Goal: Ask a question: Seek information or help from site administrators or community

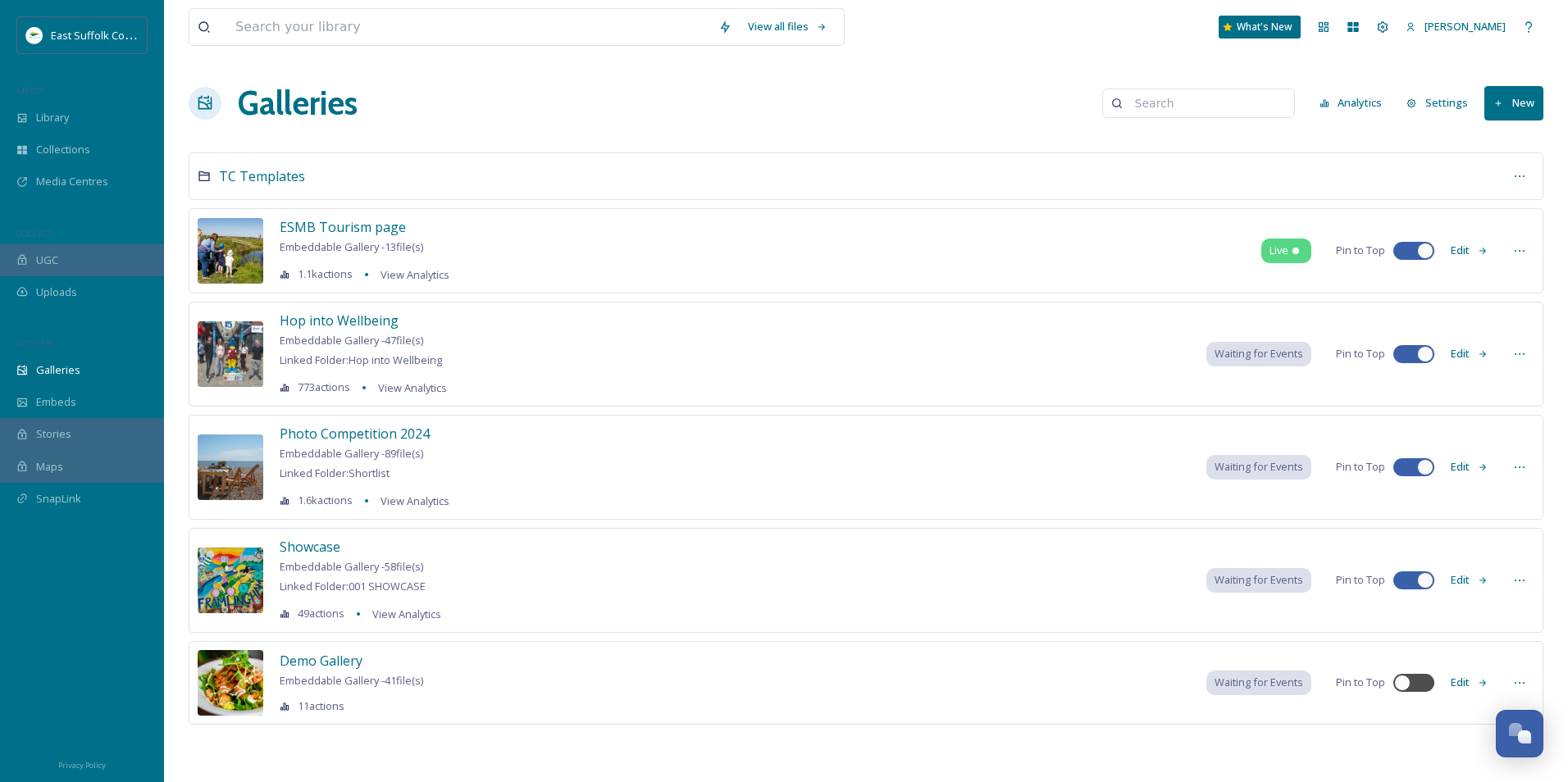
scroll to position [7412, 0]
click at [91, 111] on div "Library" at bounding box center [82, 117] width 164 height 32
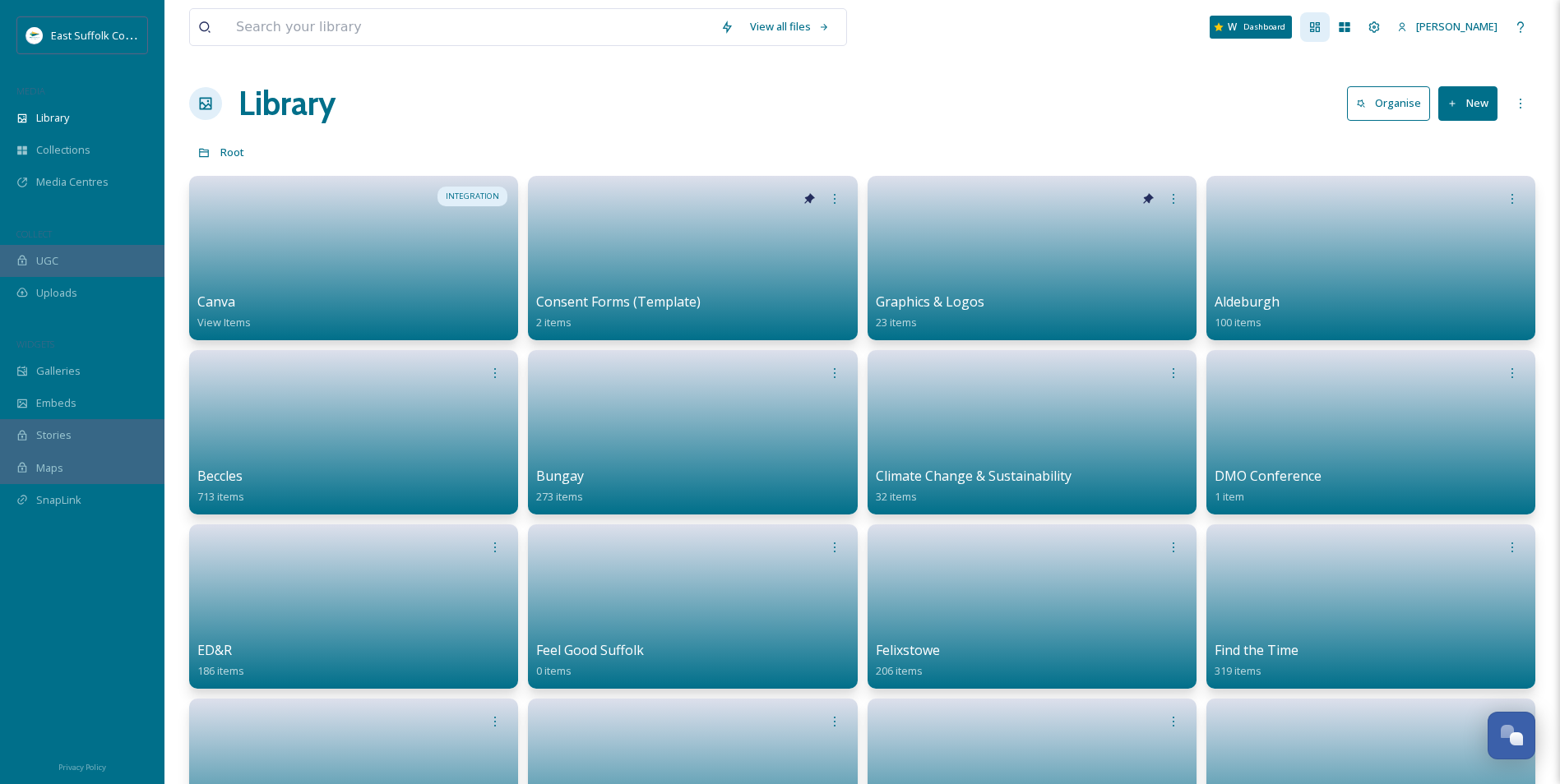
click at [1329, 36] on div "Dashboard" at bounding box center [1315, 27] width 30 height 30
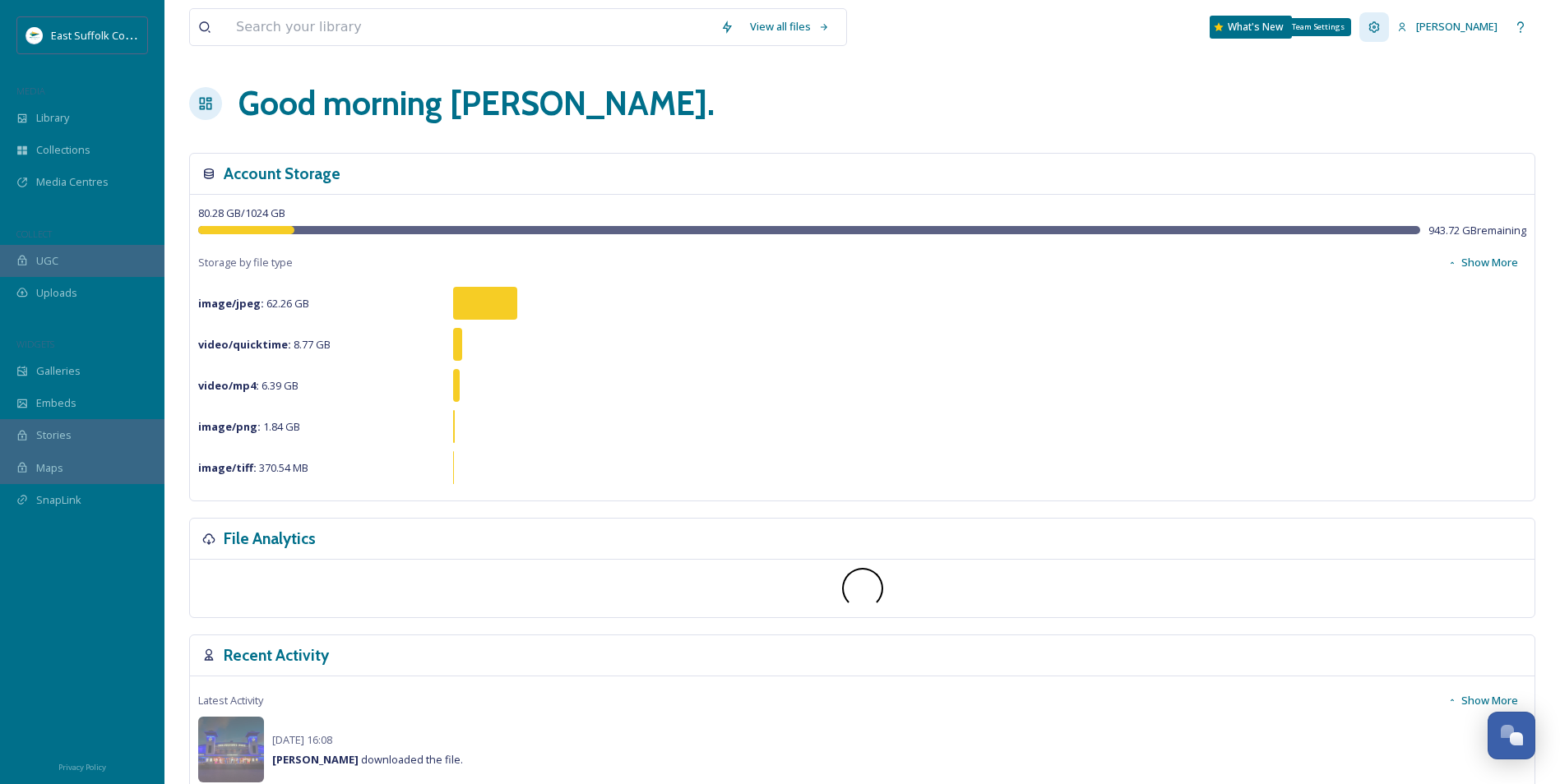
click at [1389, 27] on div "Team Settings" at bounding box center [1374, 27] width 30 height 30
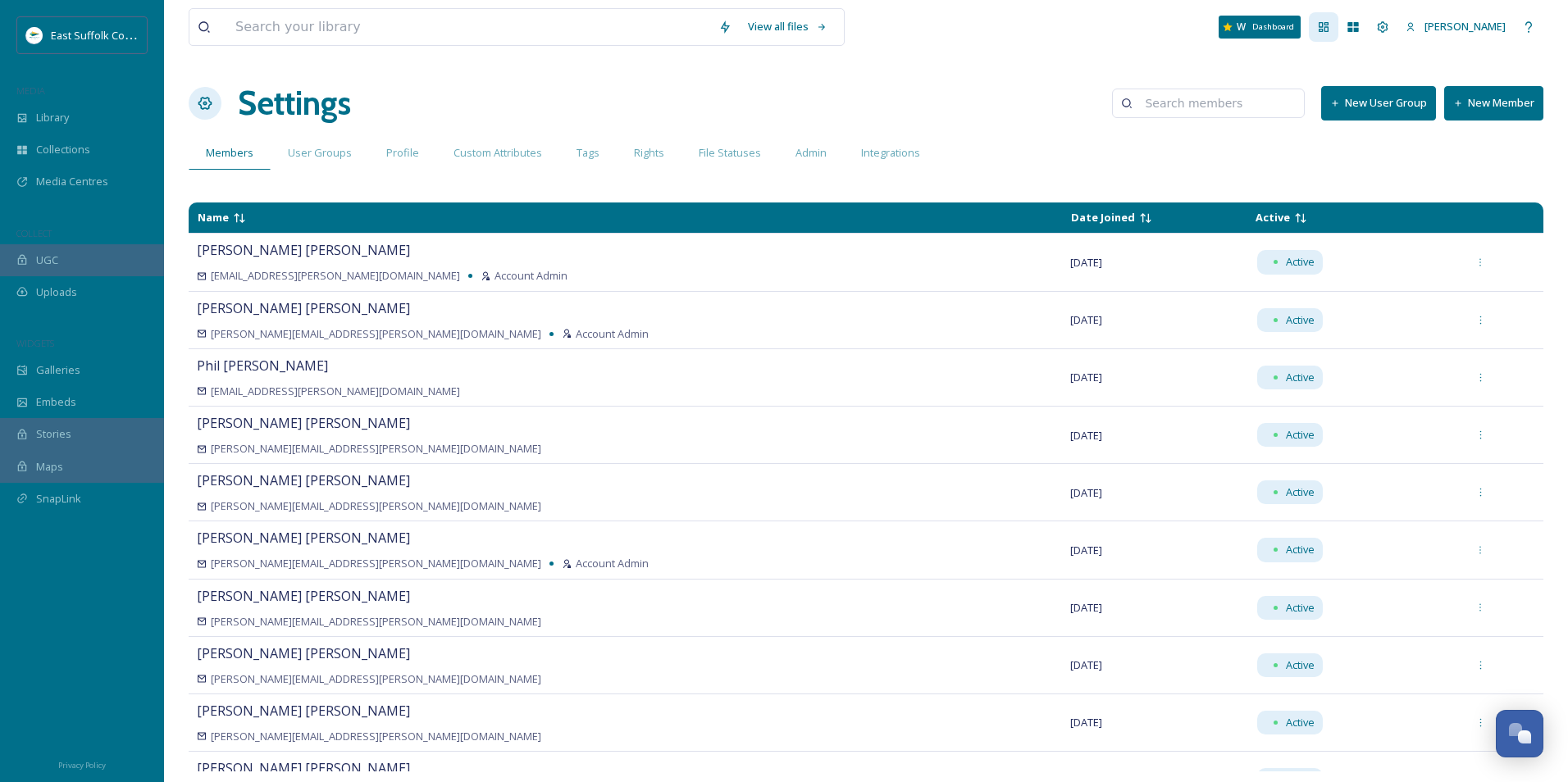
click at [1330, 23] on icon at bounding box center [1323, 27] width 13 height 13
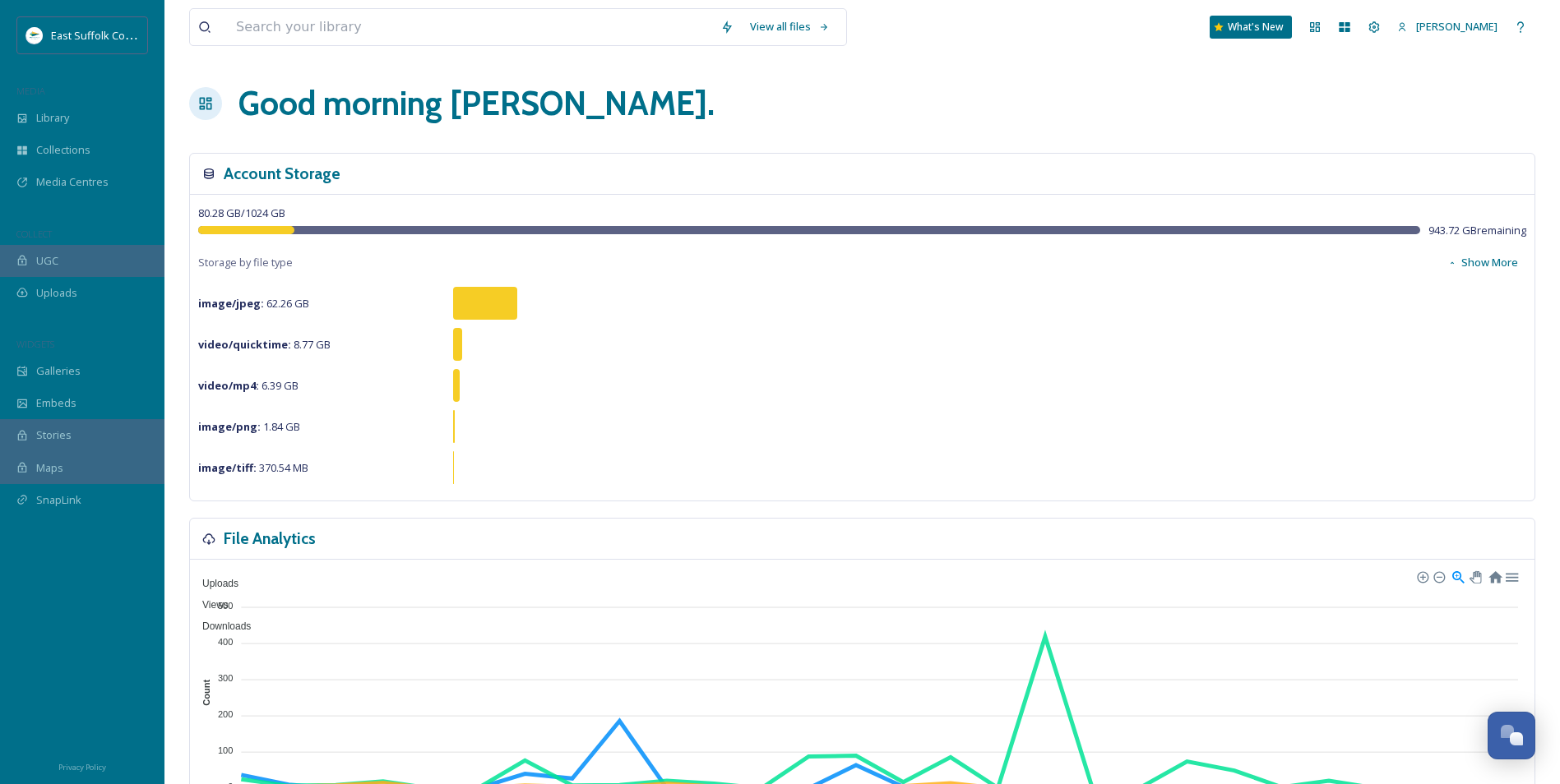
click at [1058, 123] on div "Good morning [PERSON_NAME] ." at bounding box center [862, 104] width 1346 height 49
click at [99, 292] on div "Uploads" at bounding box center [82, 292] width 165 height 32
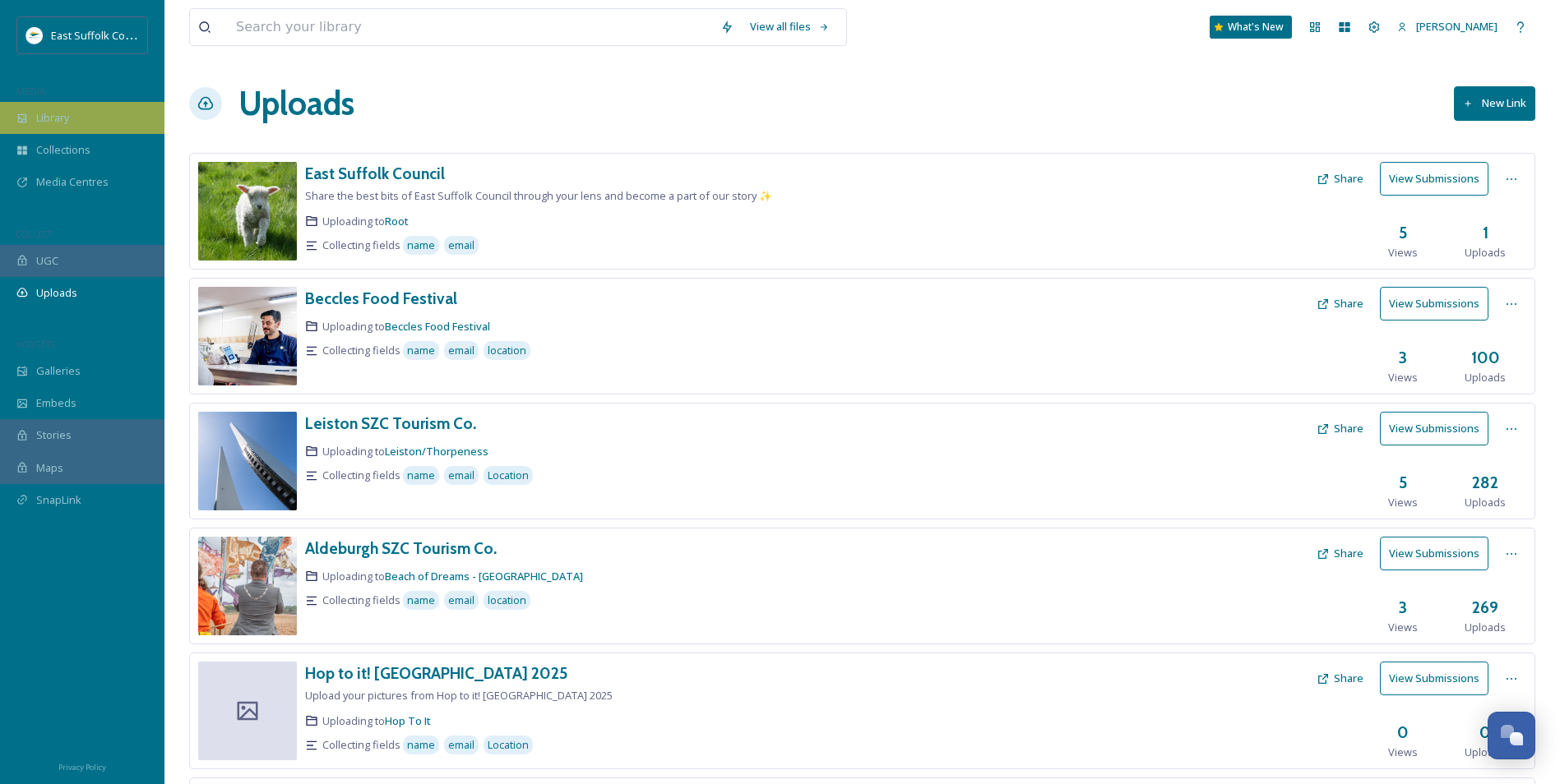
click at [87, 117] on div "Library" at bounding box center [82, 118] width 165 height 32
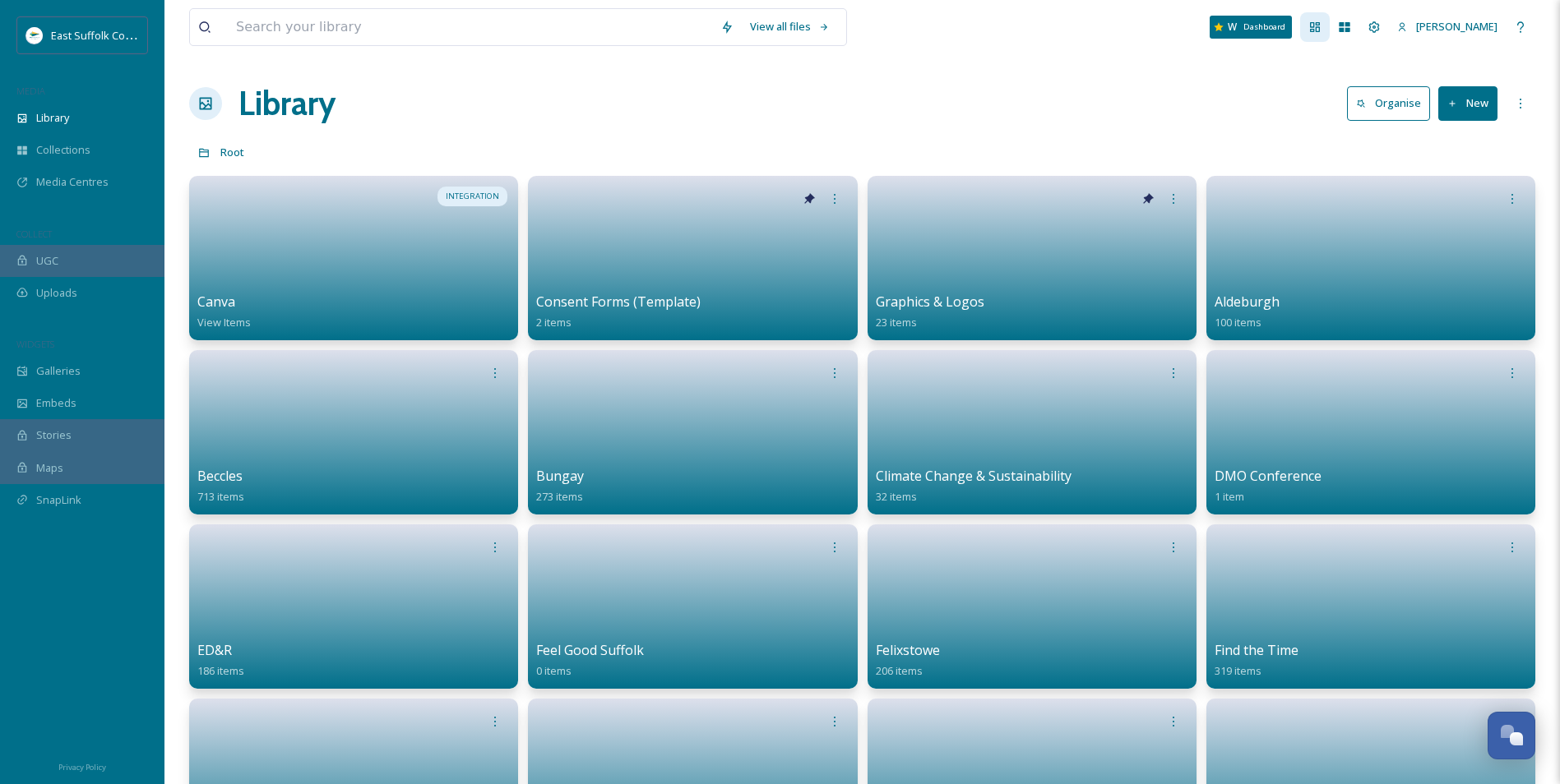
click at [1329, 41] on div "Dashboard" at bounding box center [1315, 27] width 30 height 30
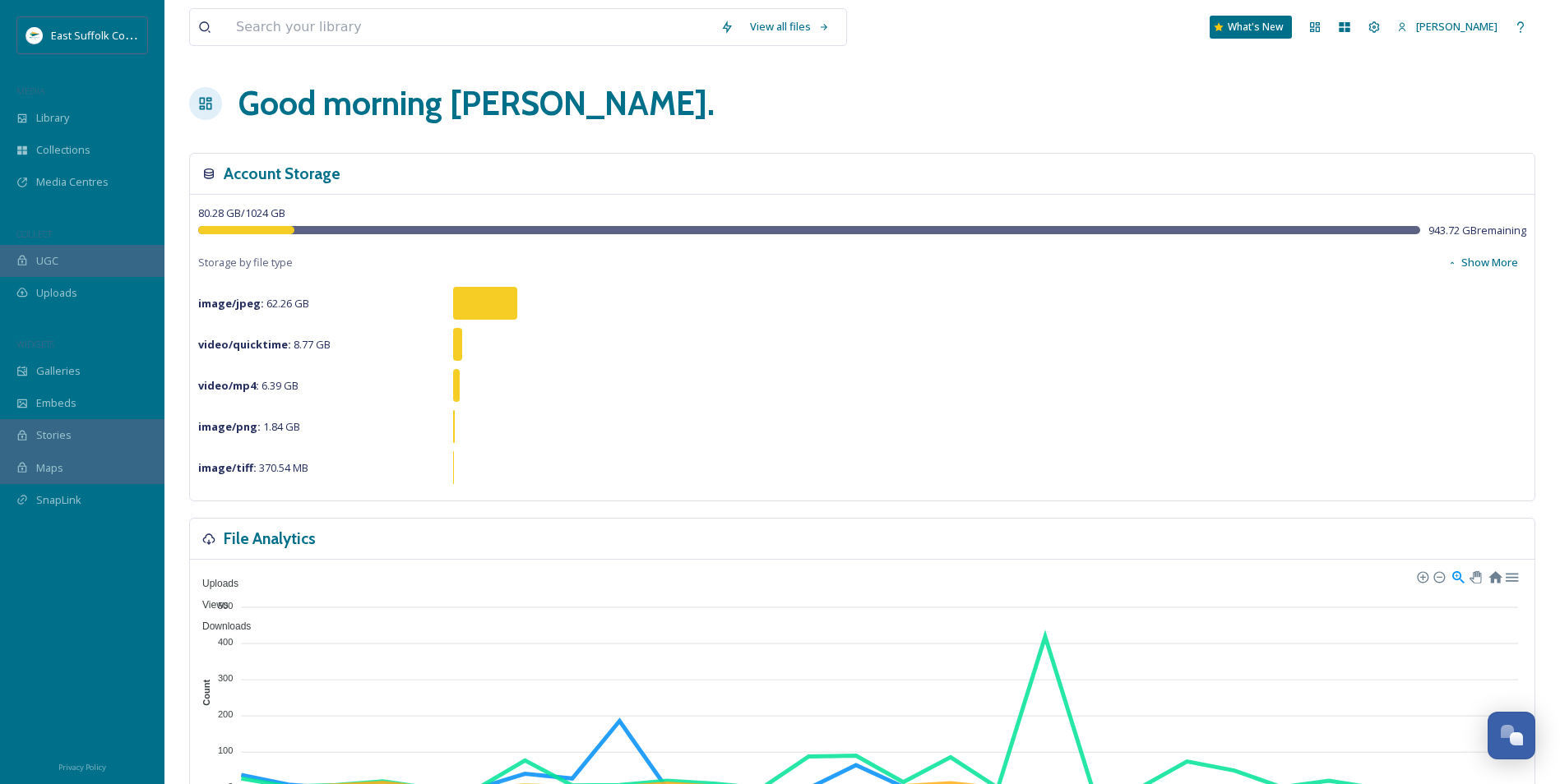
click at [1025, 107] on div "Good morning [PERSON_NAME] ." at bounding box center [862, 104] width 1346 height 49
click at [1321, 24] on icon at bounding box center [1315, 27] width 13 height 13
click at [1380, 26] on icon at bounding box center [1374, 27] width 13 height 13
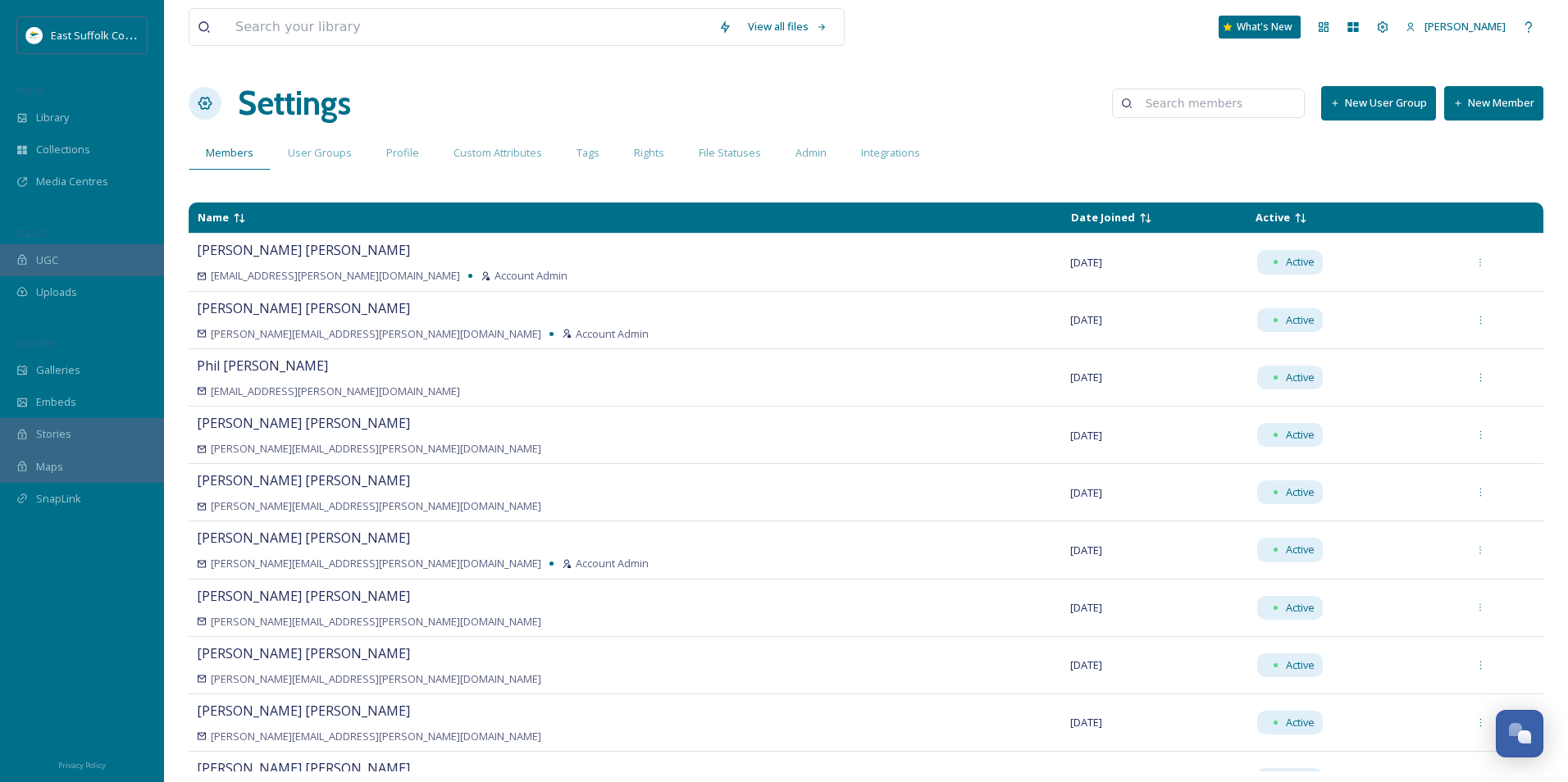
click at [1024, 94] on div "Settings New User Group New Member" at bounding box center [866, 104] width 1354 height 49
click at [1330, 33] on icon at bounding box center [1323, 27] width 13 height 13
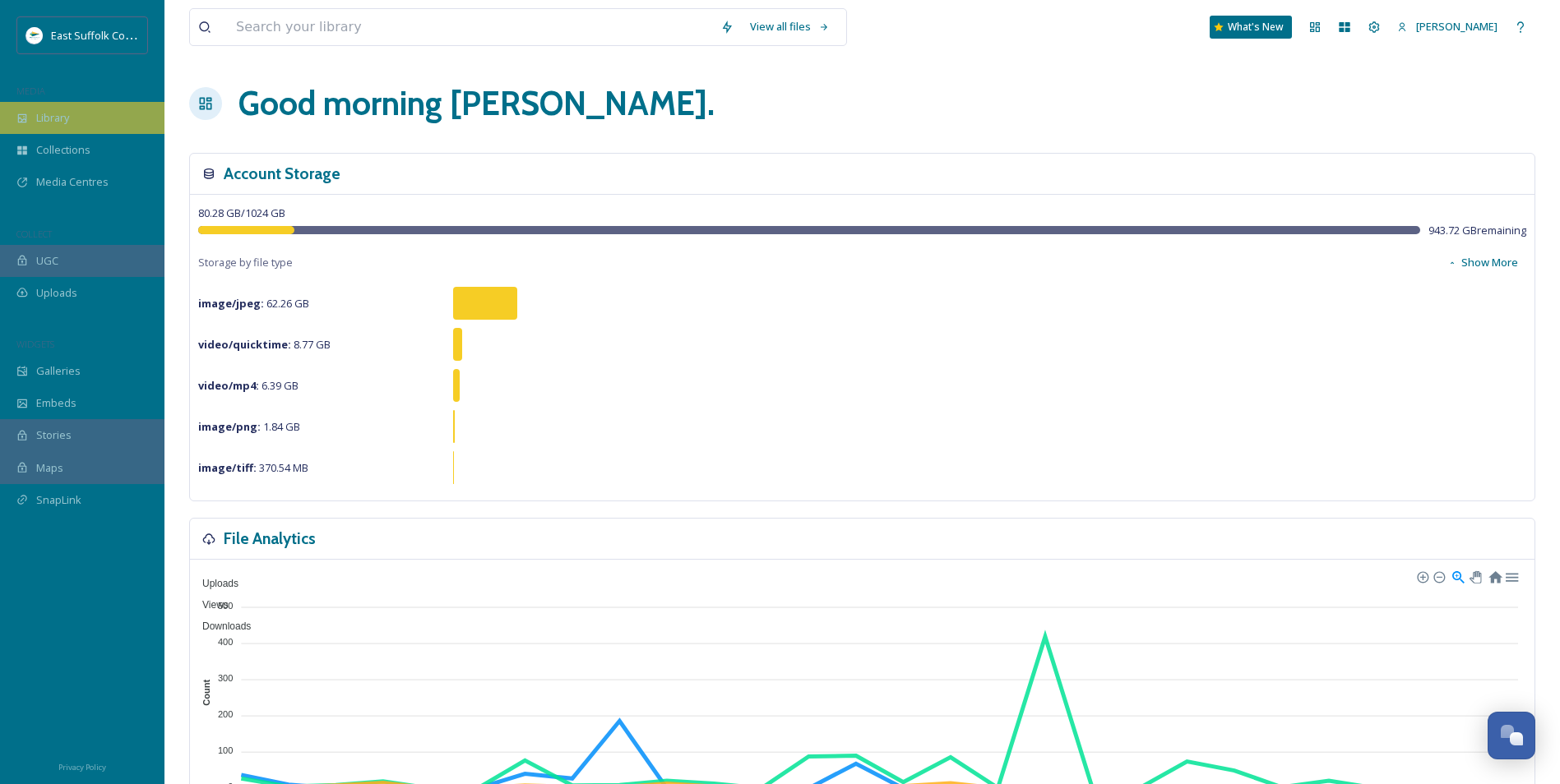
click at [67, 114] on span "Library" at bounding box center [53, 118] width 33 height 16
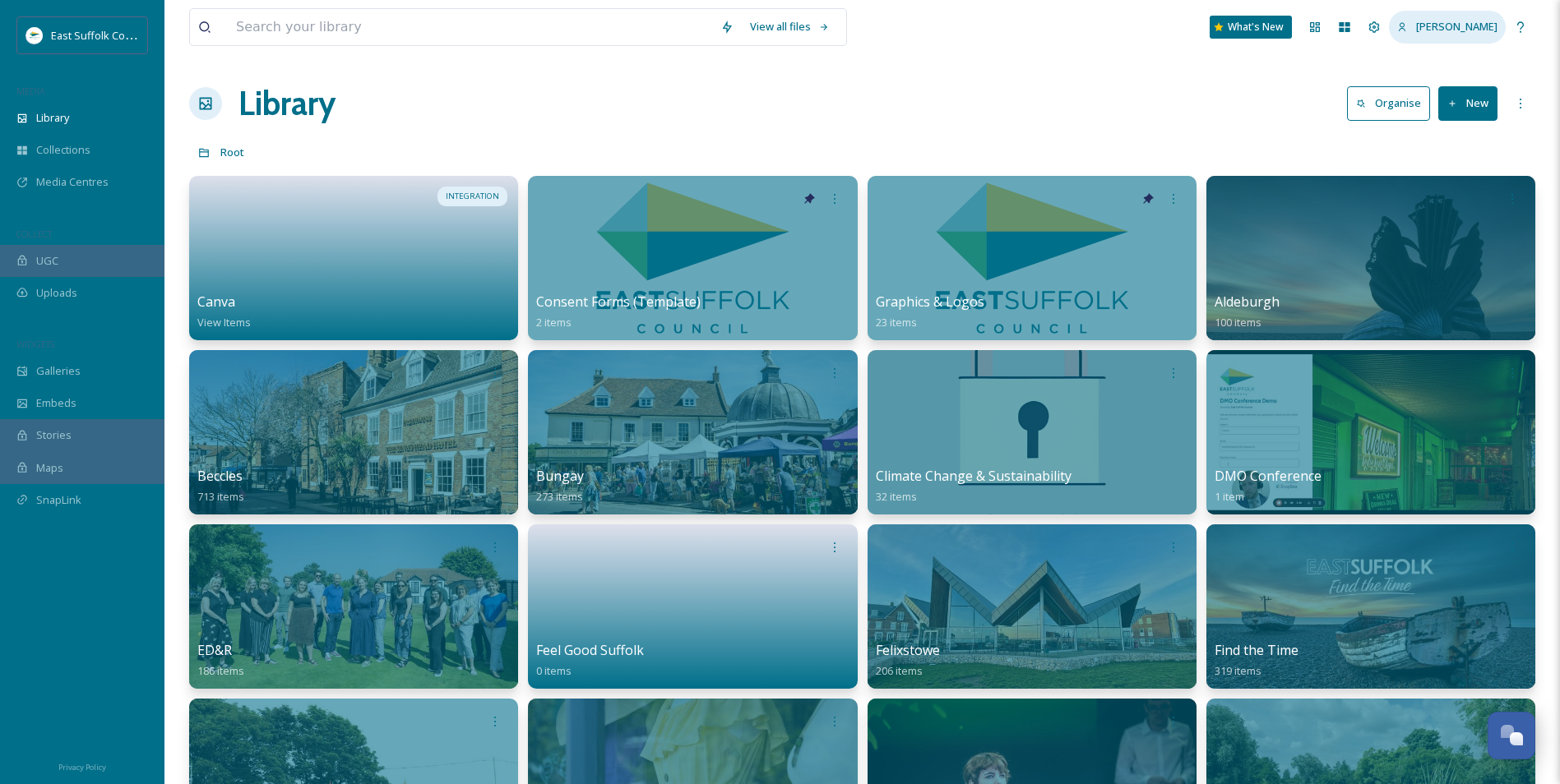
click at [1474, 35] on div "[PERSON_NAME]" at bounding box center [1447, 26] width 117 height 32
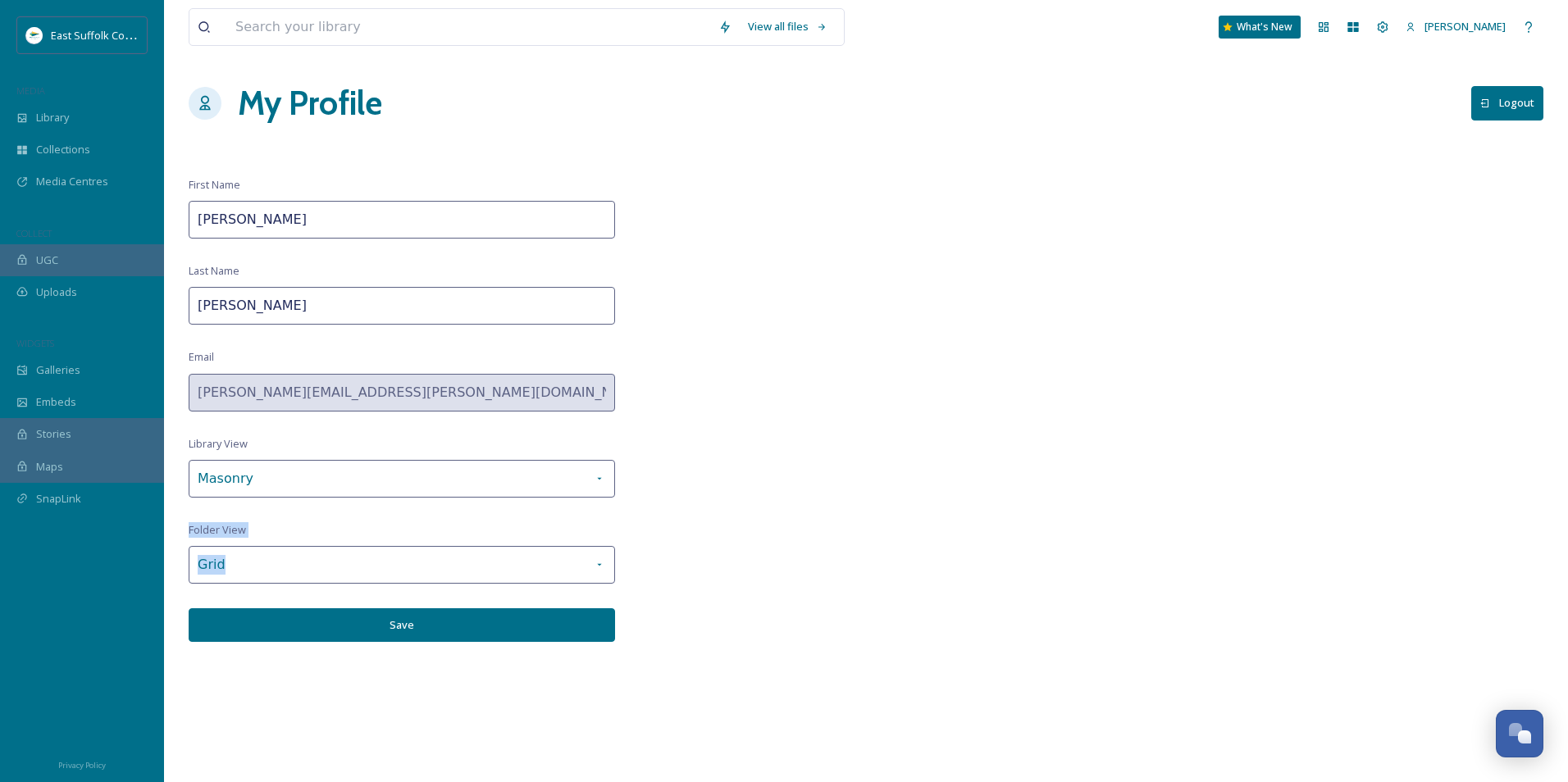
drag, startPoint x: 188, startPoint y: 536, endPoint x: 270, endPoint y: 541, distance: 82.2
click at [270, 541] on div "View all files What's New [PERSON_NAME] My Profile Logout First Name [PERSON_NA…" at bounding box center [866, 391] width 1404 height 782
click at [664, 567] on div "View all files What's New [PERSON_NAME] My Profile Logout First Name [PERSON_NA…" at bounding box center [866, 391] width 1404 height 782
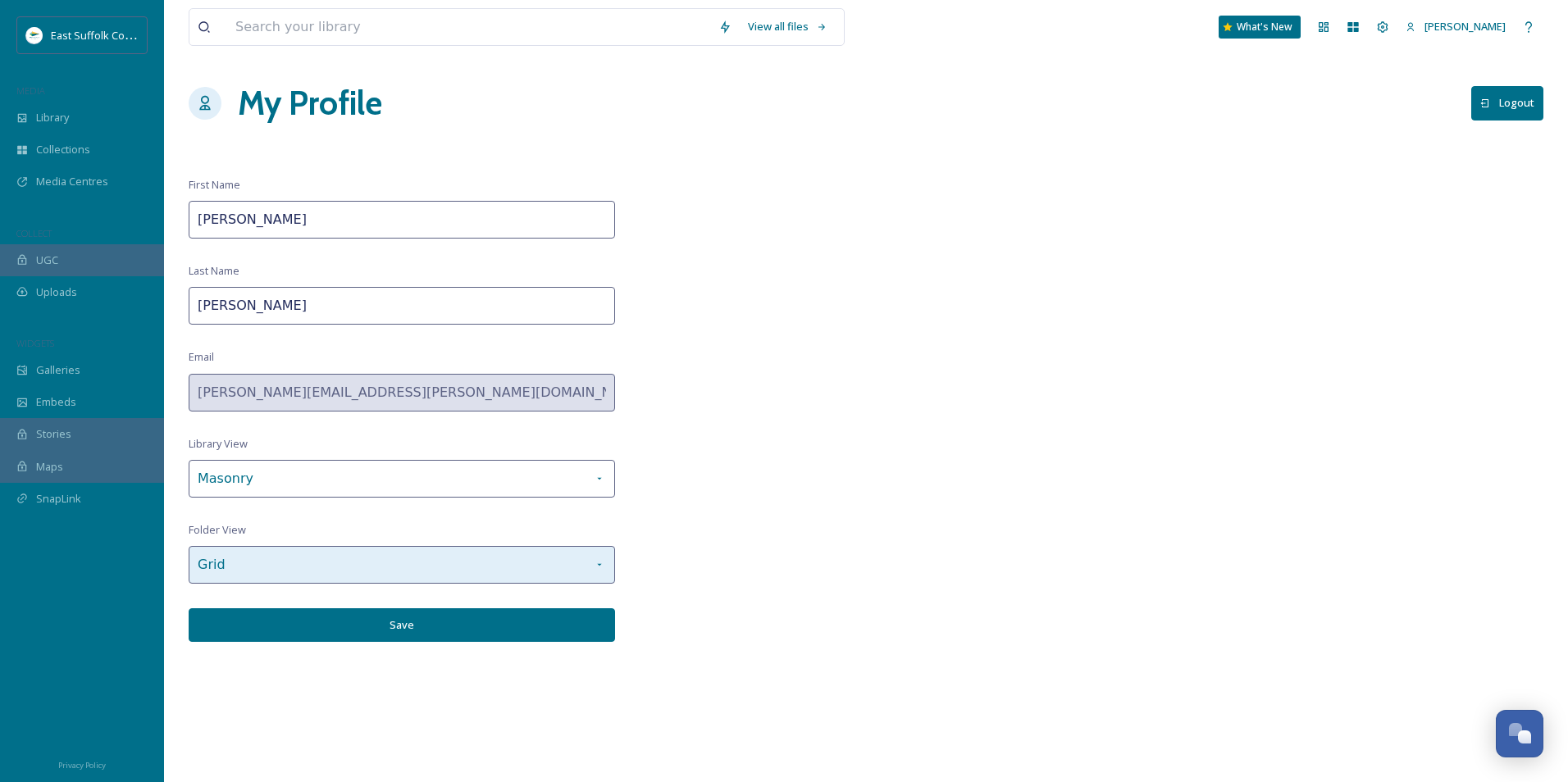
click at [570, 569] on div "Grid" at bounding box center [402, 565] width 426 height 38
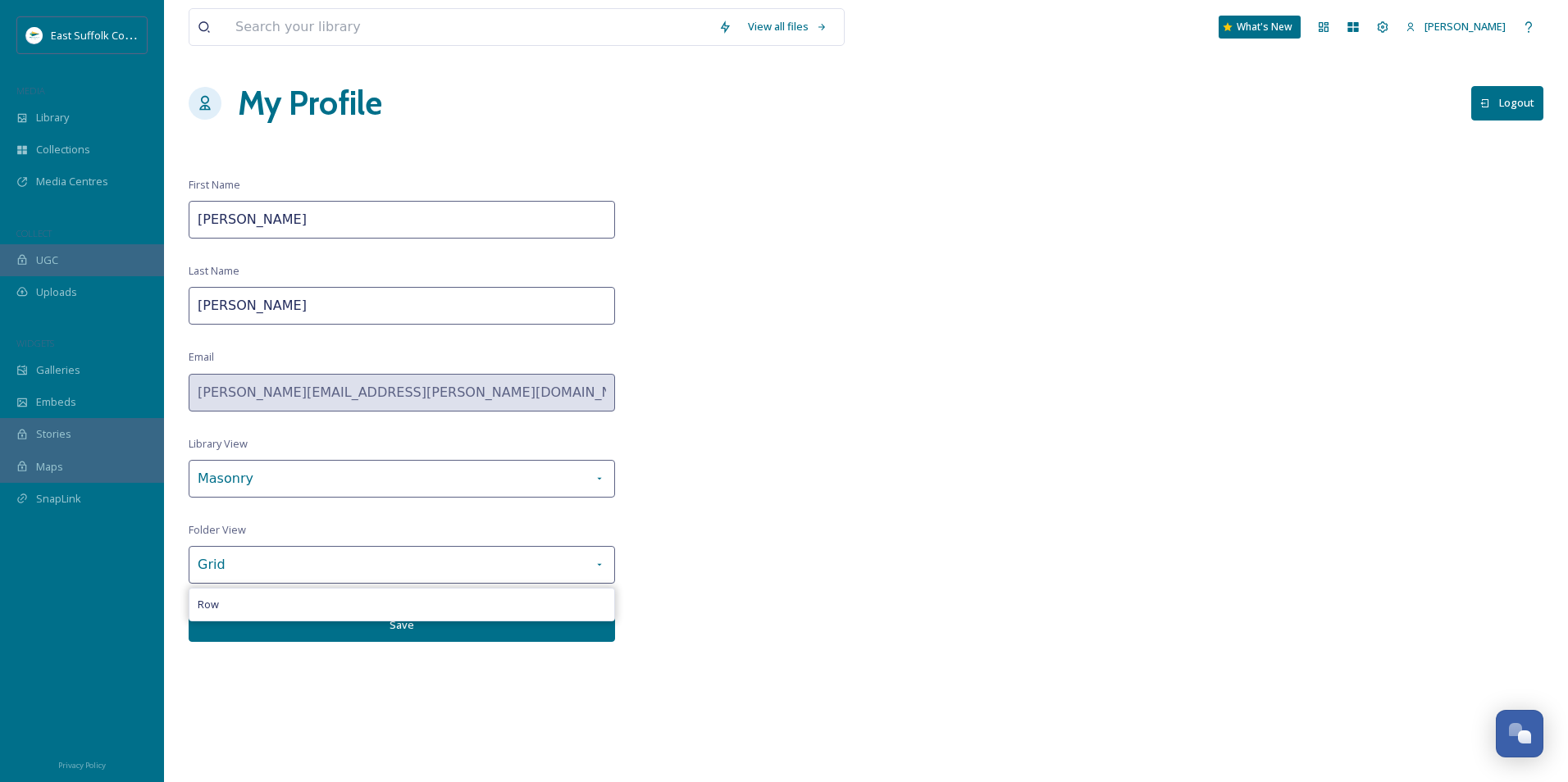
click at [706, 564] on div "View all files What's New [PERSON_NAME] My Profile Logout First Name [PERSON_NA…" at bounding box center [866, 391] width 1404 height 782
click at [517, 625] on button "Save" at bounding box center [402, 625] width 426 height 34
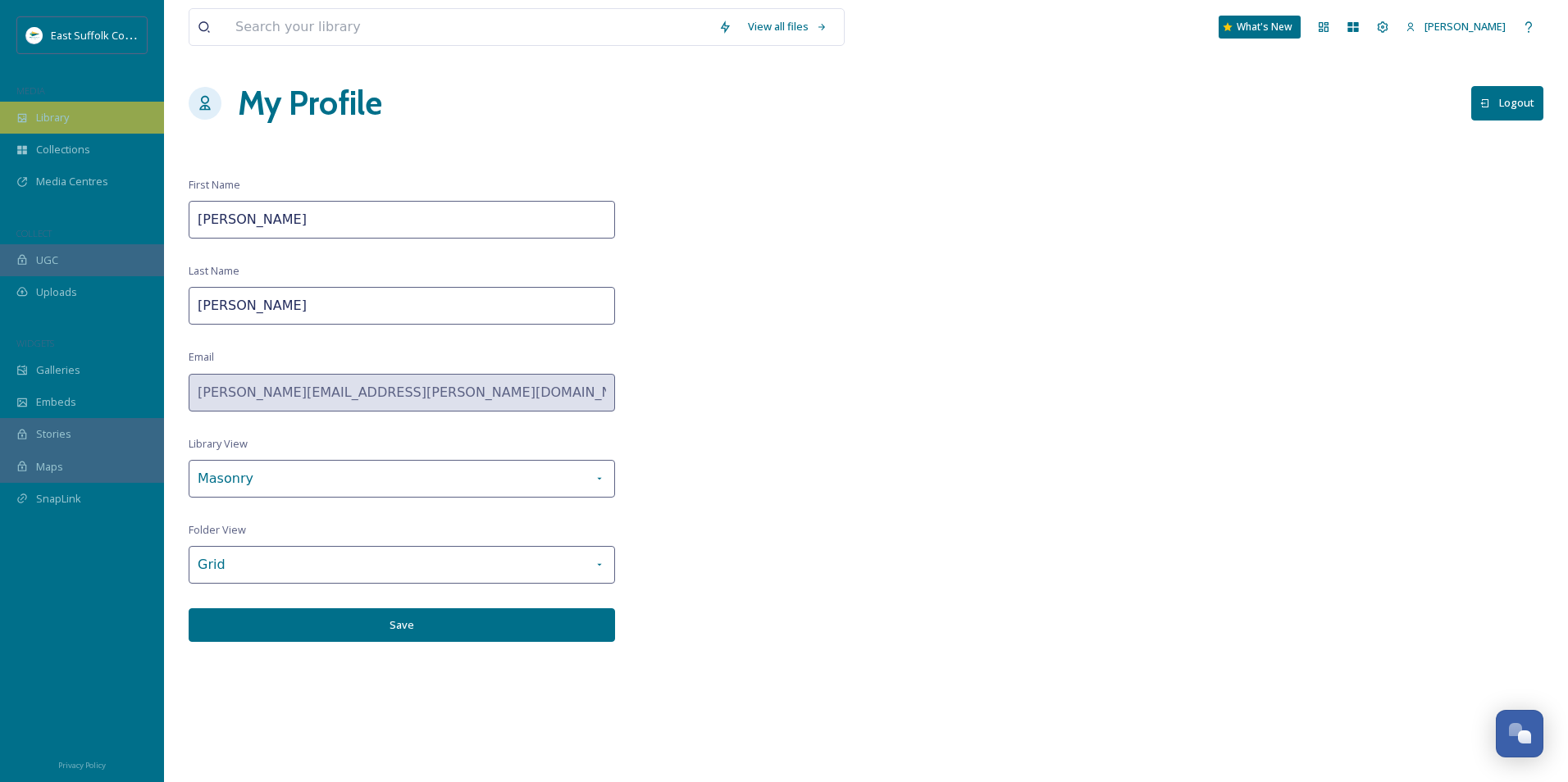
click at [75, 118] on div "Library" at bounding box center [82, 117] width 164 height 32
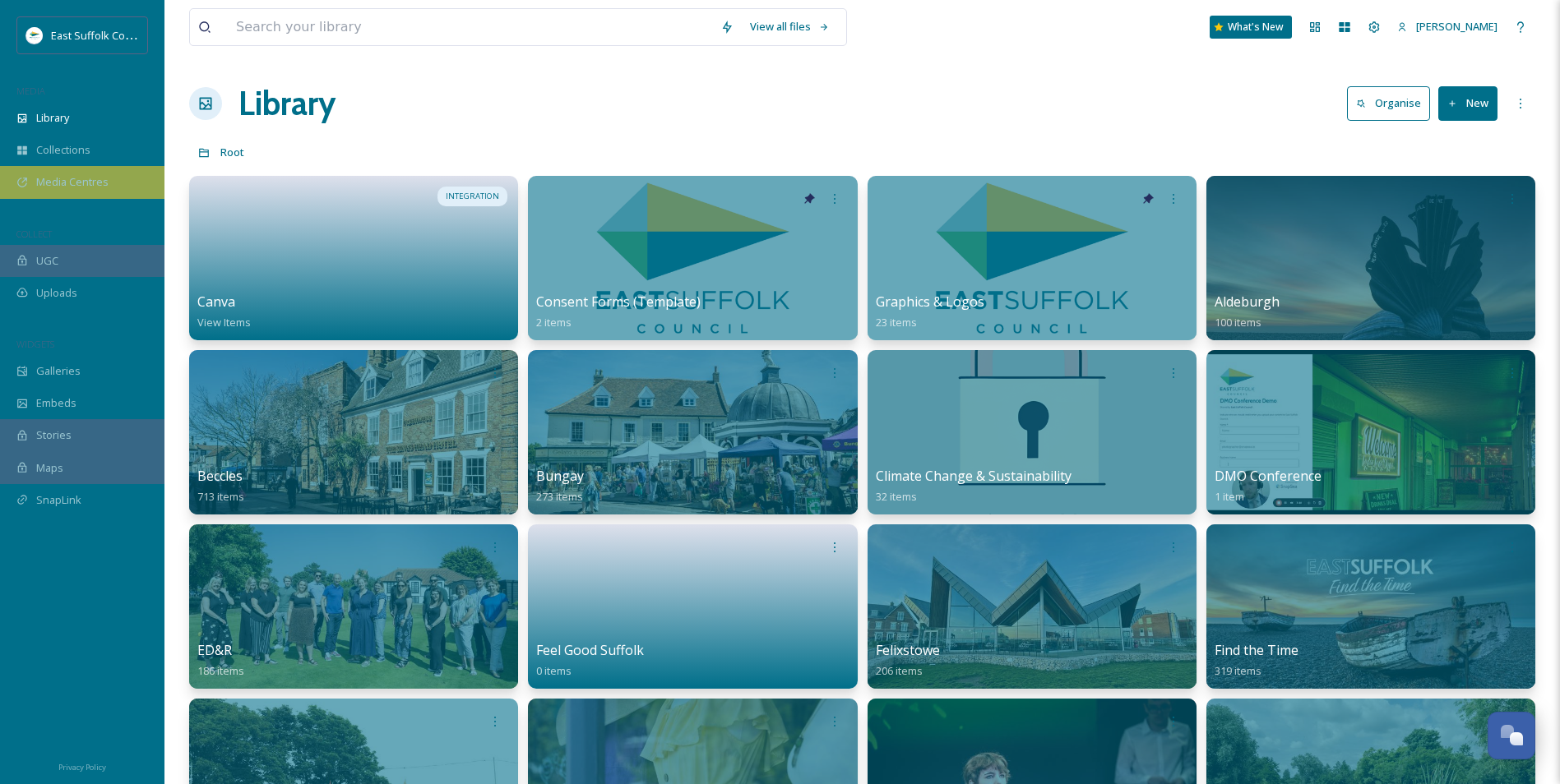
click at [36, 180] on span "Media Centres" at bounding box center [72, 182] width 72 height 16
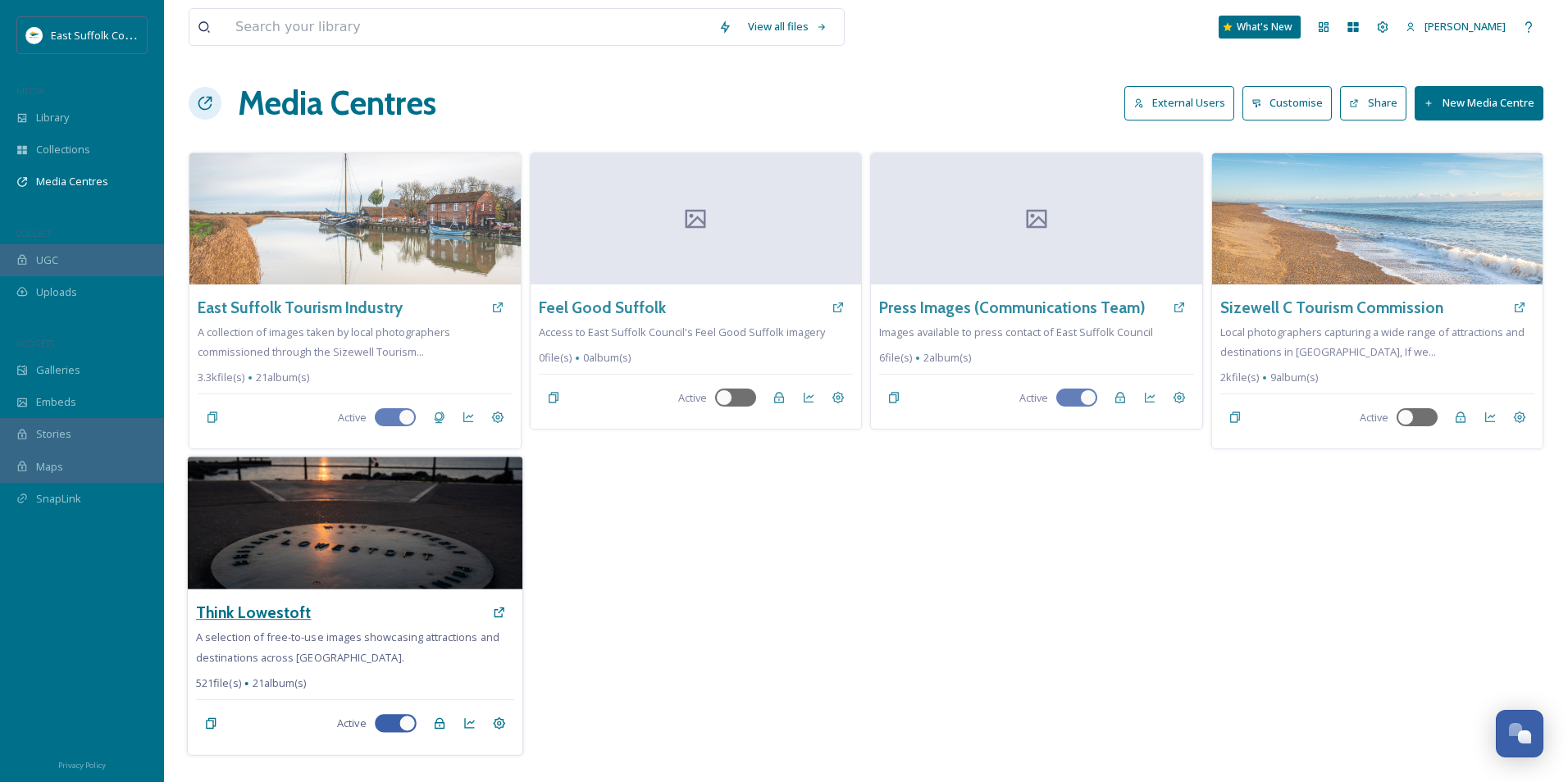
click at [243, 614] on h3 "Think Lowestoft" at bounding box center [254, 613] width 115 height 24
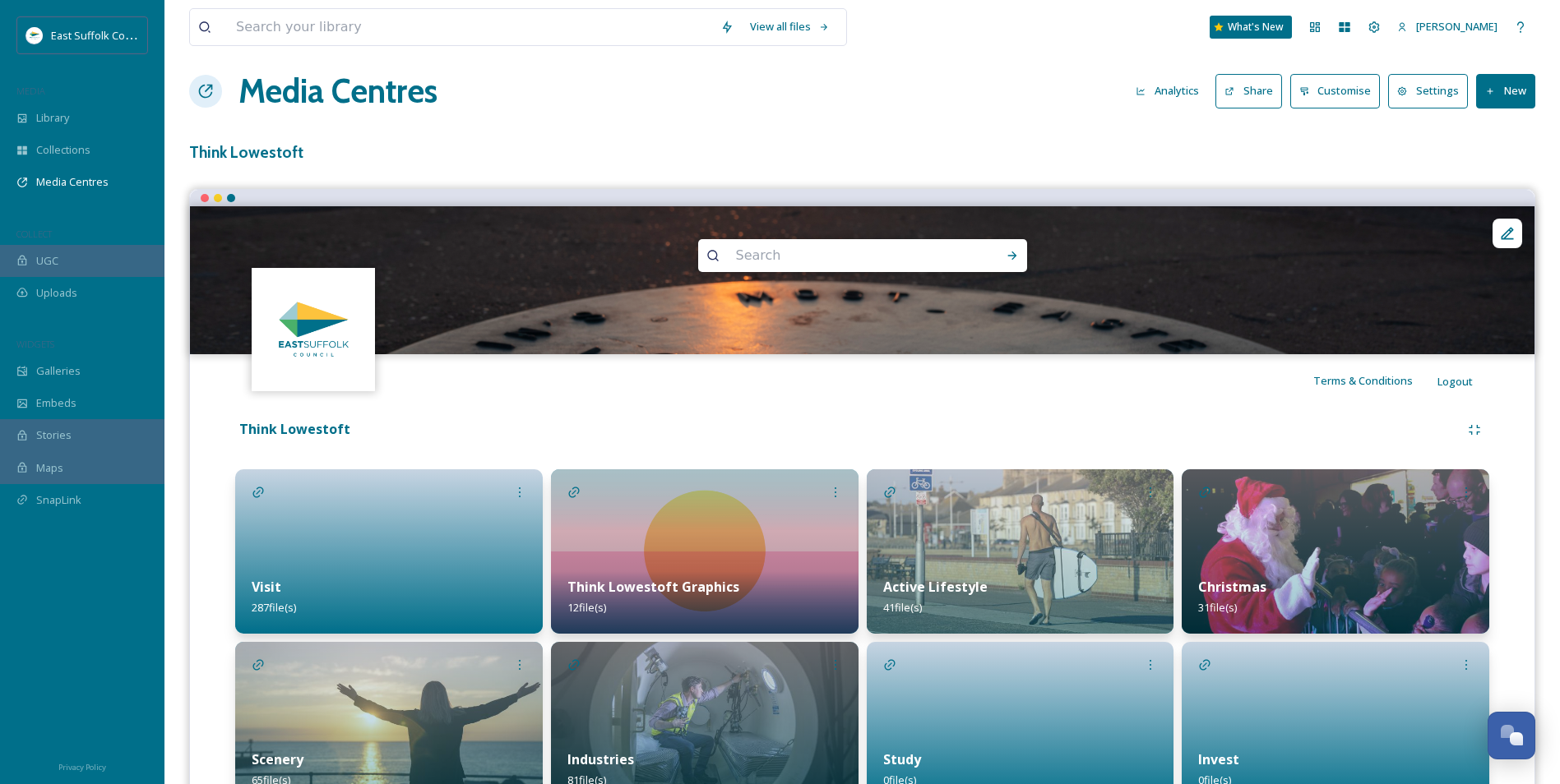
scroll to position [273, 0]
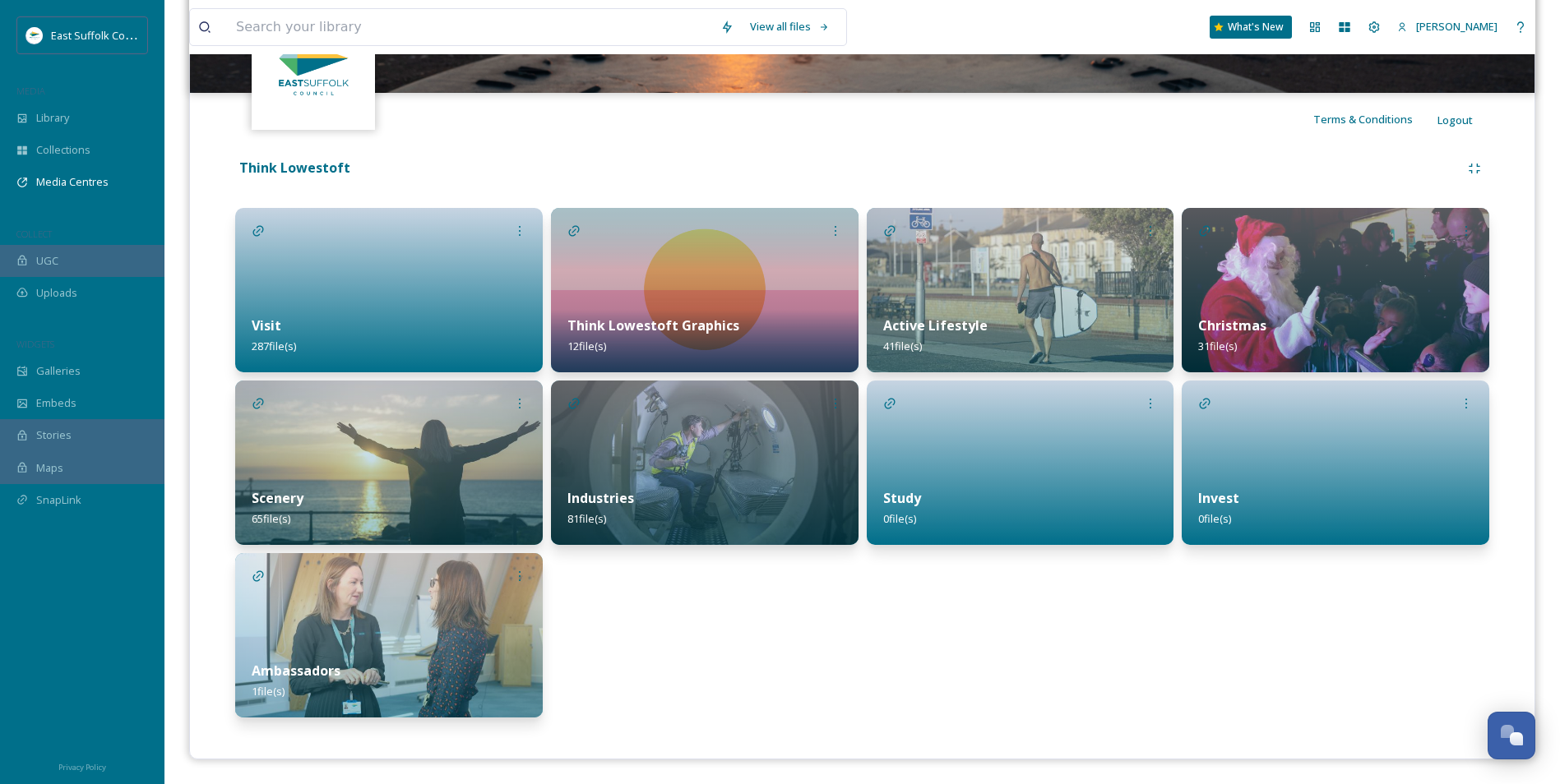
click at [351, 291] on div at bounding box center [389, 291] width 307 height 165
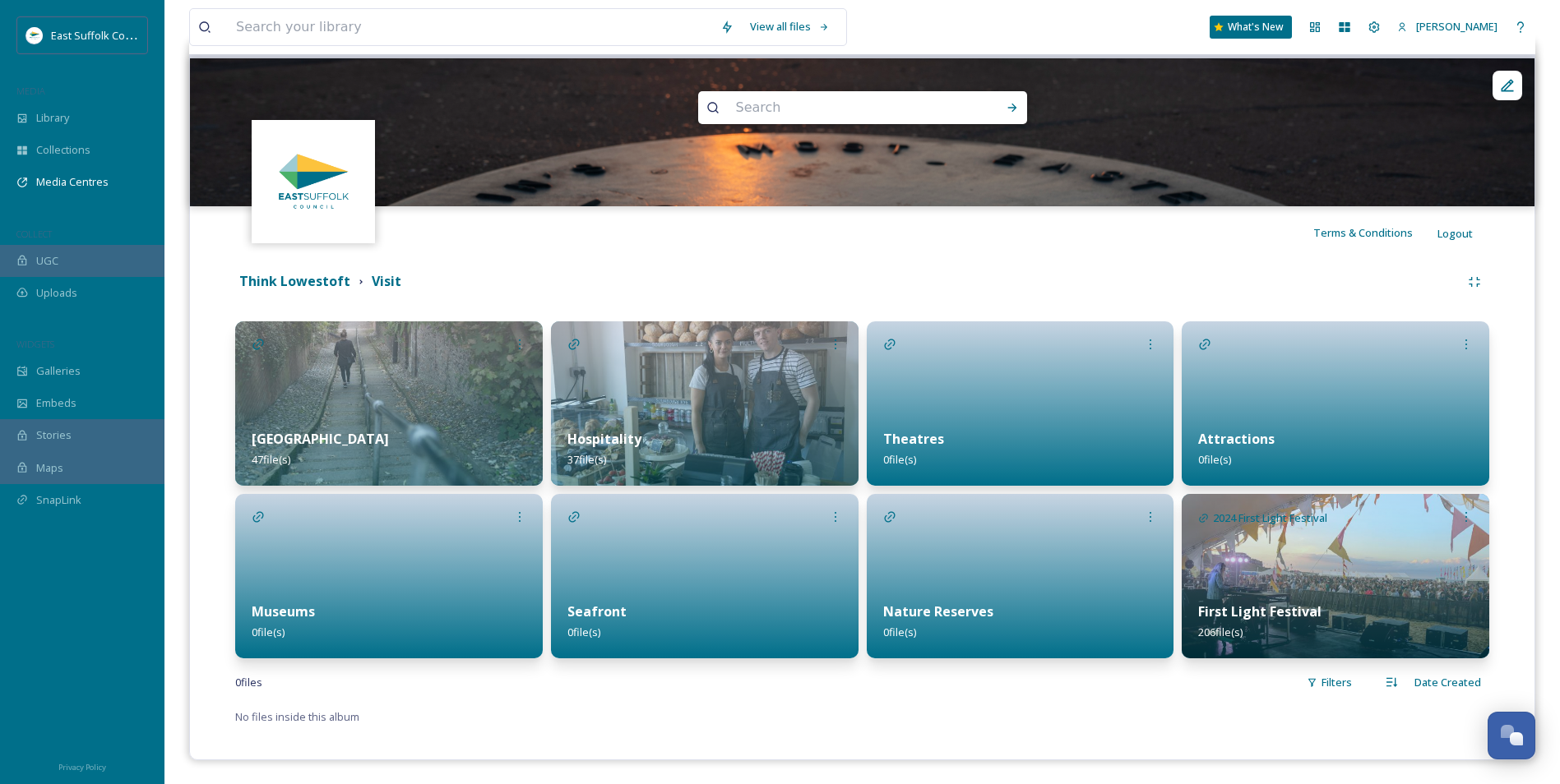
scroll to position [161, 0]
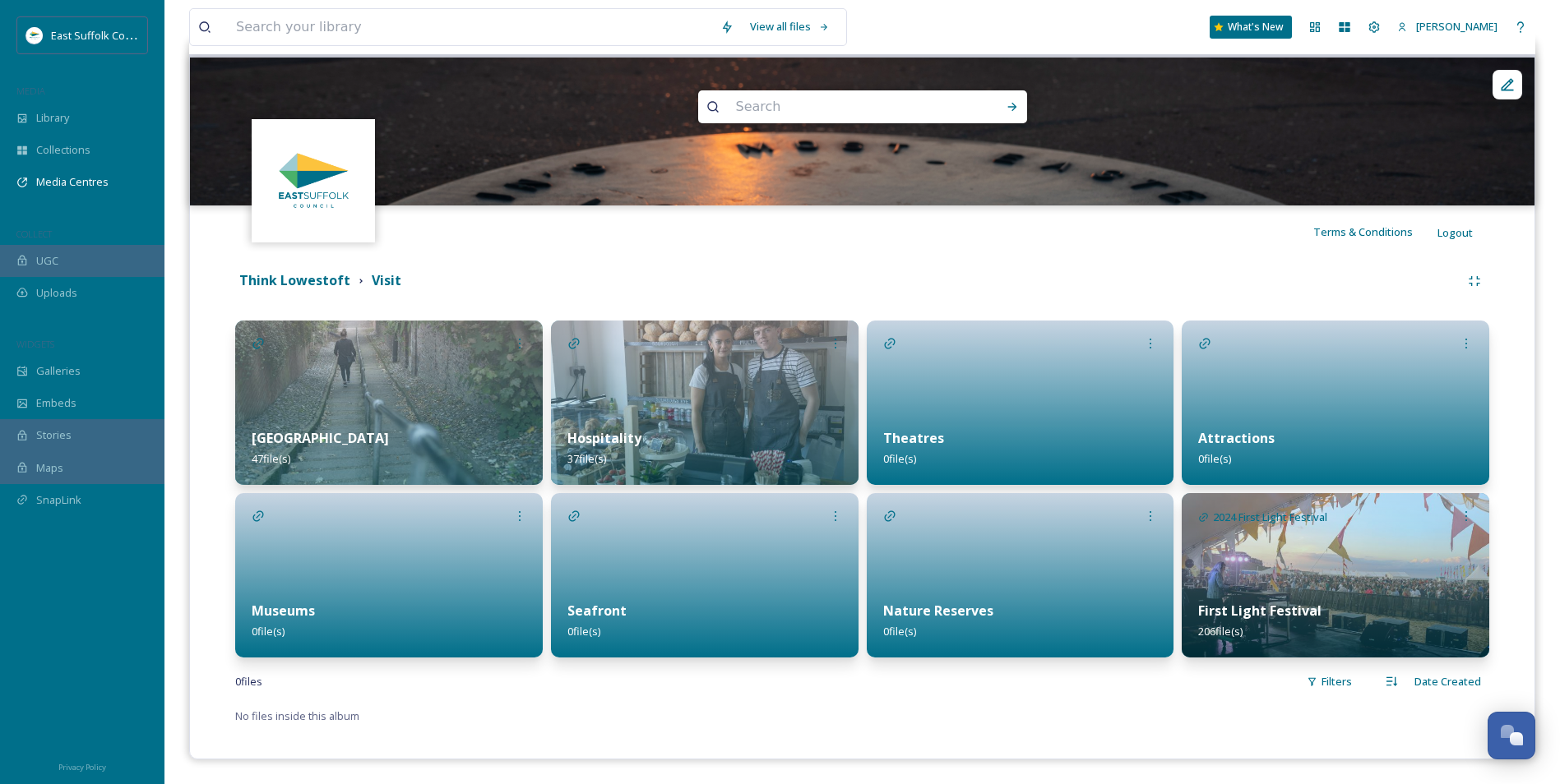
click at [300, 283] on strong "Think Lowestoft" at bounding box center [295, 280] width 111 height 18
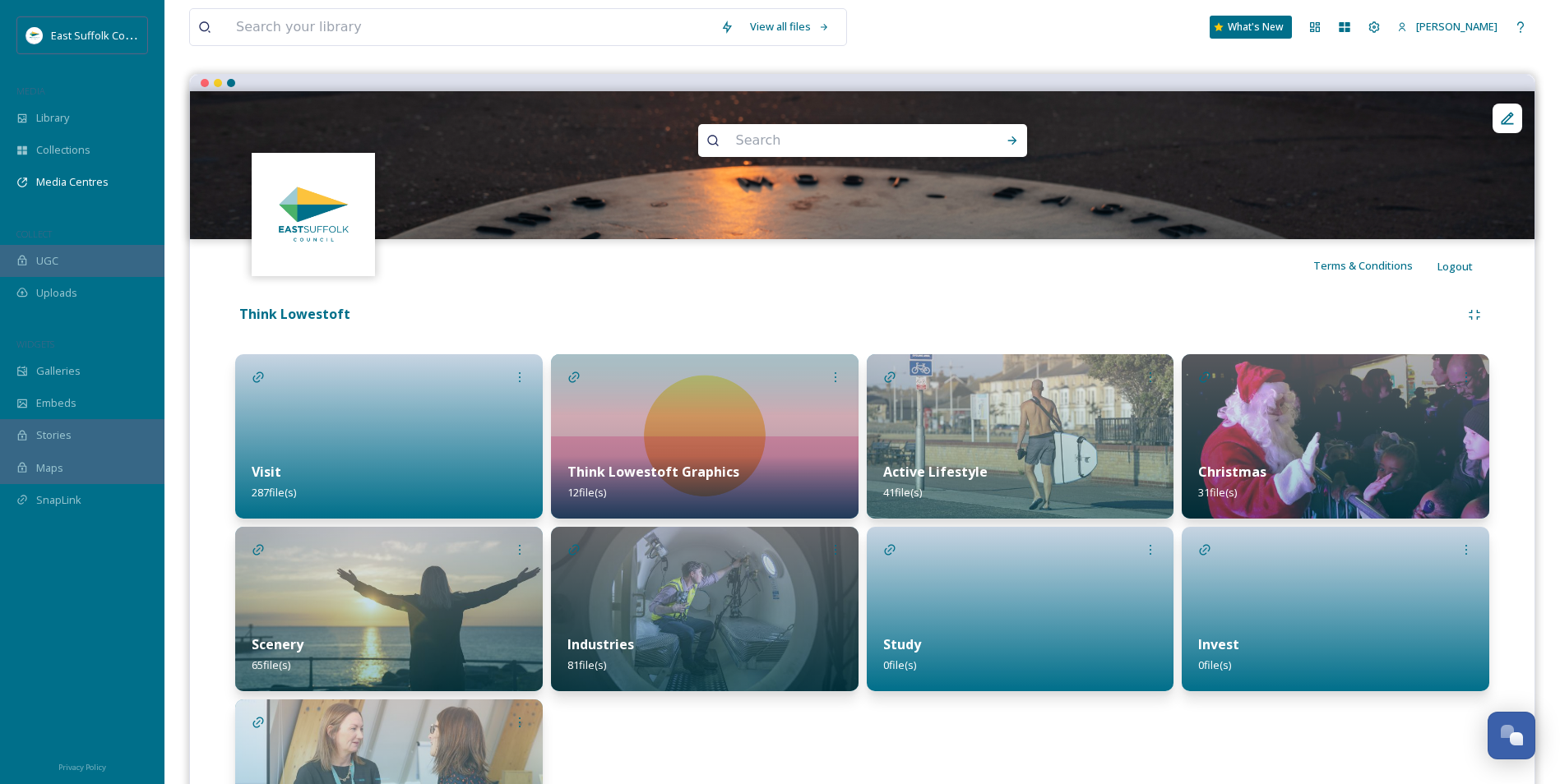
scroll to position [273, 0]
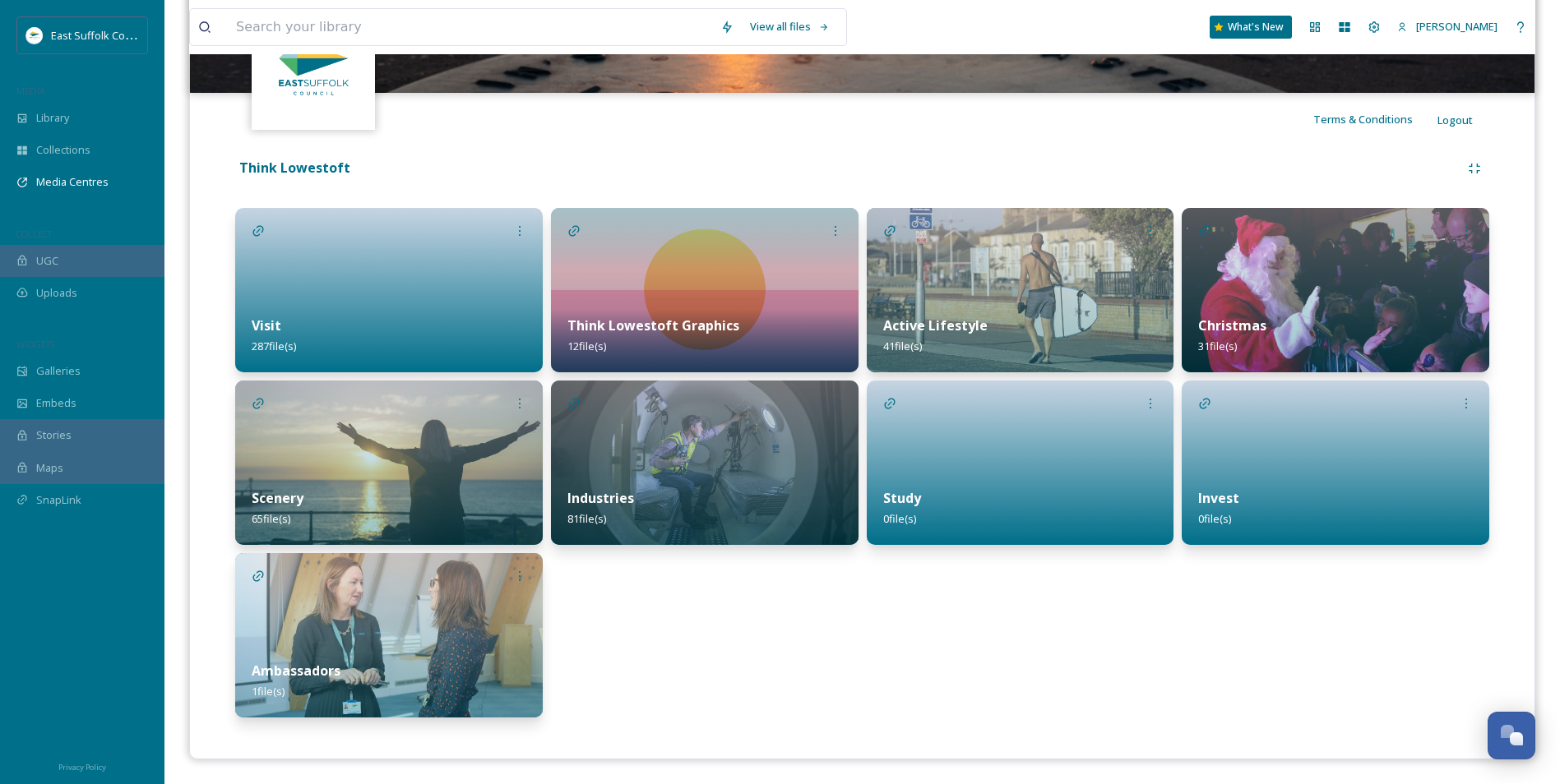
click at [702, 273] on img at bounding box center [704, 291] width 307 height 165
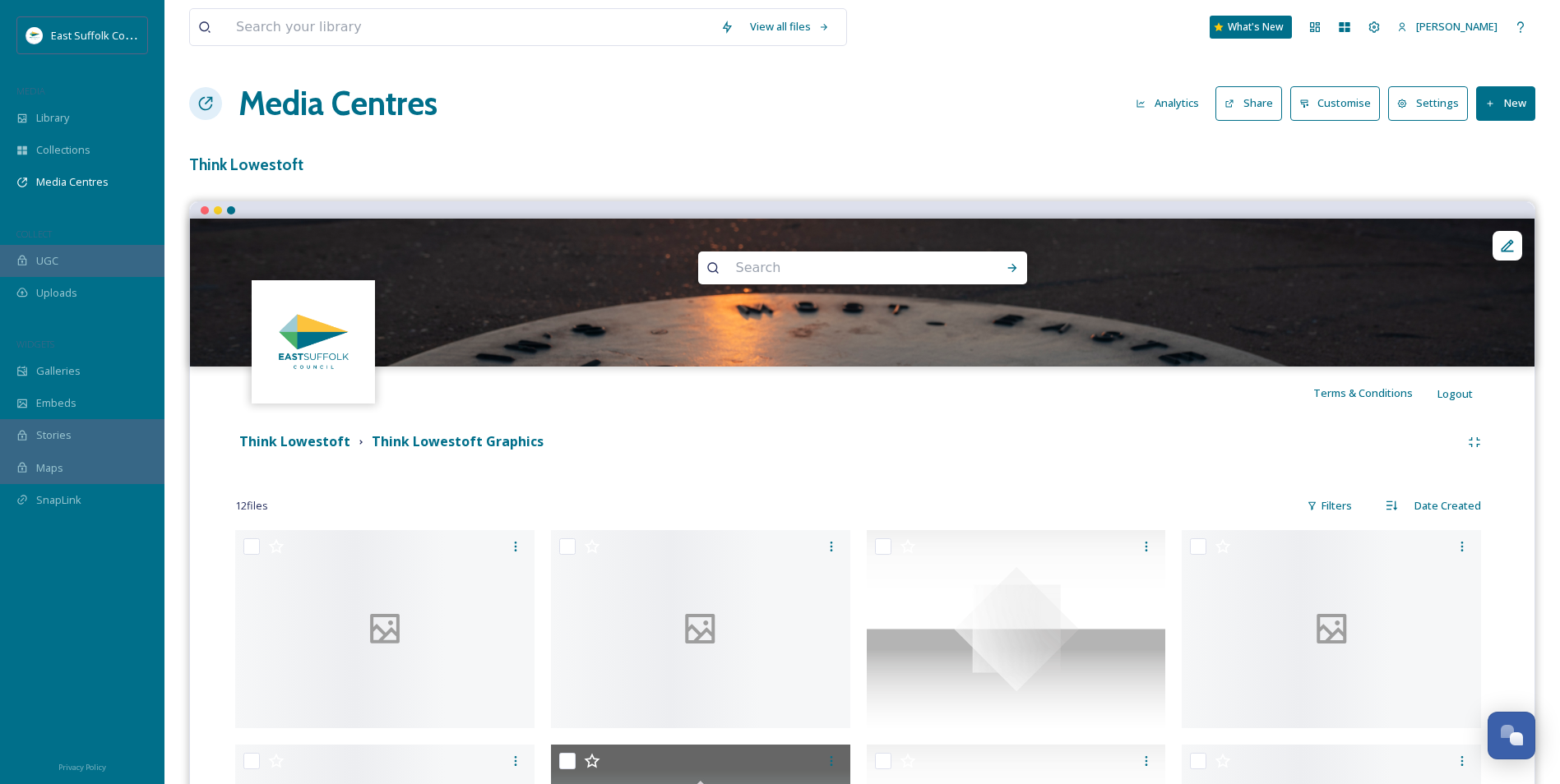
scroll to position [82, 0]
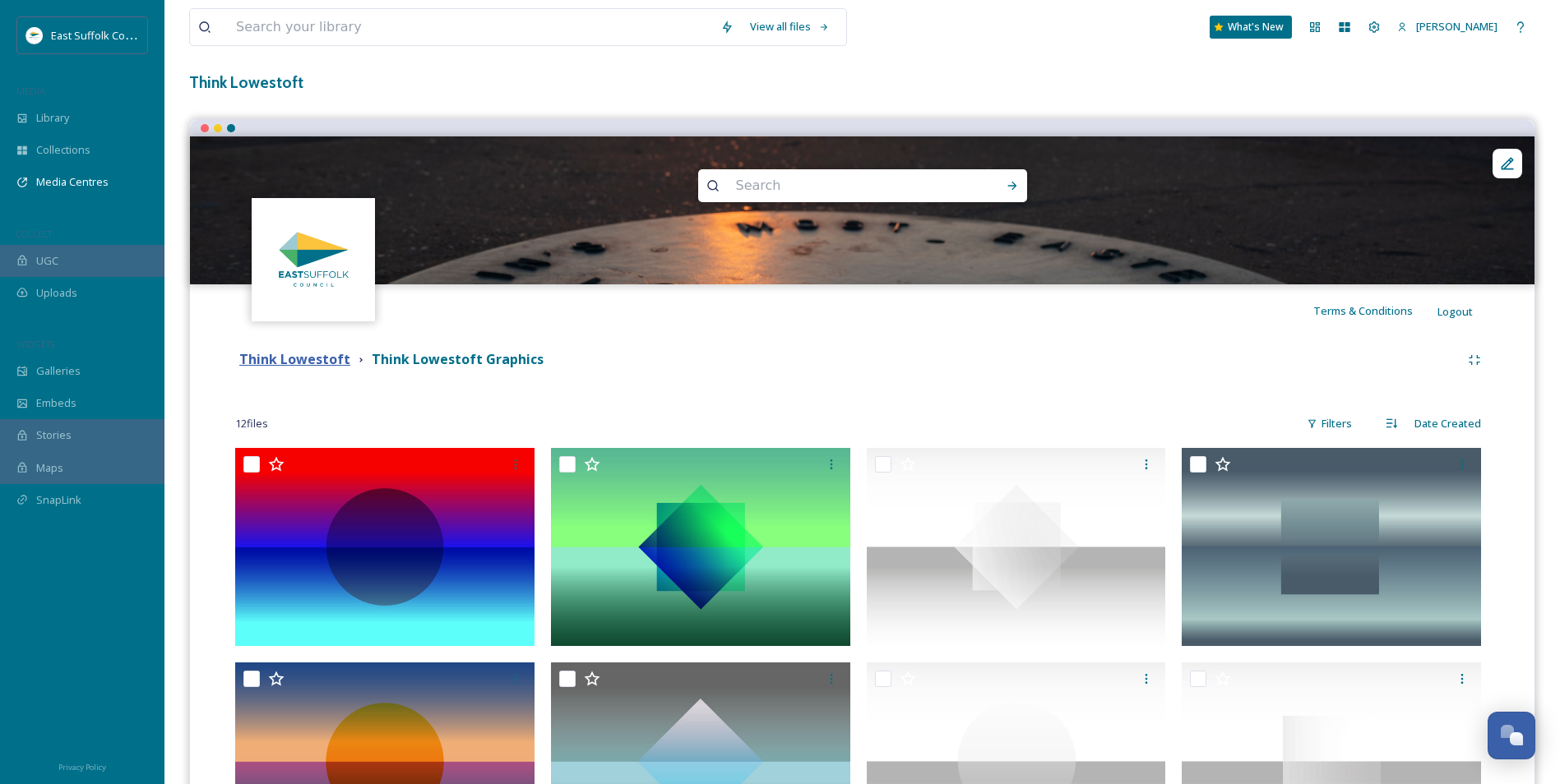
click at [248, 357] on strong "Think Lowestoft" at bounding box center [295, 359] width 111 height 18
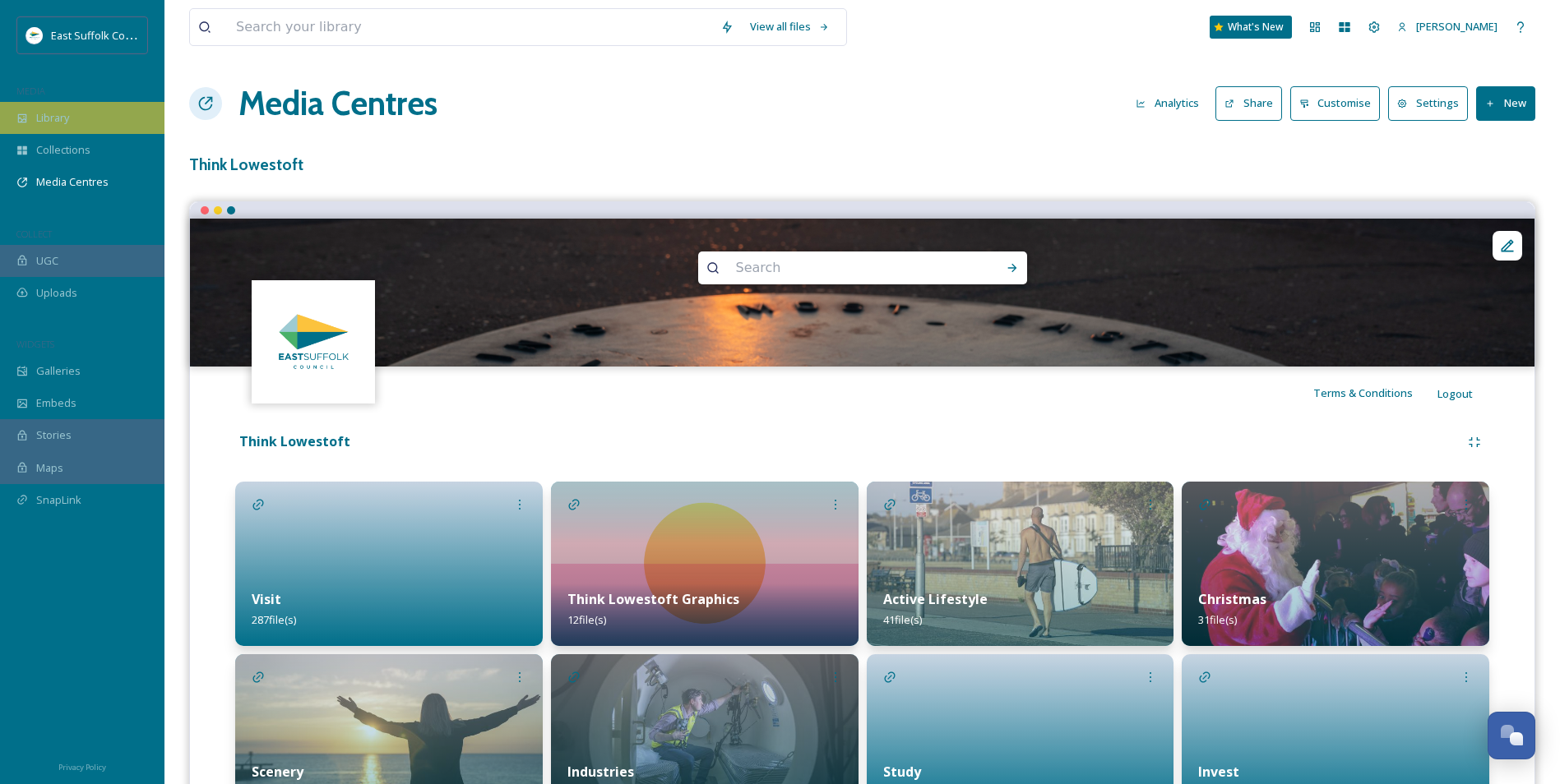
click at [57, 124] on span "Library" at bounding box center [53, 118] width 33 height 16
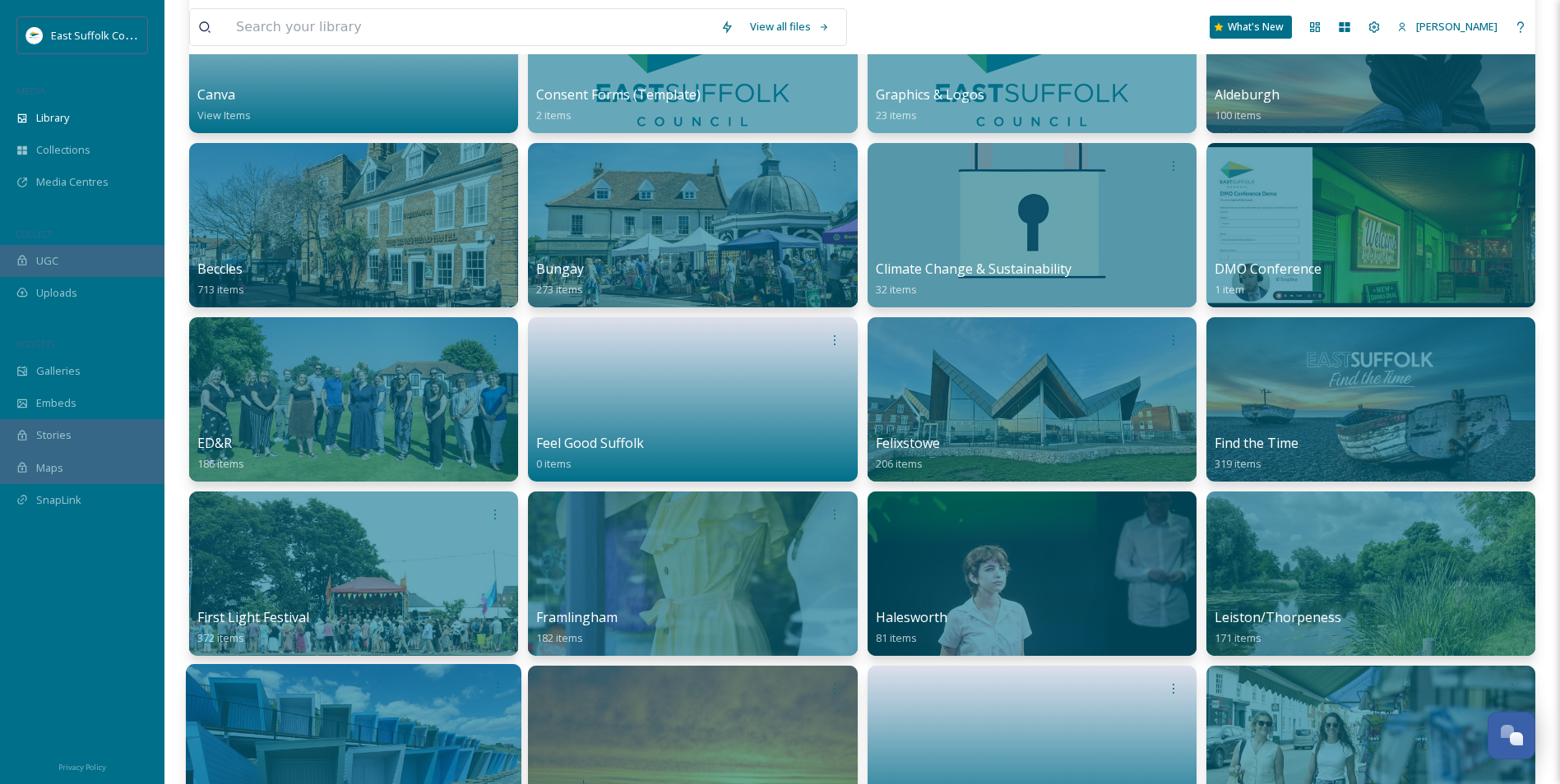
scroll to position [247, 0]
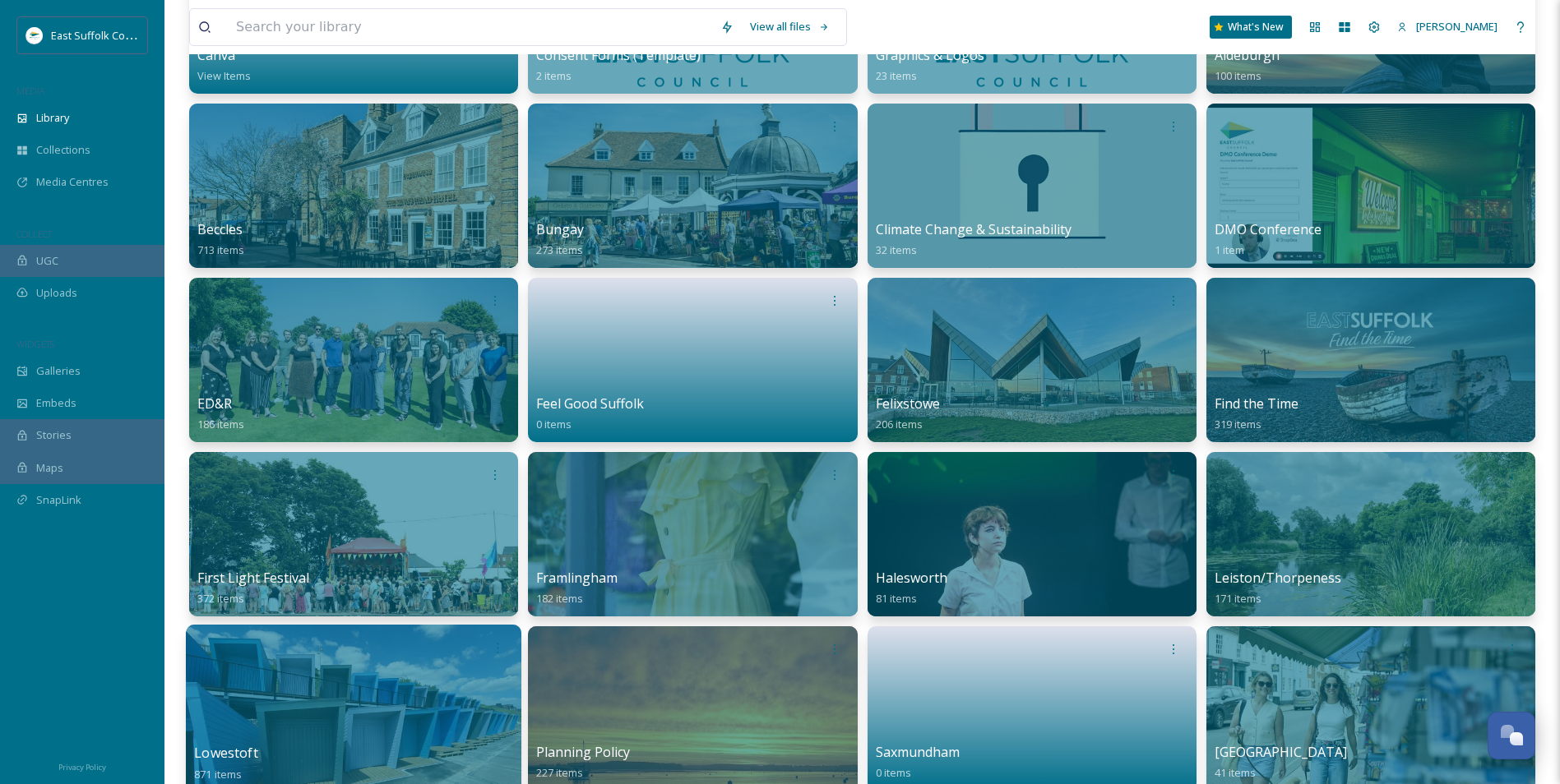
click at [358, 679] on div at bounding box center [353, 709] width 335 height 168
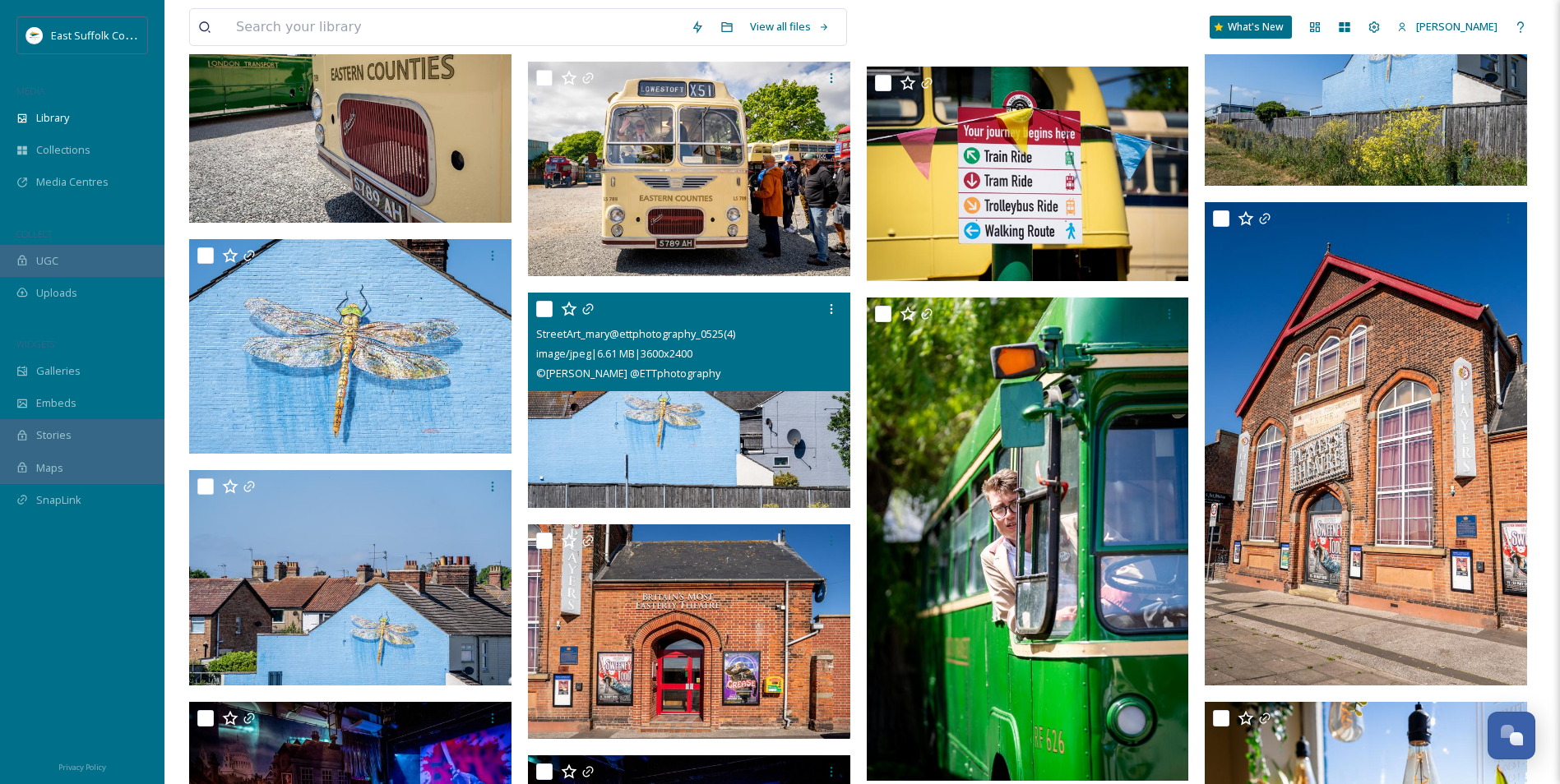
scroll to position [6167, 0]
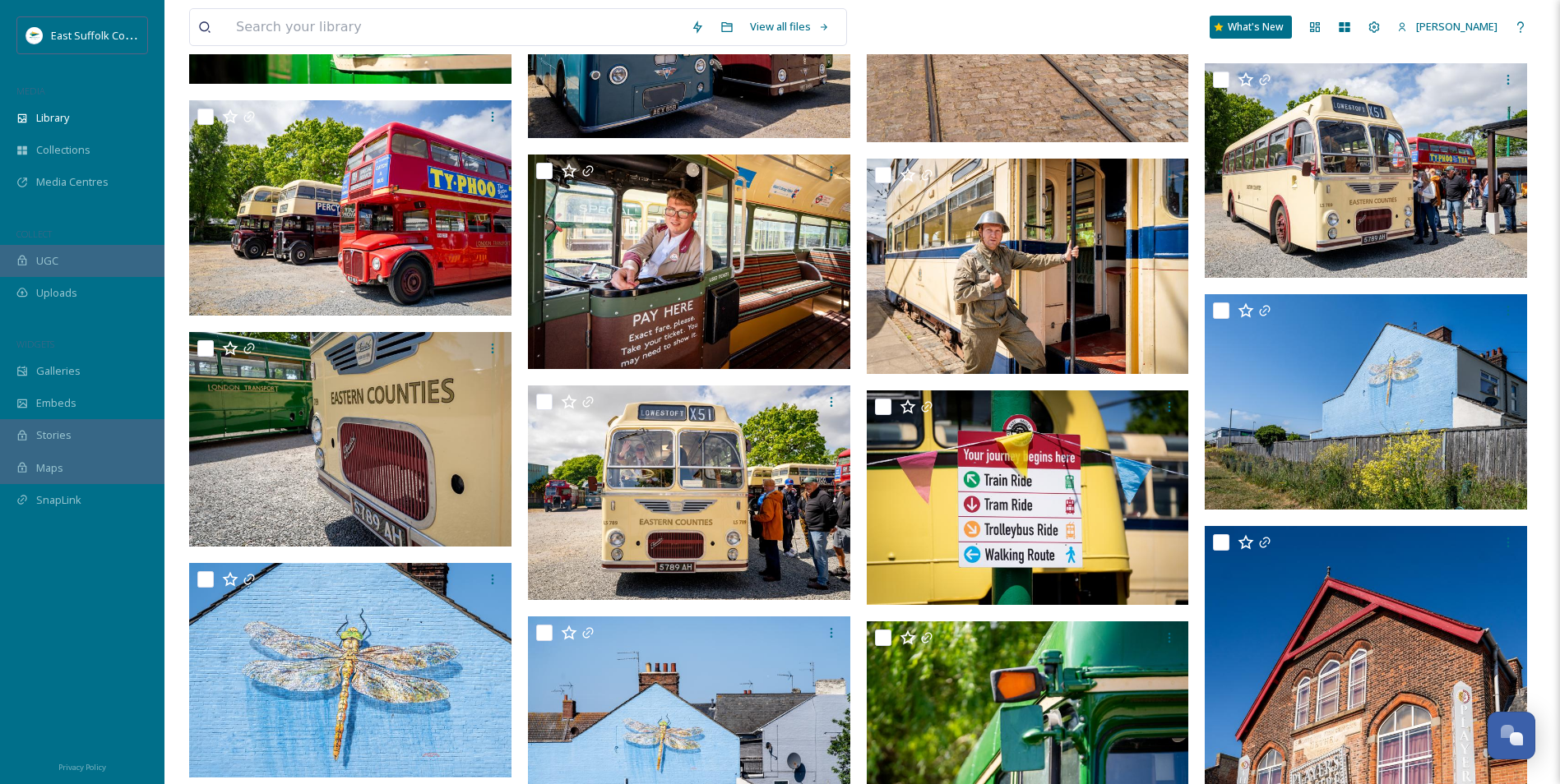
drag, startPoint x: 802, startPoint y: 419, endPoint x: 782, endPoint y: 304, distance: 116.7
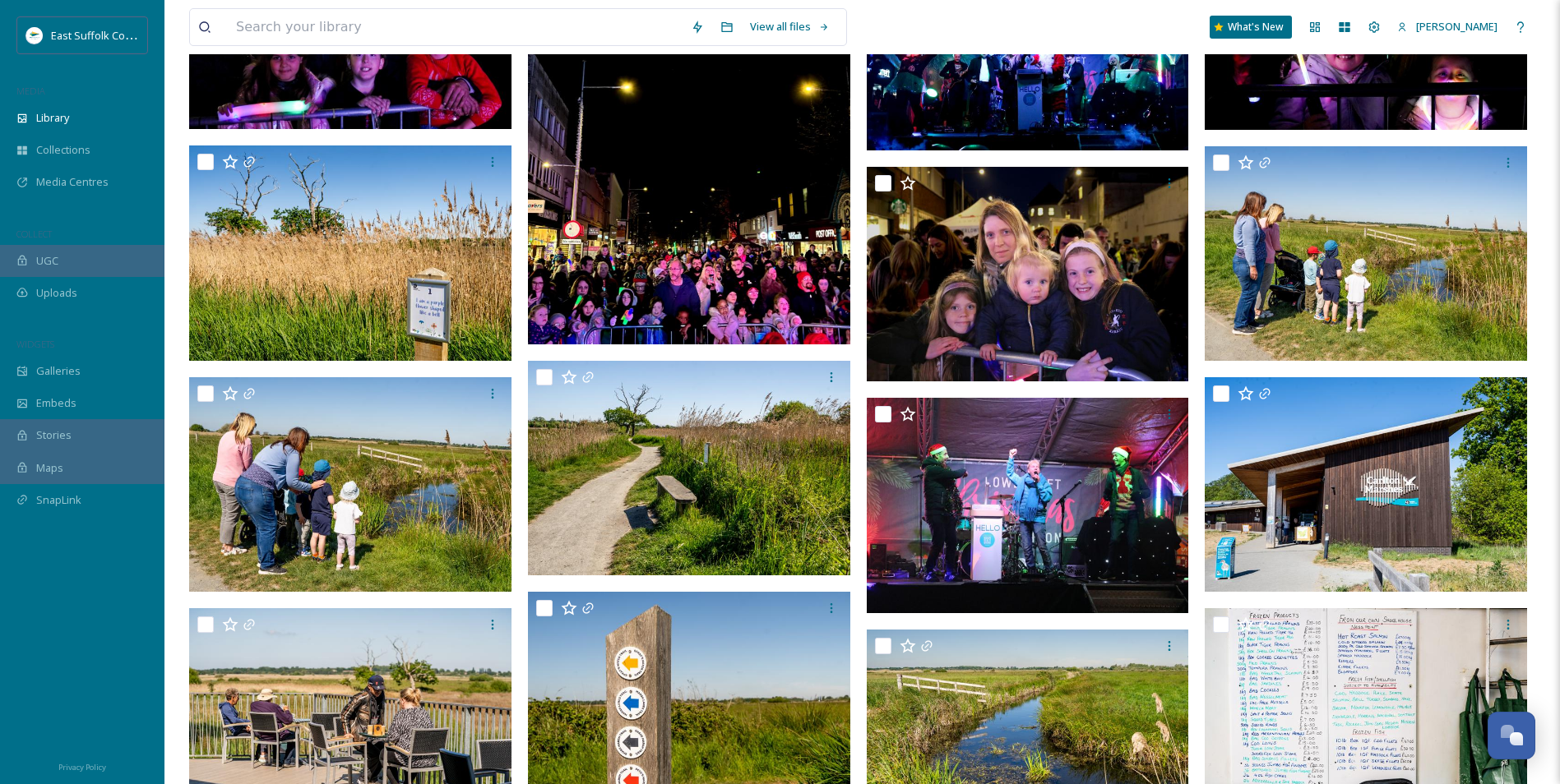
scroll to position [2034, 0]
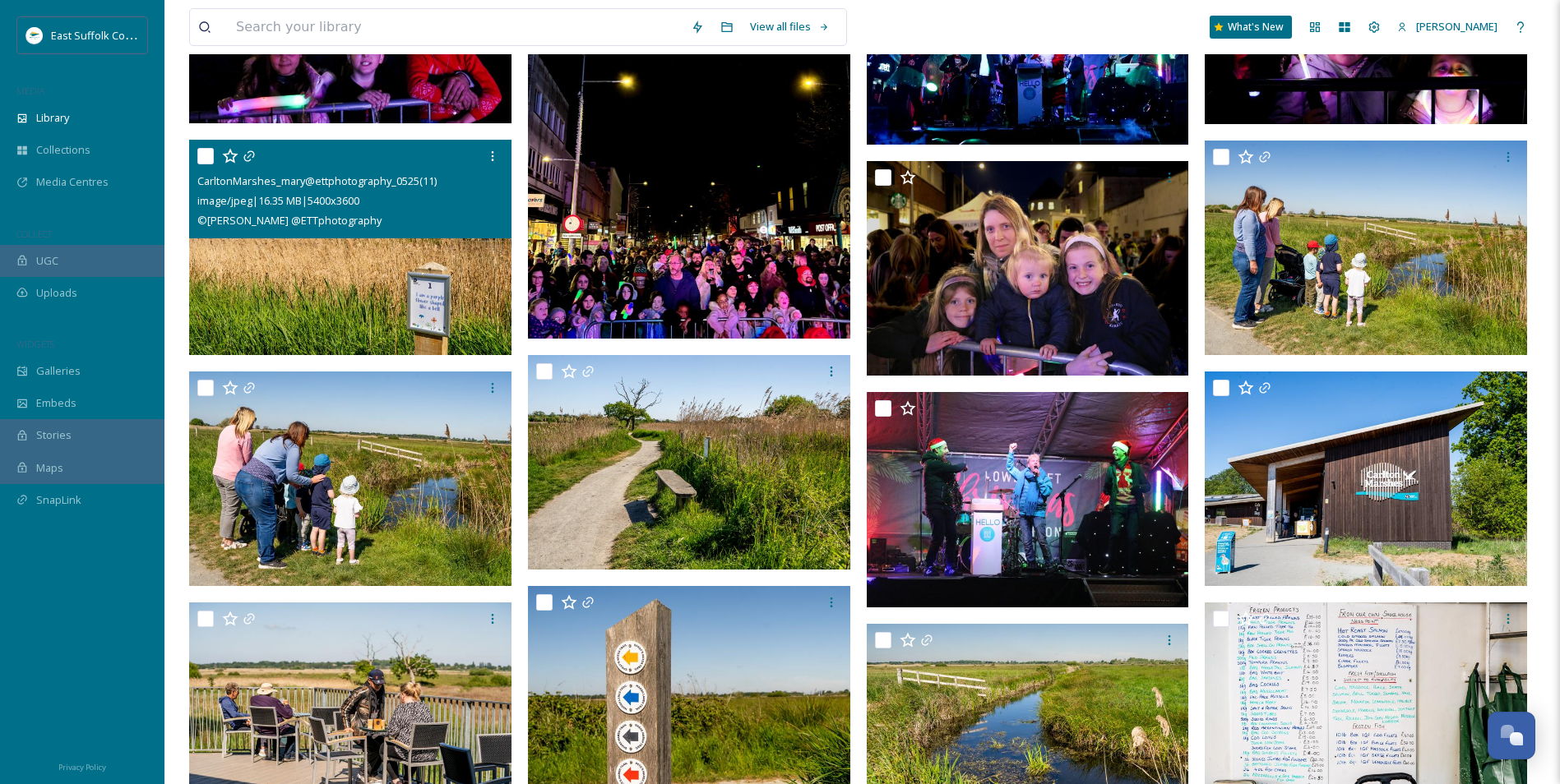
click at [291, 282] on img at bounding box center [350, 248] width 322 height 216
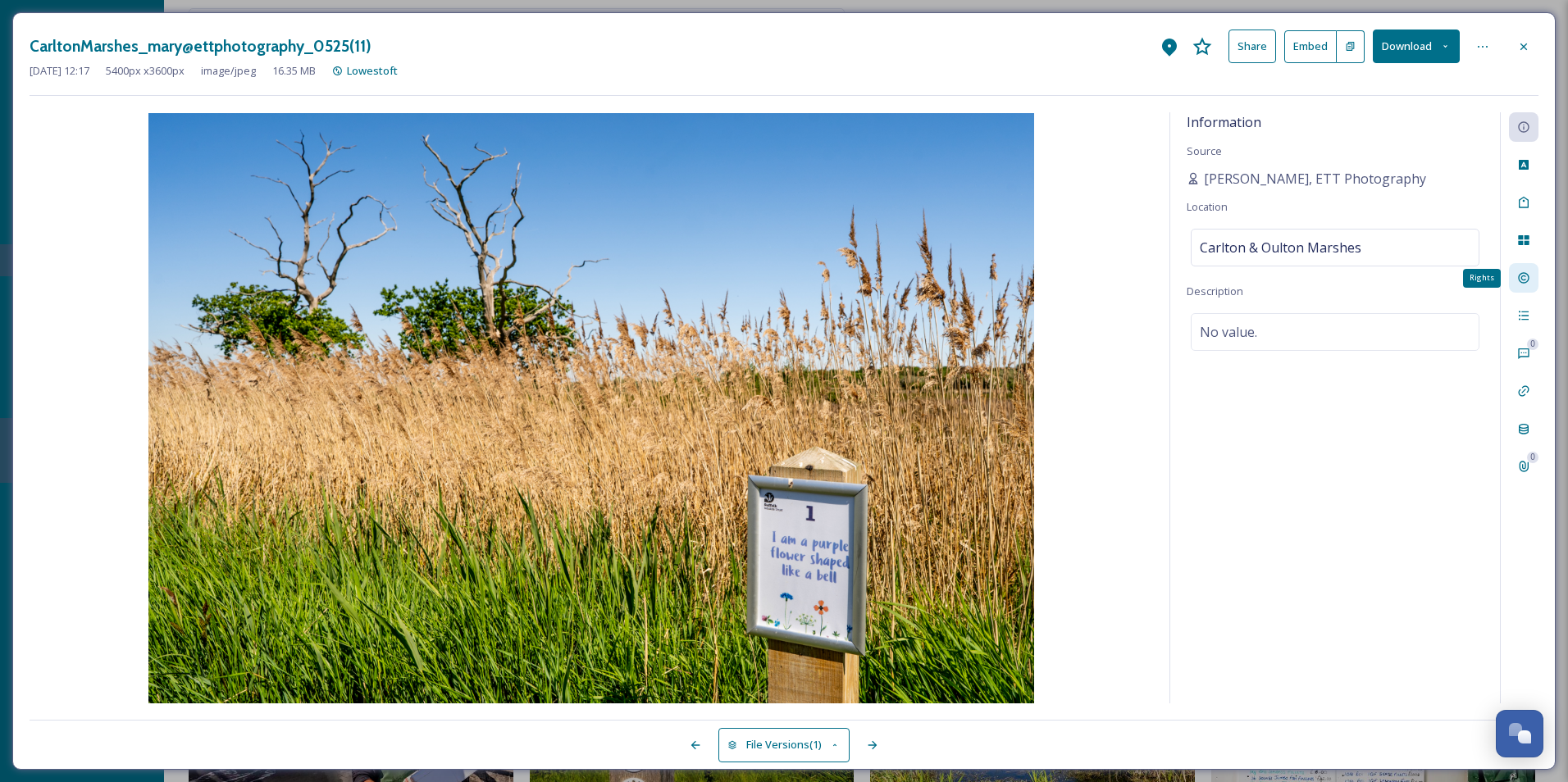
click at [1524, 281] on icon at bounding box center [1524, 278] width 13 height 13
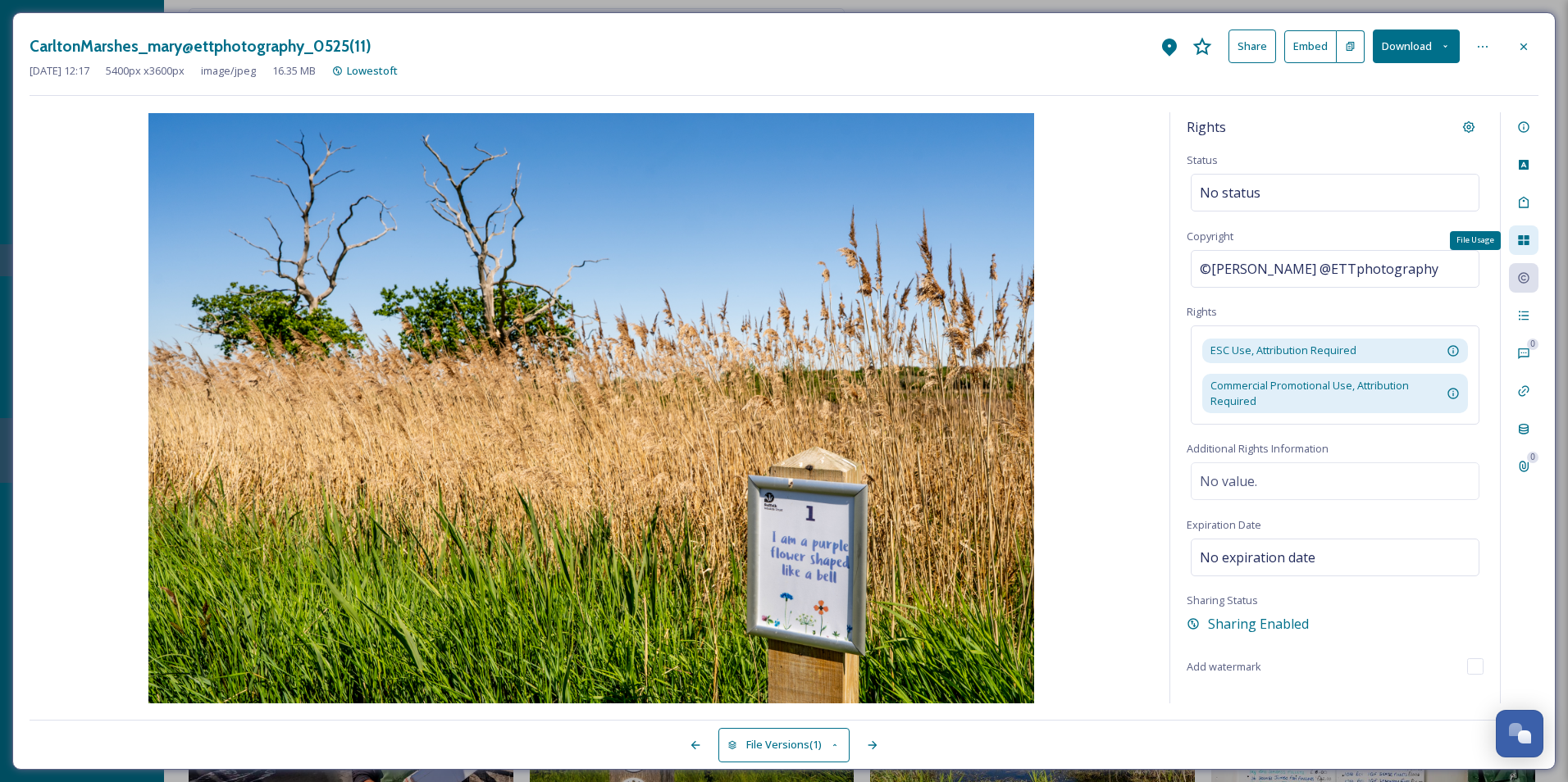
click at [1524, 249] on div "File Usage" at bounding box center [1524, 241] width 30 height 30
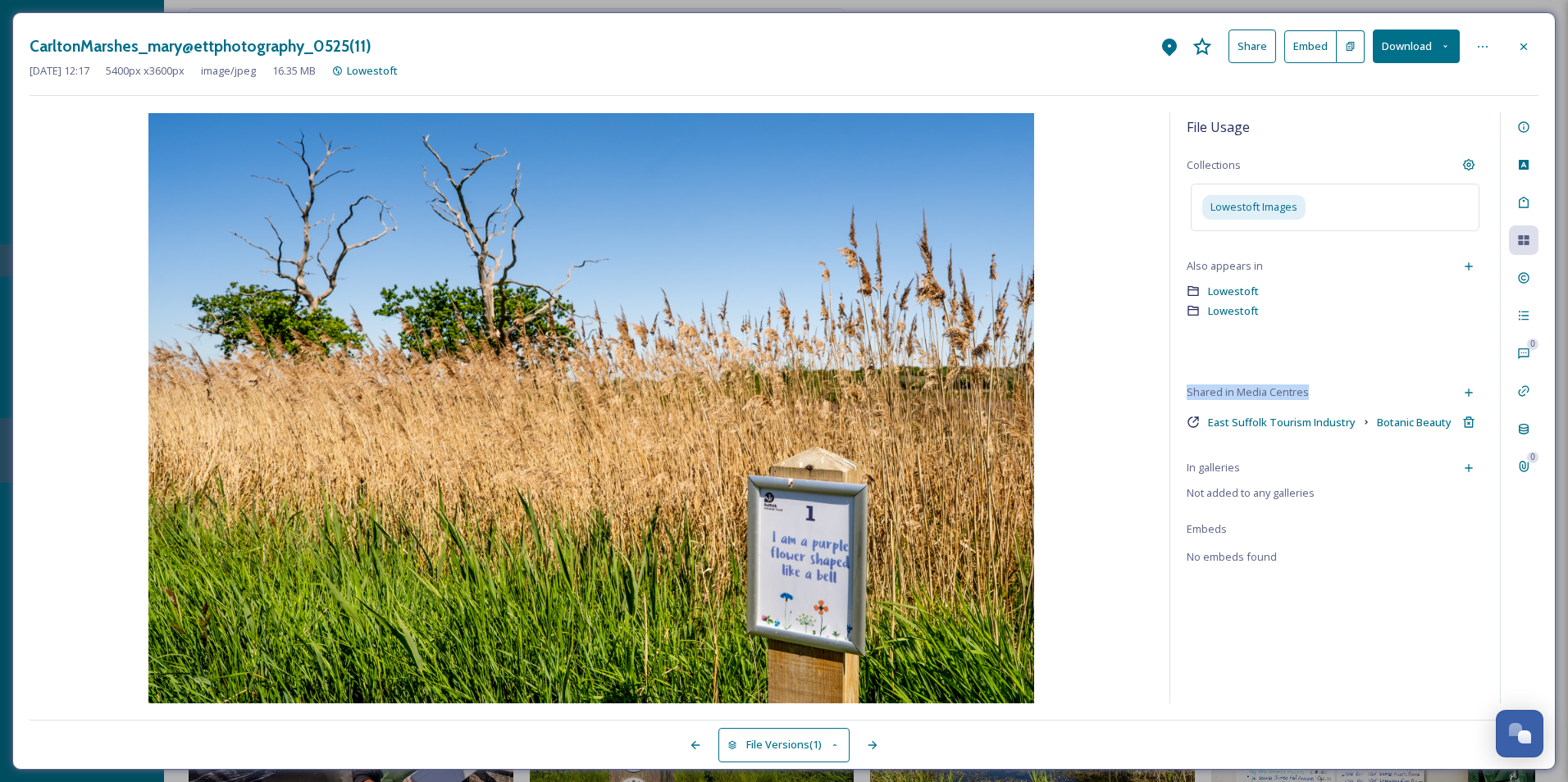
drag, startPoint x: 1181, startPoint y: 391, endPoint x: 1311, endPoint y: 389, distance: 130.0
click at [1311, 389] on div "File Usage Collections Lowestoft Images Also appears in Lowestoft Lowestoft Sha…" at bounding box center [1335, 408] width 329 height 591
drag, startPoint x: 1311, startPoint y: 389, endPoint x: 1363, endPoint y: 393, distance: 52.2
click at [1363, 393] on div "Shared in Media Centres" at bounding box center [1335, 393] width 297 height 30
drag, startPoint x: 1208, startPoint y: 443, endPoint x: 1320, endPoint y: 448, distance: 112.1
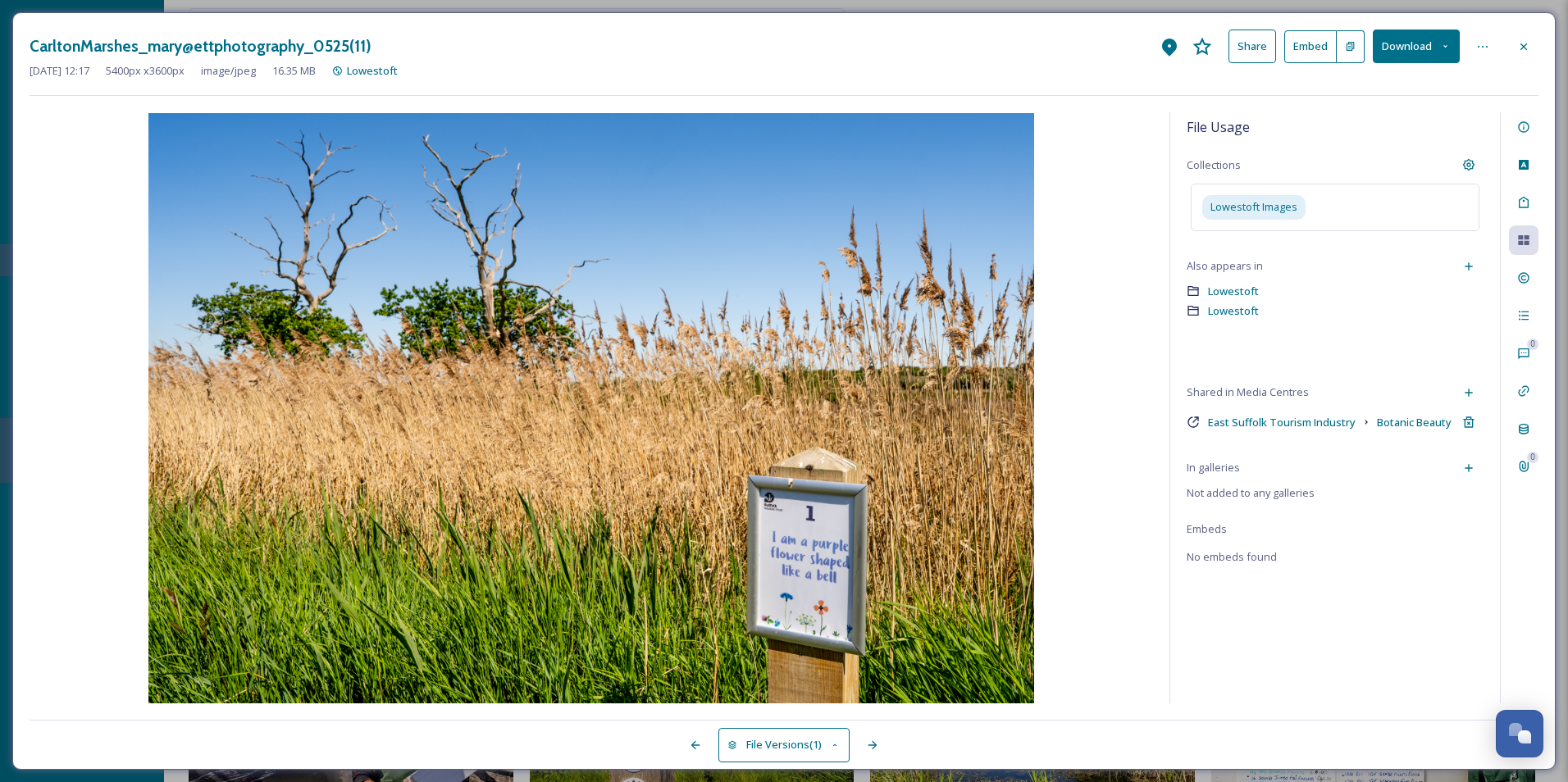
click at [1316, 448] on div "File Usage Collections Lowestoft Images Also appears in Lowestoft Lowestoft Sha…" at bounding box center [1335, 408] width 329 height 591
click at [1468, 393] on icon at bounding box center [1469, 393] width 13 height 13
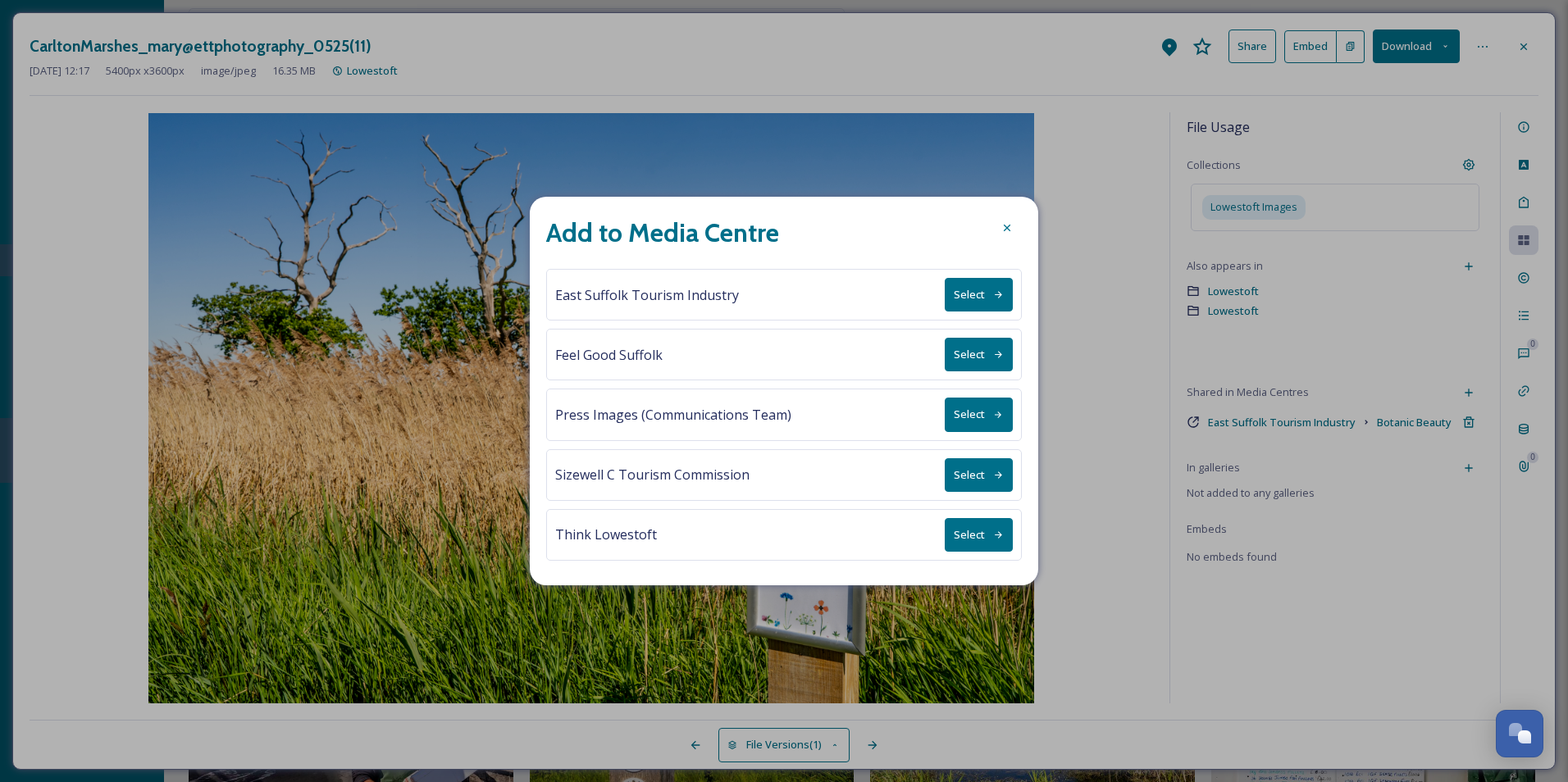
click at [983, 541] on button "Select" at bounding box center [978, 535] width 68 height 34
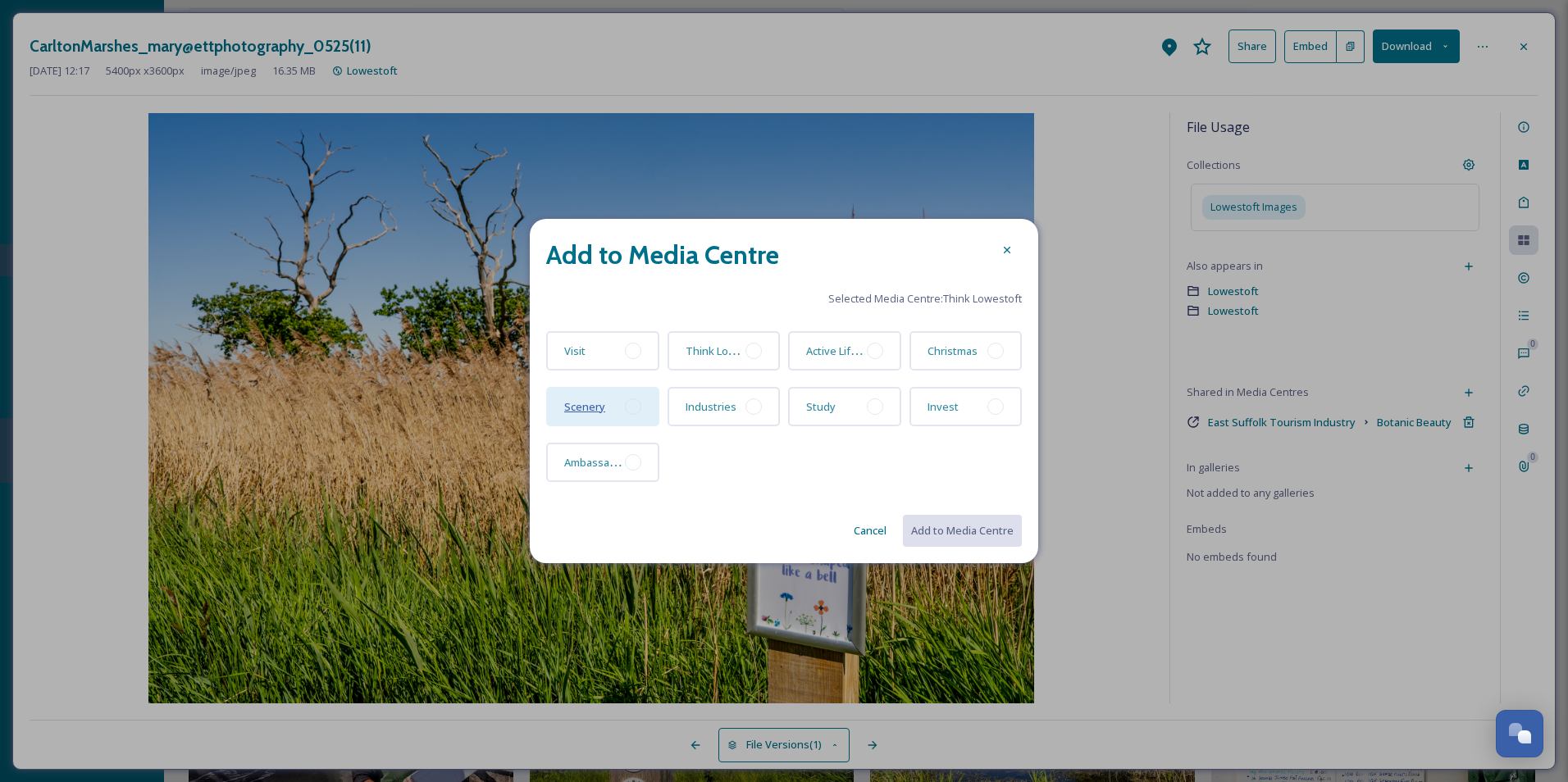
click at [583, 412] on span "Scenery" at bounding box center [585, 407] width 41 height 15
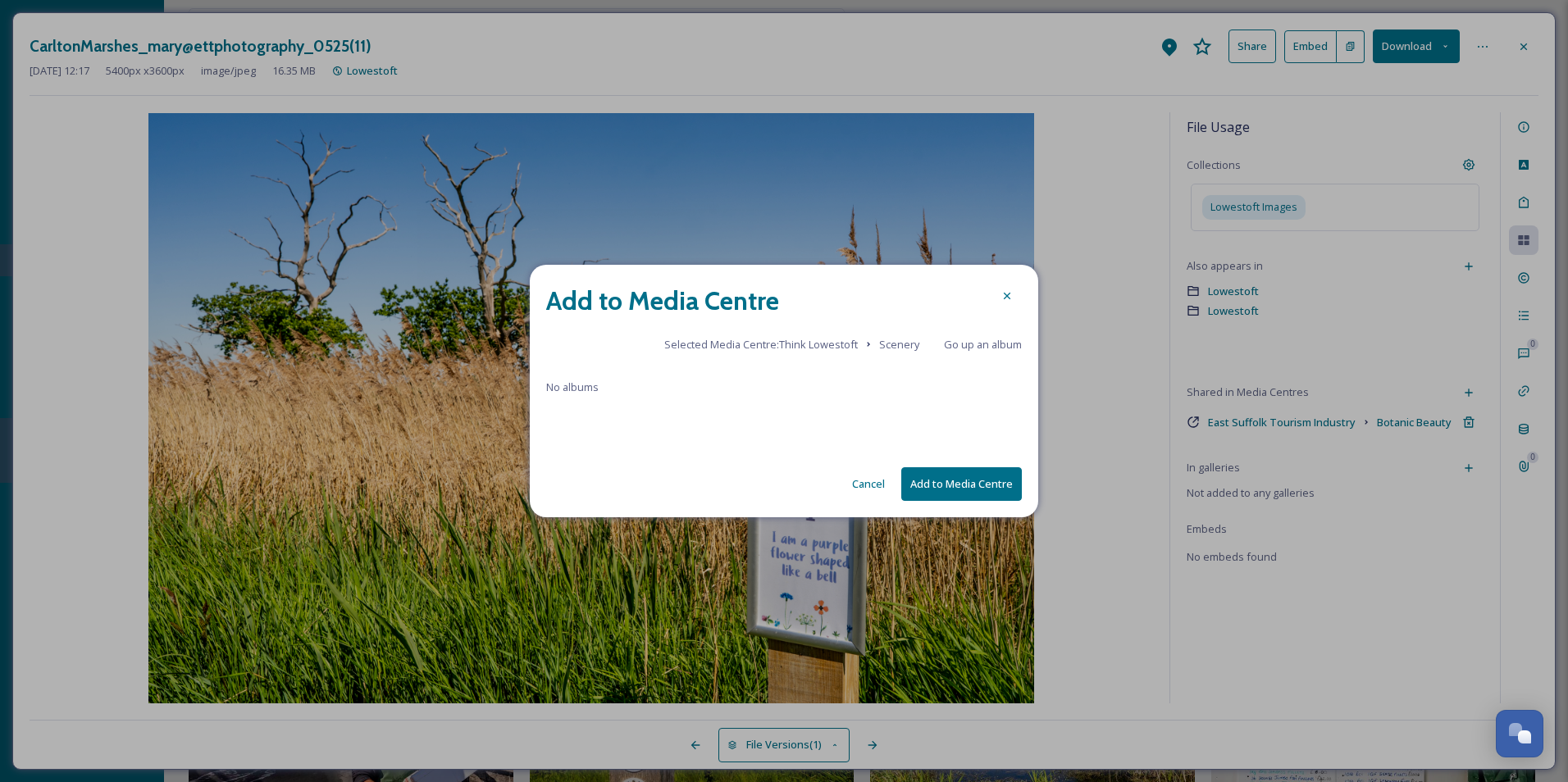
drag, startPoint x: 978, startPoint y: 342, endPoint x: 968, endPoint y: 343, distance: 10.0
click at [978, 342] on span "Go up an album" at bounding box center [982, 344] width 78 height 15
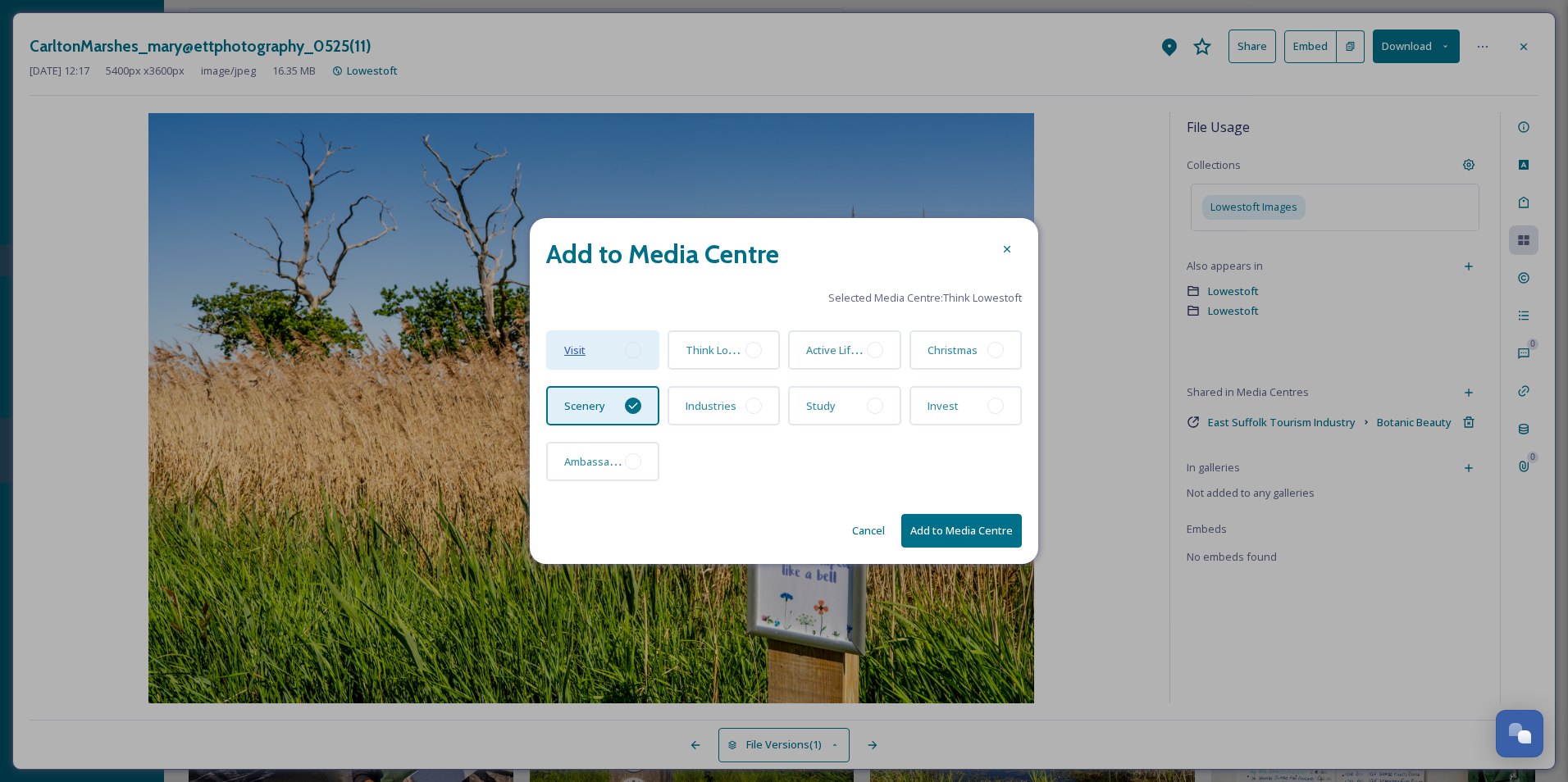
click at [569, 349] on span "Visit" at bounding box center [575, 350] width 21 height 15
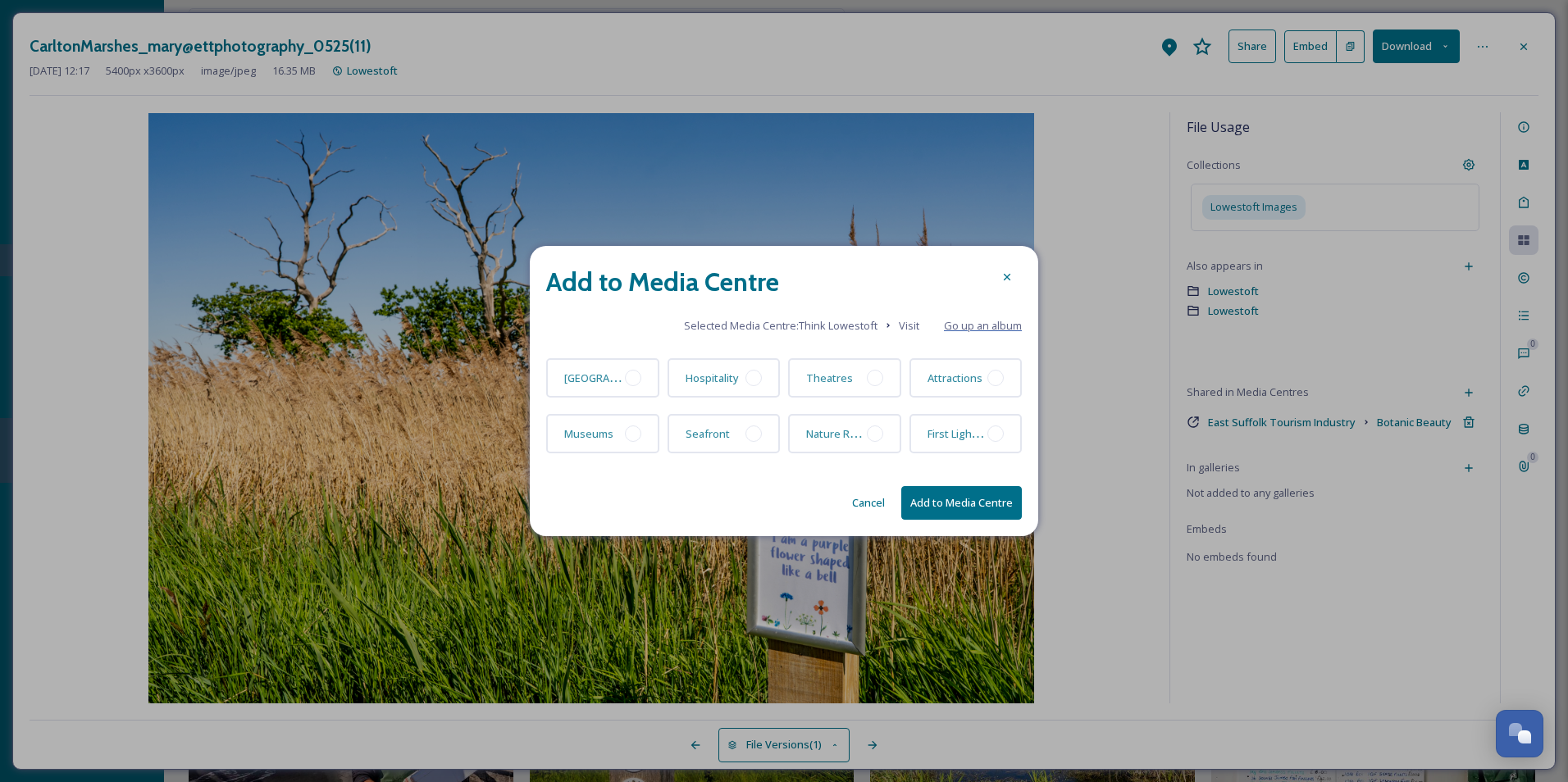
click at [957, 333] on span "Go up an album" at bounding box center [982, 325] width 78 height 16
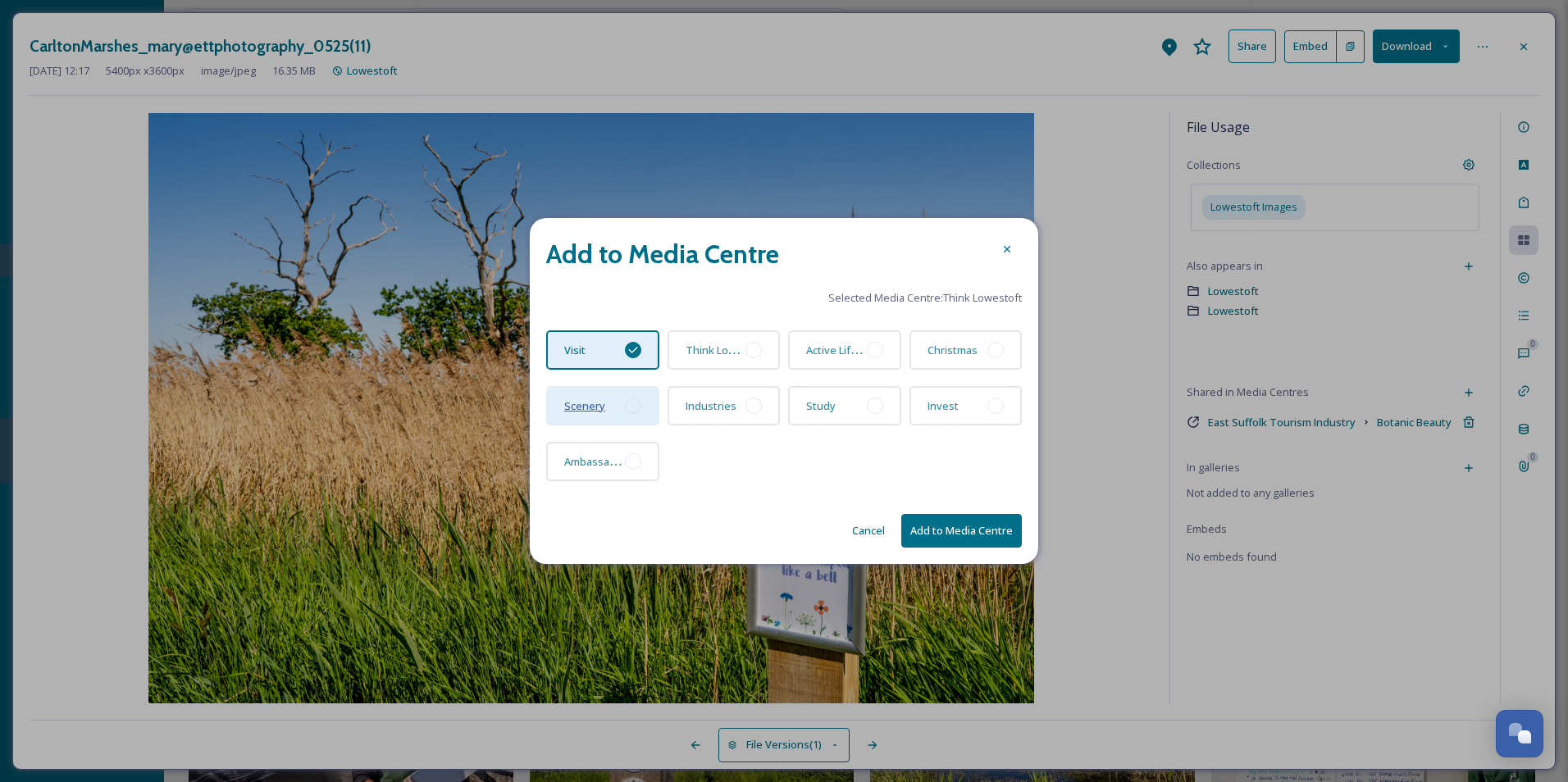
click at [571, 410] on span "Scenery" at bounding box center [585, 406] width 41 height 15
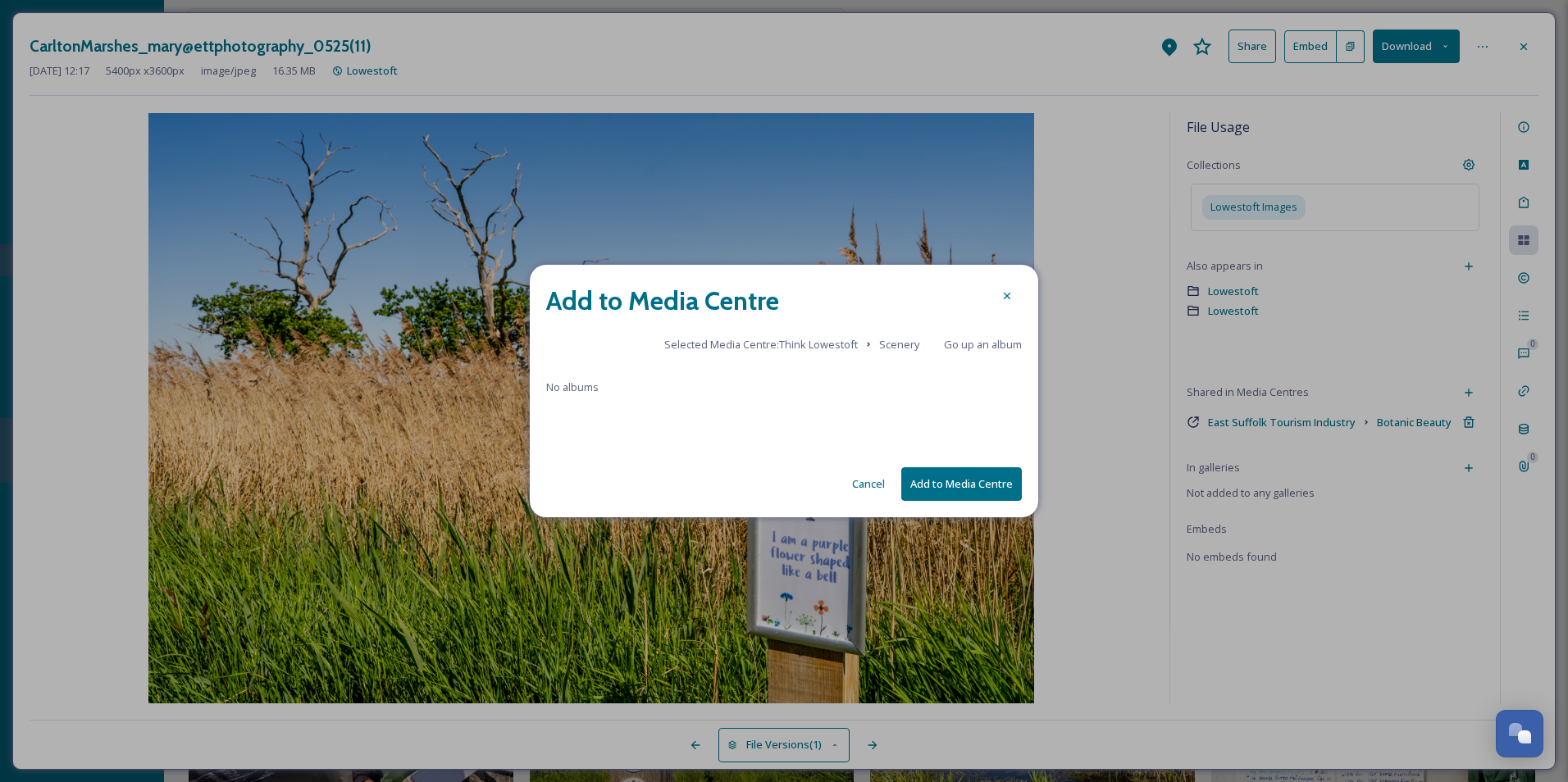
click at [950, 484] on button "Add to Media Centre" at bounding box center [961, 484] width 121 height 34
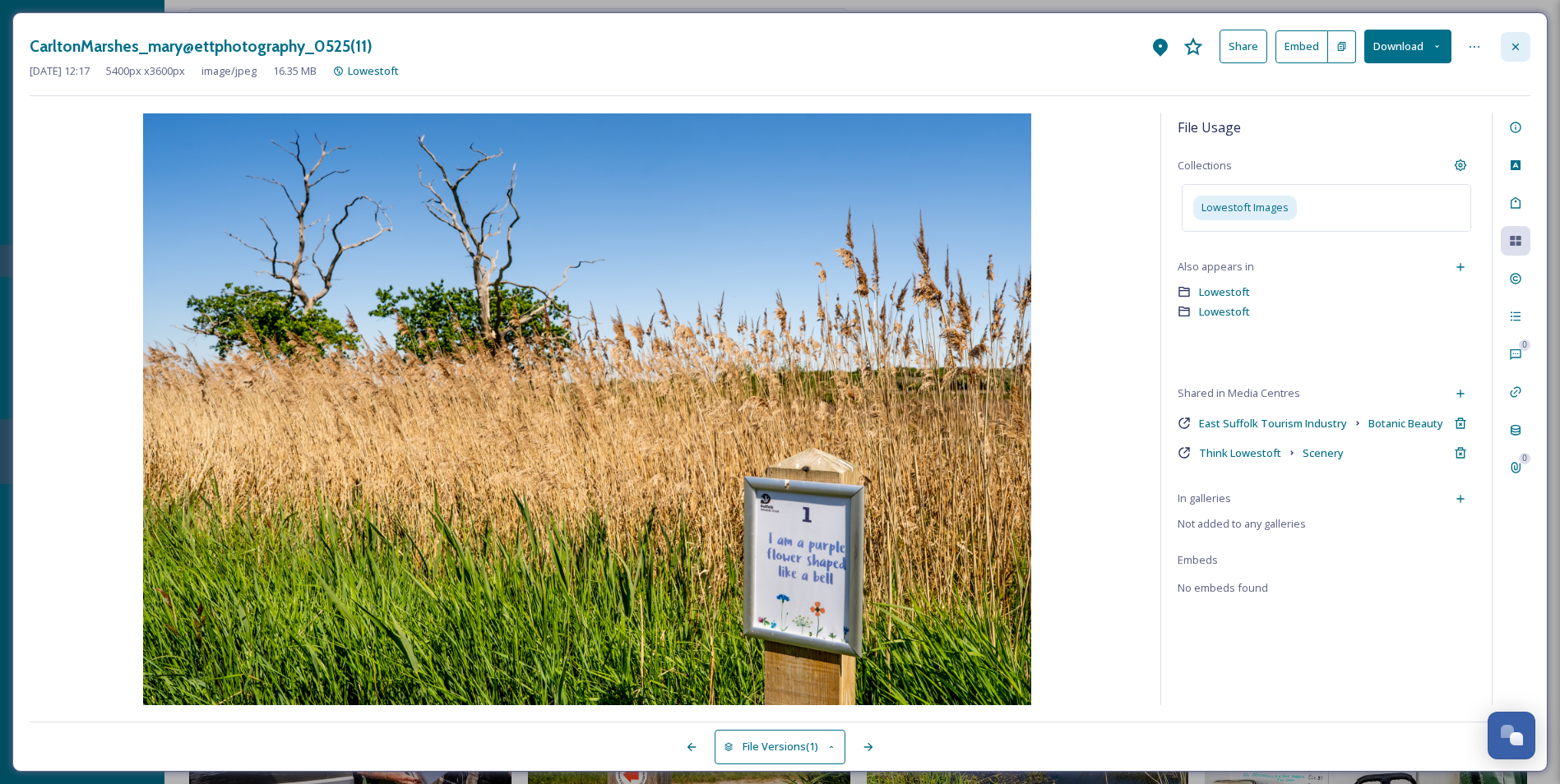
click at [1519, 53] on icon at bounding box center [1516, 47] width 13 height 13
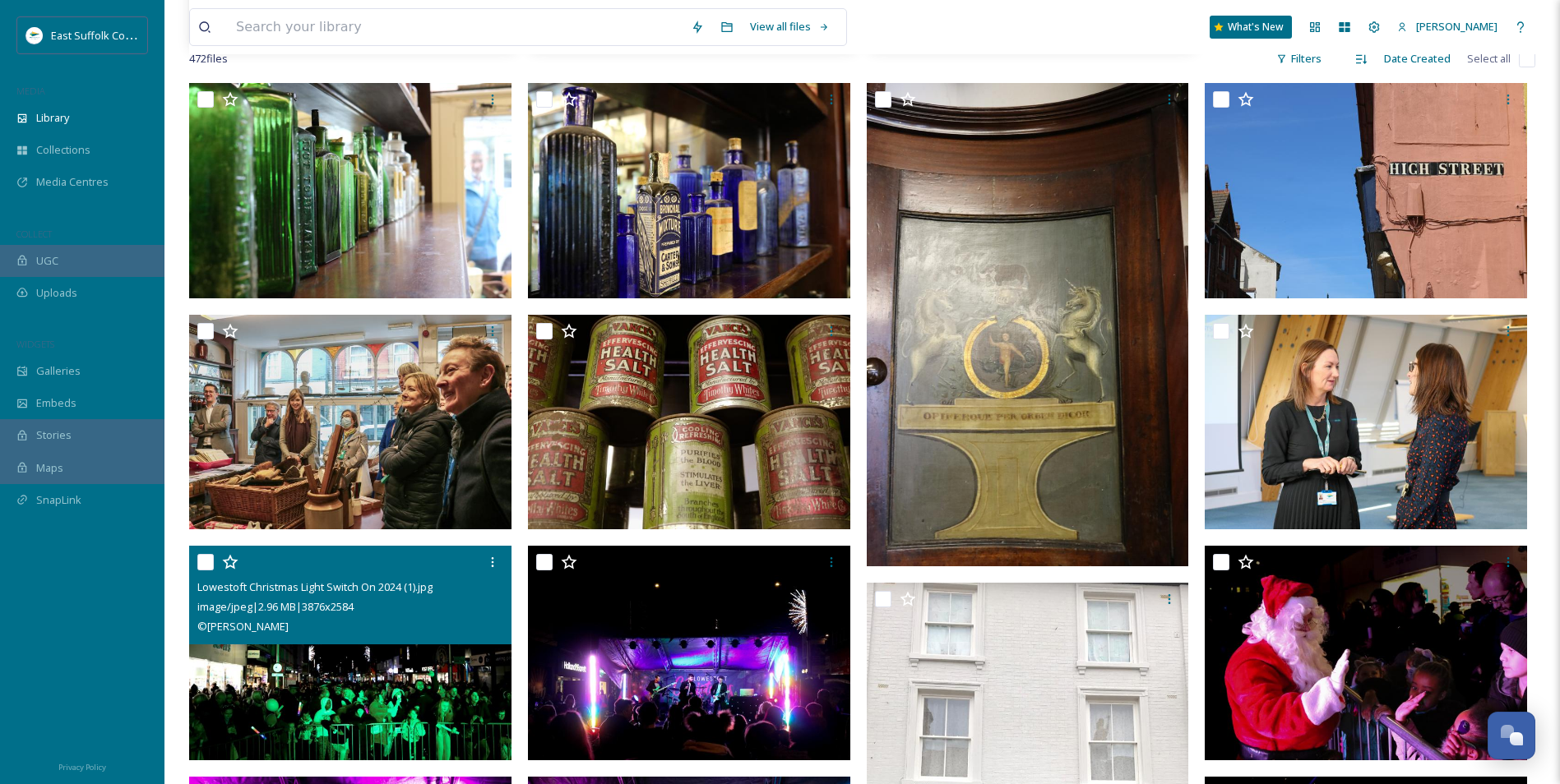
scroll to position [637, 0]
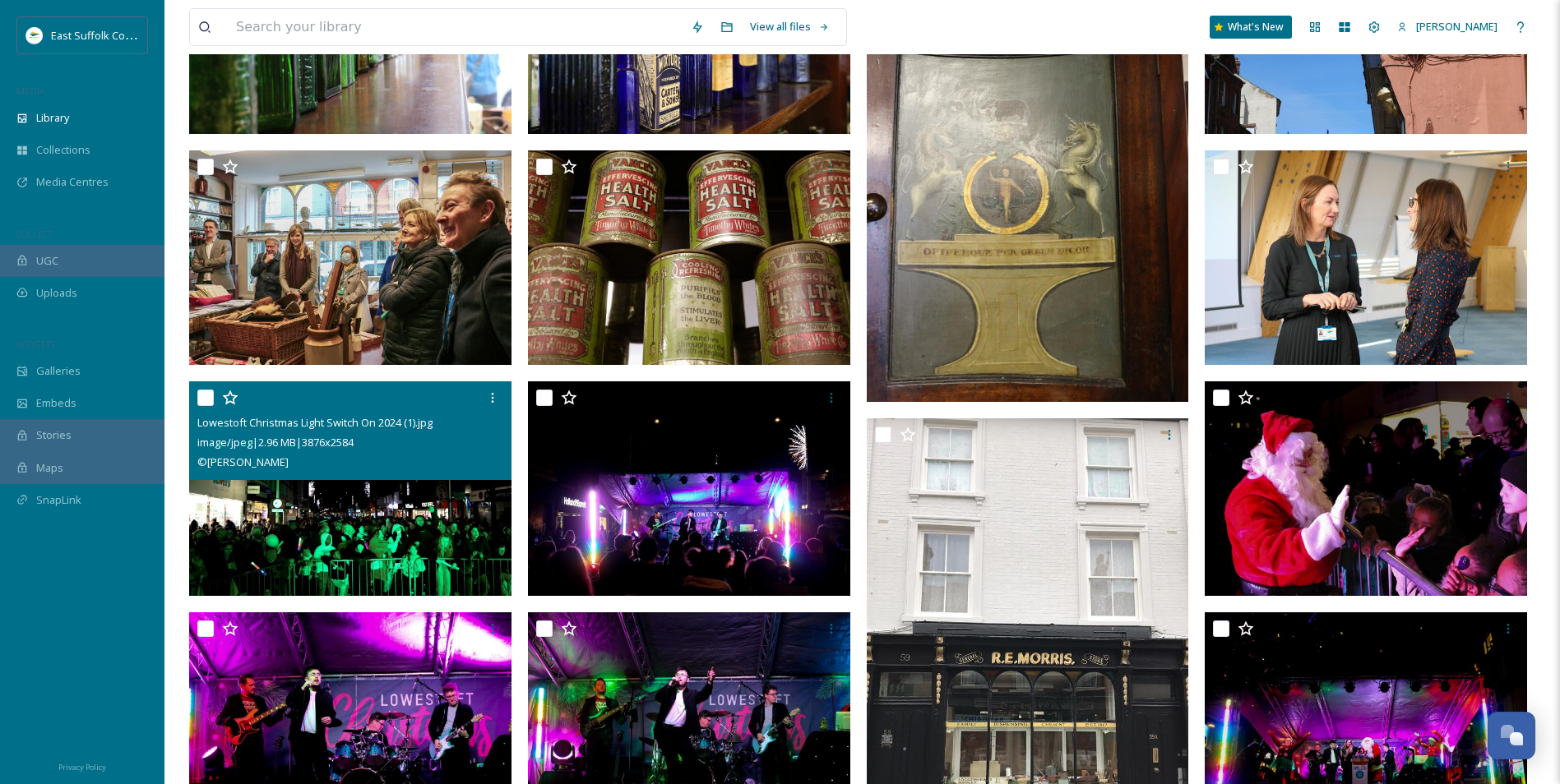
click at [205, 399] on input "checkbox" at bounding box center [206, 398] width 16 height 16
checkbox input "true"
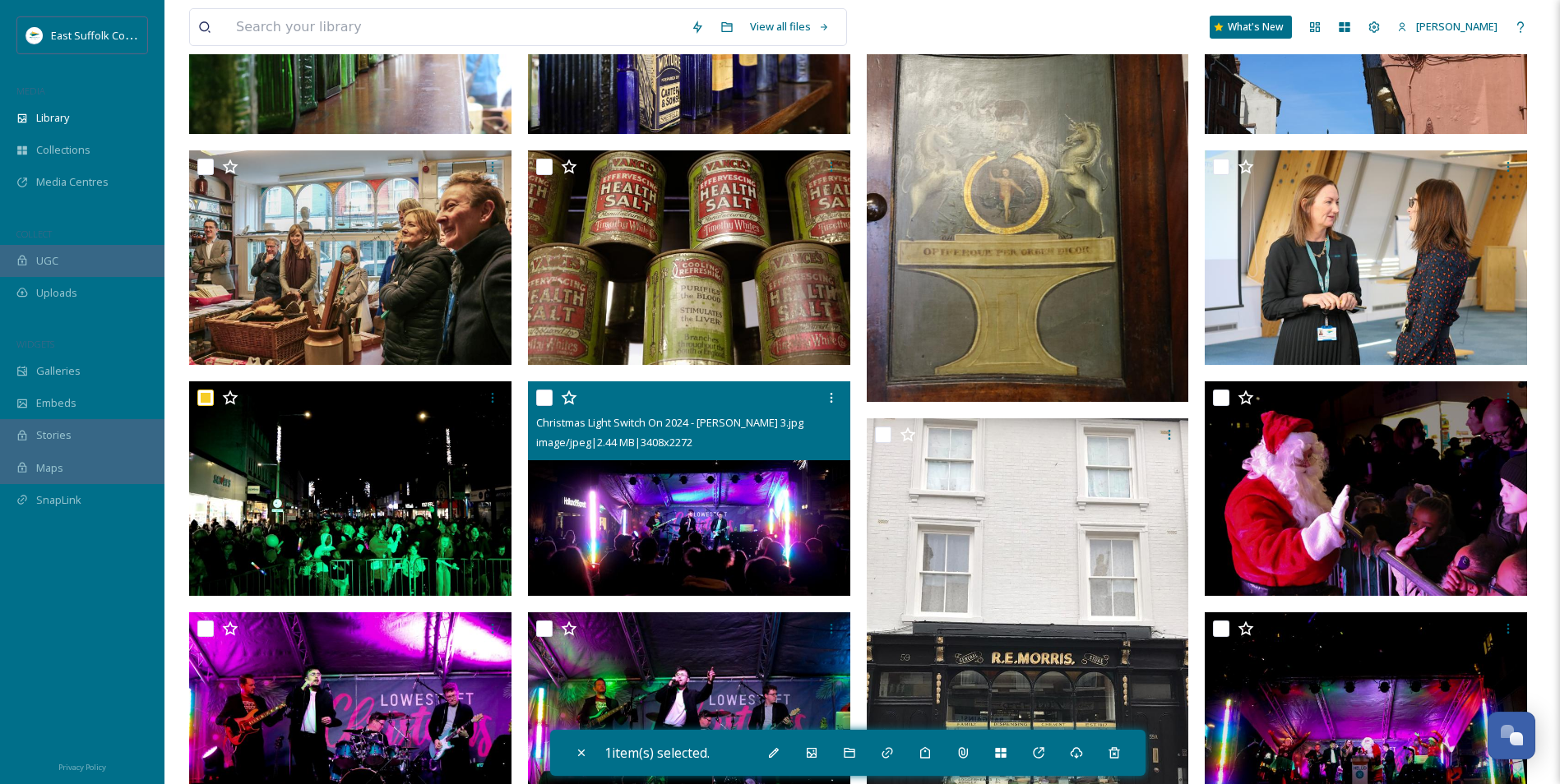
click at [540, 402] on input "checkbox" at bounding box center [544, 398] width 16 height 16
checkbox input "true"
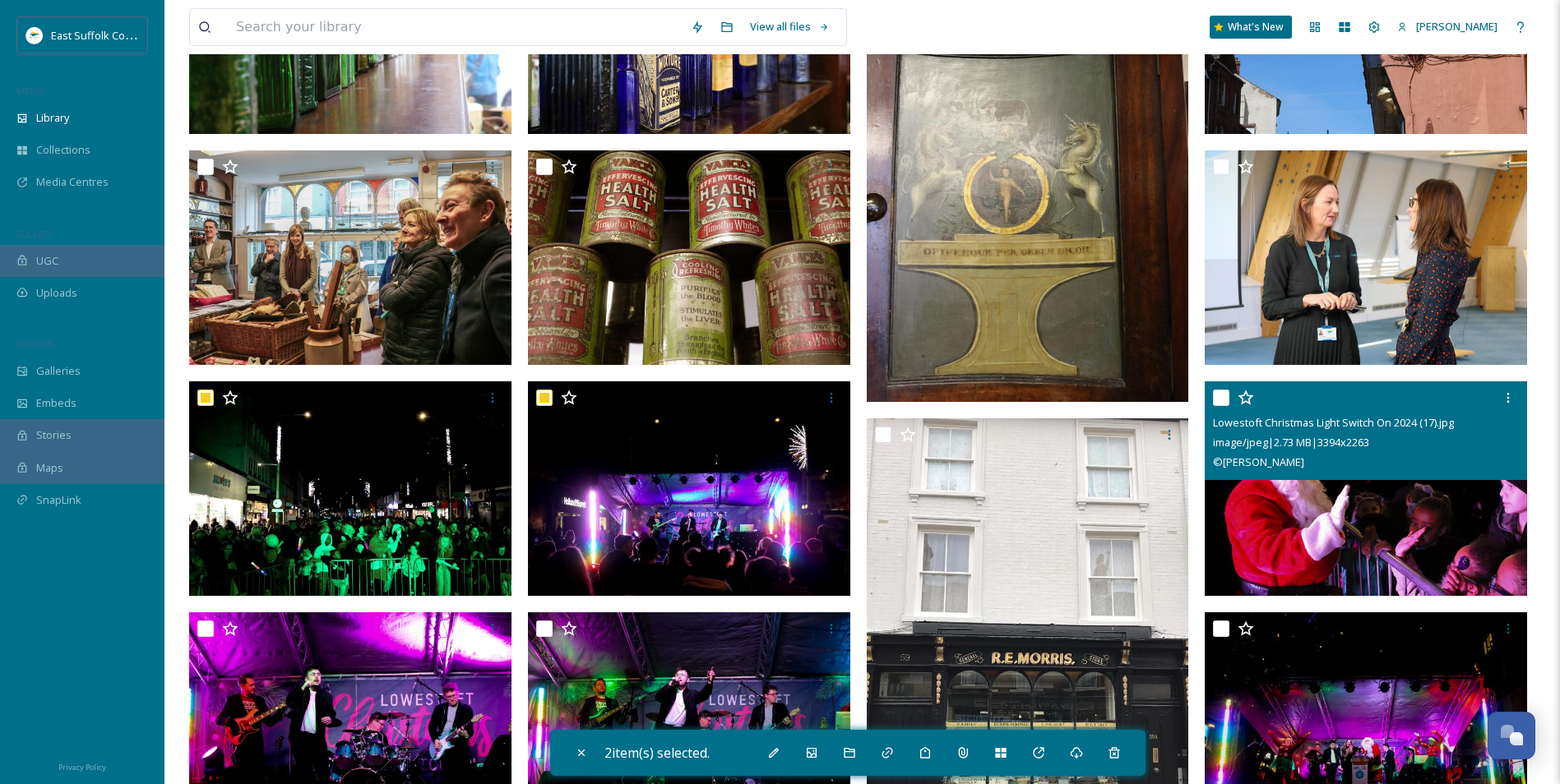
click at [1223, 397] on input "checkbox" at bounding box center [1221, 398] width 16 height 16
checkbox input "true"
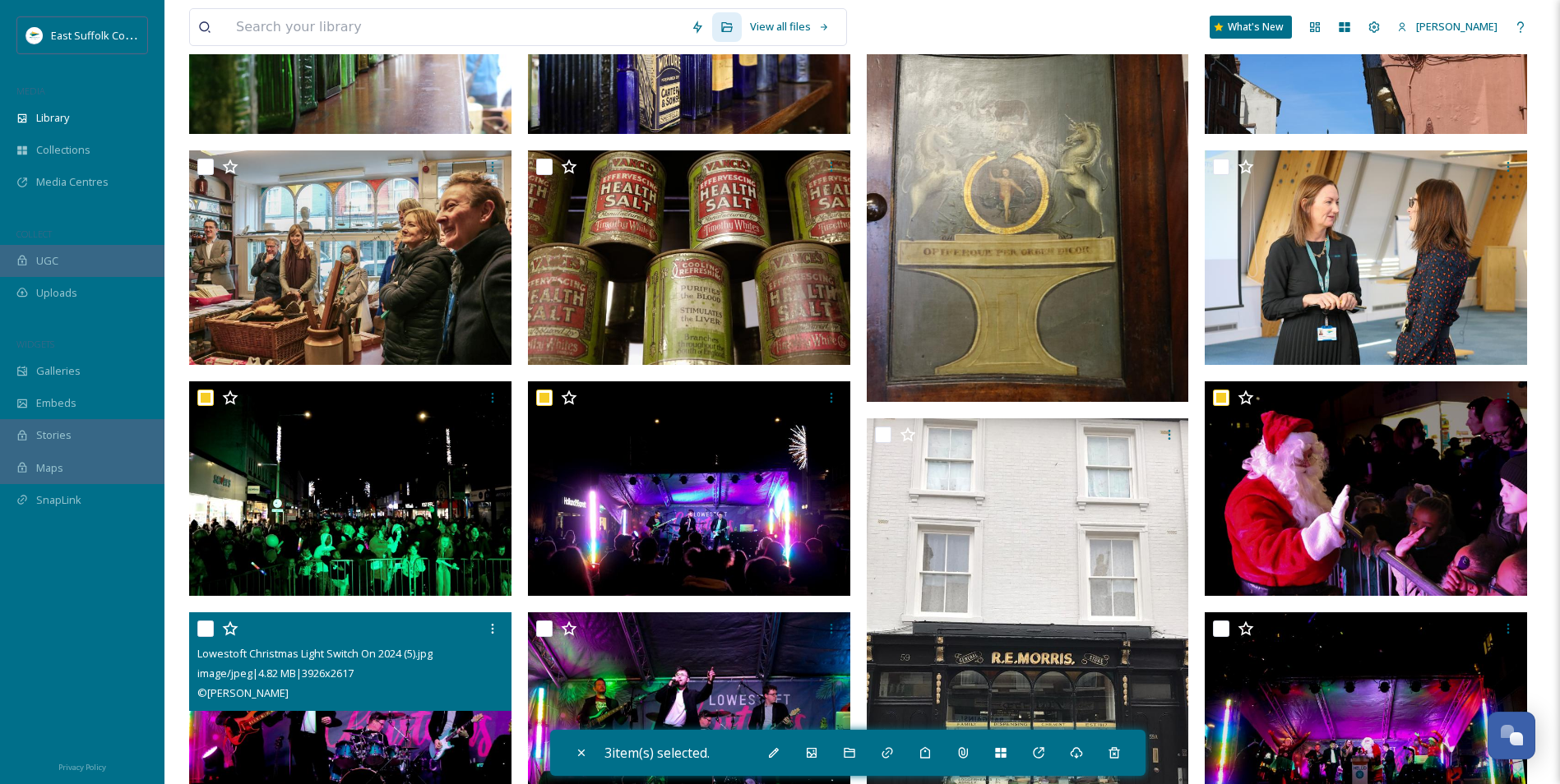
click at [348, 737] on img at bounding box center [350, 721] width 322 height 216
click at [367, 749] on img at bounding box center [350, 721] width 322 height 216
checkbox input "false"
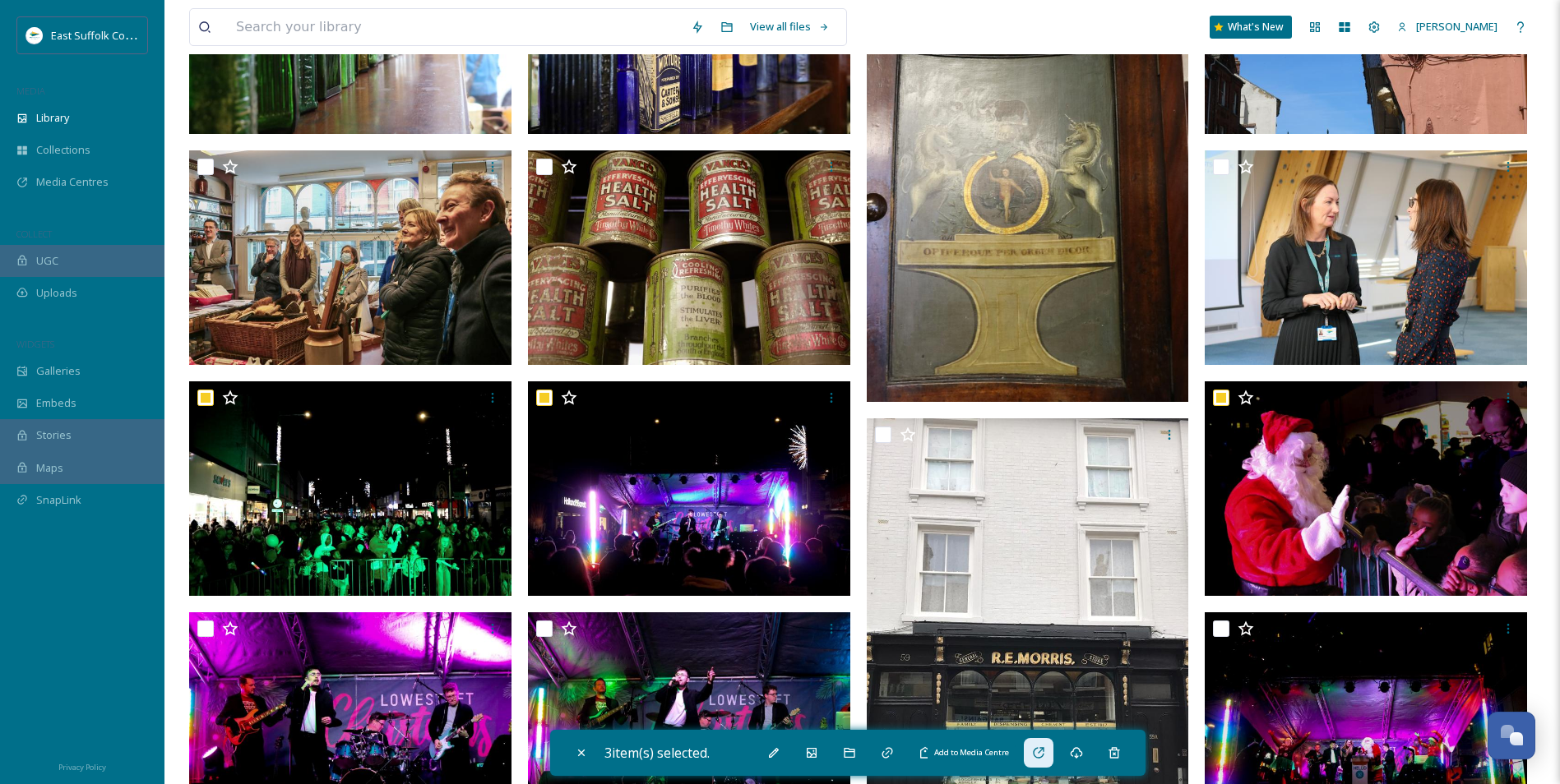
click at [1045, 758] on icon at bounding box center [1039, 754] width 13 height 13
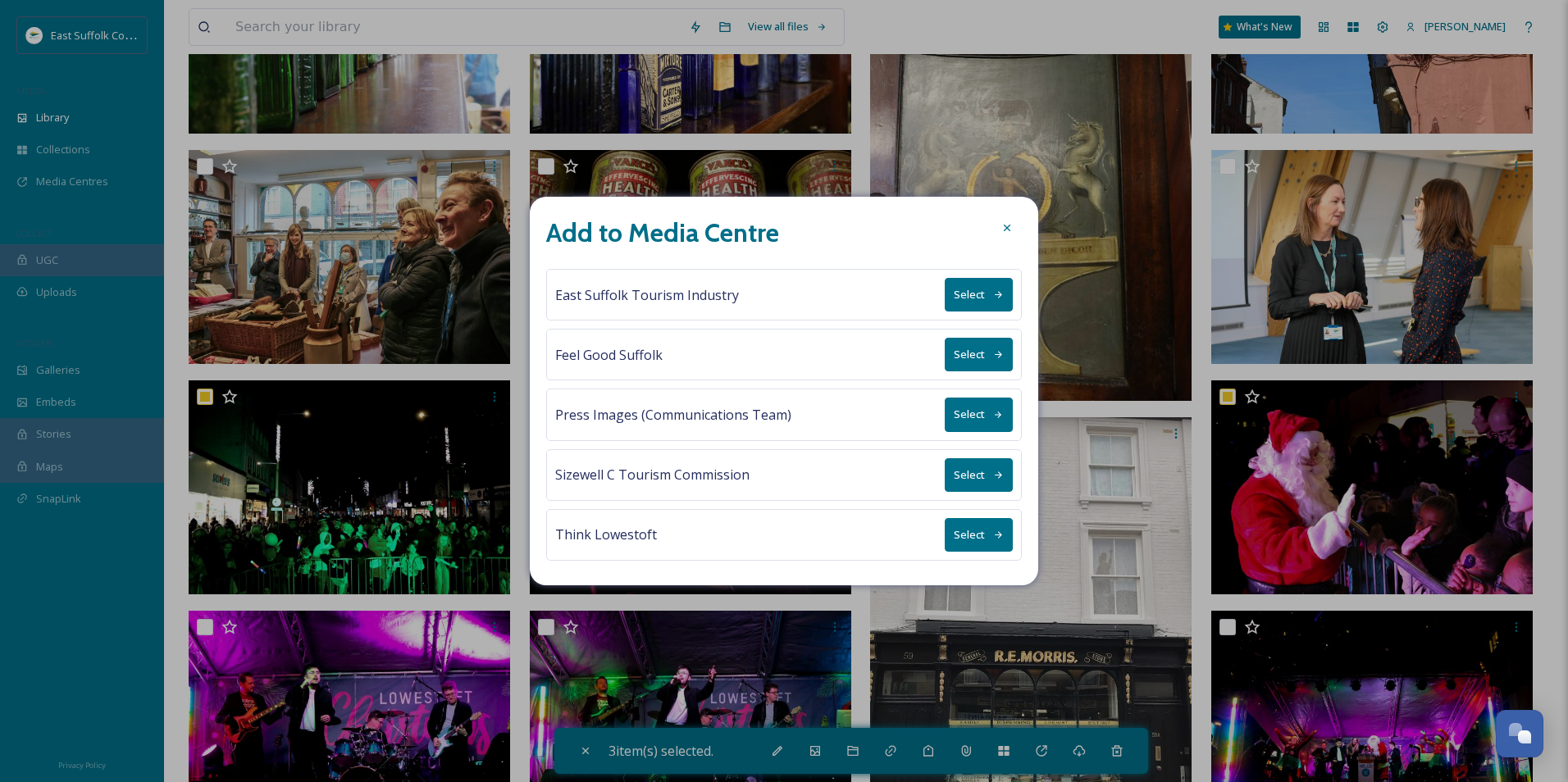
click at [1003, 217] on div at bounding box center [1007, 228] width 30 height 30
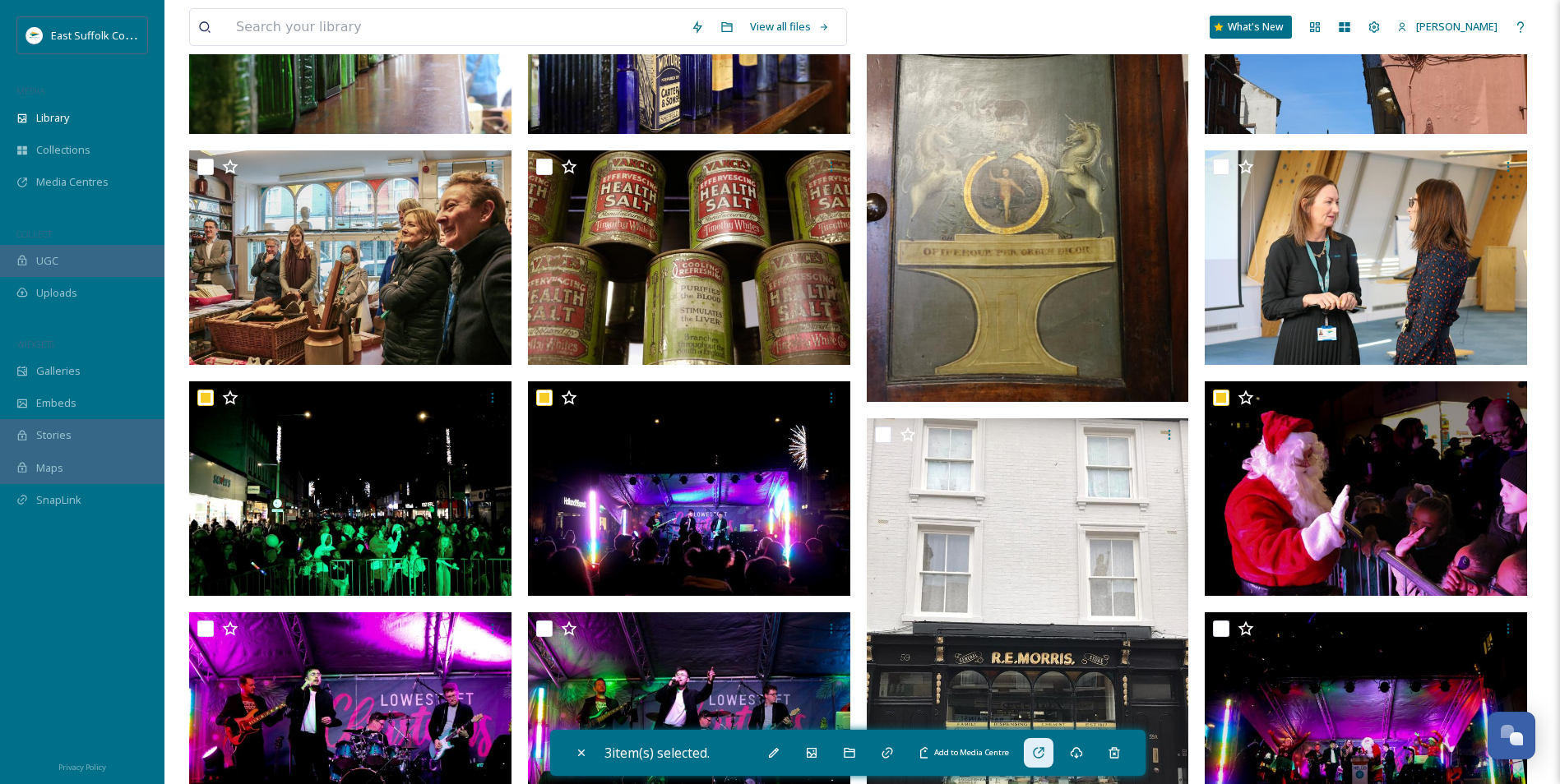
click at [1032, 754] on div "Add to Media Centre" at bounding box center [1039, 754] width 30 height 30
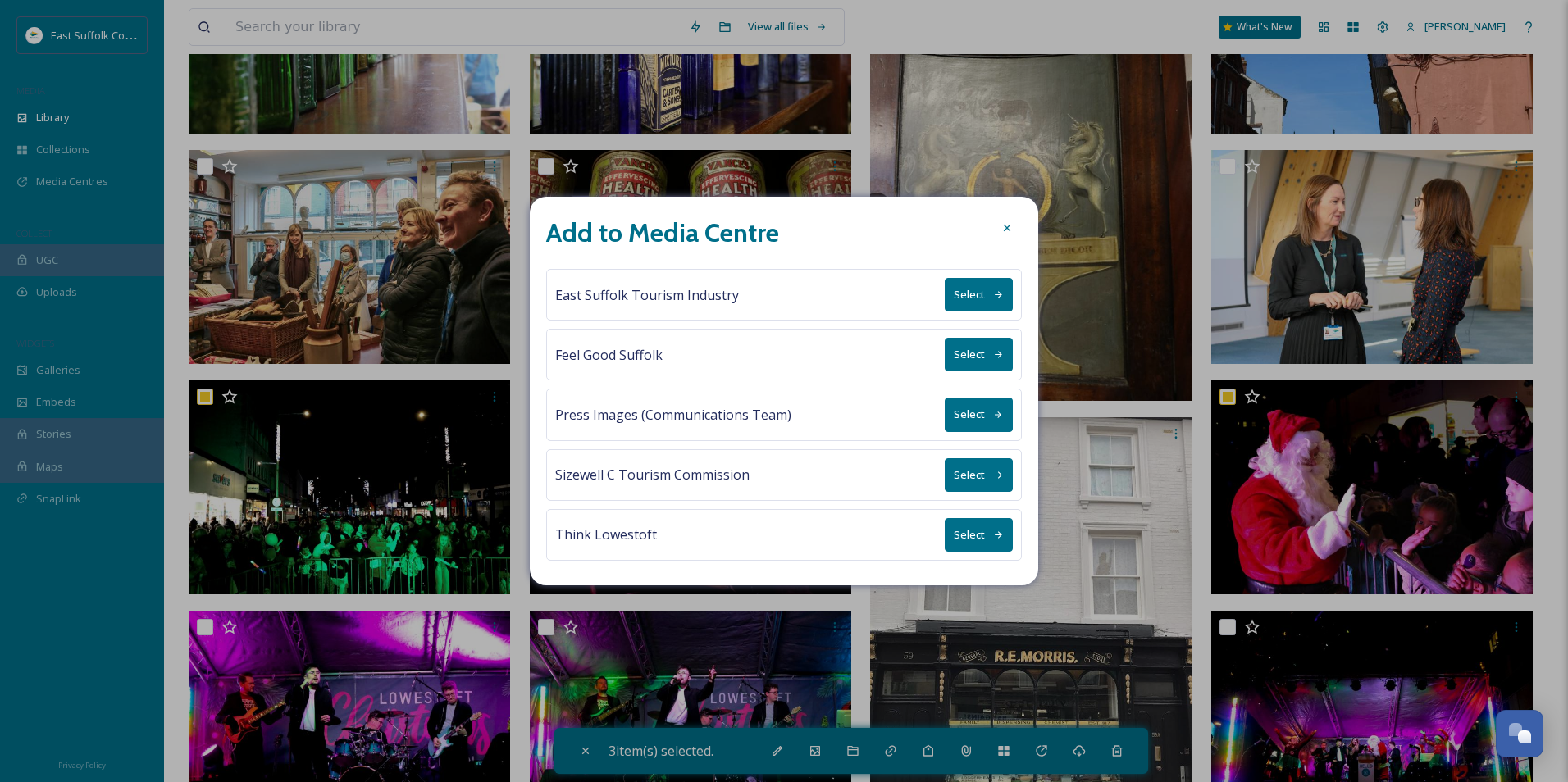
click at [965, 532] on button "Select" at bounding box center [978, 535] width 68 height 34
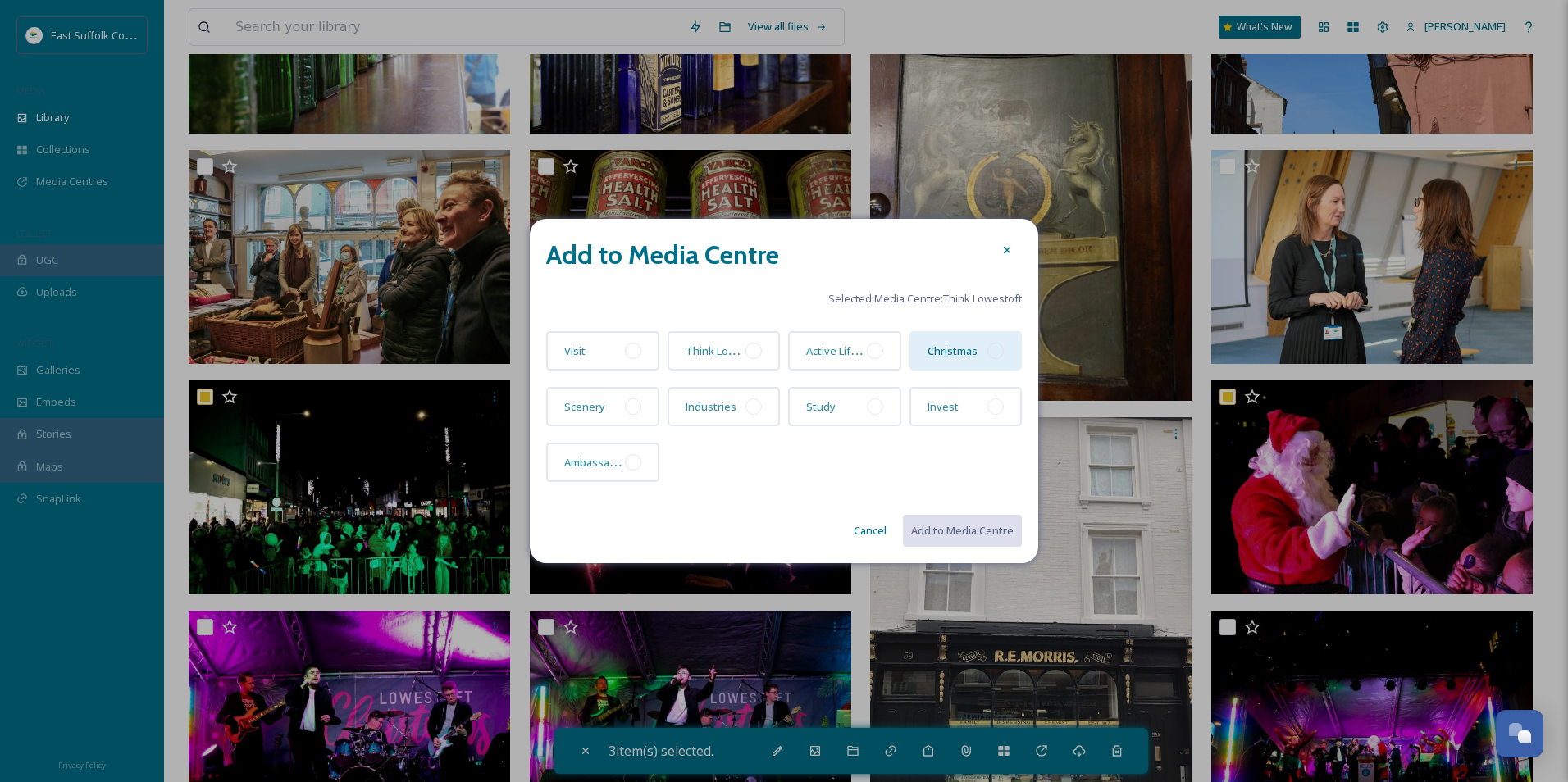
click at [974, 361] on div "Christmas" at bounding box center [966, 351] width 113 height 39
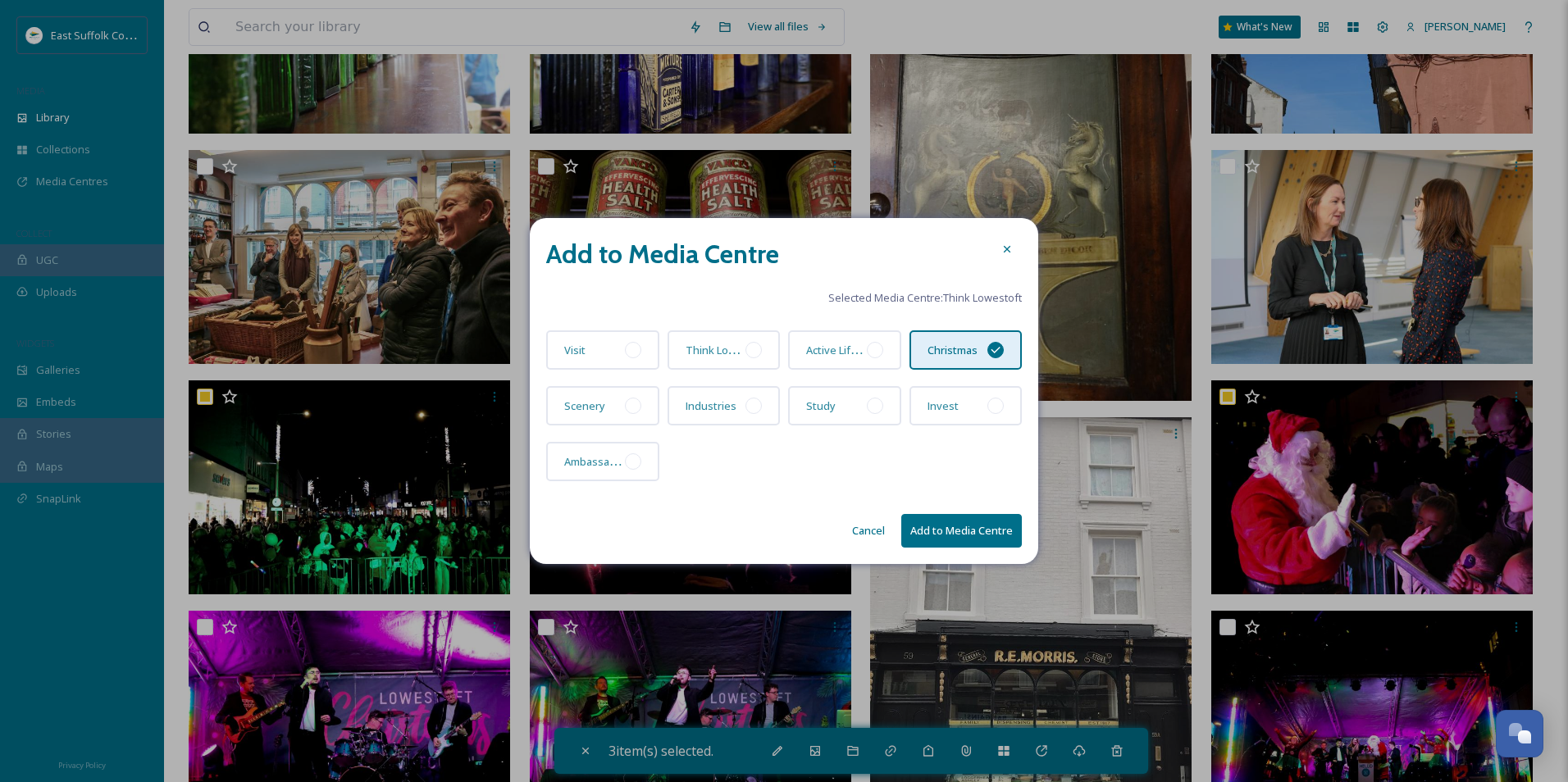
click at [966, 529] on button "Add to Media Centre" at bounding box center [961, 531] width 121 height 34
checkbox input "false"
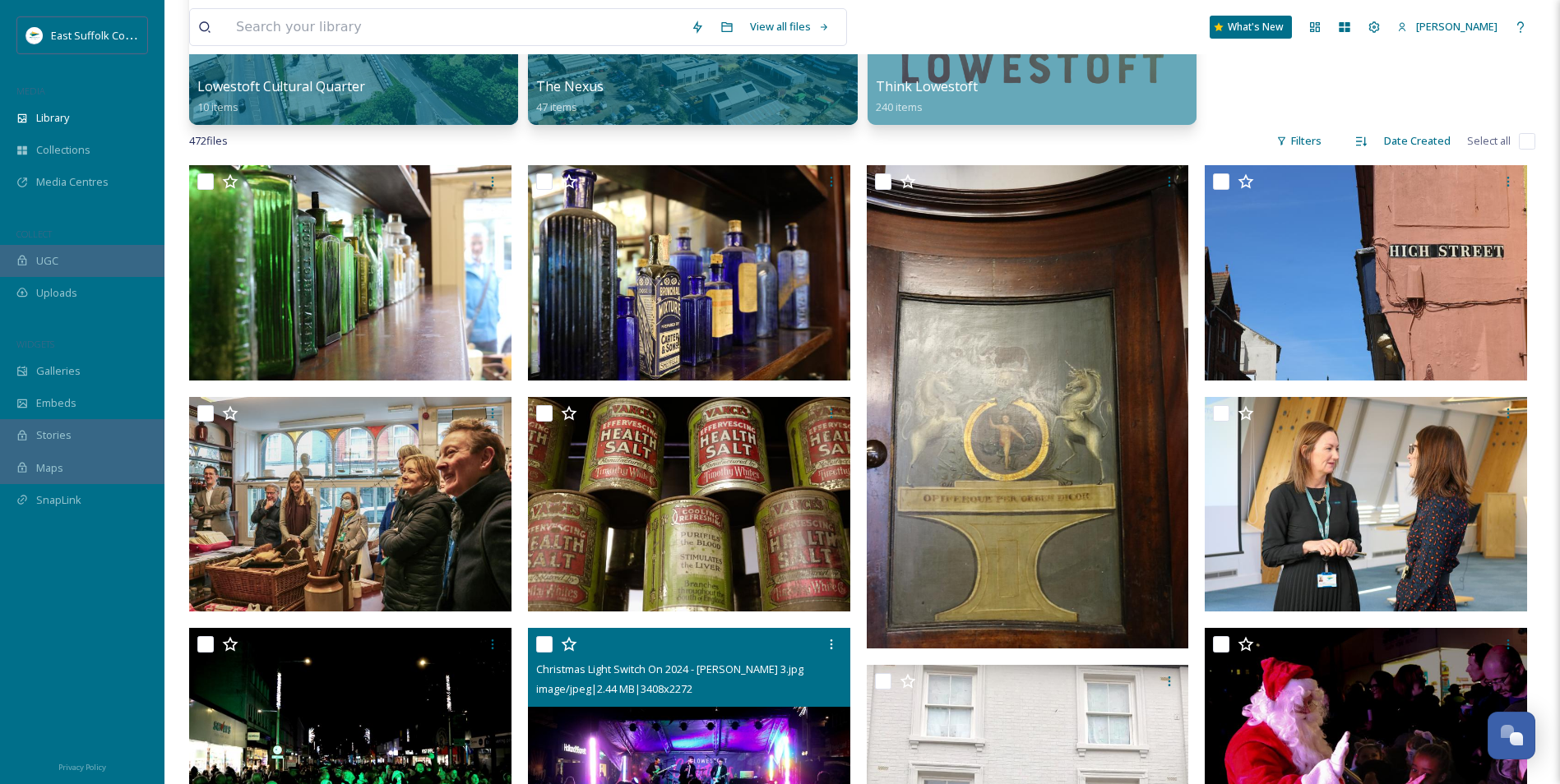
scroll to position [0, 0]
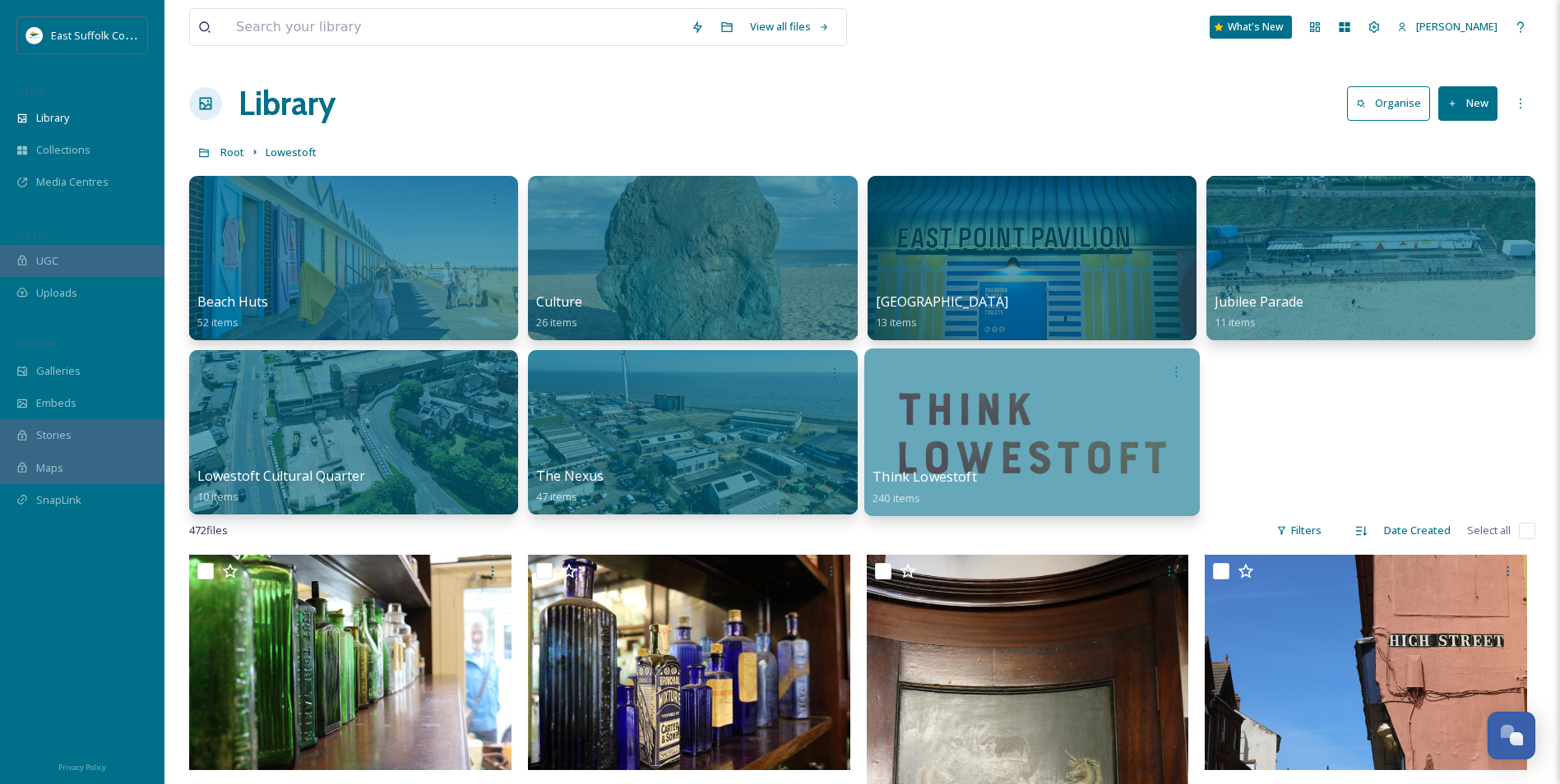
click at [1189, 450] on div at bounding box center [1030, 432] width 335 height 168
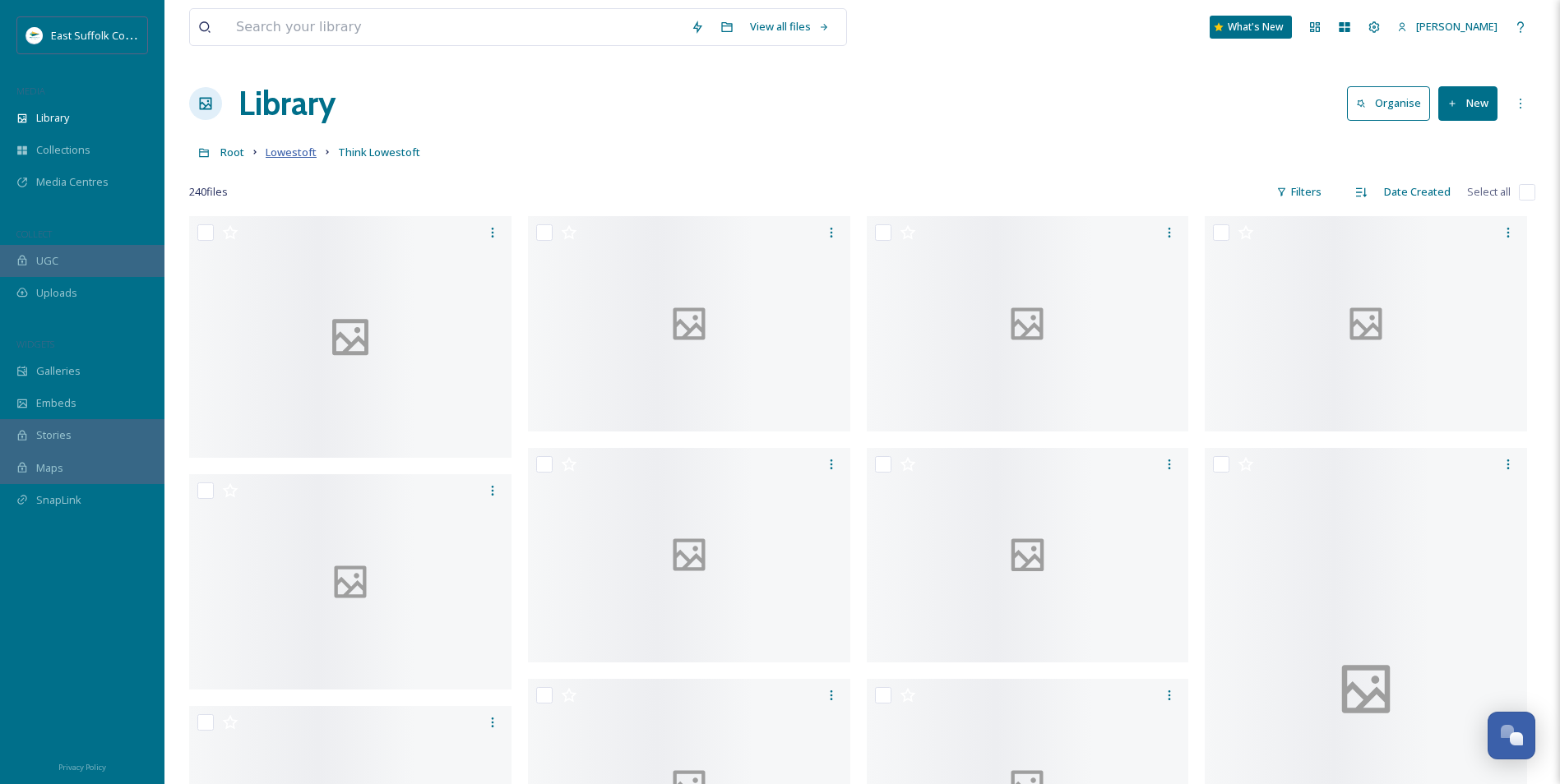
click at [292, 156] on span "Lowestoft" at bounding box center [291, 152] width 51 height 15
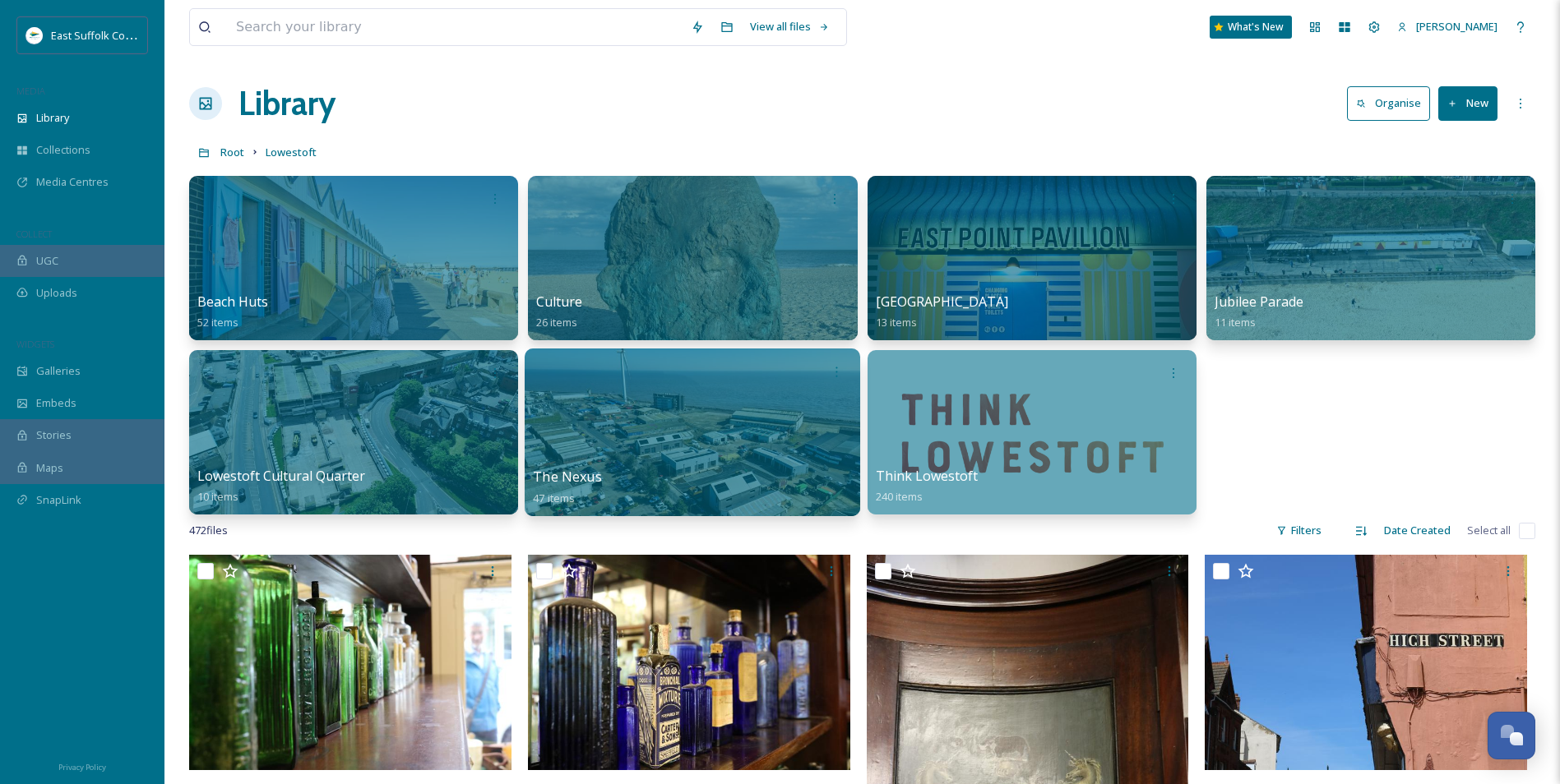
click at [654, 437] on div at bounding box center [692, 432] width 335 height 168
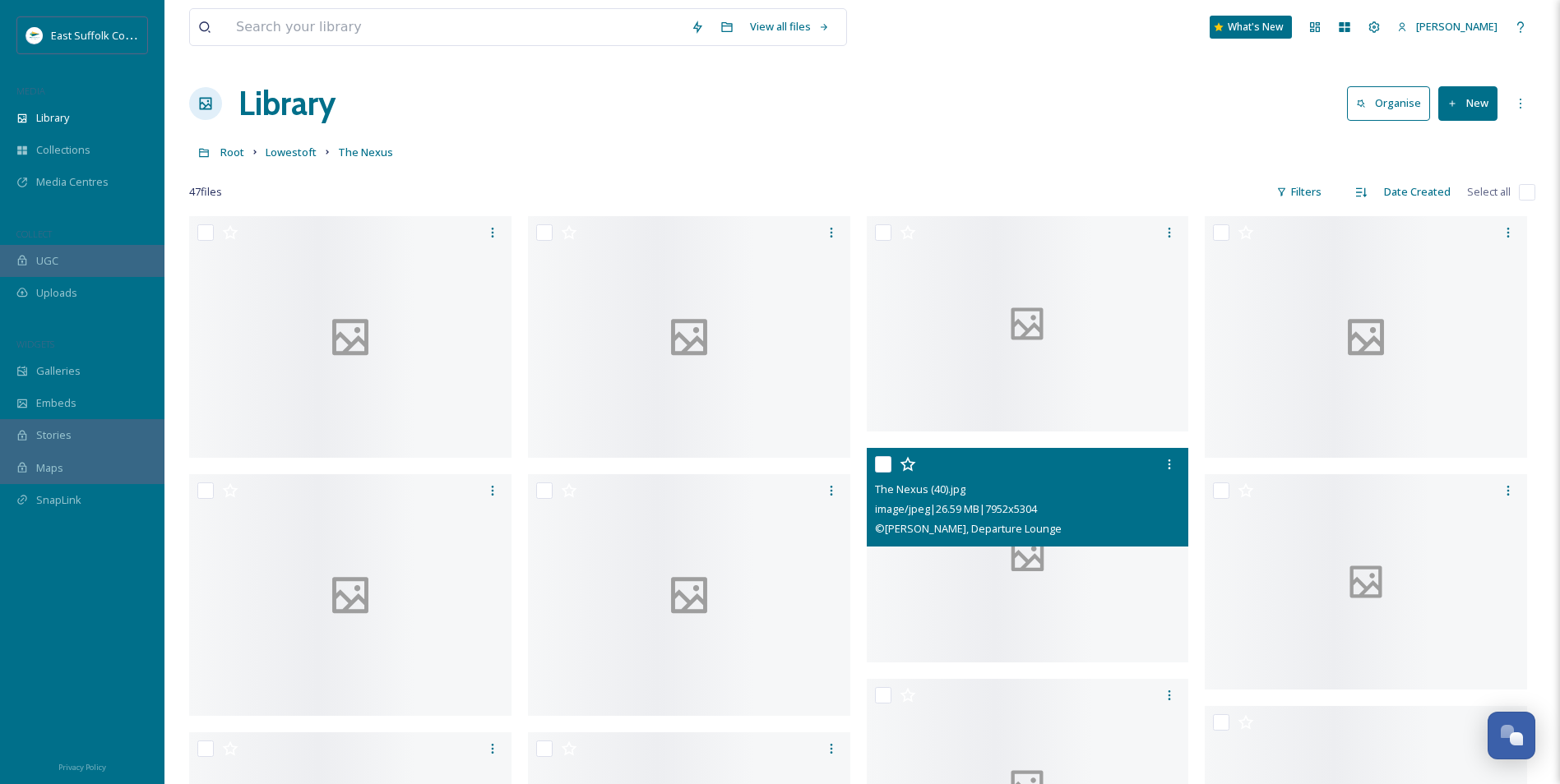
click at [991, 609] on div at bounding box center [1027, 555] width 322 height 215
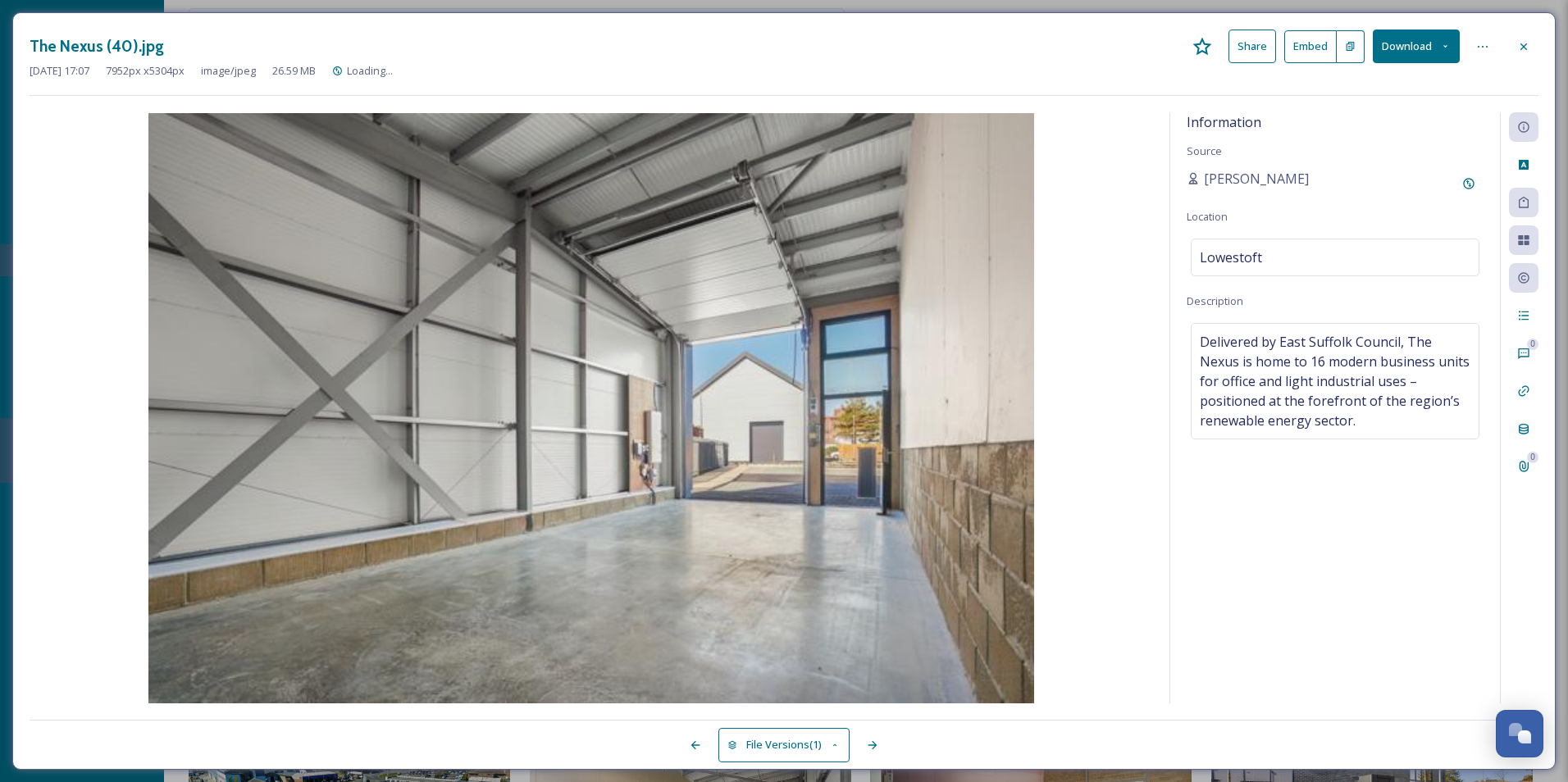
click at [1427, 503] on div "Information Source [PERSON_NAME] Location [GEOGRAPHIC_DATA] Description Deliver…" at bounding box center [1335, 408] width 329 height 591
click at [1521, 281] on icon at bounding box center [1524, 278] width 13 height 13
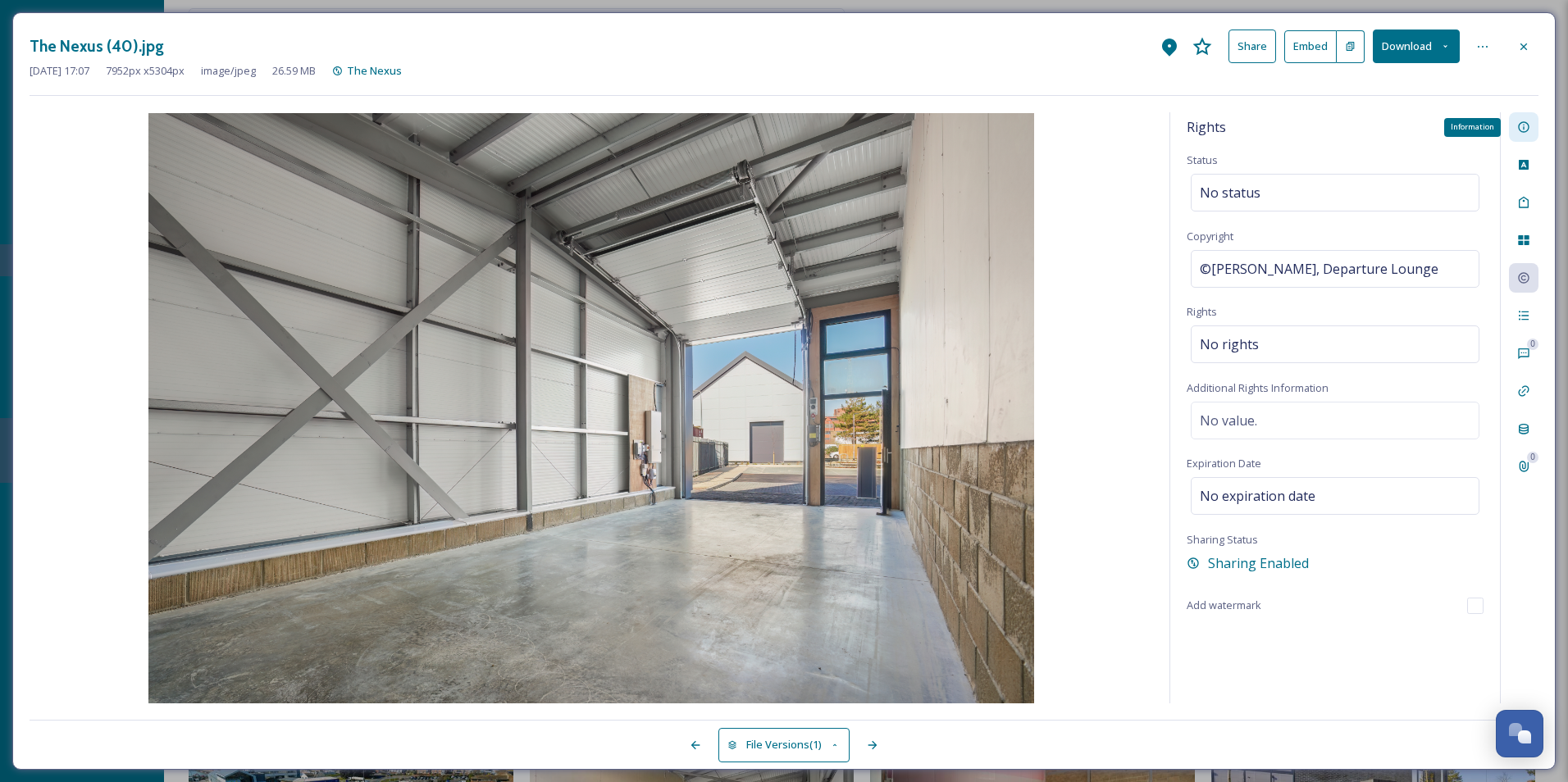
click at [1530, 140] on div "Information" at bounding box center [1524, 127] width 30 height 30
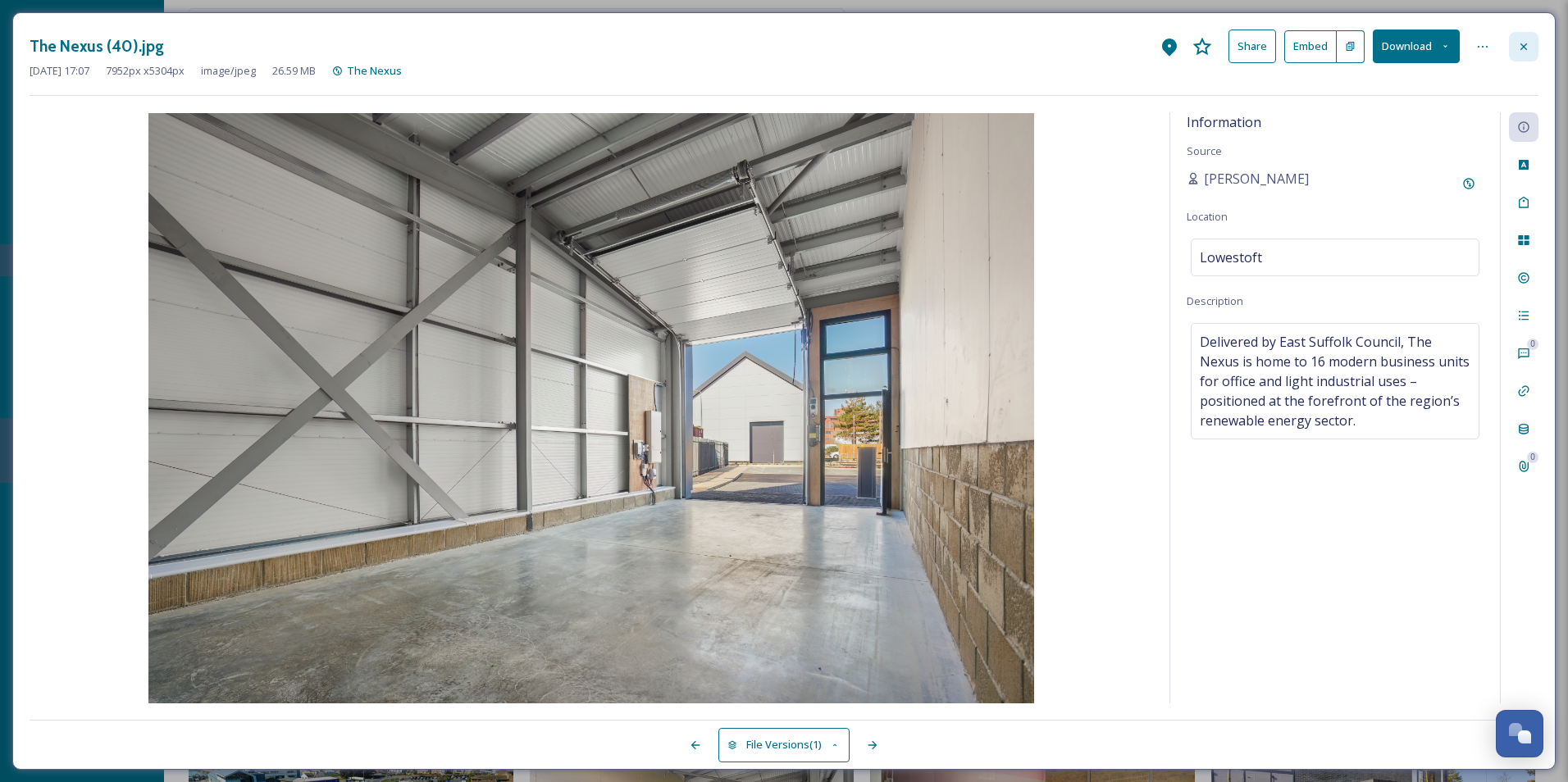
click at [1533, 48] on div at bounding box center [1524, 47] width 30 height 30
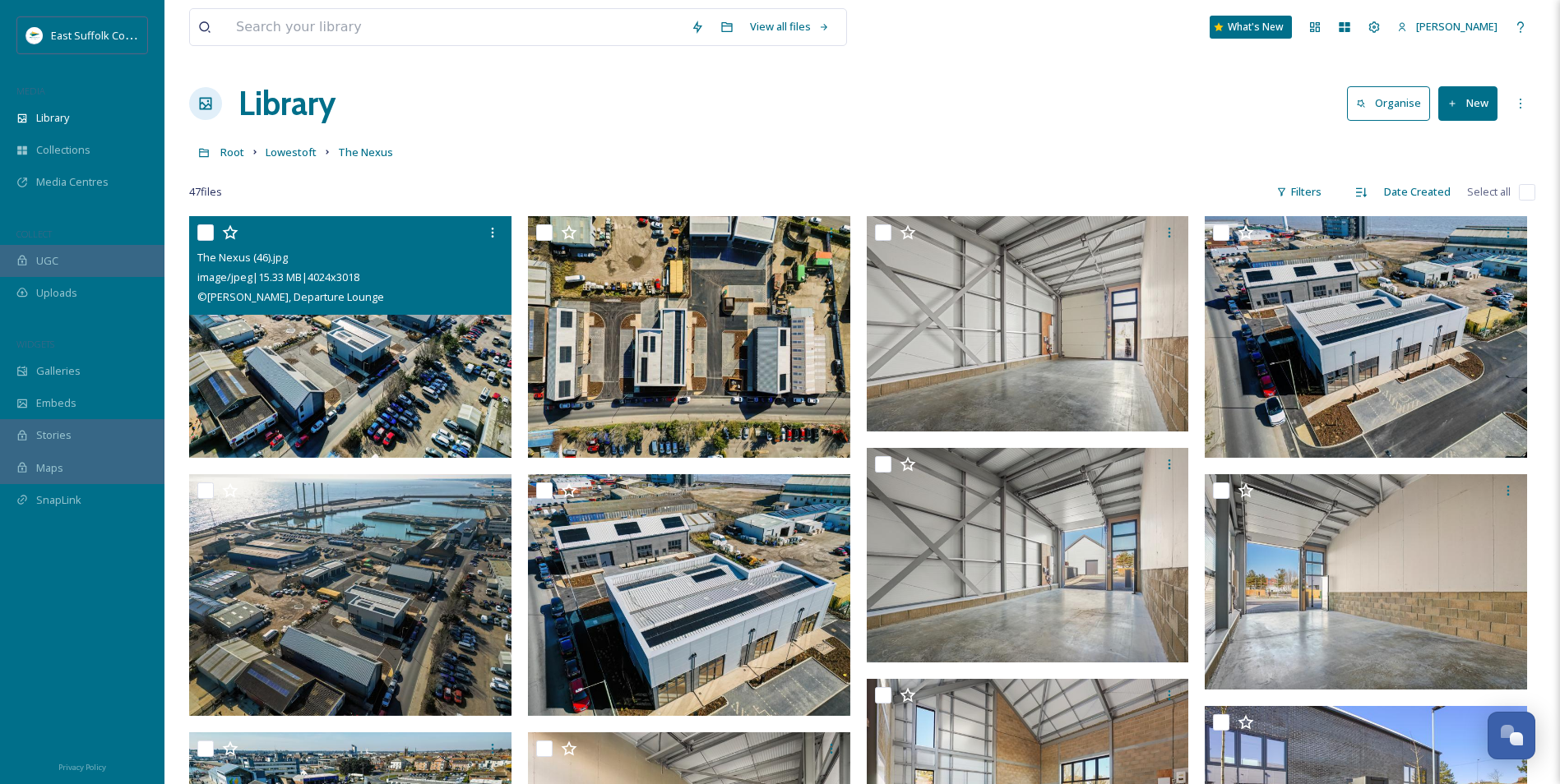
click at [467, 391] on img at bounding box center [350, 338] width 322 height 242
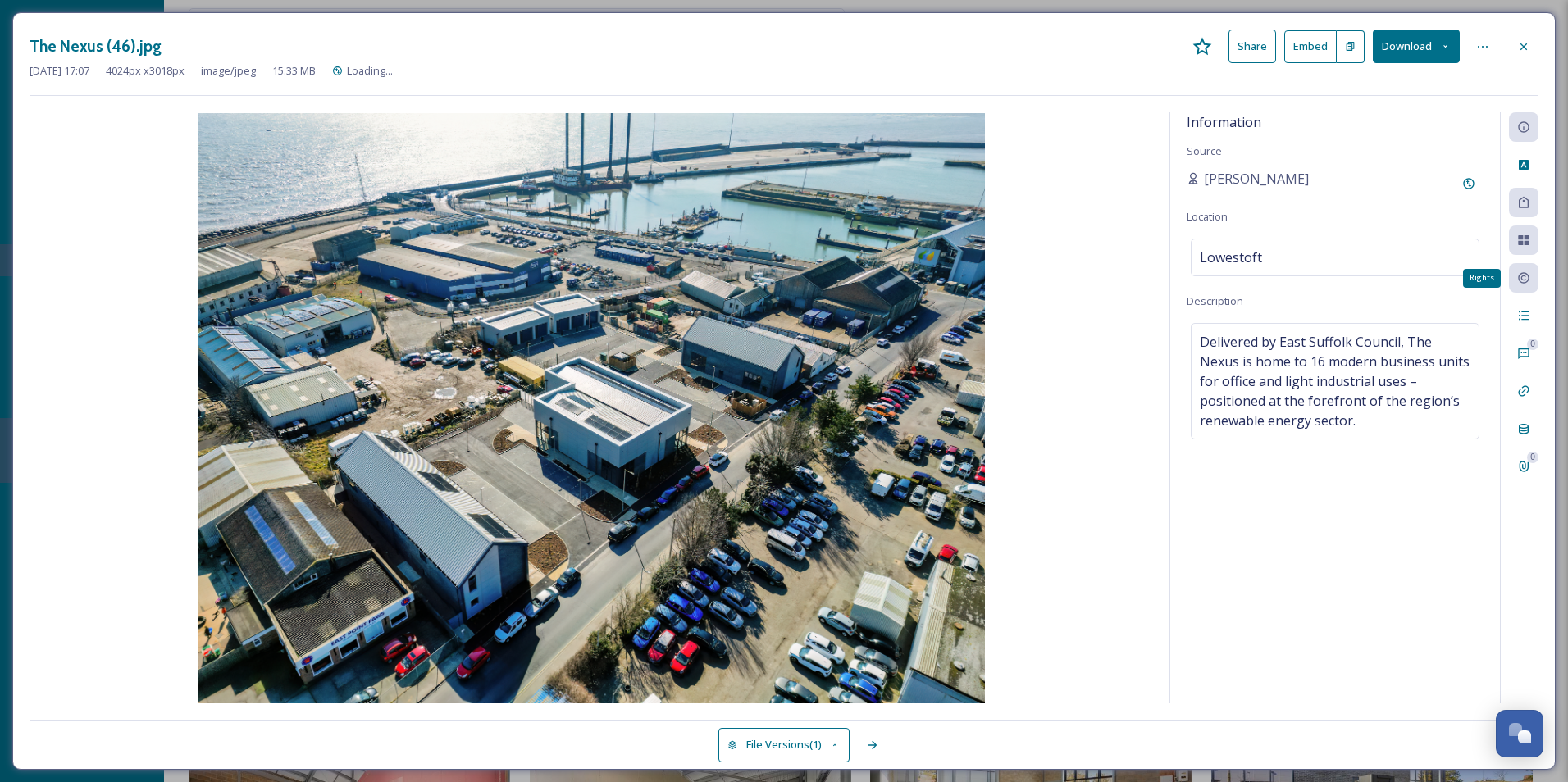
click at [1520, 277] on icon at bounding box center [1524, 278] width 13 height 13
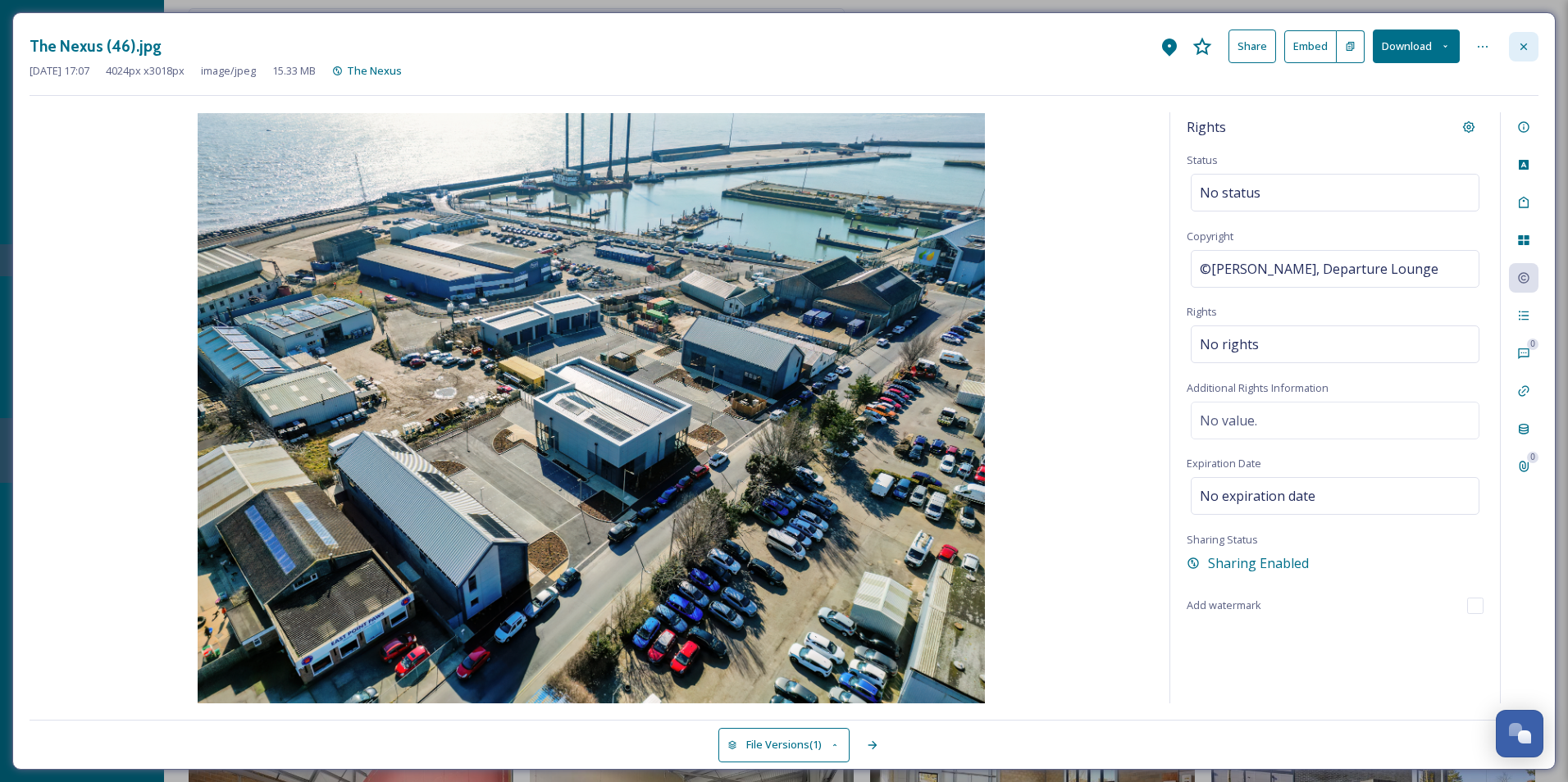
click at [1524, 41] on icon at bounding box center [1524, 47] width 13 height 13
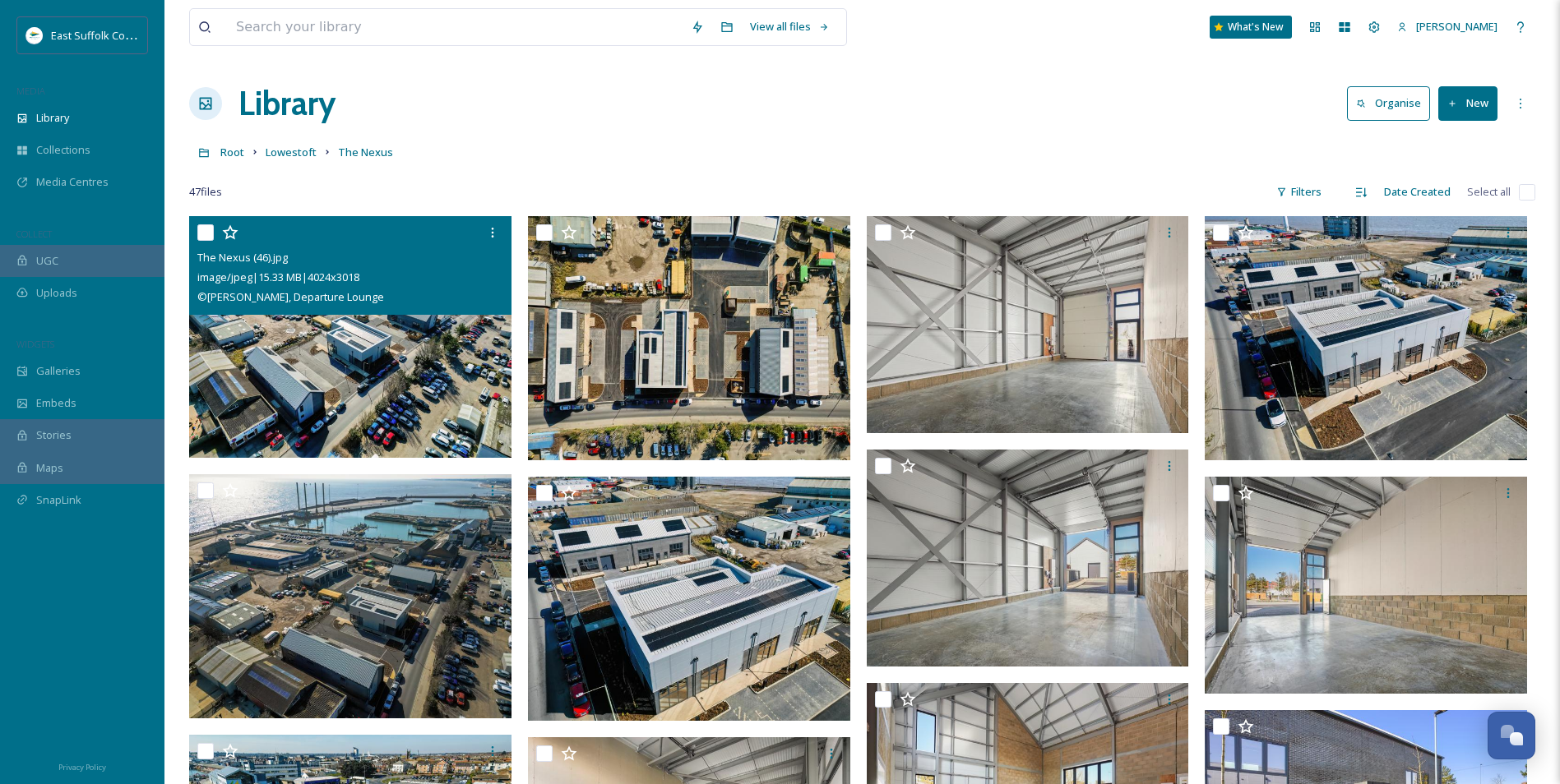
click at [279, 145] on link "Lowestoft" at bounding box center [291, 152] width 51 height 20
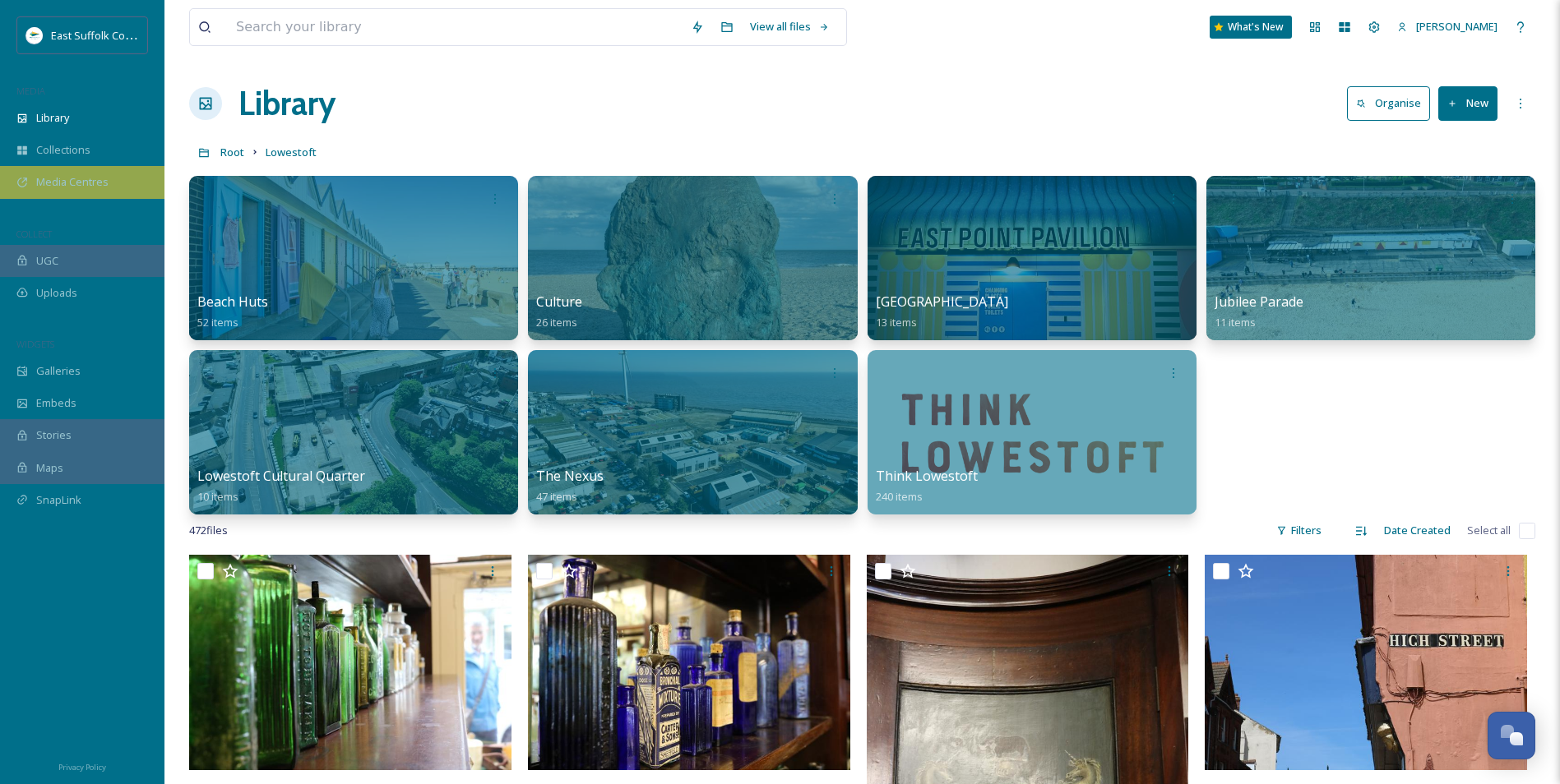
click at [85, 187] on span "Media Centres" at bounding box center [72, 182] width 72 height 16
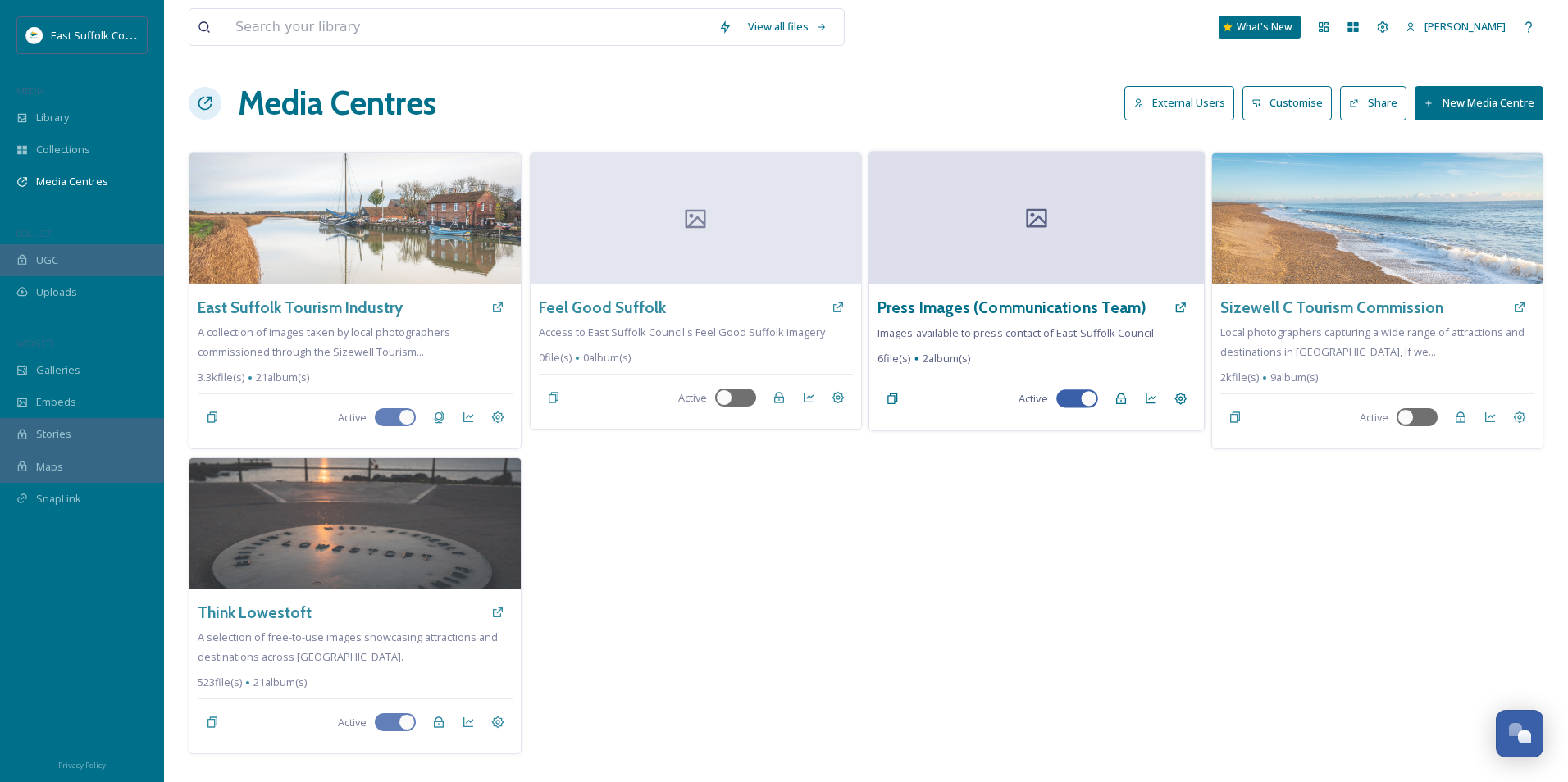
click at [275, 611] on h3 "Think Lowestoft" at bounding box center [255, 613] width 114 height 24
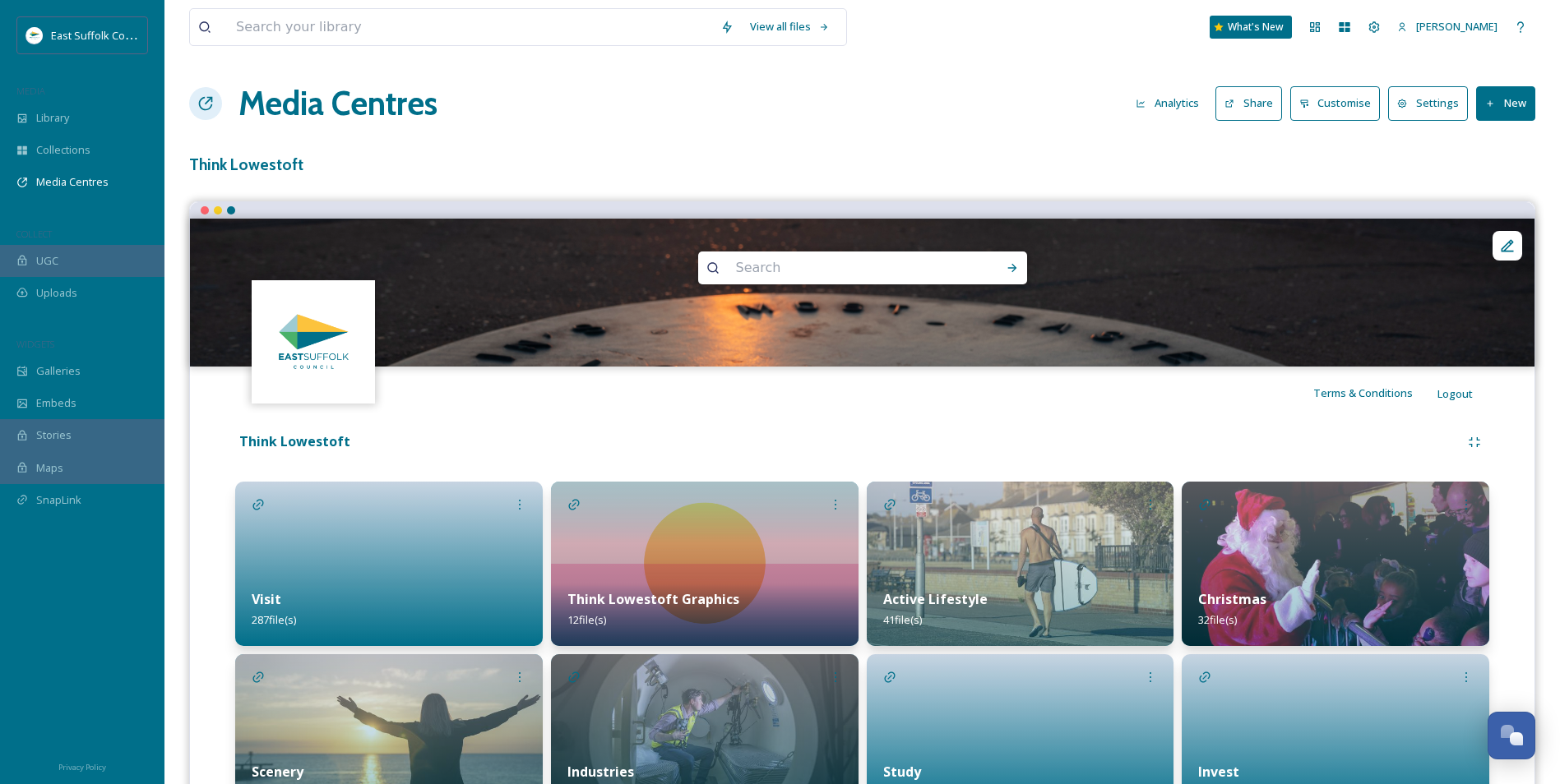
click at [808, 273] on input at bounding box center [841, 268] width 226 height 36
type input "Commercial Promotional"
click at [1022, 268] on div "Run Search" at bounding box center [1012, 268] width 30 height 30
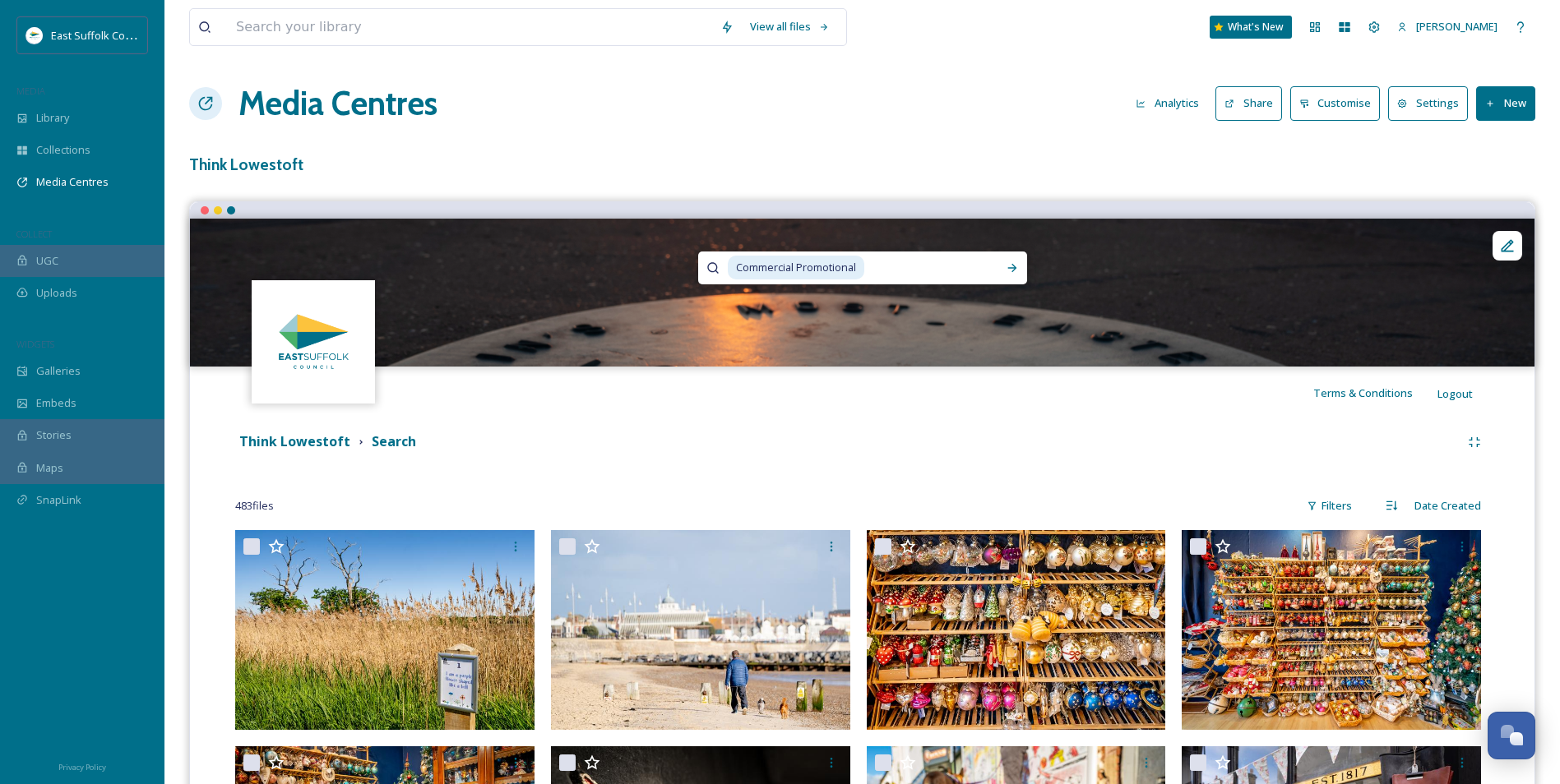
click at [694, 394] on div "Terms & Conditions Logout" at bounding box center [862, 393] width 1344 height 53
click at [322, 443] on strong "Think Lowestoft" at bounding box center [295, 441] width 111 height 18
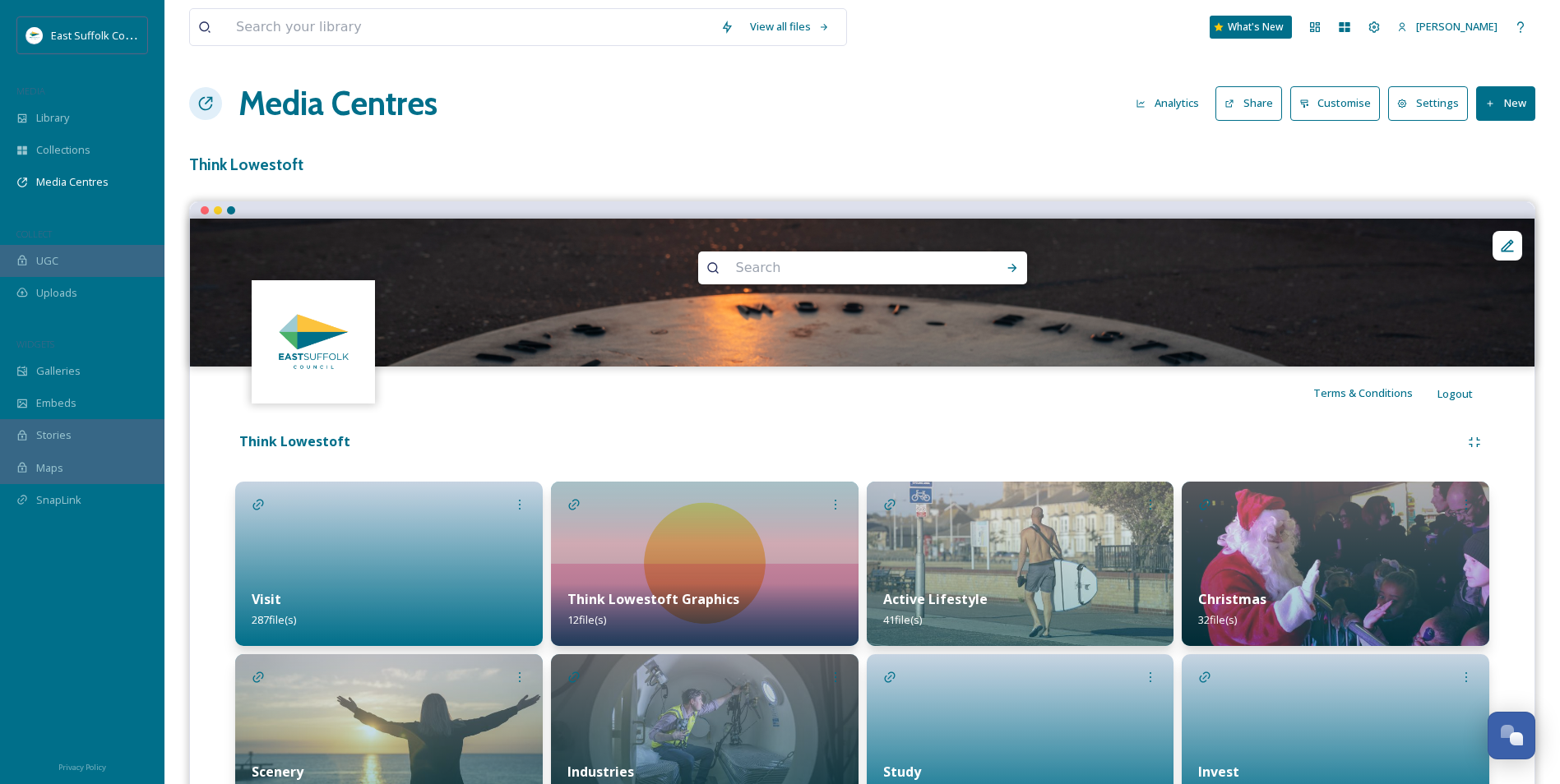
click at [1401, 111] on button "Settings" at bounding box center [1427, 103] width 80 height 34
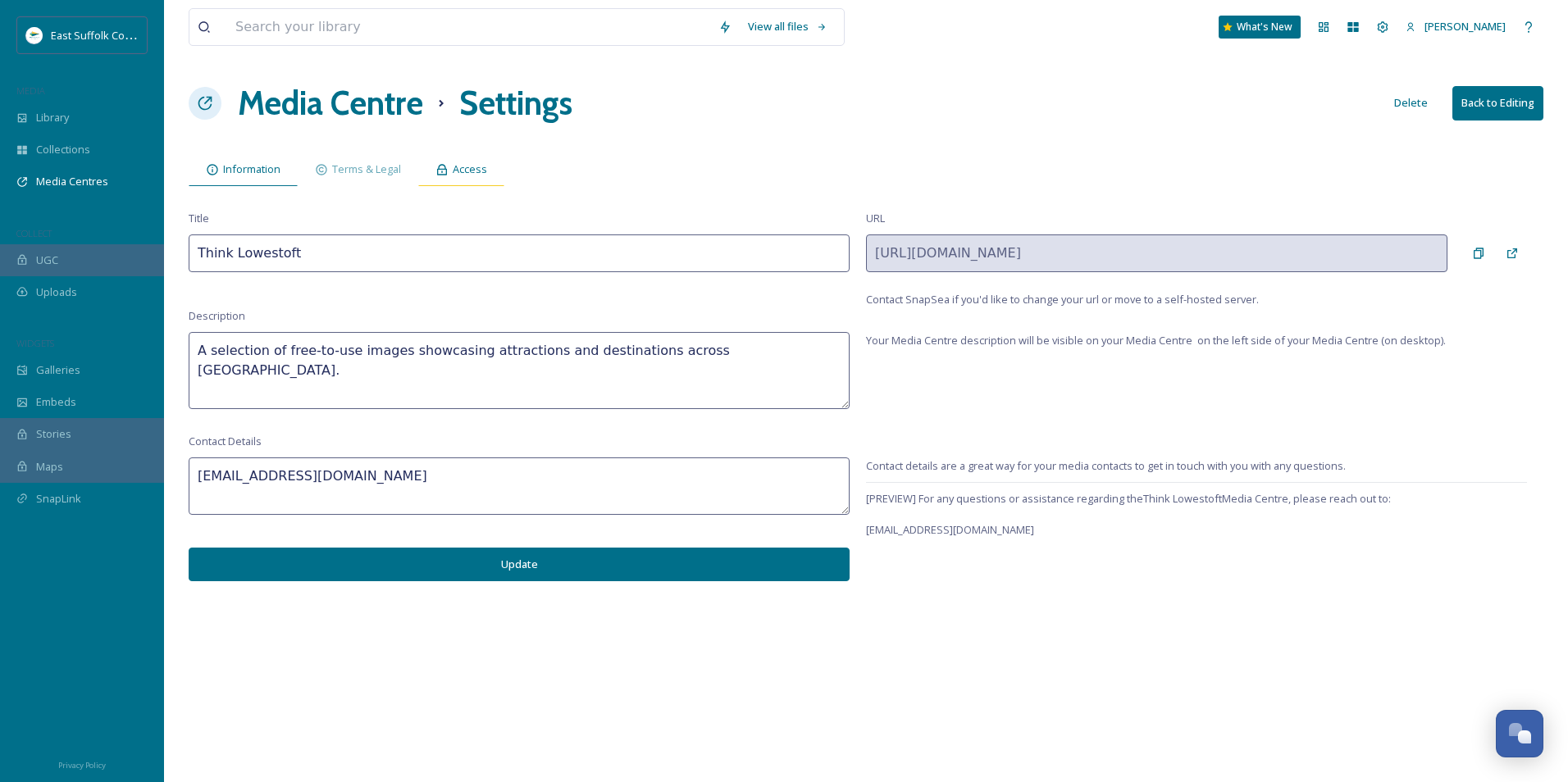
drag, startPoint x: 463, startPoint y: 180, endPoint x: 453, endPoint y: 177, distance: 10.4
click at [462, 178] on div "Access" at bounding box center [461, 169] width 86 height 34
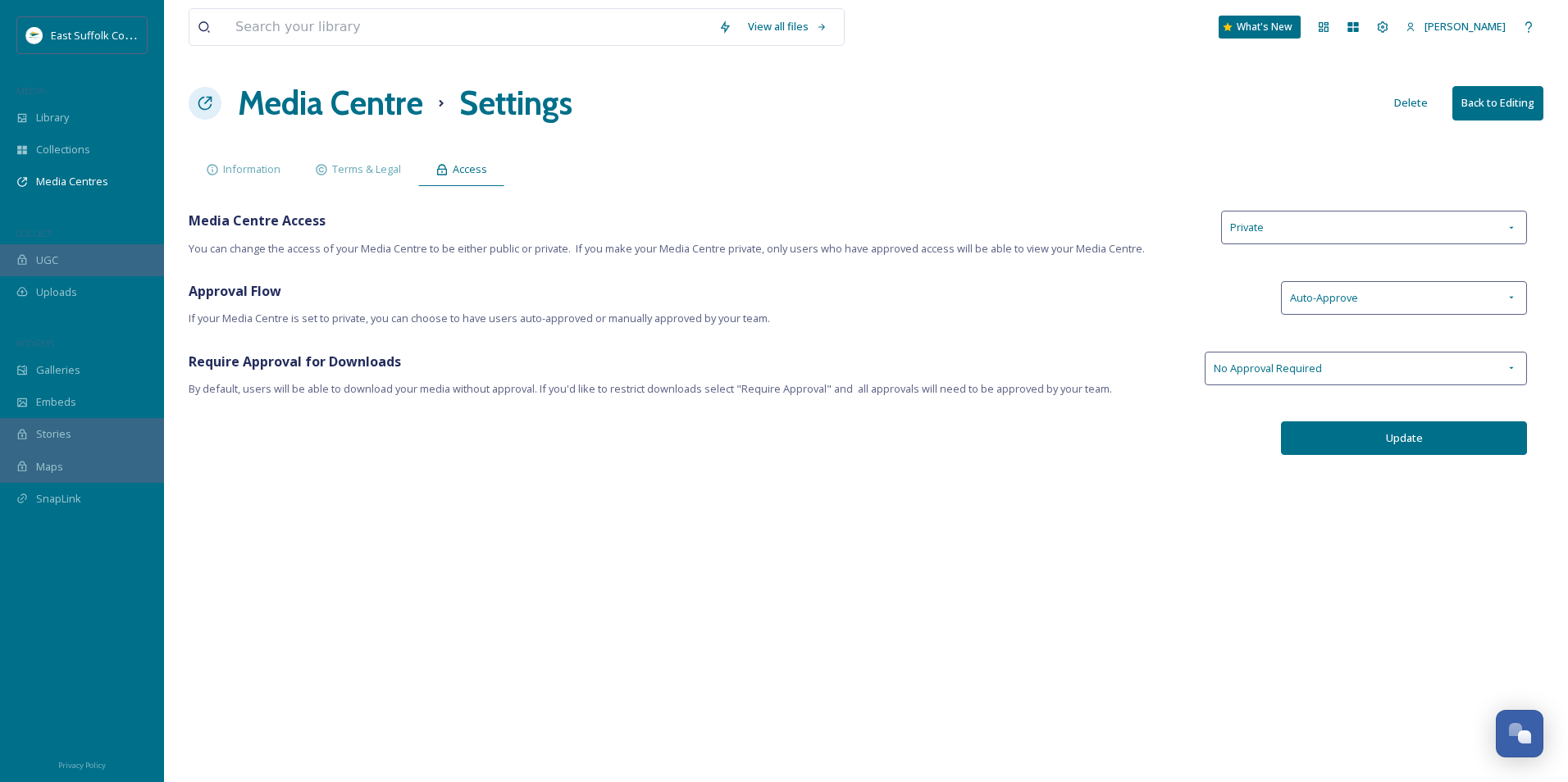
drag, startPoint x: 587, startPoint y: 502, endPoint x: 402, endPoint y: 252, distance: 311.0
click at [572, 485] on div "View all files What's New [PERSON_NAME] Media Centre Settings Delete Back to Ed…" at bounding box center [866, 391] width 1404 height 782
click at [367, 156] on div "Terms & Legal" at bounding box center [357, 169] width 121 height 34
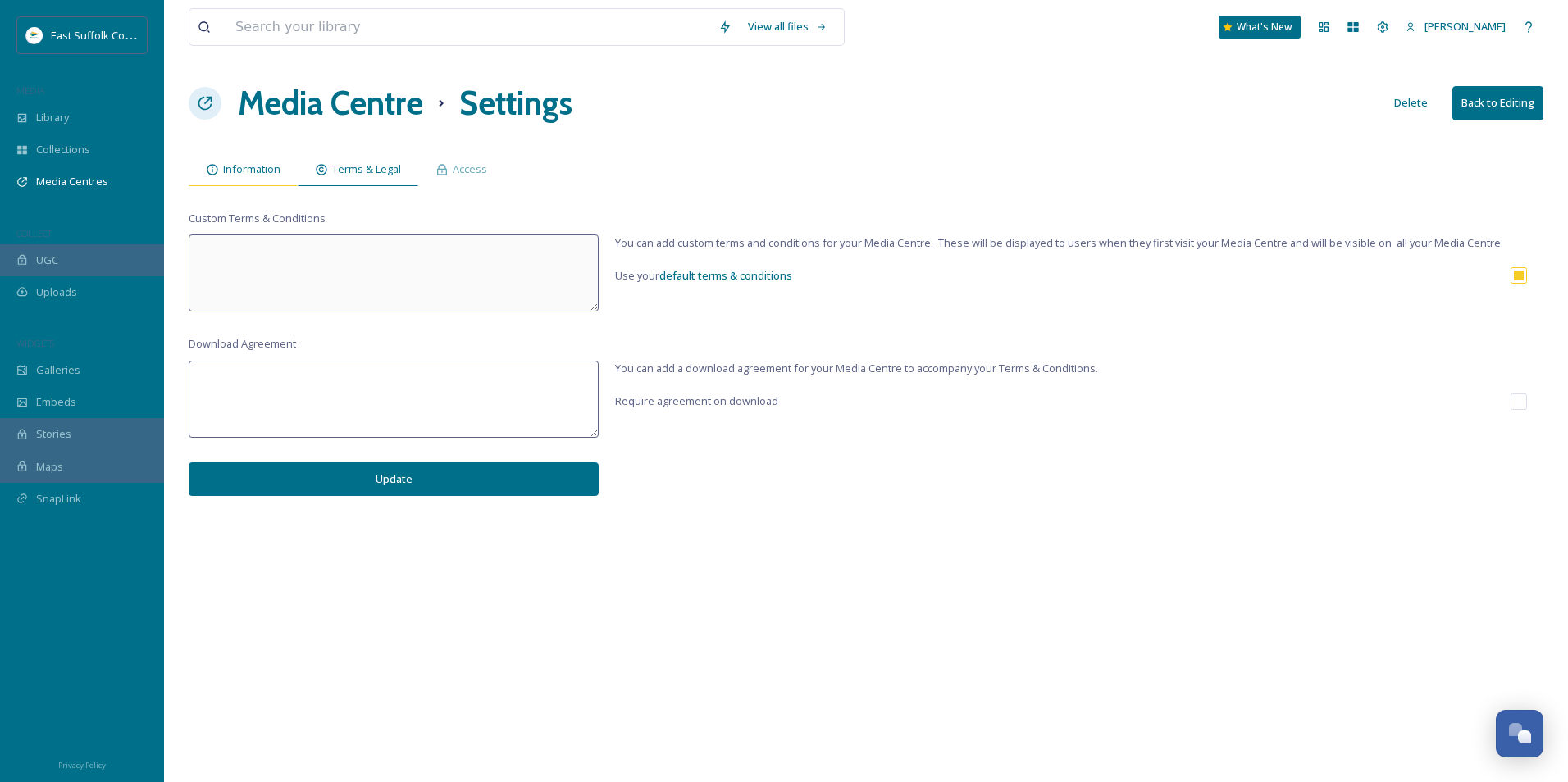
click at [254, 170] on span "Information" at bounding box center [252, 169] width 57 height 16
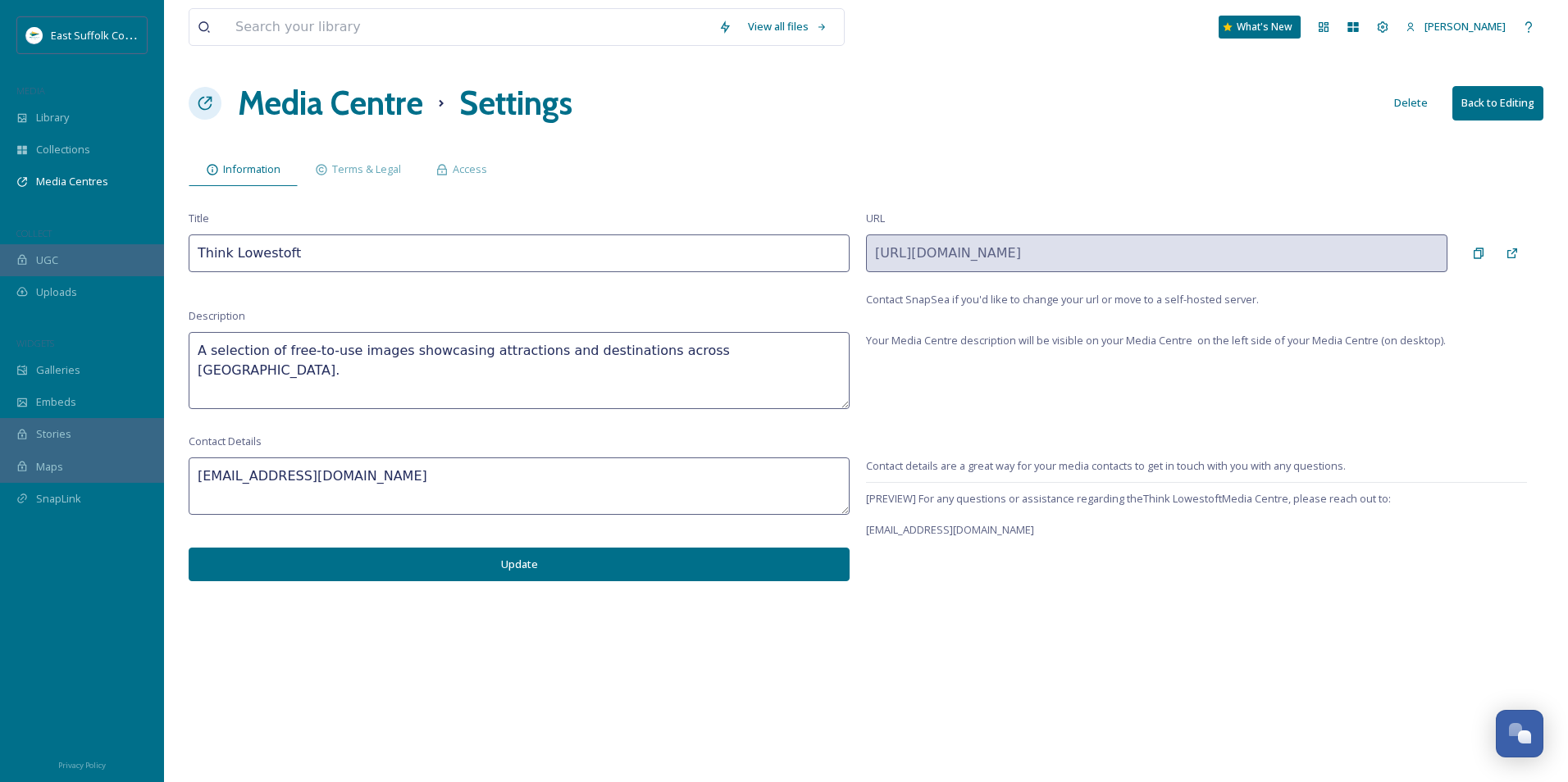
click at [357, 105] on h1 "Media Centre" at bounding box center [331, 104] width 186 height 49
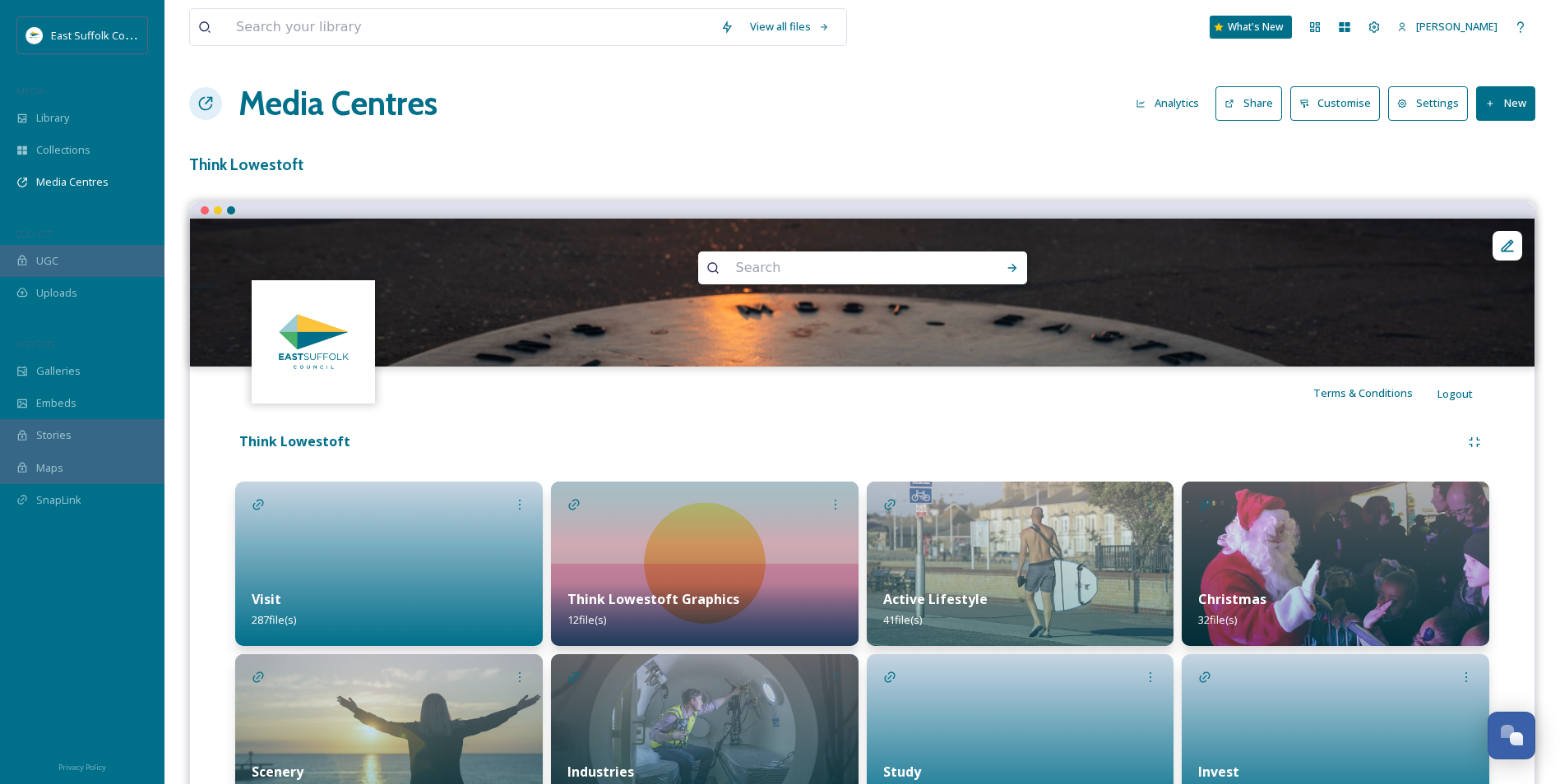
click at [1315, 110] on button "Customise" at bounding box center [1336, 103] width 91 height 34
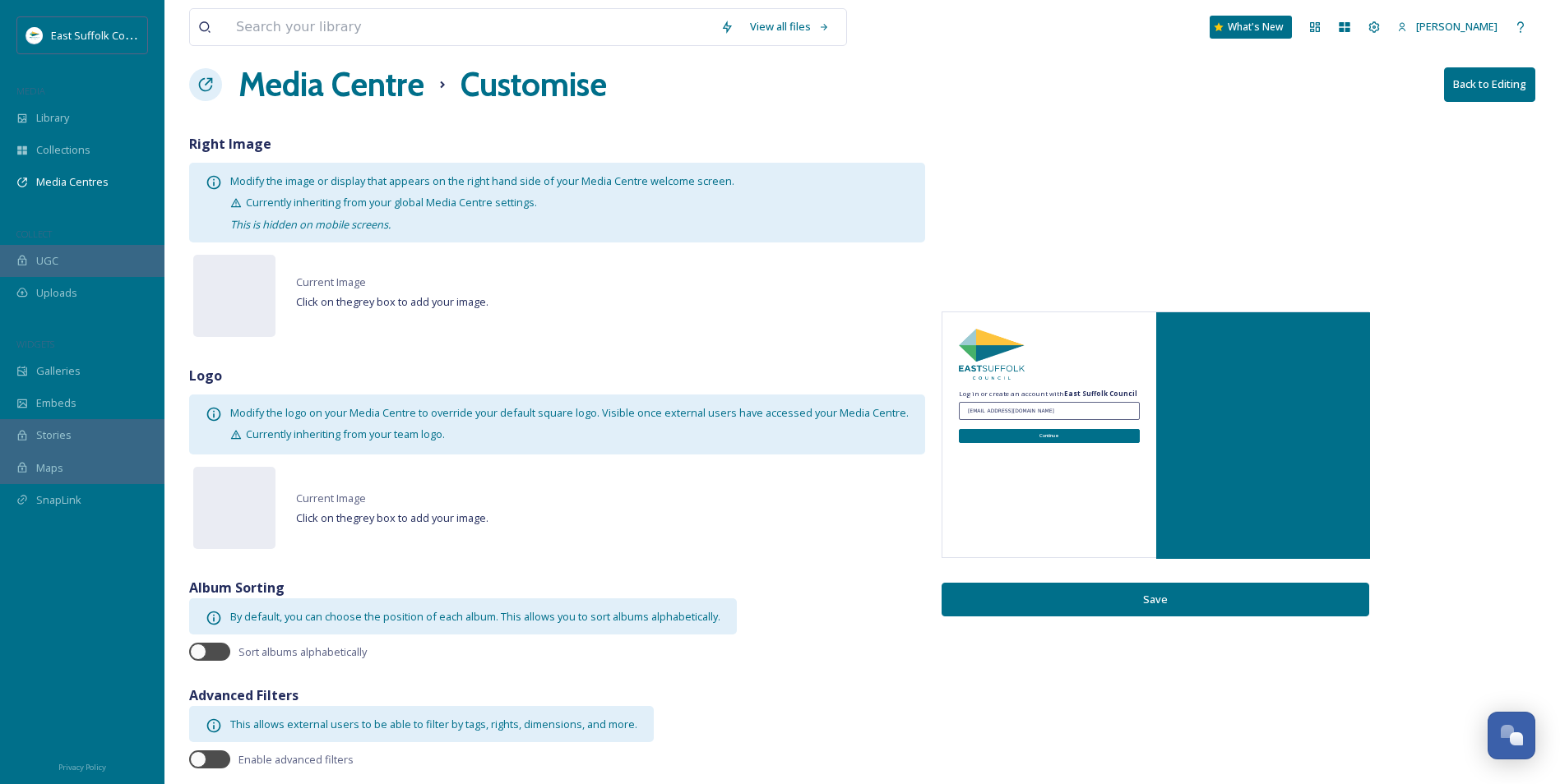
scroll to position [25, 0]
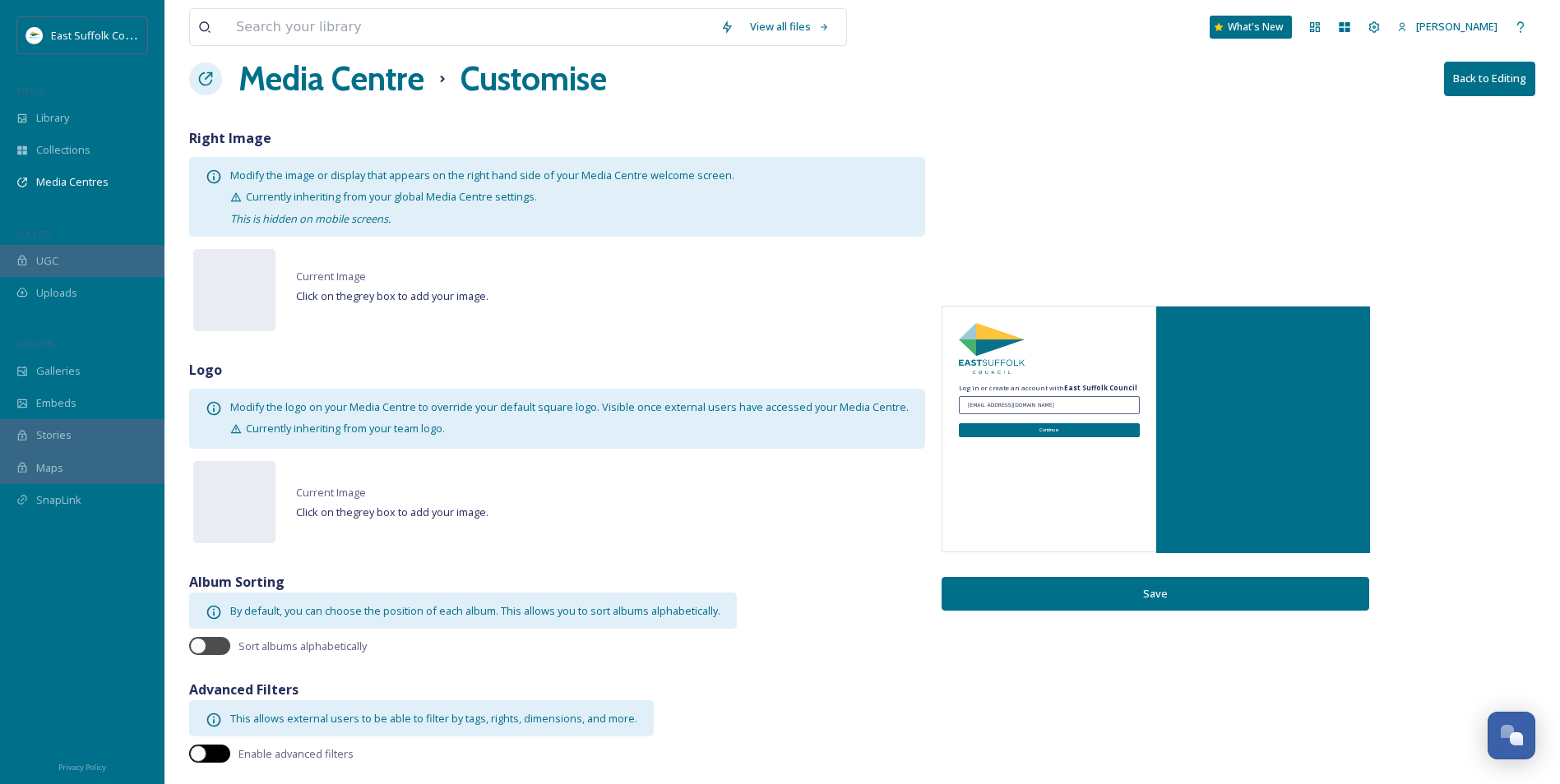
click at [209, 754] on div at bounding box center [210, 754] width 41 height 18
checkbox input "true"
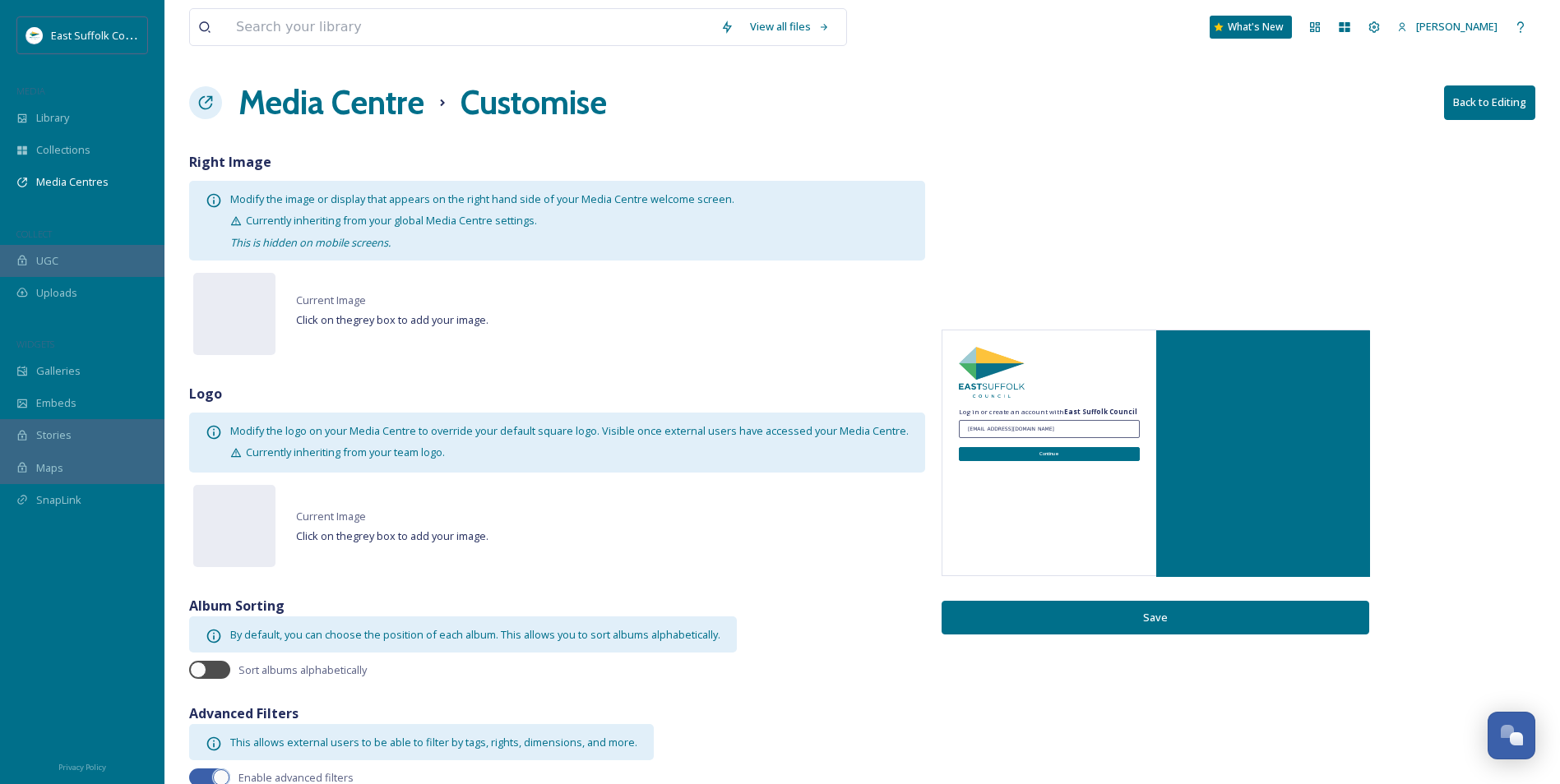
scroll to position [0, 0]
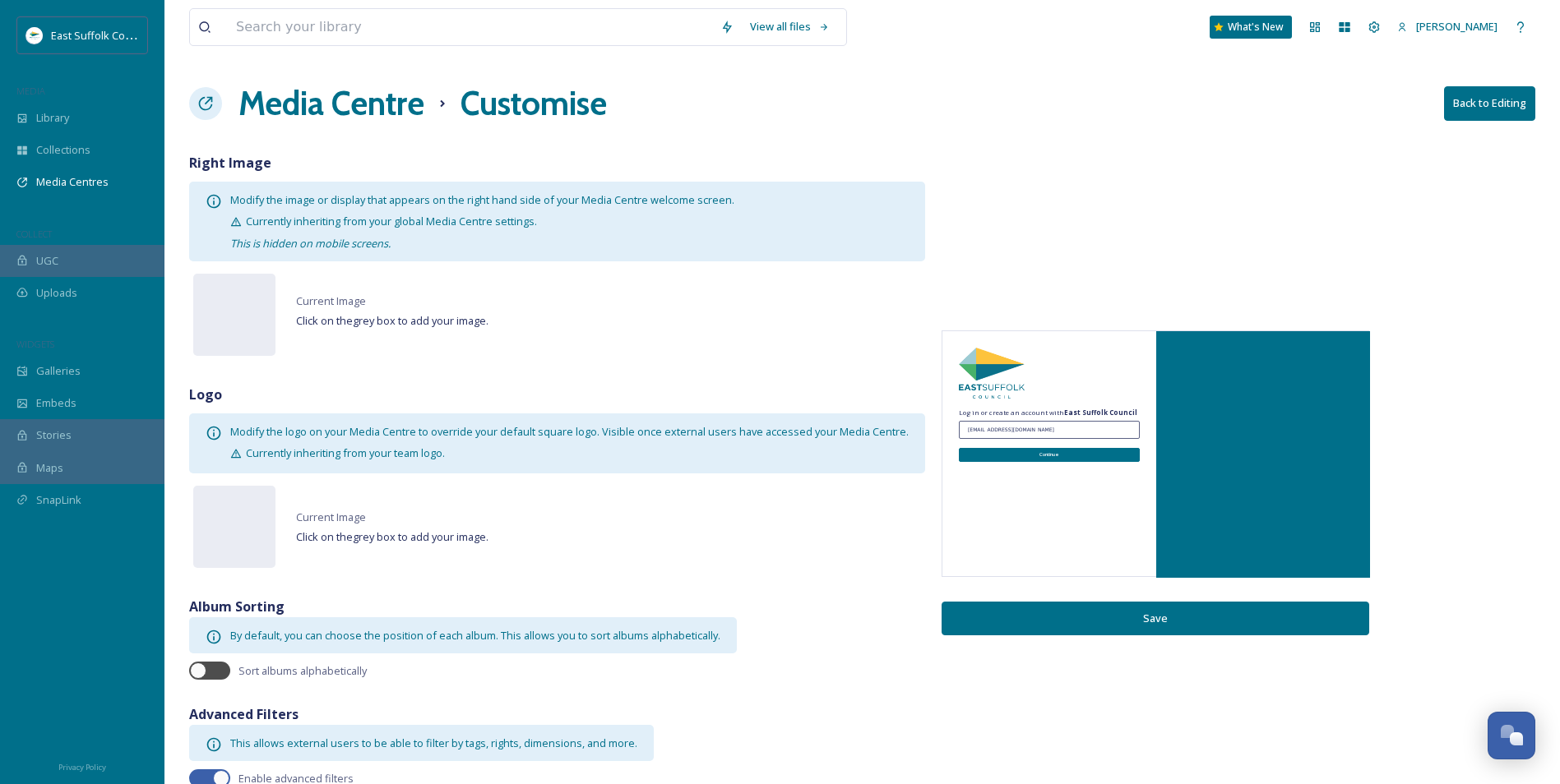
click at [375, 101] on h1 "Media Centre" at bounding box center [332, 104] width 186 height 49
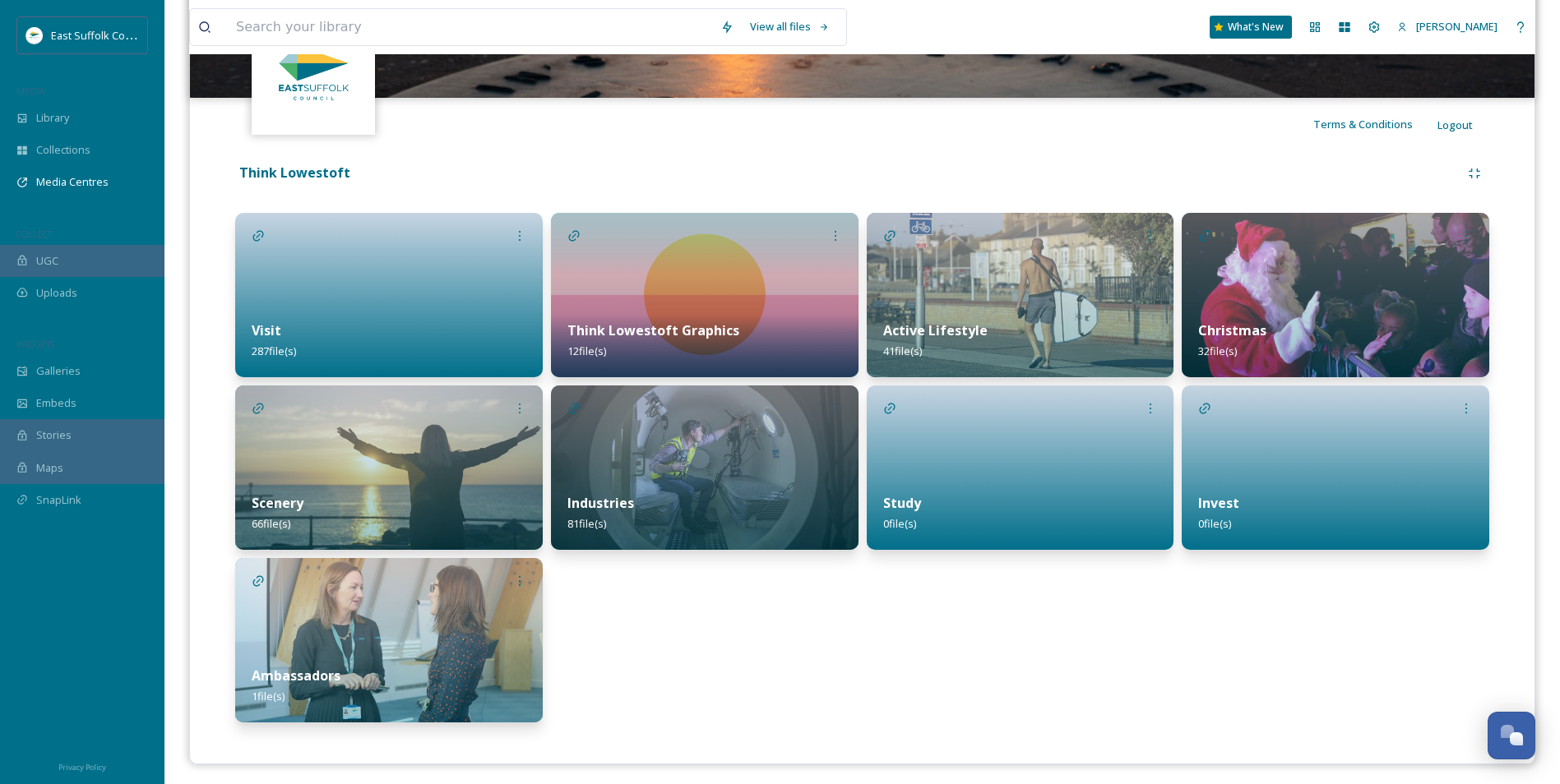
scroll to position [273, 0]
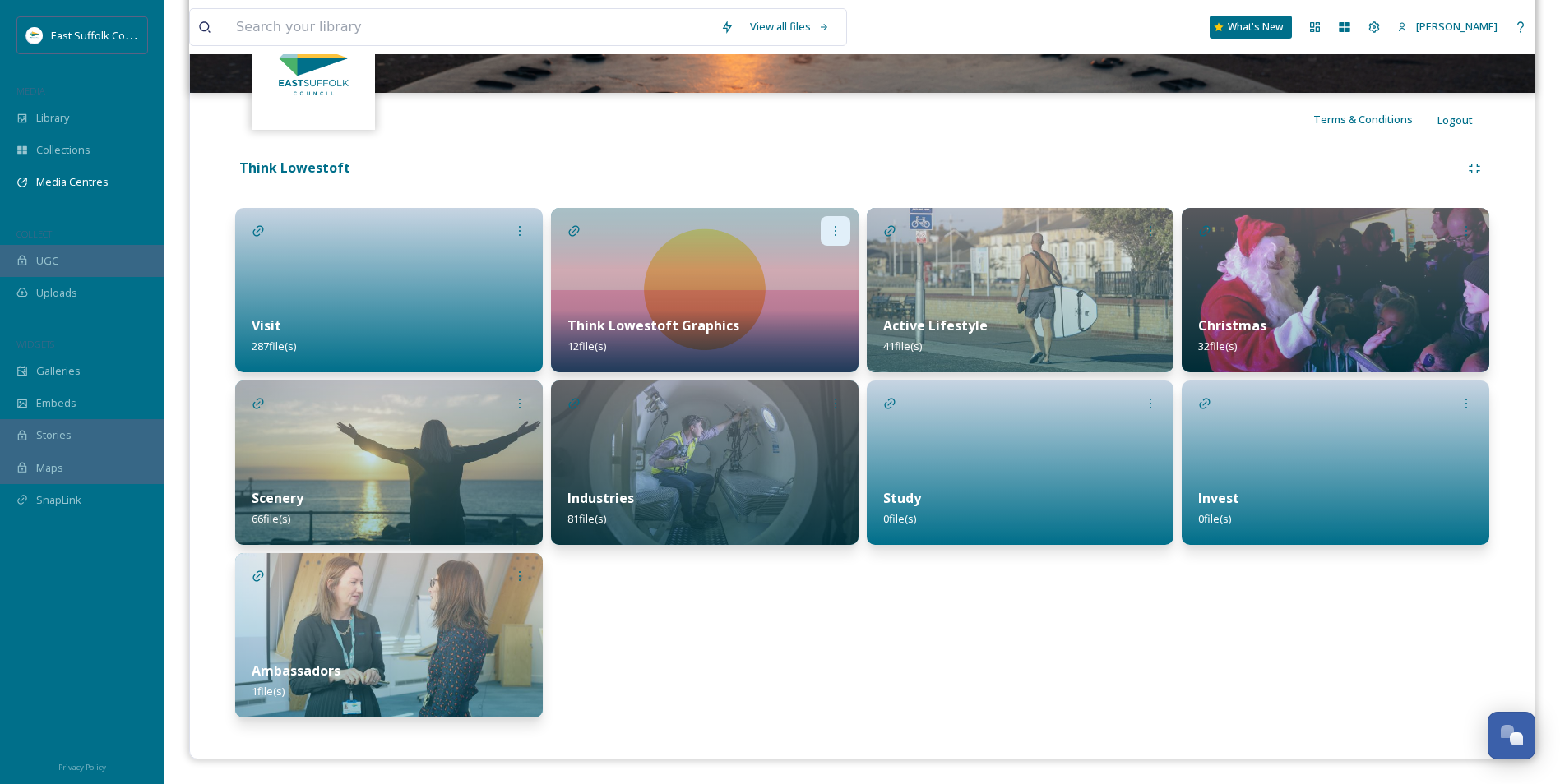
click at [831, 231] on icon at bounding box center [835, 231] width 13 height 13
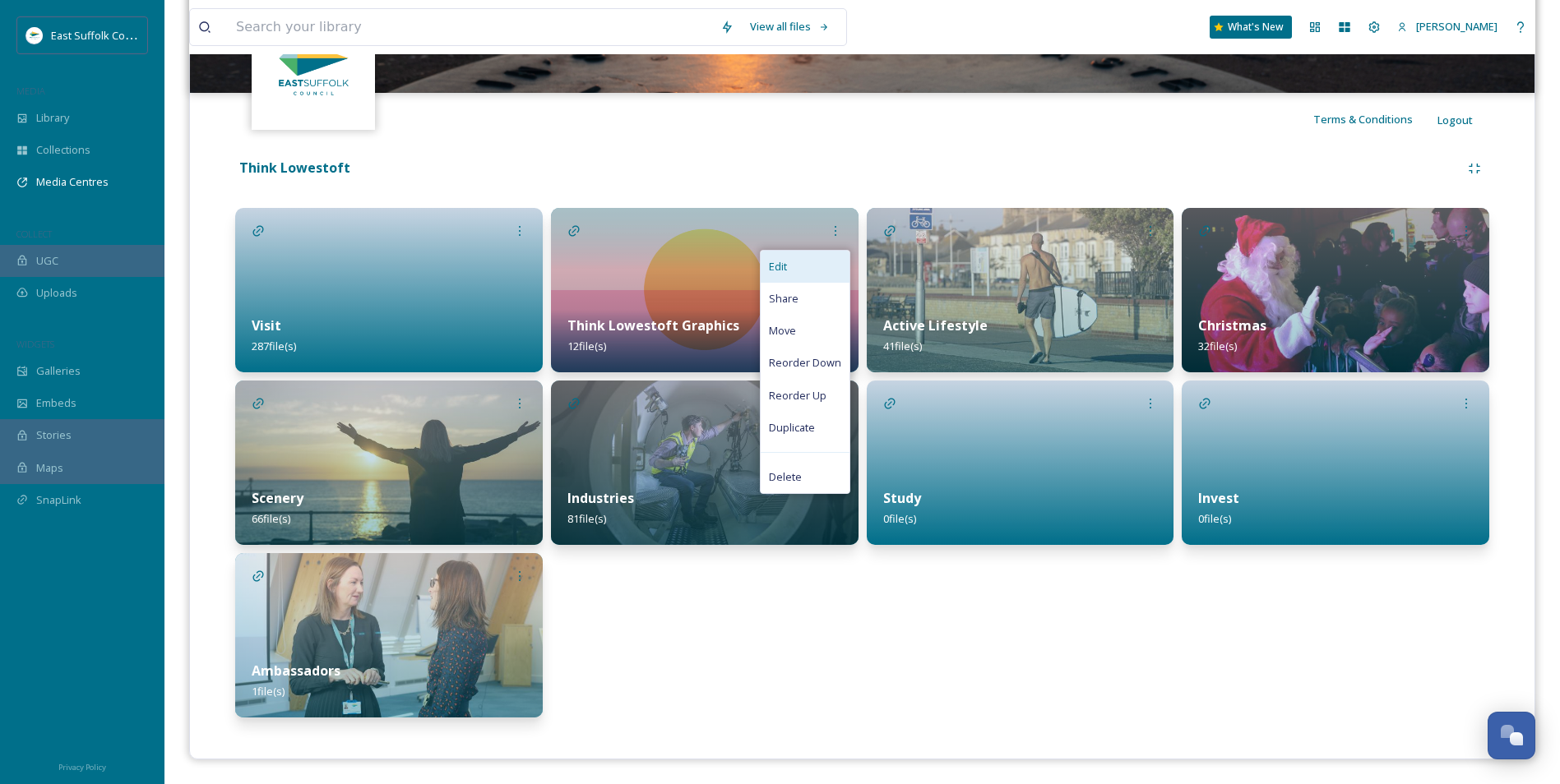
click at [792, 268] on div "Edit" at bounding box center [806, 267] width 89 height 32
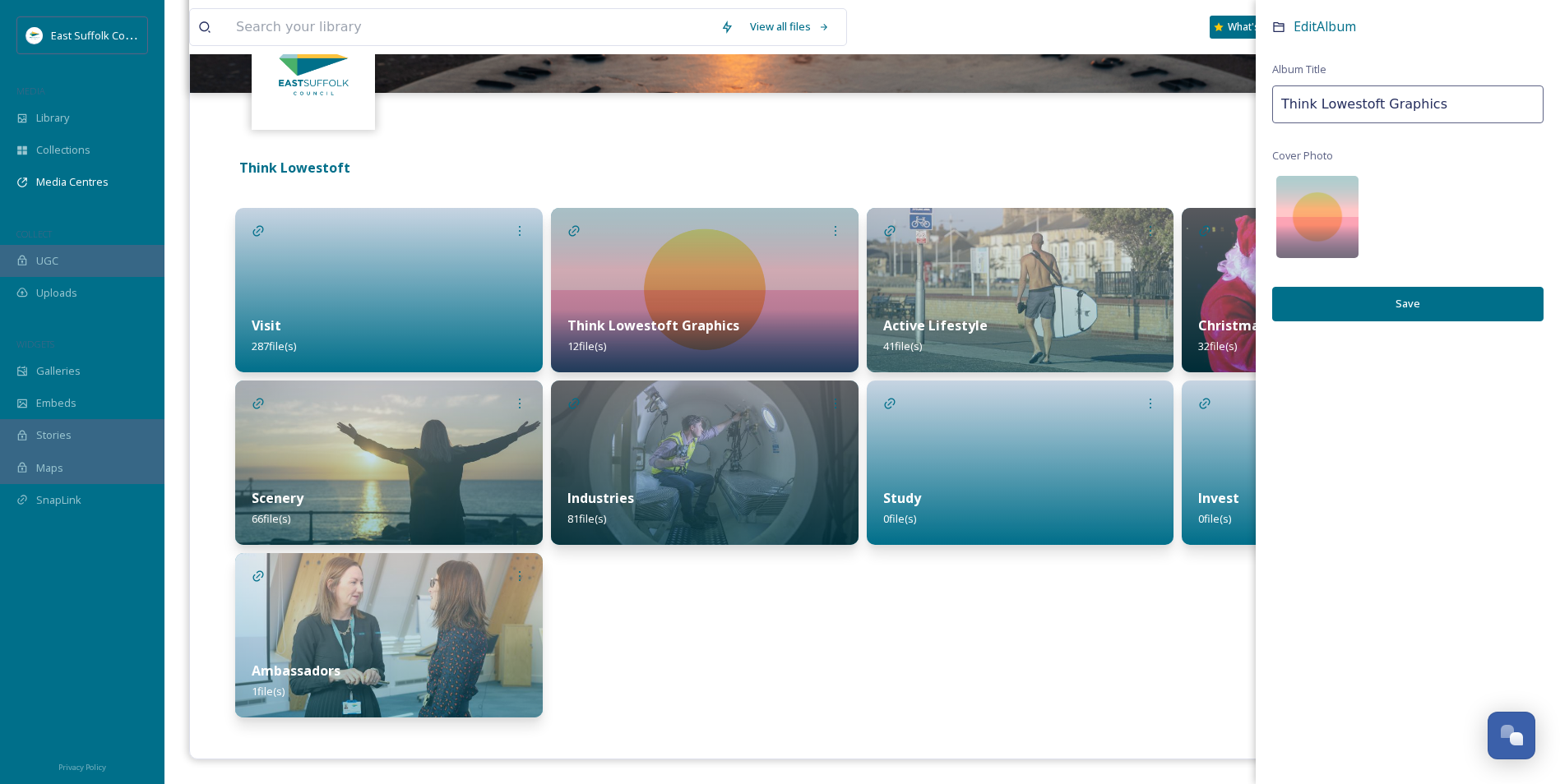
click at [853, 745] on div "Terms & Conditions Logout A selection of free-to-use images showcasing attracti…" at bounding box center [862, 343] width 1346 height 832
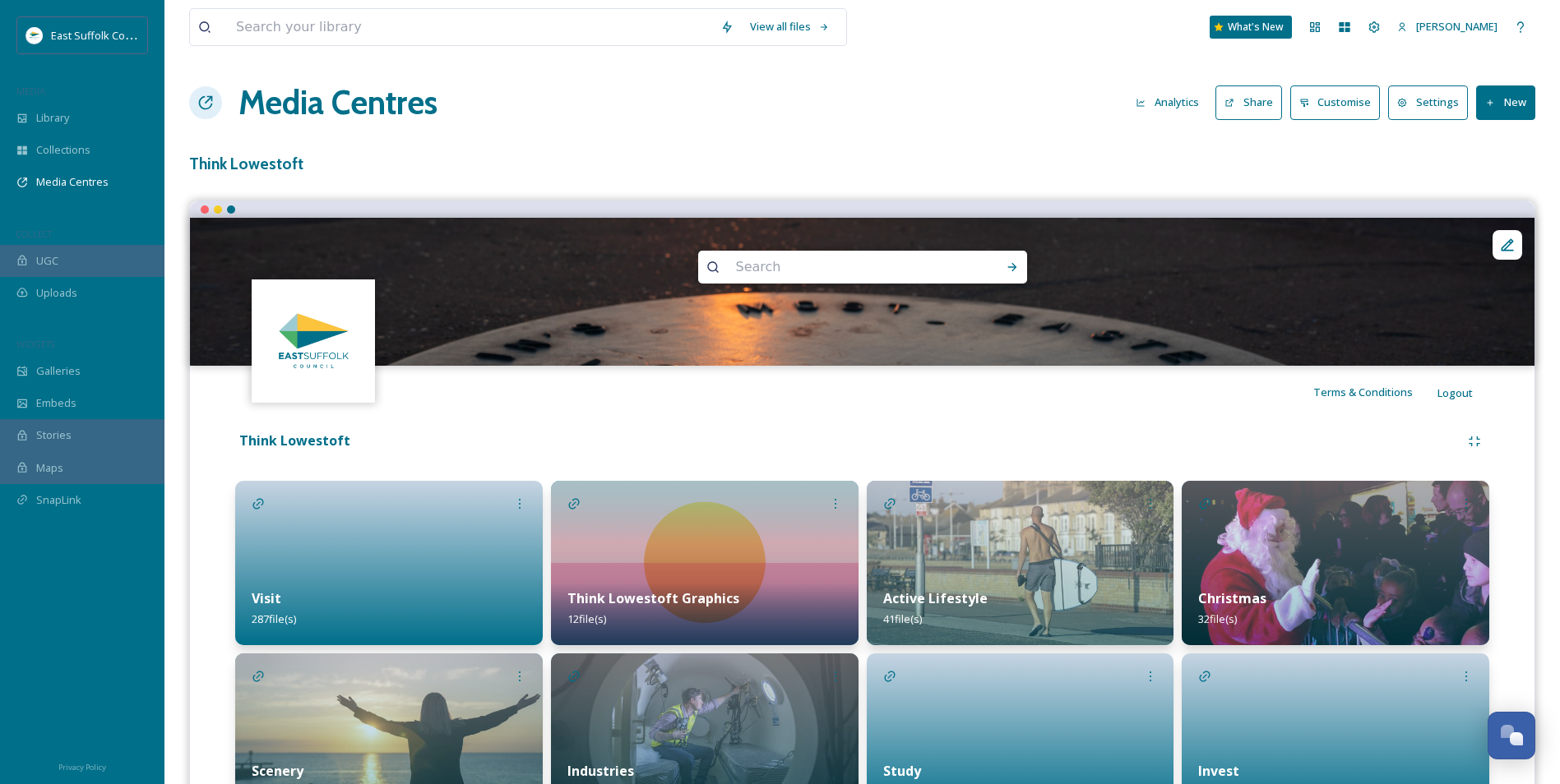
scroll to position [0, 0]
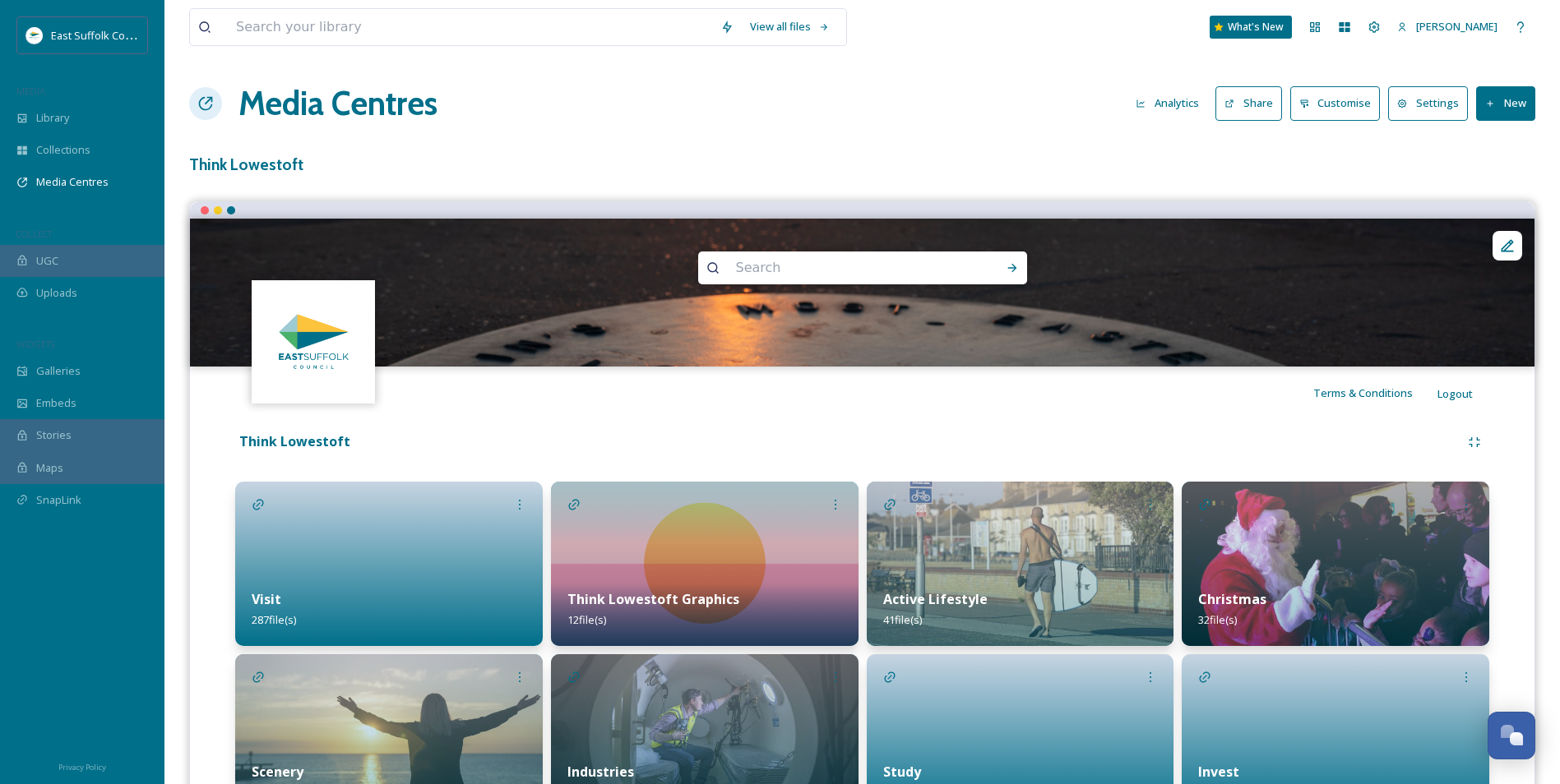
click at [1408, 105] on icon at bounding box center [1403, 104] width 10 height 10
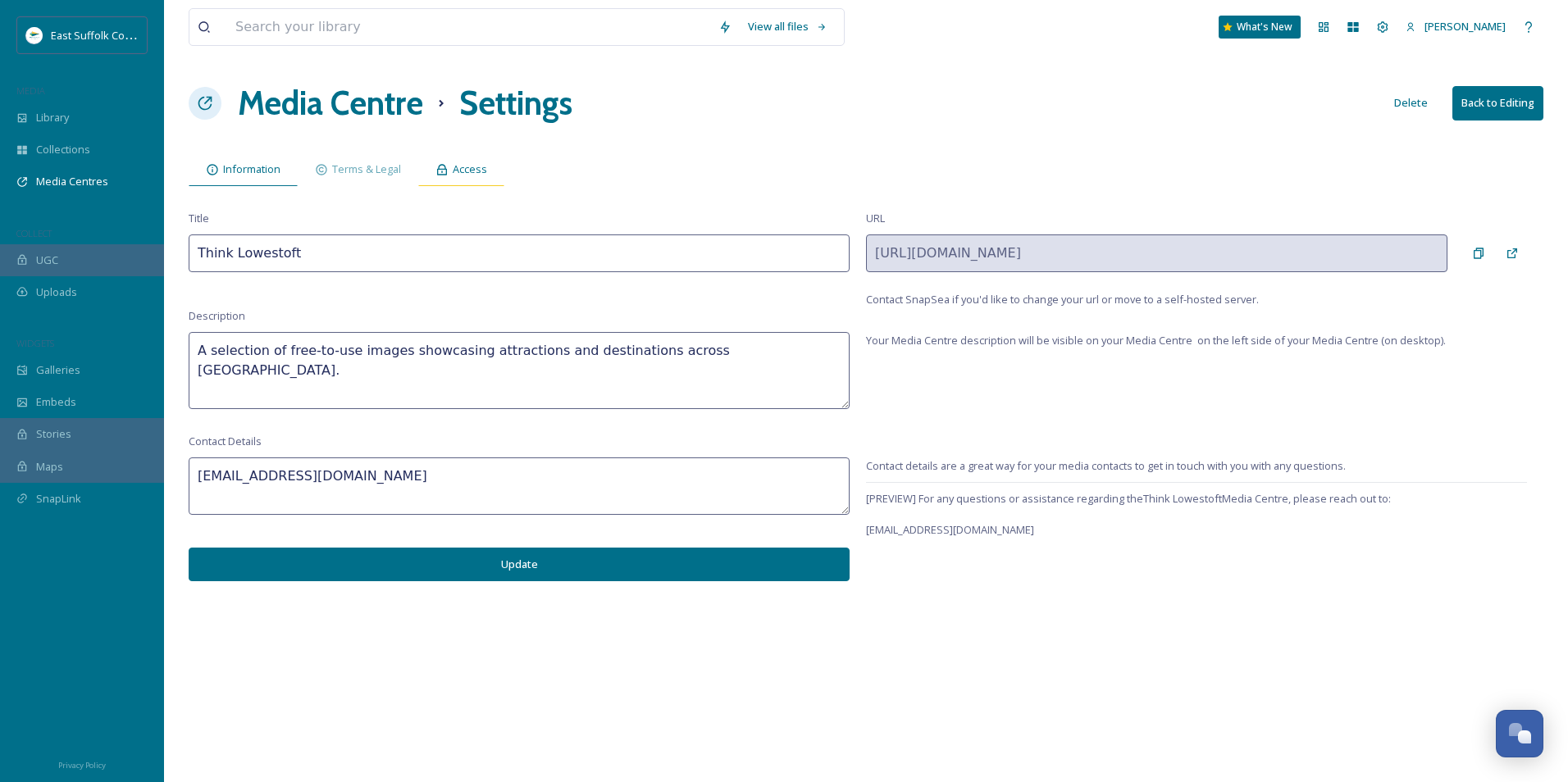
click at [468, 181] on div "Access" at bounding box center [461, 169] width 86 height 34
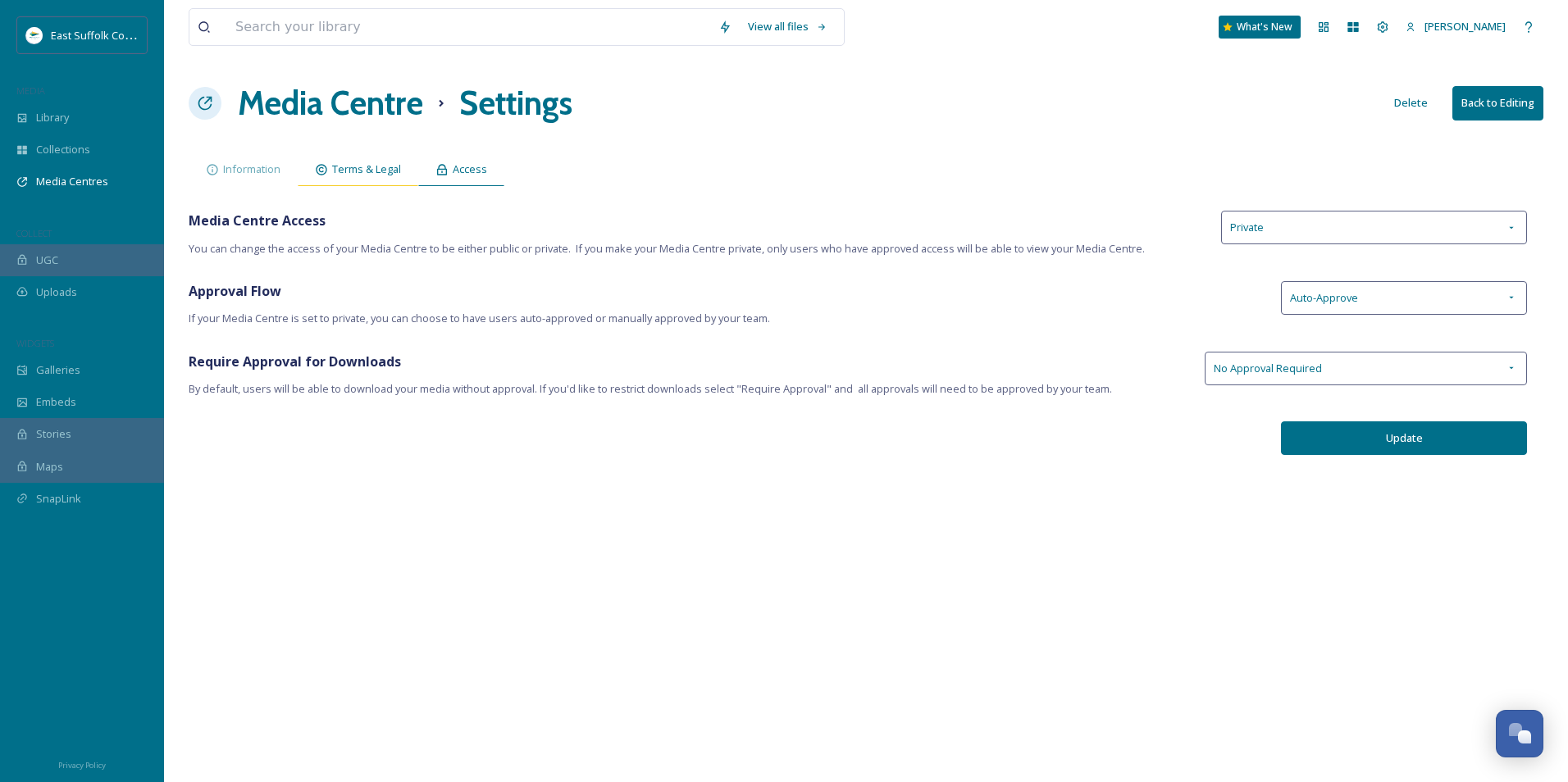
click at [402, 160] on div "Terms & Legal" at bounding box center [357, 169] width 121 height 34
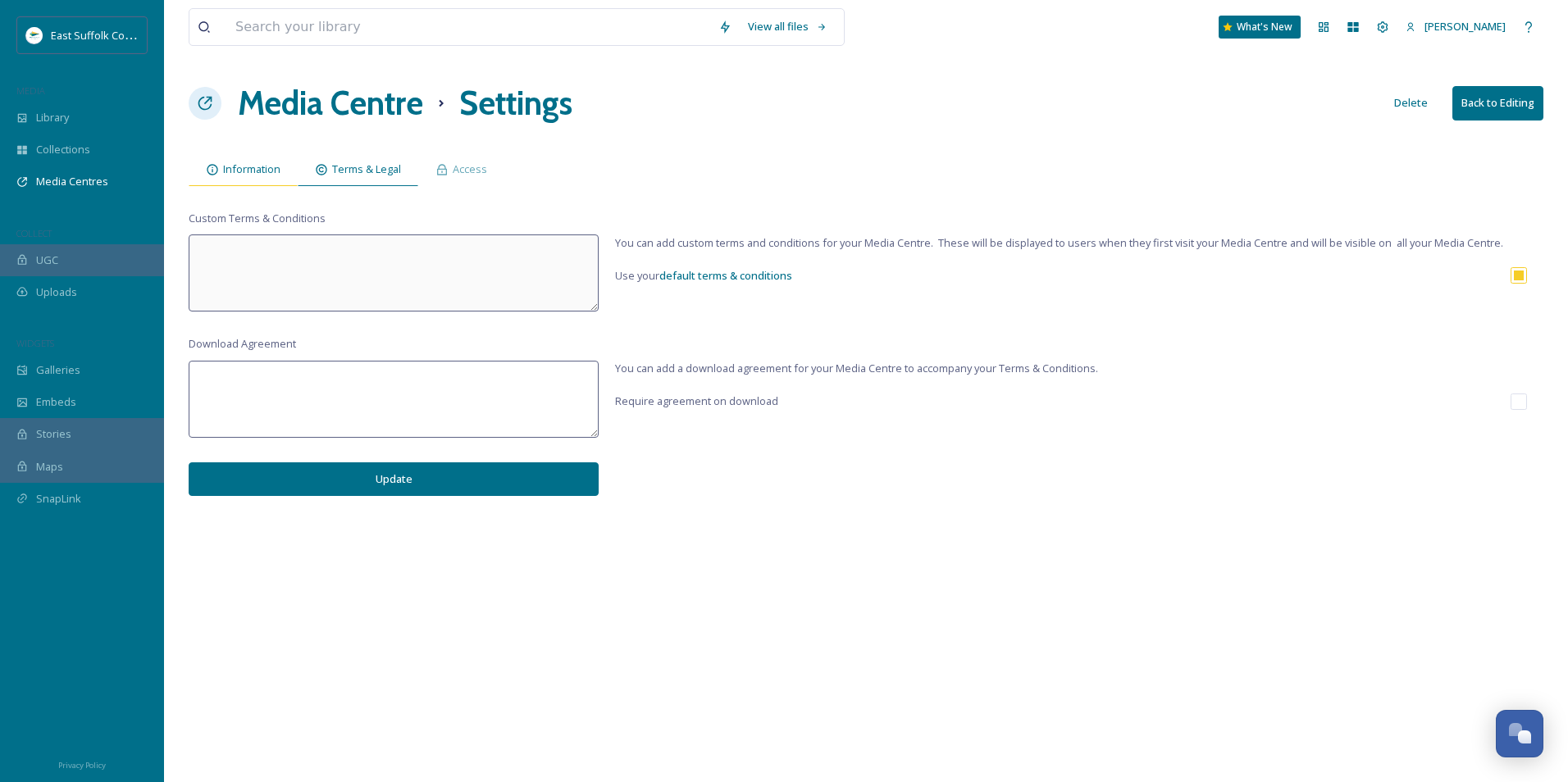
click at [274, 173] on span "Information" at bounding box center [252, 169] width 57 height 16
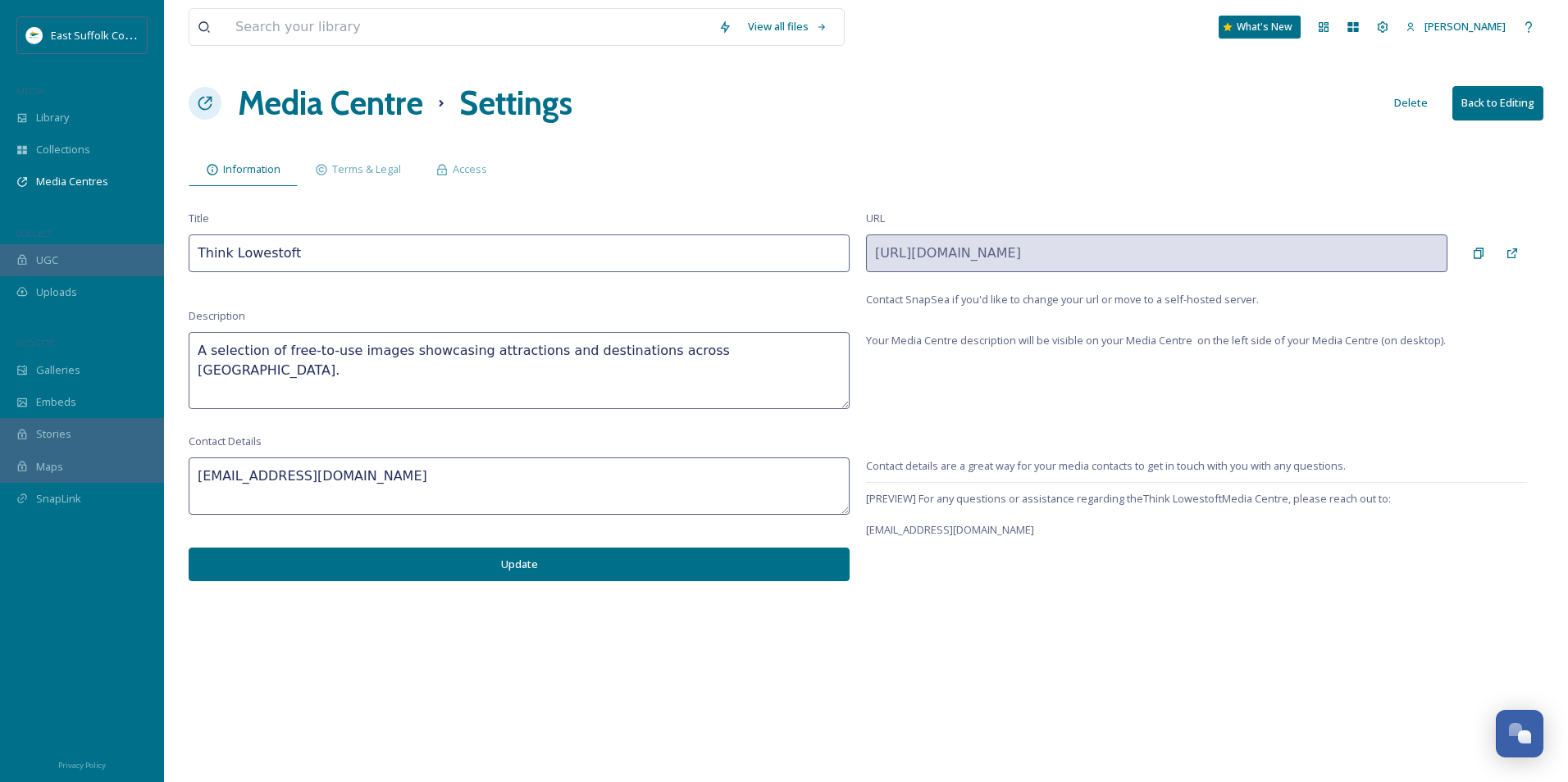
click at [387, 112] on h1 "Media Centre" at bounding box center [331, 104] width 186 height 49
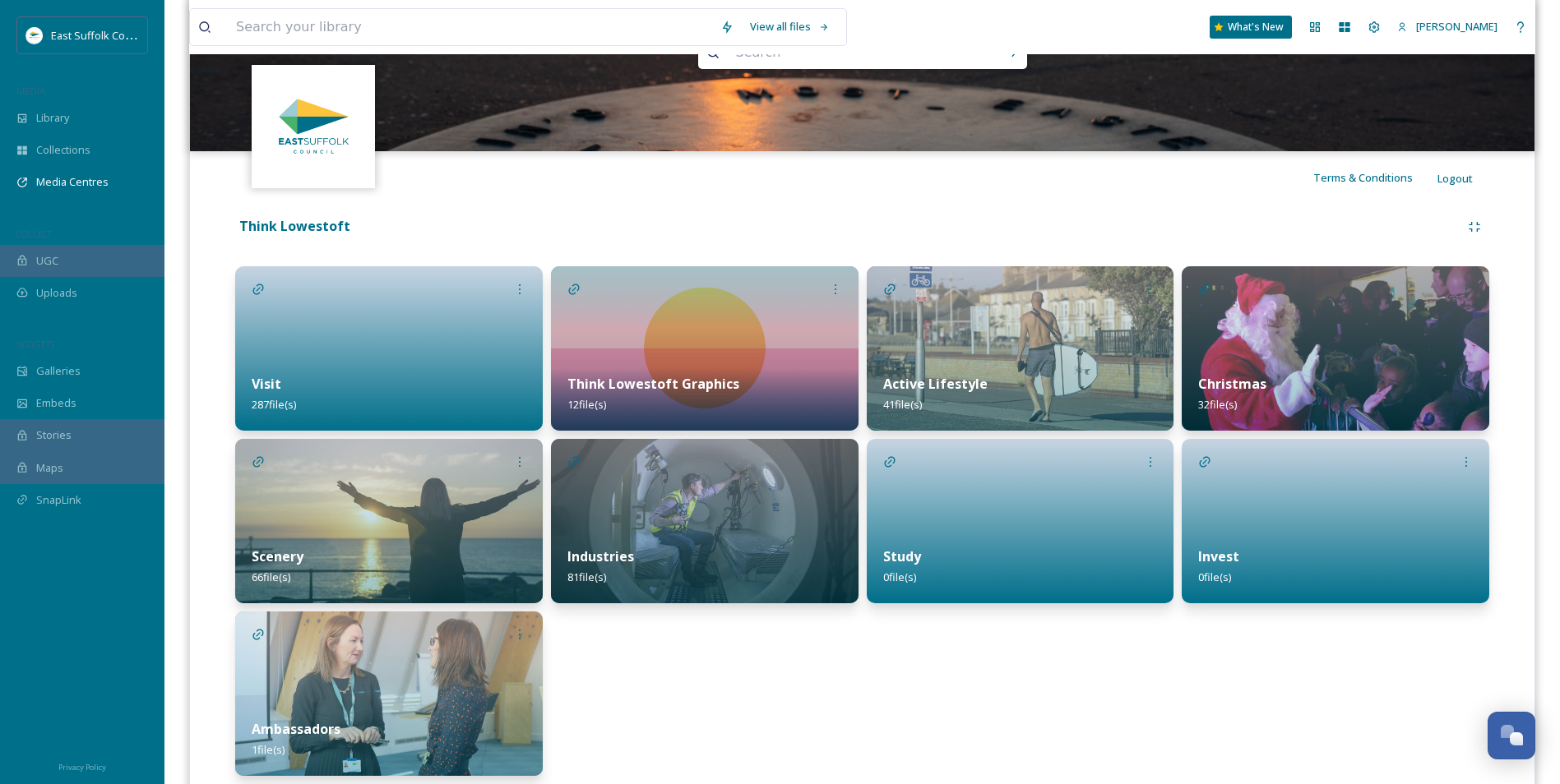
scroll to position [273, 0]
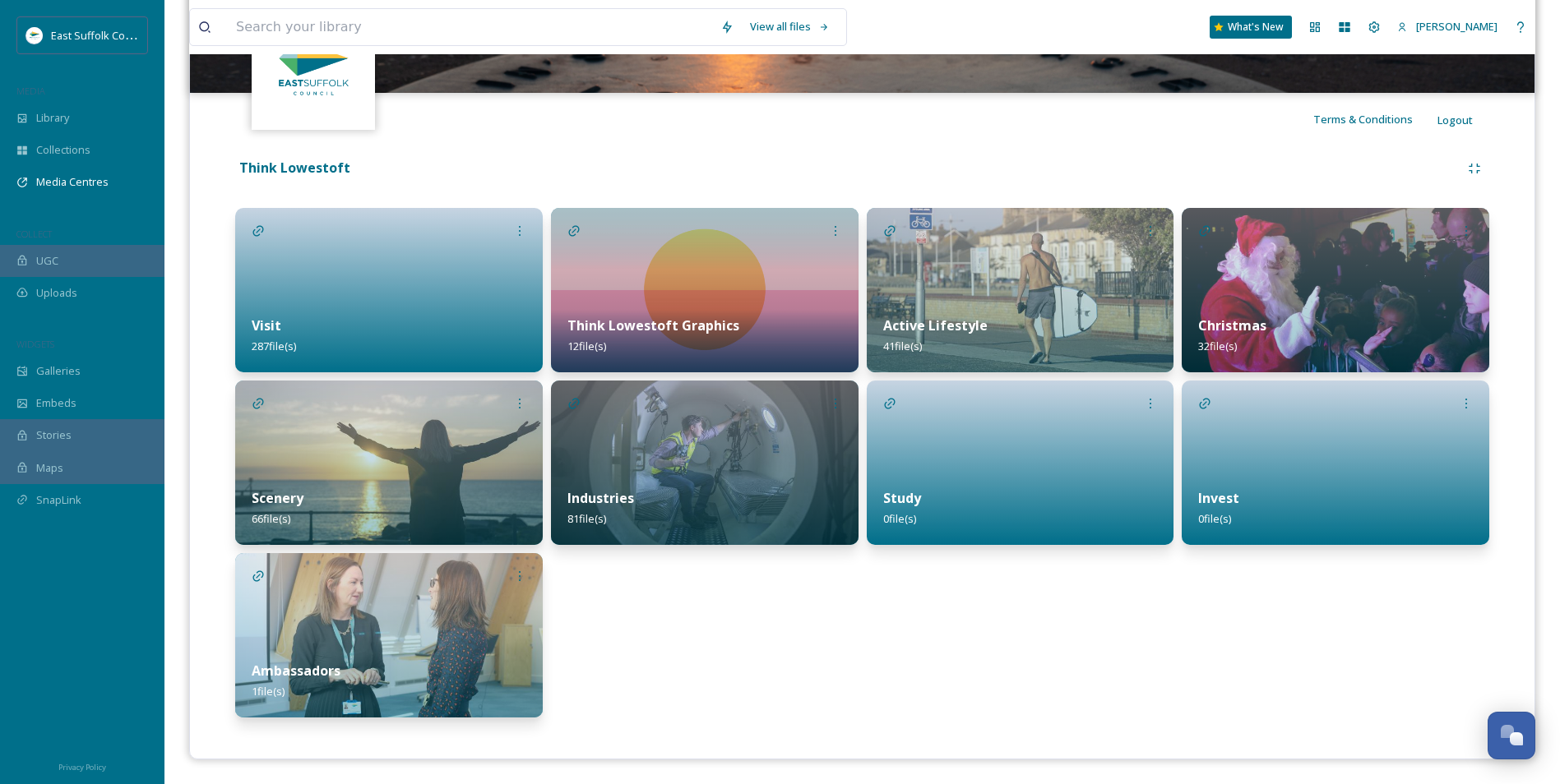
click at [496, 310] on div "Visit 287 file(s)" at bounding box center [389, 335] width 307 height 73
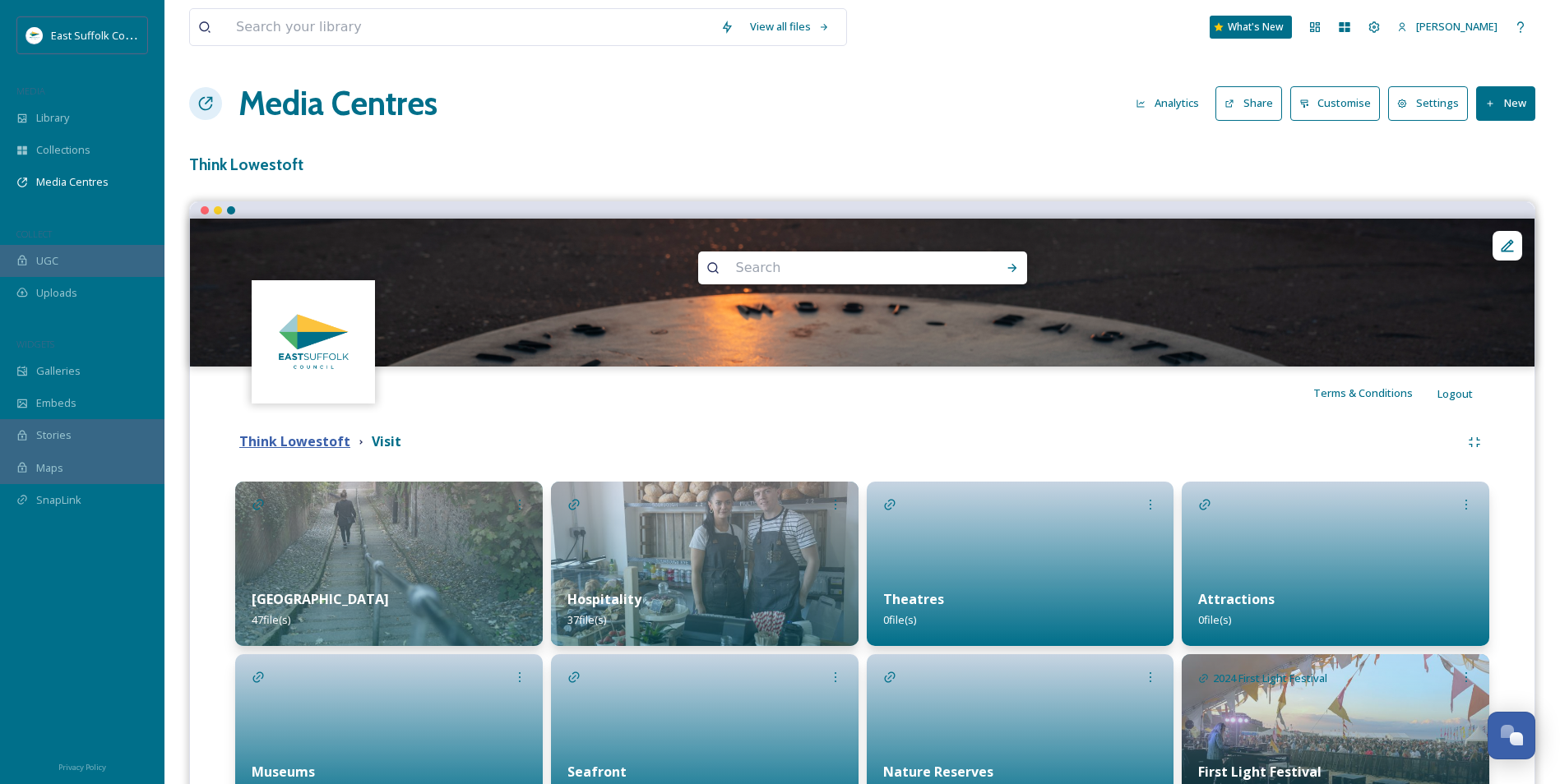
click at [313, 446] on strong "Think Lowestoft" at bounding box center [295, 441] width 111 height 18
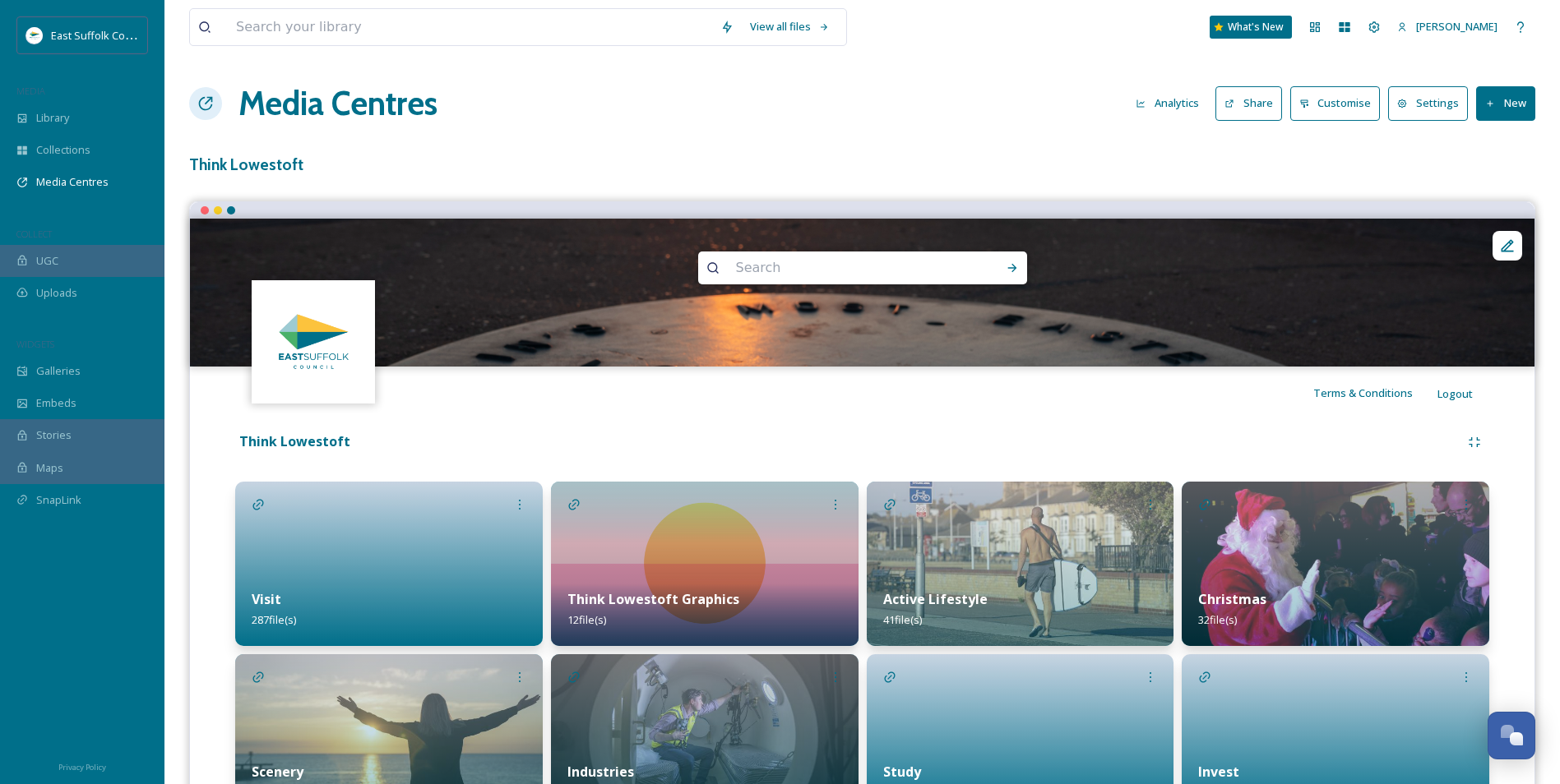
click at [385, 563] on div at bounding box center [389, 564] width 307 height 165
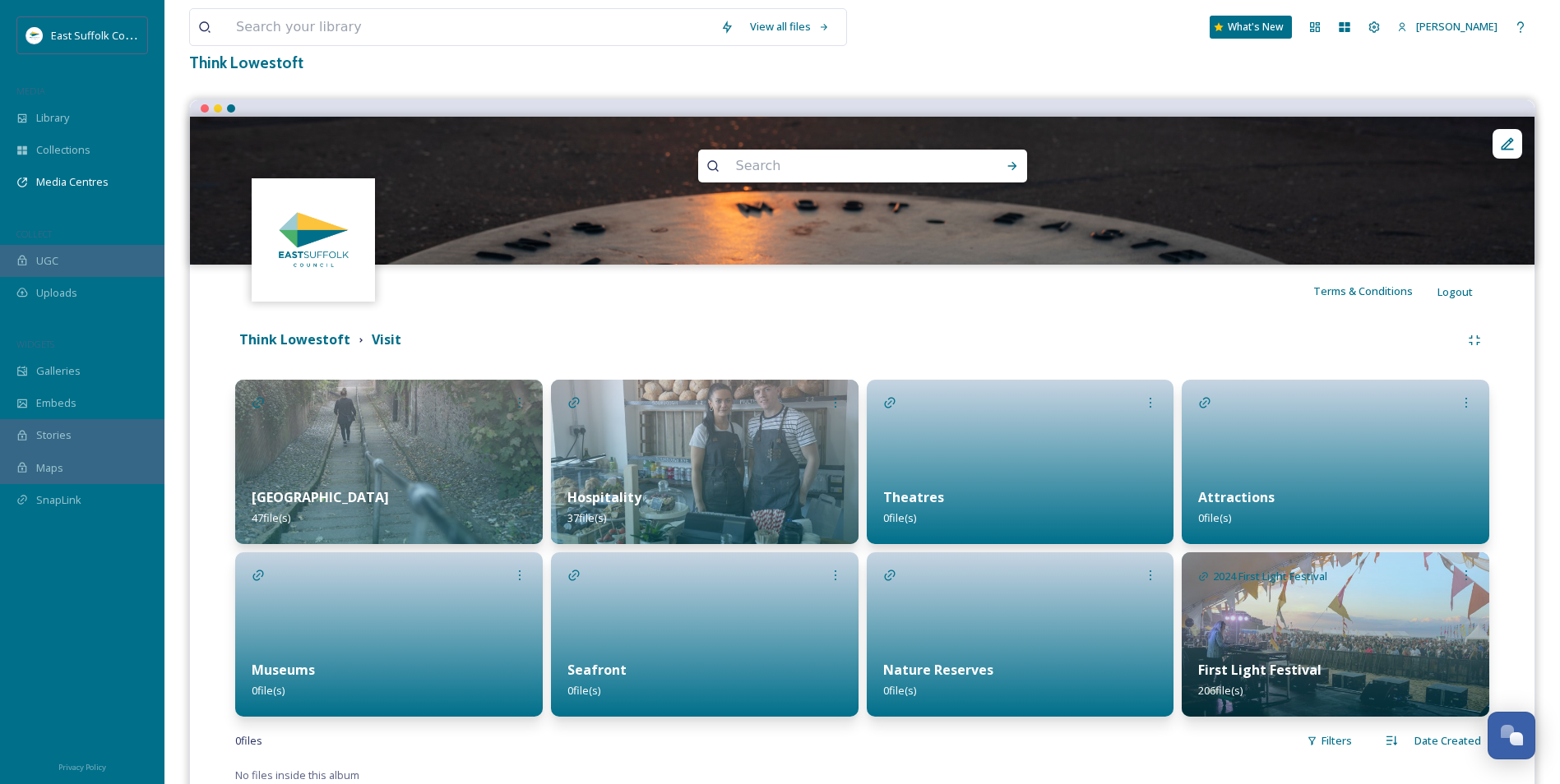
scroll to position [161, 0]
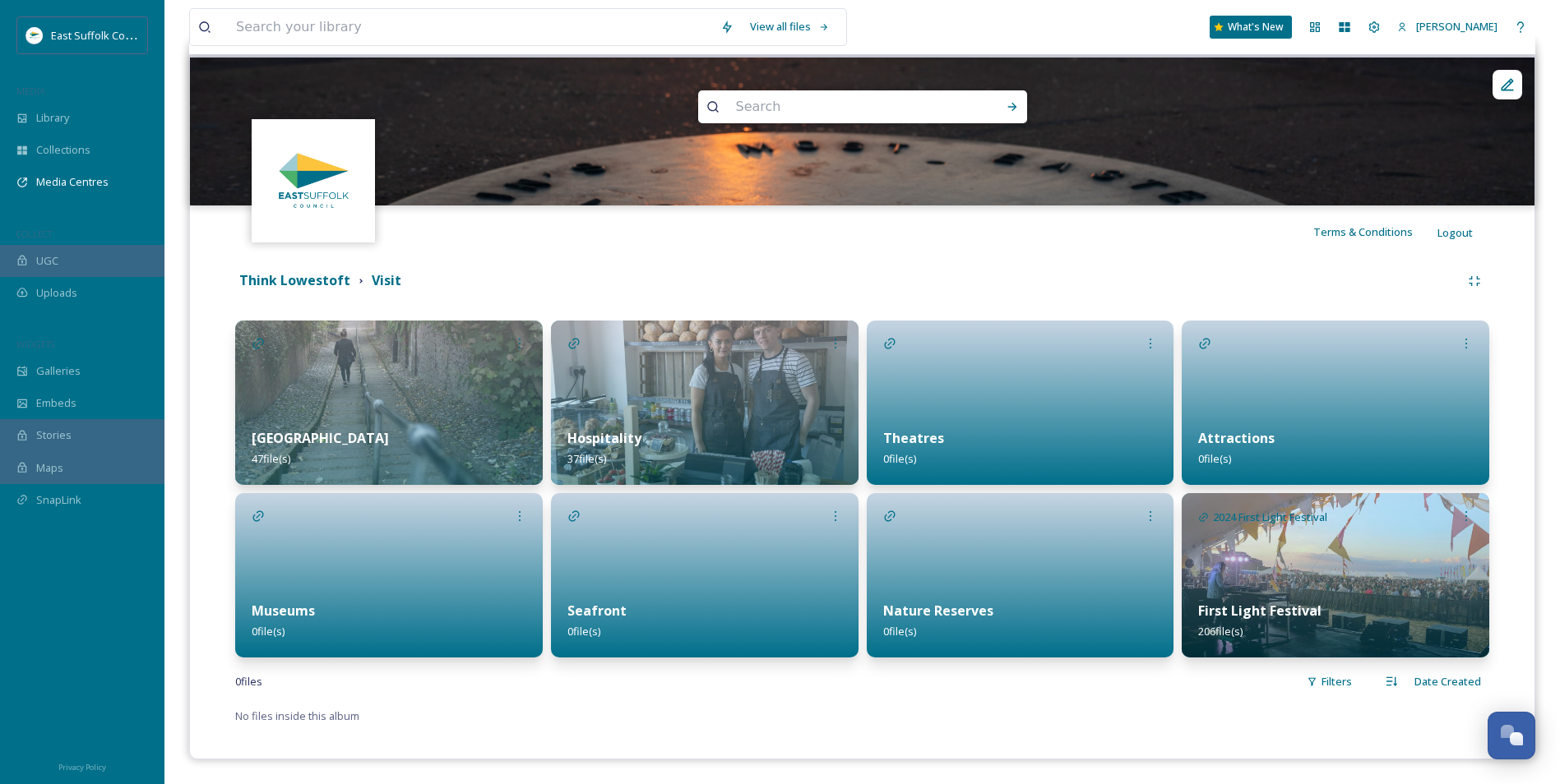
click at [628, 420] on div "Hospitality 37 file(s)" at bounding box center [704, 448] width 307 height 73
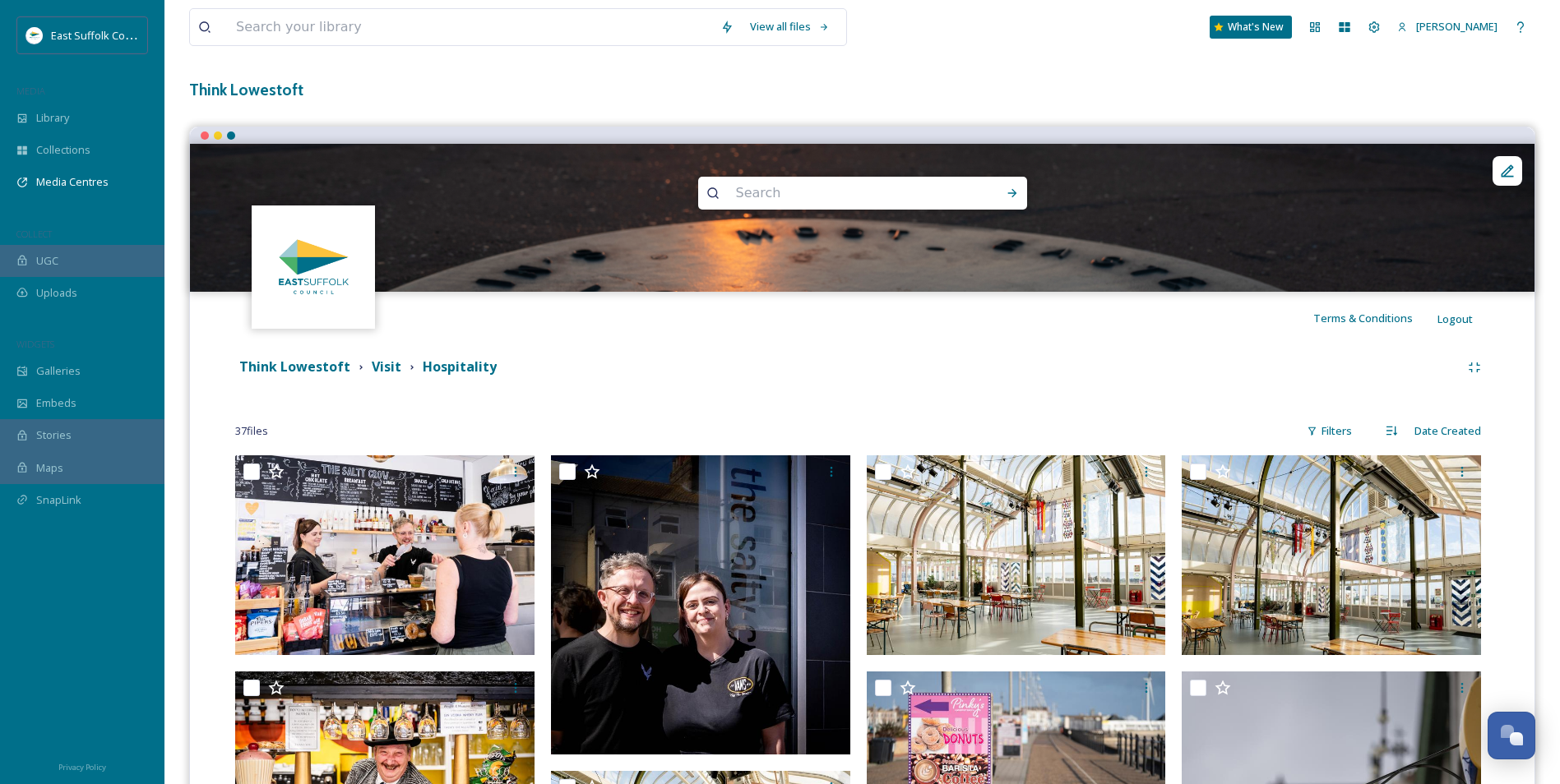
scroll to position [165, 0]
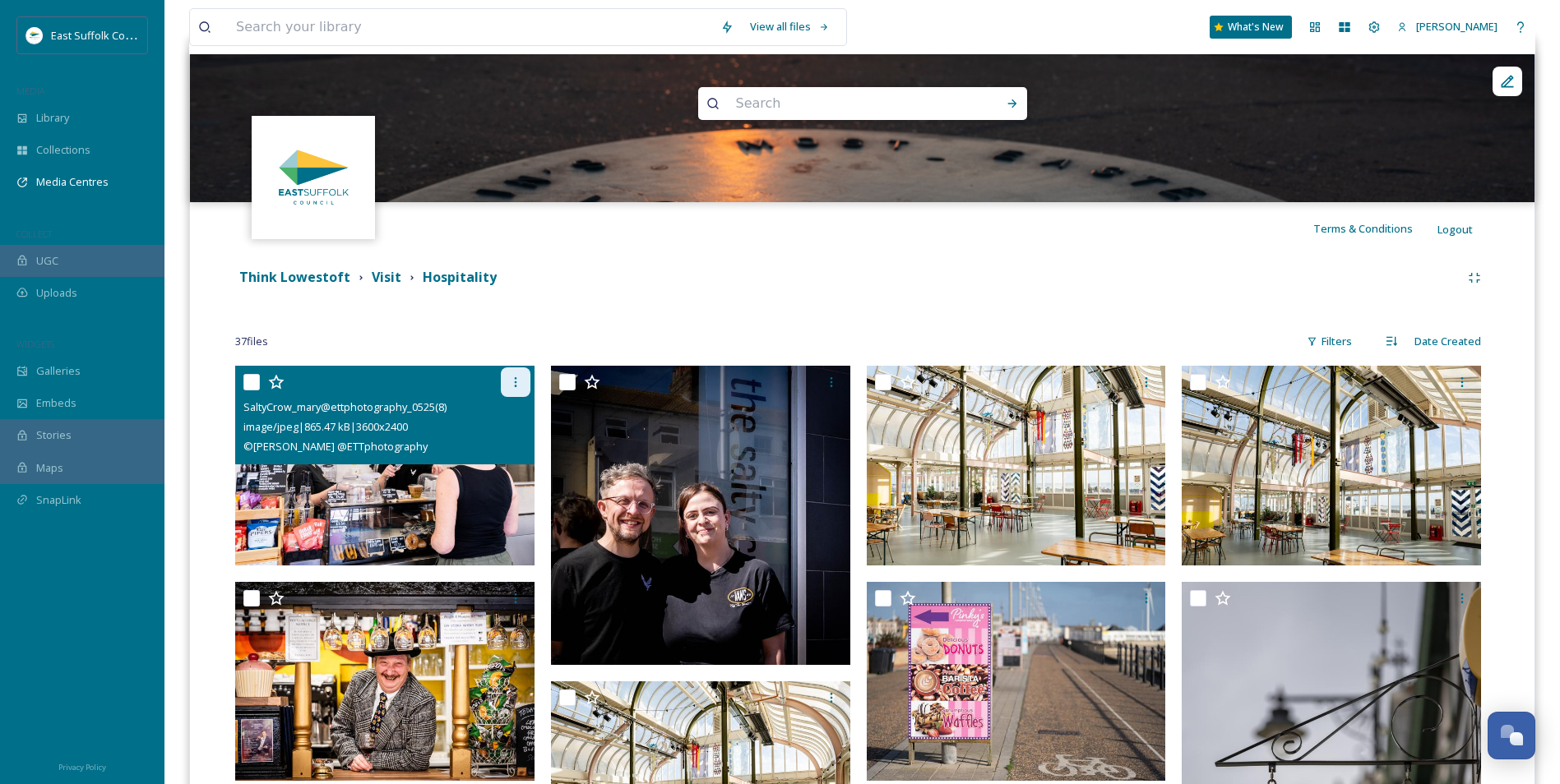
click at [516, 376] on icon at bounding box center [516, 382] width 13 height 13
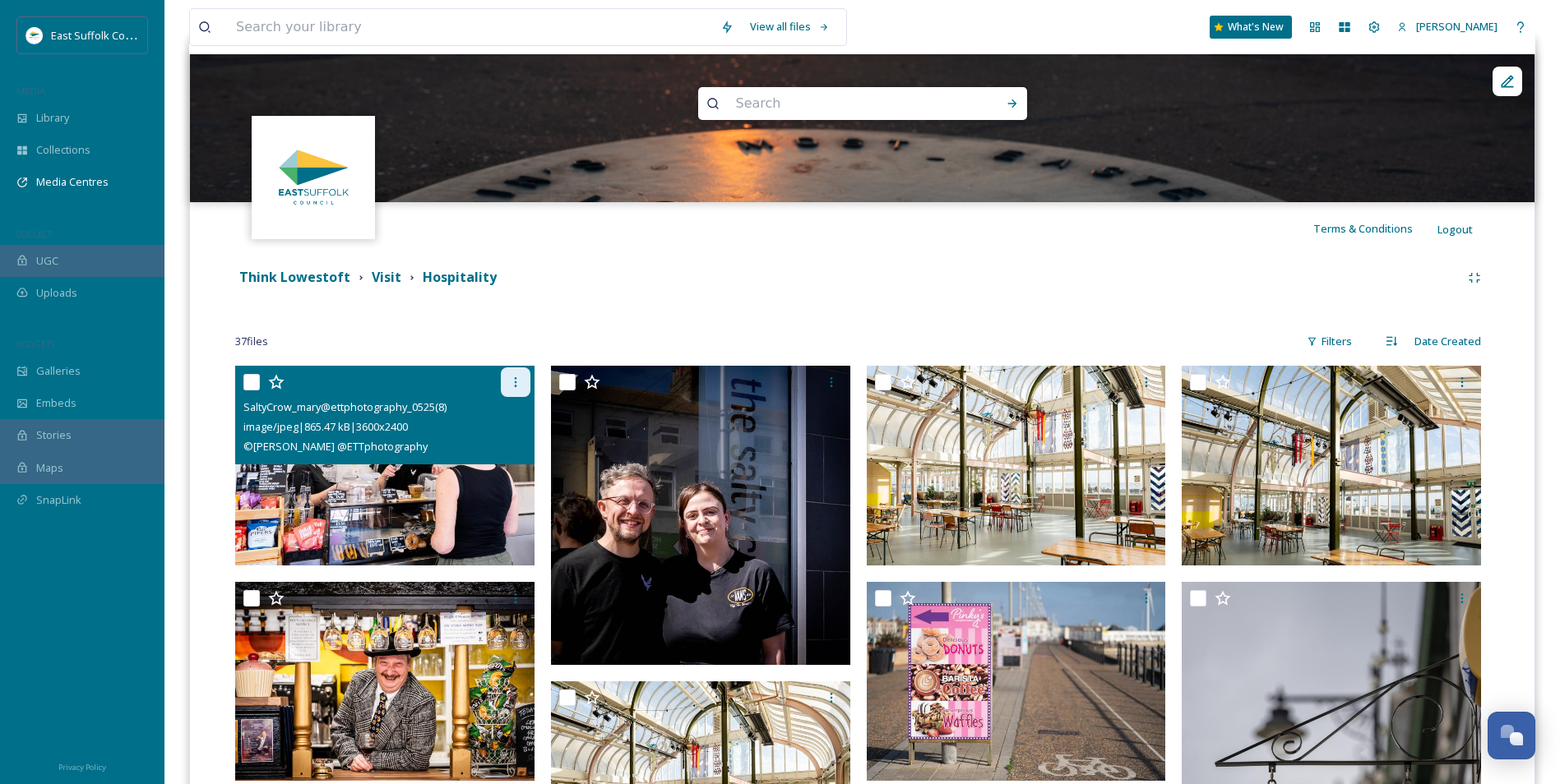
click at [506, 385] on div at bounding box center [516, 382] width 30 height 30
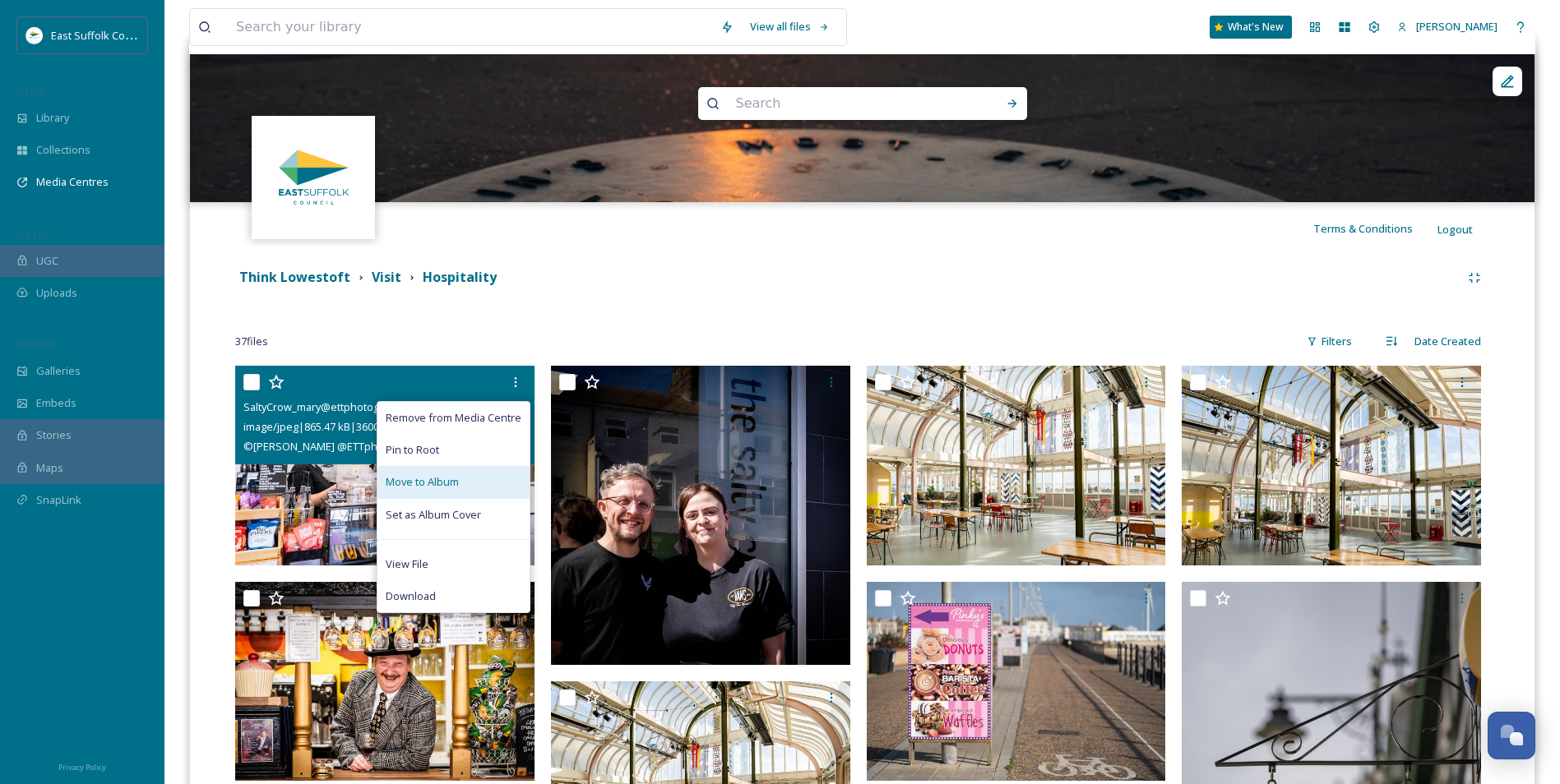
click at [499, 485] on div "Move to Album" at bounding box center [453, 482] width 152 height 32
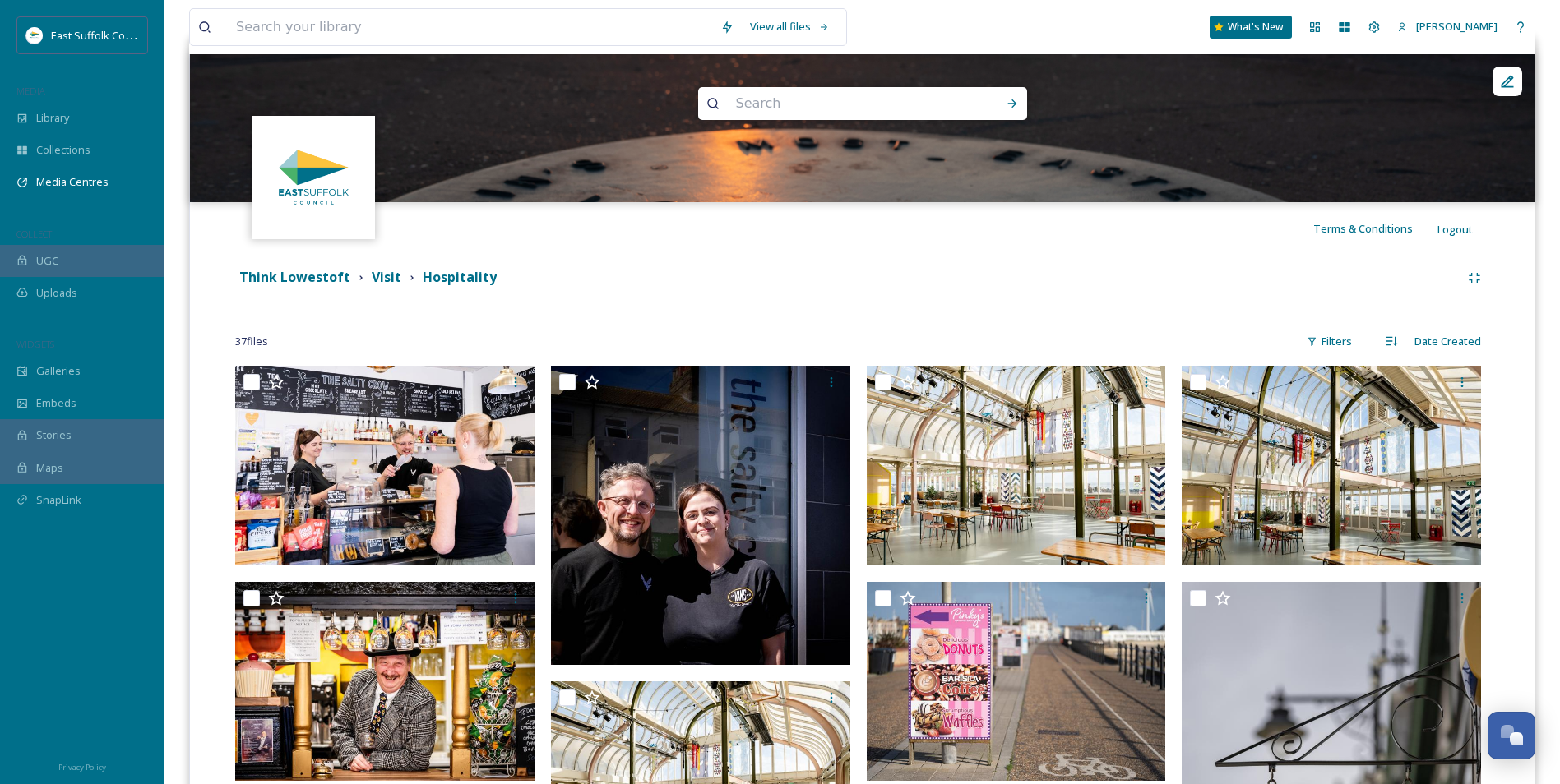
click at [873, 250] on div "Terms & Conditions Logout" at bounding box center [862, 229] width 1344 height 53
click at [395, 281] on strong "Visit" at bounding box center [386, 277] width 30 height 18
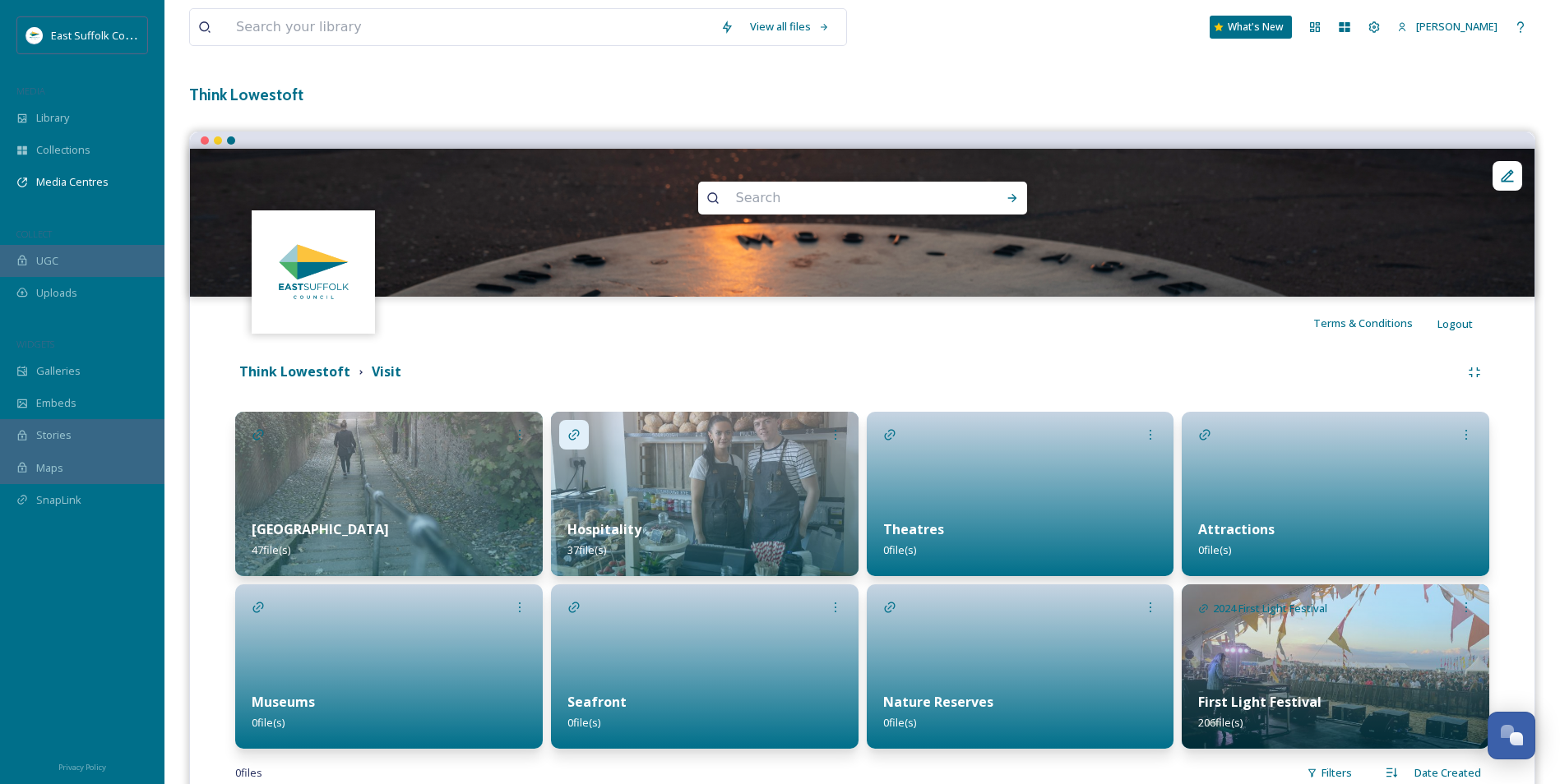
scroll to position [161, 0]
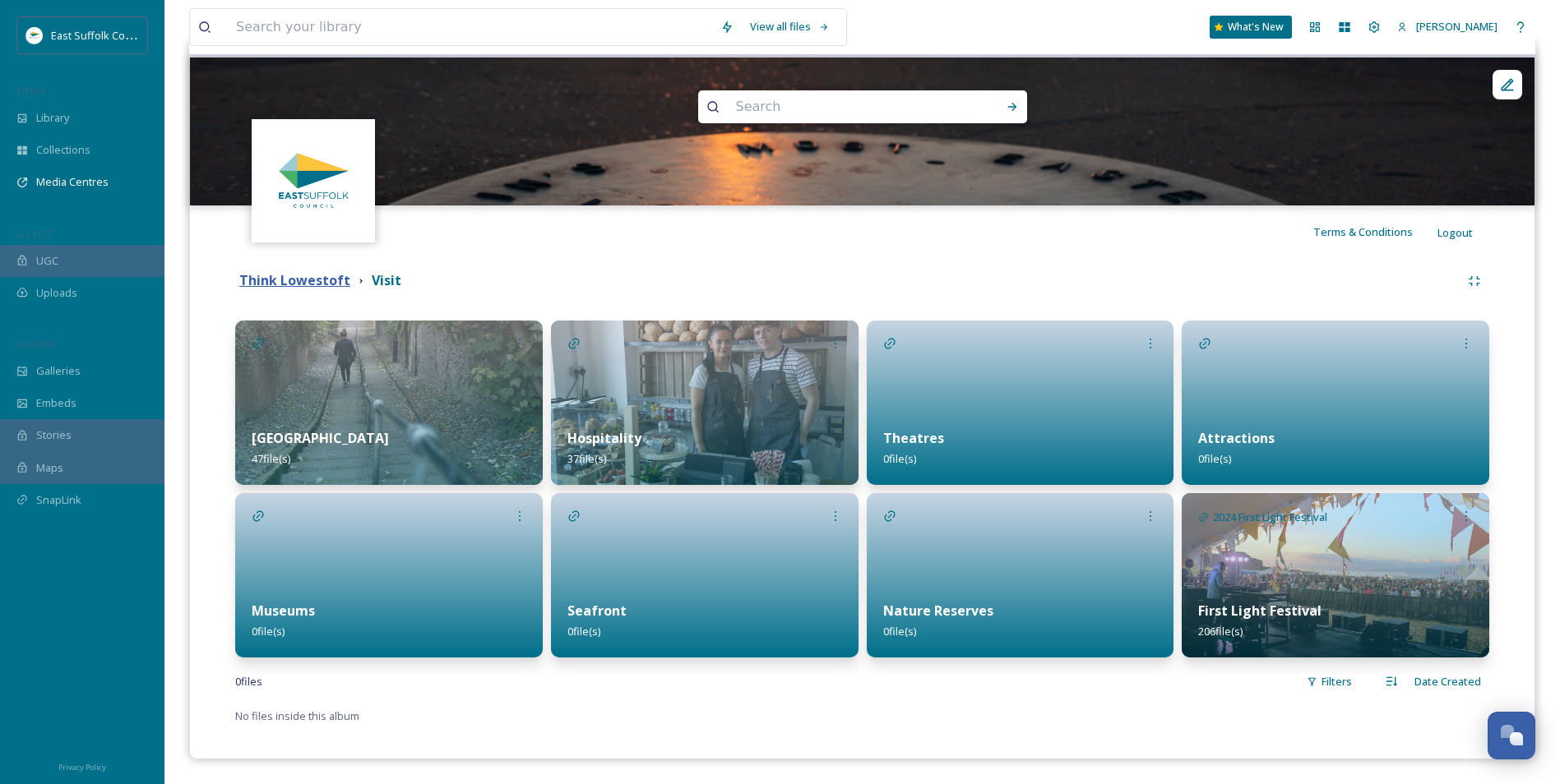
click at [329, 278] on strong "Think Lowestoft" at bounding box center [295, 280] width 111 height 18
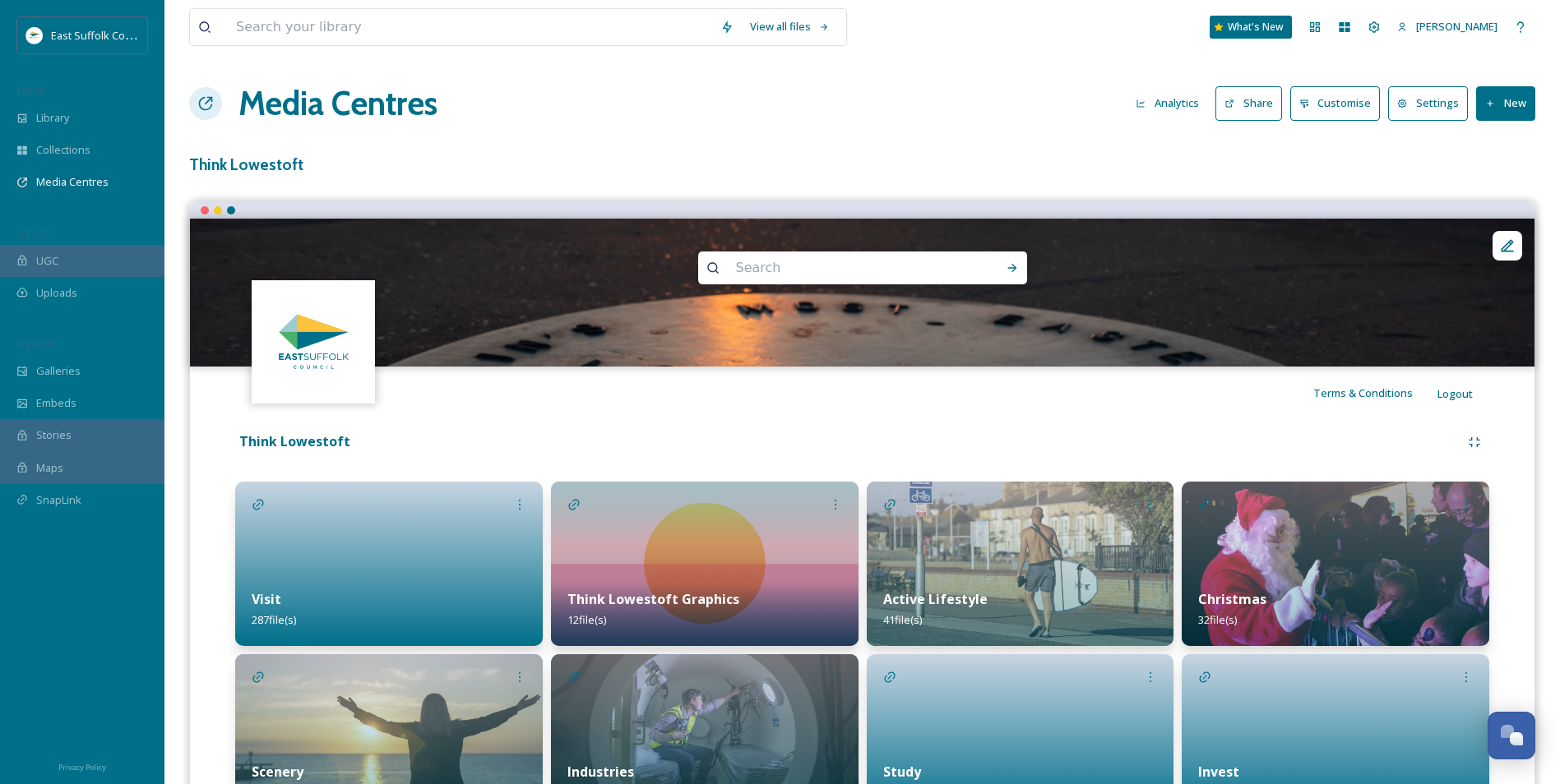
click at [286, 105] on h1 "Media Centres" at bounding box center [339, 104] width 199 height 49
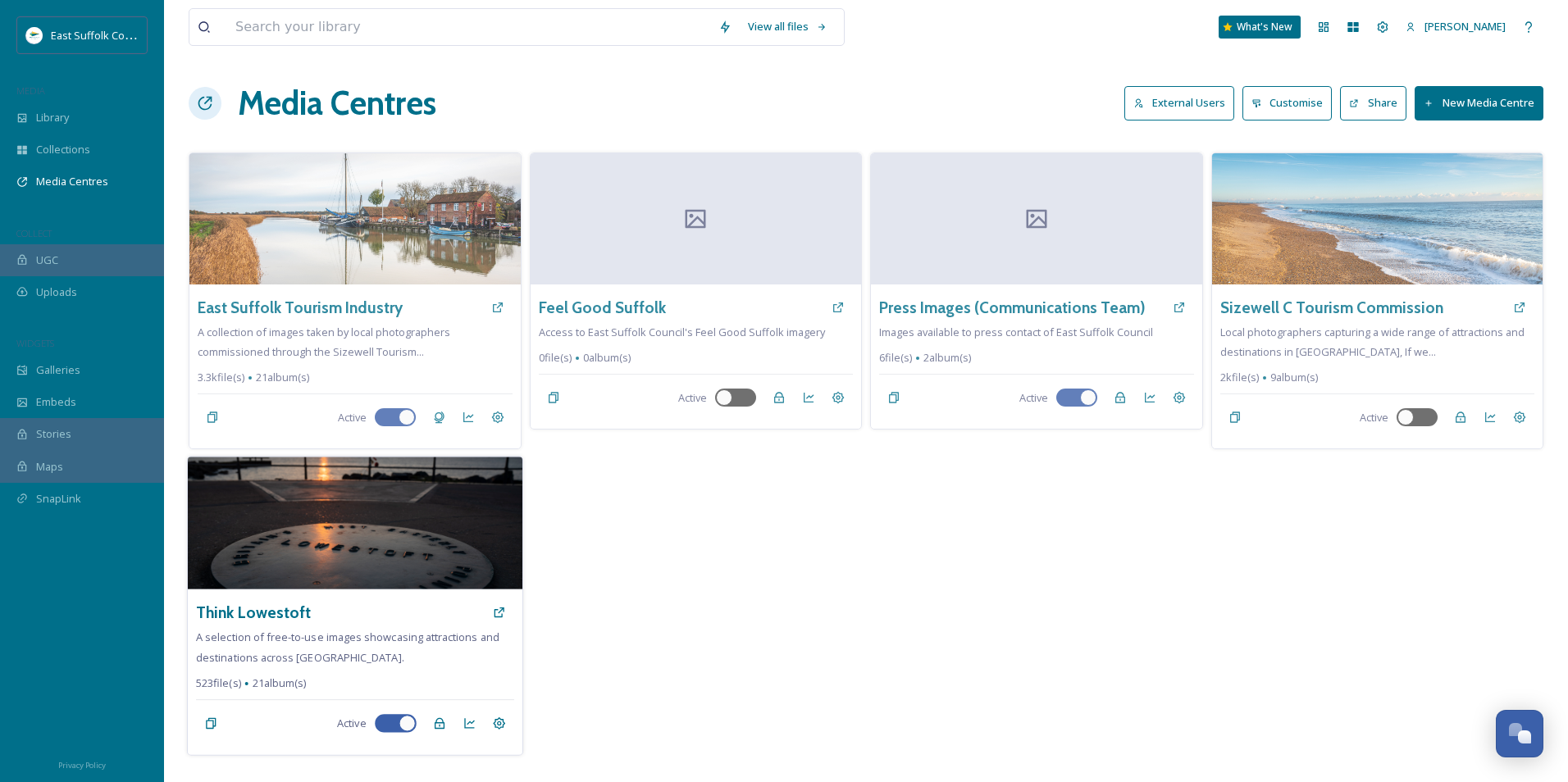
click at [390, 727] on div at bounding box center [387, 724] width 11 height 8
checkbox input "false"
click at [494, 726] on icon at bounding box center [499, 724] width 12 height 12
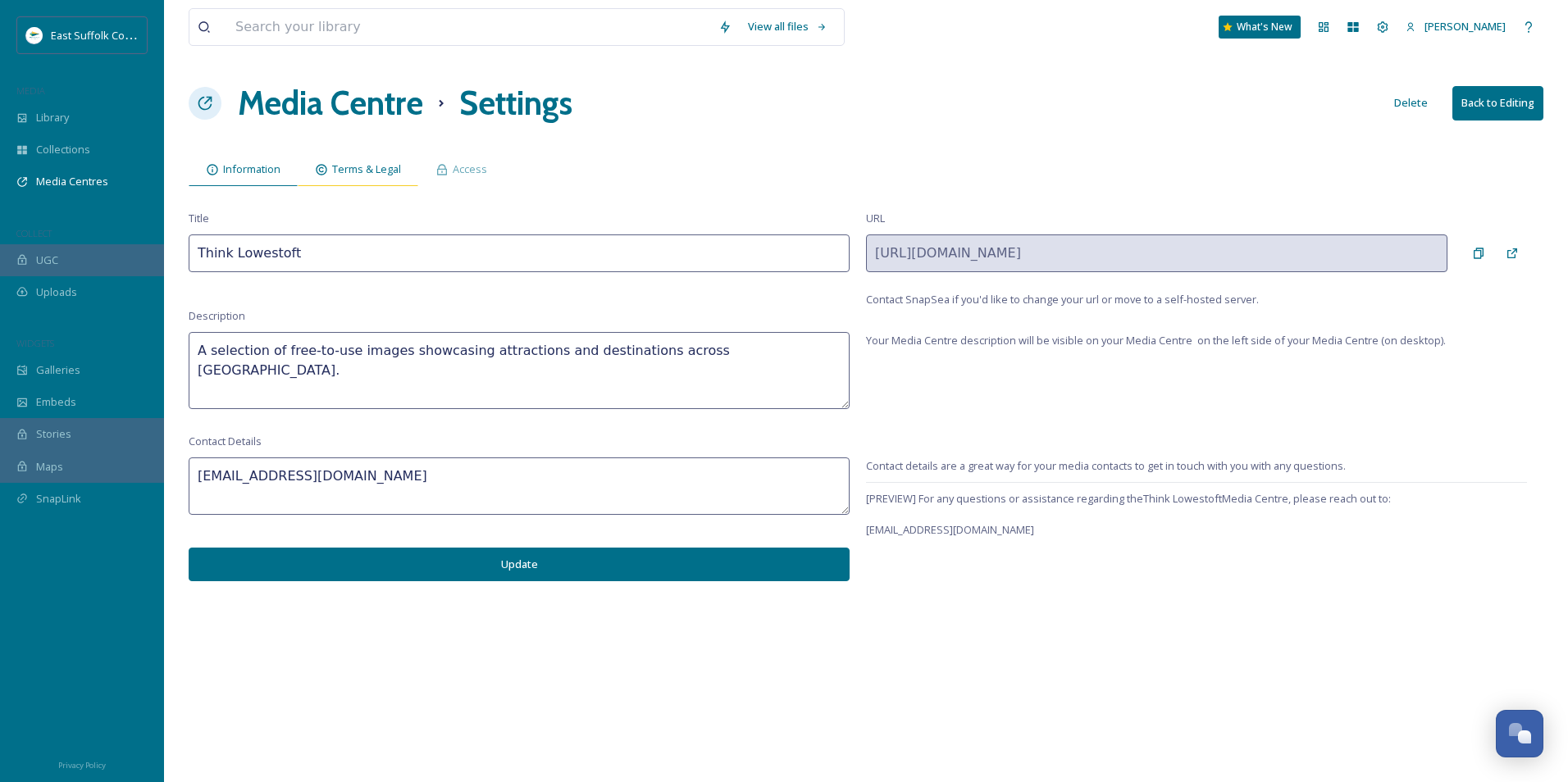
click at [369, 178] on div "Terms & Legal" at bounding box center [357, 169] width 121 height 34
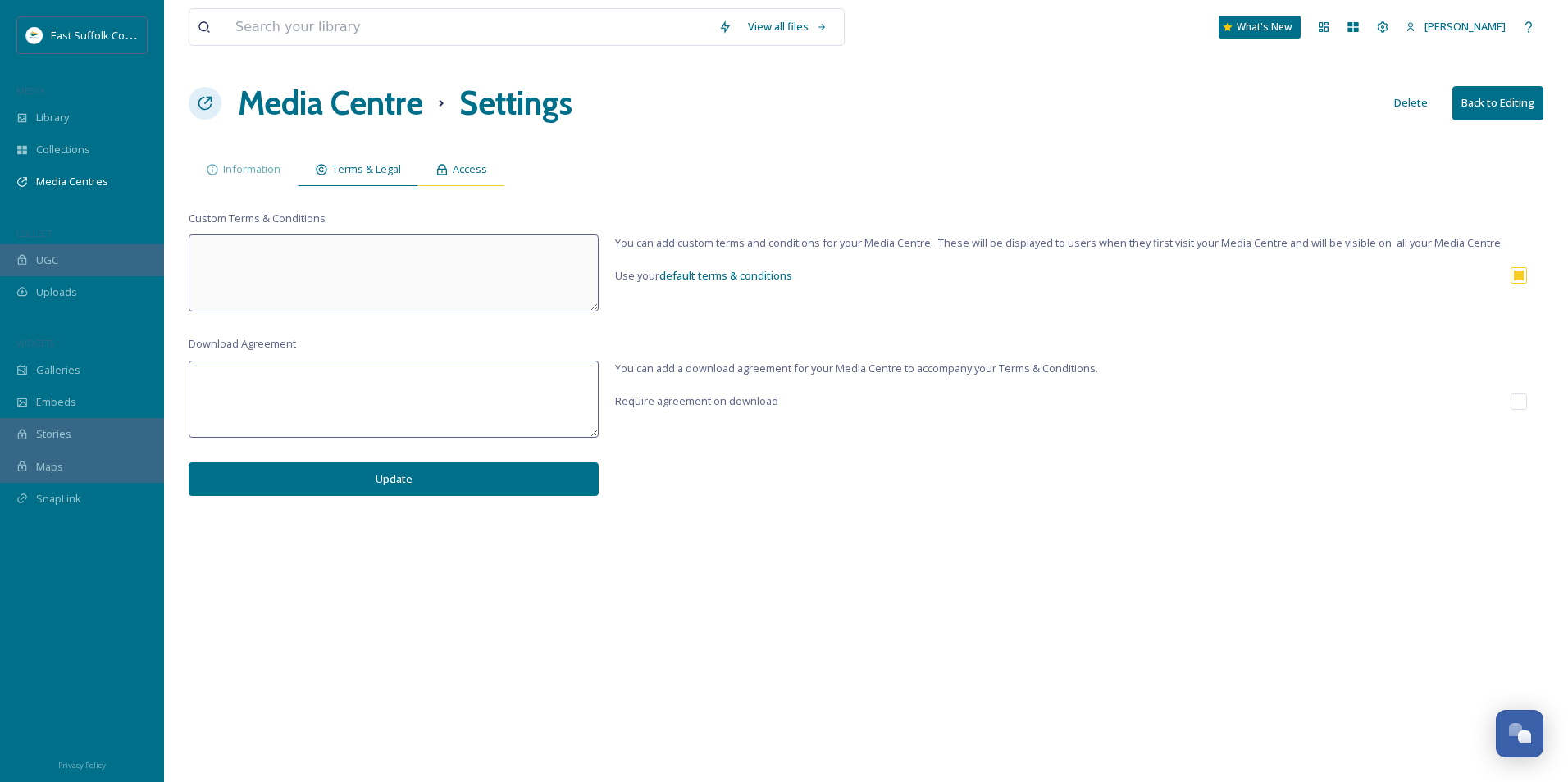
click at [488, 174] on div "Access" at bounding box center [461, 169] width 86 height 34
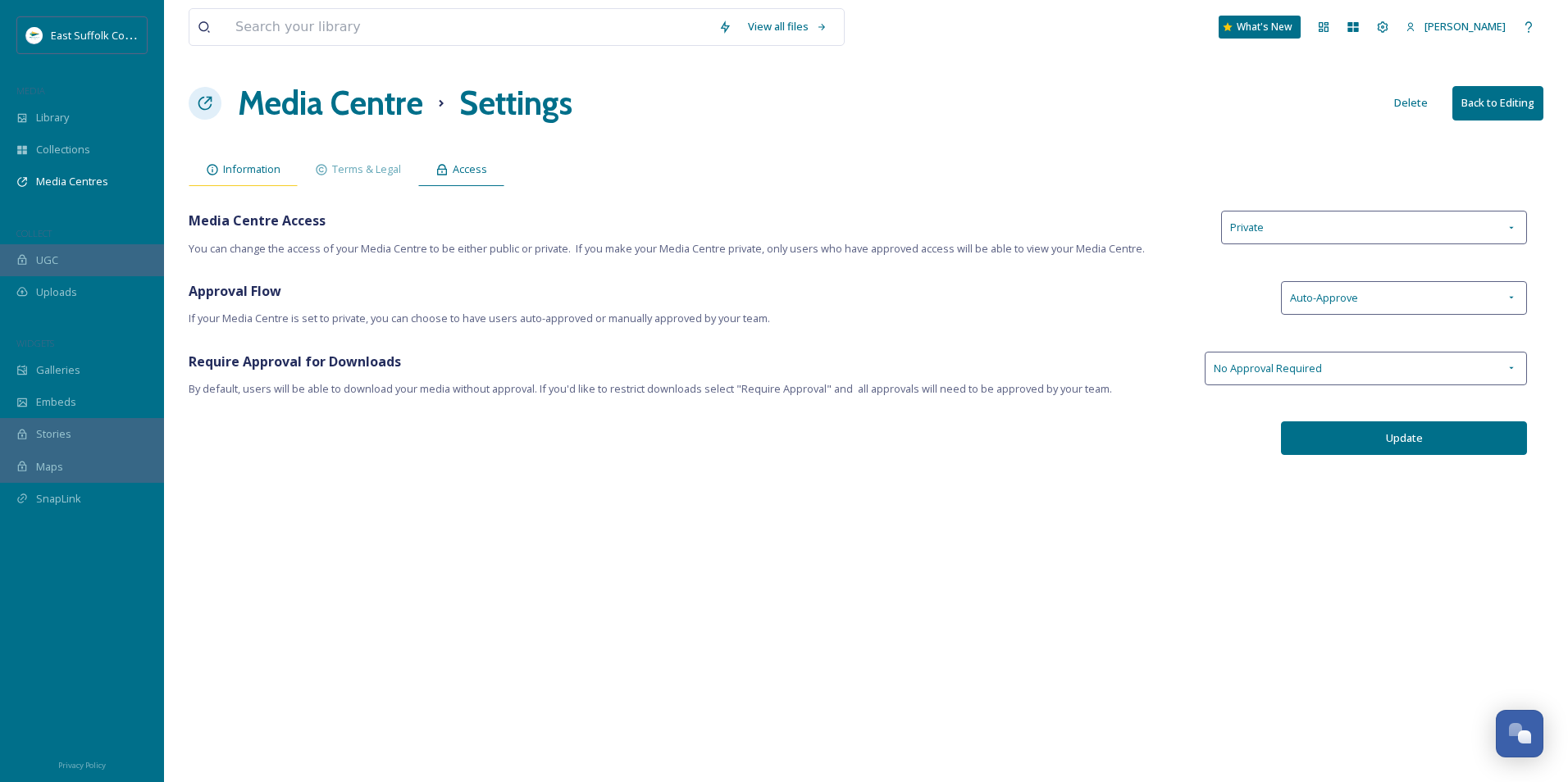
click at [235, 168] on span "Information" at bounding box center [252, 169] width 57 height 16
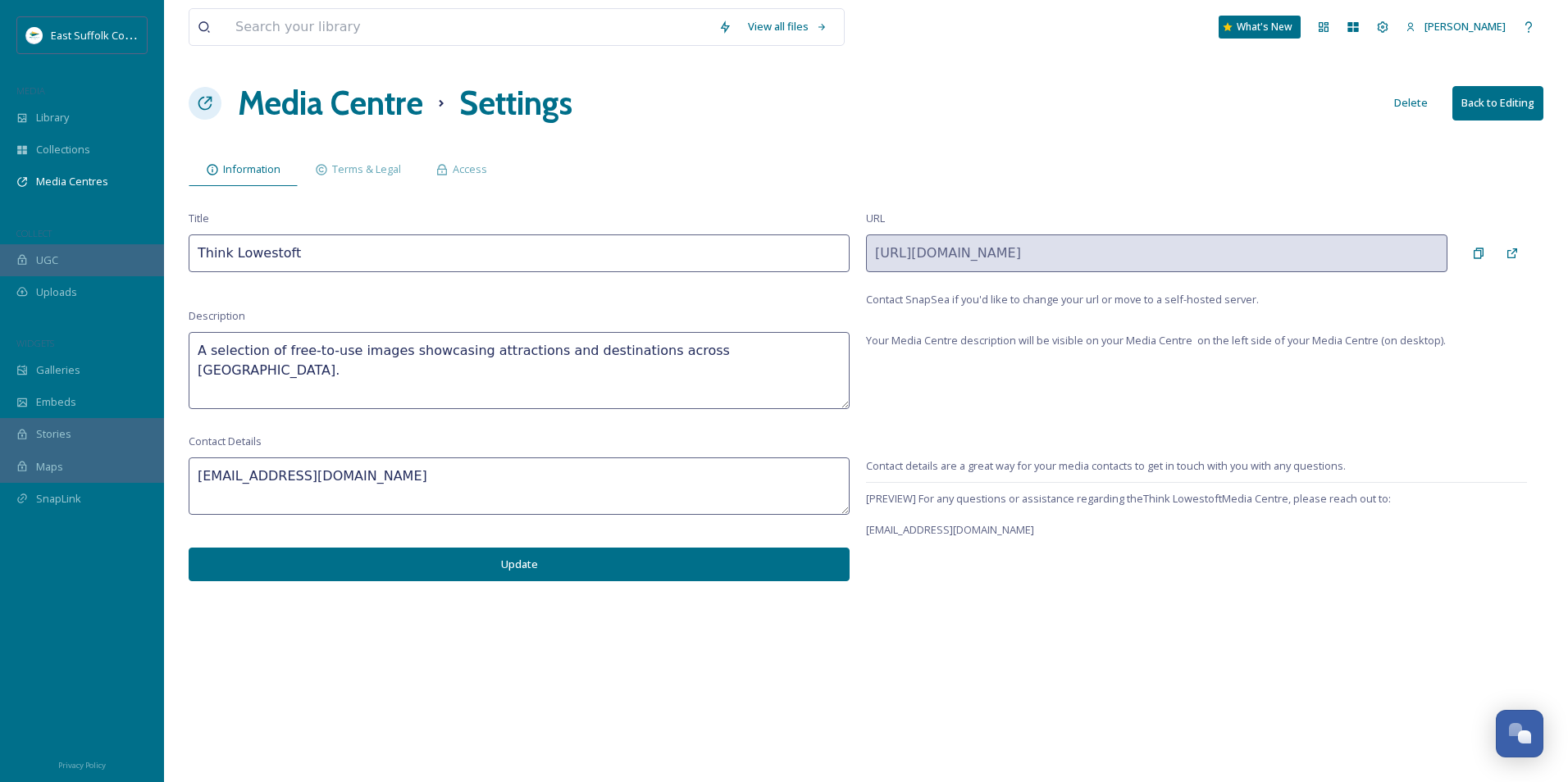
click at [337, 113] on h1 "Media Centre" at bounding box center [331, 104] width 186 height 49
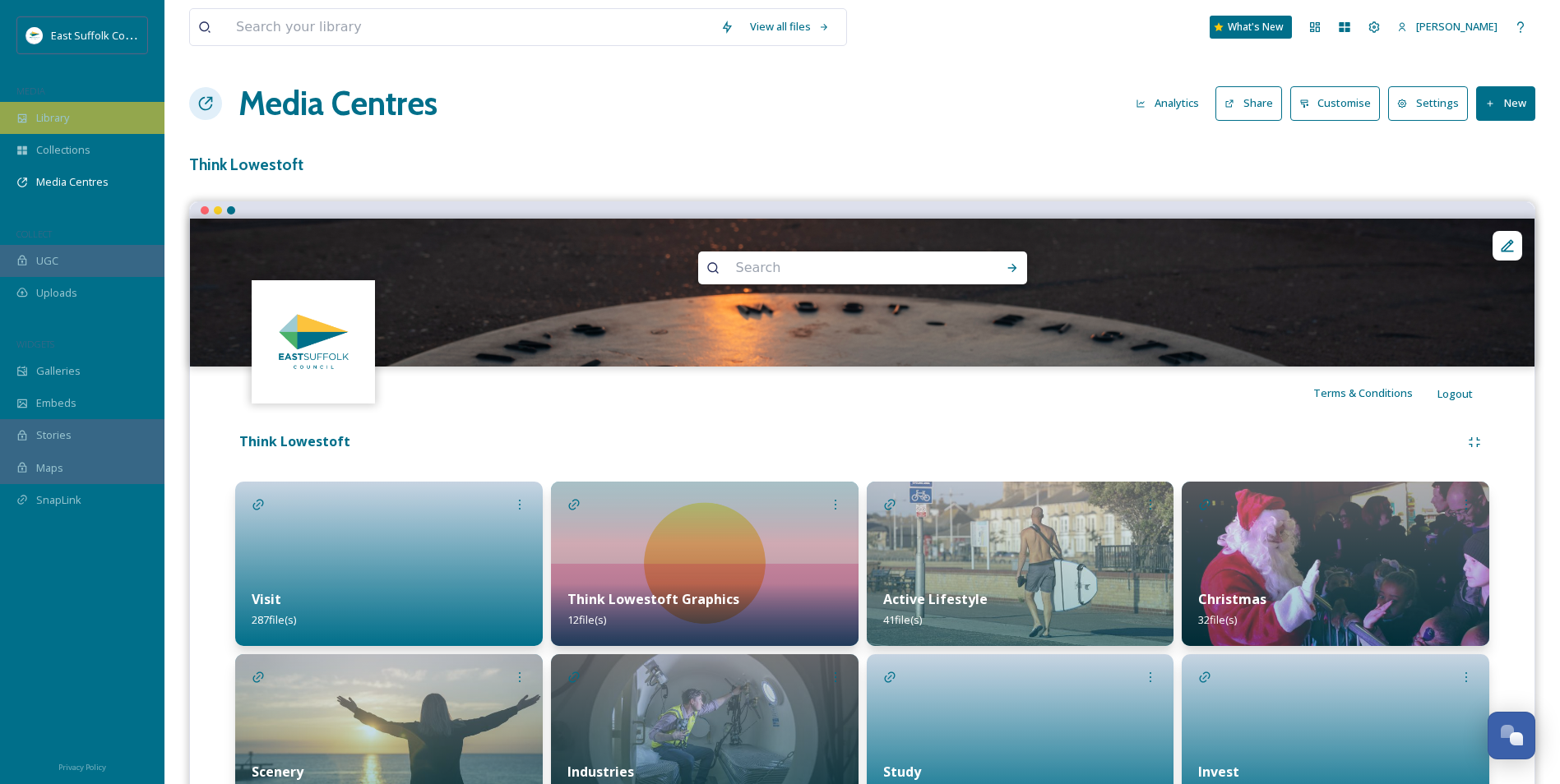
click at [83, 120] on div "Library" at bounding box center [82, 118] width 165 height 32
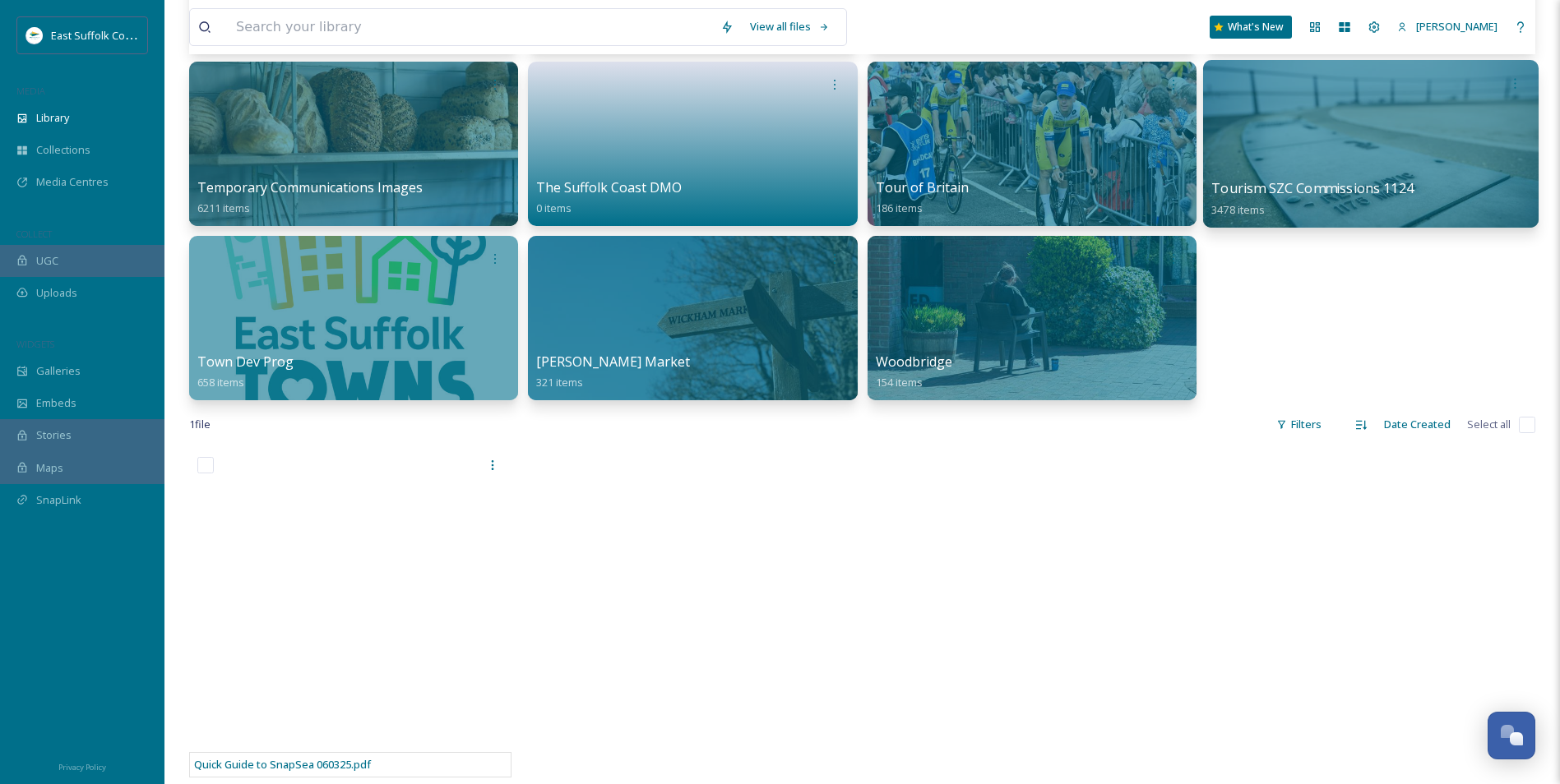
scroll to position [740, 0]
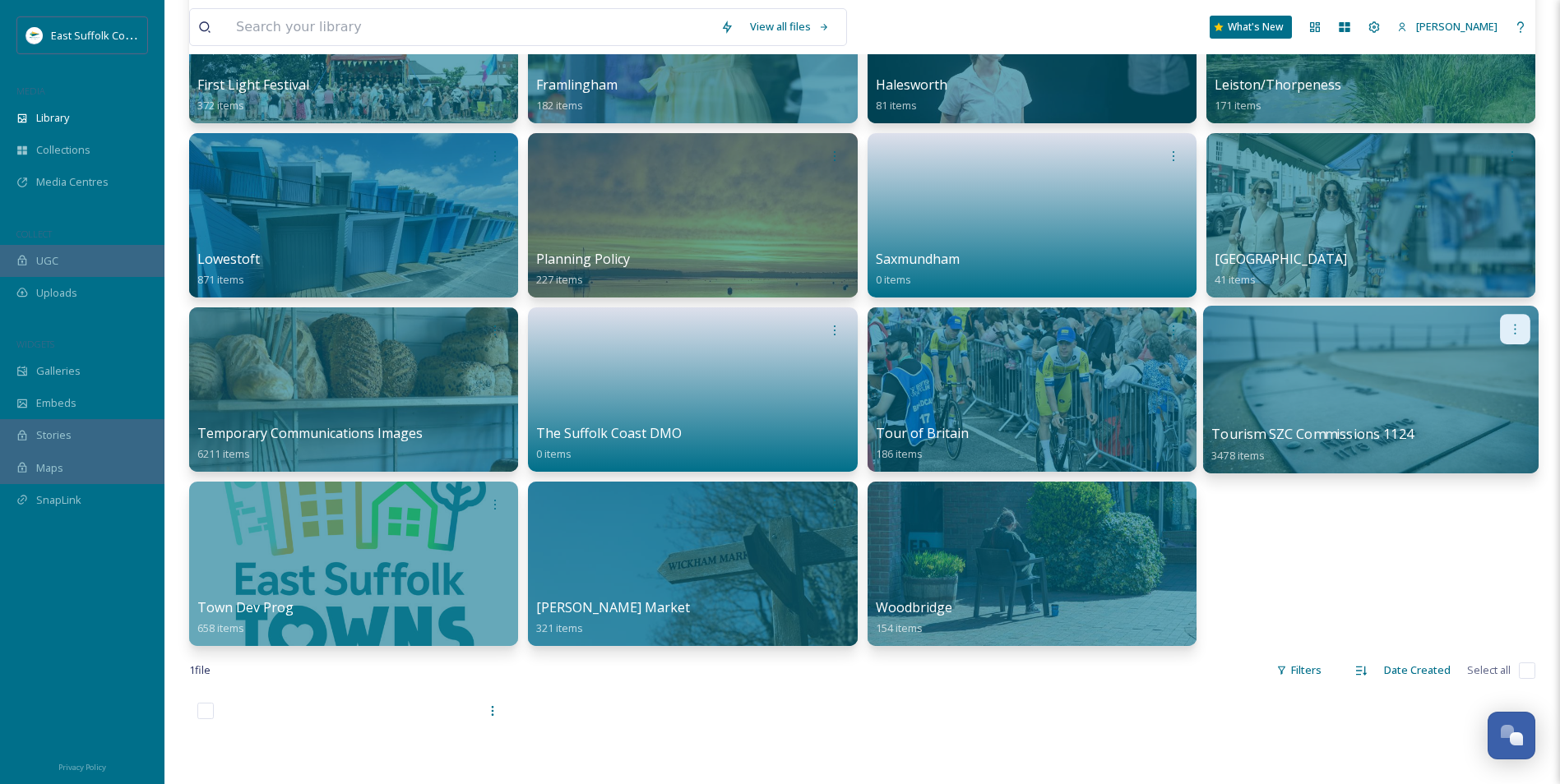
click at [1515, 328] on icon at bounding box center [1515, 329] width 13 height 13
click at [1458, 367] on span "Edit / Share" at bounding box center [1475, 366] width 58 height 16
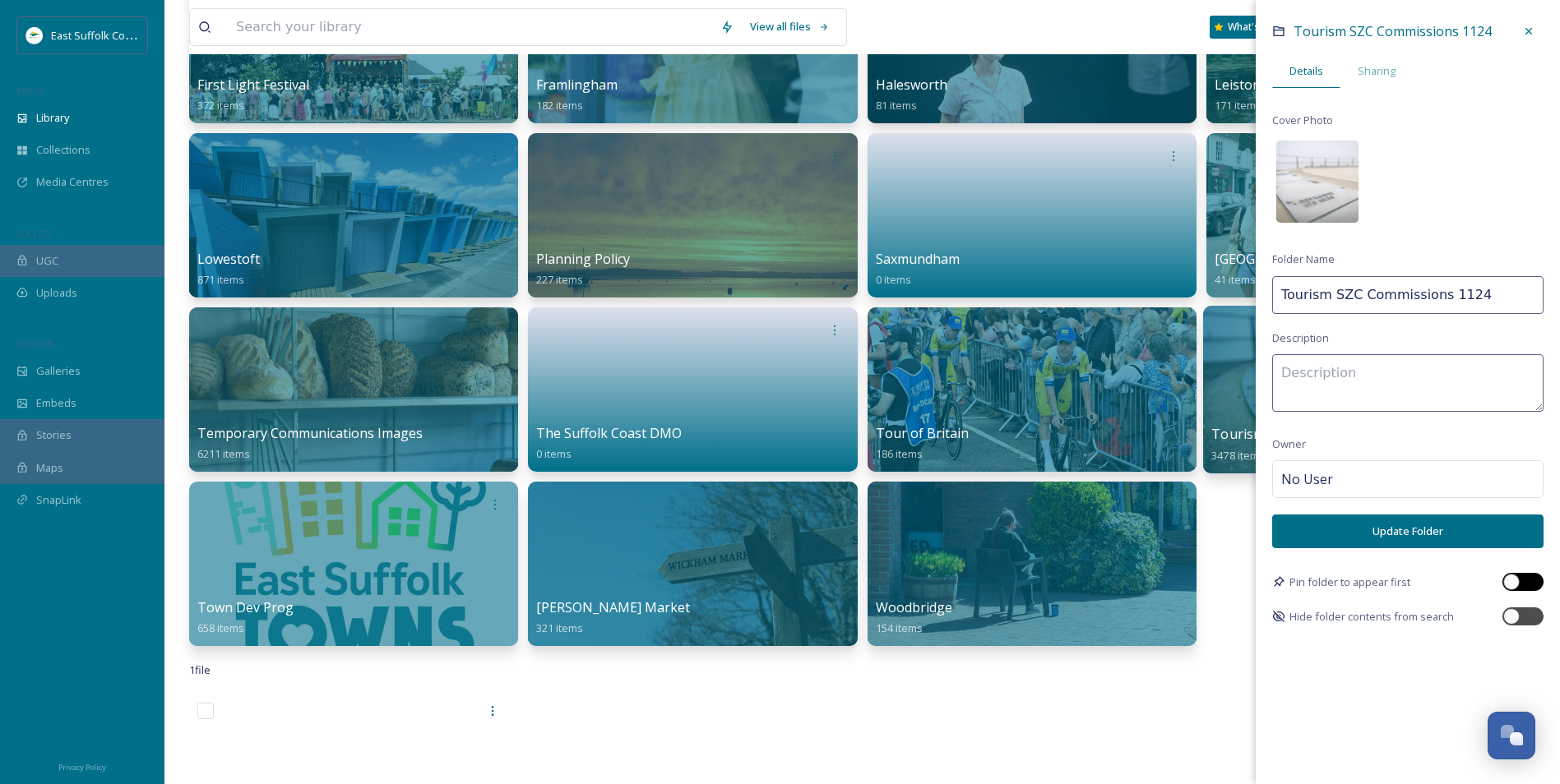
click at [1515, 578] on div at bounding box center [1511, 582] width 16 height 16
checkbox input "true"
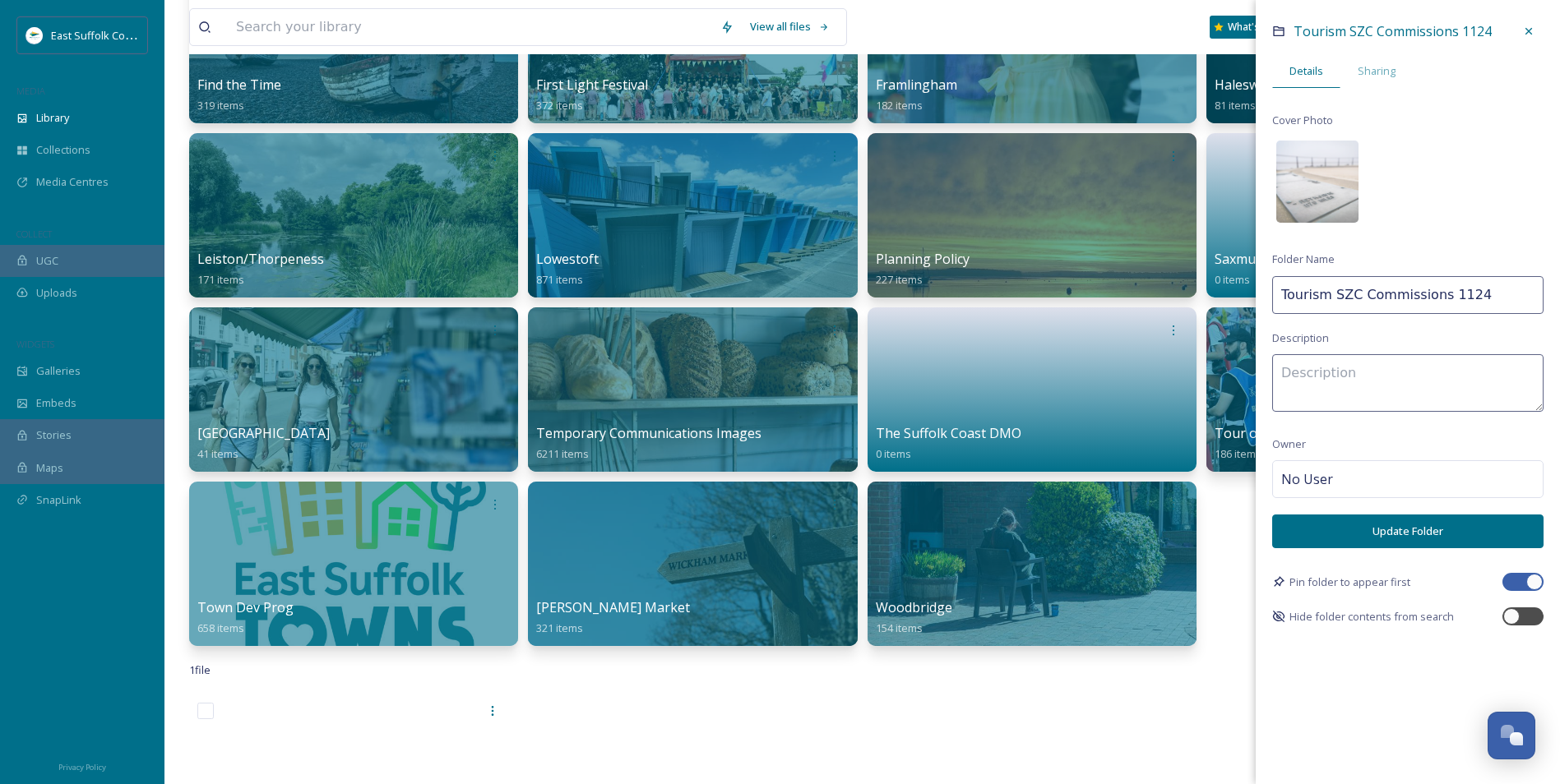
click at [1384, 533] on button "Update Folder" at bounding box center [1408, 531] width 271 height 34
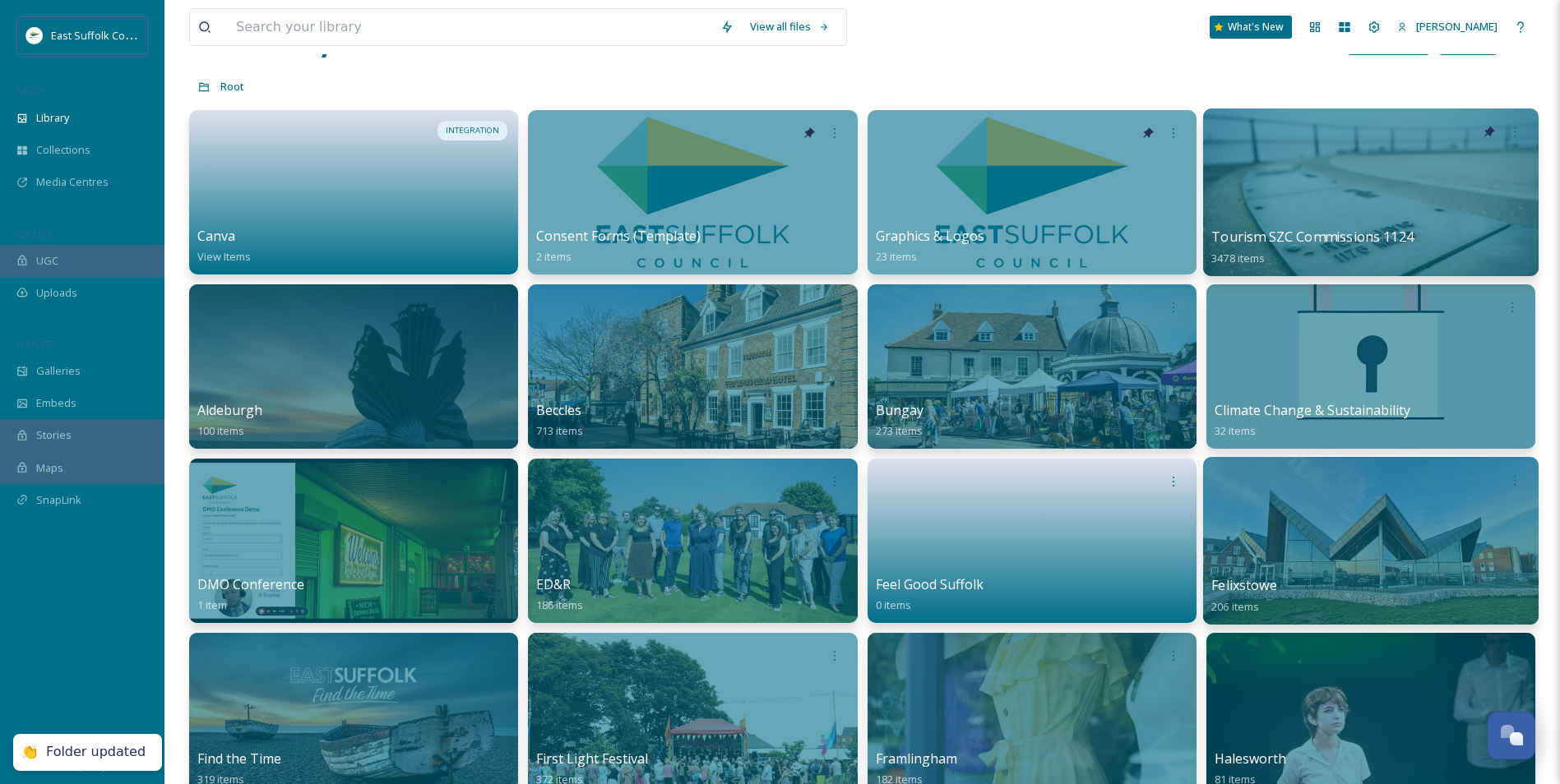
scroll to position [0, 0]
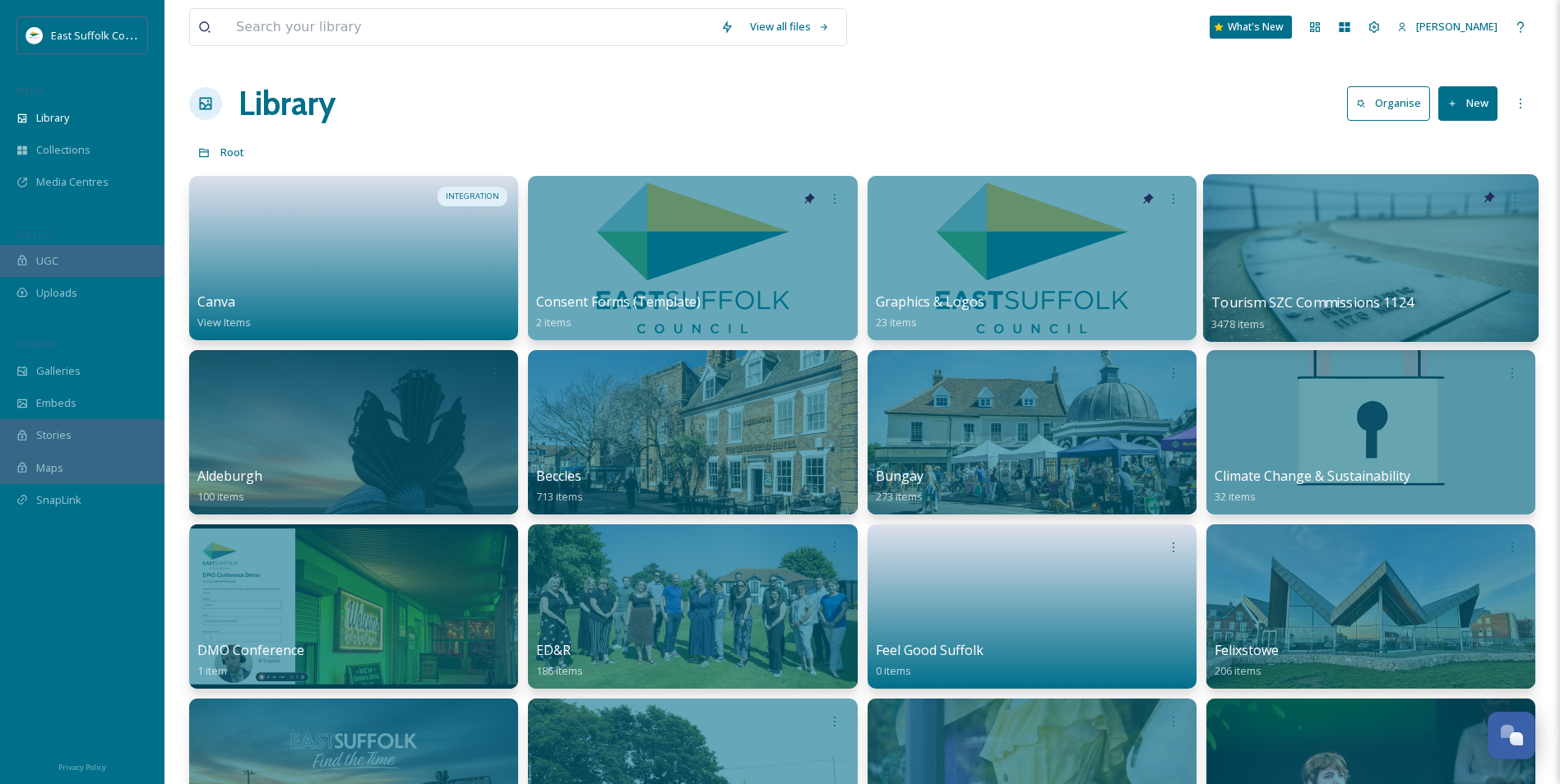
click at [1359, 243] on div at bounding box center [1371, 259] width 335 height 168
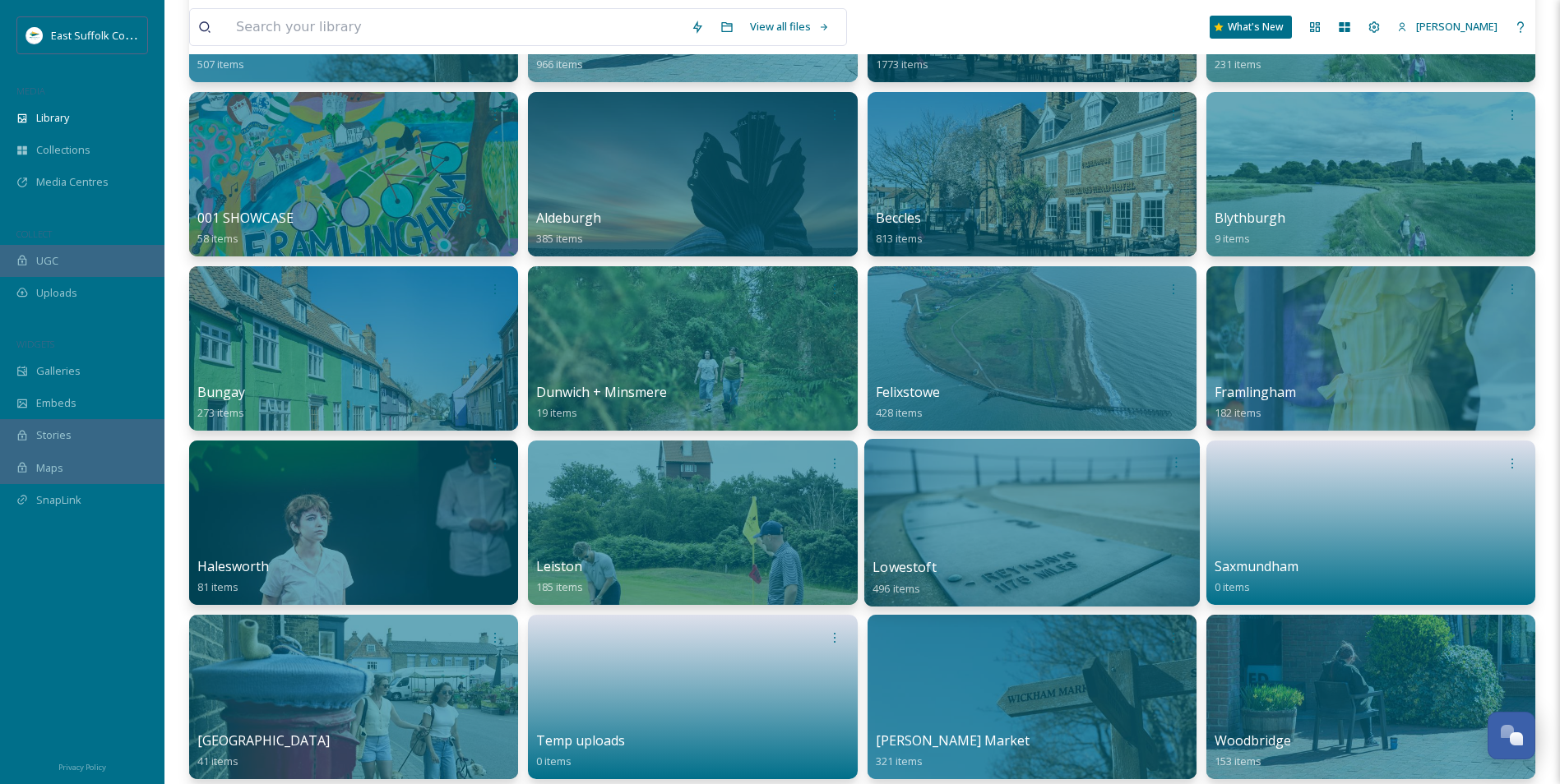
scroll to position [329, 0]
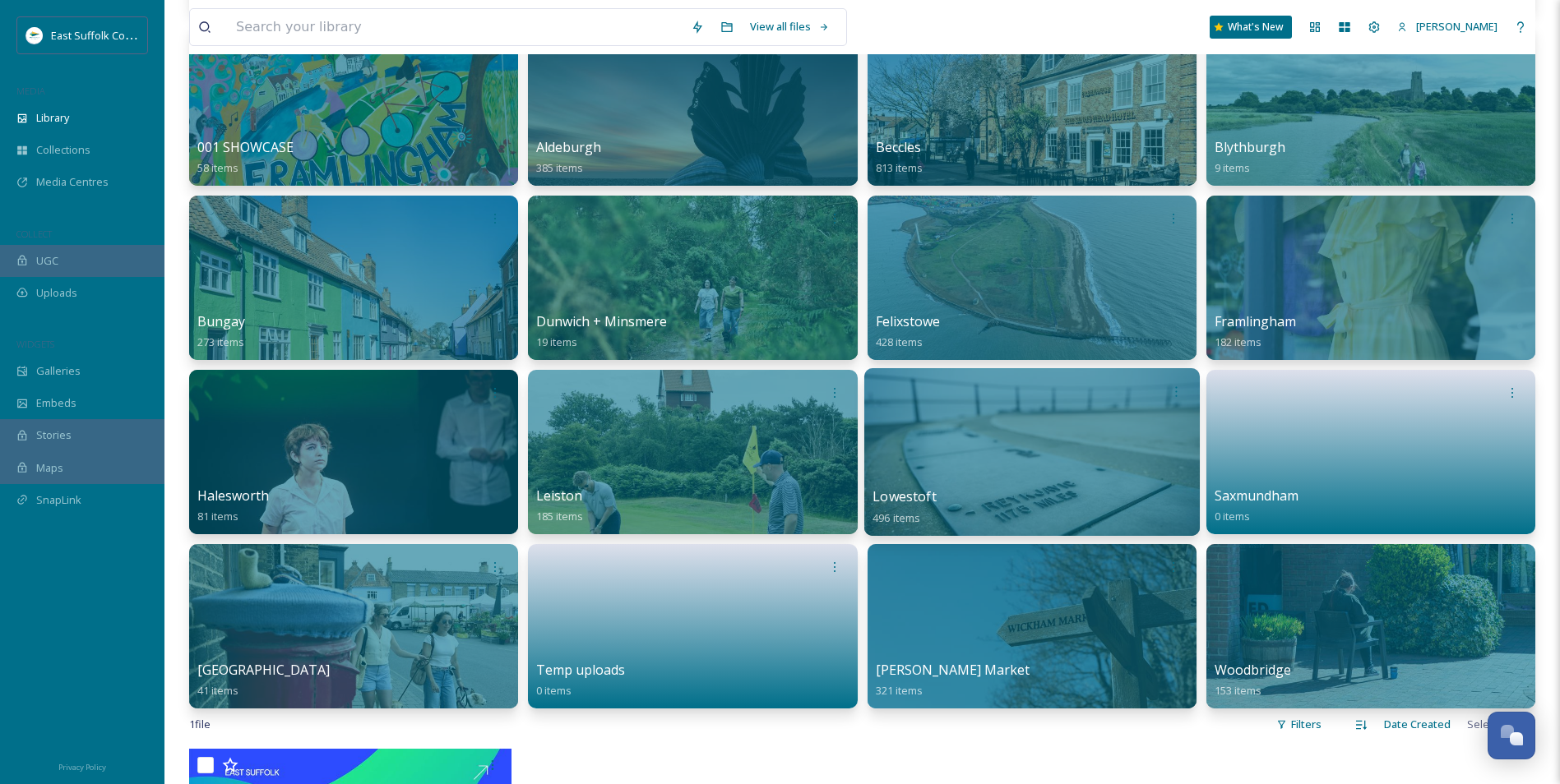
click at [990, 442] on div at bounding box center [1030, 452] width 335 height 168
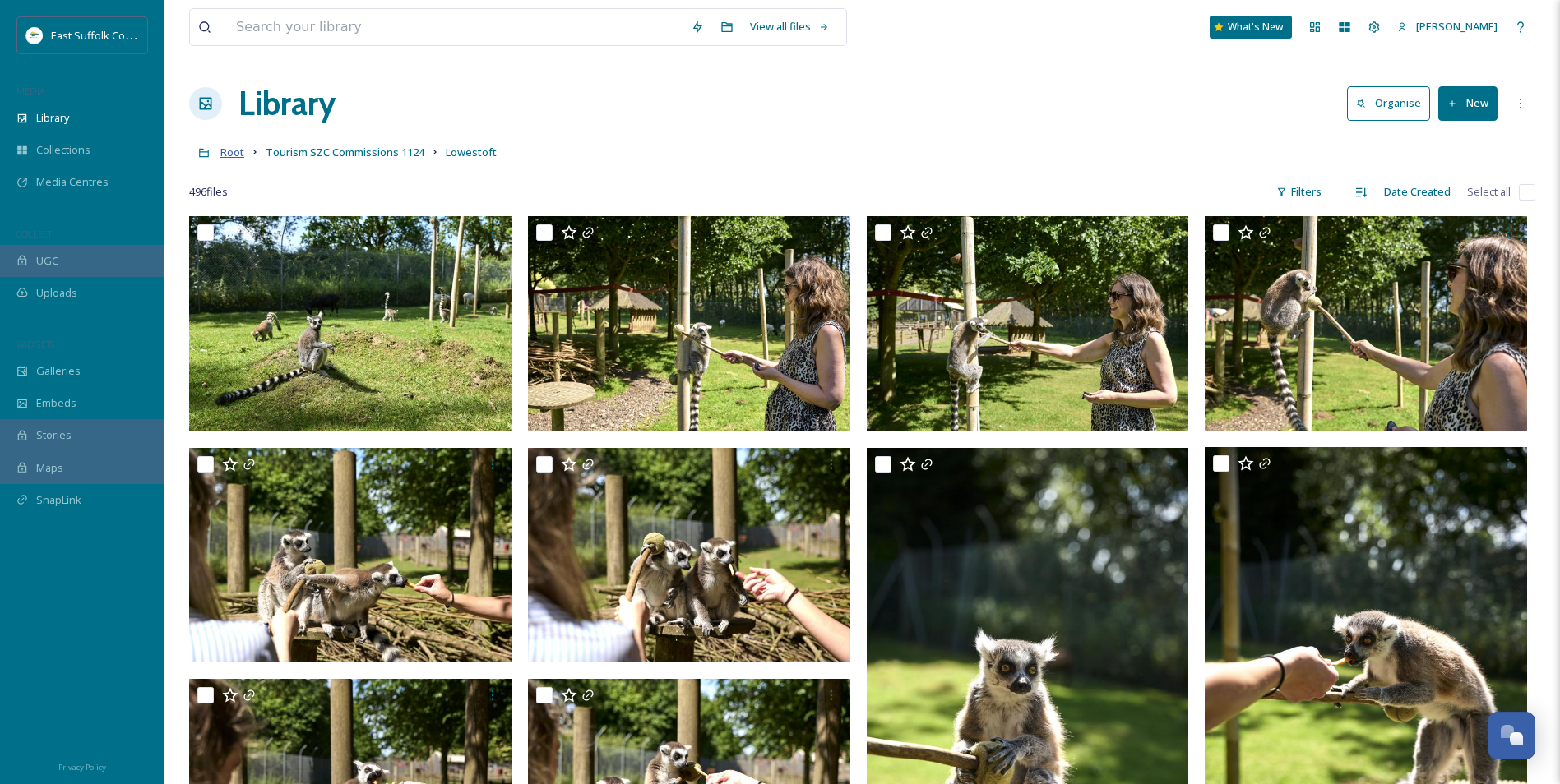
click at [238, 153] on span "Root" at bounding box center [232, 152] width 24 height 15
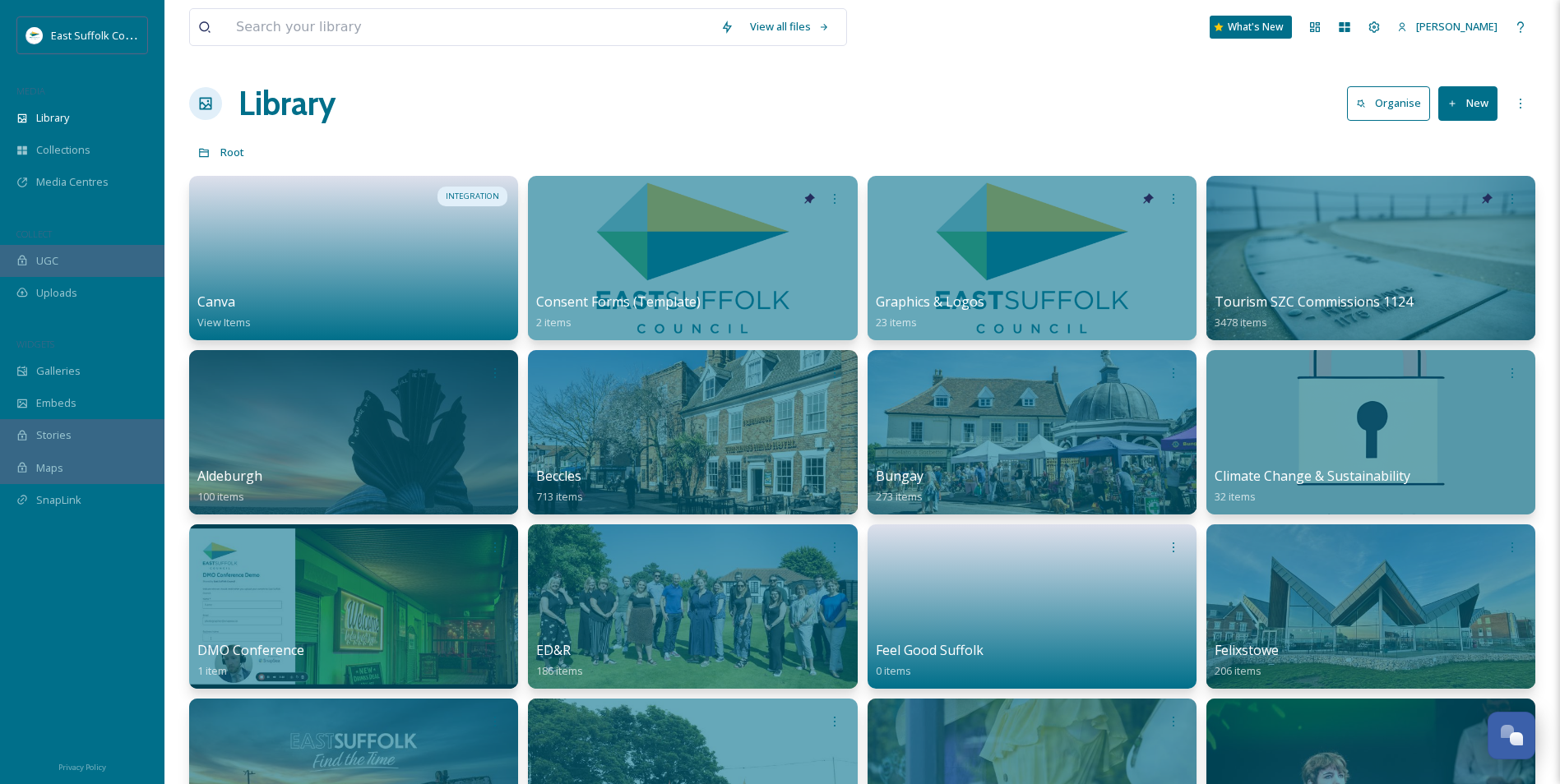
click at [1012, 100] on div "Library Organise New" at bounding box center [862, 104] width 1346 height 49
click at [874, 127] on div "Library Organise New" at bounding box center [862, 104] width 1346 height 49
click at [877, 114] on div "Library Organise New" at bounding box center [862, 104] width 1346 height 49
click at [730, 34] on div "Advanced Search" at bounding box center [727, 27] width 30 height 30
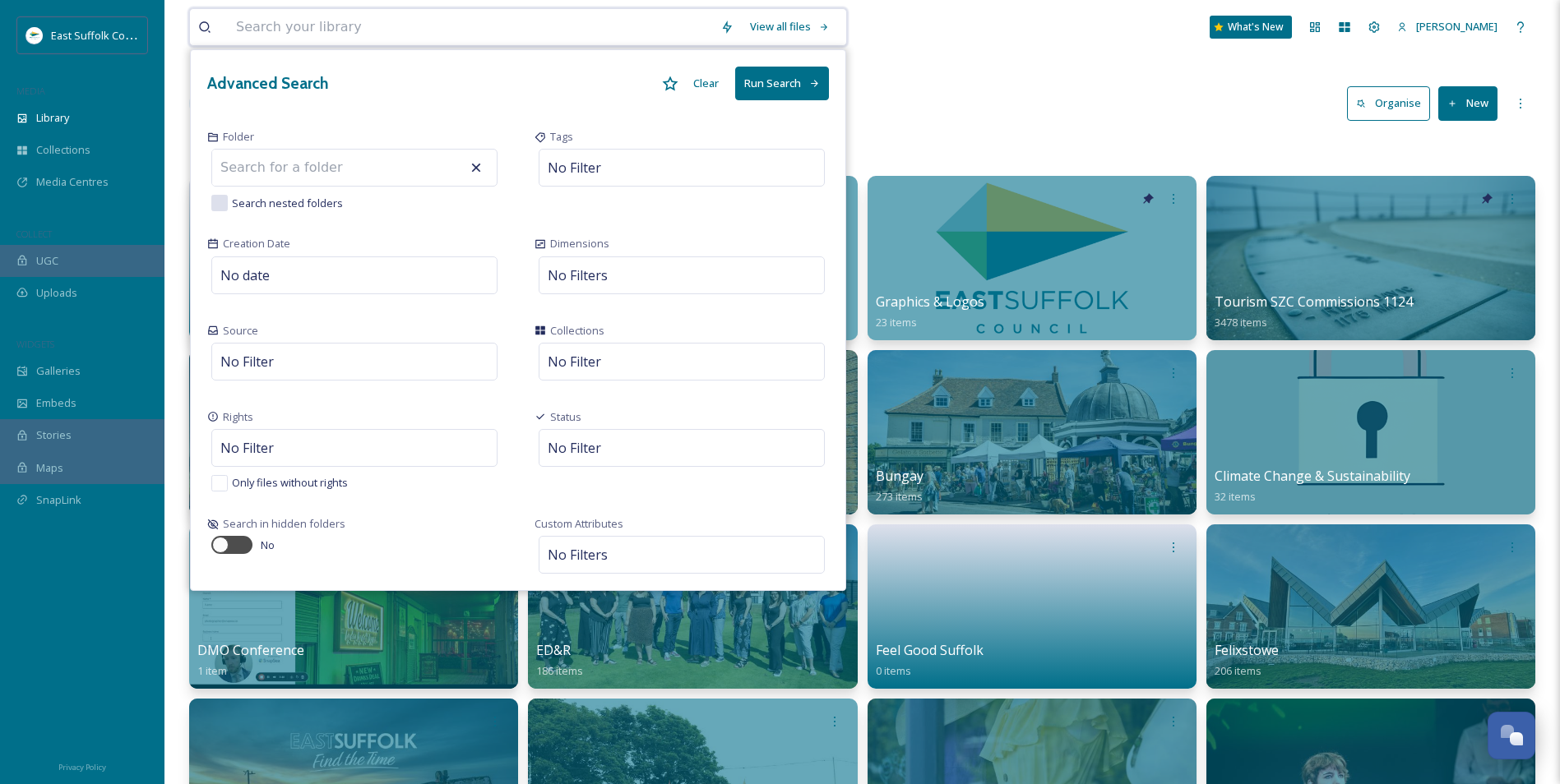
click at [260, 172] on input at bounding box center [303, 168] width 181 height 36
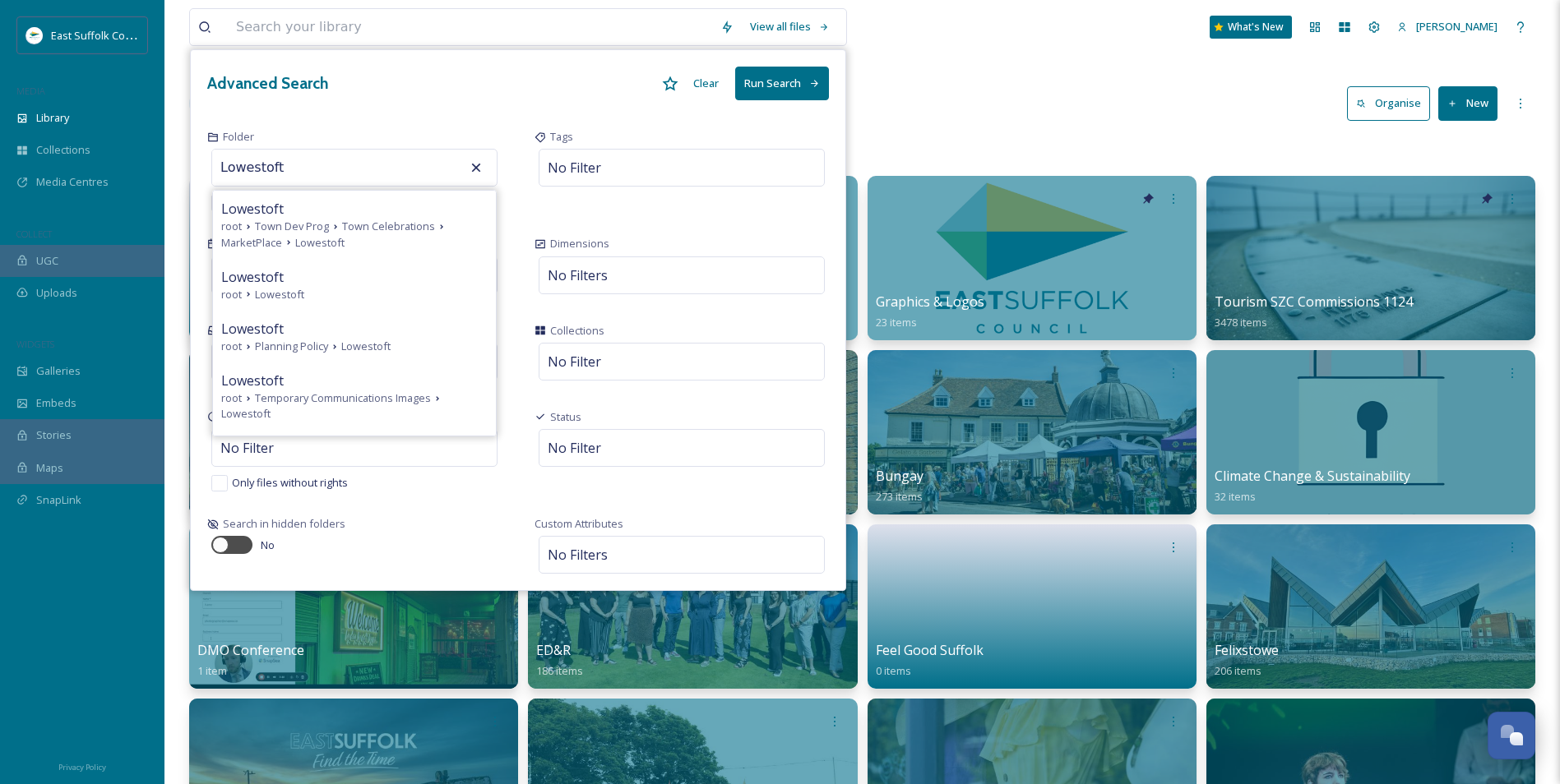
click at [473, 171] on icon at bounding box center [476, 168] width 9 height 9
click at [344, 170] on input "Lowestoft" at bounding box center [303, 168] width 181 height 36
type input "L"
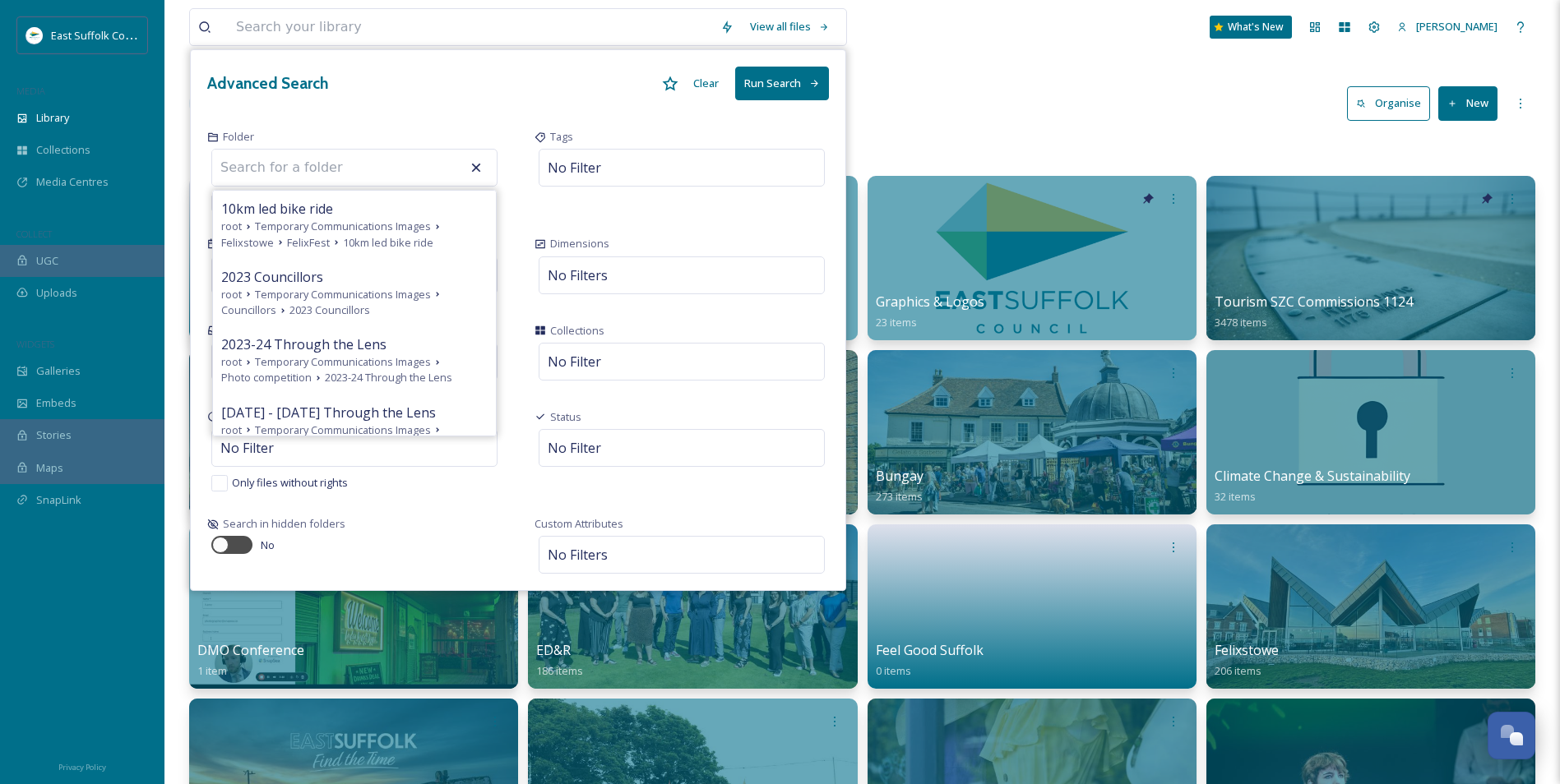
click at [478, 166] on icon at bounding box center [476, 168] width 9 height 9
click at [515, 171] on div "Folder 10km led bike ride root Temporary Communications Images Felixstowe Felix…" at bounding box center [354, 170] width 327 height 107
click at [591, 206] on div "Tags No Filter" at bounding box center [681, 170] width 327 height 107
click at [582, 92] on div "Advanced Search Clear Run Search" at bounding box center [518, 83] width 655 height 67
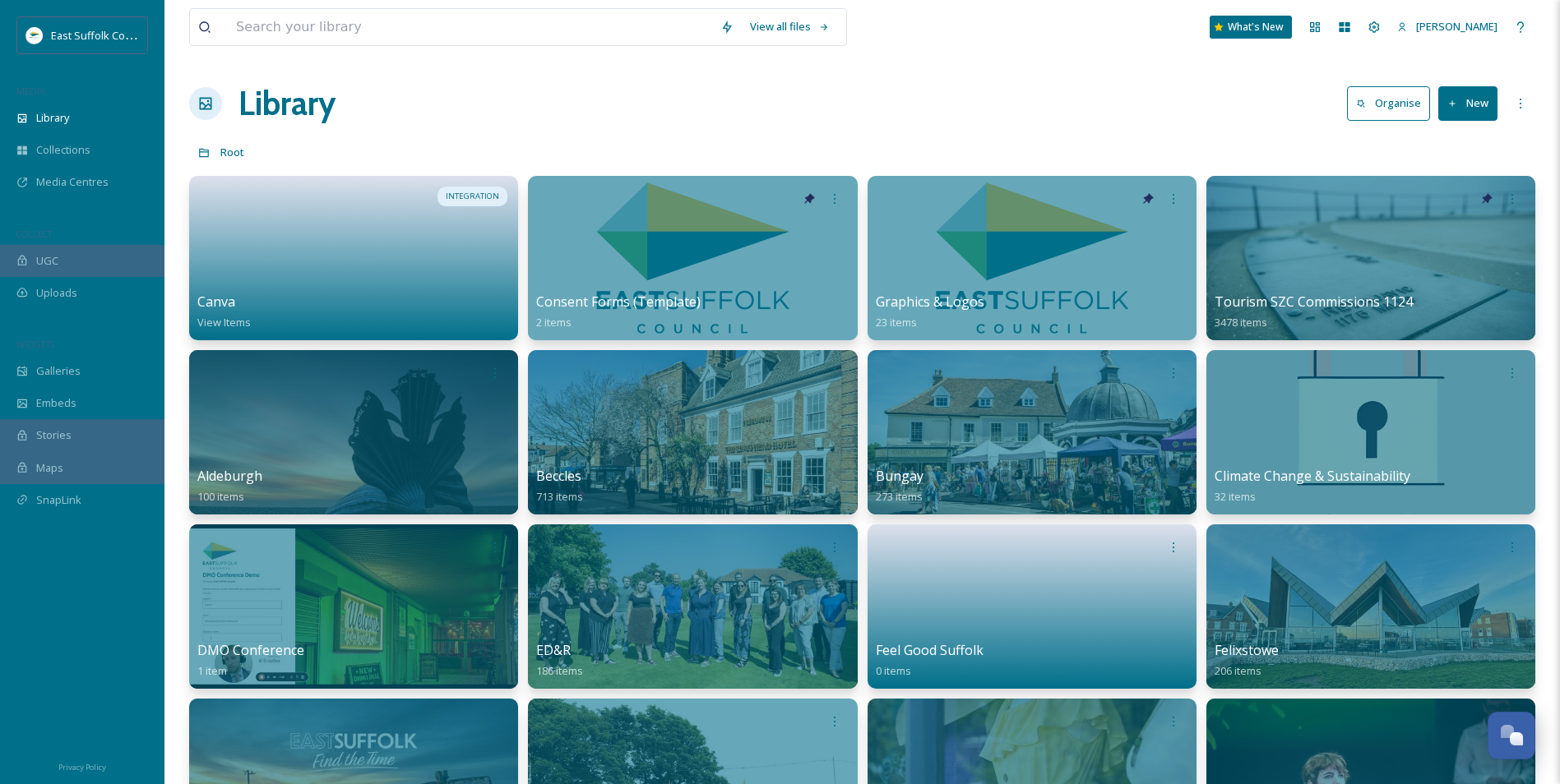
click at [727, 30] on icon at bounding box center [727, 27] width 9 height 13
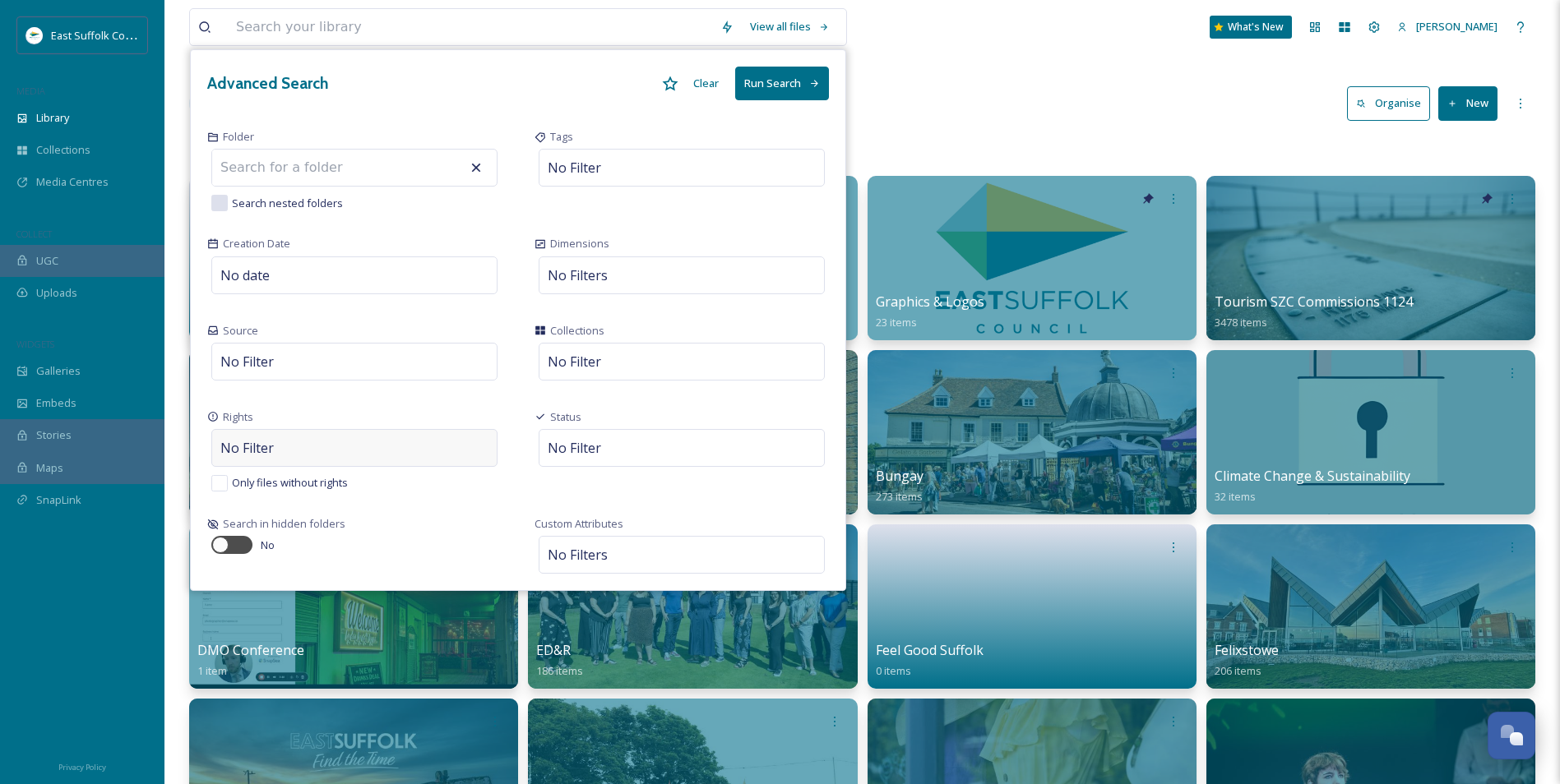
click at [348, 452] on div "No Filter" at bounding box center [354, 448] width 286 height 38
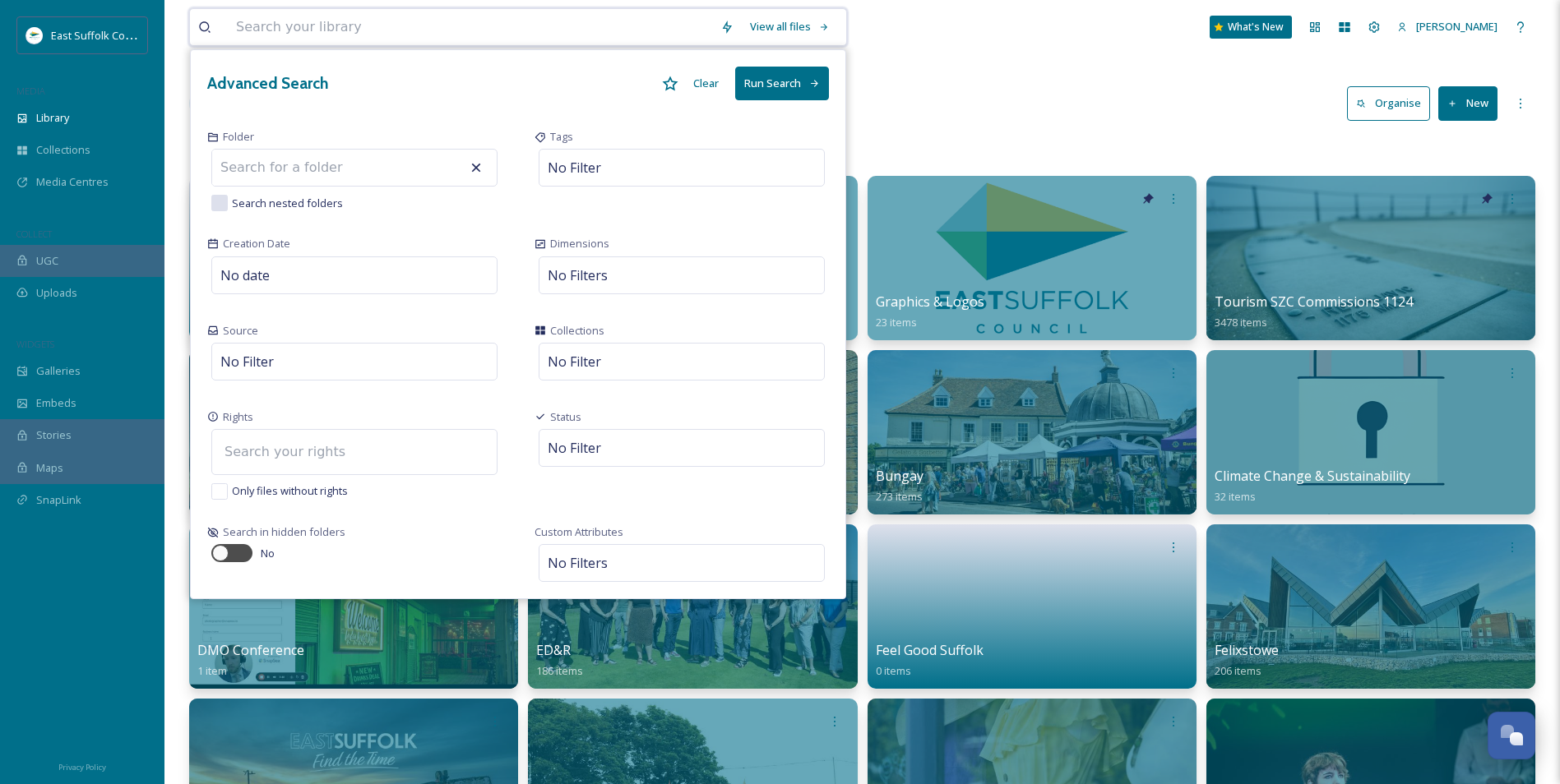
click at [344, 451] on input at bounding box center [307, 452] width 181 height 36
type input "Commercial"
click at [446, 498] on span "Commercial Promotional Use, Attribution Required" at bounding box center [345, 495] width 248 height 16
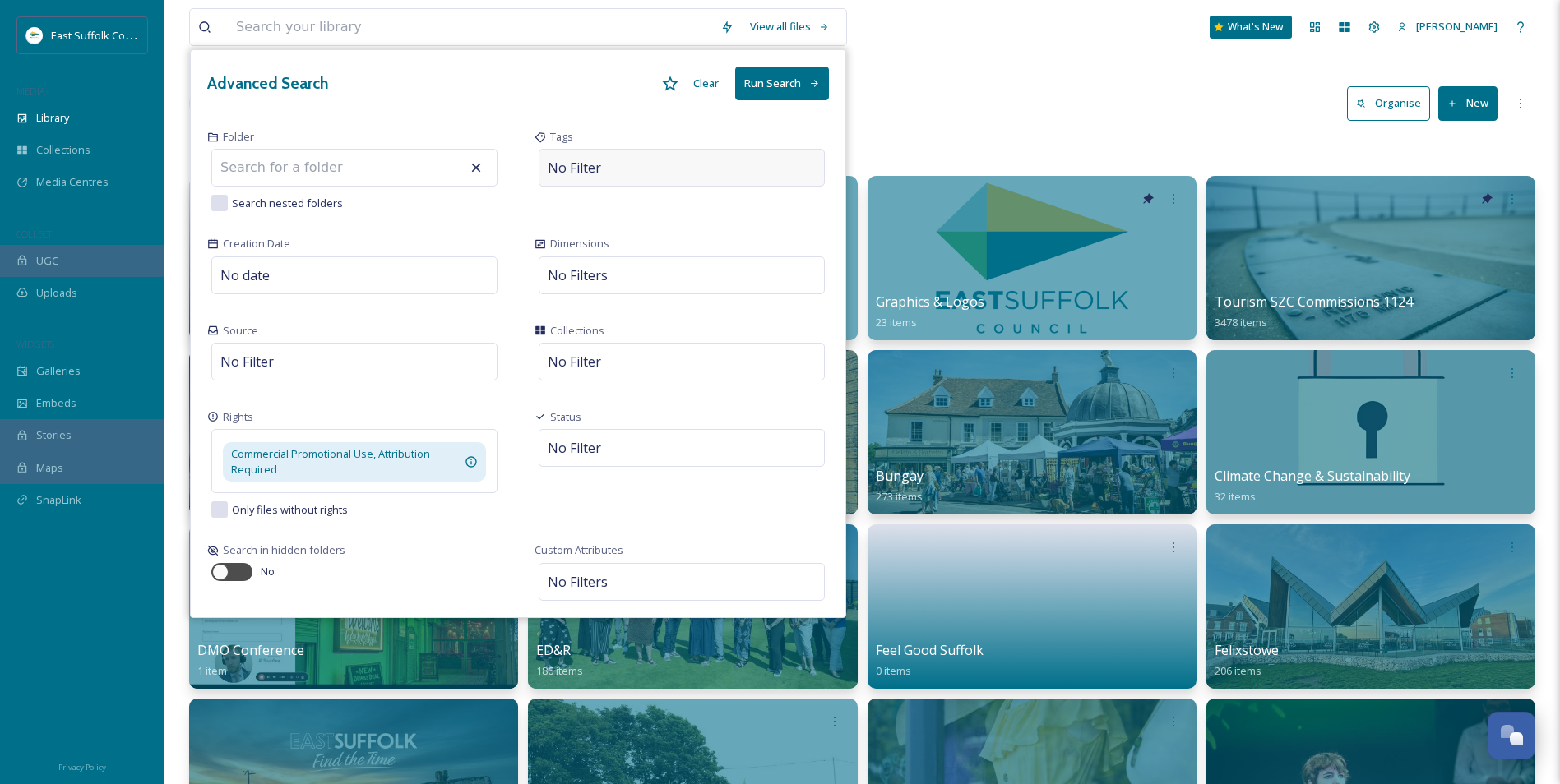
click at [594, 166] on span "No Filter" at bounding box center [574, 168] width 54 height 20
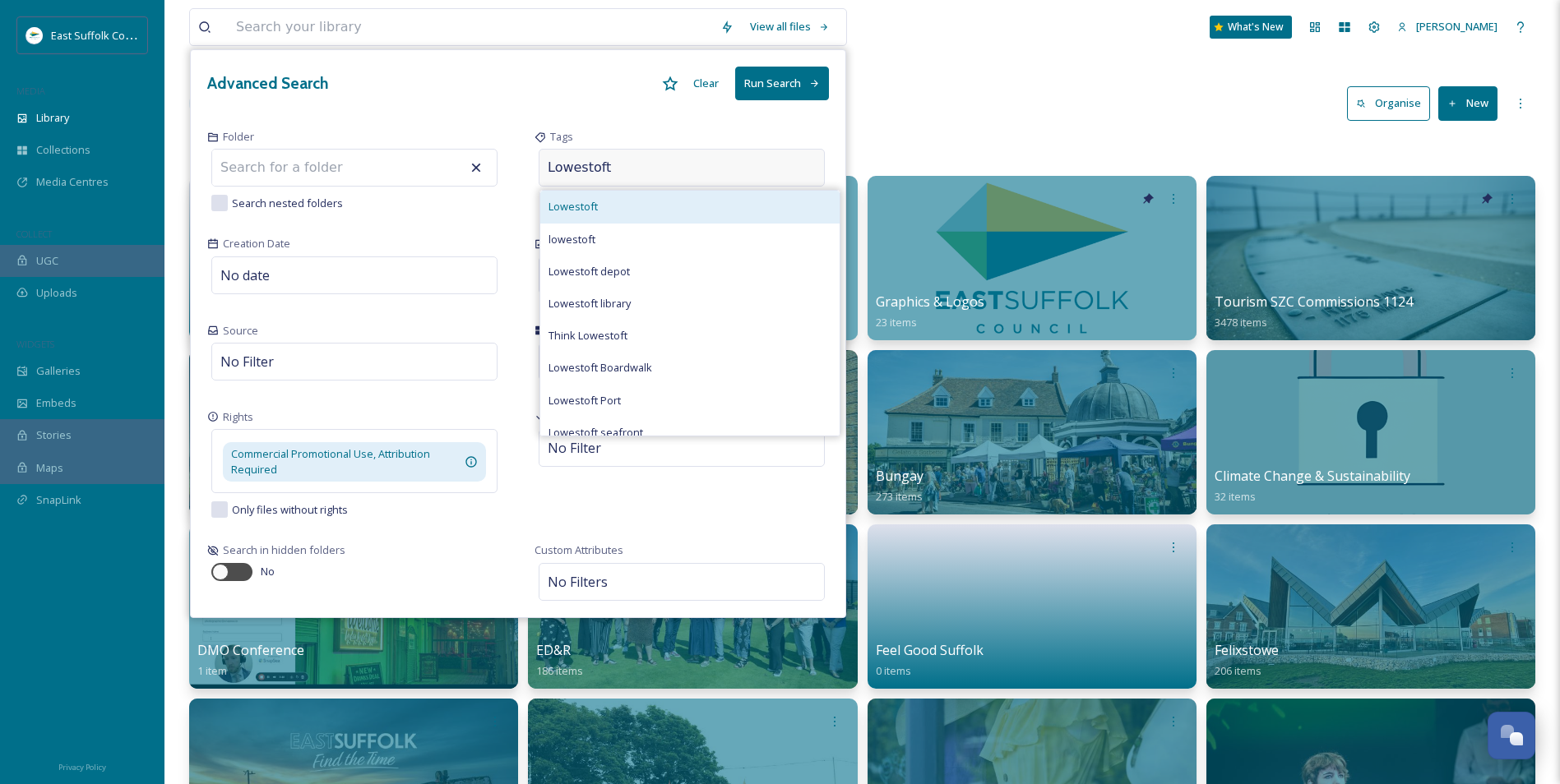
type input "Lowestoft"
click at [601, 206] on div "Lowestoft" at bounding box center [689, 207] width 299 height 32
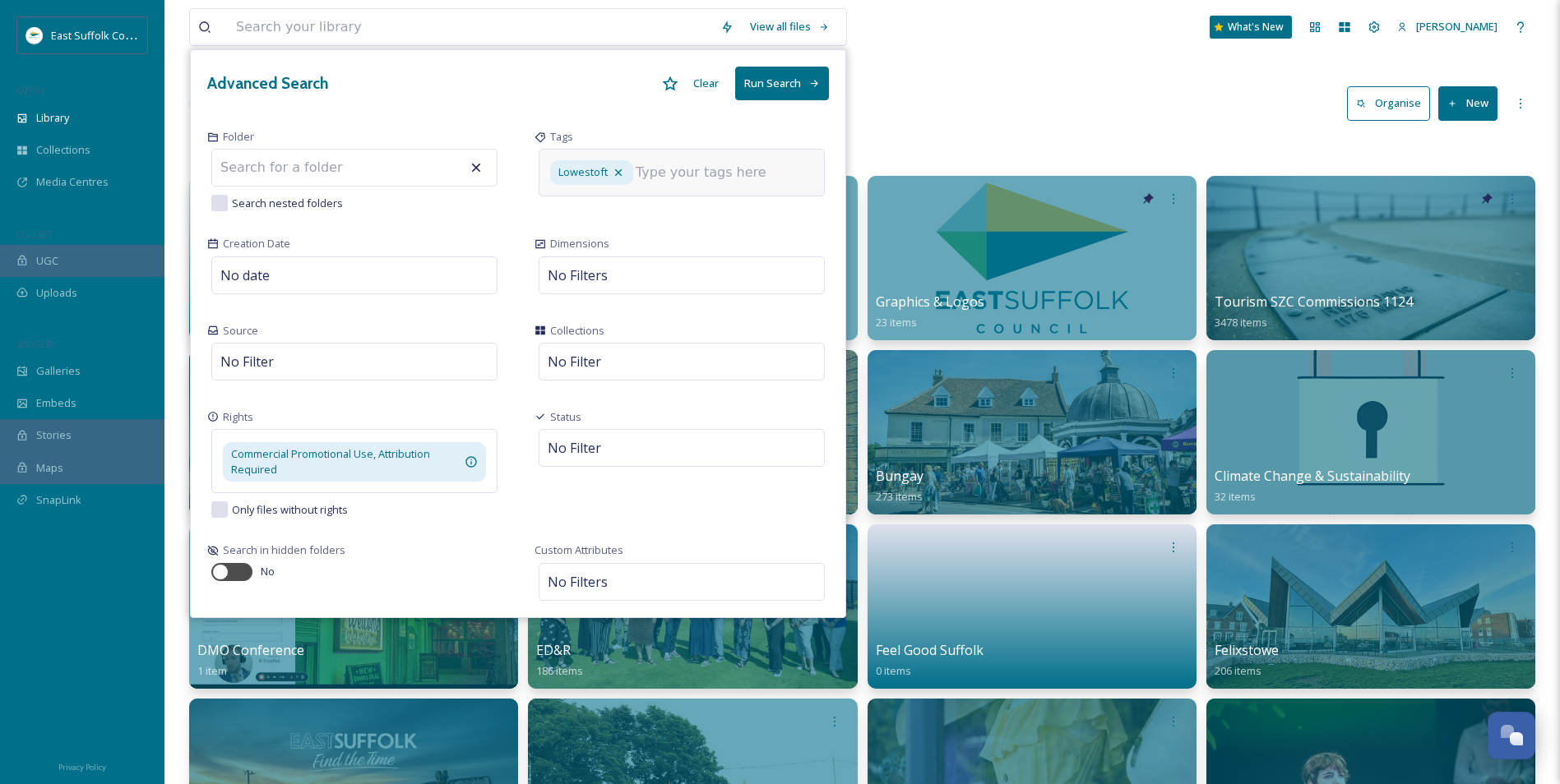
click at [532, 217] on div "Tags Lowestoft" at bounding box center [681, 170] width 327 height 107
click at [767, 86] on button "Run Search" at bounding box center [782, 83] width 94 height 34
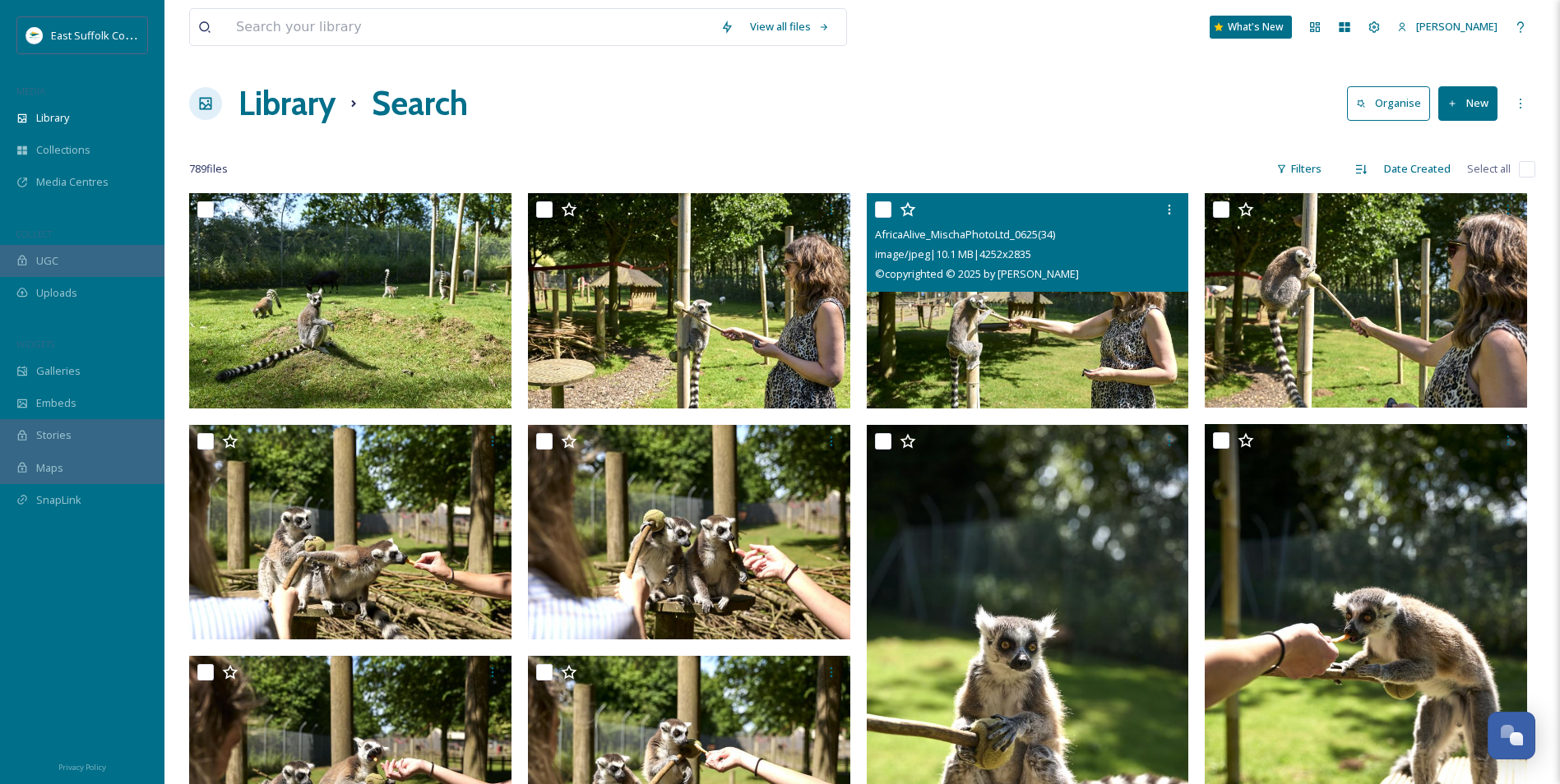
click at [960, 342] on img at bounding box center [1027, 301] width 322 height 216
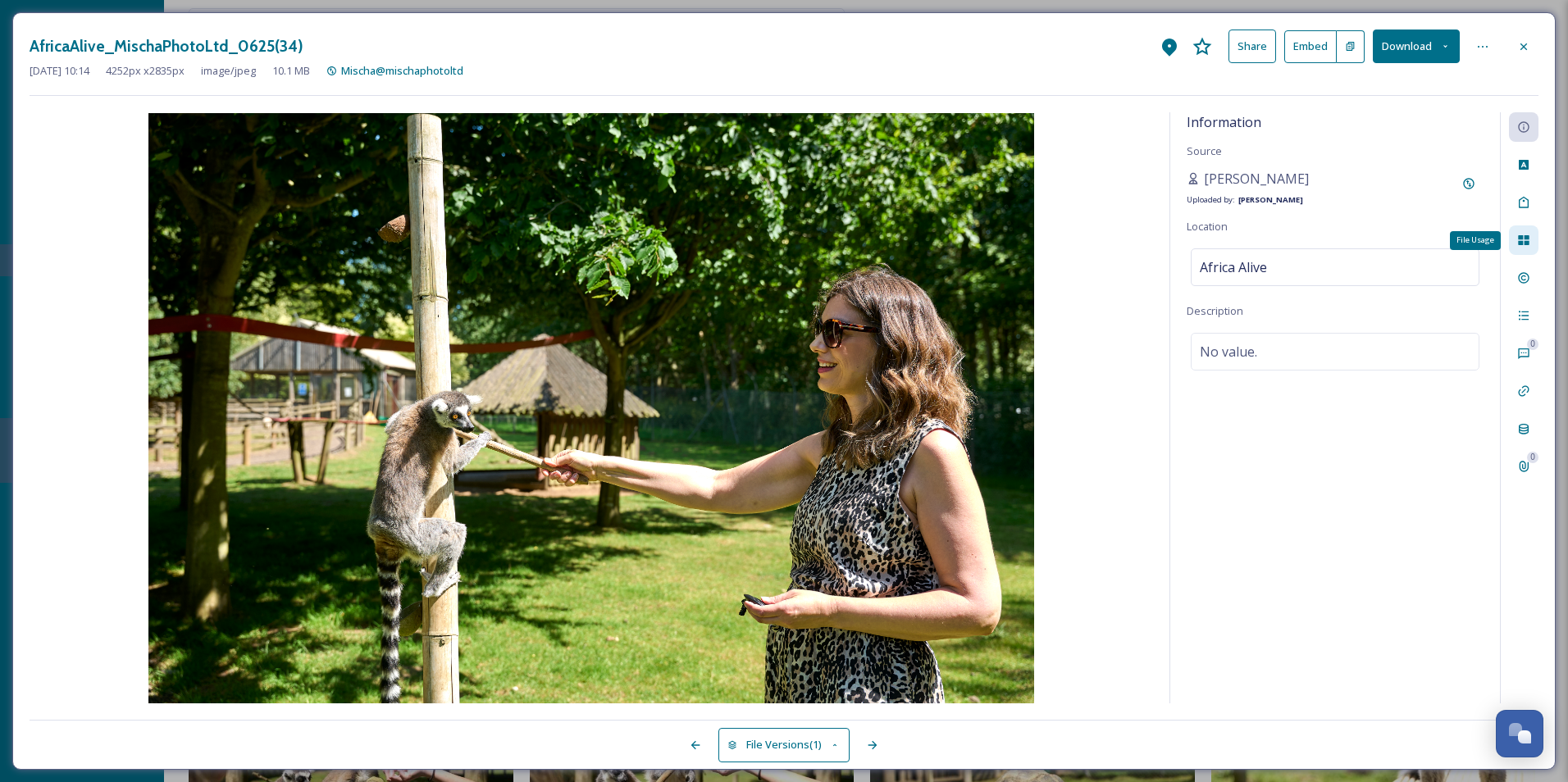
click at [1524, 249] on div "File Usage" at bounding box center [1524, 241] width 30 height 30
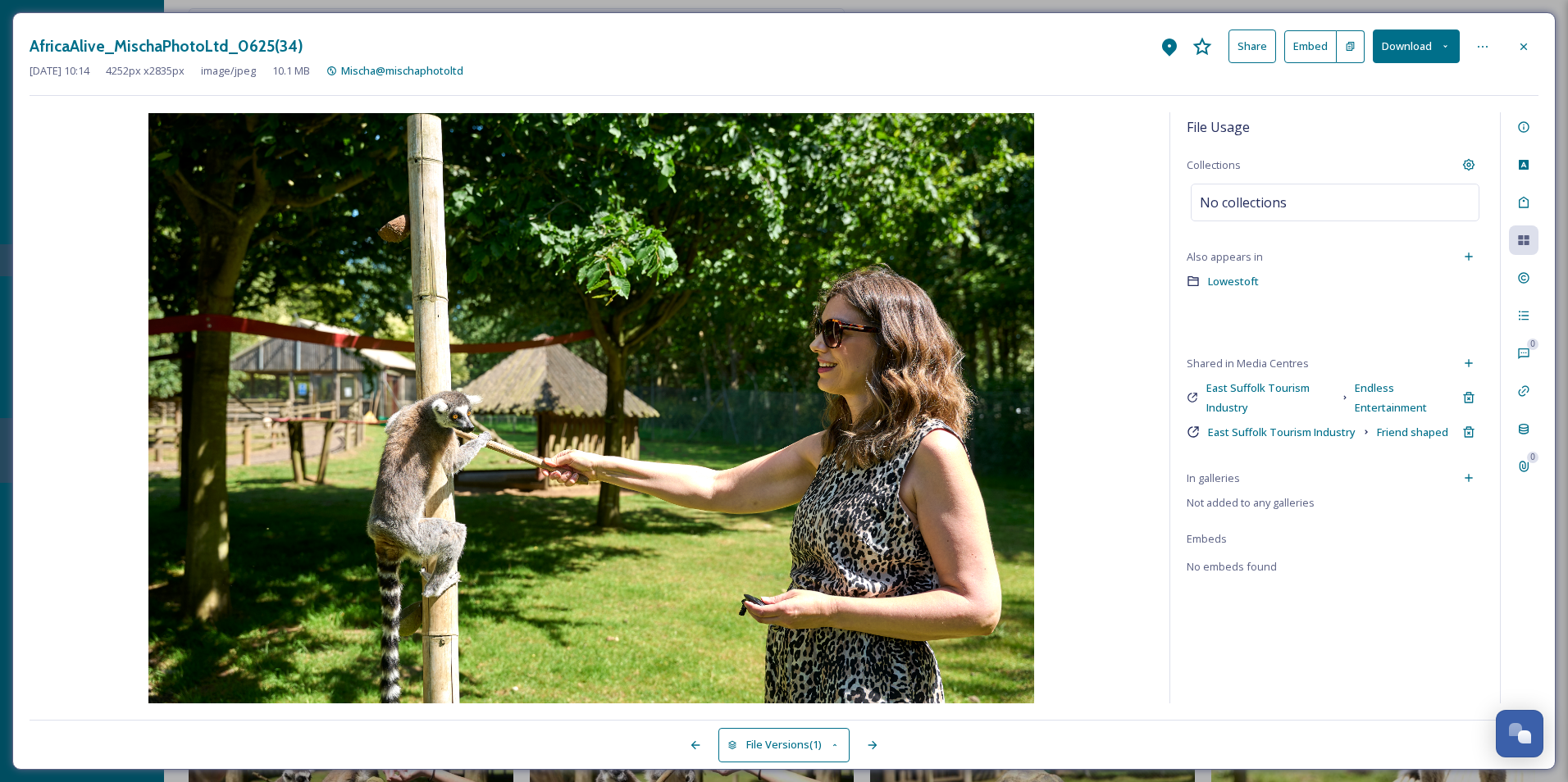
click at [1270, 333] on div "File Usage Collections No collections Also appears in Lowestoft Shared in Media…" at bounding box center [1335, 408] width 329 height 591
drag, startPoint x: 1511, startPoint y: 53, endPoint x: 1491, endPoint y: 61, distance: 21.5
click at [1504, 58] on div "AfricaAlive_MischaPhotoLtd_0625(34) Share Embed Download" at bounding box center [784, 46] width 1509 height 34
click at [1509, 45] on div at bounding box center [1524, 47] width 30 height 30
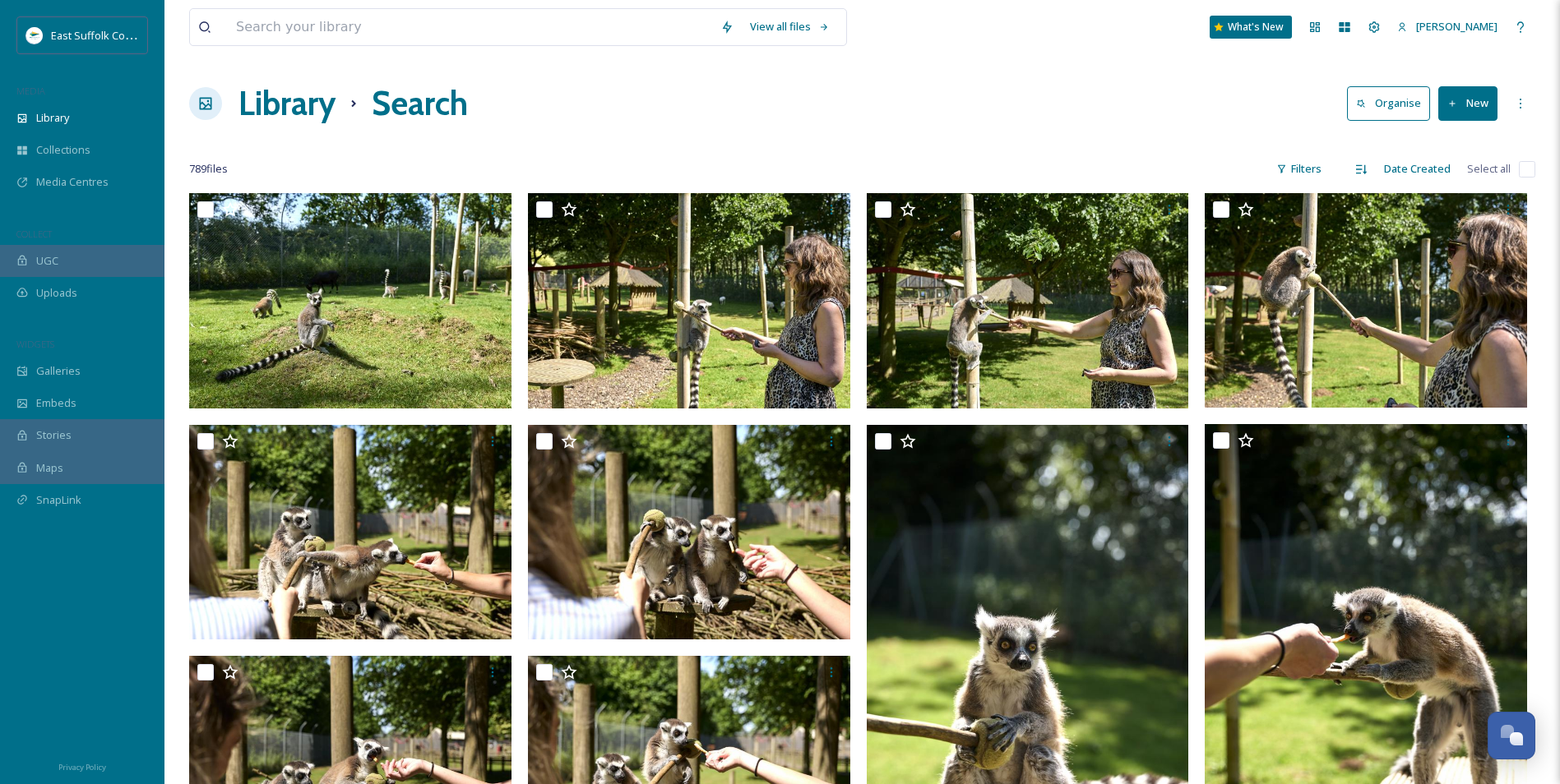
drag, startPoint x: 459, startPoint y: 617, endPoint x: 265, endPoint y: 75, distance: 575.7
click at [129, 95] on div "MEDIA" at bounding box center [82, 91] width 165 height 21
click at [115, 110] on div "Library" at bounding box center [82, 118] width 165 height 32
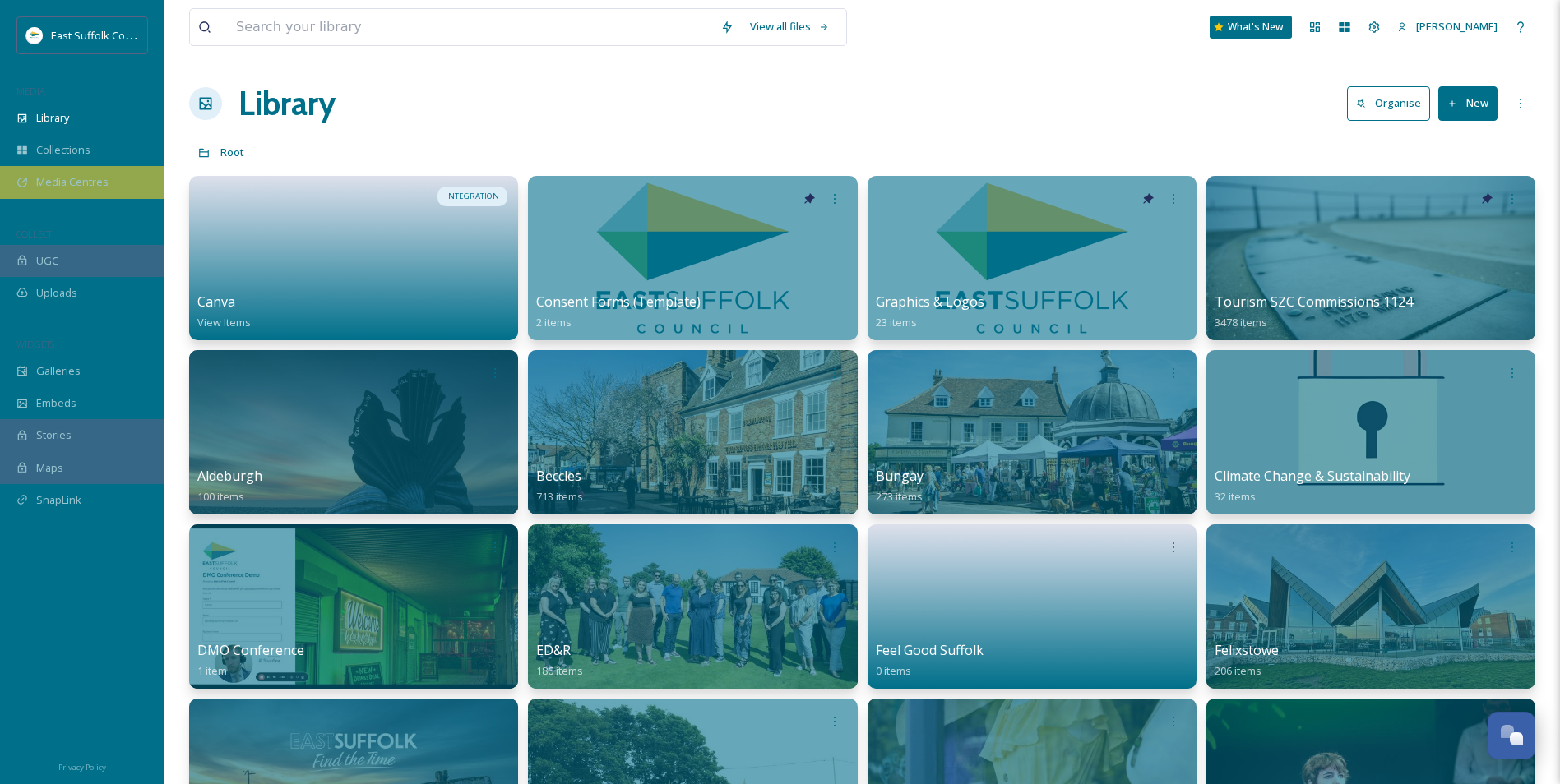
click at [91, 194] on div "Media Centres" at bounding box center [82, 182] width 165 height 32
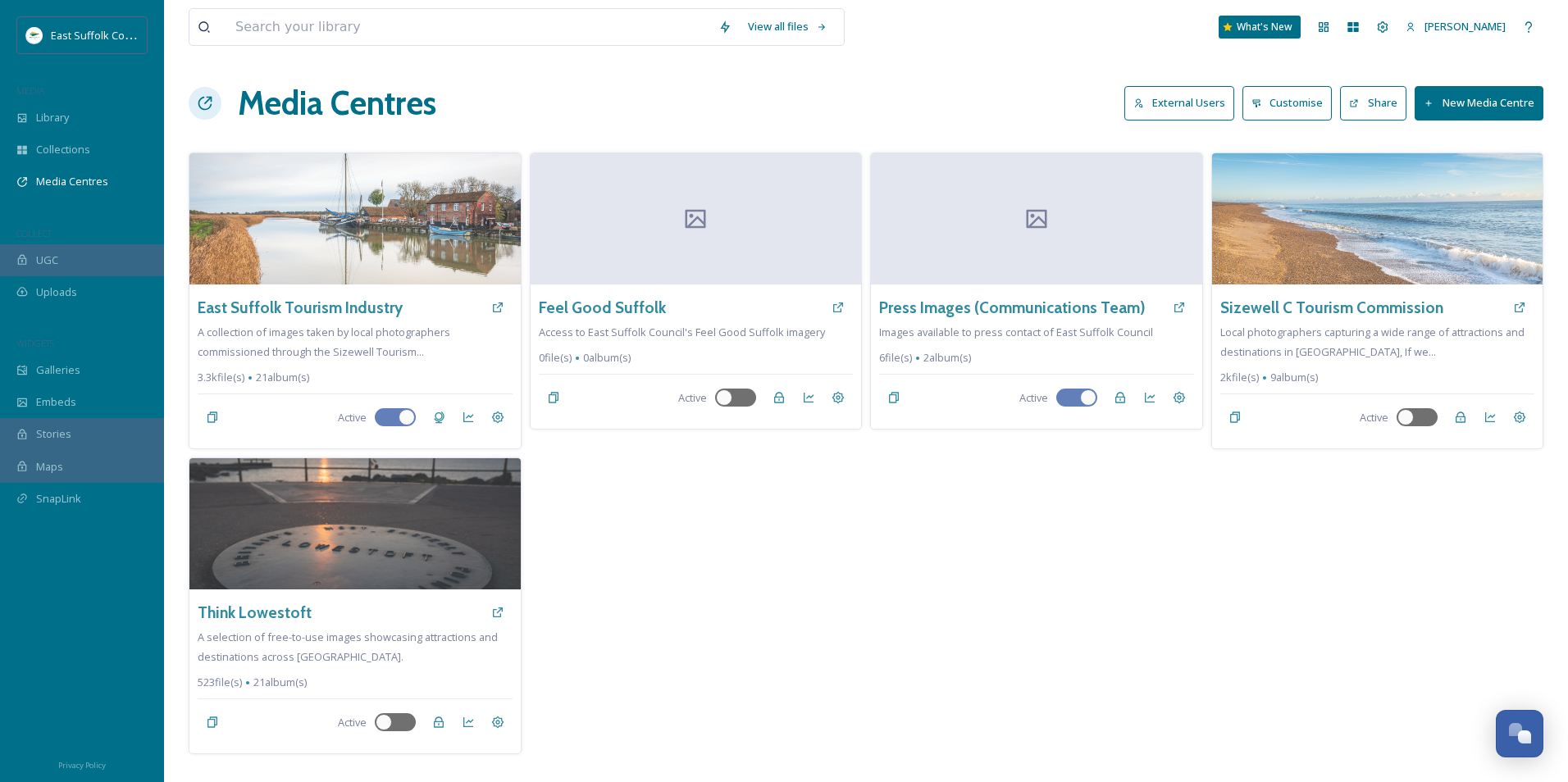
click at [1272, 105] on button "Customise" at bounding box center [1288, 103] width 90 height 34
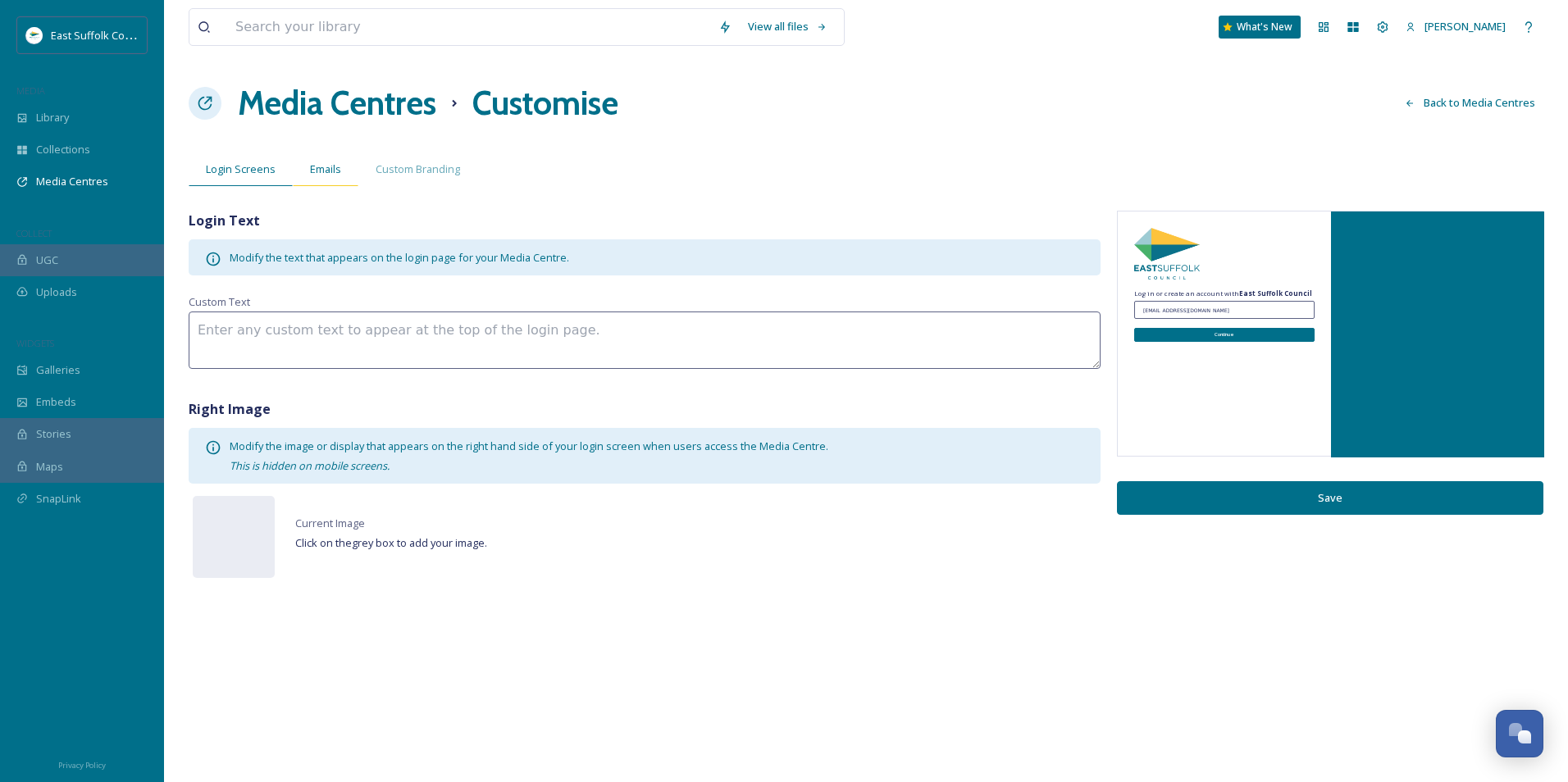
click at [338, 168] on span "Emails" at bounding box center [325, 169] width 31 height 16
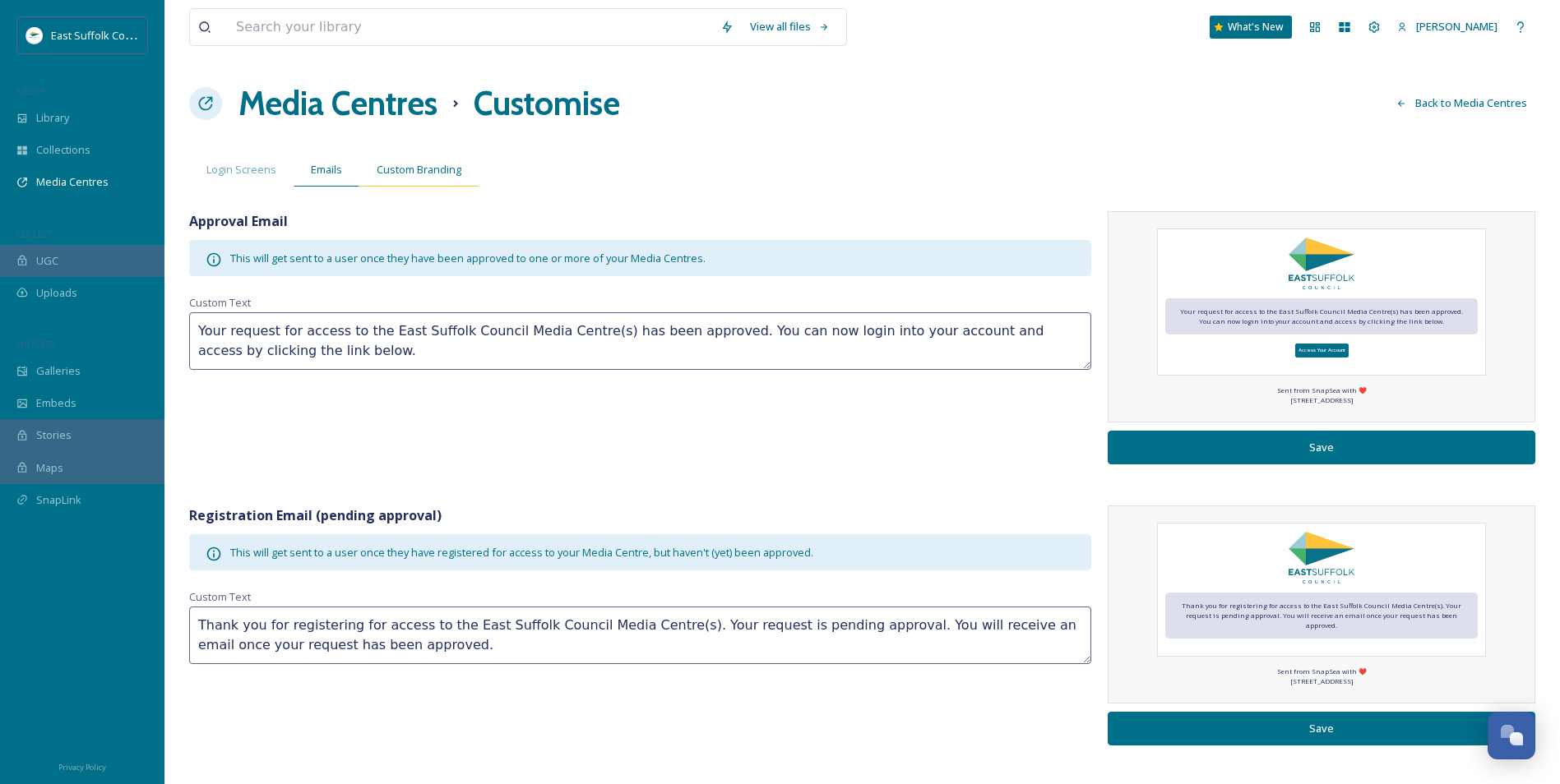
click at [411, 166] on span "Custom Branding" at bounding box center [418, 170] width 85 height 16
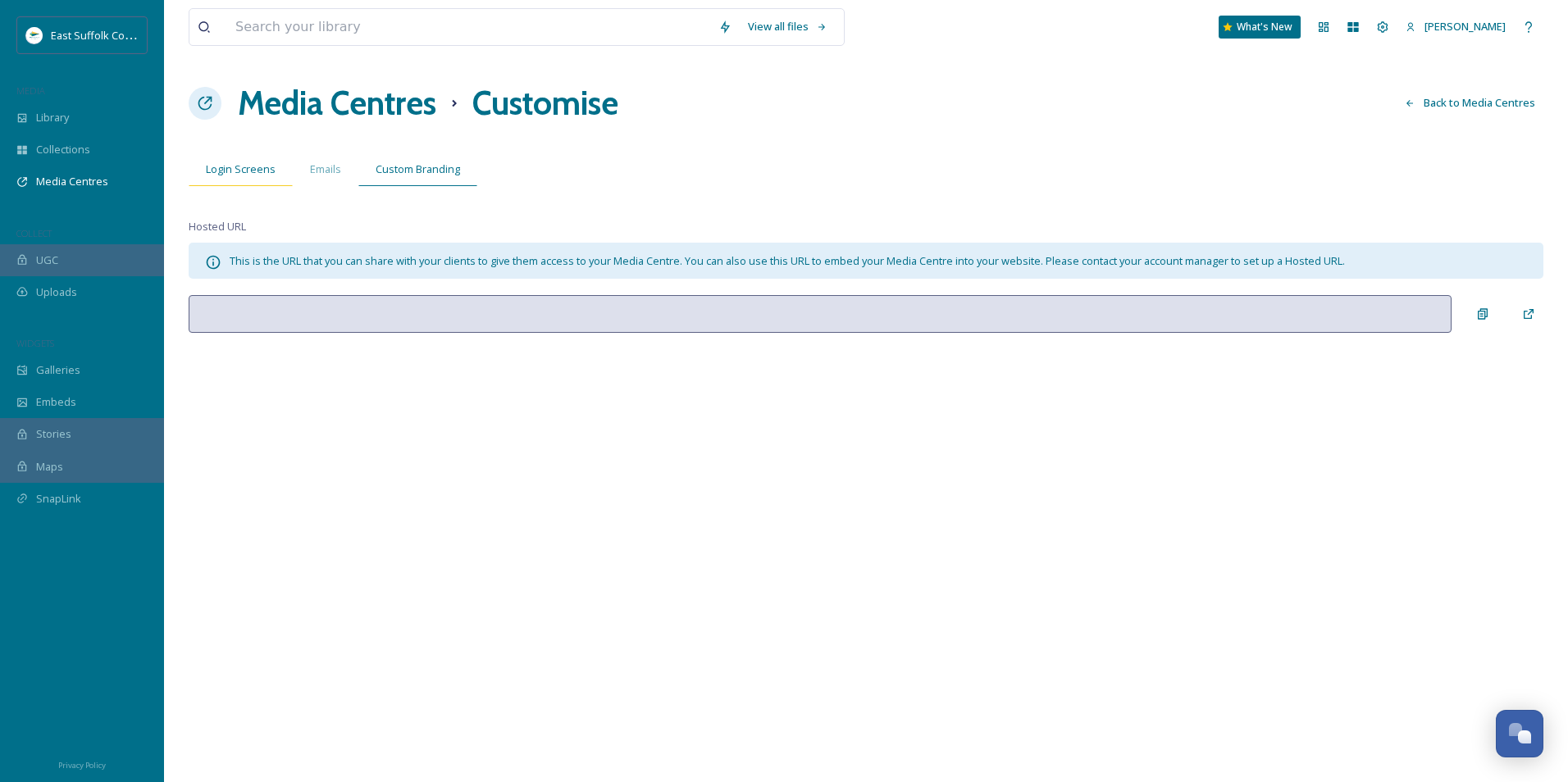
click at [248, 171] on span "Login Screens" at bounding box center [241, 169] width 70 height 16
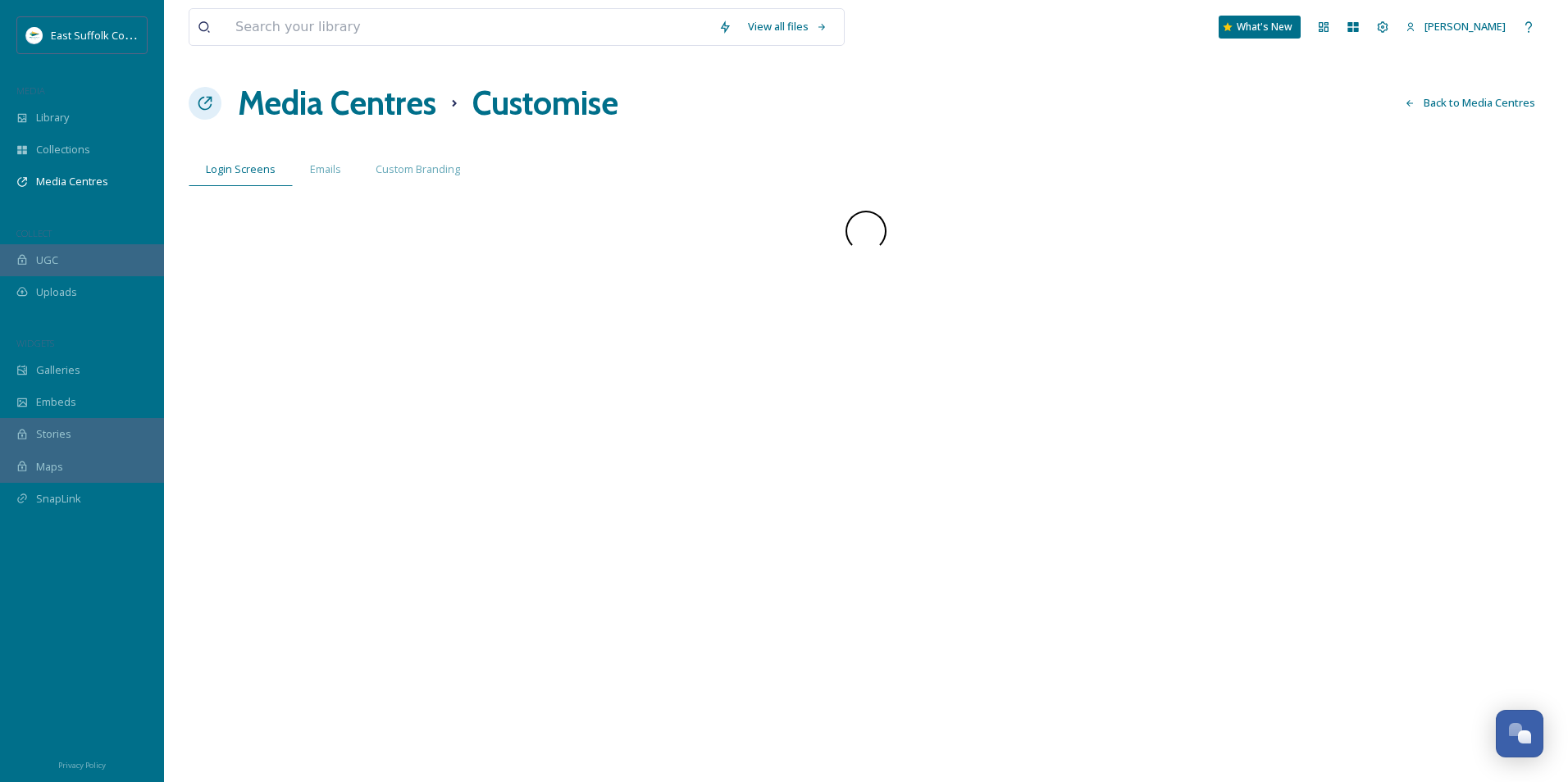
click at [323, 115] on h1 "Media Centres" at bounding box center [338, 104] width 199 height 49
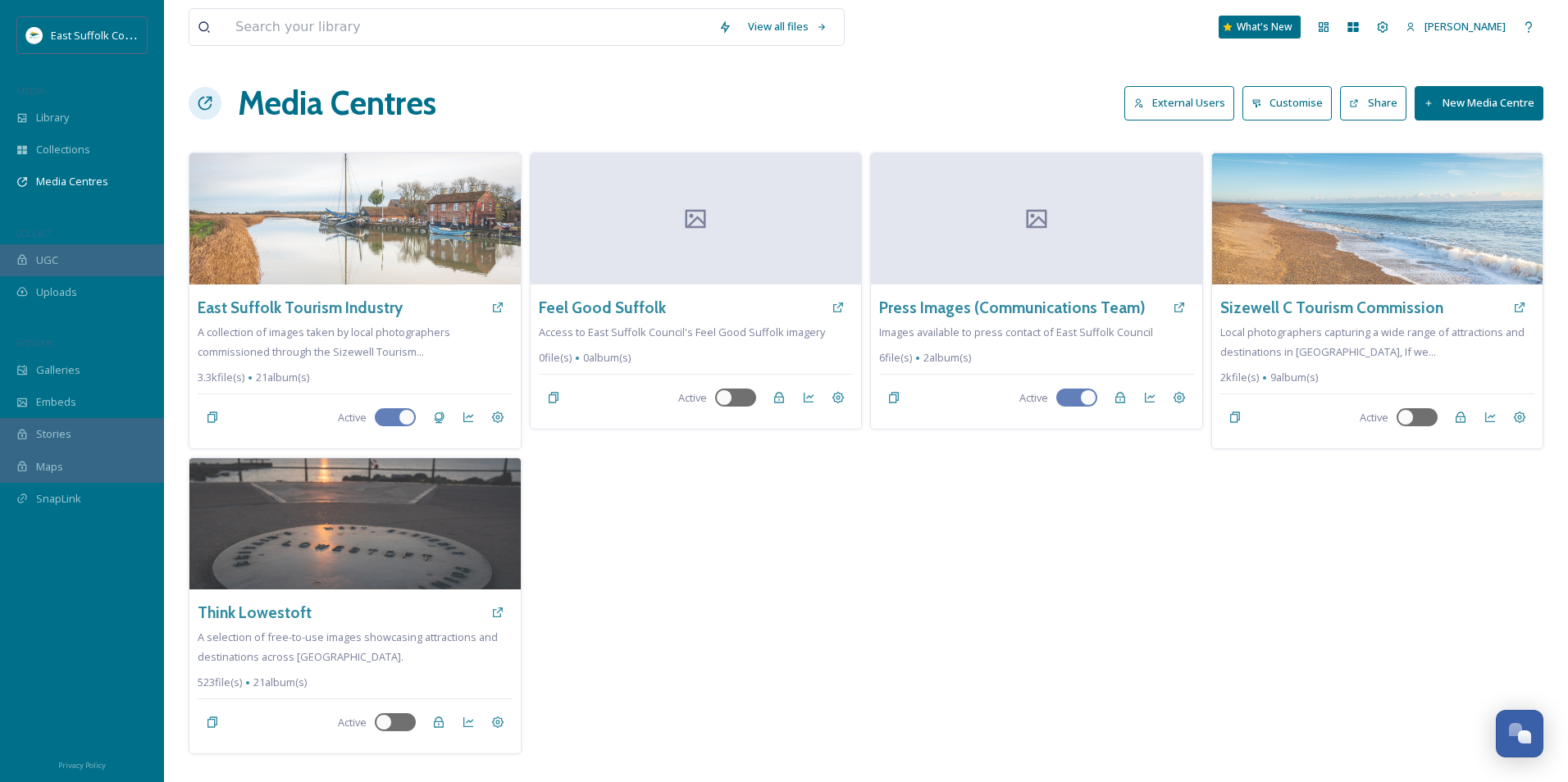
click at [1168, 110] on button "External Users" at bounding box center [1179, 103] width 110 height 34
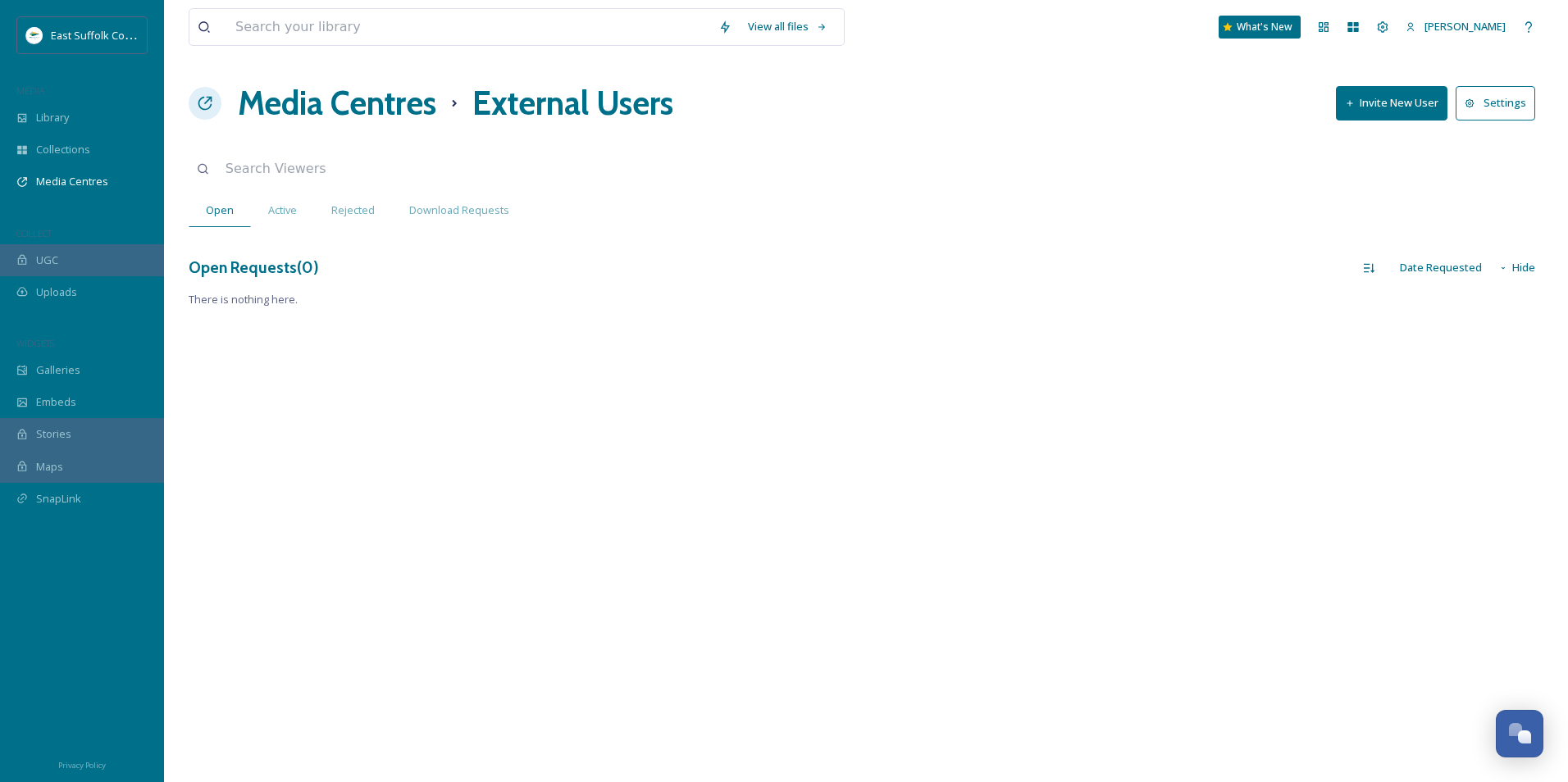
click at [1509, 104] on button "Settings" at bounding box center [1495, 103] width 80 height 34
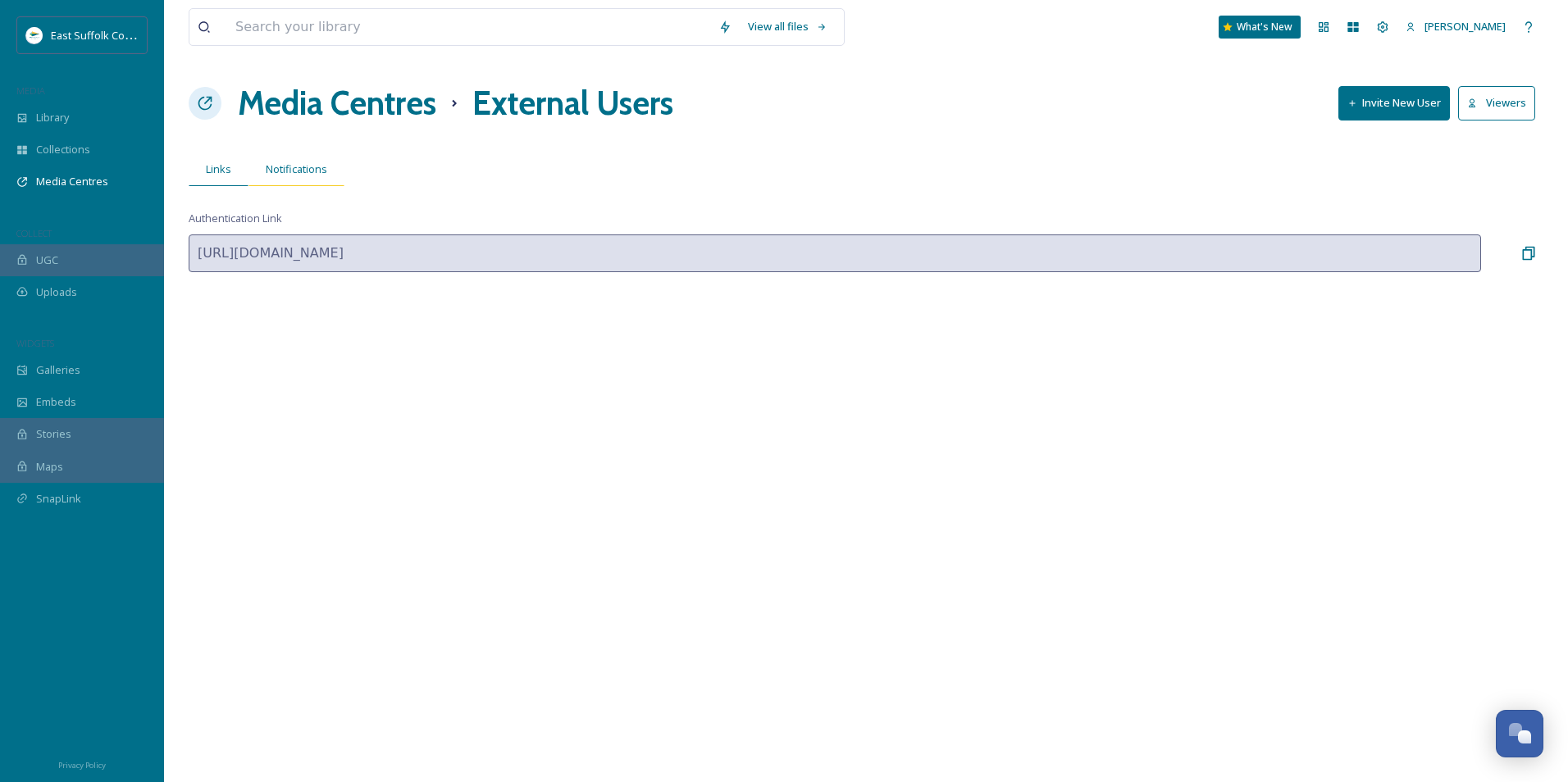
click at [301, 176] on span "Notifications" at bounding box center [296, 169] width 62 height 16
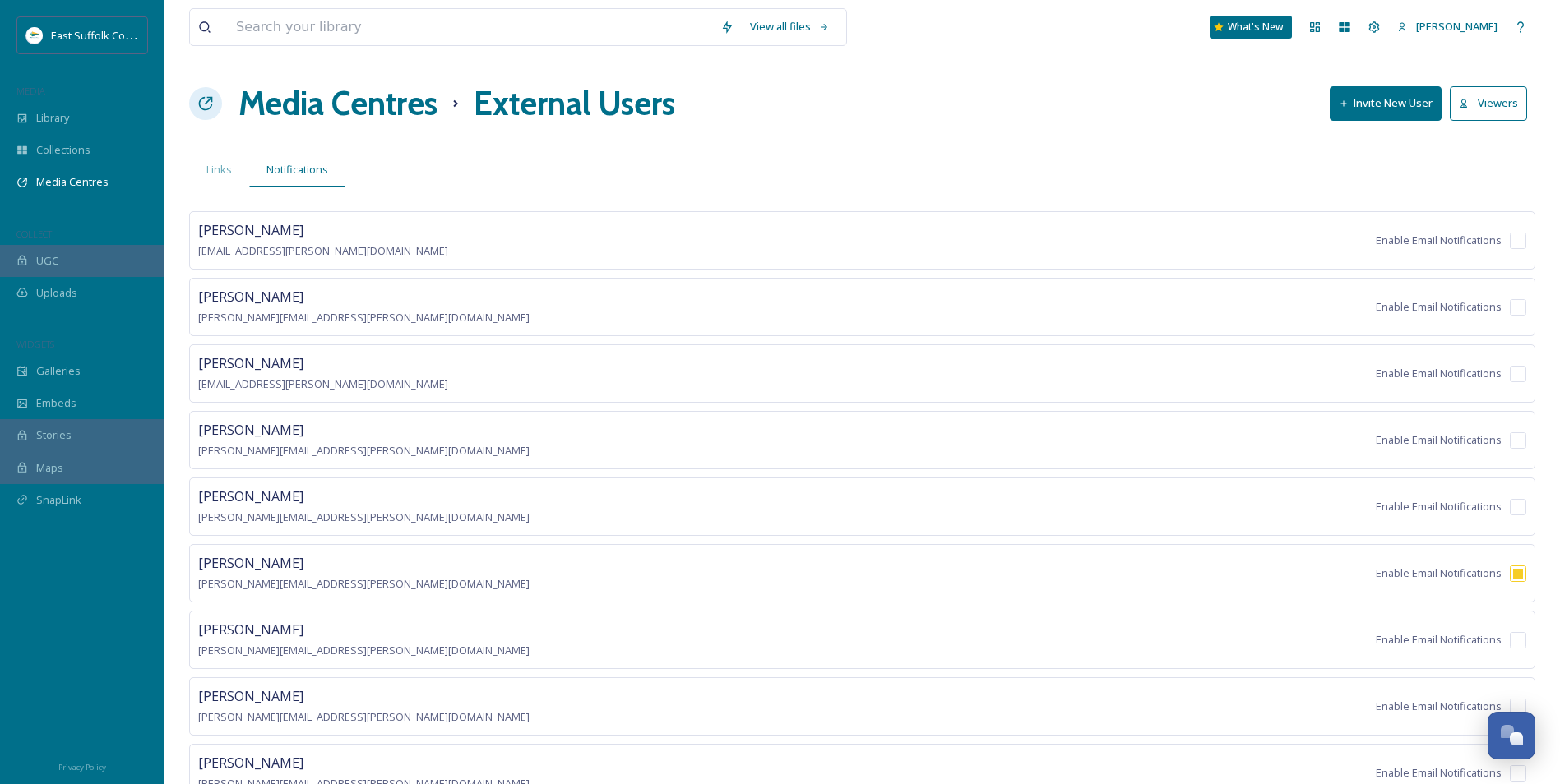
click at [333, 113] on h1 "Media Centres" at bounding box center [339, 104] width 199 height 49
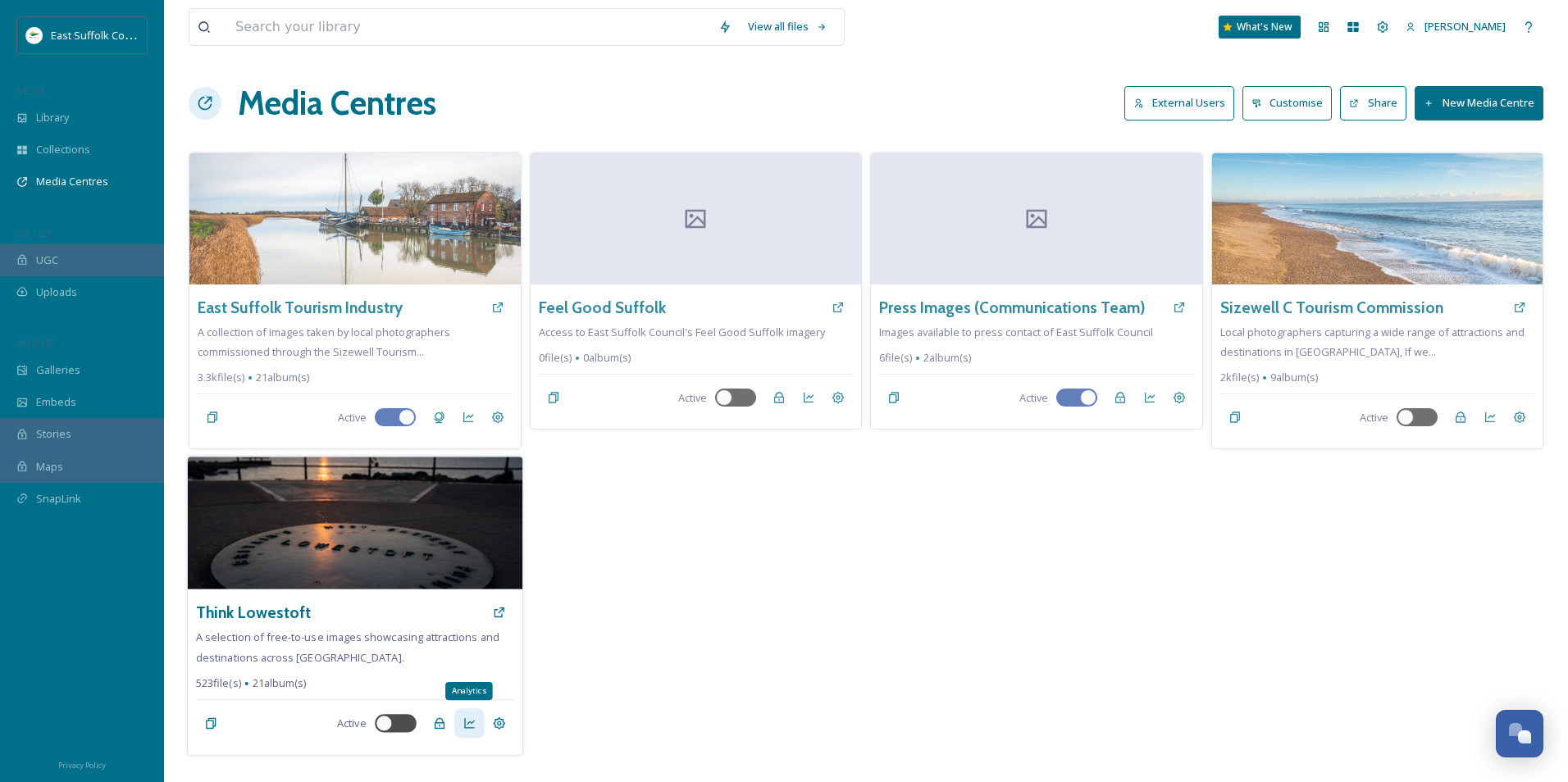
click at [474, 725] on icon at bounding box center [469, 724] width 13 height 13
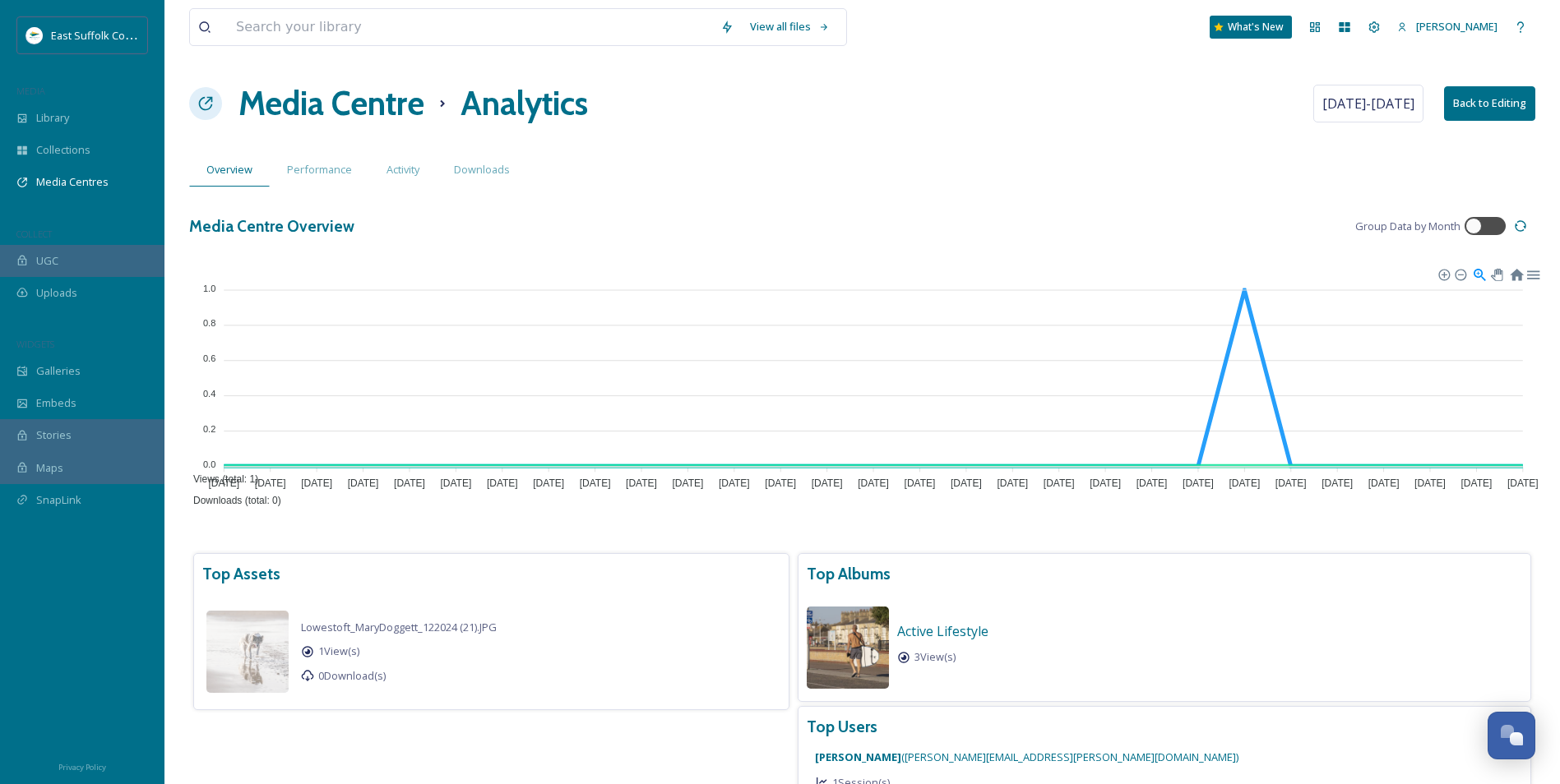
click at [306, 114] on h1 "Media Centre" at bounding box center [332, 104] width 186 height 49
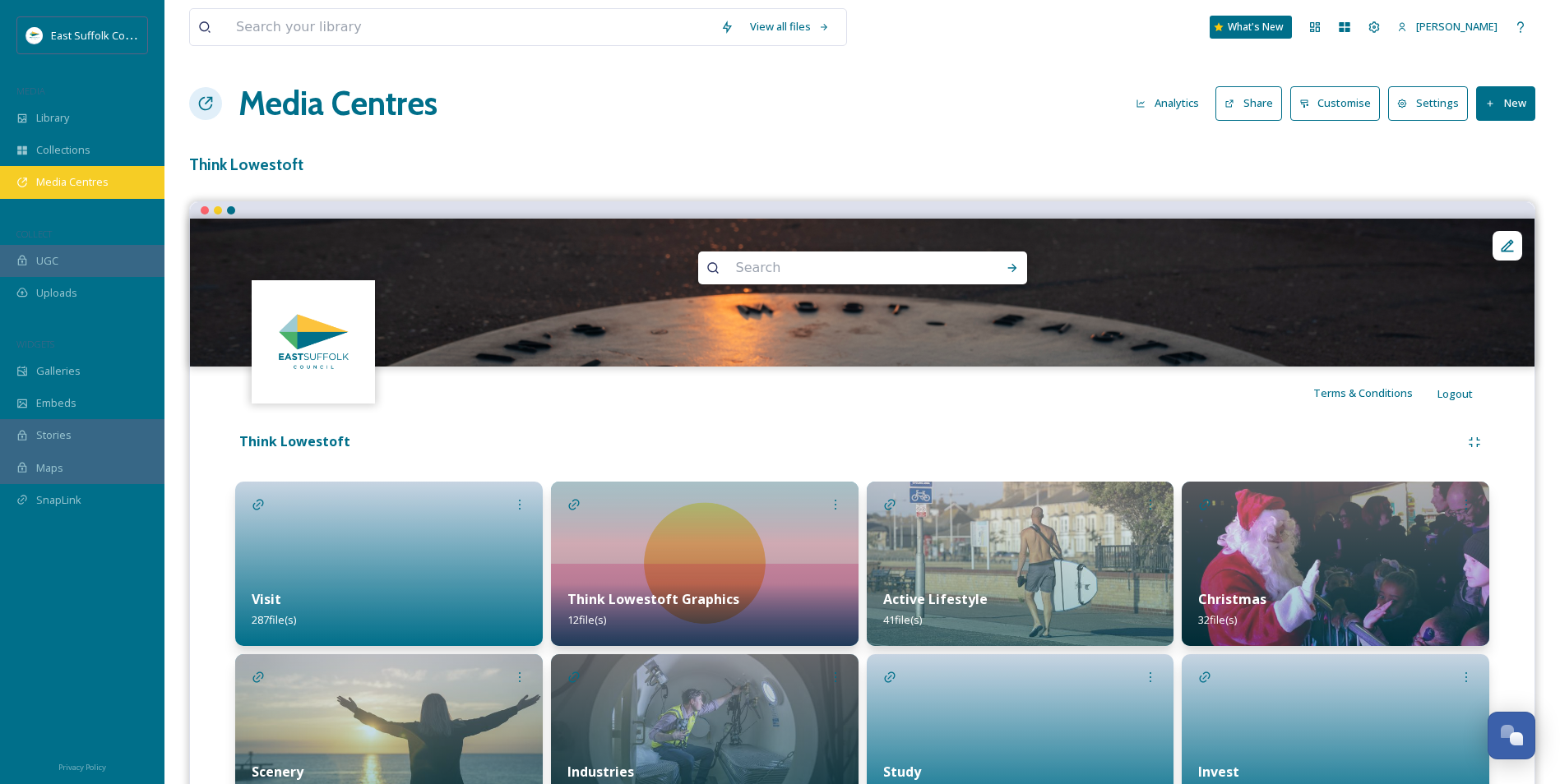
click at [82, 180] on span "Media Centres" at bounding box center [72, 182] width 72 height 16
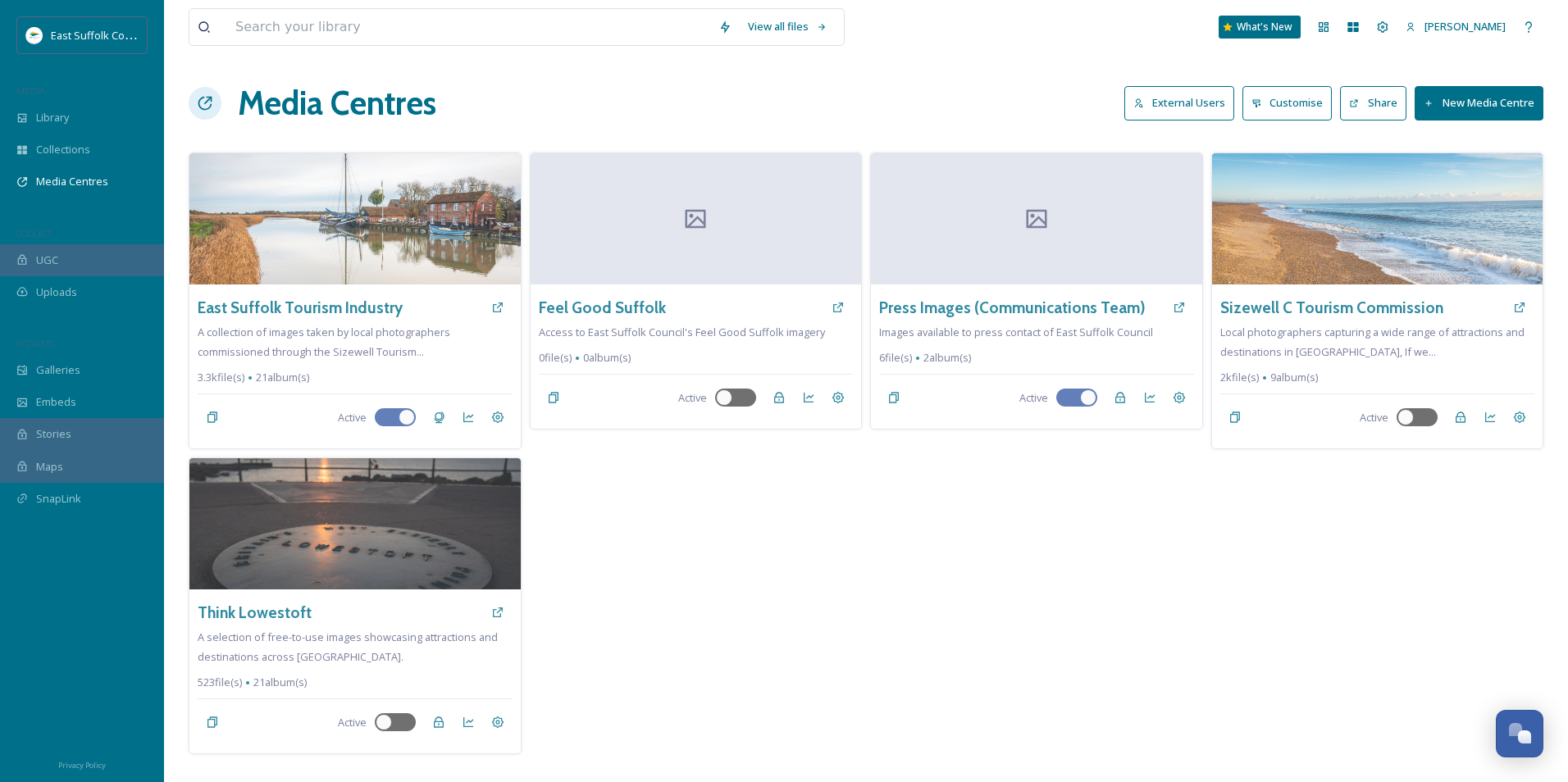
drag, startPoint x: 1003, startPoint y: 628, endPoint x: 1028, endPoint y: 573, distance: 60.4
click at [1019, 593] on div "Press Images (Communications Team) Images available to press contact of East Su…" at bounding box center [1036, 453] width 333 height 602
click at [933, 117] on div "Media Centres External Users Customise Share New Media Centre" at bounding box center [866, 104] width 1354 height 49
click at [1281, 19] on div "What's New" at bounding box center [1260, 27] width 83 height 23
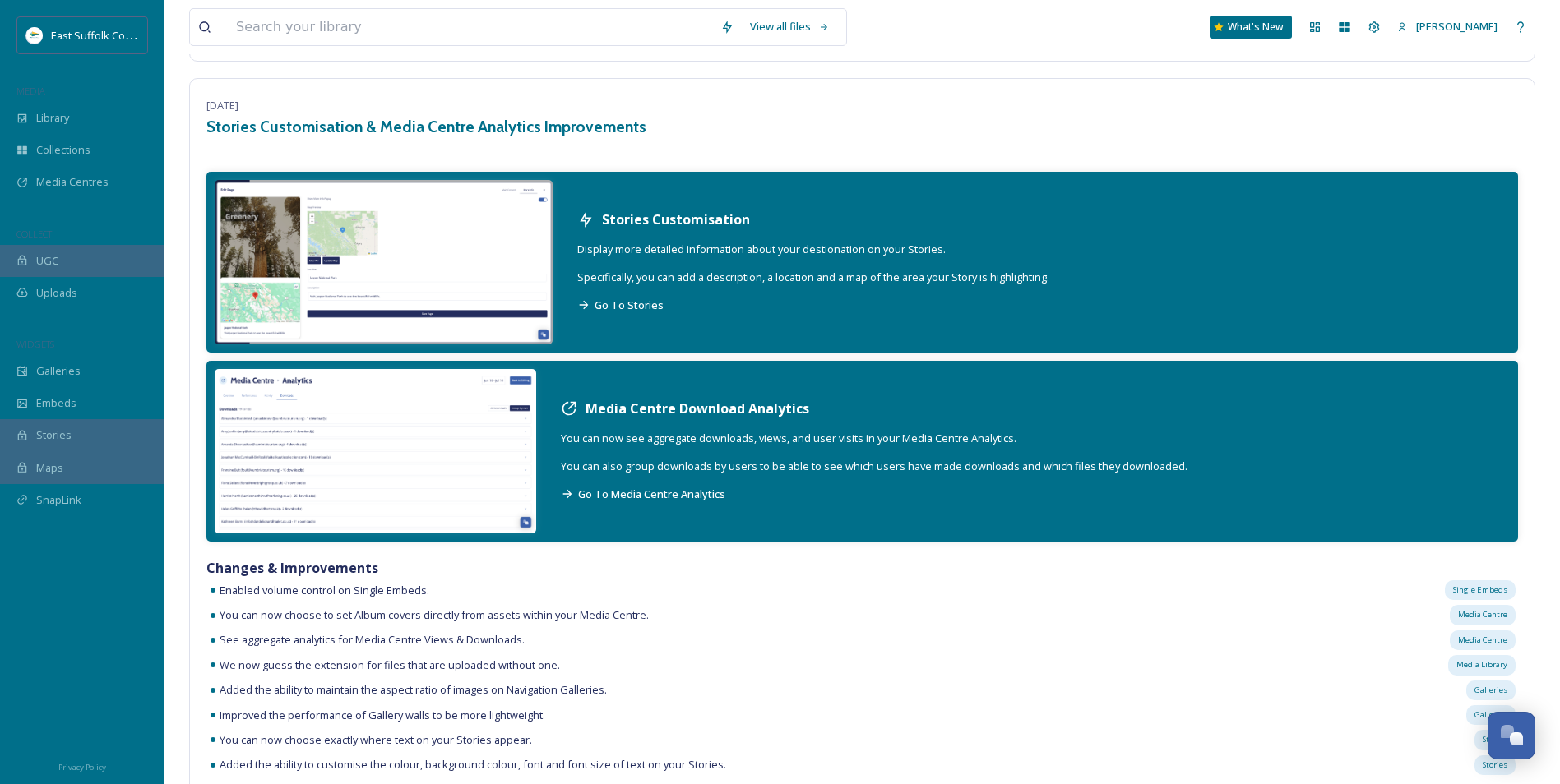
scroll to position [5591, 0]
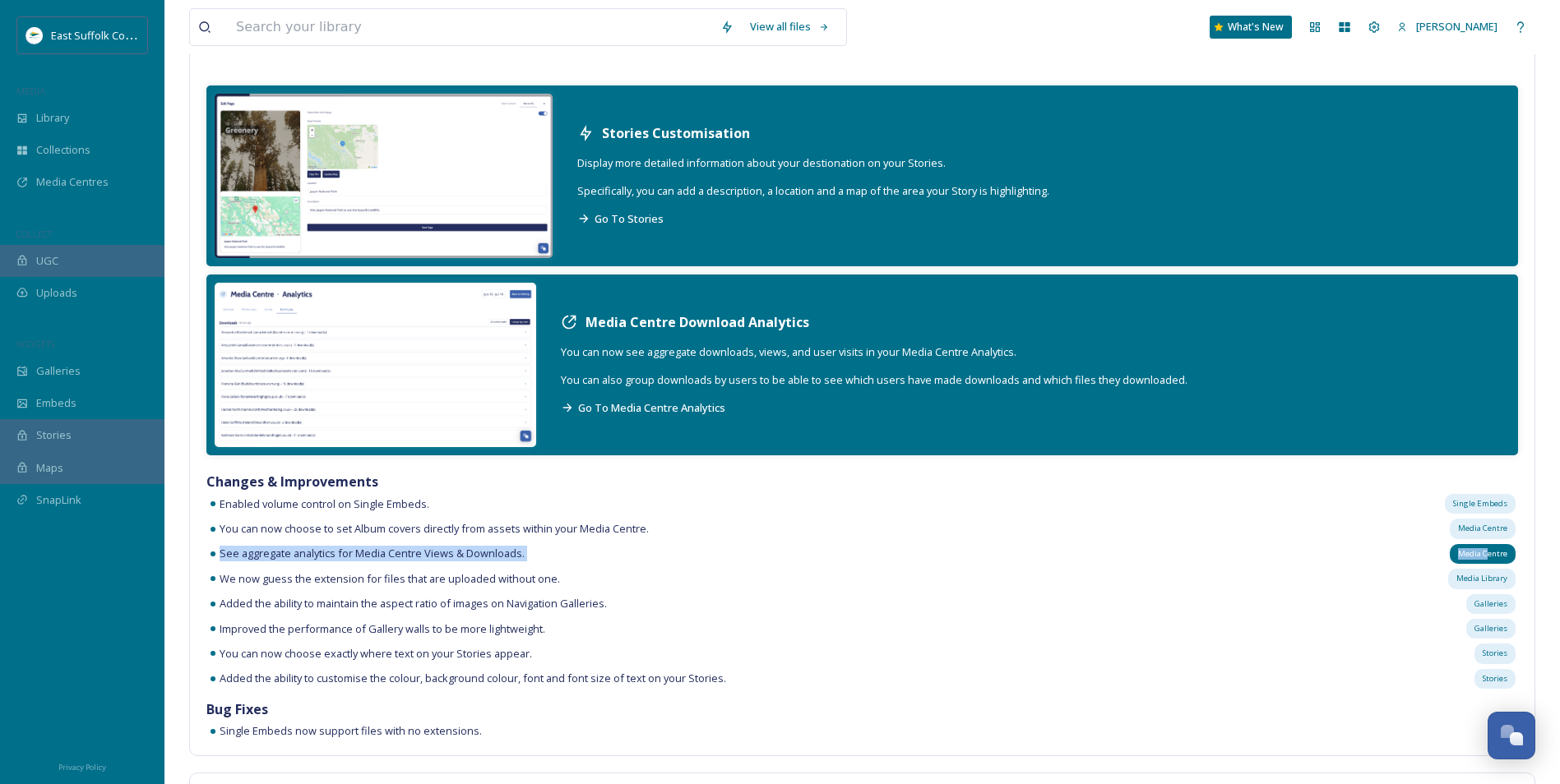
drag, startPoint x: 264, startPoint y: 558, endPoint x: 1488, endPoint y: 564, distance: 1224.0
click at [1488, 564] on div "See aggregate analytics for Media Centre Views & Downloads. Media Centre" at bounding box center [862, 554] width 1311 height 25
click at [1118, 568] on div "We now guess the extension for files that are uploaded without one. [GEOGRAPHIC…" at bounding box center [862, 579] width 1311 height 25
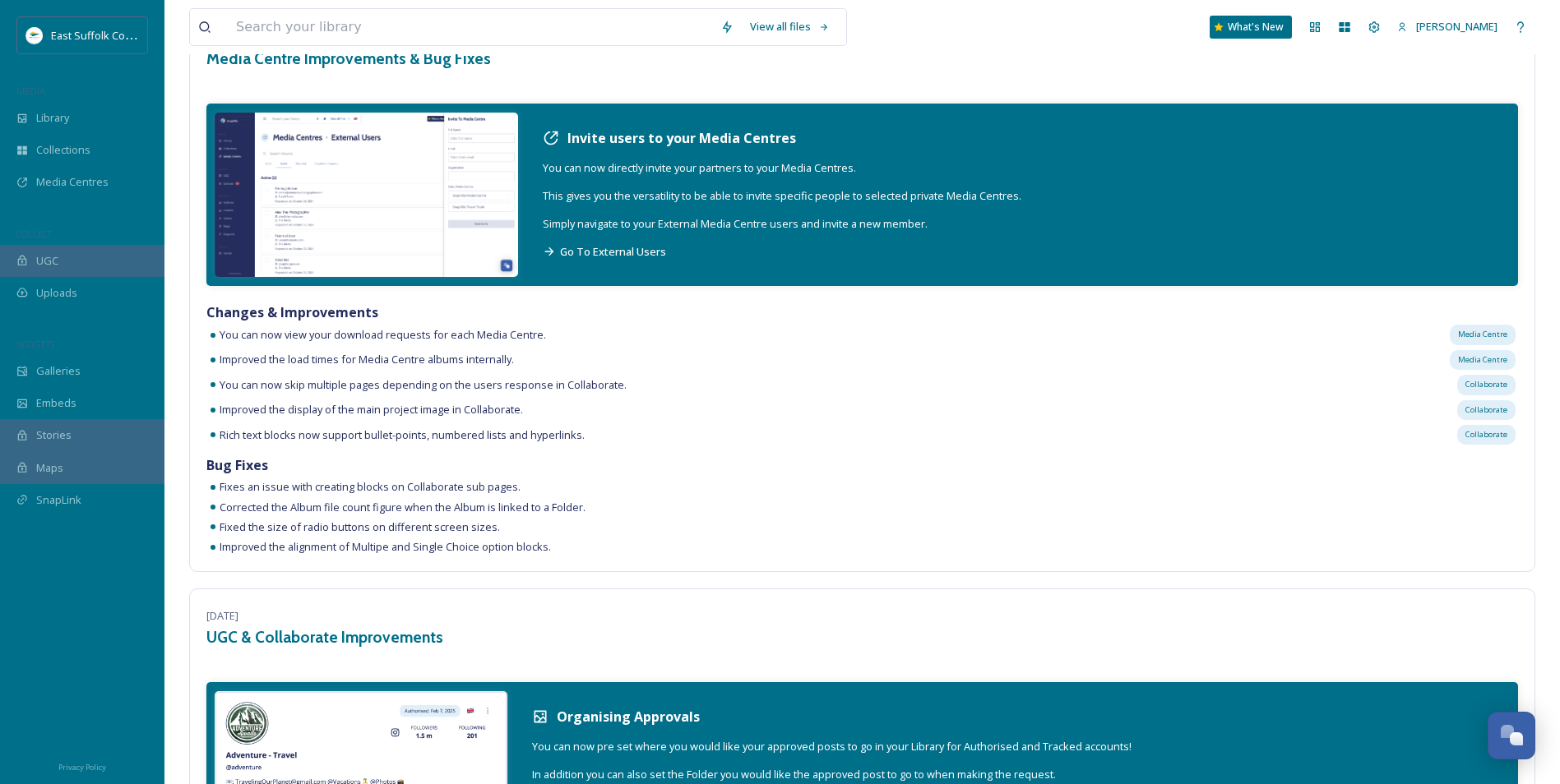
scroll to position [7153, 0]
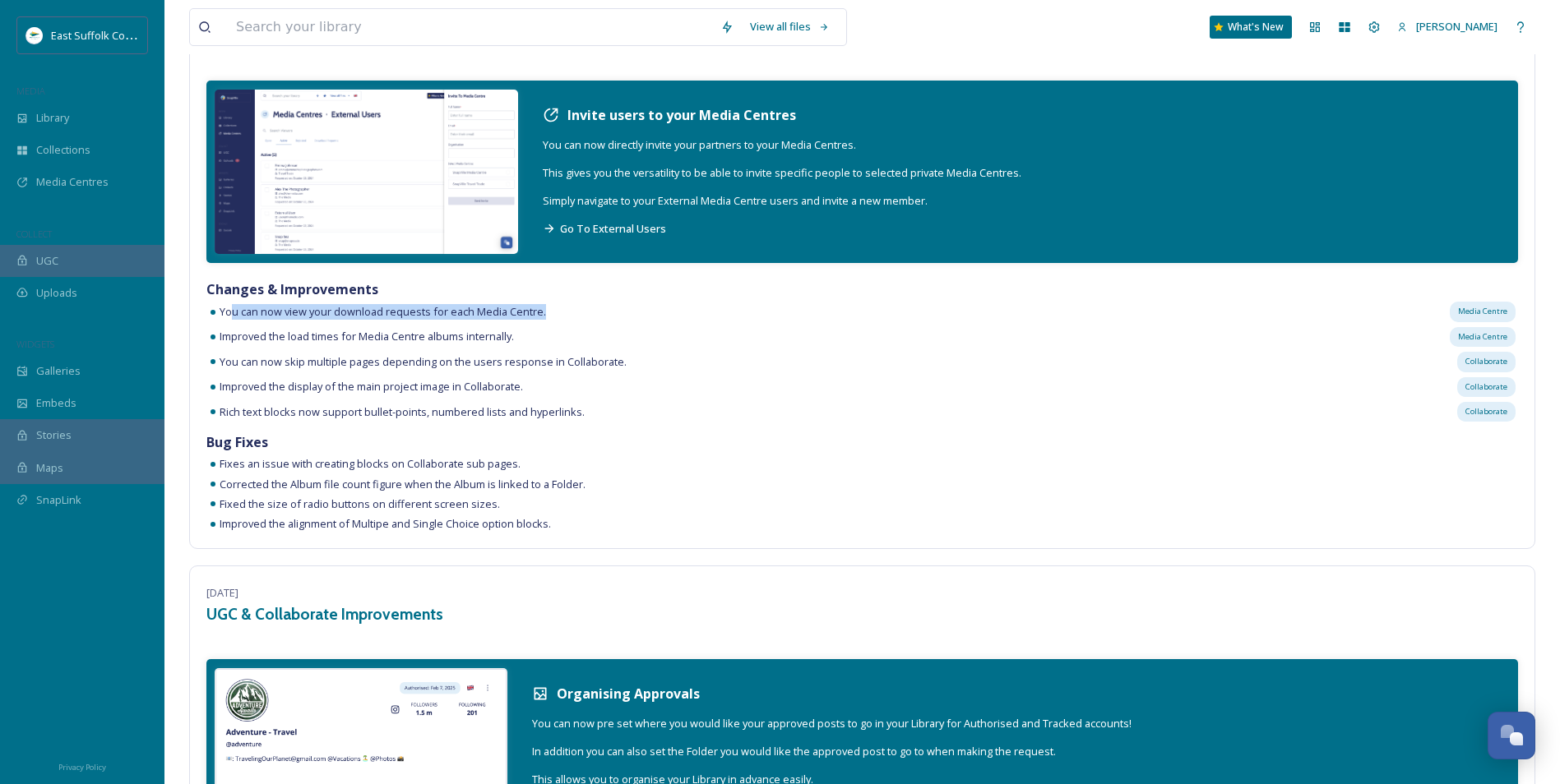
drag, startPoint x: 231, startPoint y: 313, endPoint x: 600, endPoint y: 307, distance: 369.0
click at [600, 307] on div "You can now view your download requests for each Media Centre. Media Centre" at bounding box center [862, 311] width 1311 height 25
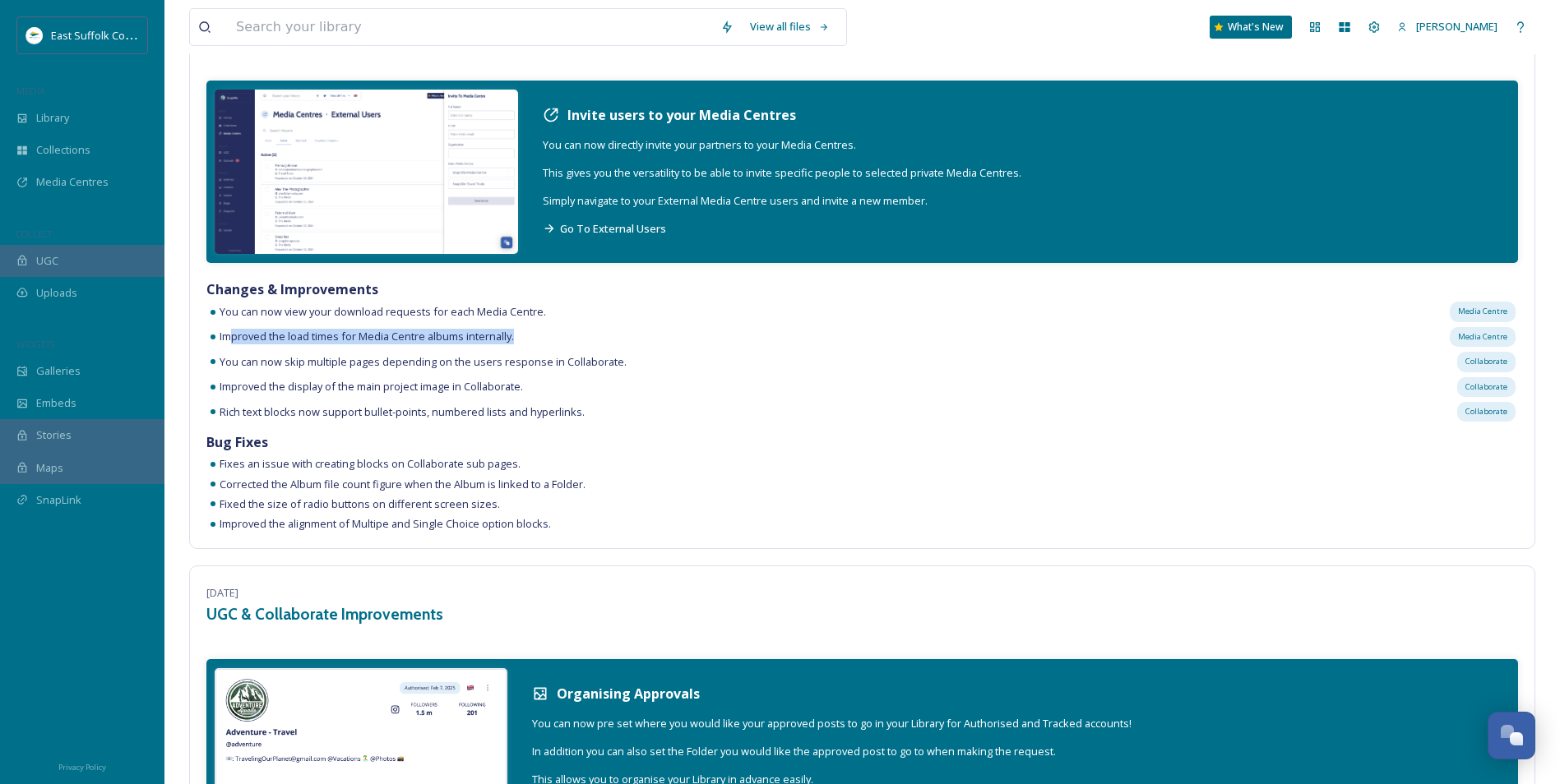
drag, startPoint x: 230, startPoint y: 336, endPoint x: 724, endPoint y: 348, distance: 494.1
click at [724, 348] on div "Improved the load times for Media Centre albums internally. Media Centre" at bounding box center [862, 337] width 1311 height 25
click at [1416, 366] on div "You can now skip multiple pages depending on the users response in Collaborate.…" at bounding box center [862, 362] width 1311 height 25
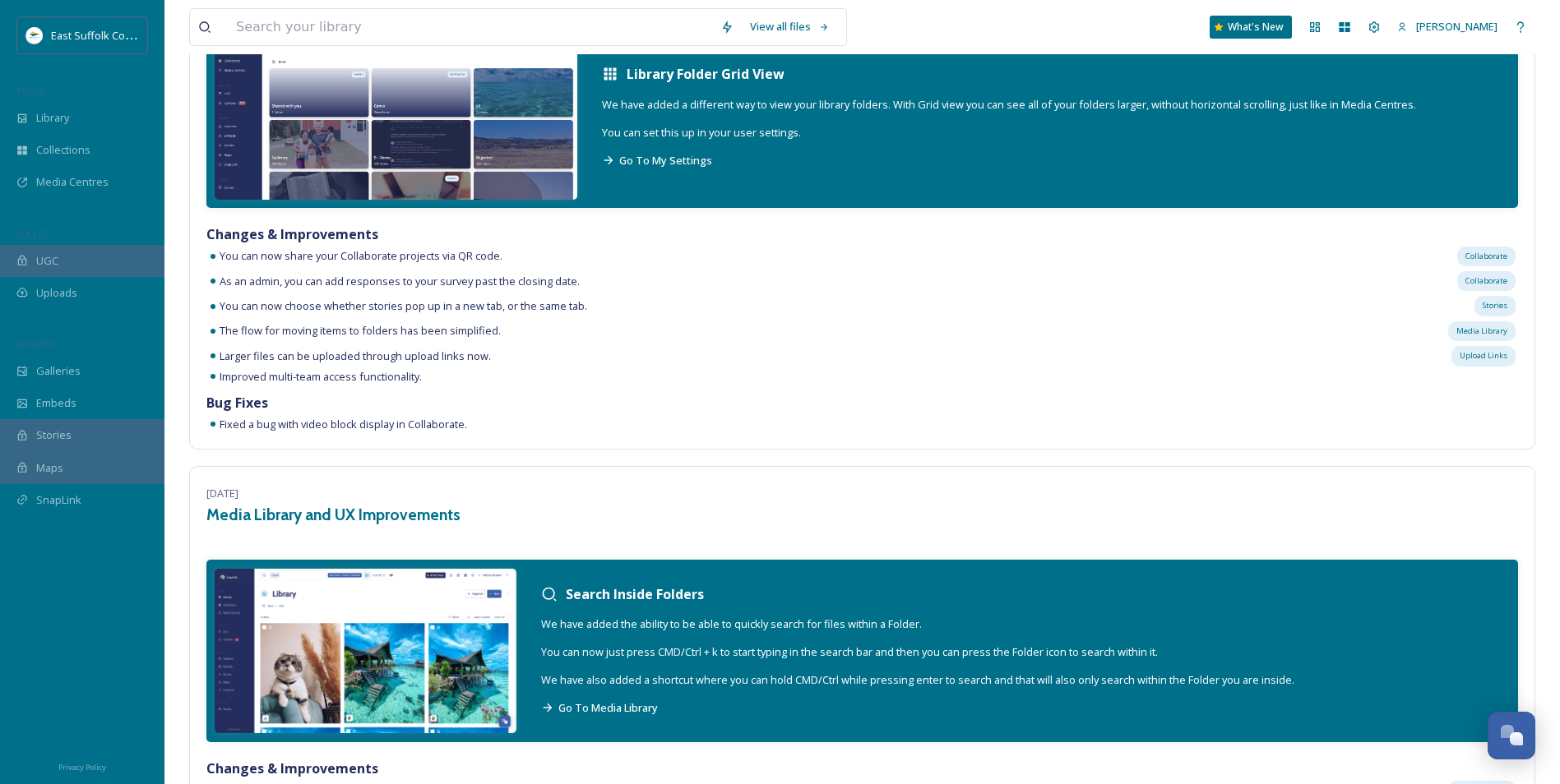
scroll to position [0, 0]
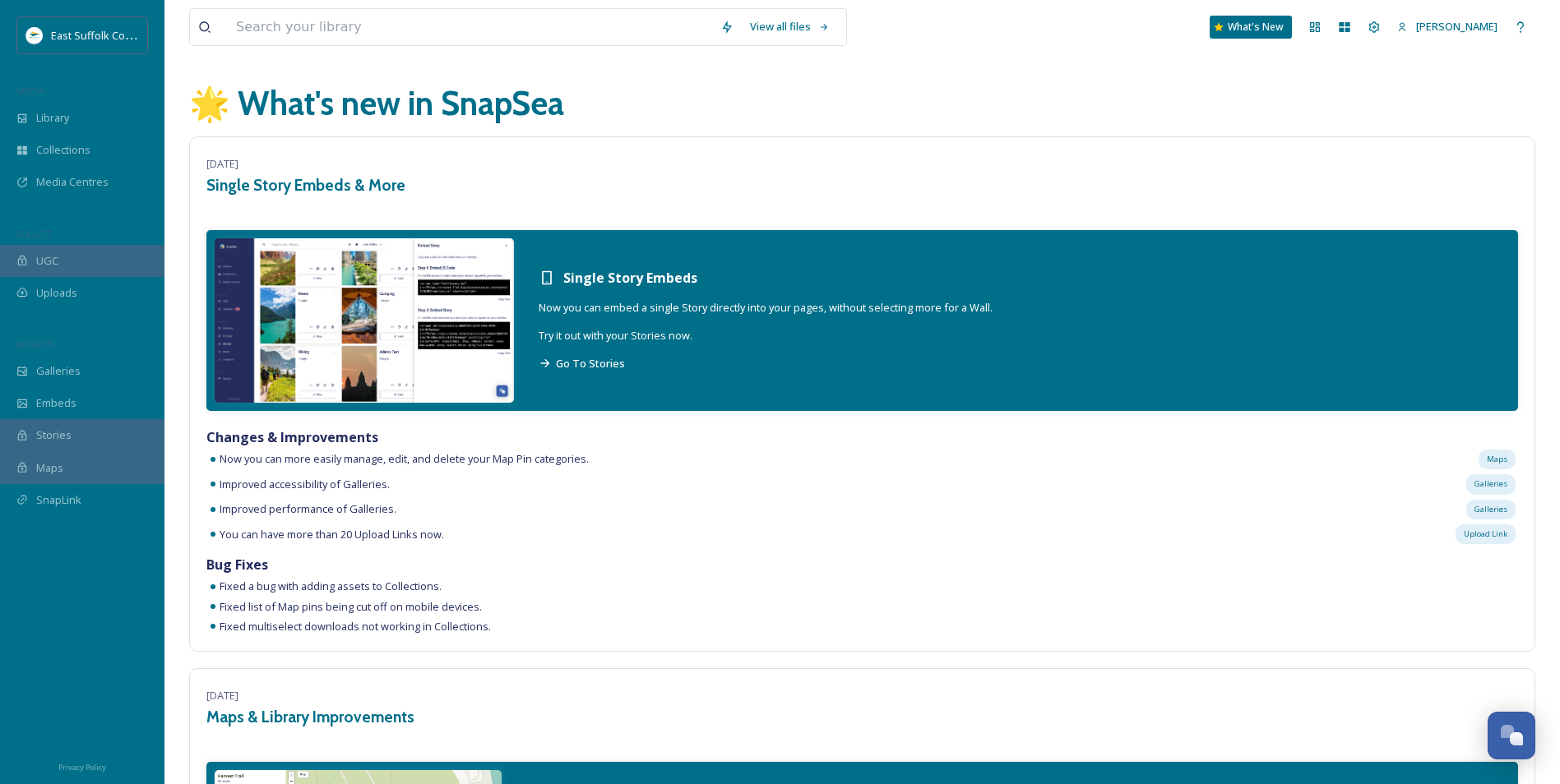
drag, startPoint x: 1290, startPoint y: 391, endPoint x: 1156, endPoint y: -61, distance: 471.4
click at [71, 119] on div "Library" at bounding box center [82, 118] width 165 height 32
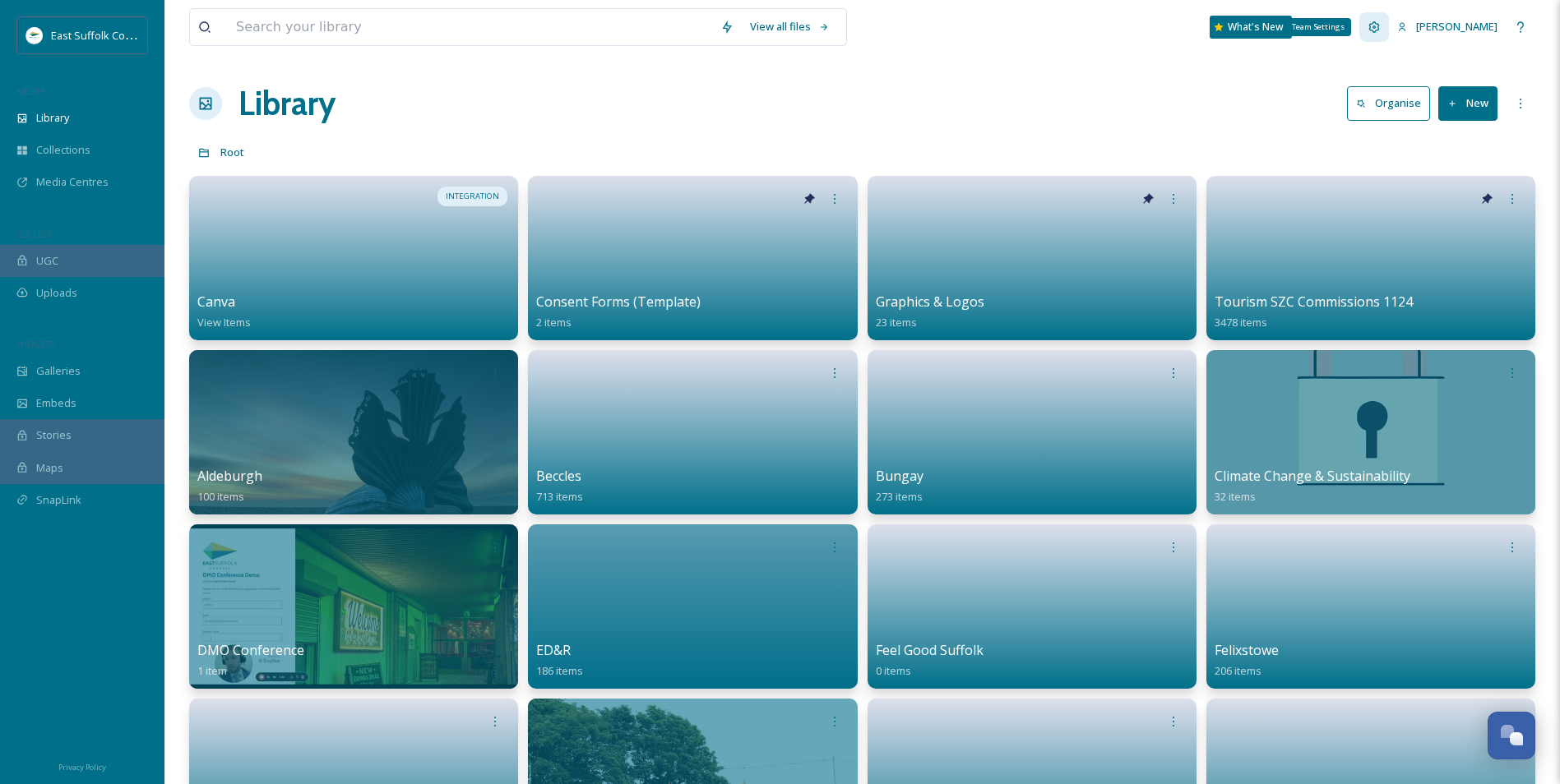
click at [1389, 34] on div "Team Settings" at bounding box center [1374, 27] width 30 height 30
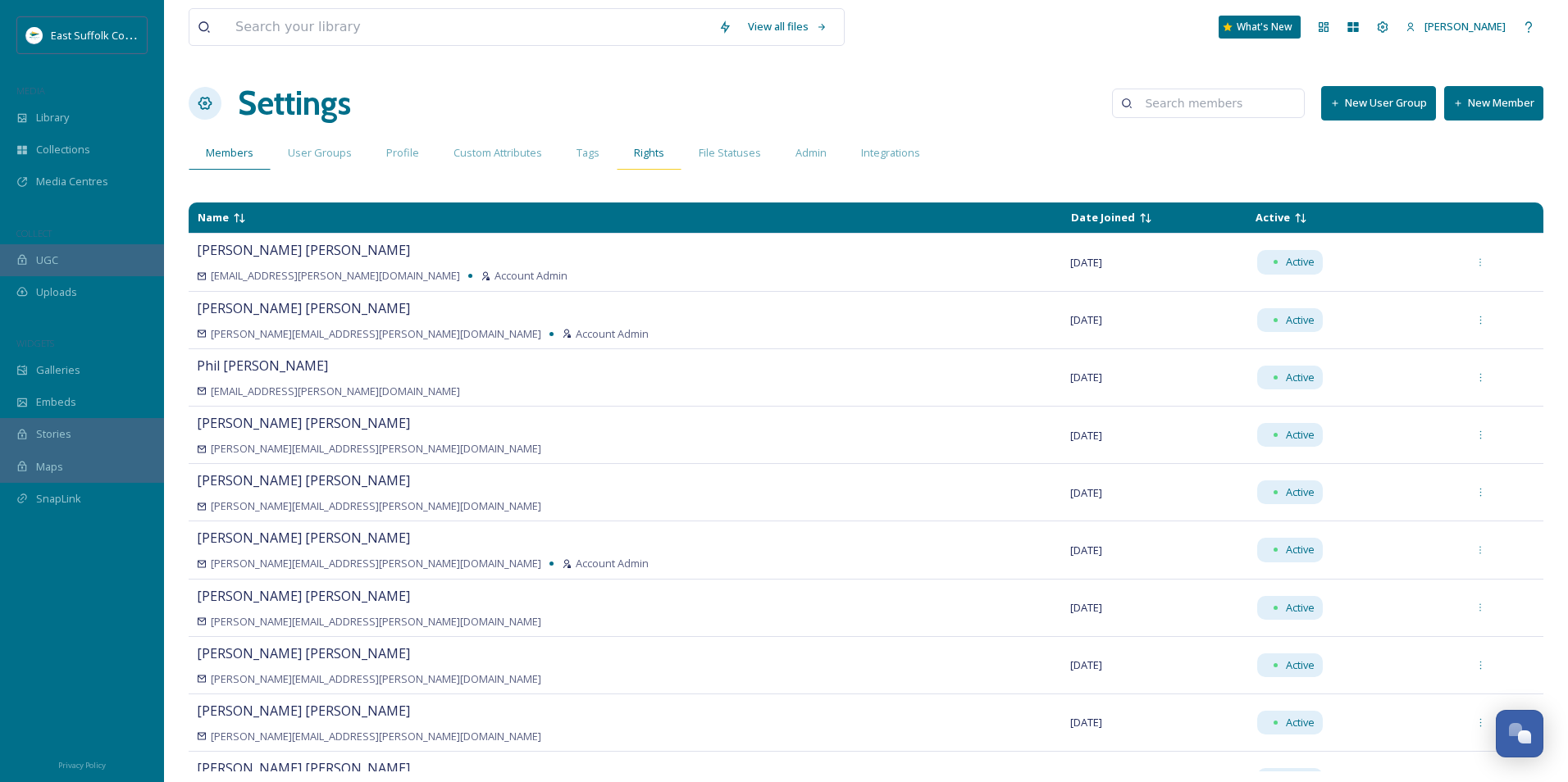
click at [648, 163] on div "Rights" at bounding box center [649, 153] width 65 height 34
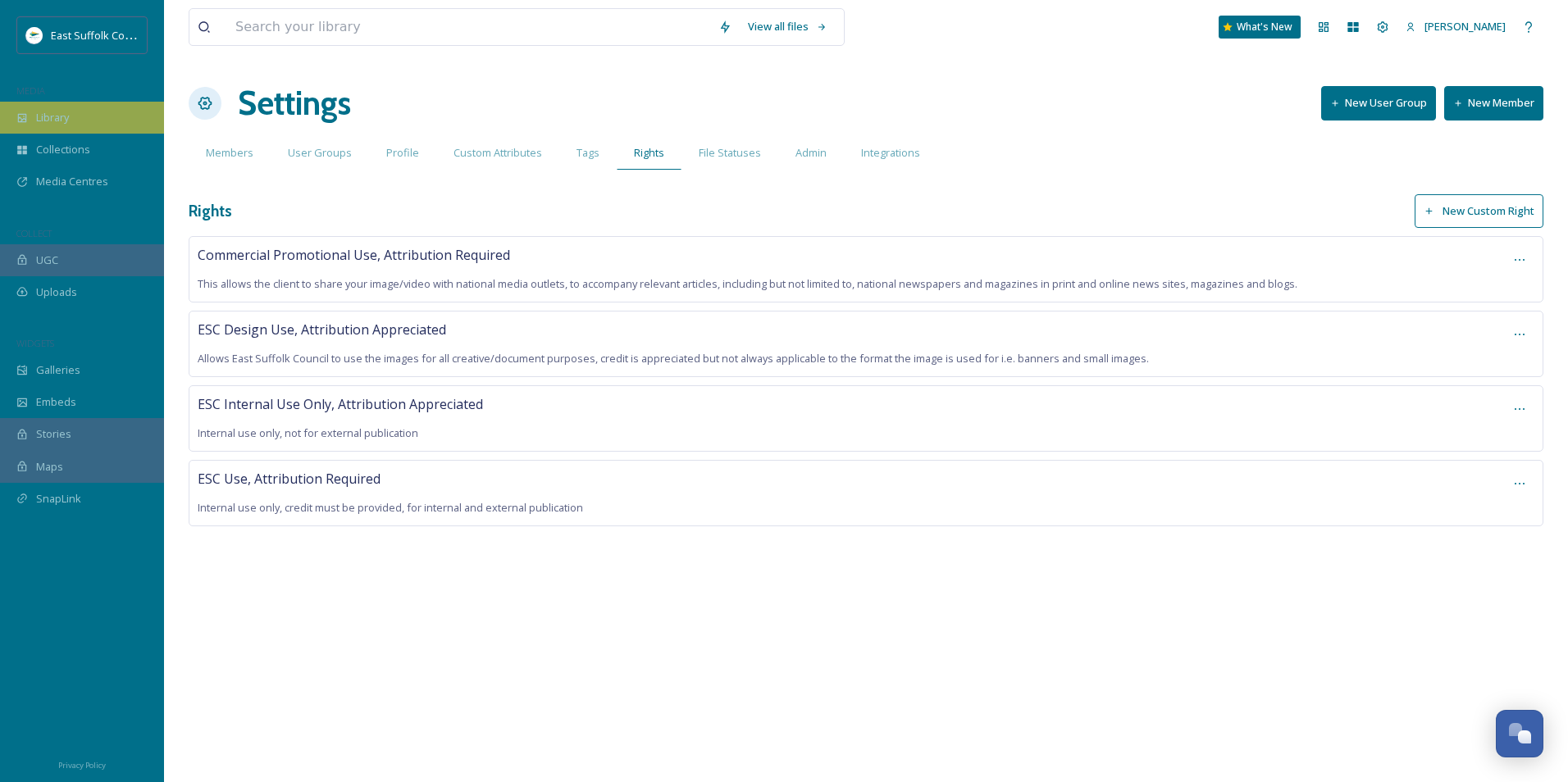
click at [46, 124] on span "Library" at bounding box center [53, 117] width 33 height 16
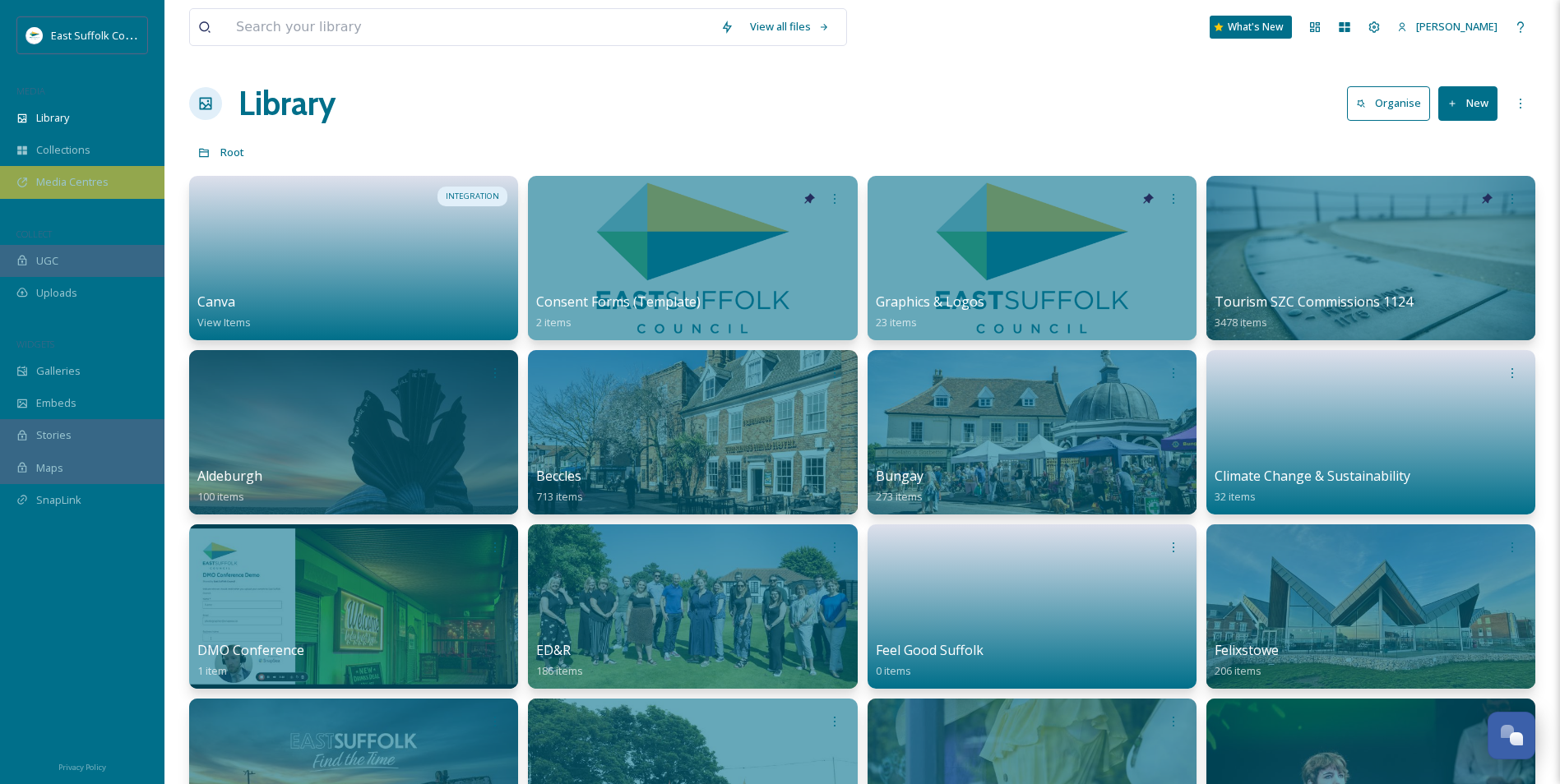
click at [55, 192] on div "Media Centres" at bounding box center [82, 182] width 165 height 32
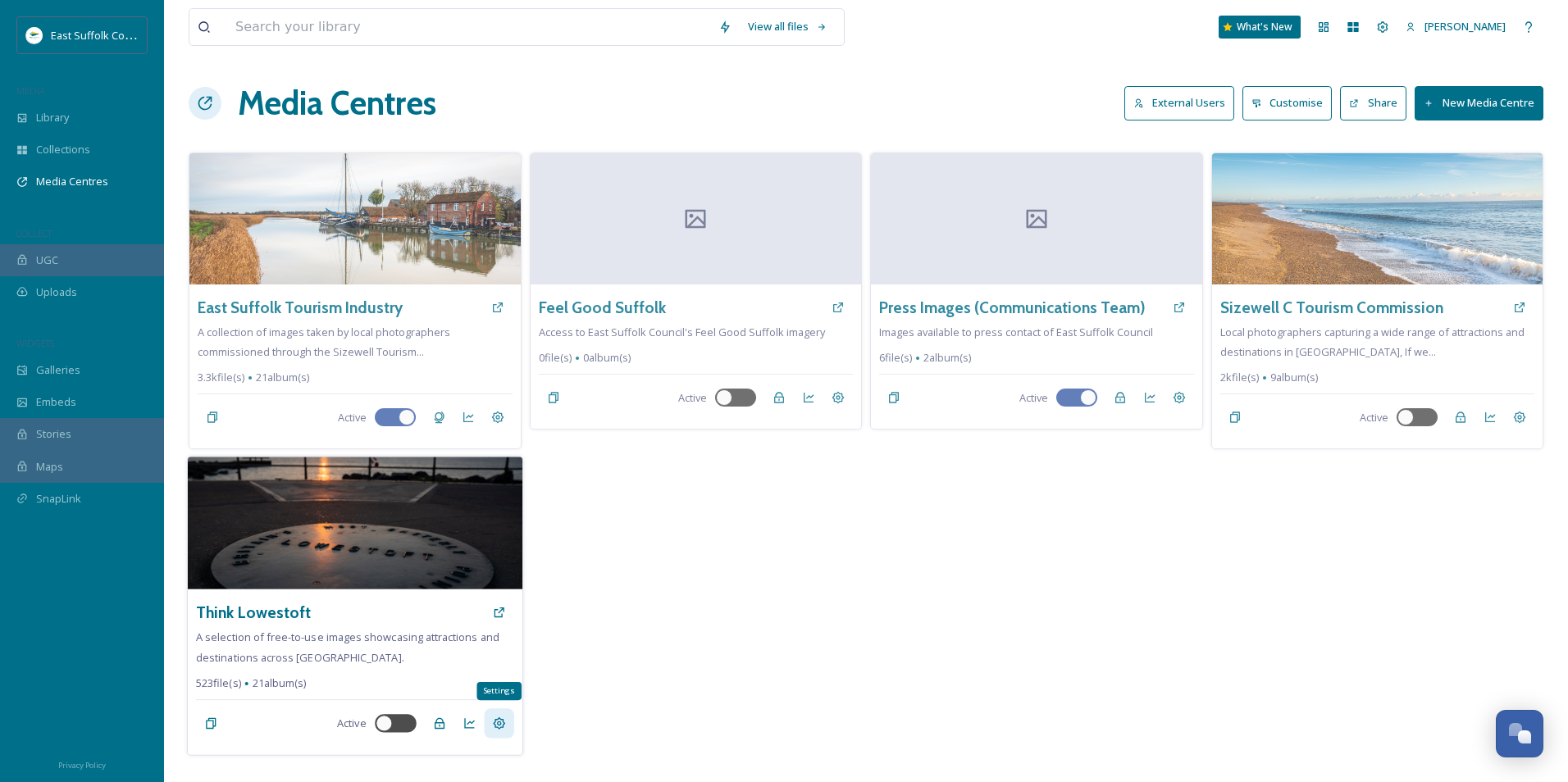
click at [501, 729] on icon at bounding box center [499, 724] width 13 height 13
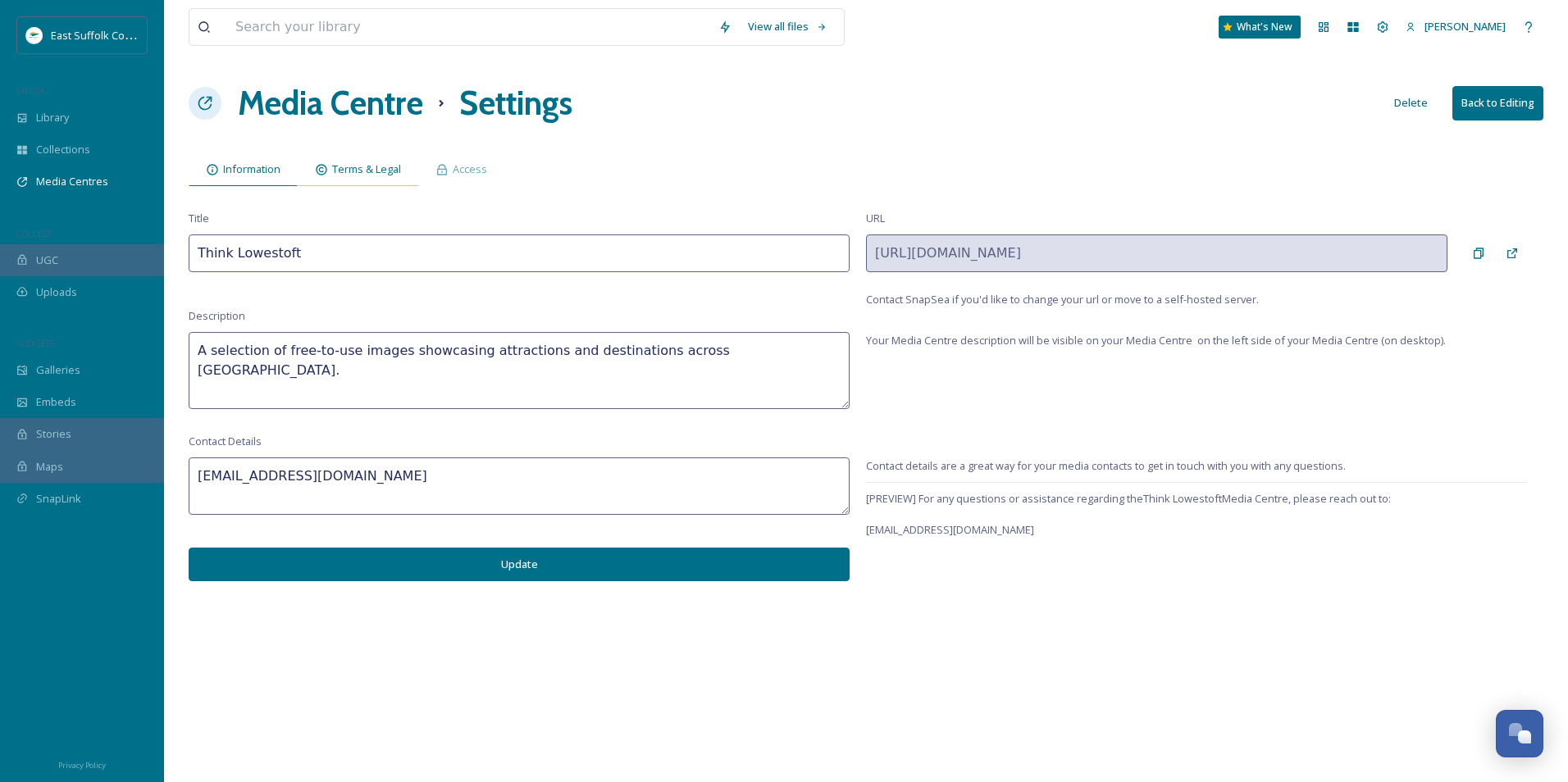
click at [407, 175] on div "Terms & Legal" at bounding box center [357, 169] width 121 height 34
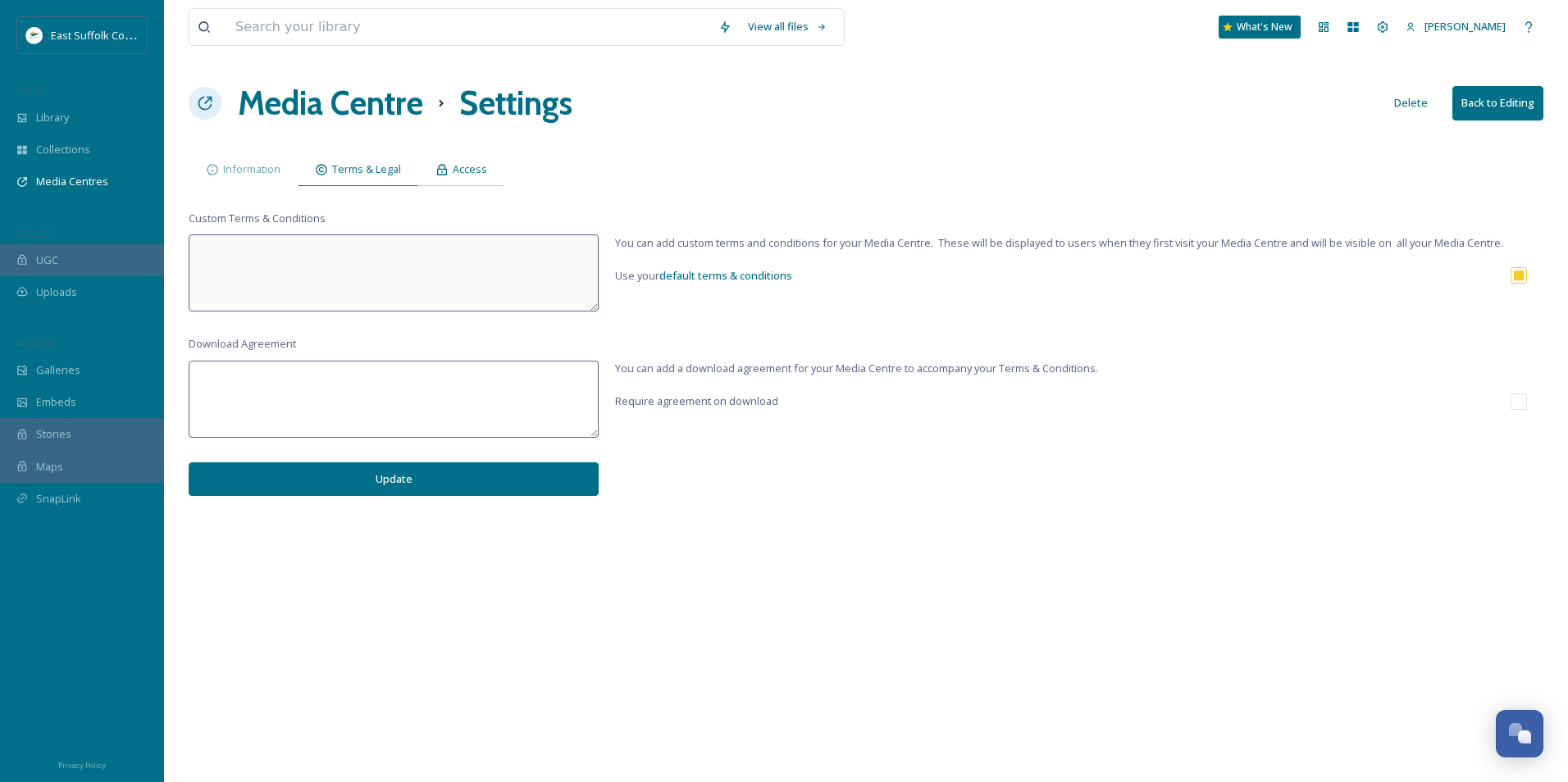
click at [458, 172] on span "Access" at bounding box center [470, 169] width 34 height 16
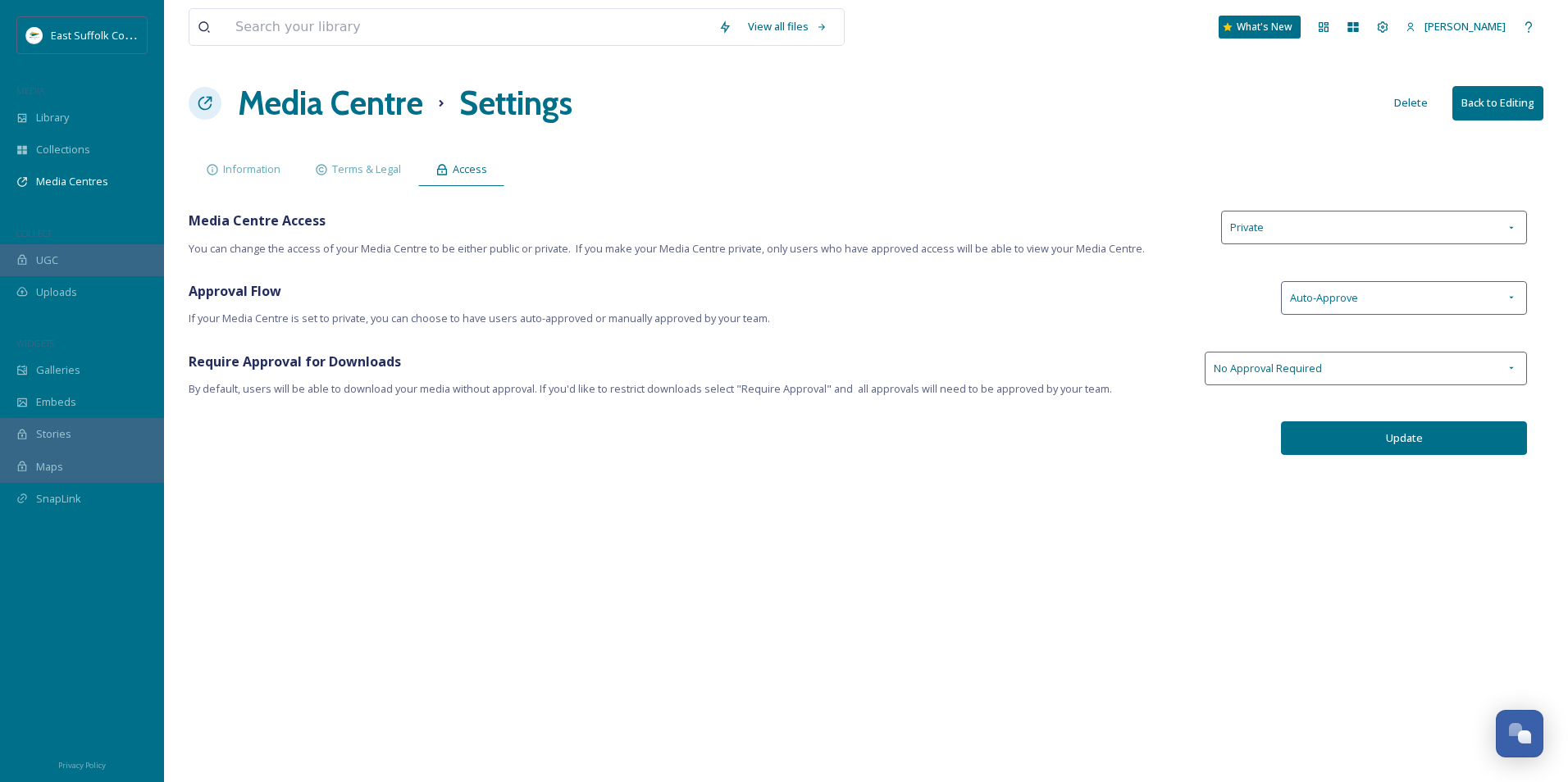
click at [369, 113] on h1 "Media Centre" at bounding box center [331, 104] width 186 height 49
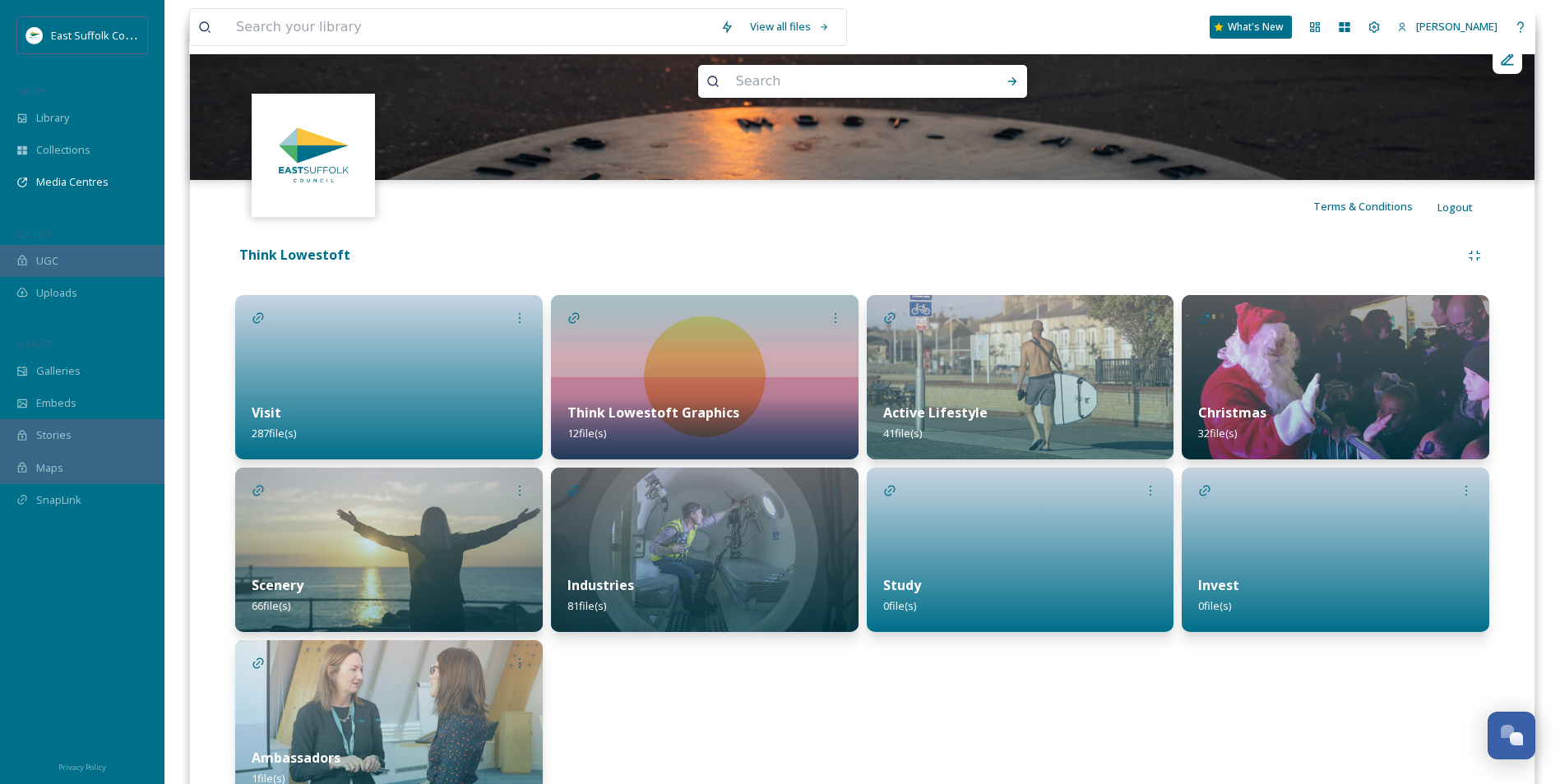
scroll to position [273, 0]
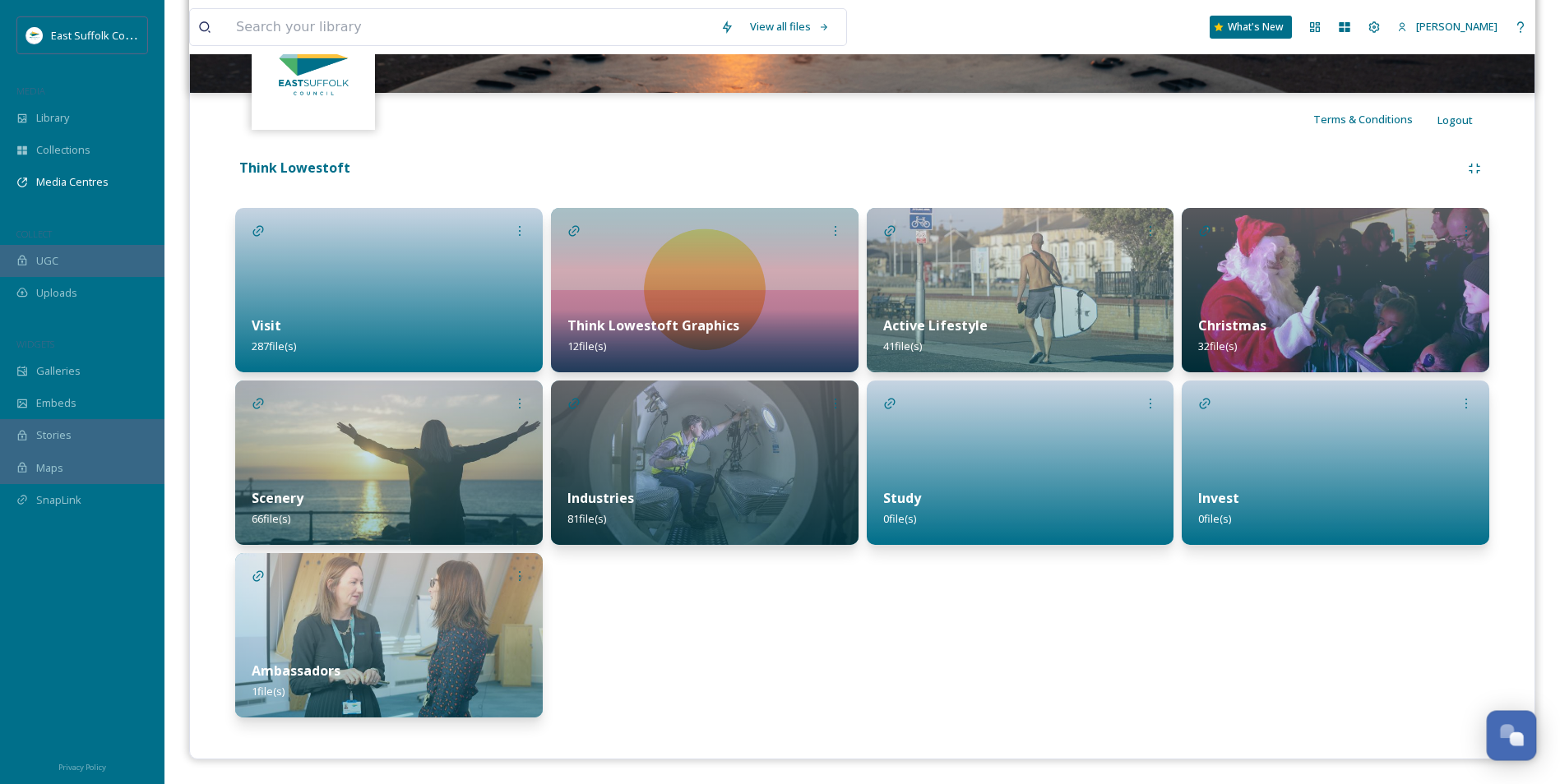
click at [1514, 742] on div "Open Chat" at bounding box center [1516, 740] width 14 height 14
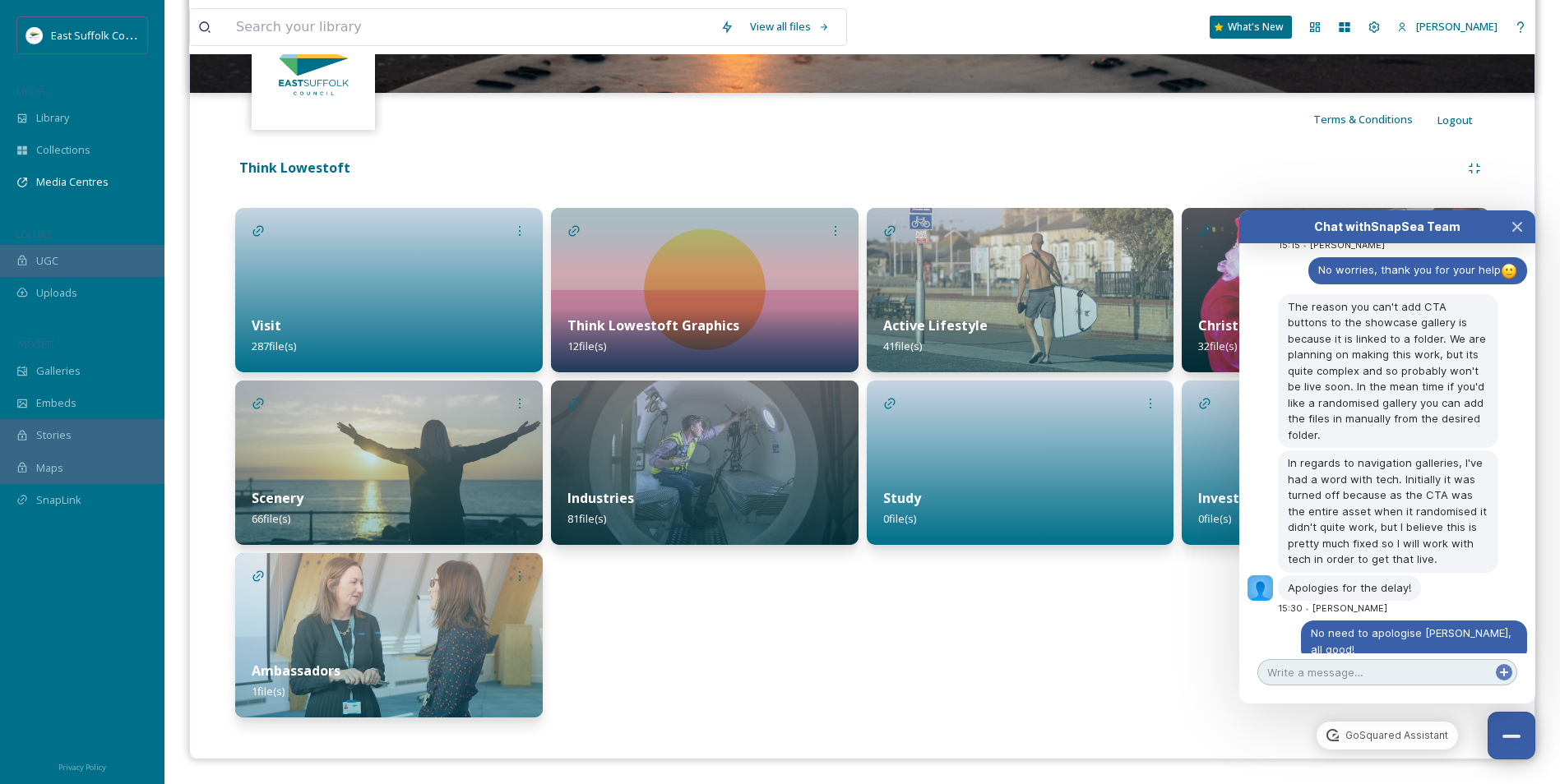
click at [1361, 670] on textarea at bounding box center [1388, 673] width 260 height 26
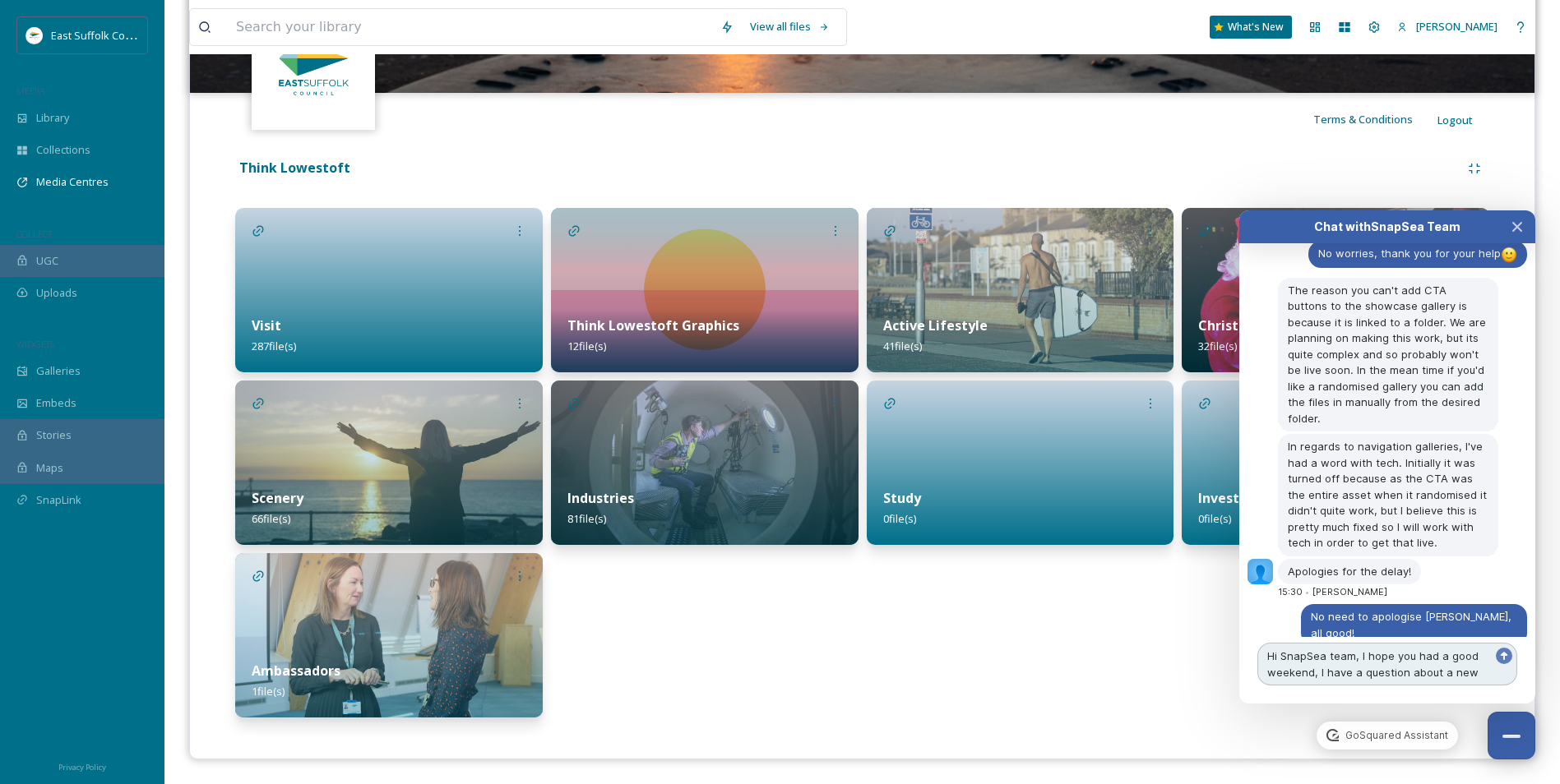
scroll to position [7464, 0]
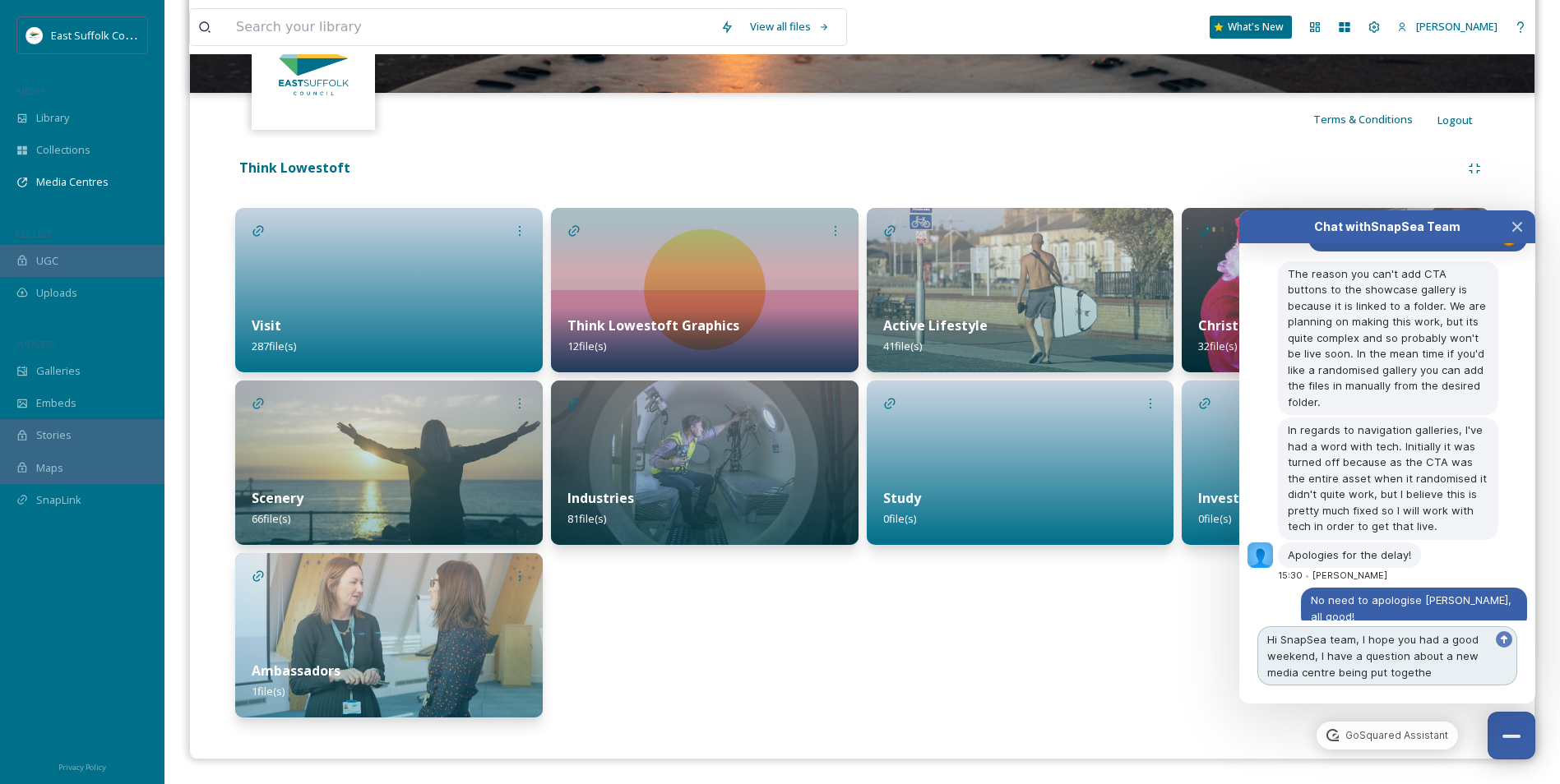
type textarea "Hi SnapSea team, I hope you had a good weekend, I have a question about a new m…"
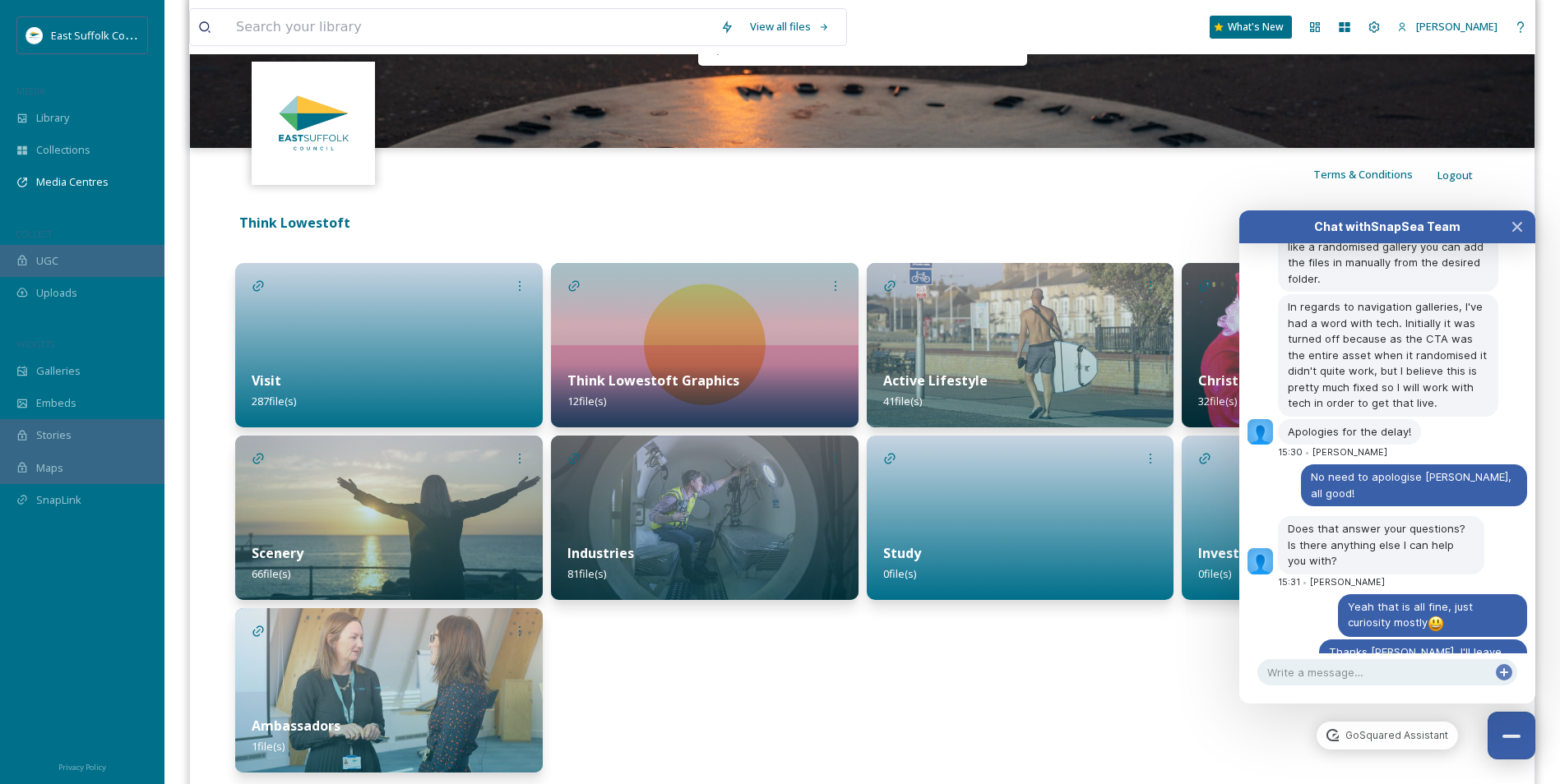
scroll to position [110, 0]
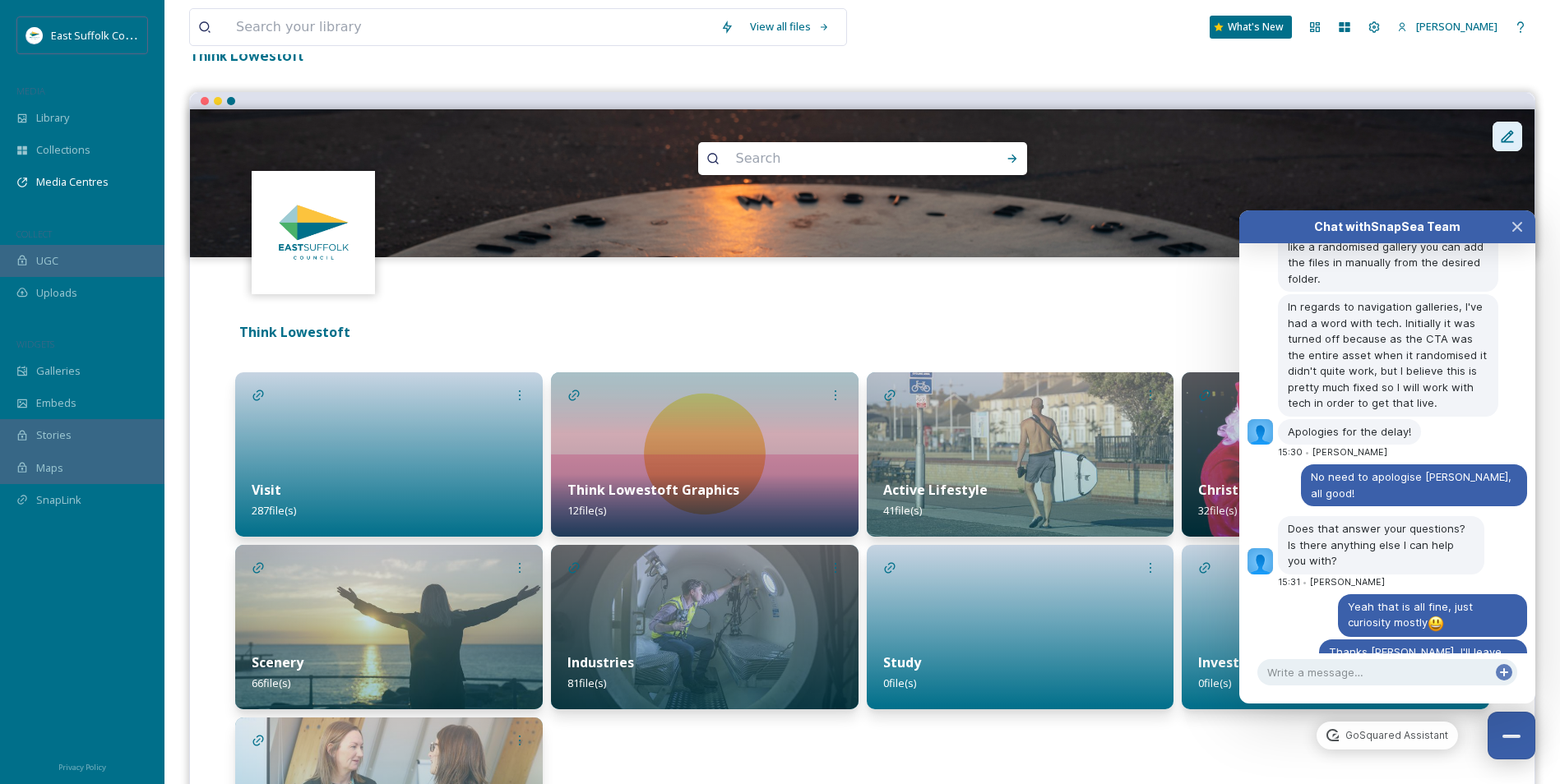
click at [1506, 134] on icon at bounding box center [1507, 137] width 16 height 16
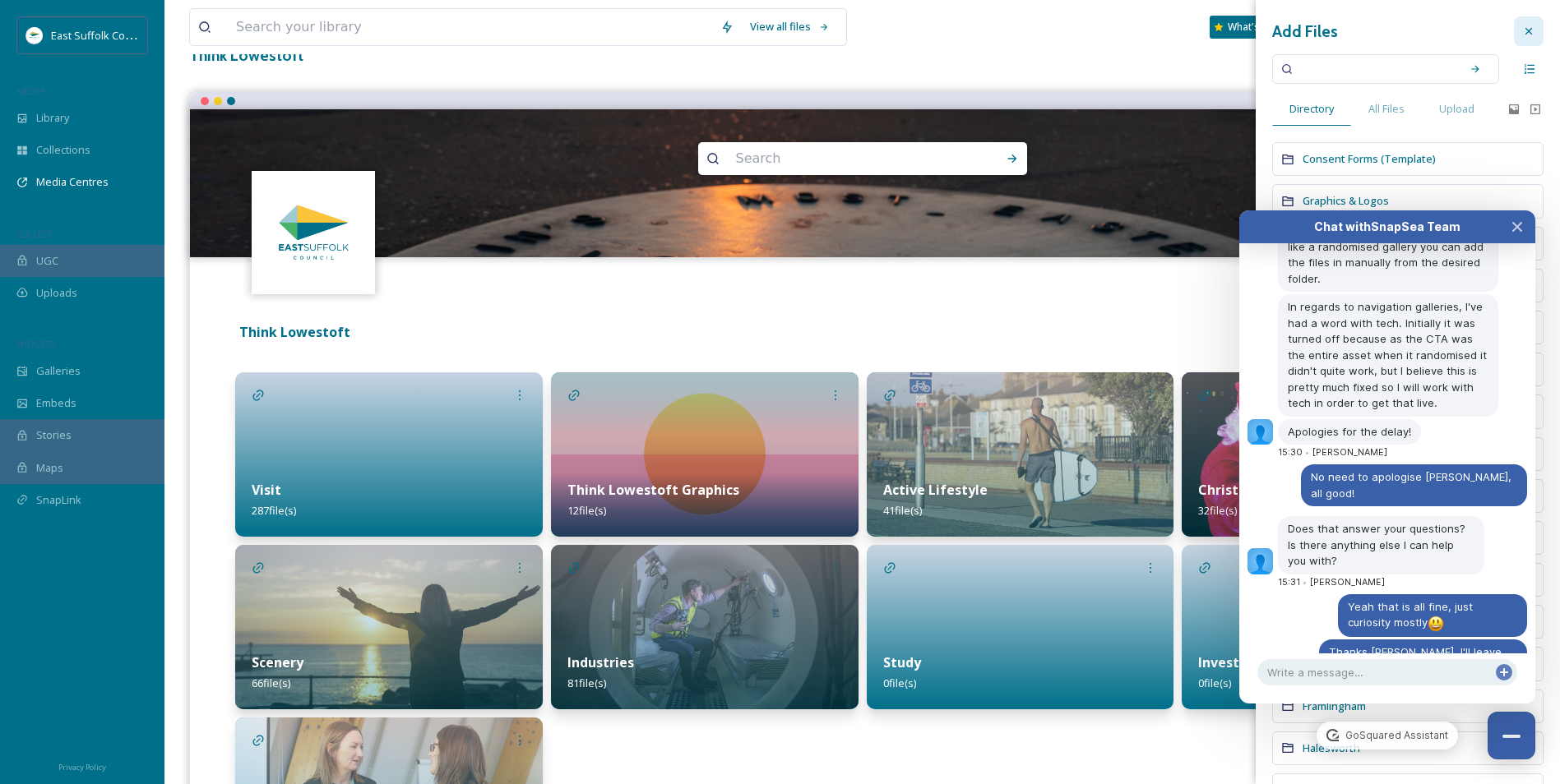
click at [1525, 30] on icon at bounding box center [1529, 31] width 7 height 7
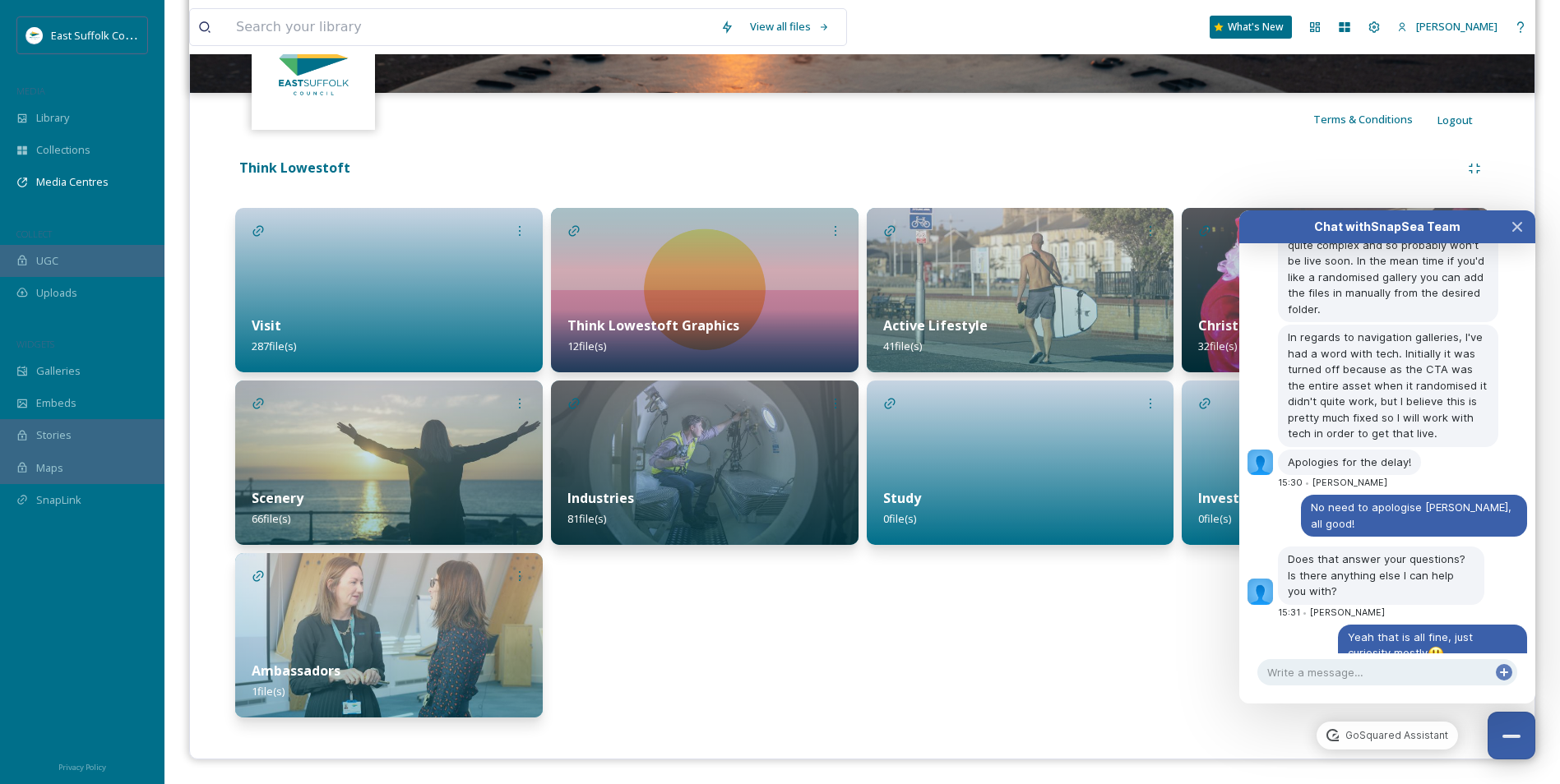
scroll to position [7618, 0]
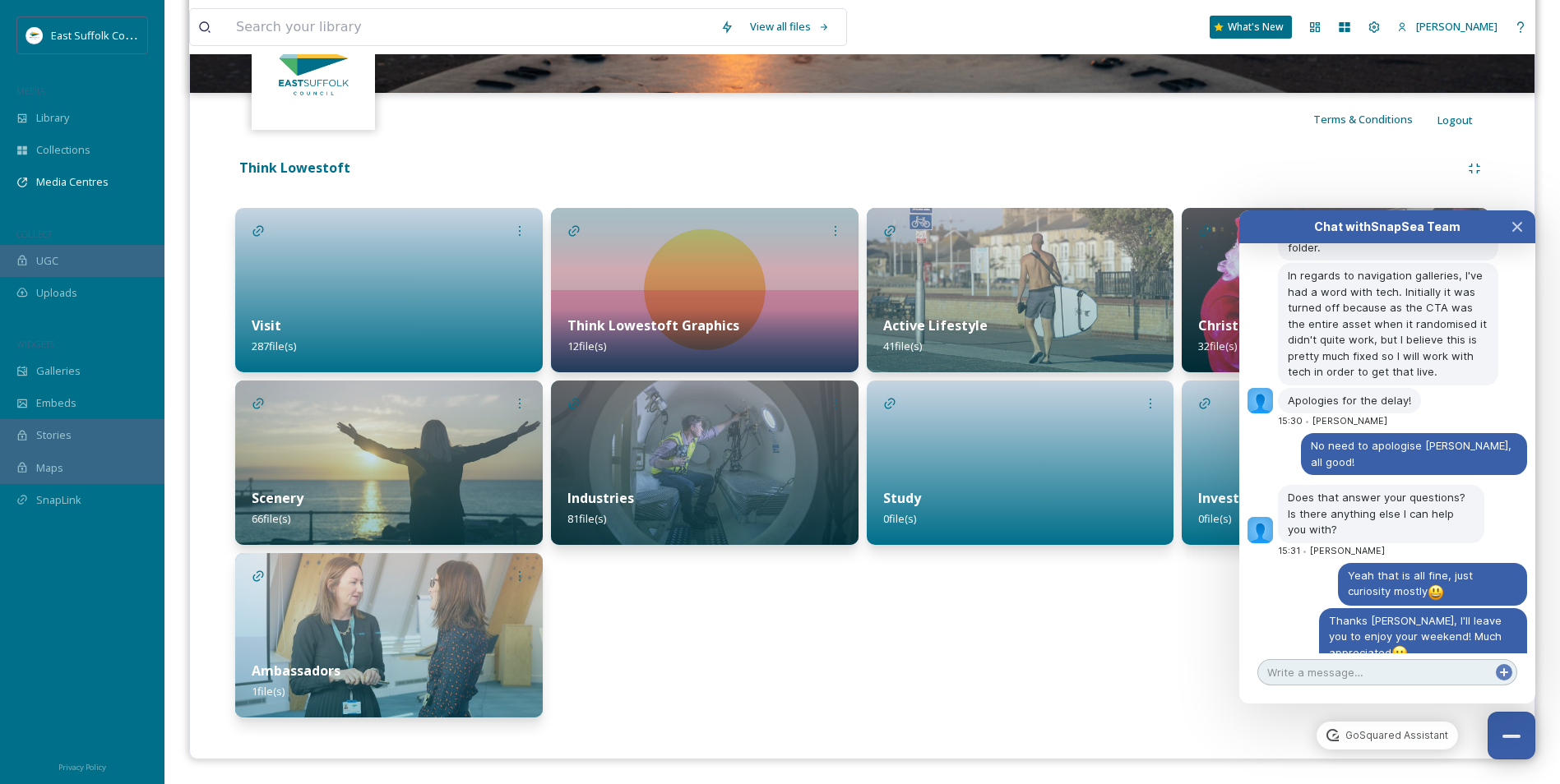
click at [1321, 677] on textarea at bounding box center [1388, 673] width 260 height 26
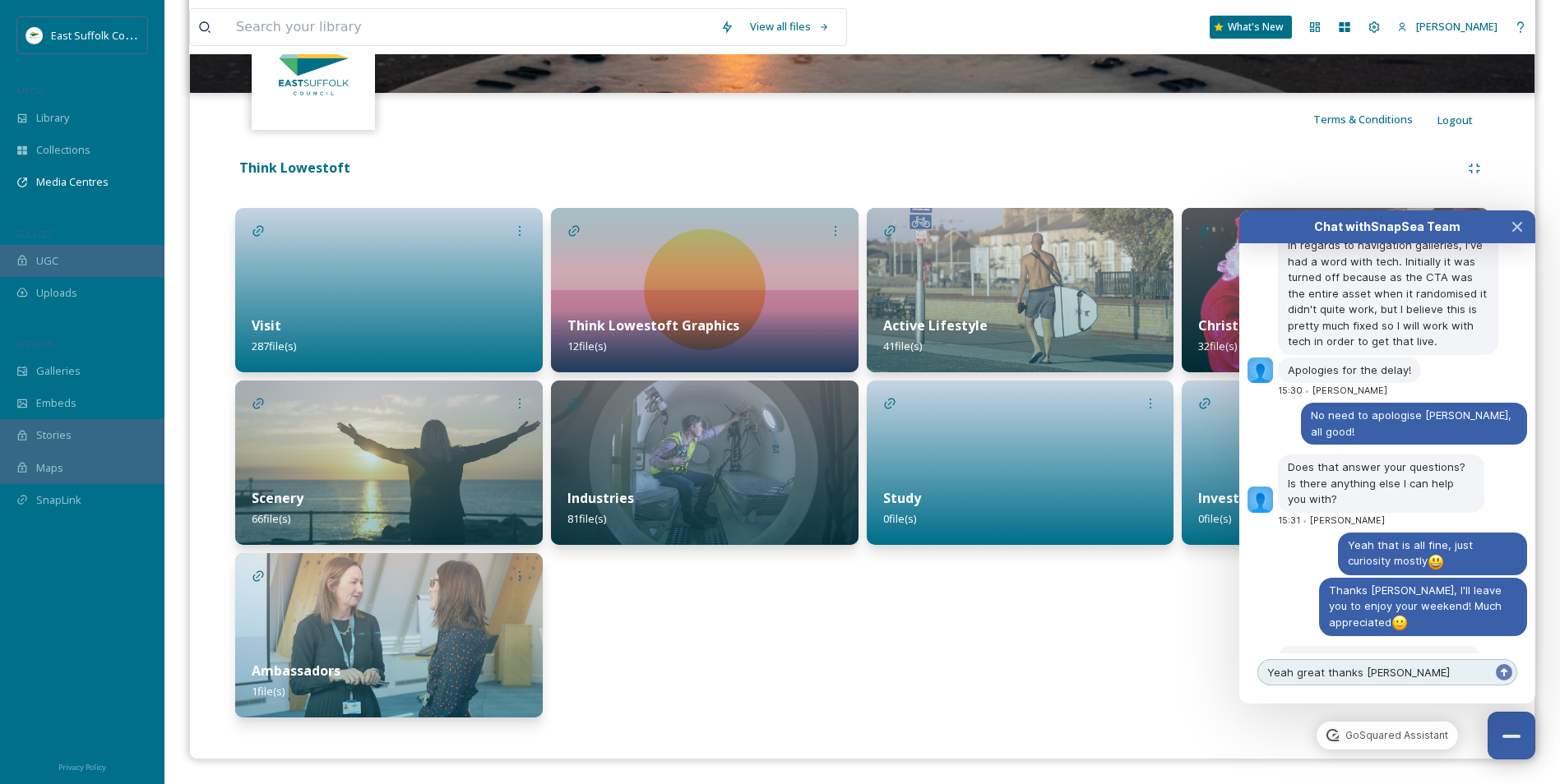
type textarea "Yeah great thanks [PERSON_NAME]"
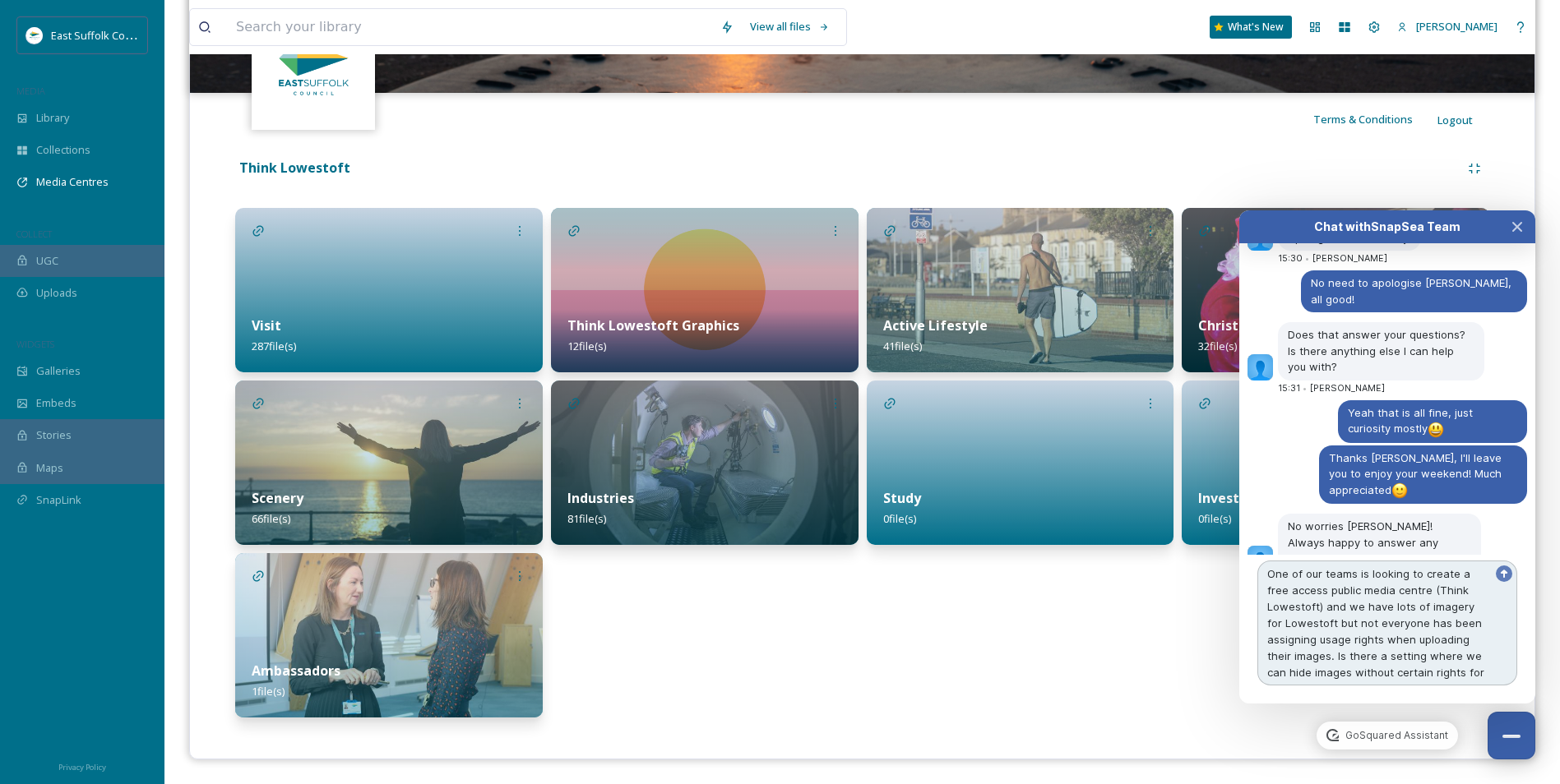
scroll to position [7797, 0]
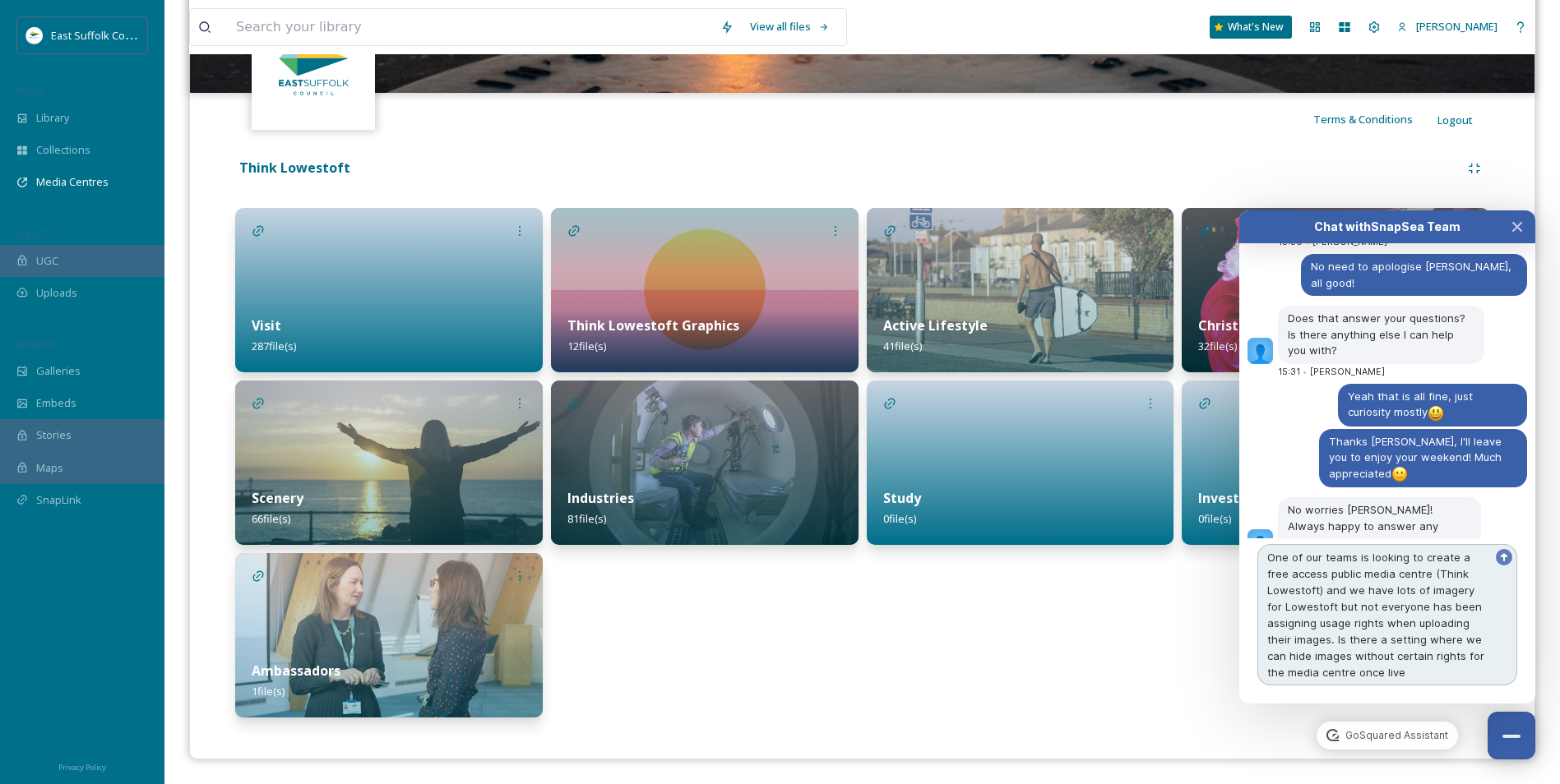
type textarea "One of our teams is looking to create a free access public media centre (Think …"
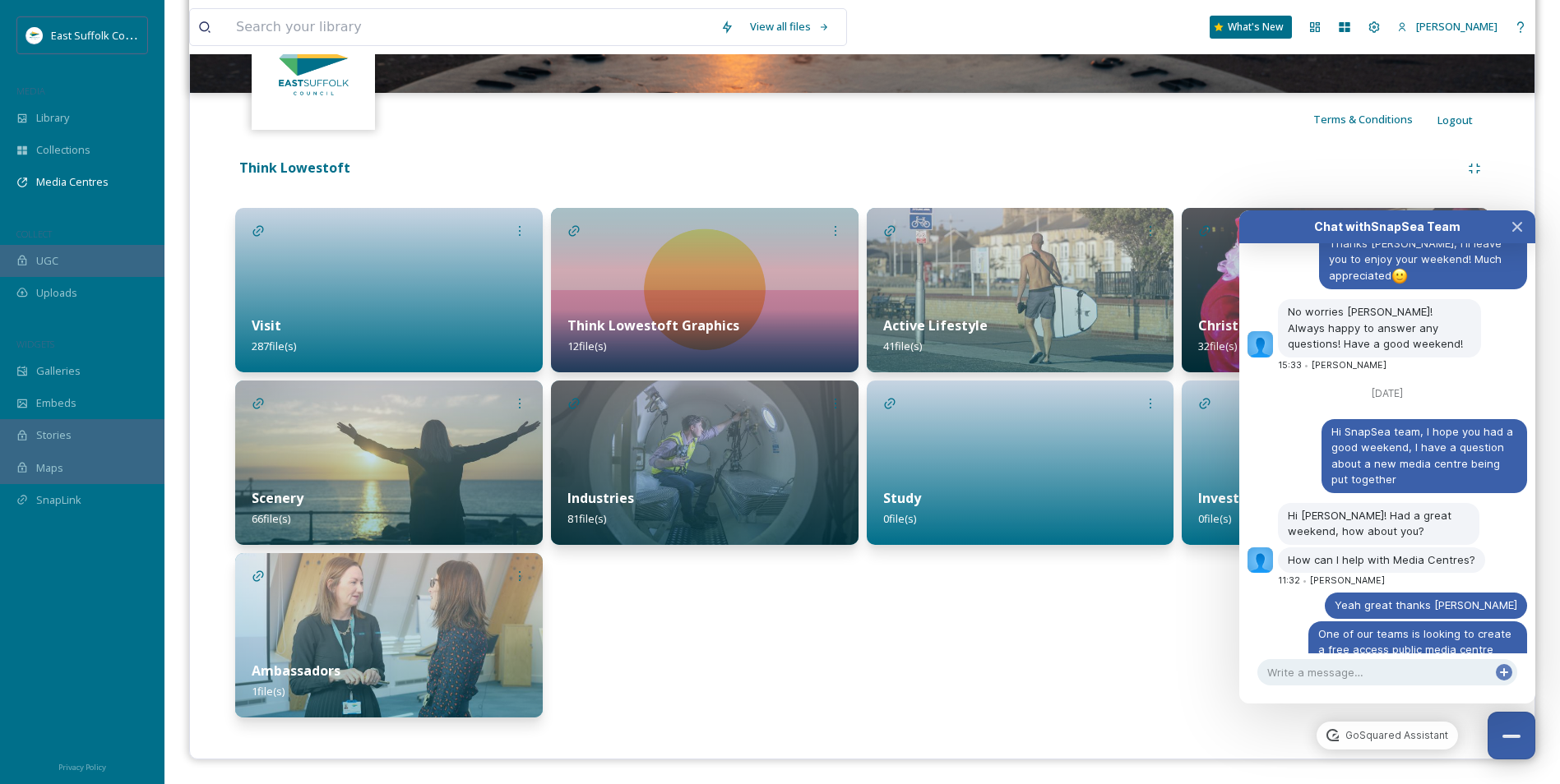
scroll to position [7965, 0]
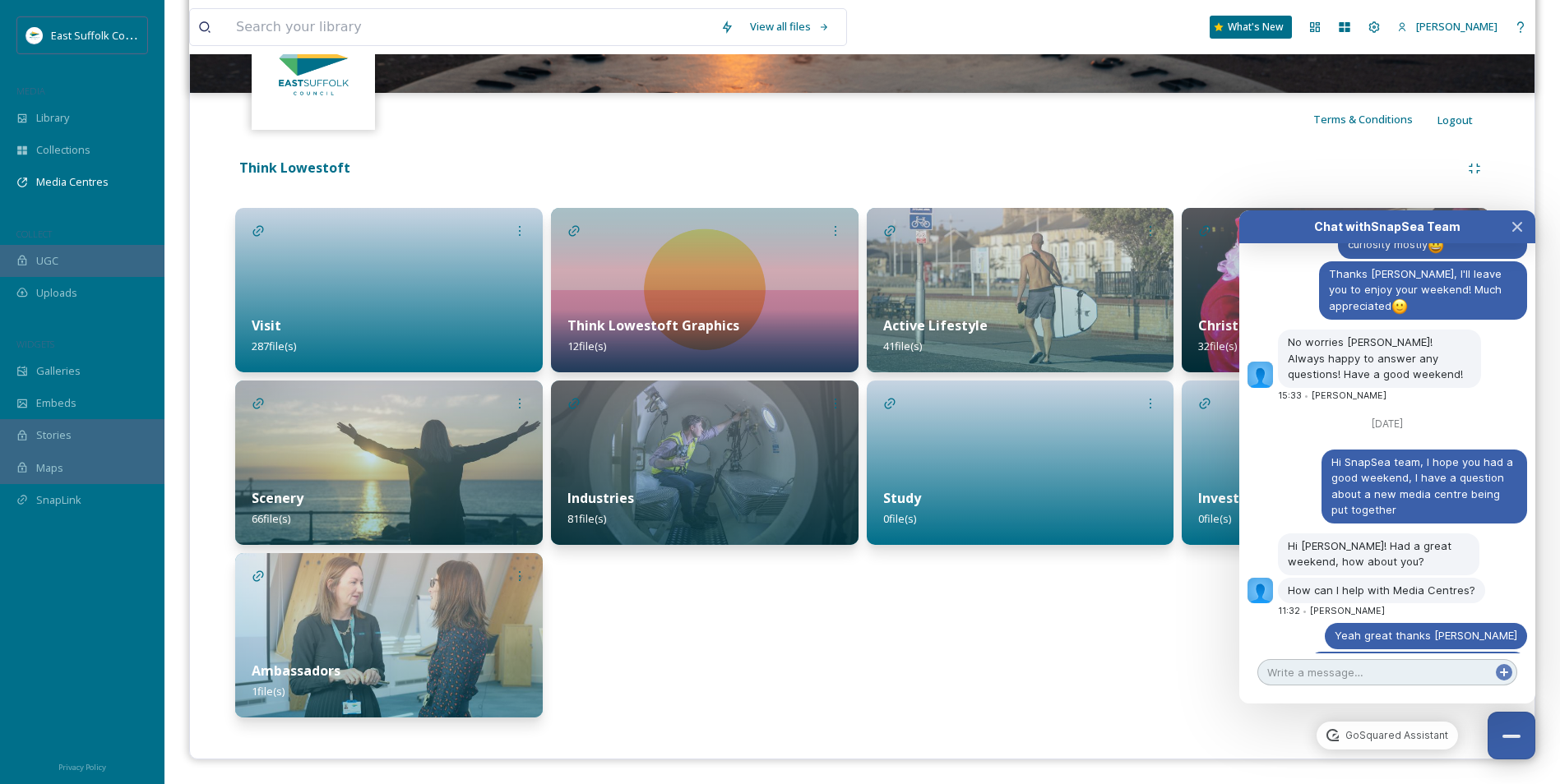
click at [1357, 677] on textarea at bounding box center [1388, 673] width 260 height 26
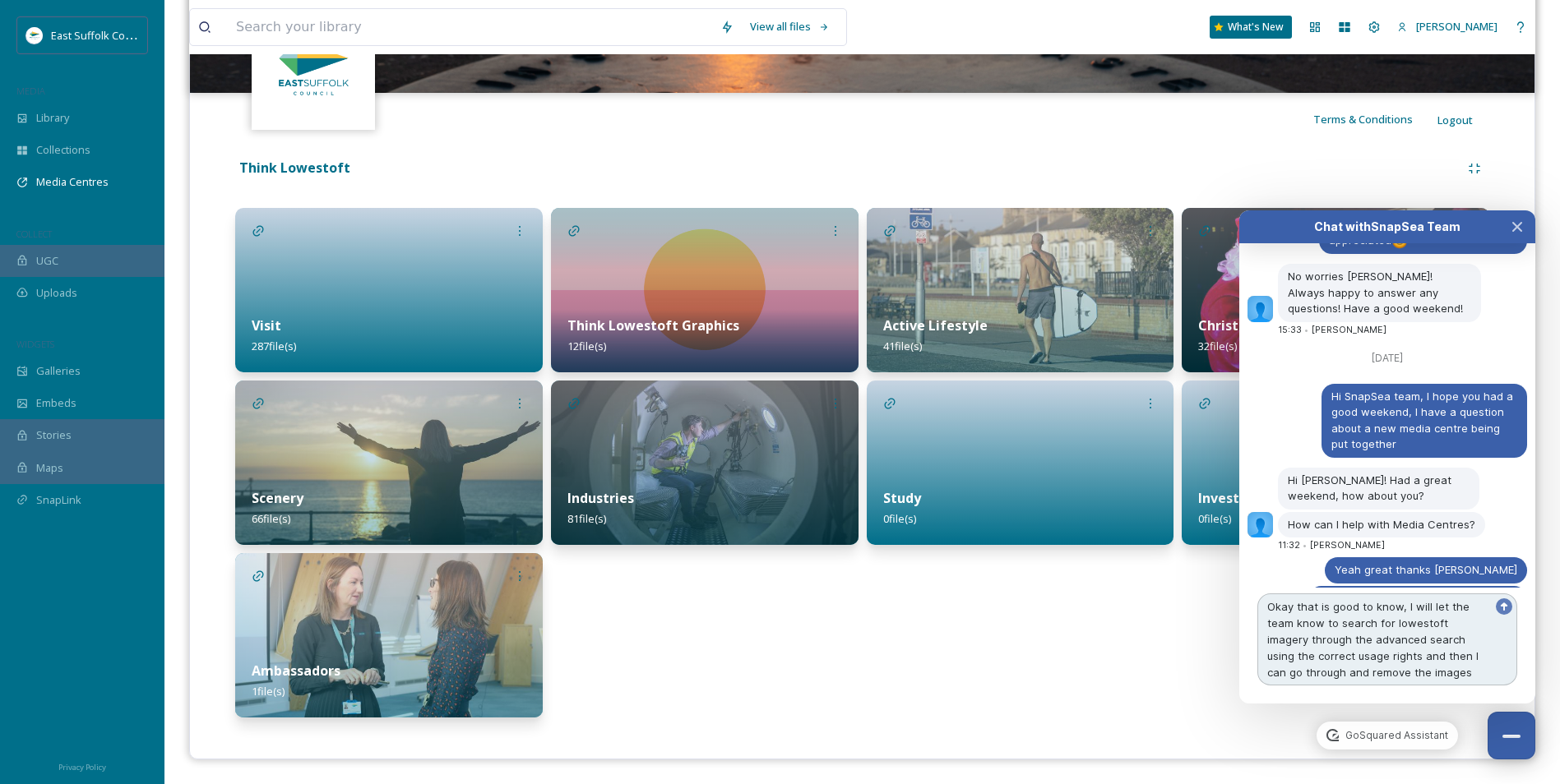
scroll to position [8062, 0]
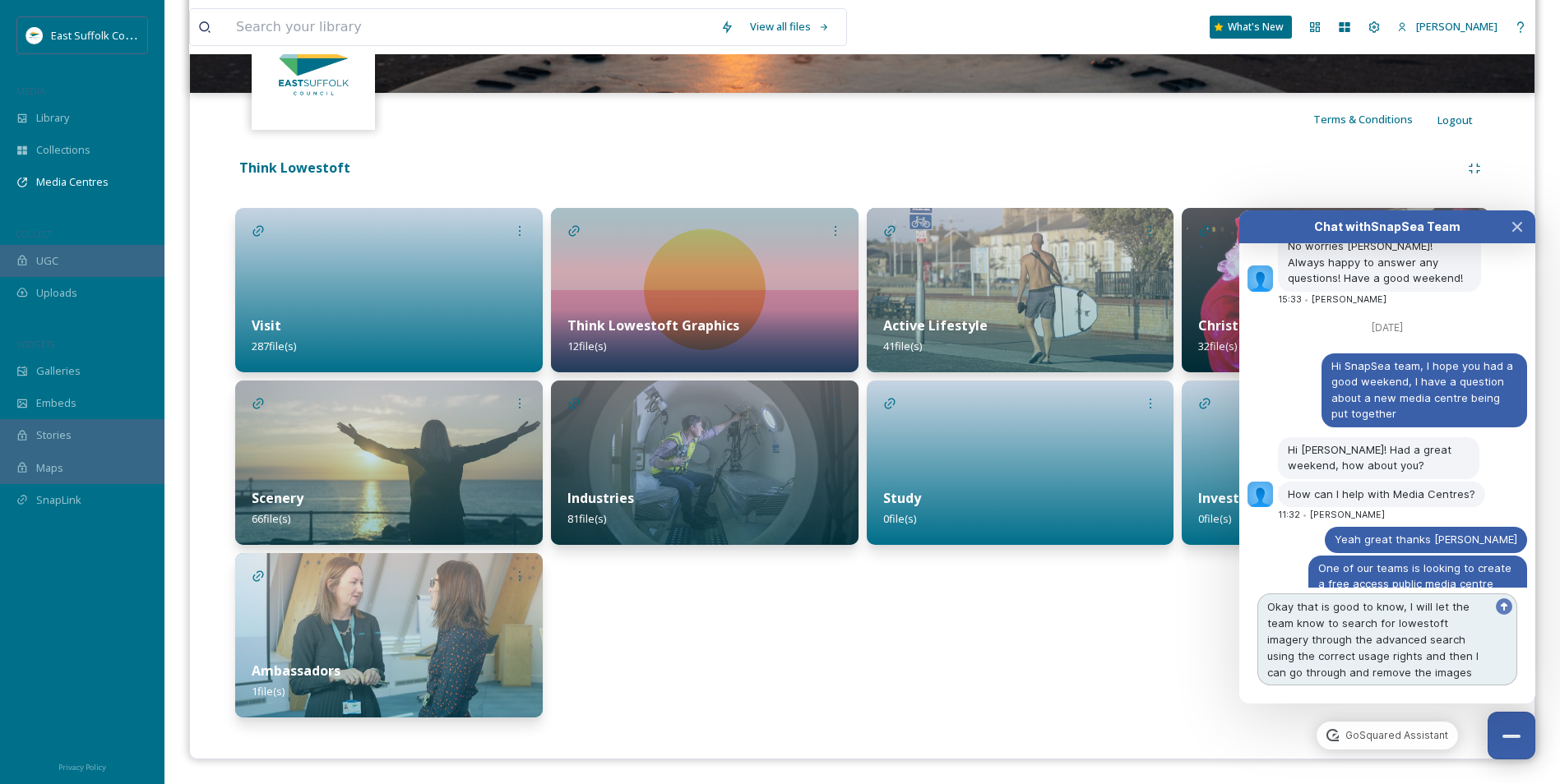
type textarea "Okay that is good to know, I will let the team know to search for lowestoft ima…"
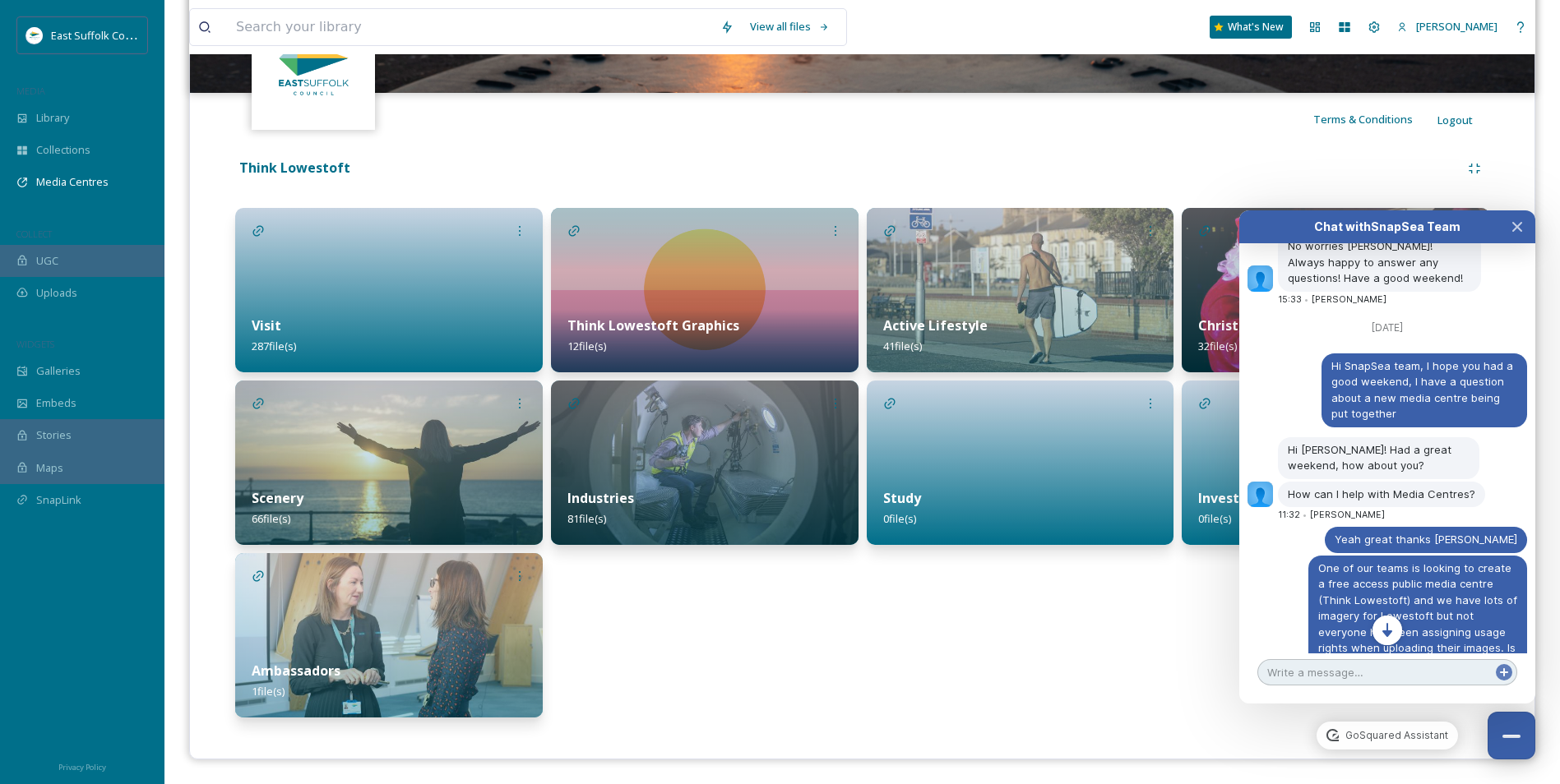
scroll to position [8111, 0]
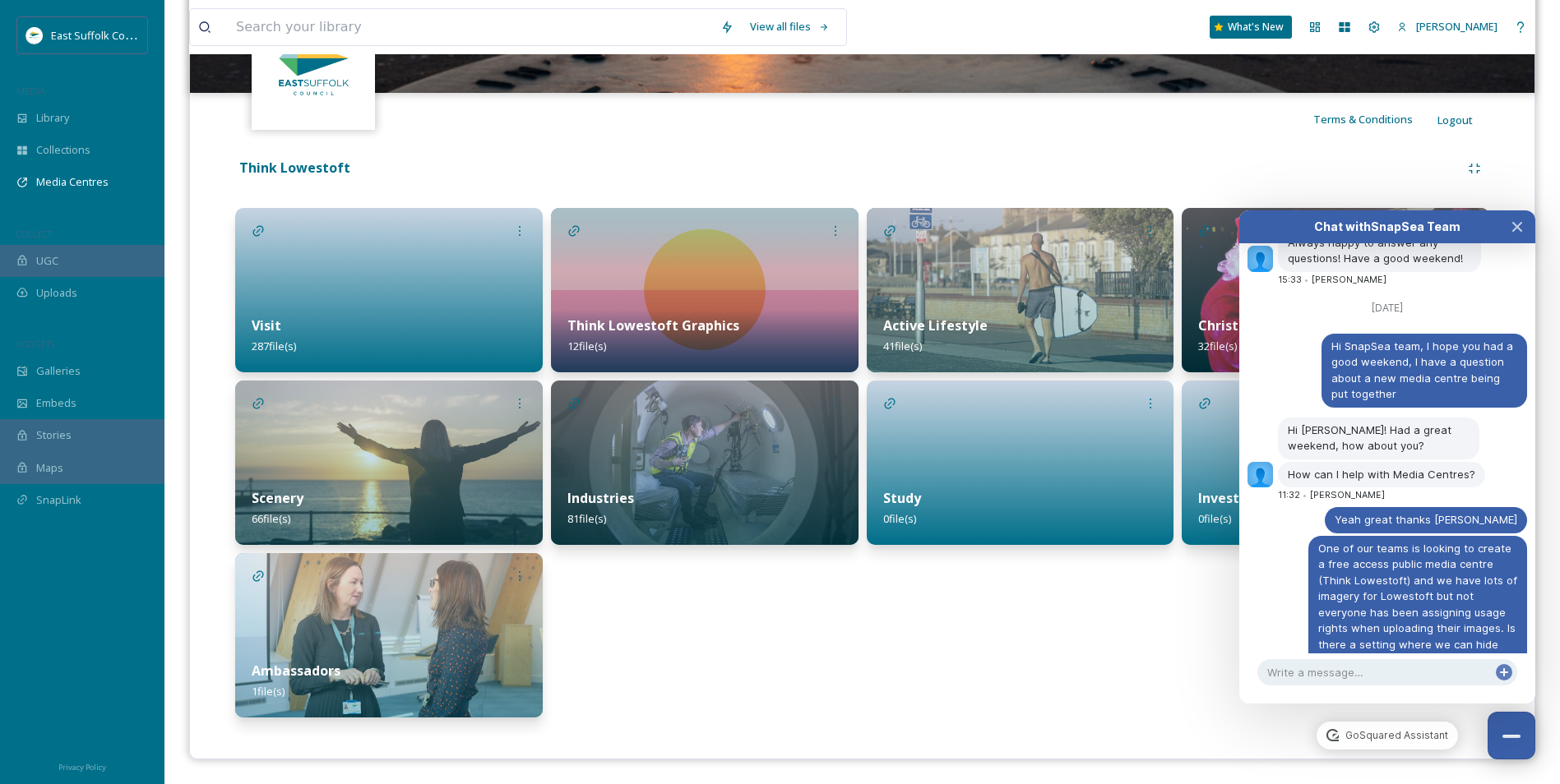
drag, startPoint x: 1322, startPoint y: 519, endPoint x: 1459, endPoint y: 535, distance: 137.9
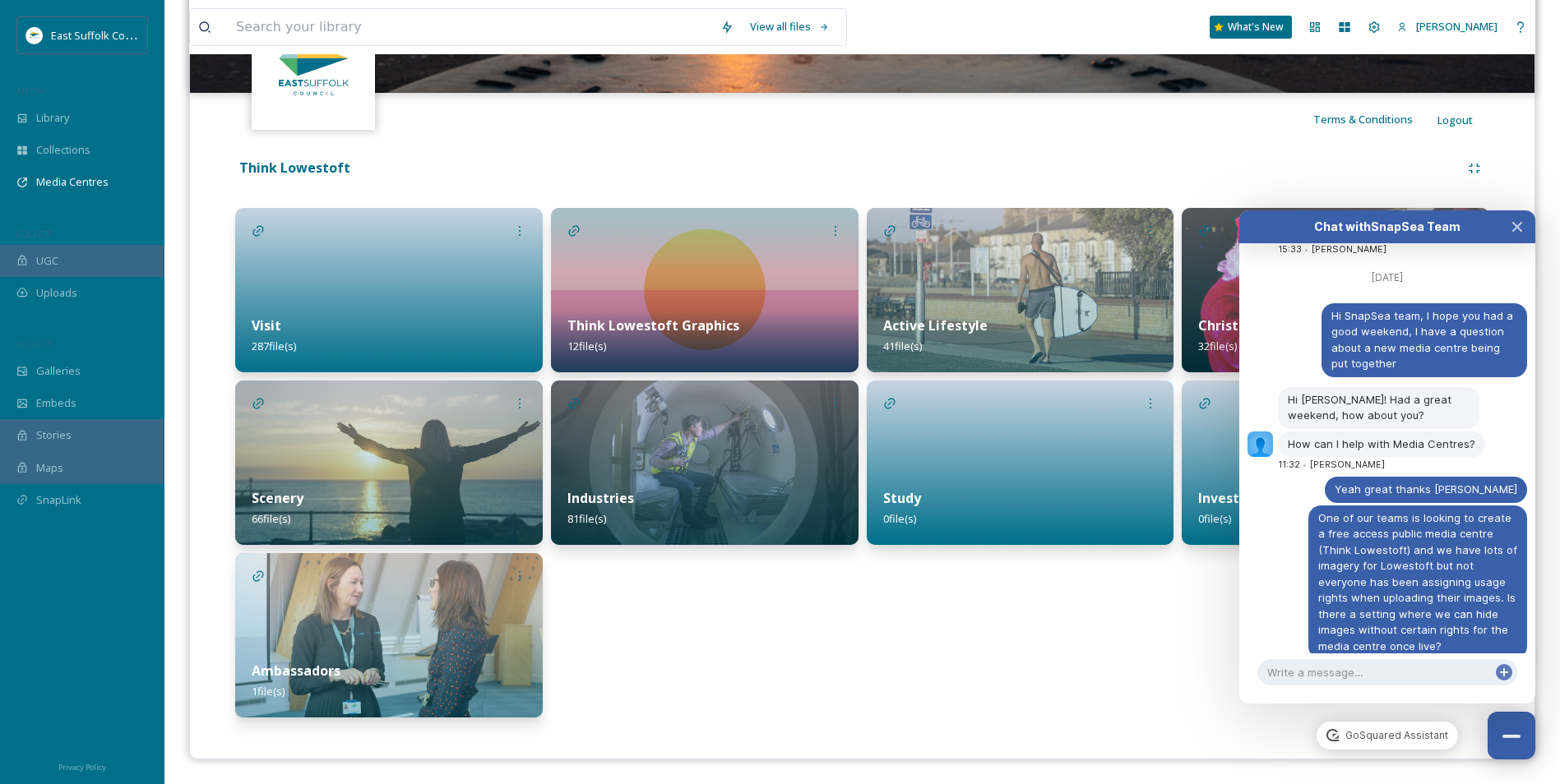
click at [1229, 611] on div "Christmas 32 file(s) Invest 0 file(s)" at bounding box center [1335, 463] width 307 height 510
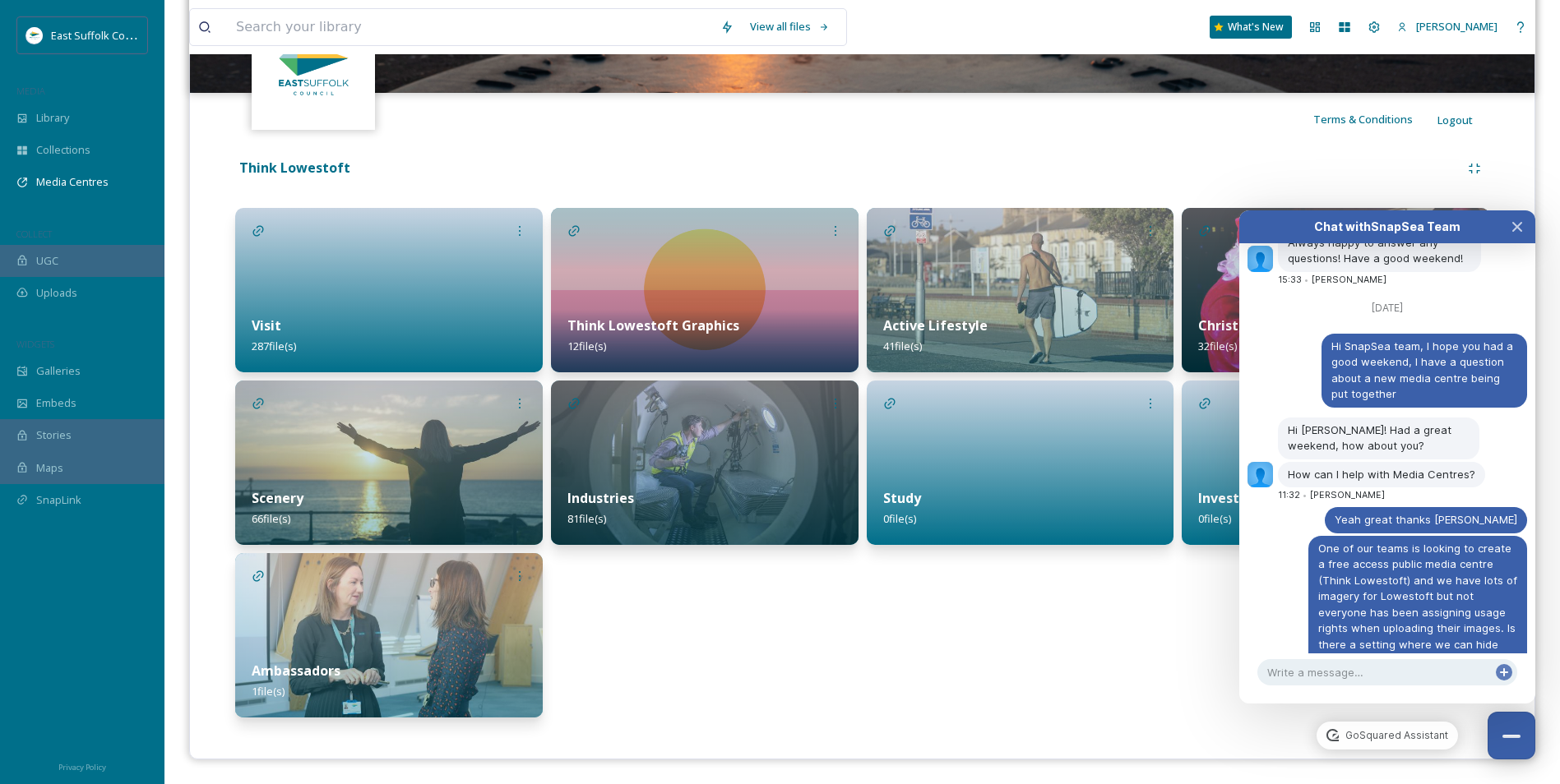
click at [1112, 612] on div "Active Lifestyle 41 file(s) Study 0 file(s)" at bounding box center [1020, 463] width 307 height 510
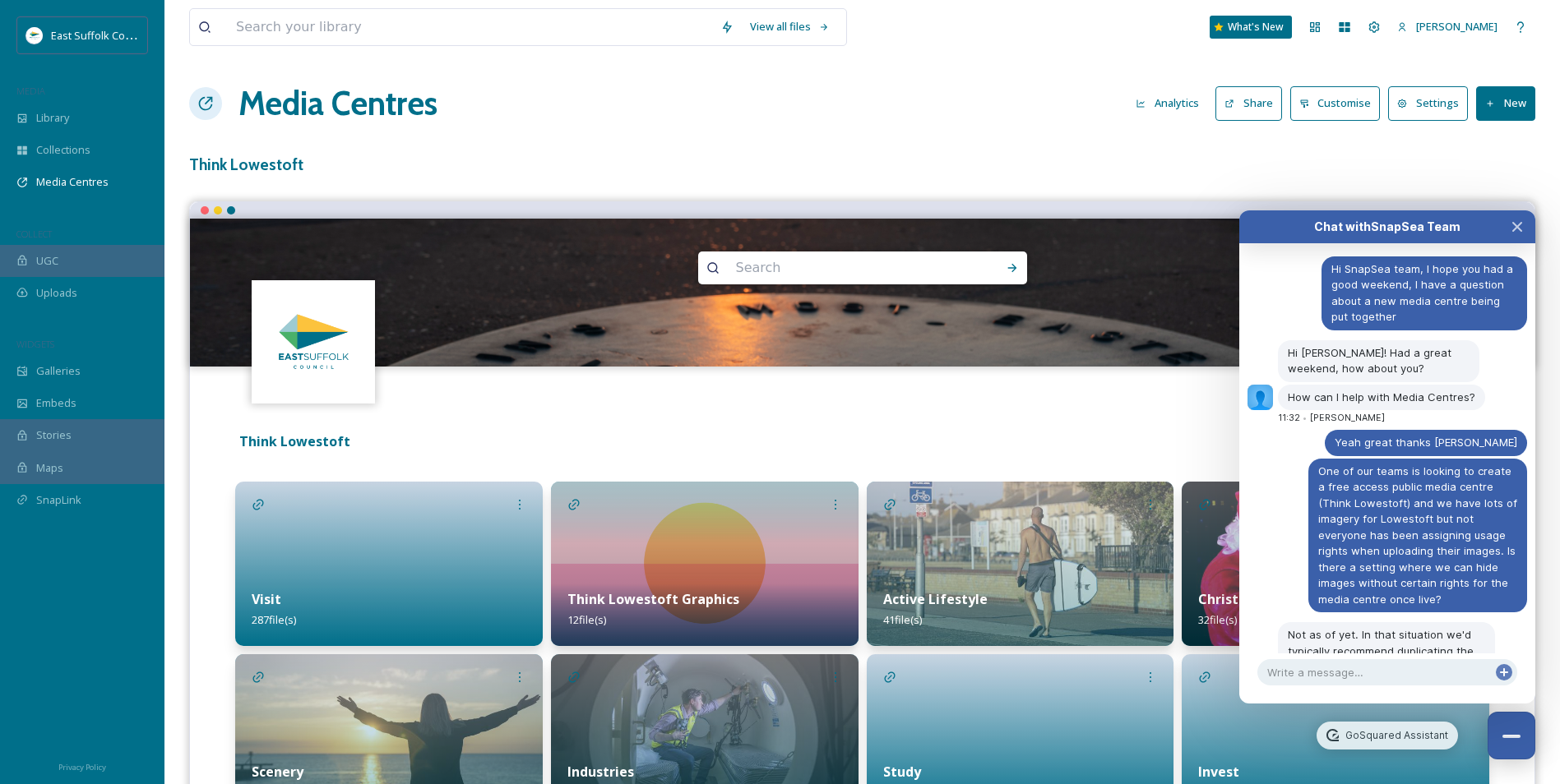
scroll to position [8188, 0]
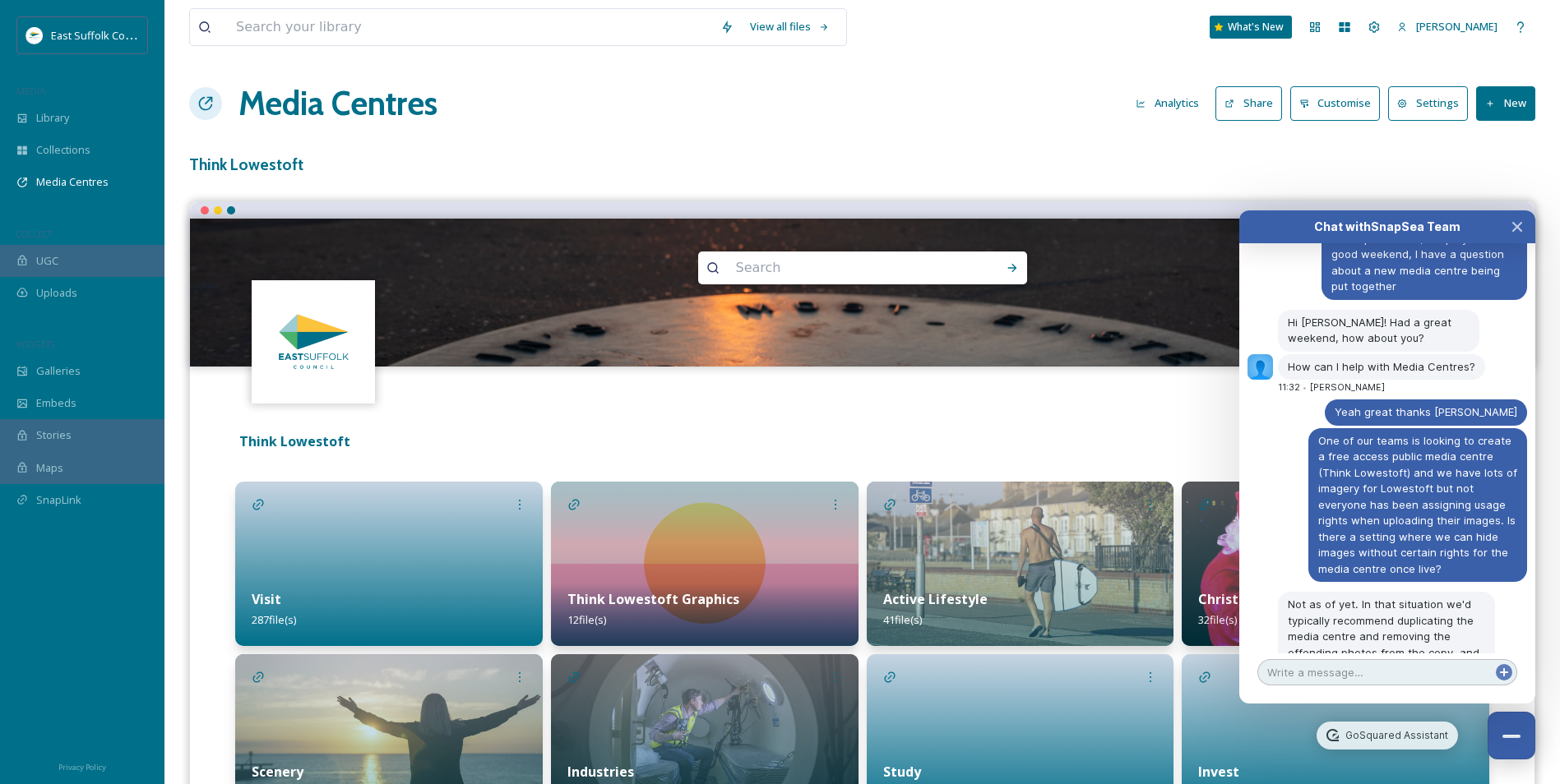
click at [1377, 677] on textarea at bounding box center [1388, 673] width 260 height 26
type textarea "Fantastic! :D"
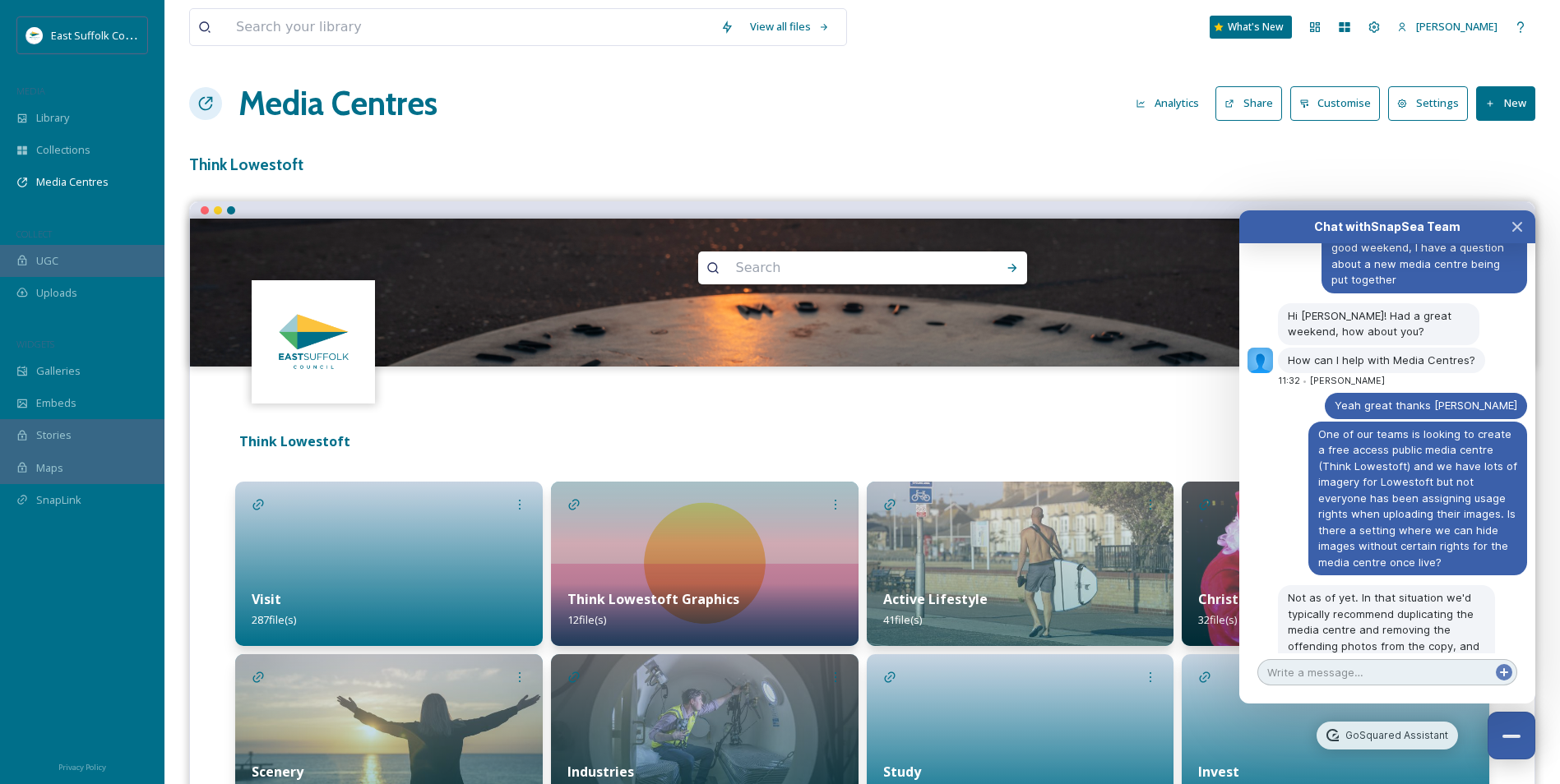
scroll to position [8272, 0]
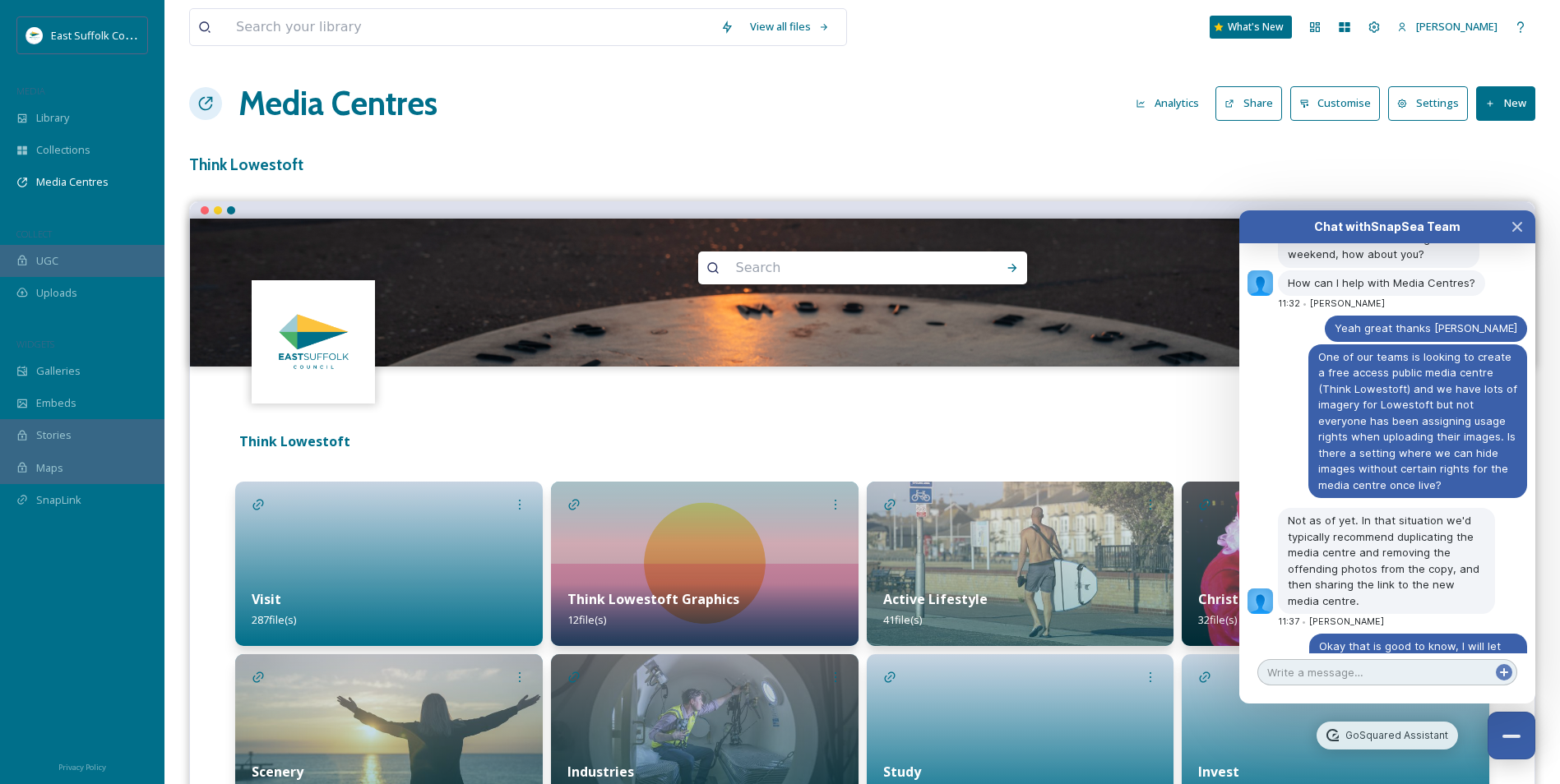
click at [1304, 671] on textarea at bounding box center [1388, 673] width 260 height 26
type textarea "Not currently,"
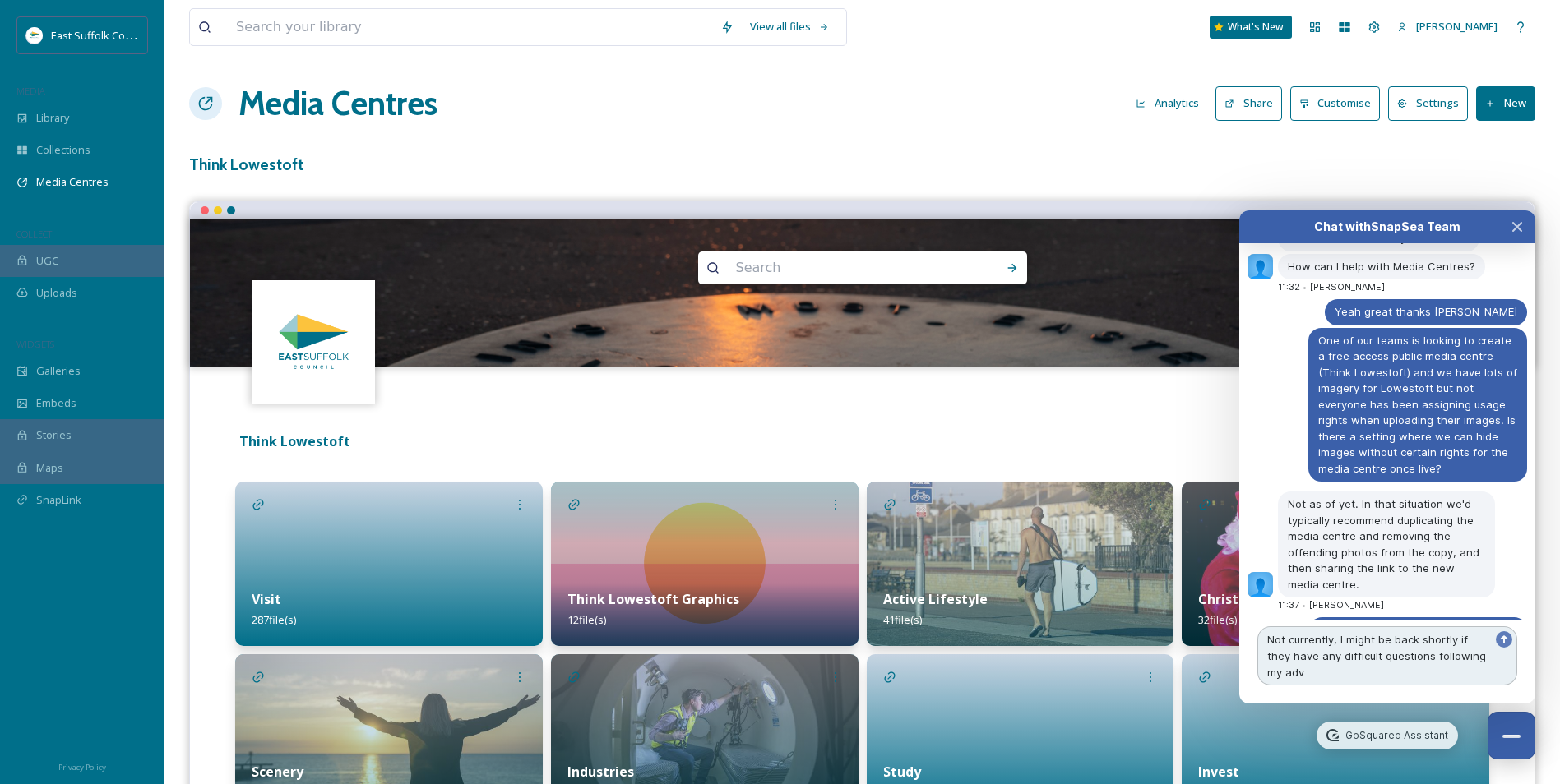
scroll to position [8305, 0]
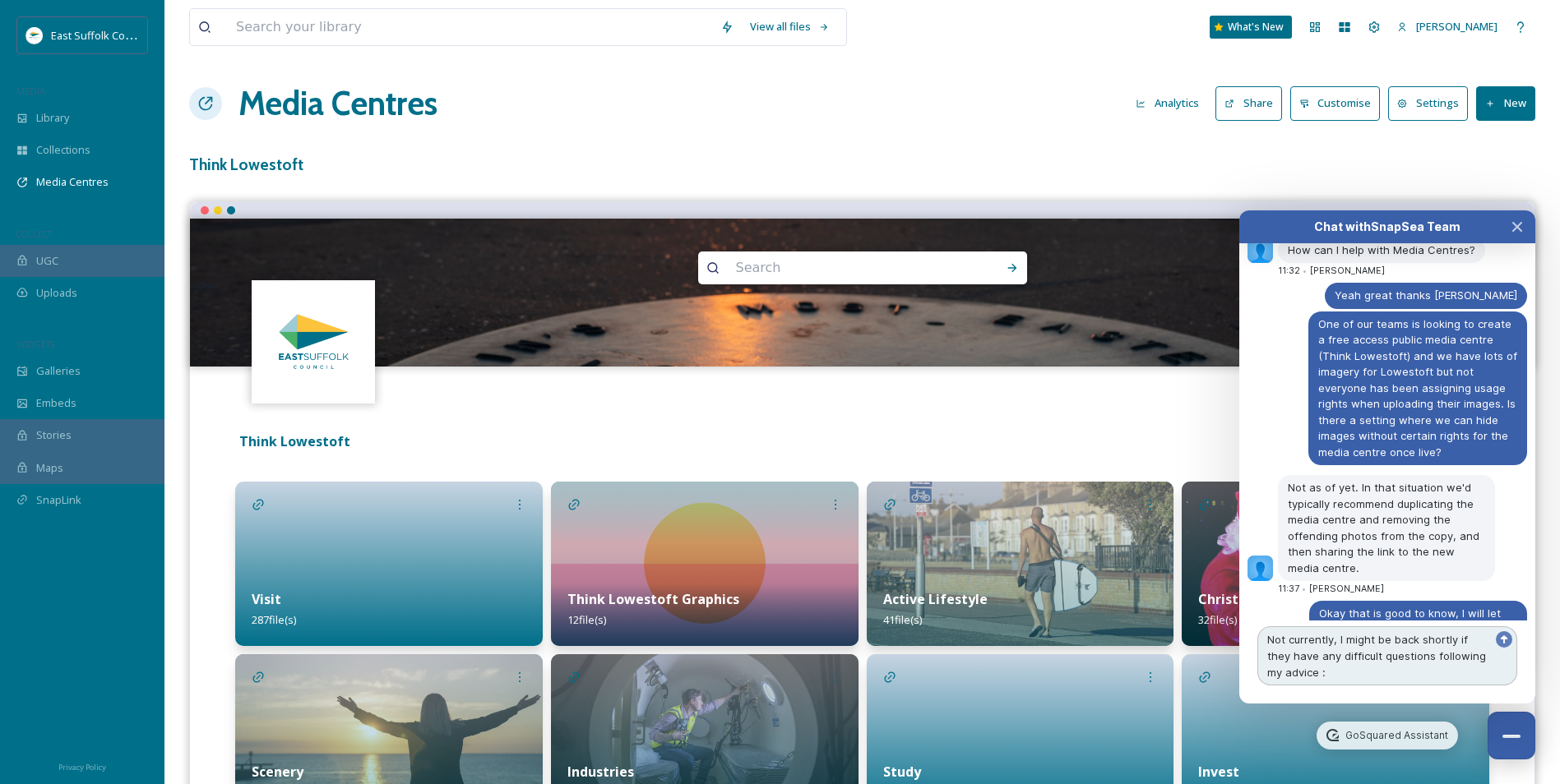
type textarea "Not currently, I might be back shortly if they have any difficult questions fol…"
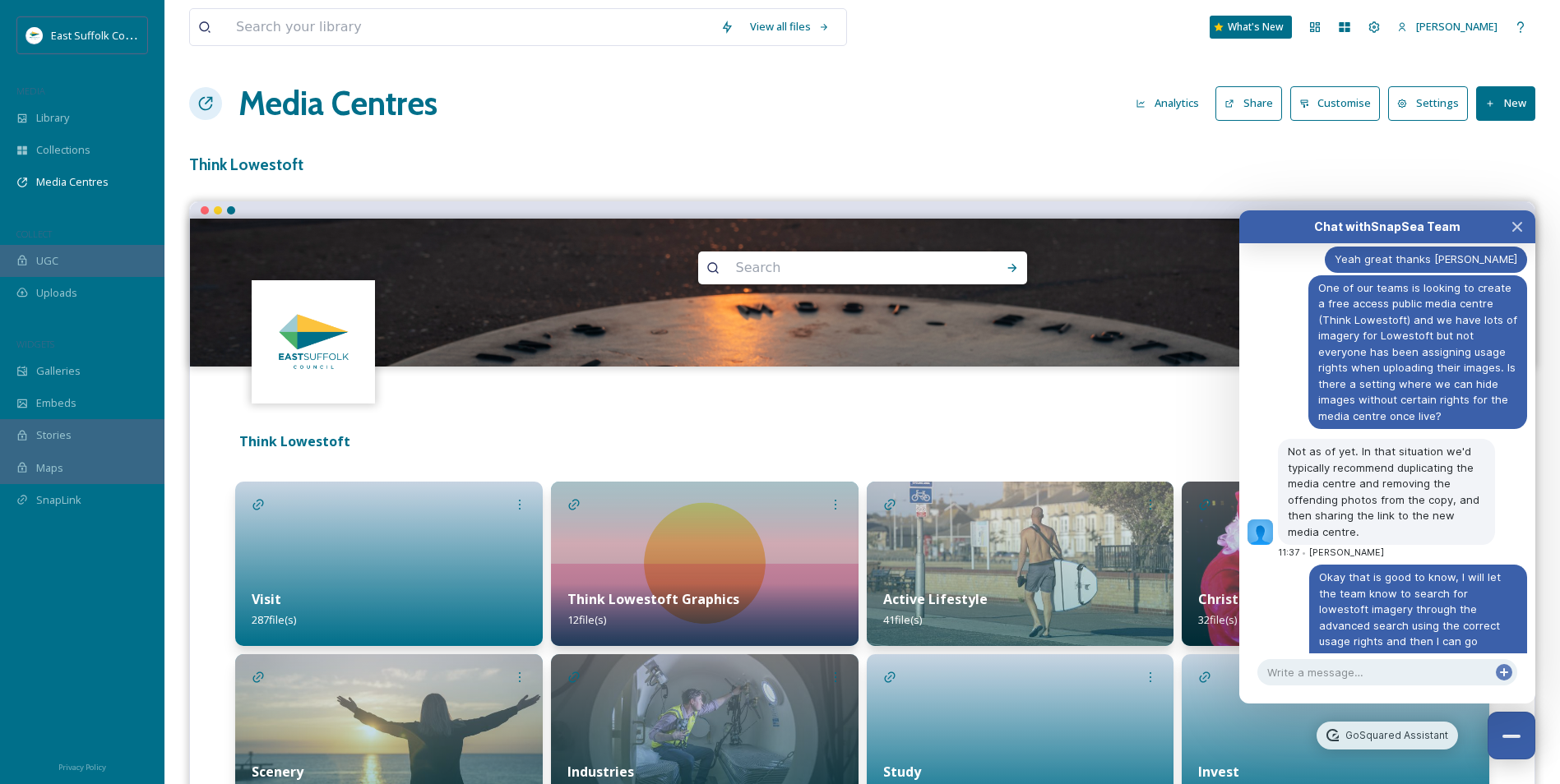
scroll to position [8403, 0]
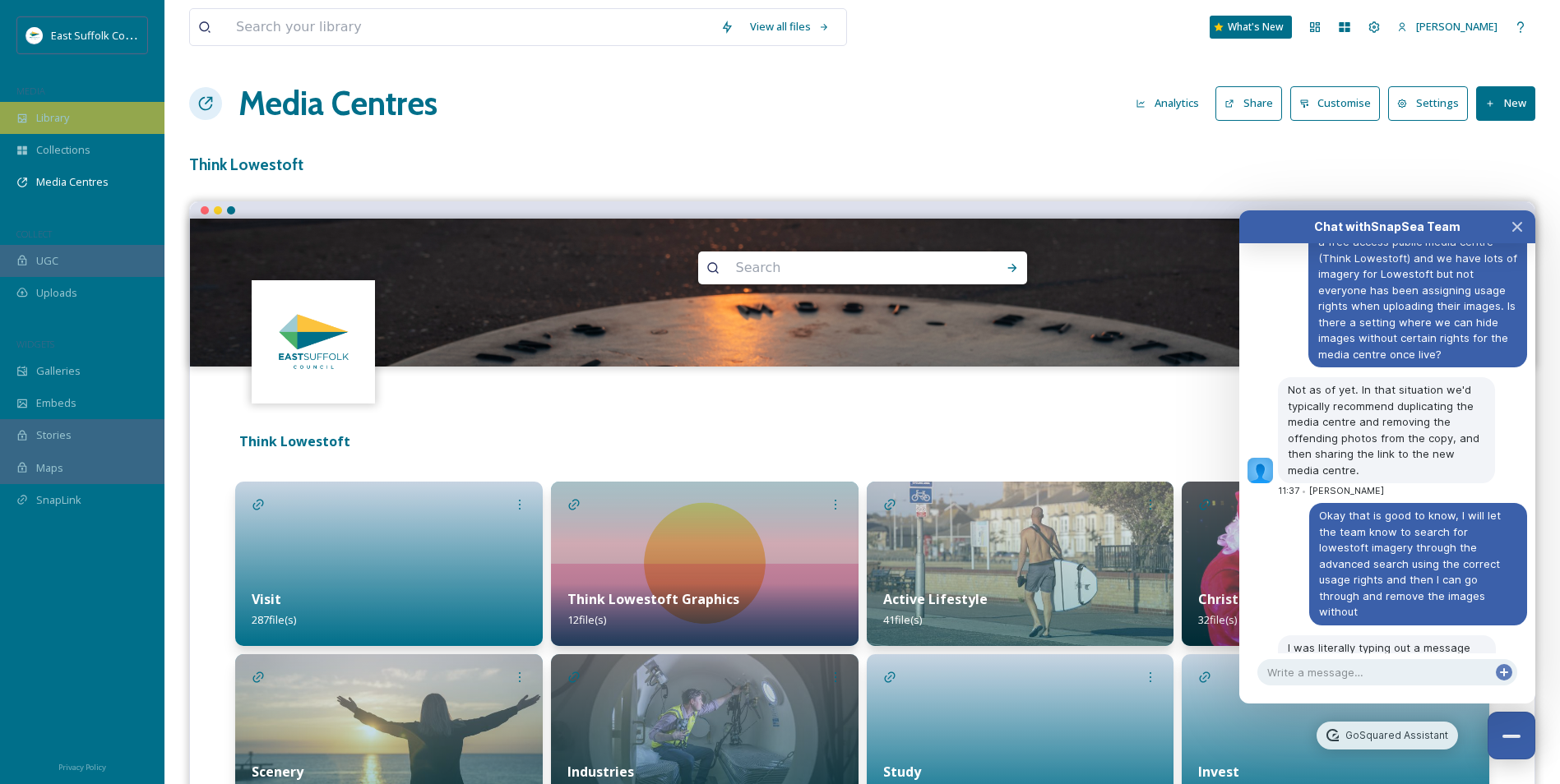
click at [60, 118] on span "Library" at bounding box center [53, 118] width 33 height 16
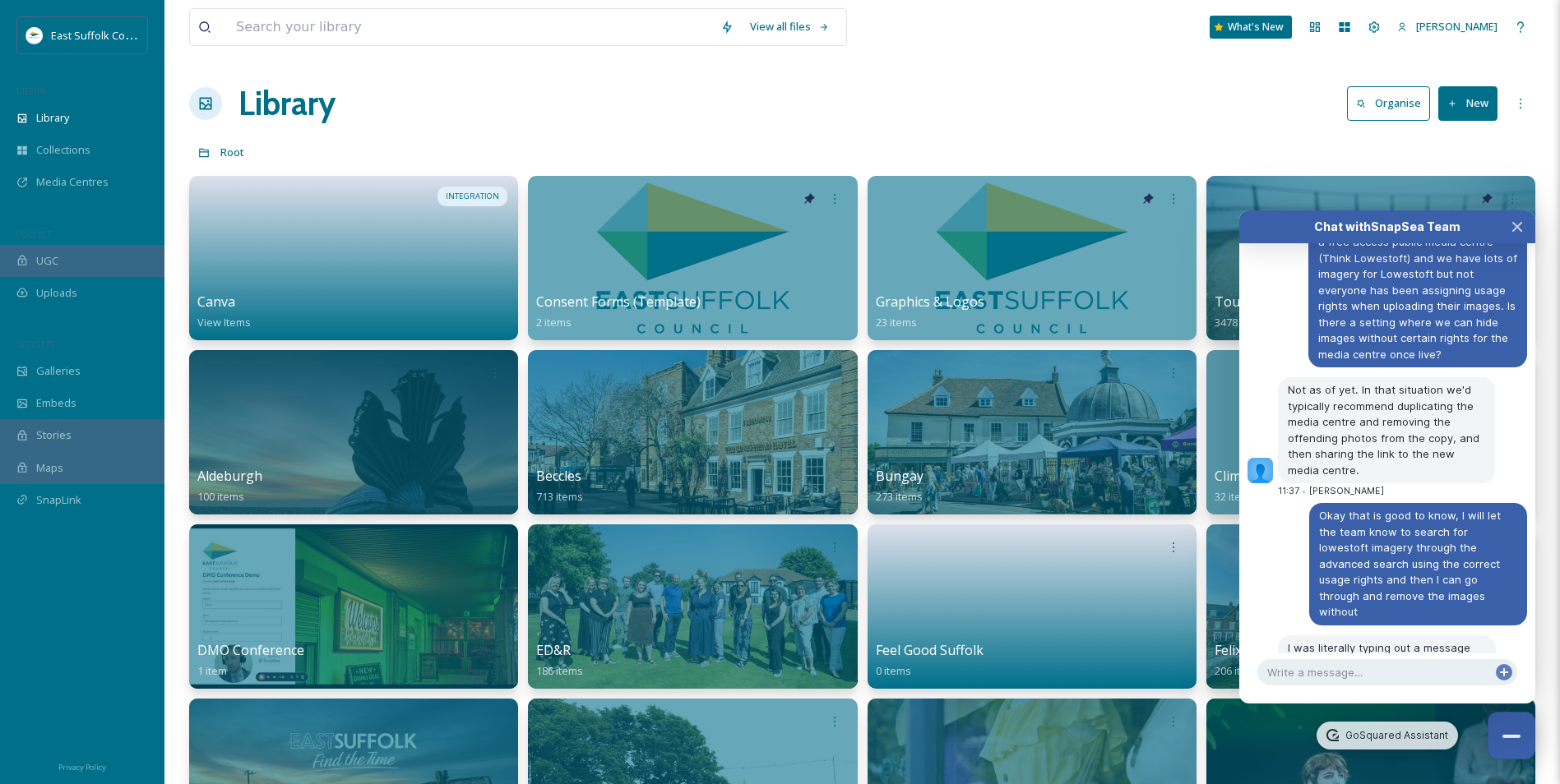
click at [1044, 115] on div "Library Organise New" at bounding box center [862, 104] width 1346 height 49
click at [1520, 232] on icon "Close Chat" at bounding box center [1517, 227] width 13 height 13
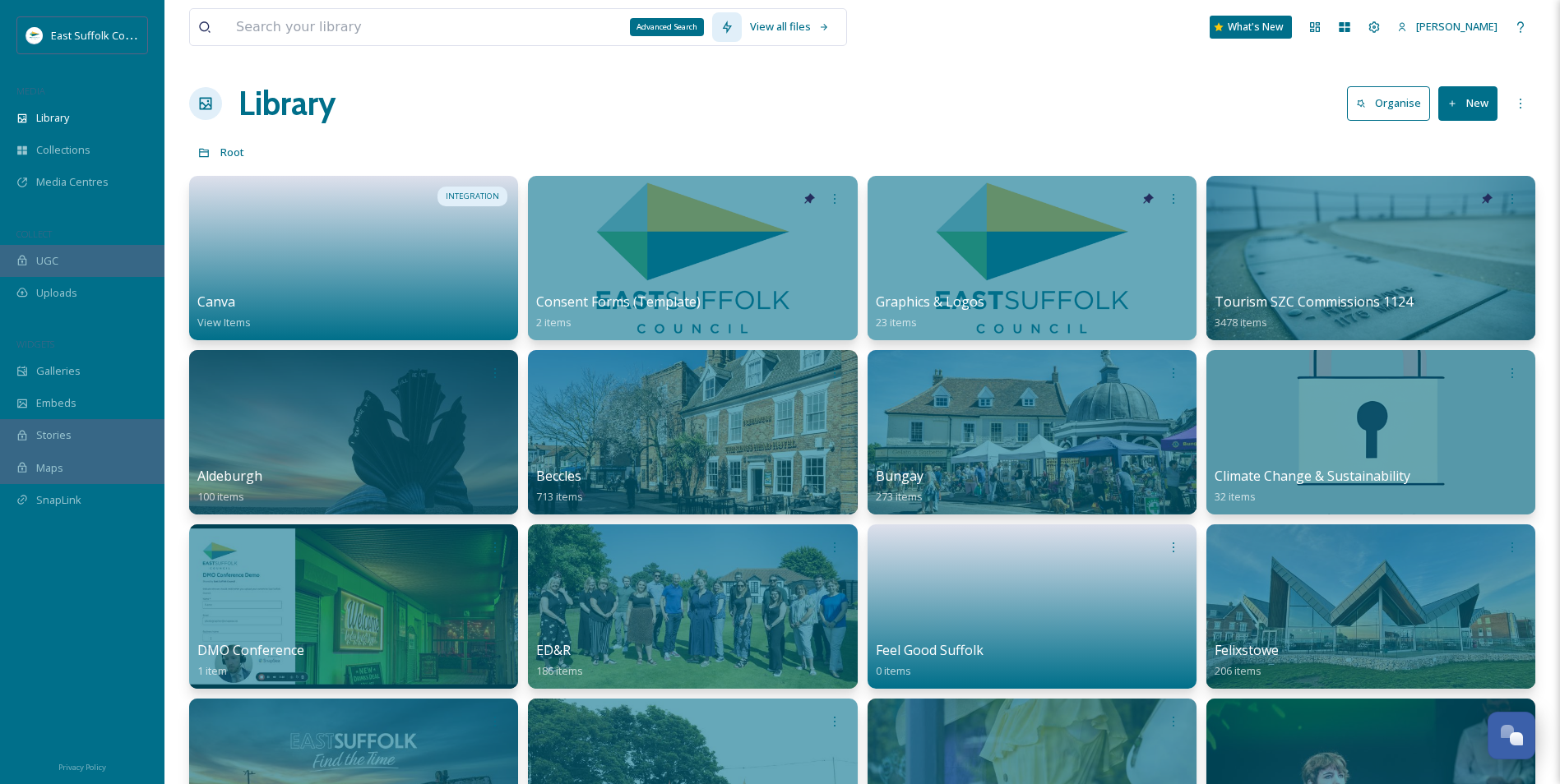
click at [731, 26] on icon at bounding box center [727, 27] width 9 height 13
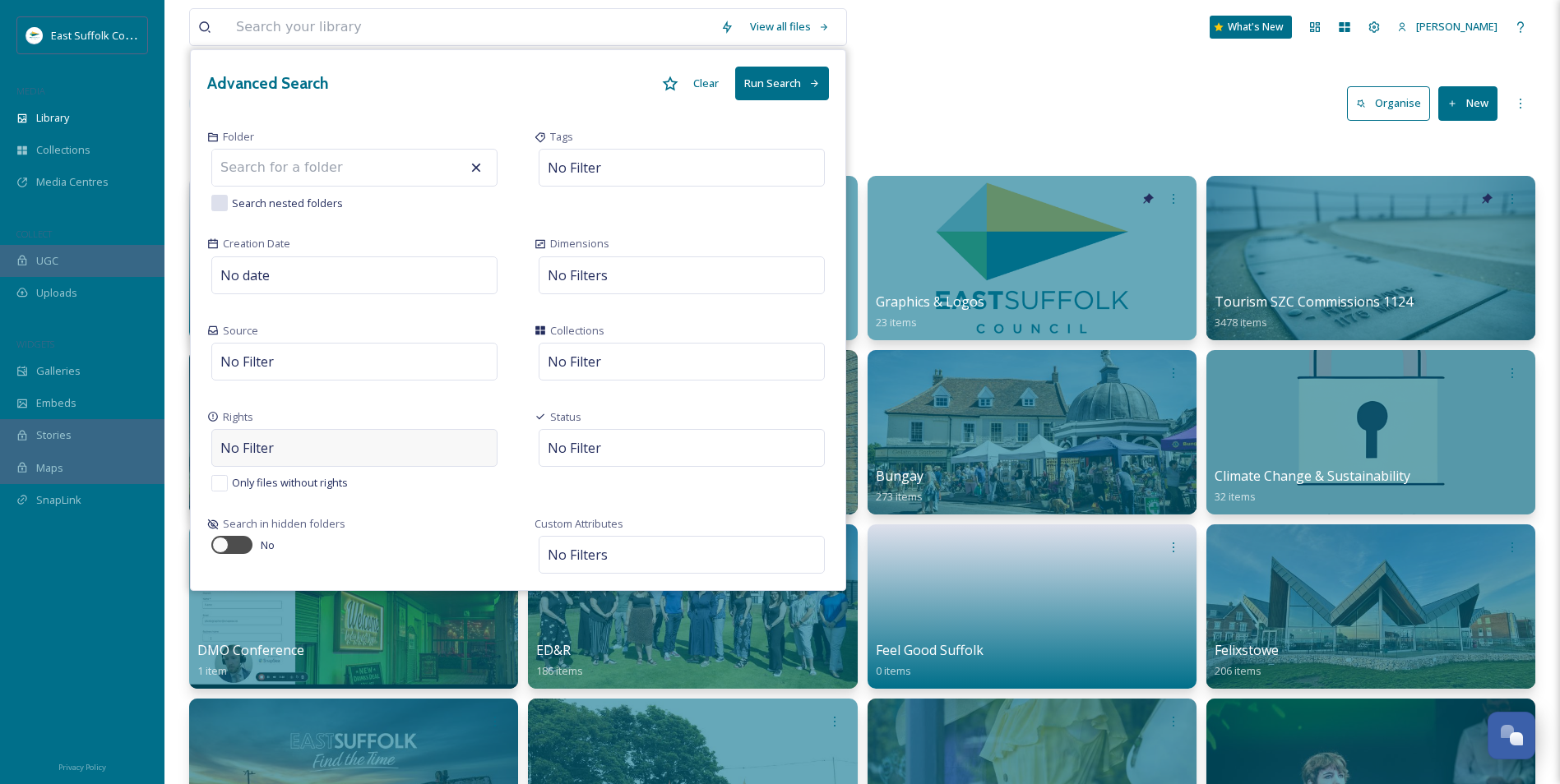
click at [275, 448] on div "No Filter" at bounding box center [354, 448] width 286 height 38
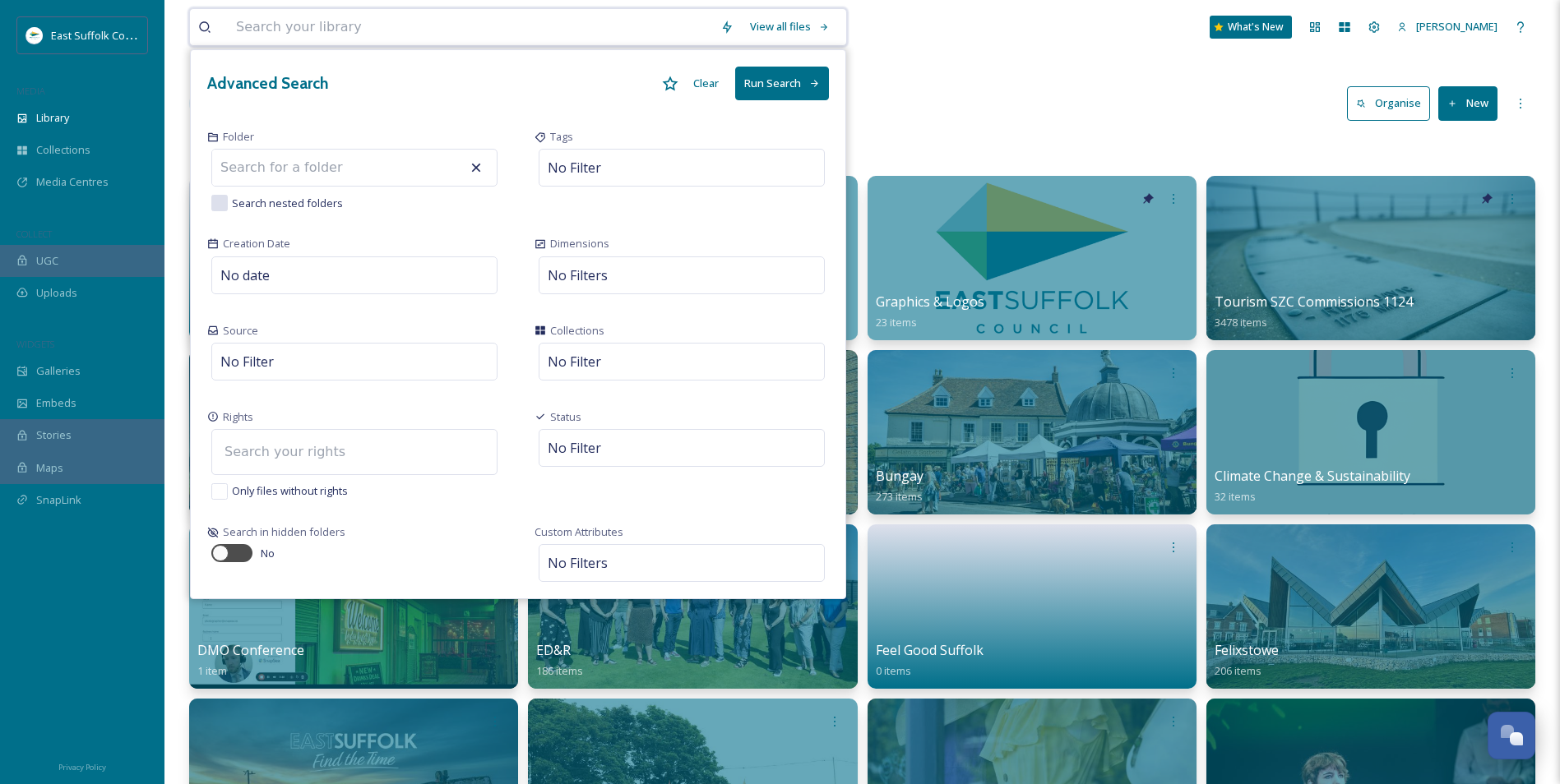
click at [275, 448] on input at bounding box center [307, 452] width 181 height 36
type input "Comm"
click at [596, 175] on span "No Filter" at bounding box center [574, 168] width 54 height 20
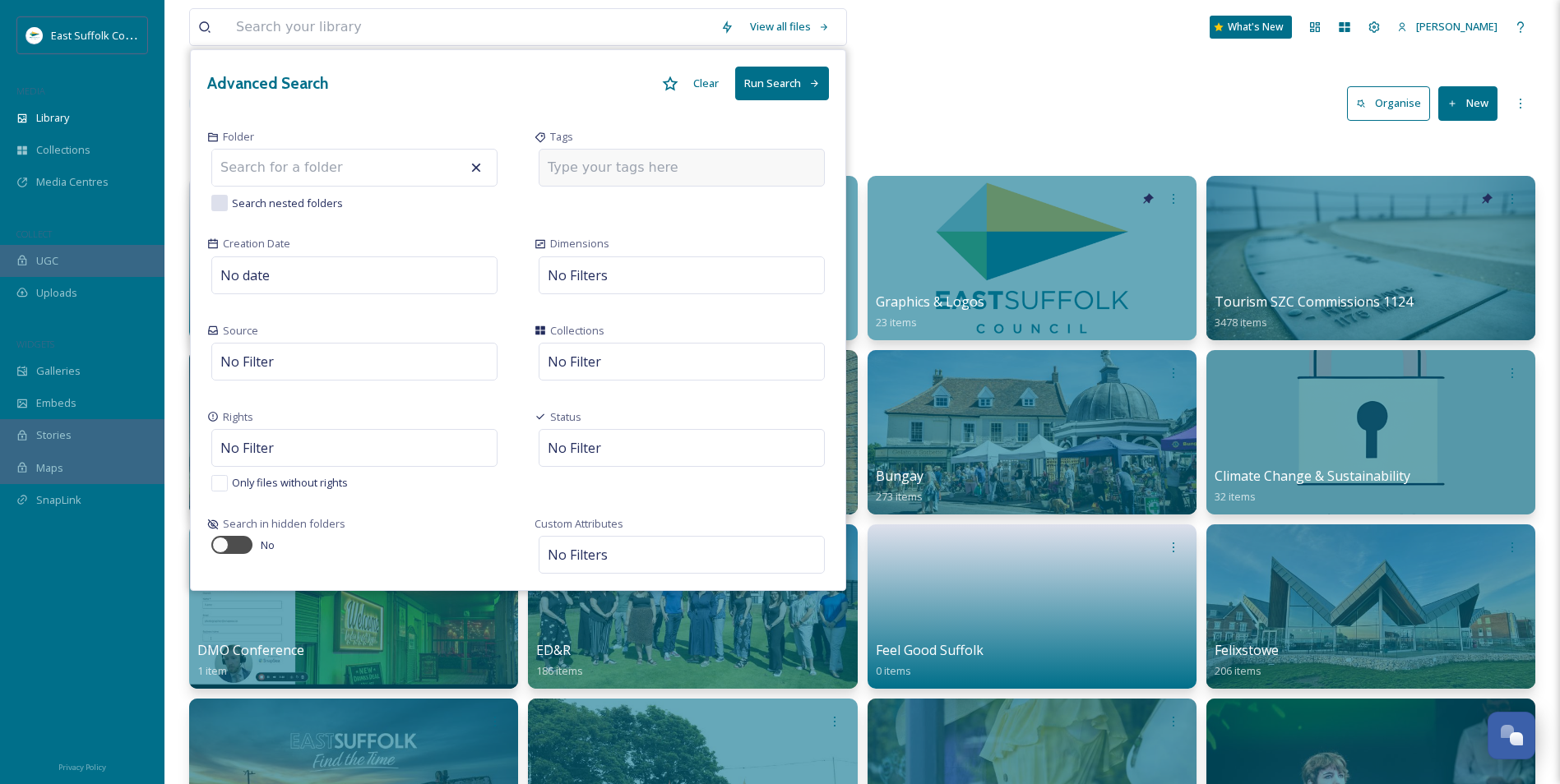
click at [596, 175] on input at bounding box center [630, 168] width 165 height 20
type input "Lowestoft"
click at [484, 198] on div "Search nested folders" at bounding box center [354, 201] width 294 height 21
checkbox input "true"
click at [563, 176] on span "No Filter" at bounding box center [574, 168] width 54 height 20
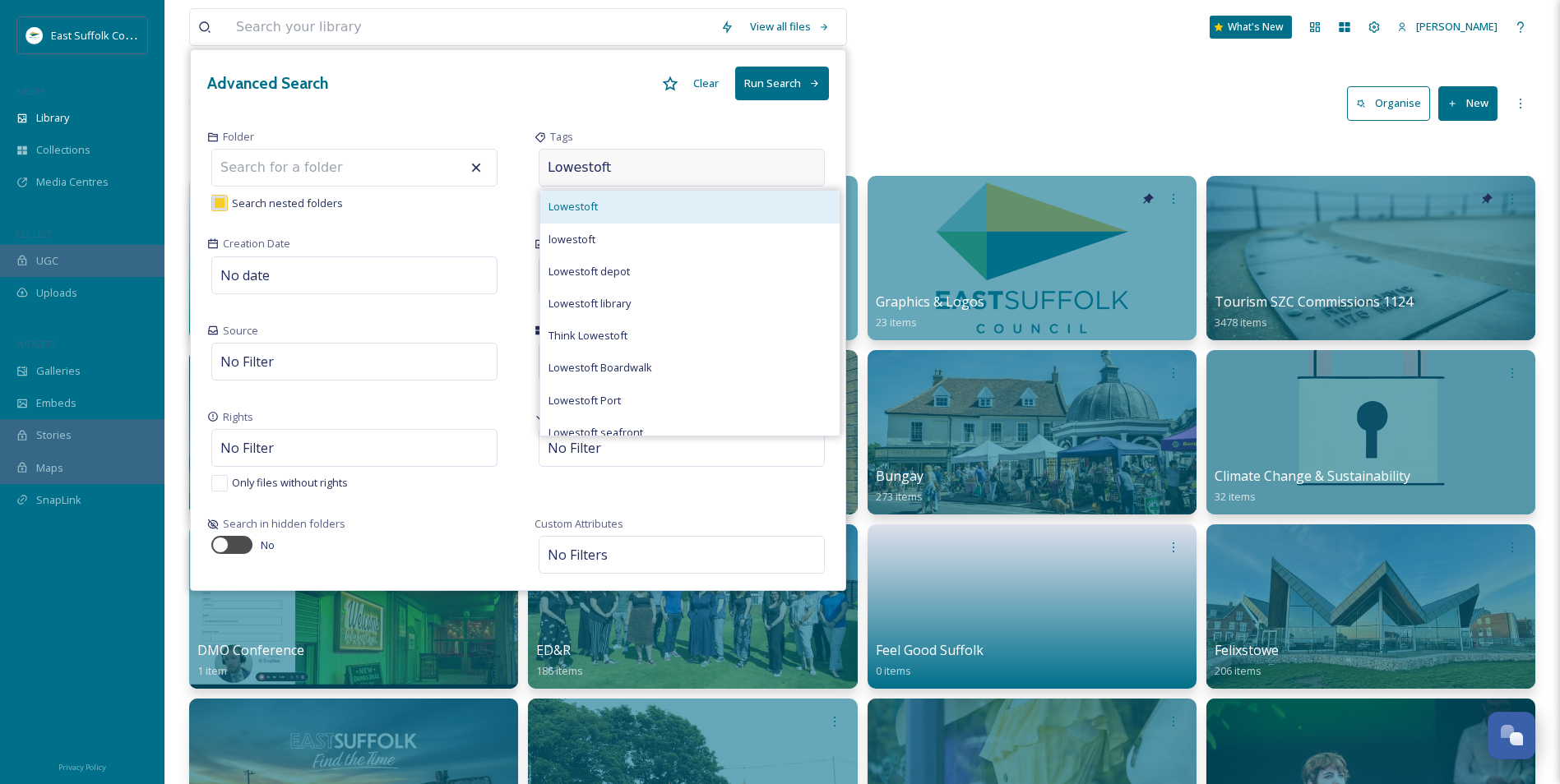
click at [585, 207] on span "Lowestoft" at bounding box center [573, 207] width 49 height 16
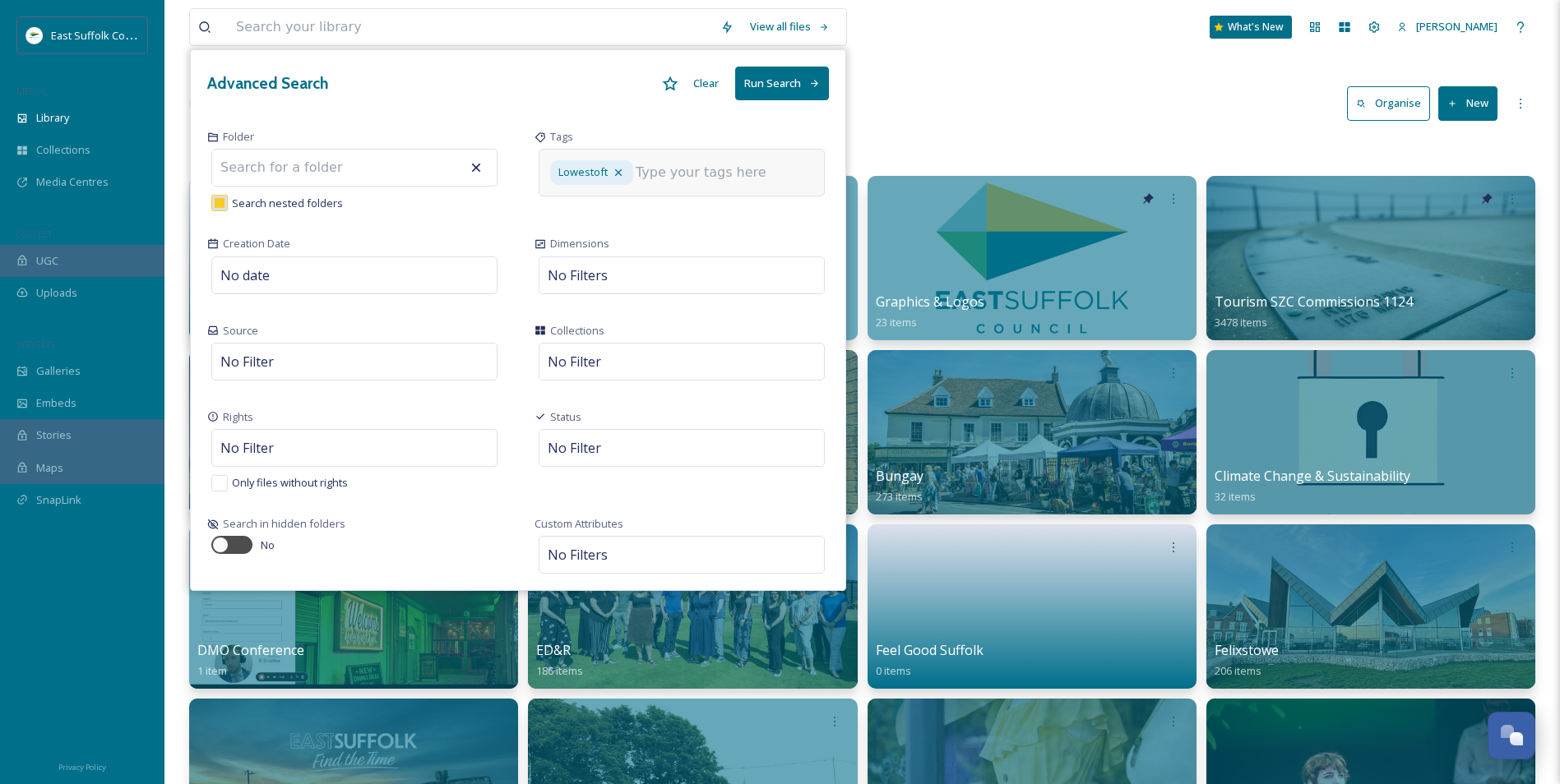
click at [499, 209] on div "Search nested folders" at bounding box center [354, 201] width 294 height 21
checkbox input "false"
click at [270, 450] on span "No Filter" at bounding box center [247, 448] width 54 height 20
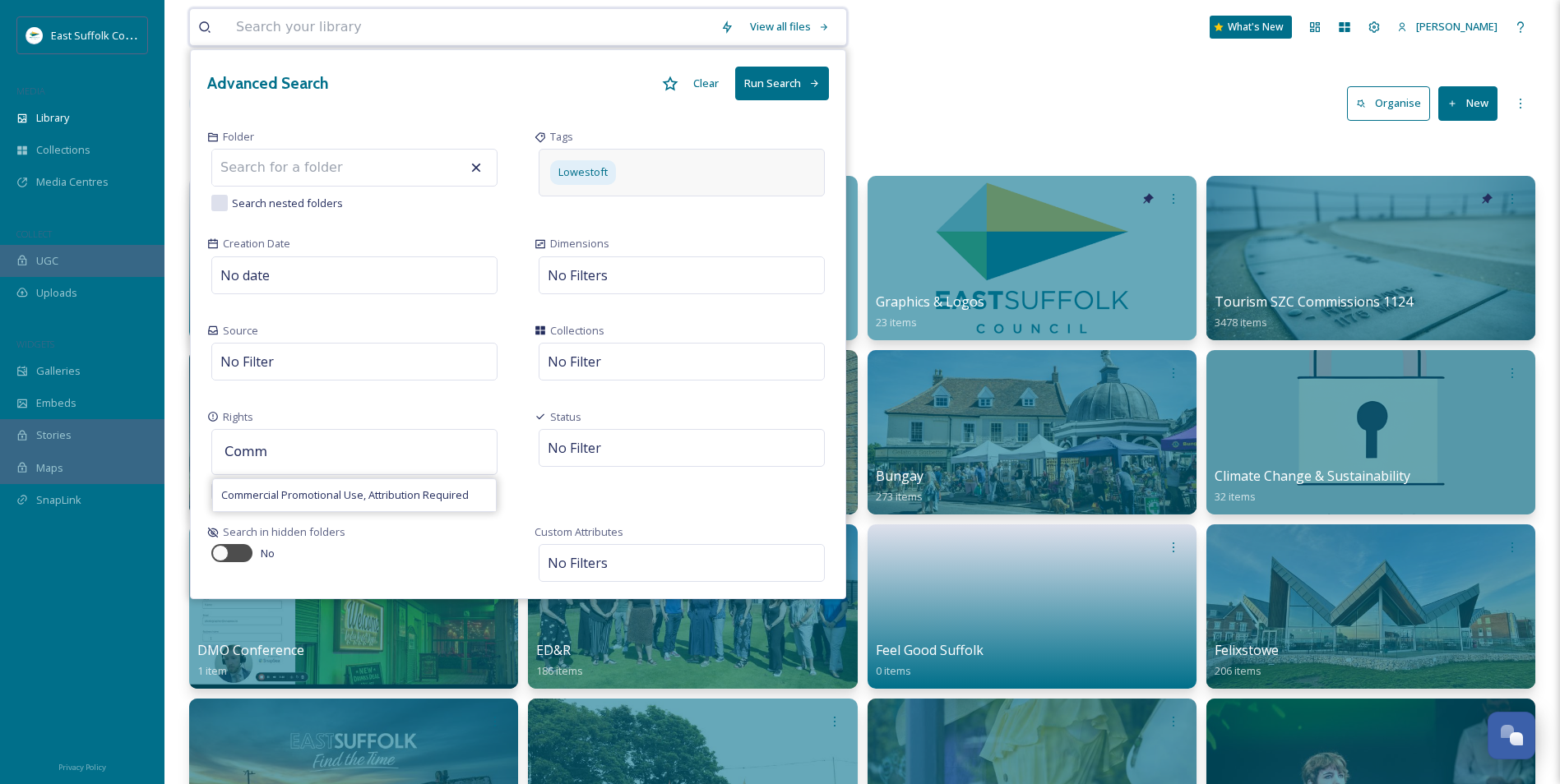
click at [756, 82] on button "Run Search" at bounding box center [782, 83] width 94 height 34
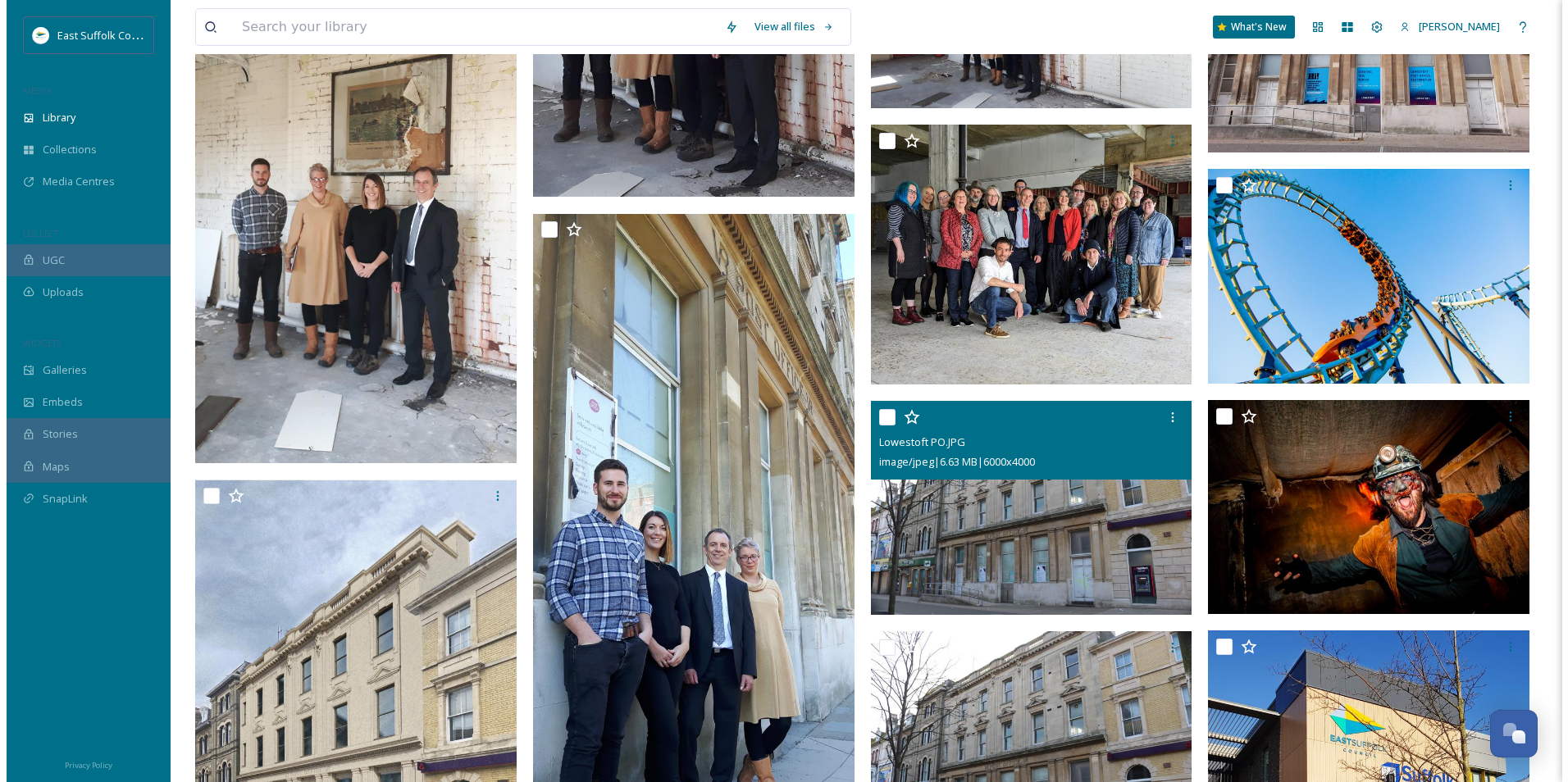
scroll to position [14071, 0]
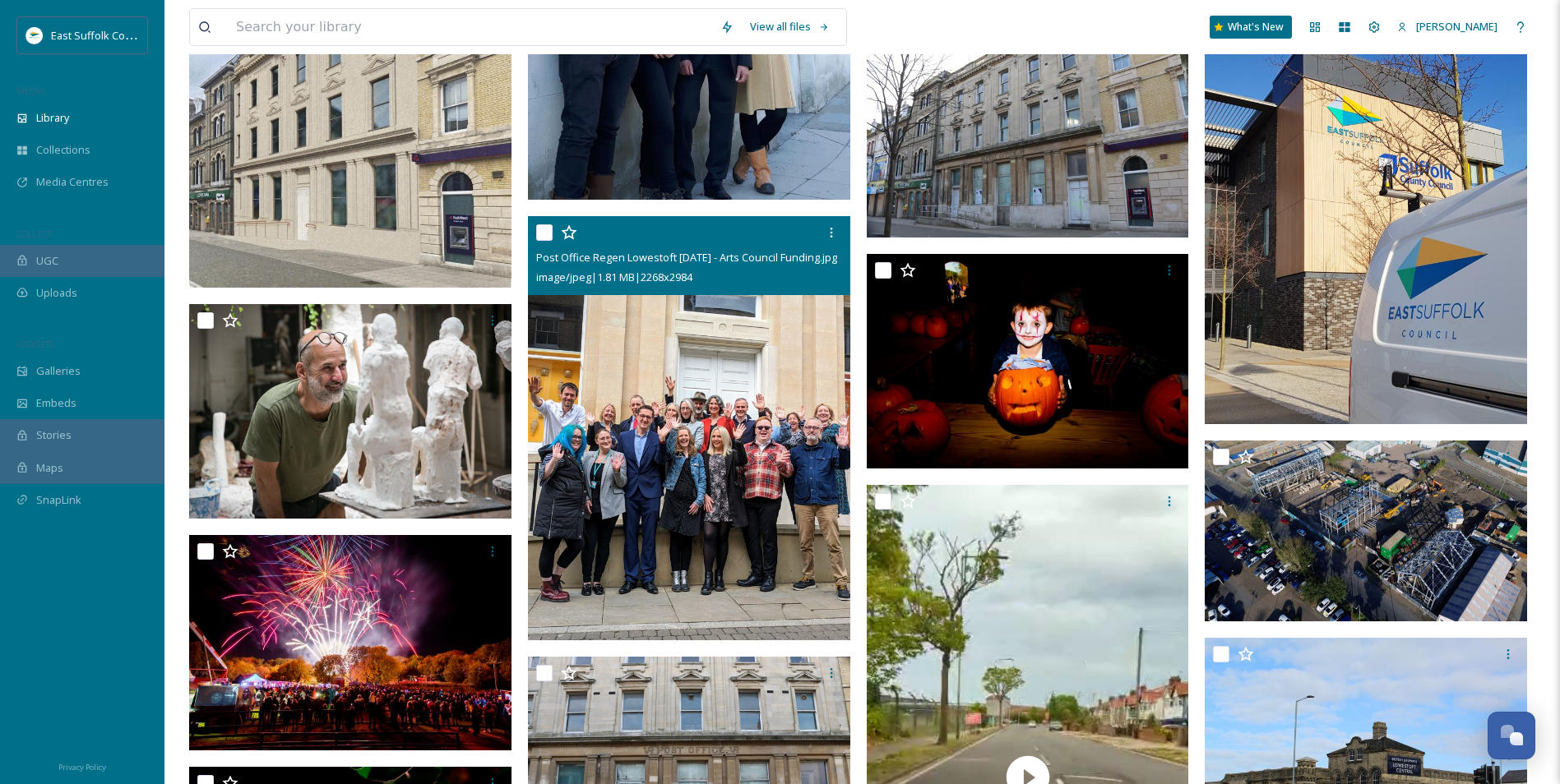
click at [675, 411] on img at bounding box center [689, 428] width 322 height 424
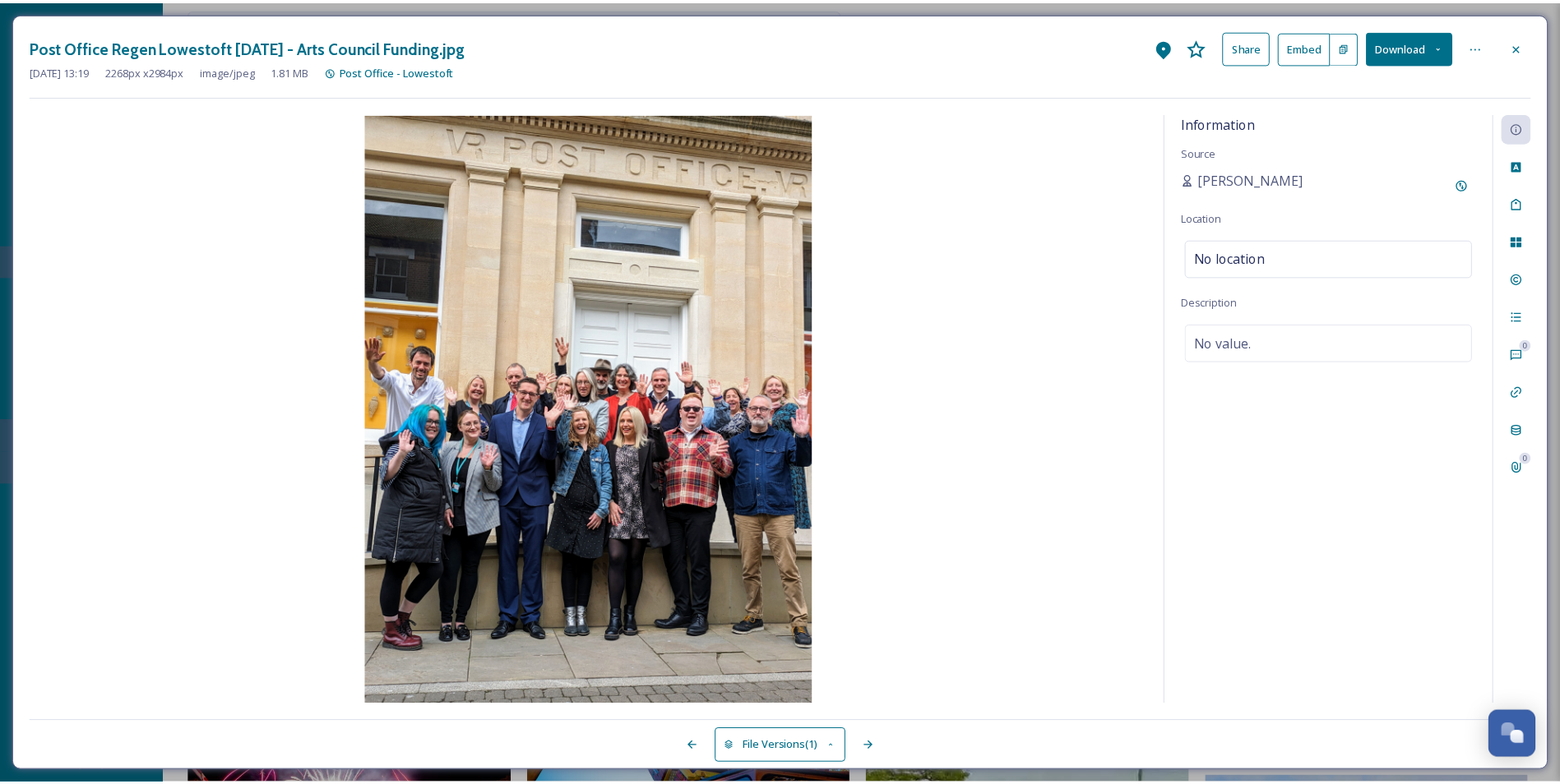
scroll to position [8403, 0]
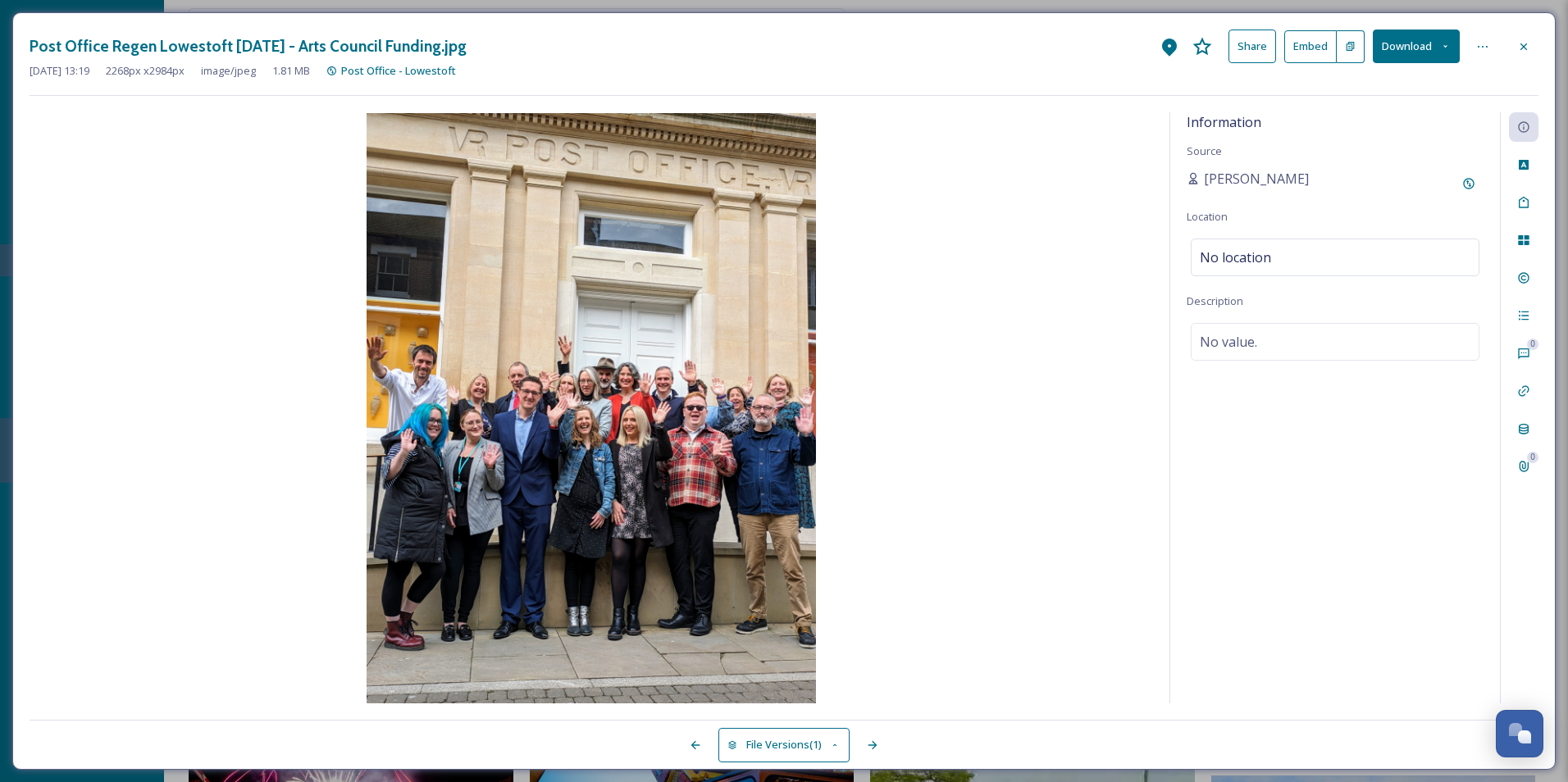
click at [1518, 47] on icon at bounding box center [1524, 47] width 13 height 13
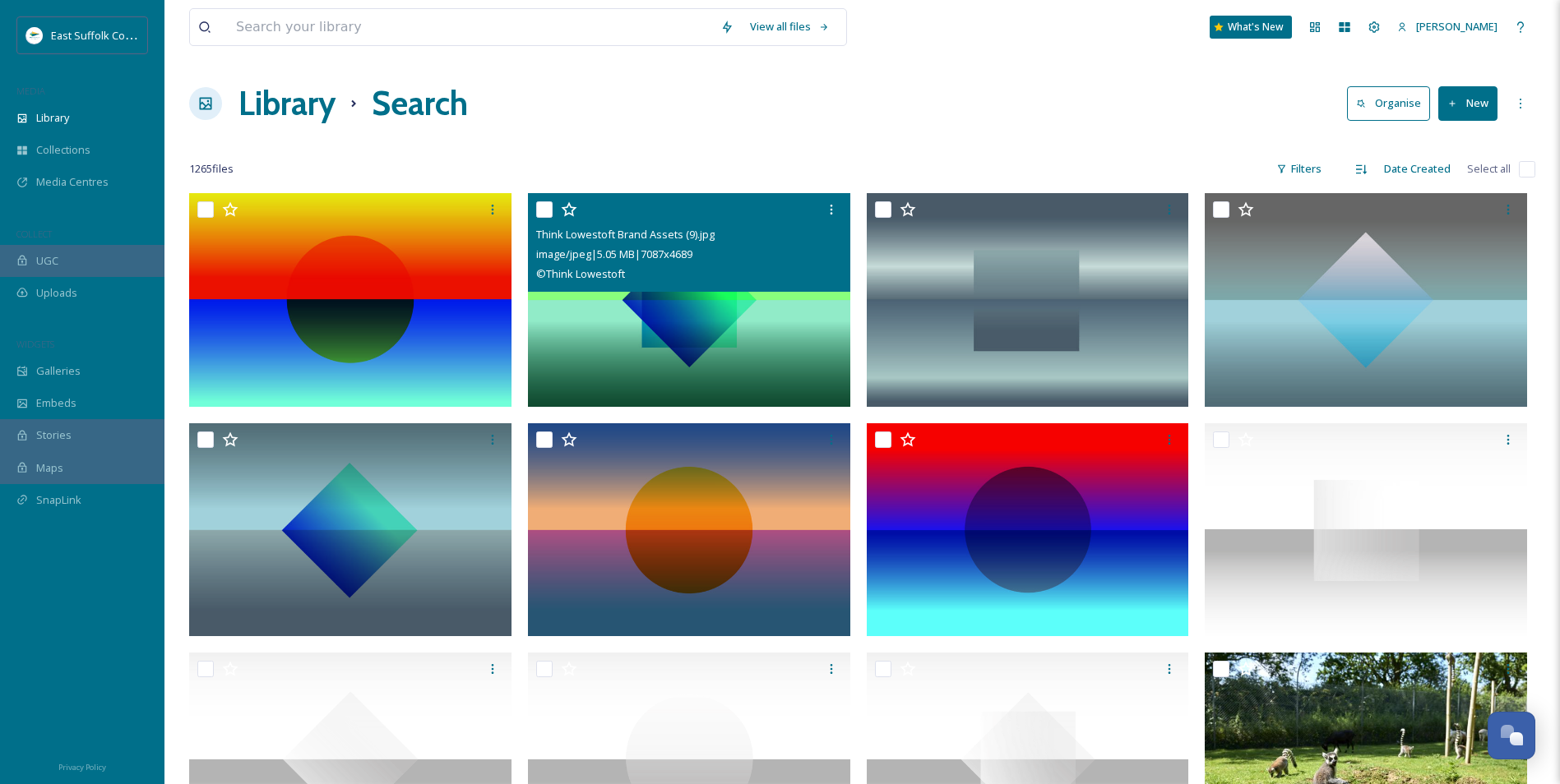
drag, startPoint x: 700, startPoint y: 627, endPoint x: 688, endPoint y: 350, distance: 277.3
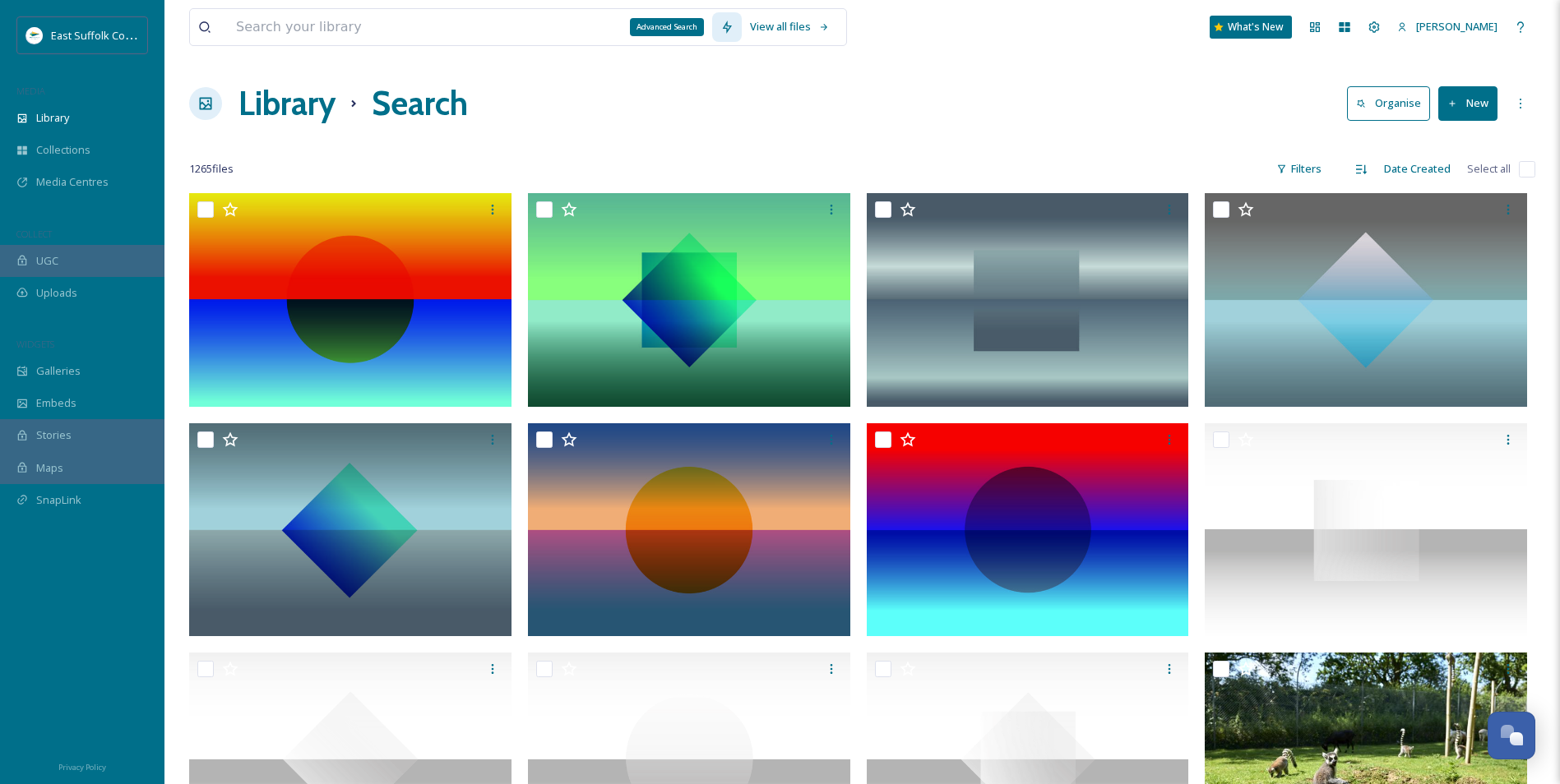
click at [726, 30] on icon at bounding box center [727, 27] width 13 height 13
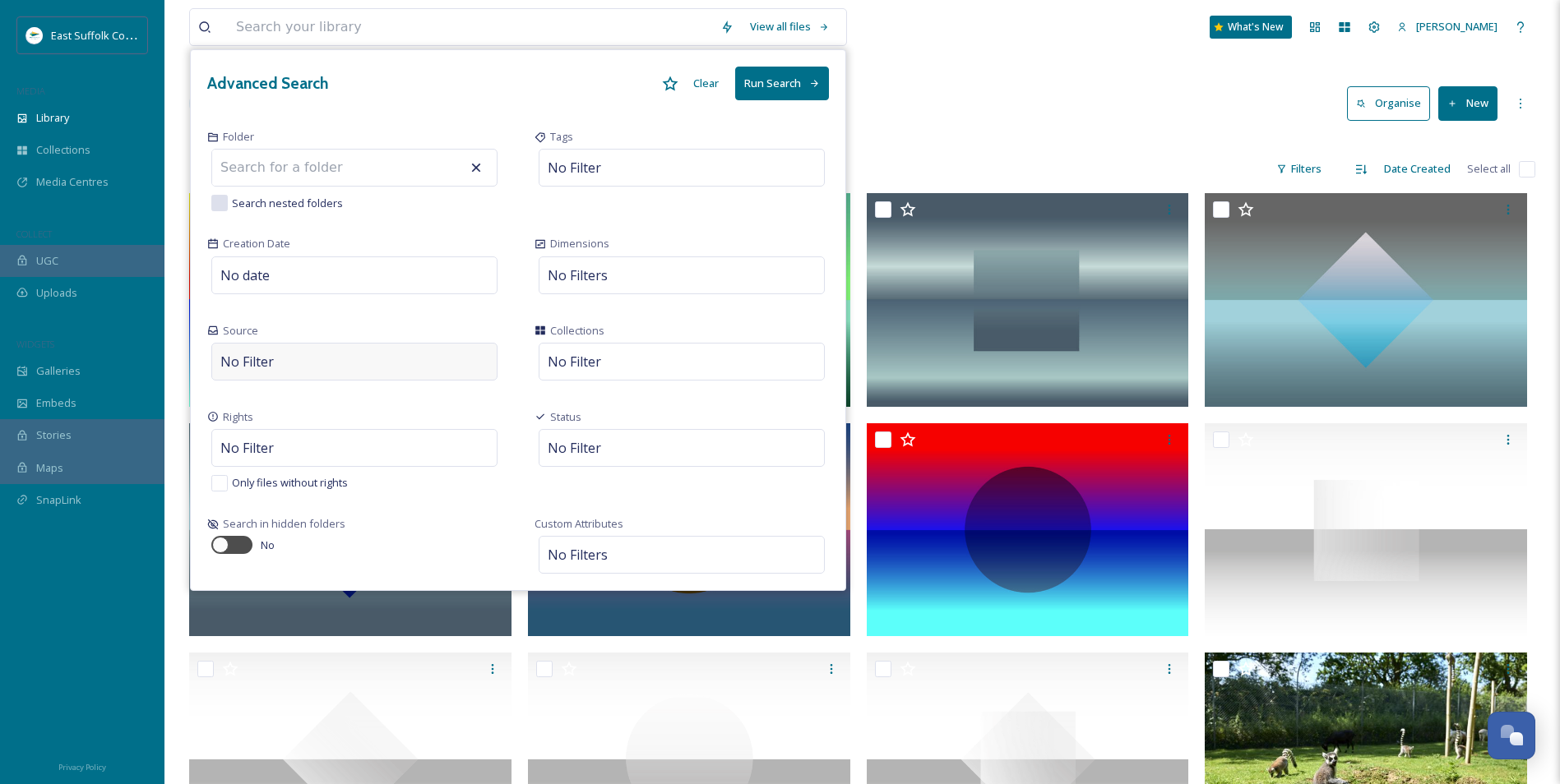
click at [258, 367] on span "No Filter" at bounding box center [247, 362] width 54 height 20
click at [259, 368] on span "No Filter" at bounding box center [247, 362] width 54 height 20
drag, startPoint x: 259, startPoint y: 368, endPoint x: 382, endPoint y: 362, distance: 123.1
click at [382, 362] on div "No Filter Manual Upload UGC External Upload" at bounding box center [354, 362] width 286 height 38
click at [281, 362] on div "No Filter Manual Upload UGC External Upload" at bounding box center [354, 362] width 286 height 38
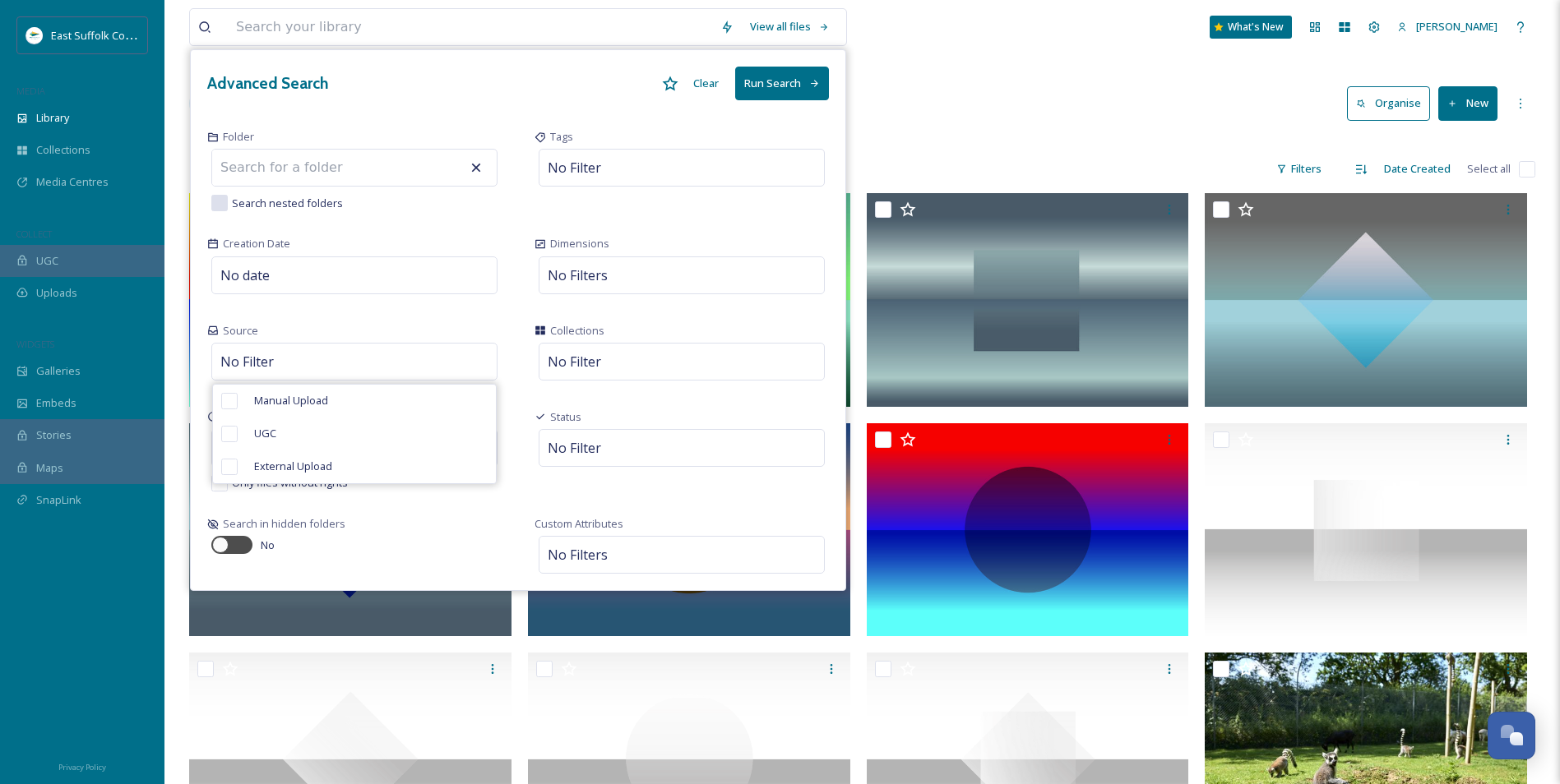
click at [513, 496] on div "Rights No Filter Only files without rights" at bounding box center [354, 450] width 327 height 107
click at [258, 371] on span "No Filter" at bounding box center [247, 362] width 54 height 20
click at [275, 404] on span "Manual Upload" at bounding box center [292, 400] width 74 height 16
checkbox input "true"
click at [453, 319] on div "Source Manual Upload" at bounding box center [354, 353] width 327 height 86
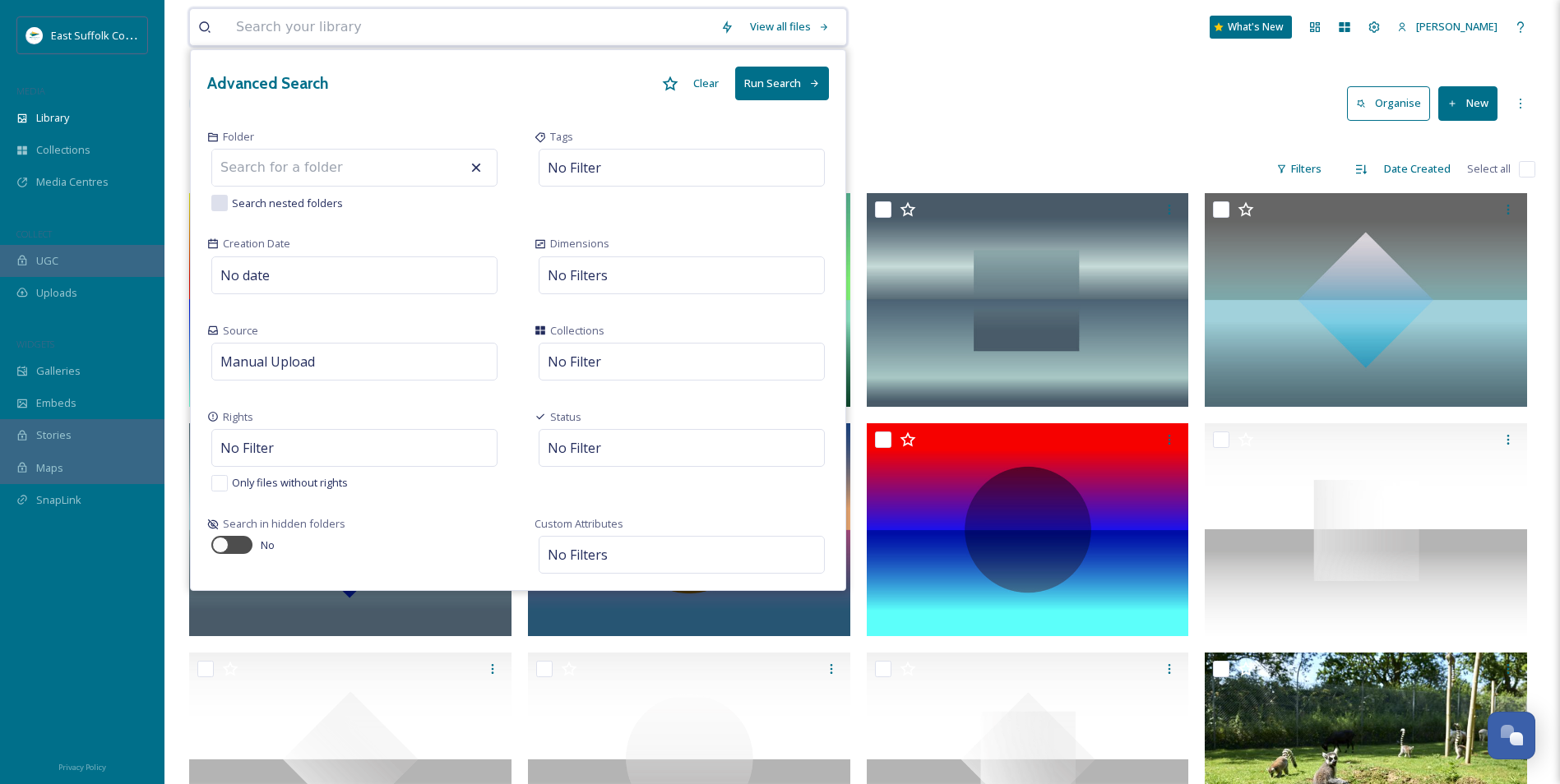
drag, startPoint x: 691, startPoint y: 82, endPoint x: 711, endPoint y: 90, distance: 21.5
click at [694, 82] on button "Clear" at bounding box center [706, 83] width 42 height 32
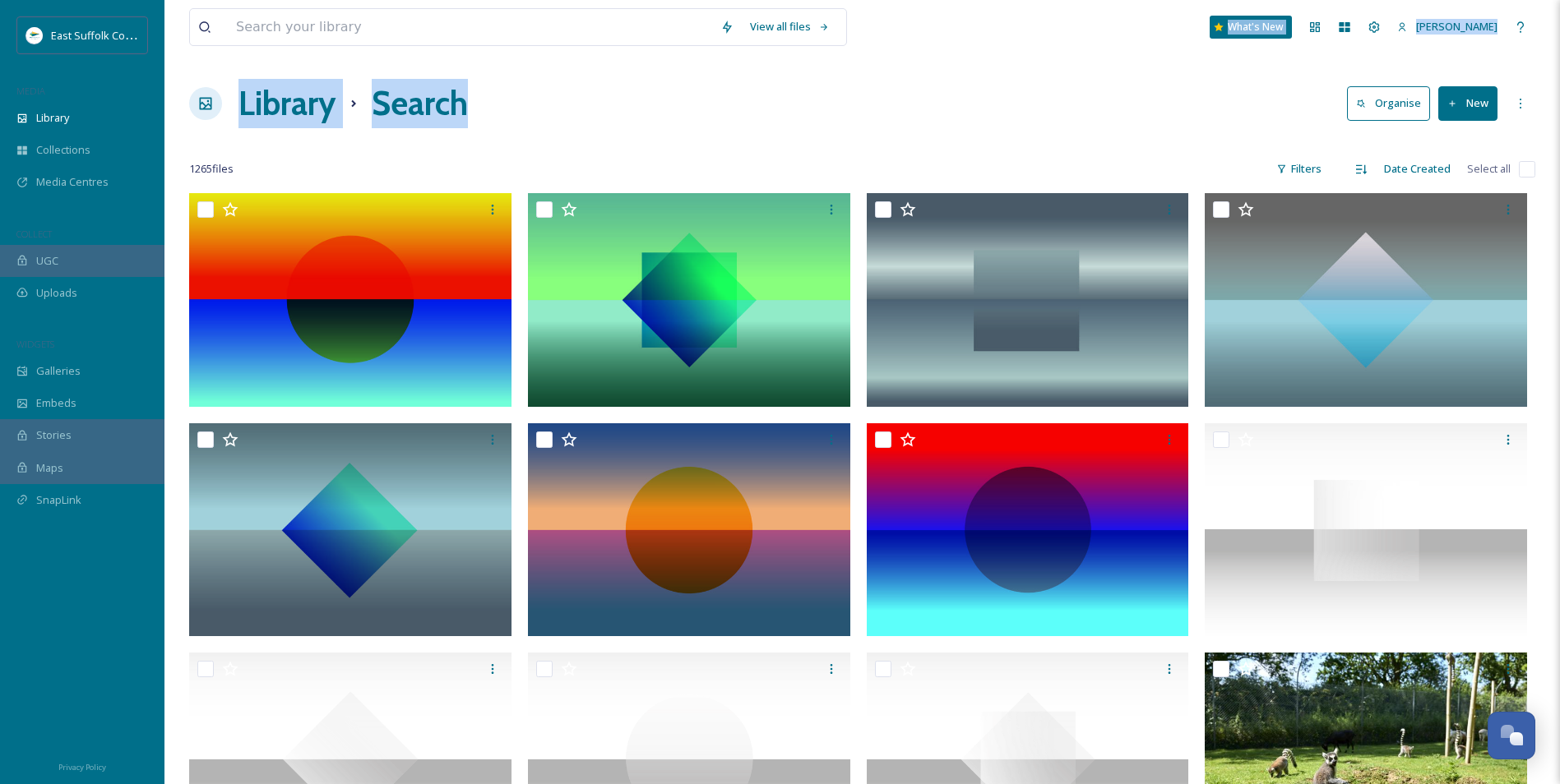
drag, startPoint x: 1151, startPoint y: 67, endPoint x: 925, endPoint y: 87, distance: 226.9
click at [926, 89] on div "Library Search Organise New" at bounding box center [862, 104] width 1346 height 49
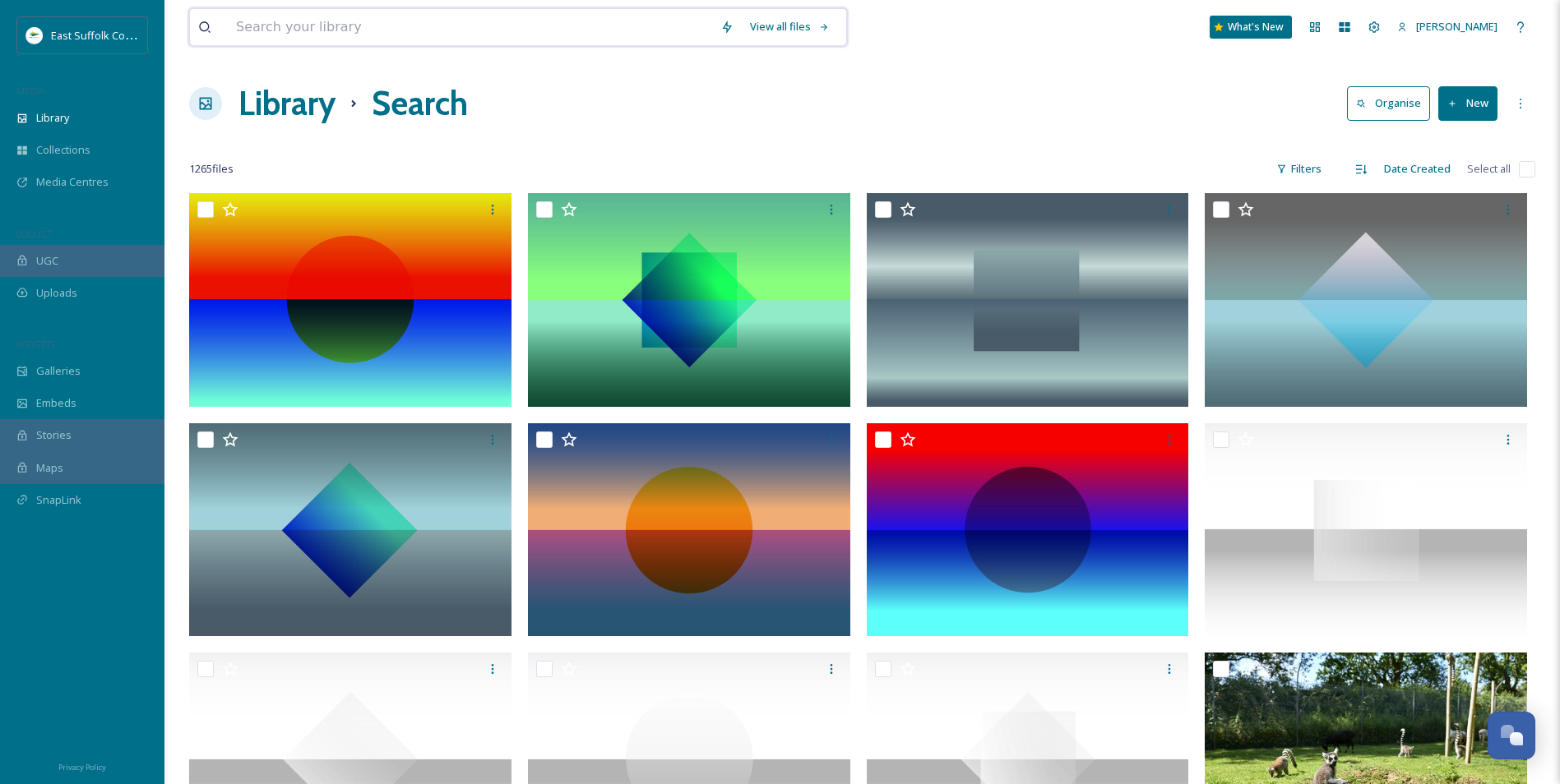
click at [621, 21] on input at bounding box center [470, 27] width 484 height 36
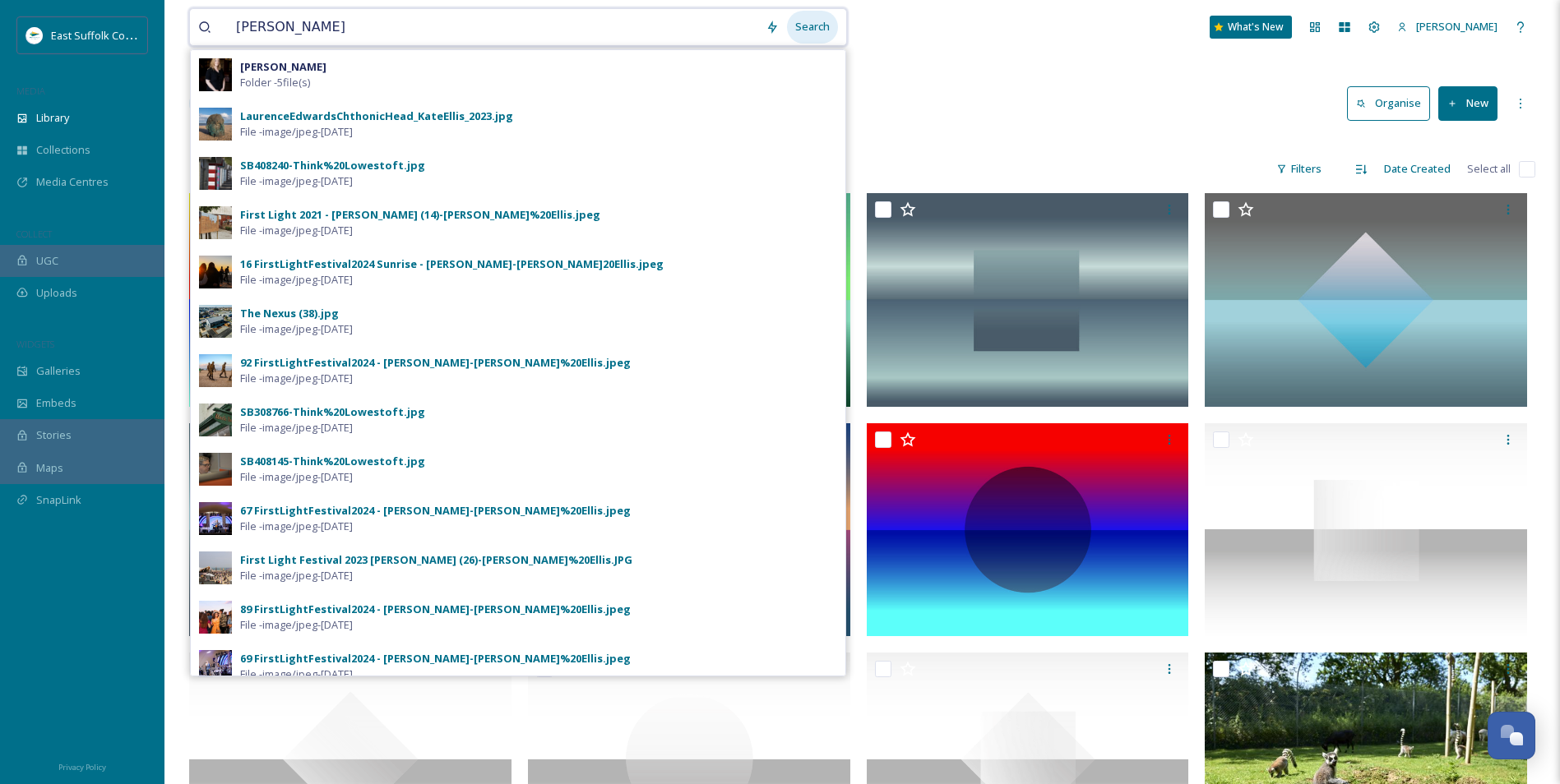
type input "[PERSON_NAME]"
click at [810, 26] on div "Search" at bounding box center [812, 26] width 51 height 32
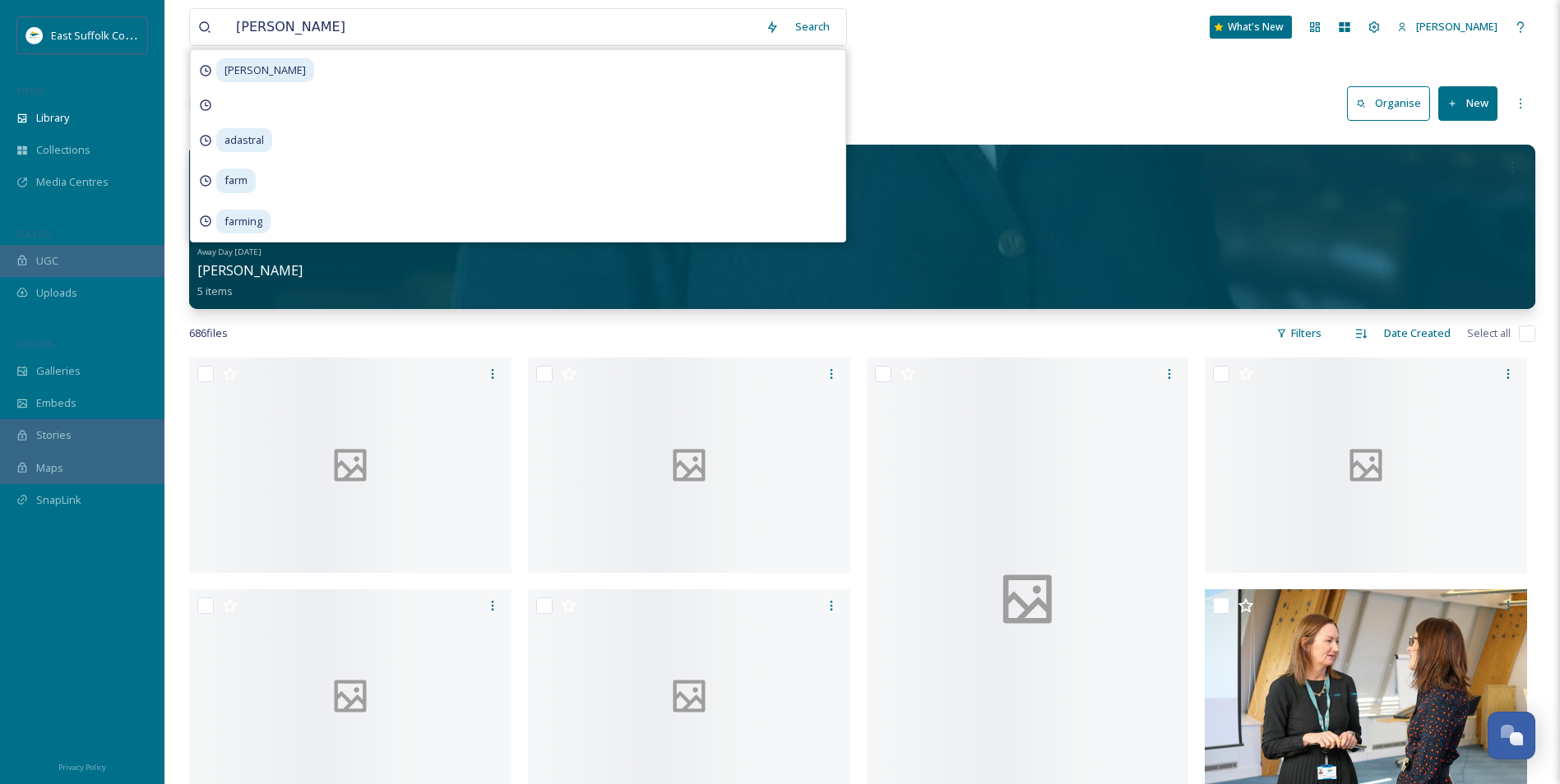
click at [1072, 111] on div "Library Search Organise New" at bounding box center [862, 104] width 1346 height 49
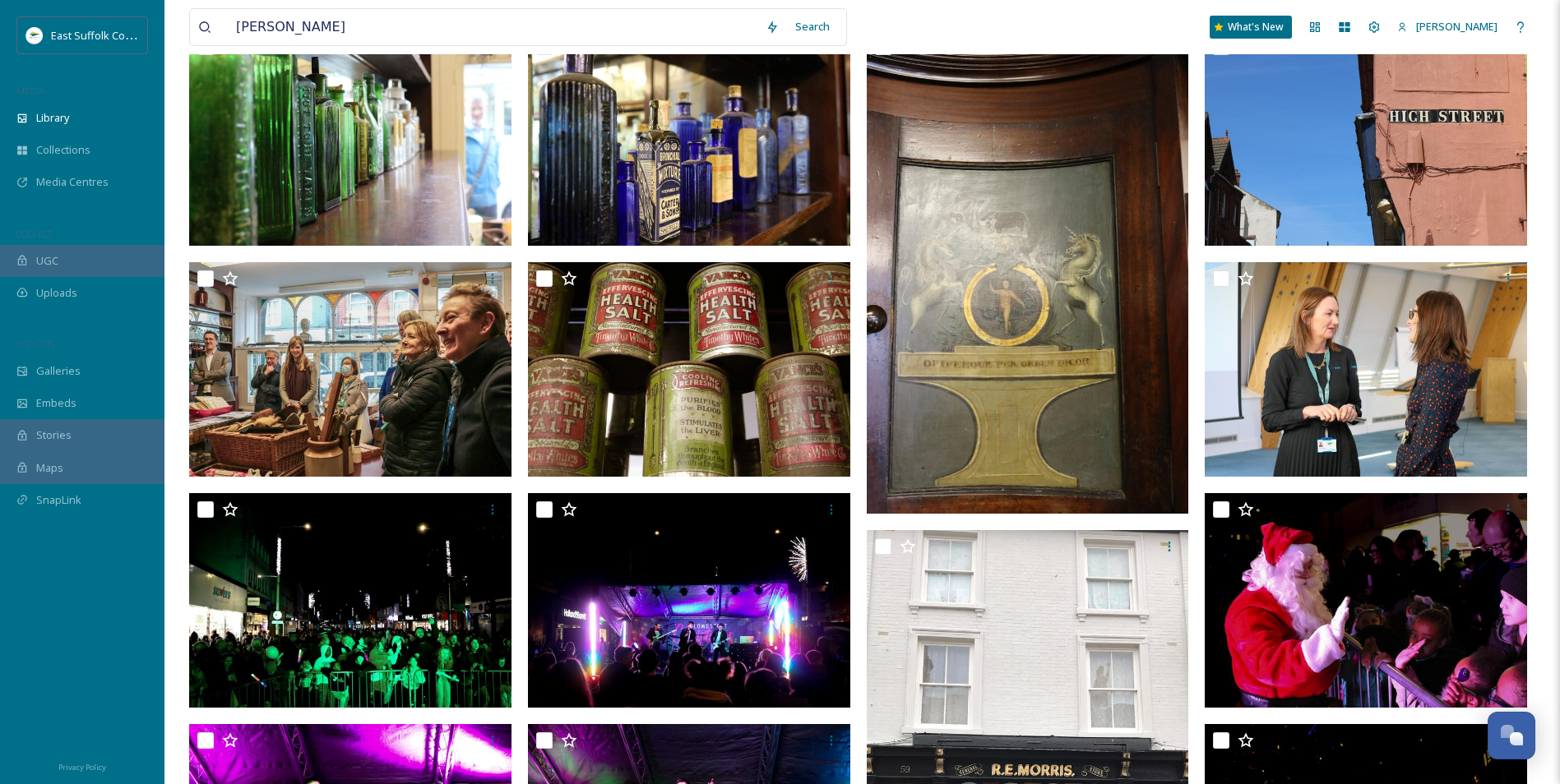
scroll to position [329, 0]
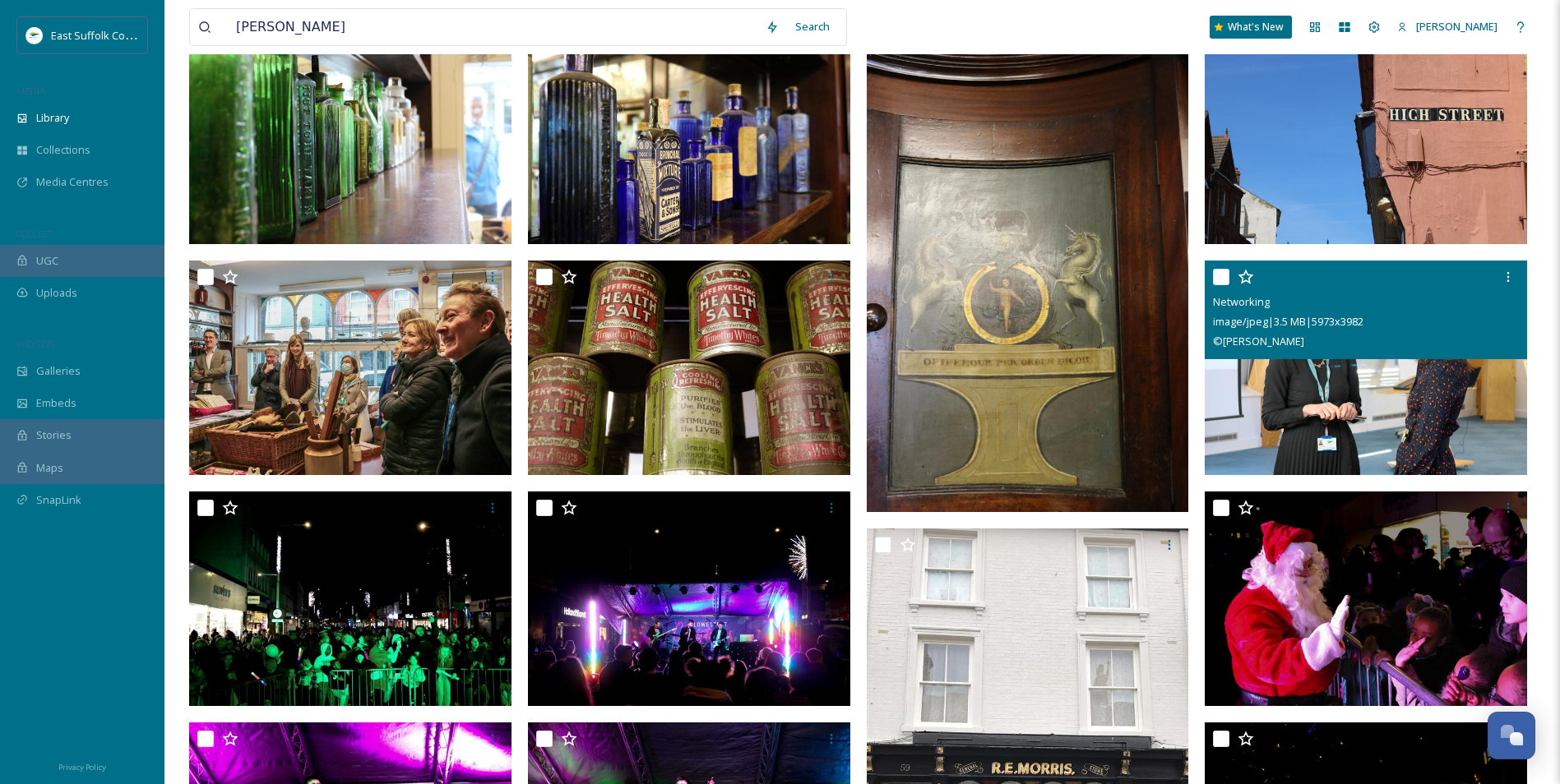
click at [1342, 391] on img at bounding box center [1366, 368] width 322 height 216
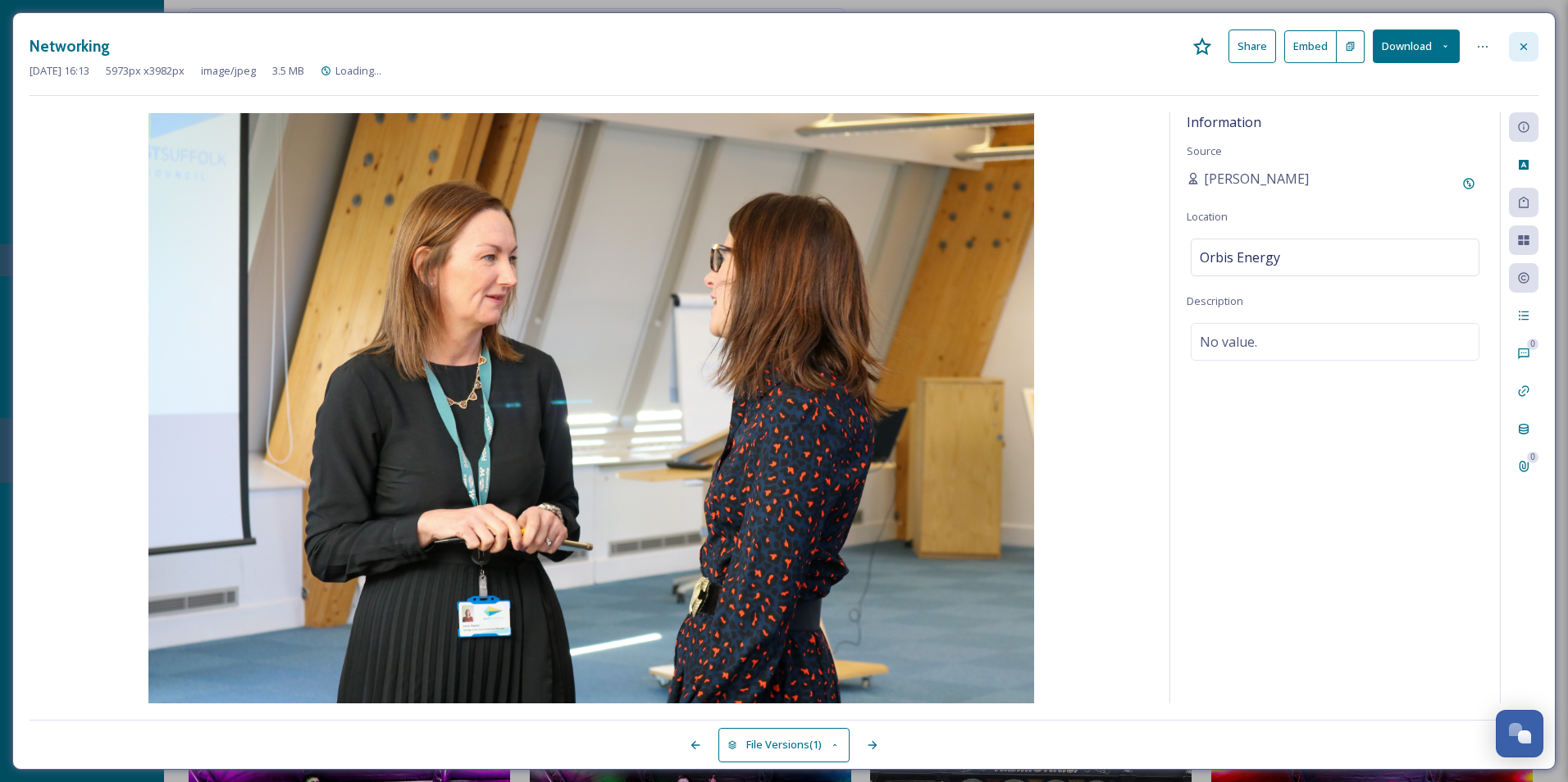
click at [1509, 48] on div at bounding box center [1524, 47] width 30 height 30
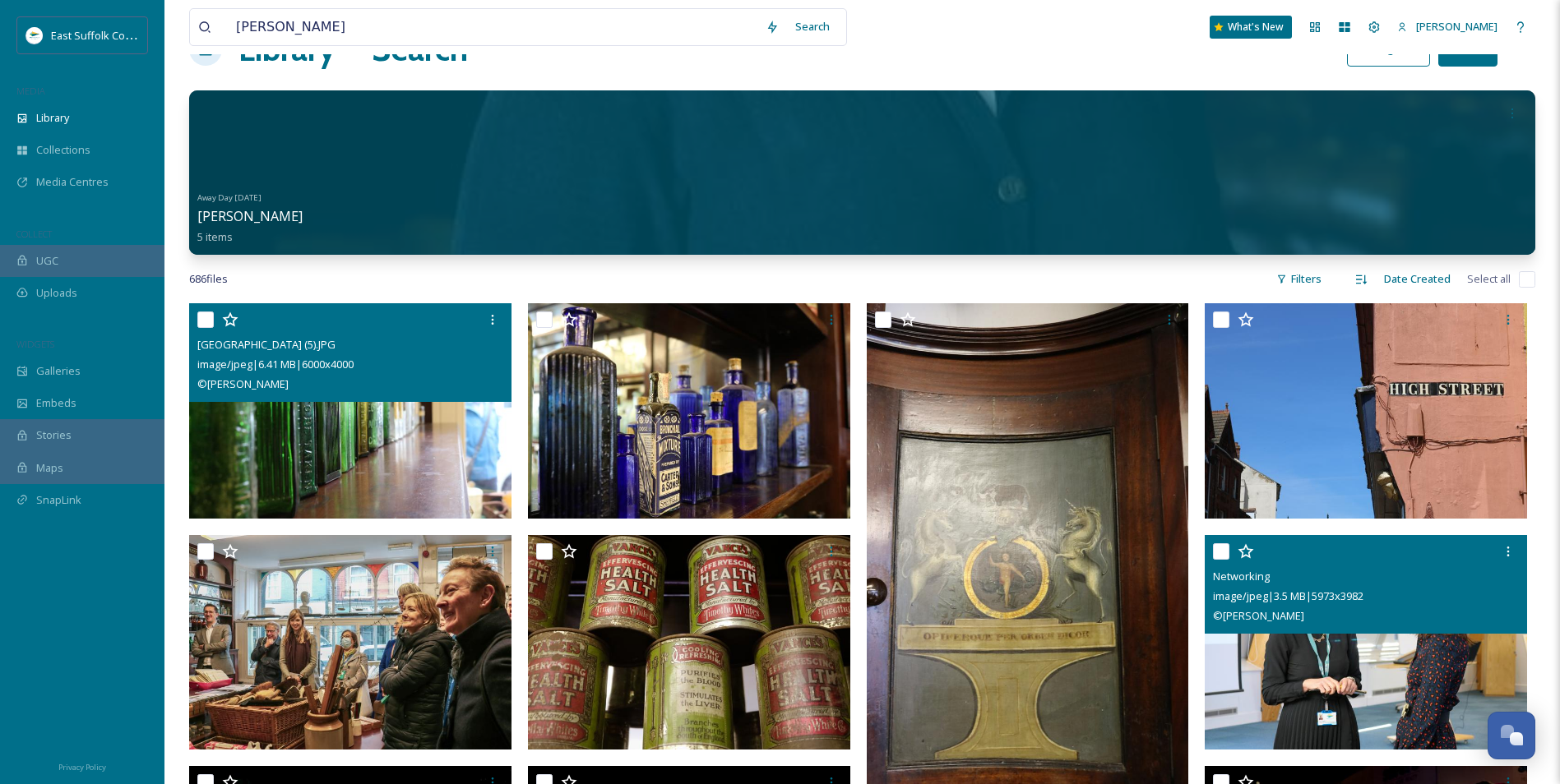
scroll to position [82, 0]
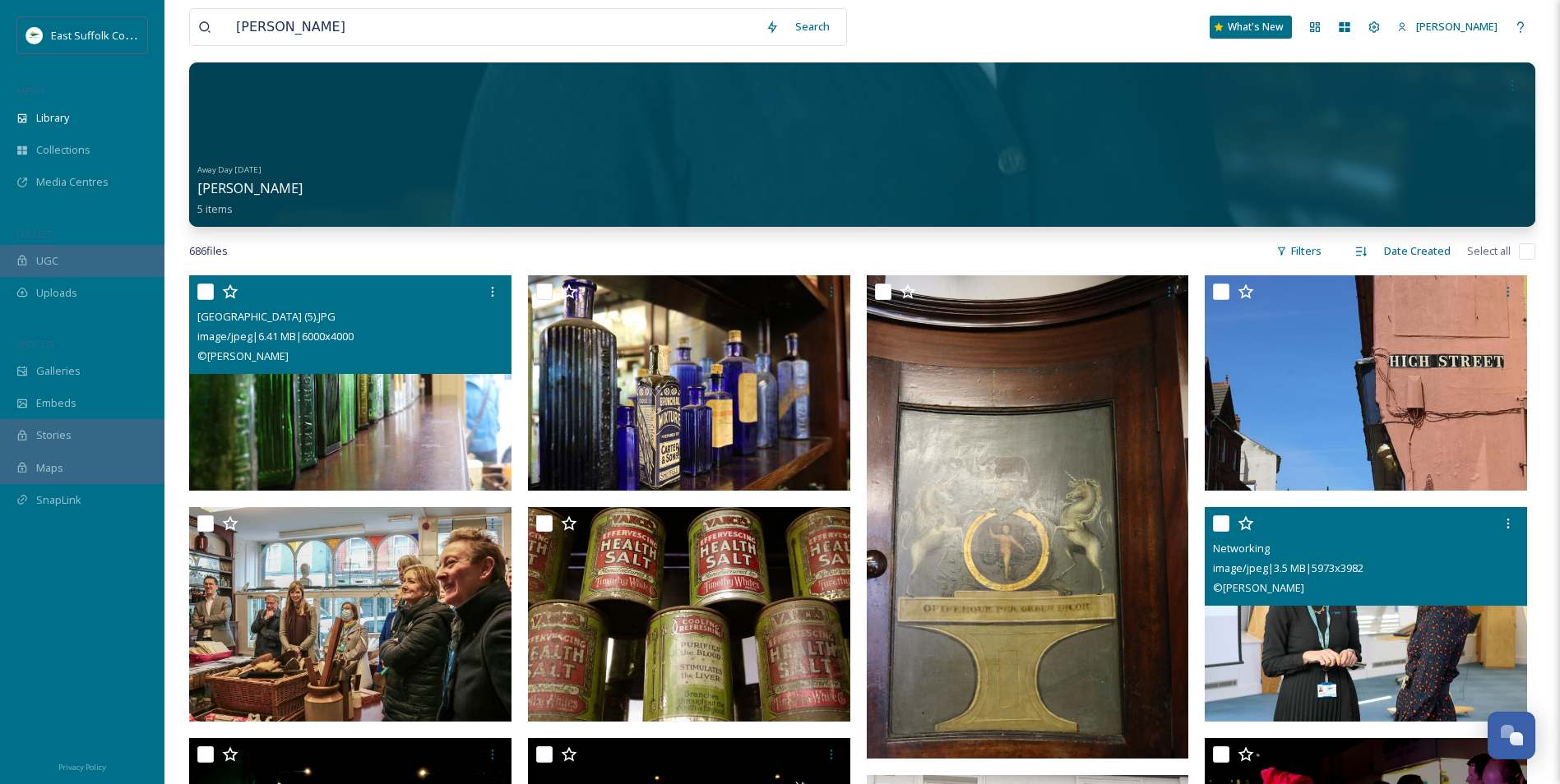
click at [353, 424] on img at bounding box center [350, 383] width 322 height 216
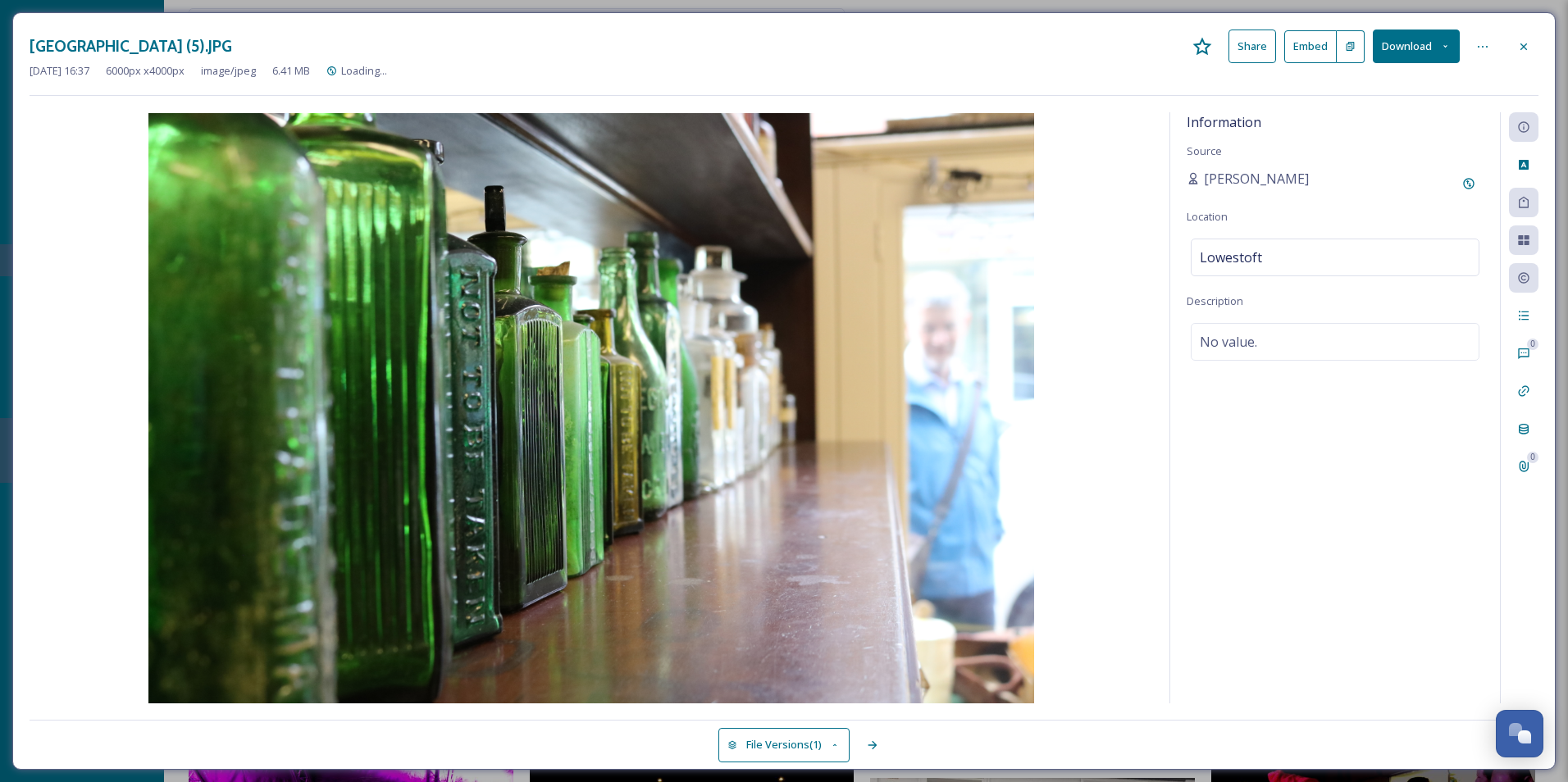
click at [1406, 467] on div "Information Source Kate Ellis Location Lowestoft Description No value." at bounding box center [1335, 408] width 329 height 591
click at [677, 68] on div "Sep 15 2025 16:37 6000 px x 4000 px image/jpeg 6.41 MB Lowestoft" at bounding box center [784, 71] width 1509 height 16
click at [1522, 128] on icon at bounding box center [1524, 127] width 13 height 13
click at [1523, 272] on div "Rights" at bounding box center [1524, 278] width 30 height 30
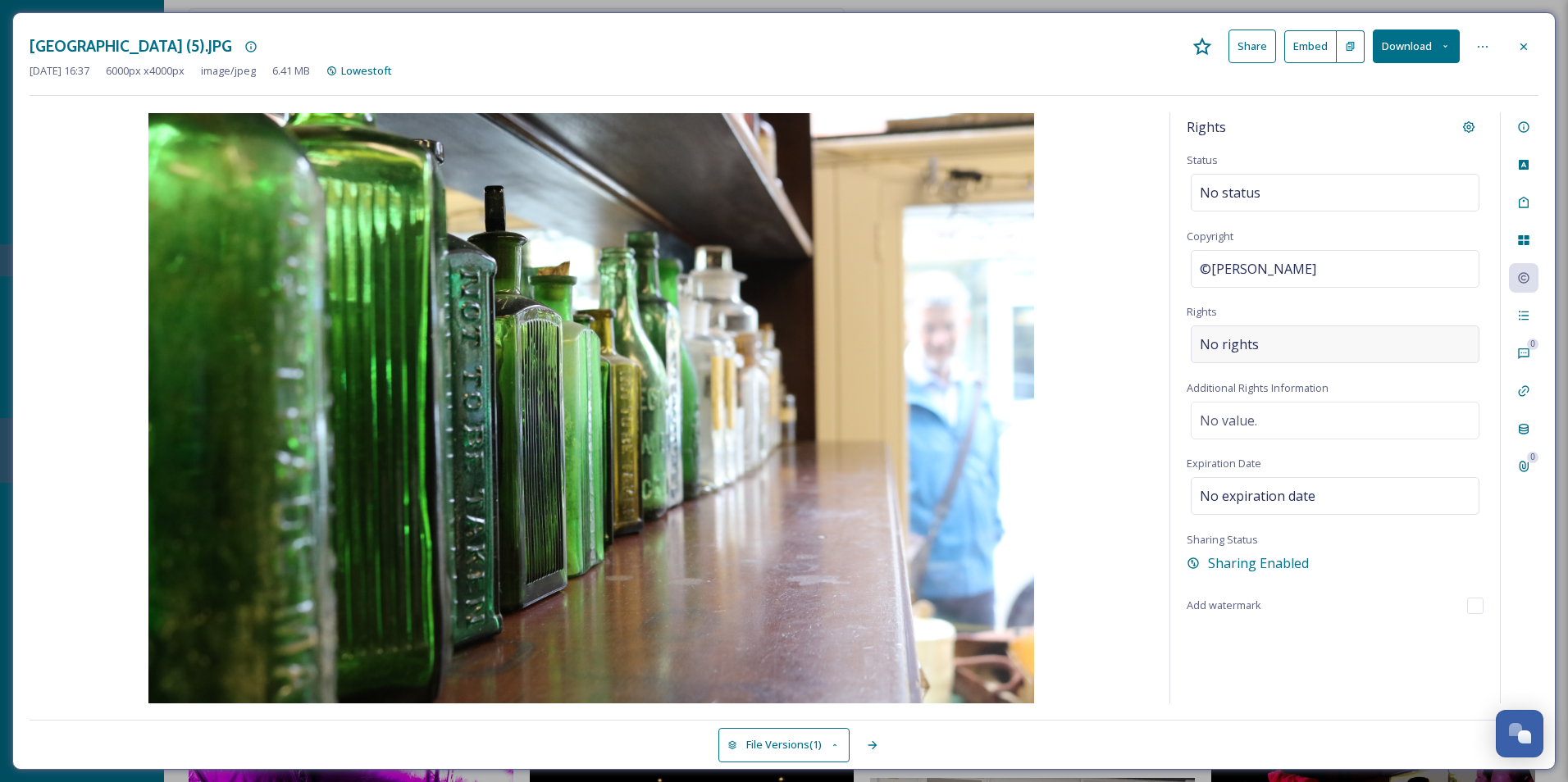
click at [1236, 354] on span "No rights" at bounding box center [1230, 344] width 59 height 20
click at [1234, 357] on input at bounding box center [1286, 348] width 181 height 36
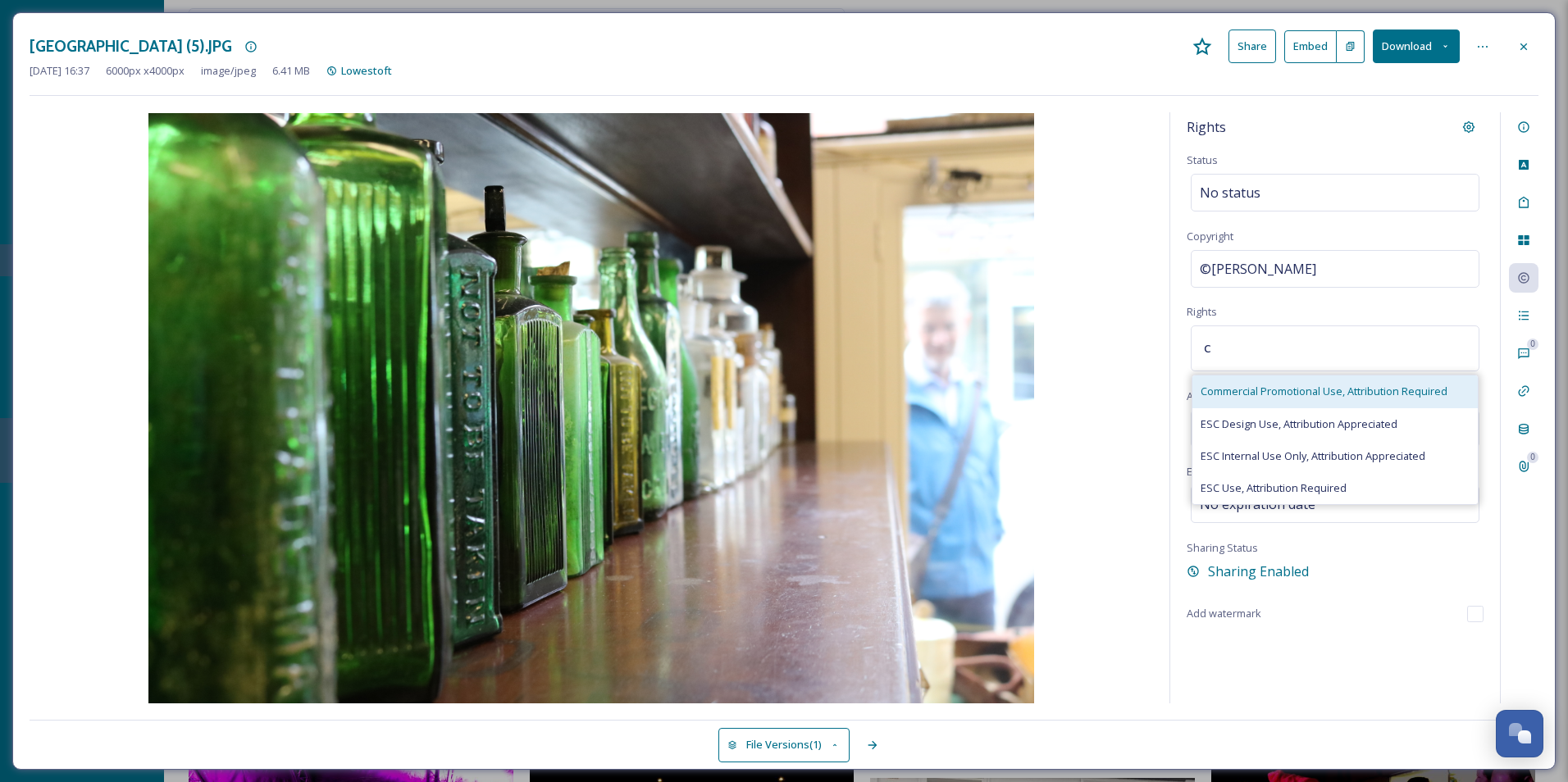
type input "c"
click at [1528, 49] on icon at bounding box center [1524, 47] width 13 height 13
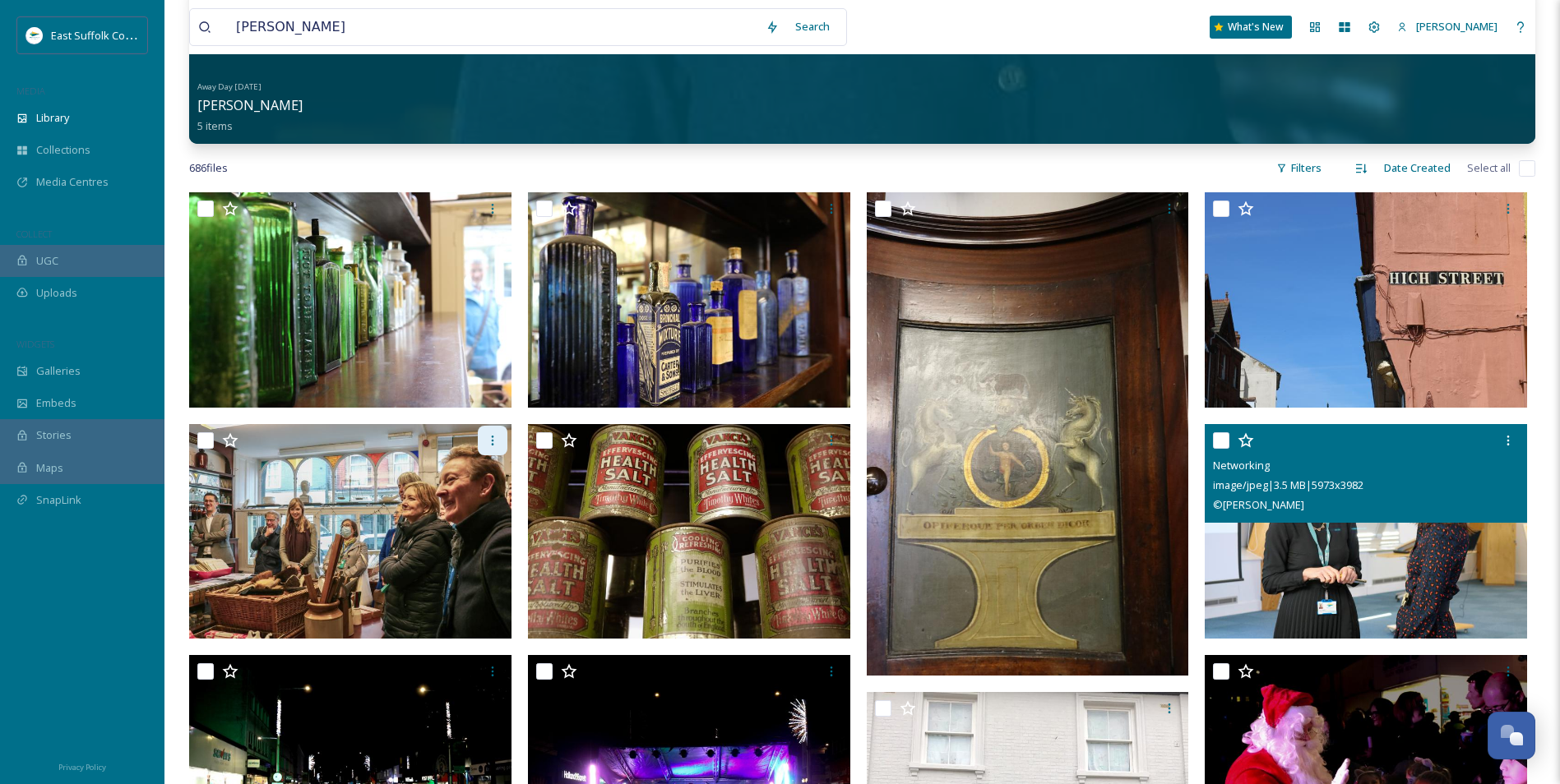
scroll to position [165, 0]
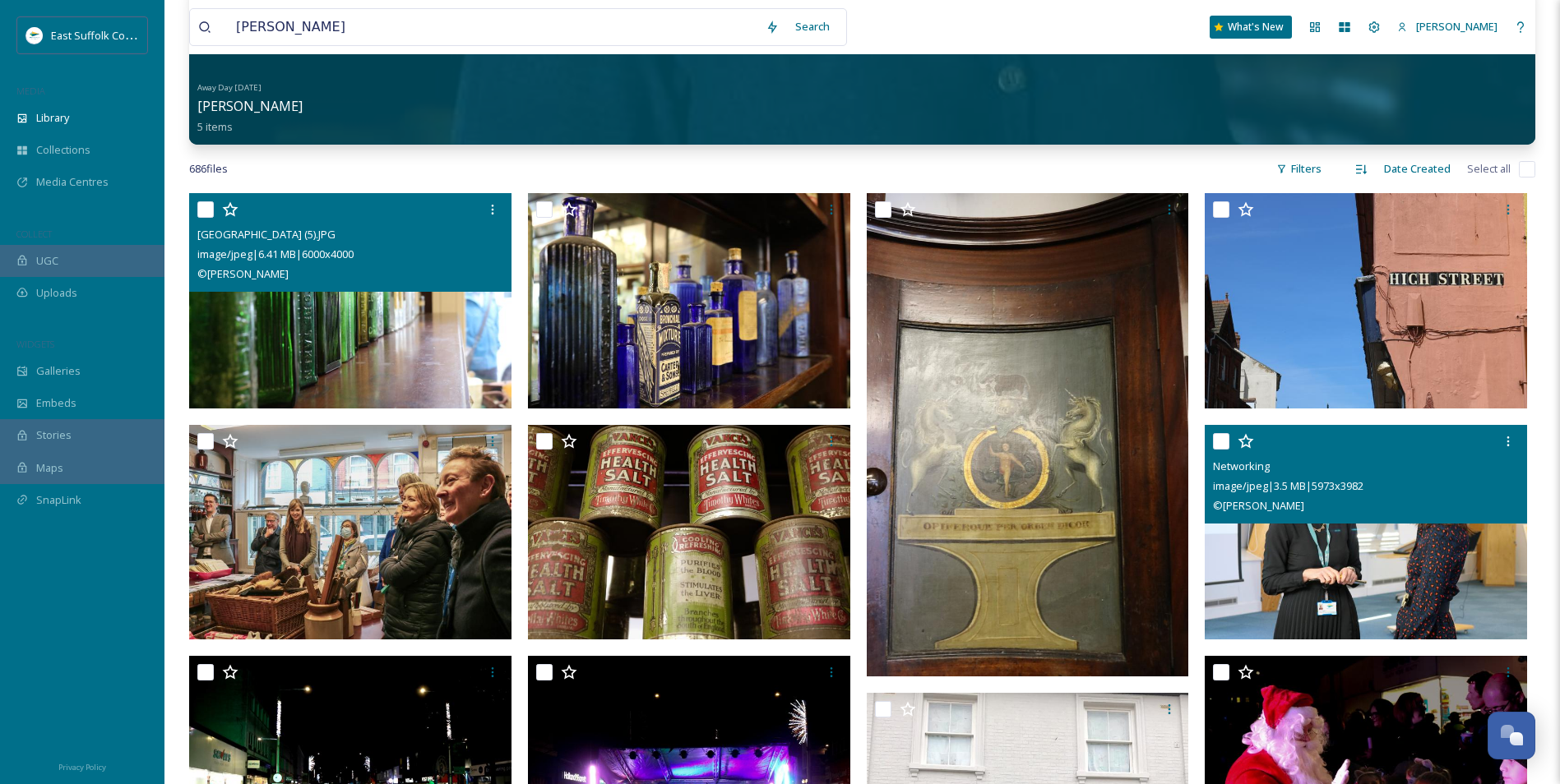
click at [359, 360] on img at bounding box center [350, 301] width 322 height 216
checkbox input "true"
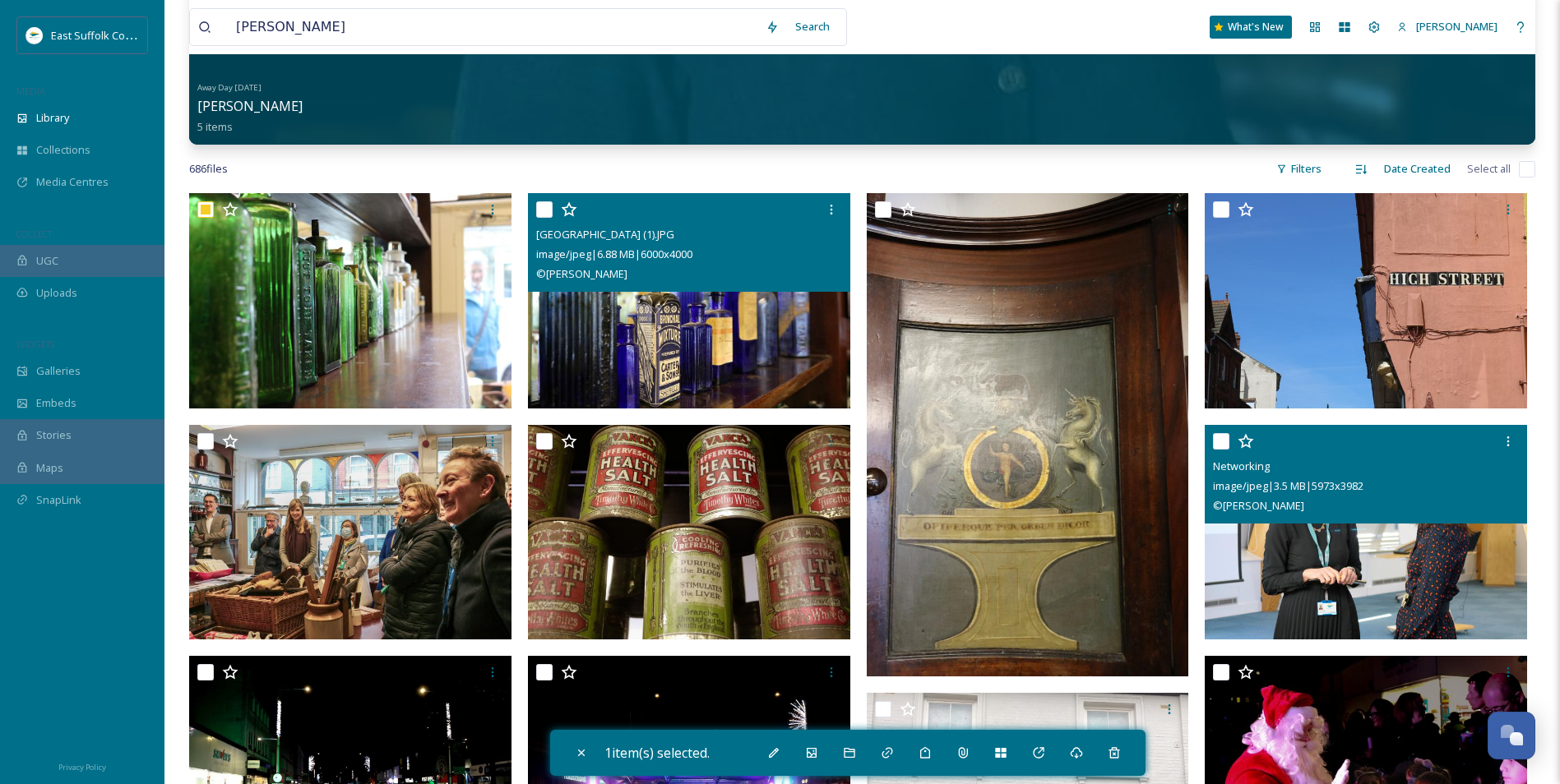
click at [670, 355] on img at bounding box center [689, 301] width 322 height 216
checkbox input "true"
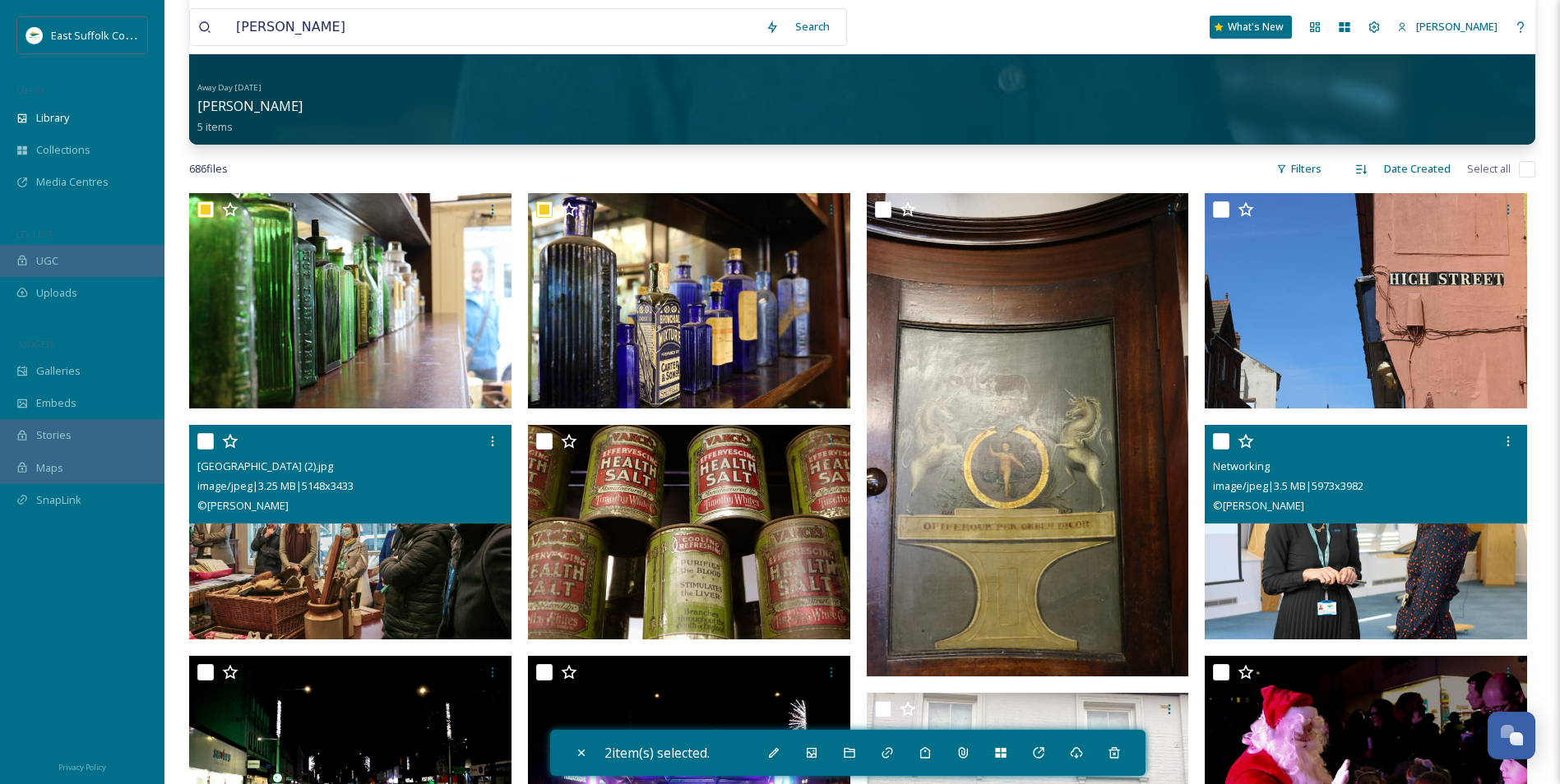
click at [296, 510] on div "© Kate Ellis" at bounding box center [353, 506] width 310 height 20
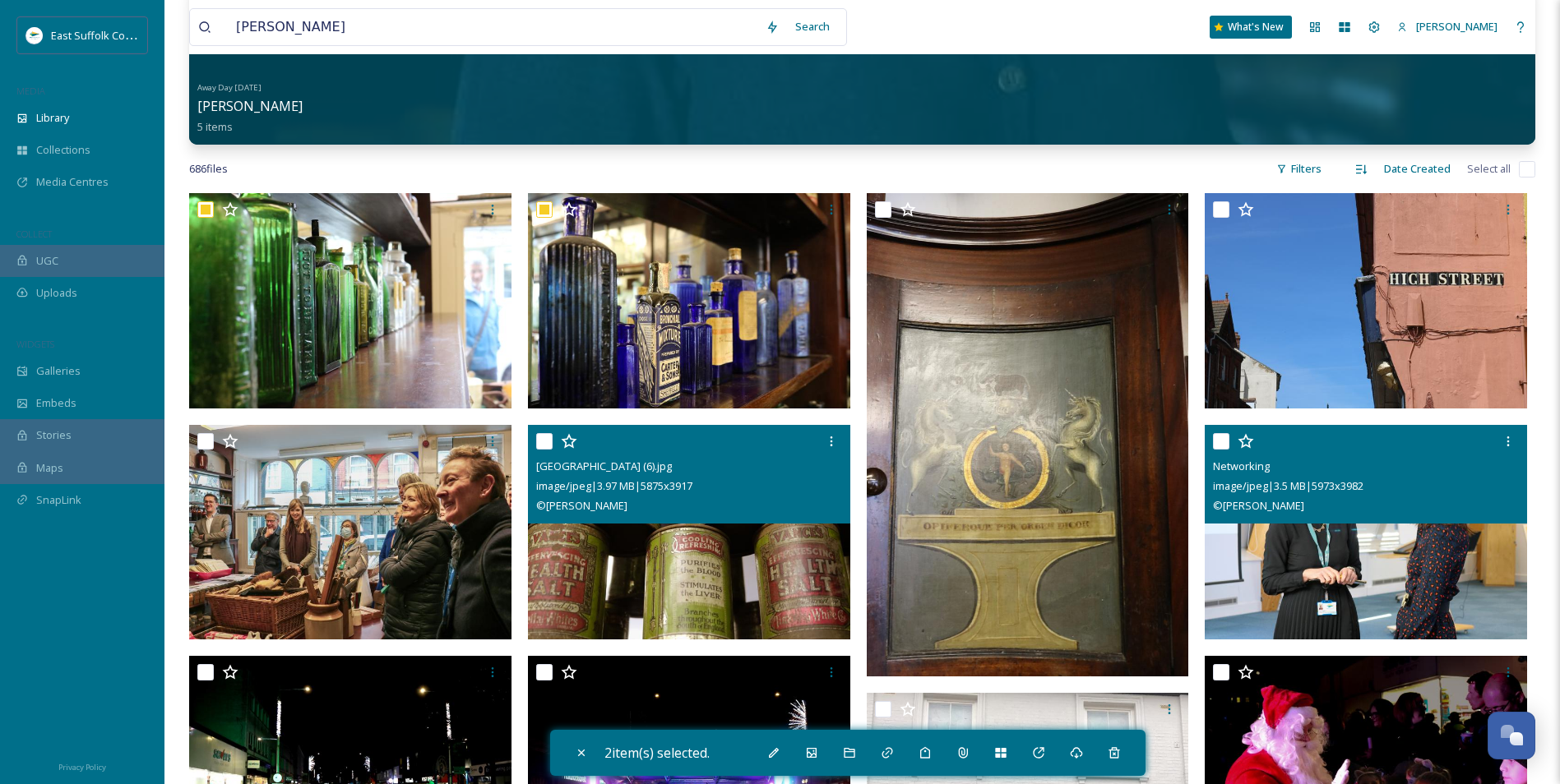
drag, startPoint x: 569, startPoint y: 544, endPoint x: 553, endPoint y: 548, distance: 16.5
click at [569, 545] on img at bounding box center [689, 532] width 322 height 216
checkbox input "true"
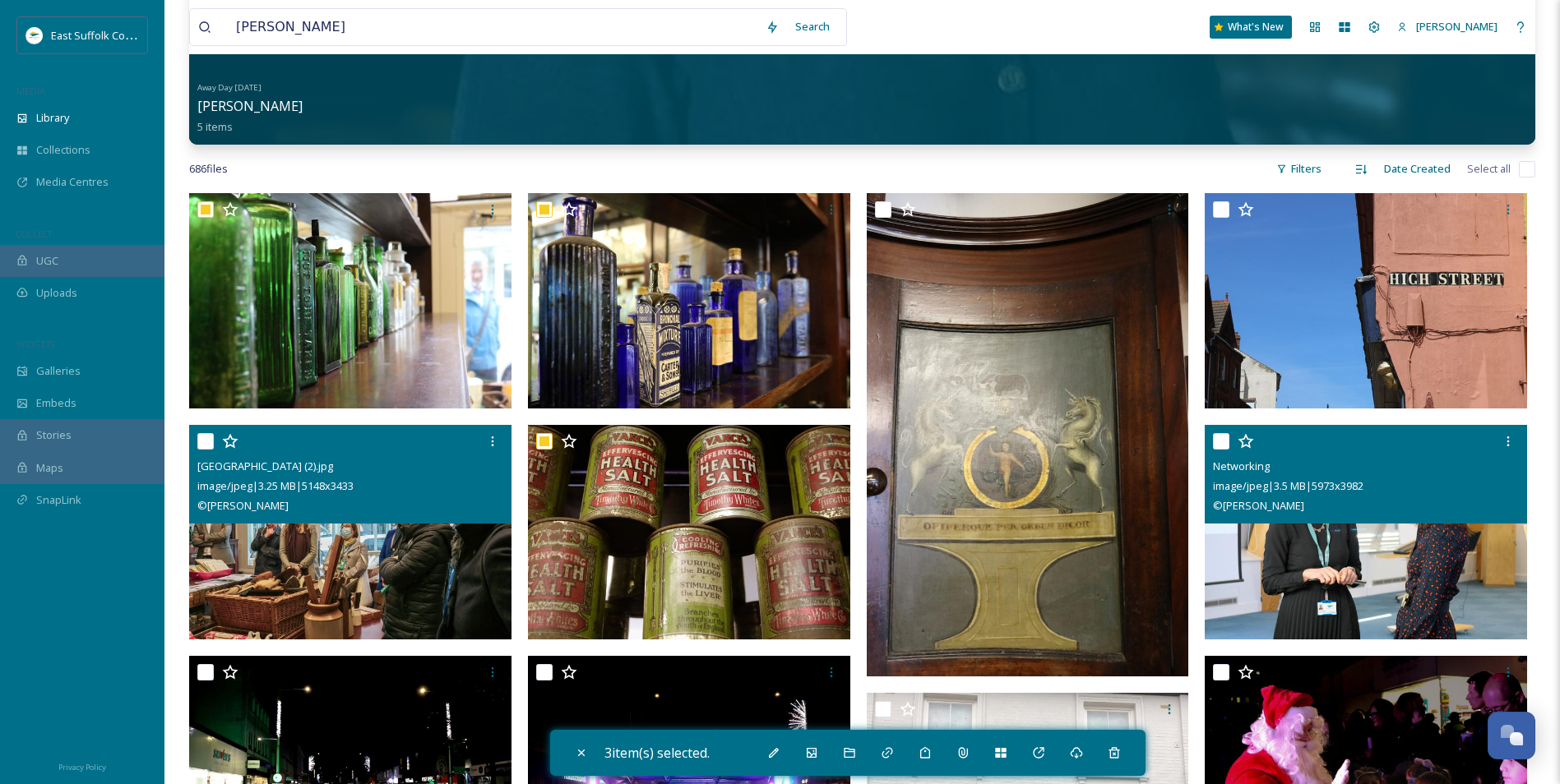
click at [443, 572] on img at bounding box center [350, 532] width 322 height 216
checkbox input "true"
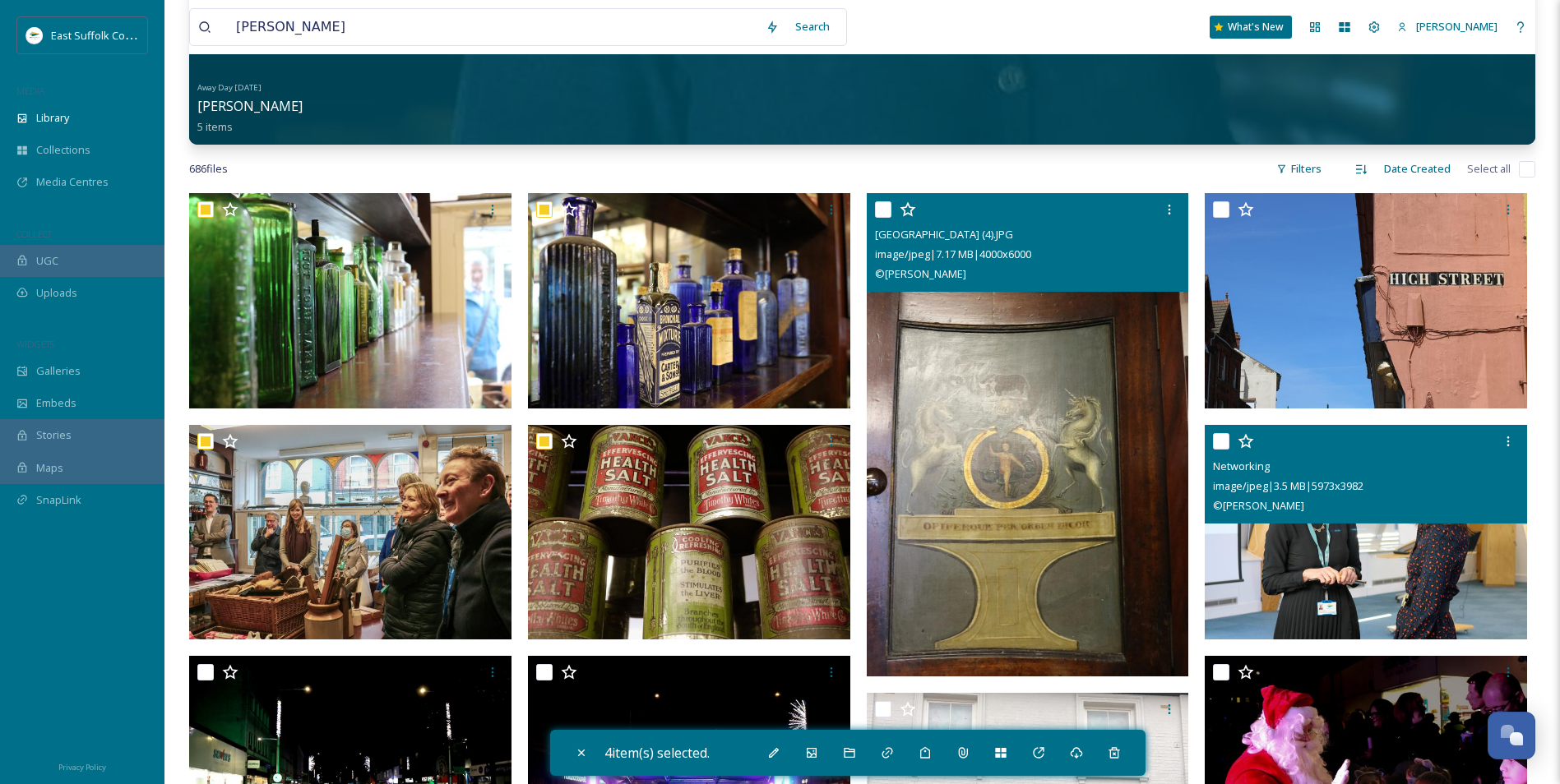
click at [1090, 423] on img at bounding box center [1027, 435] width 322 height 483
checkbox input "true"
click at [1345, 301] on img at bounding box center [1366, 301] width 322 height 216
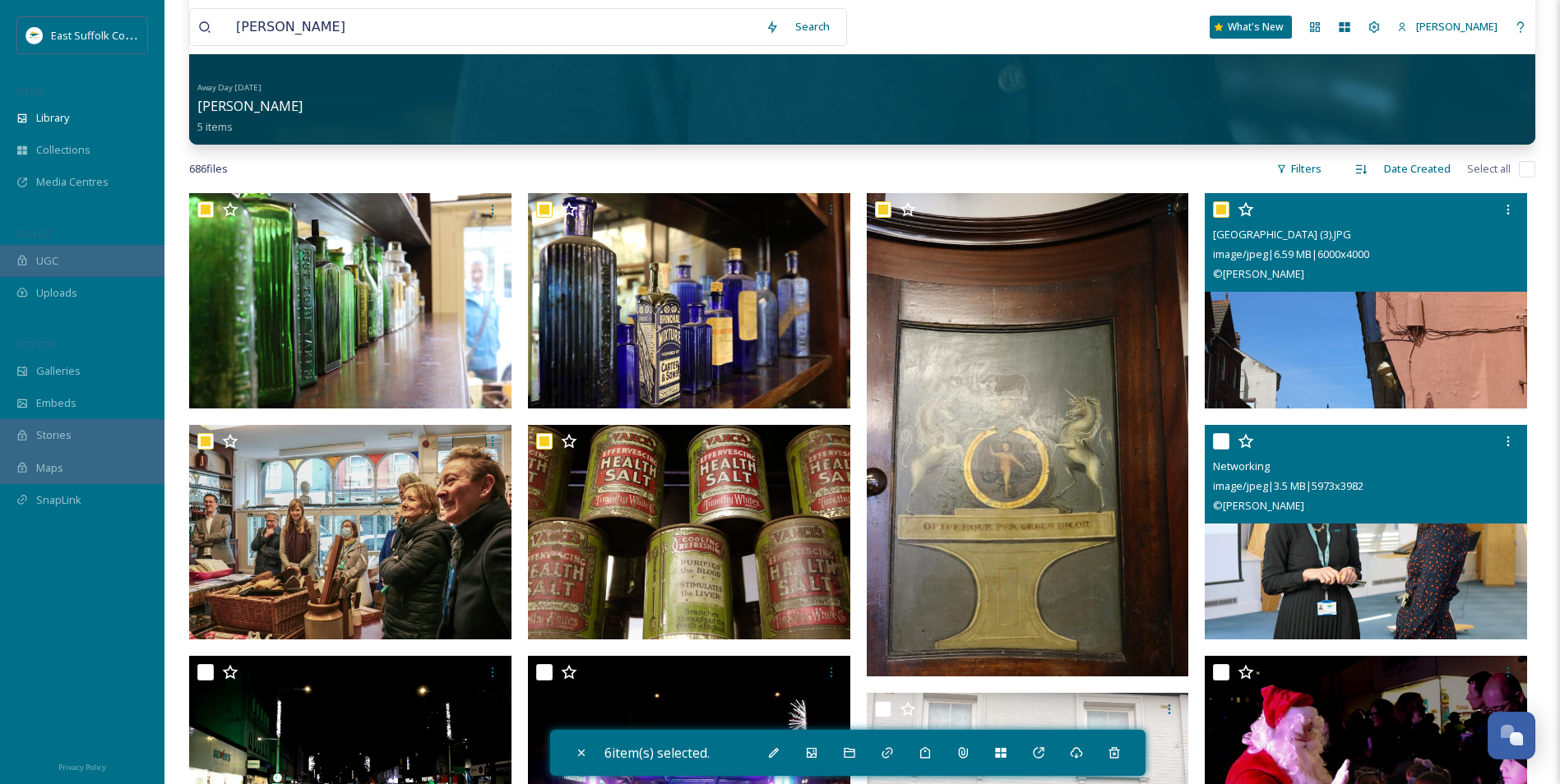
checkbox input "true"
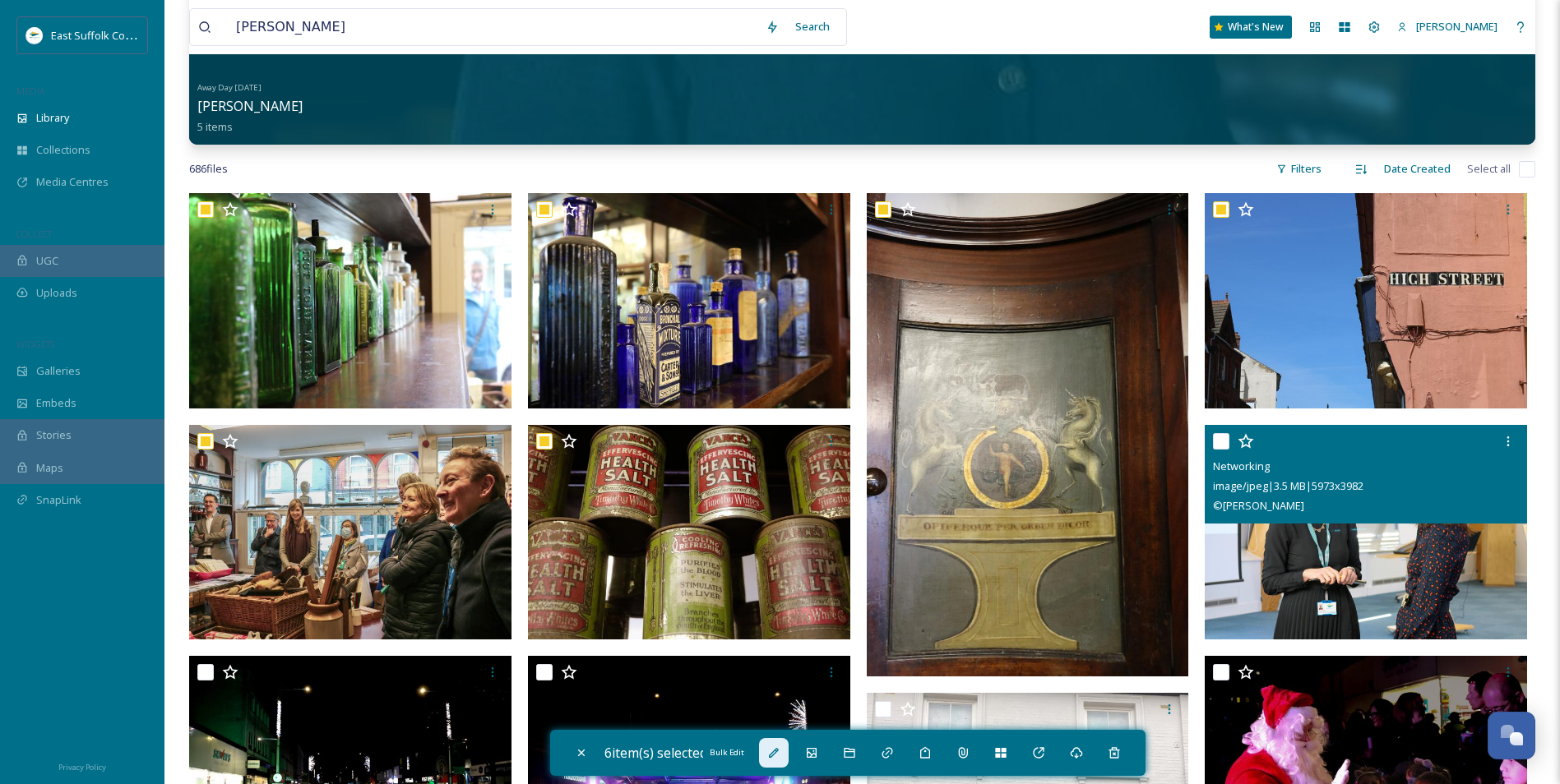
click at [780, 757] on icon at bounding box center [774, 754] width 13 height 13
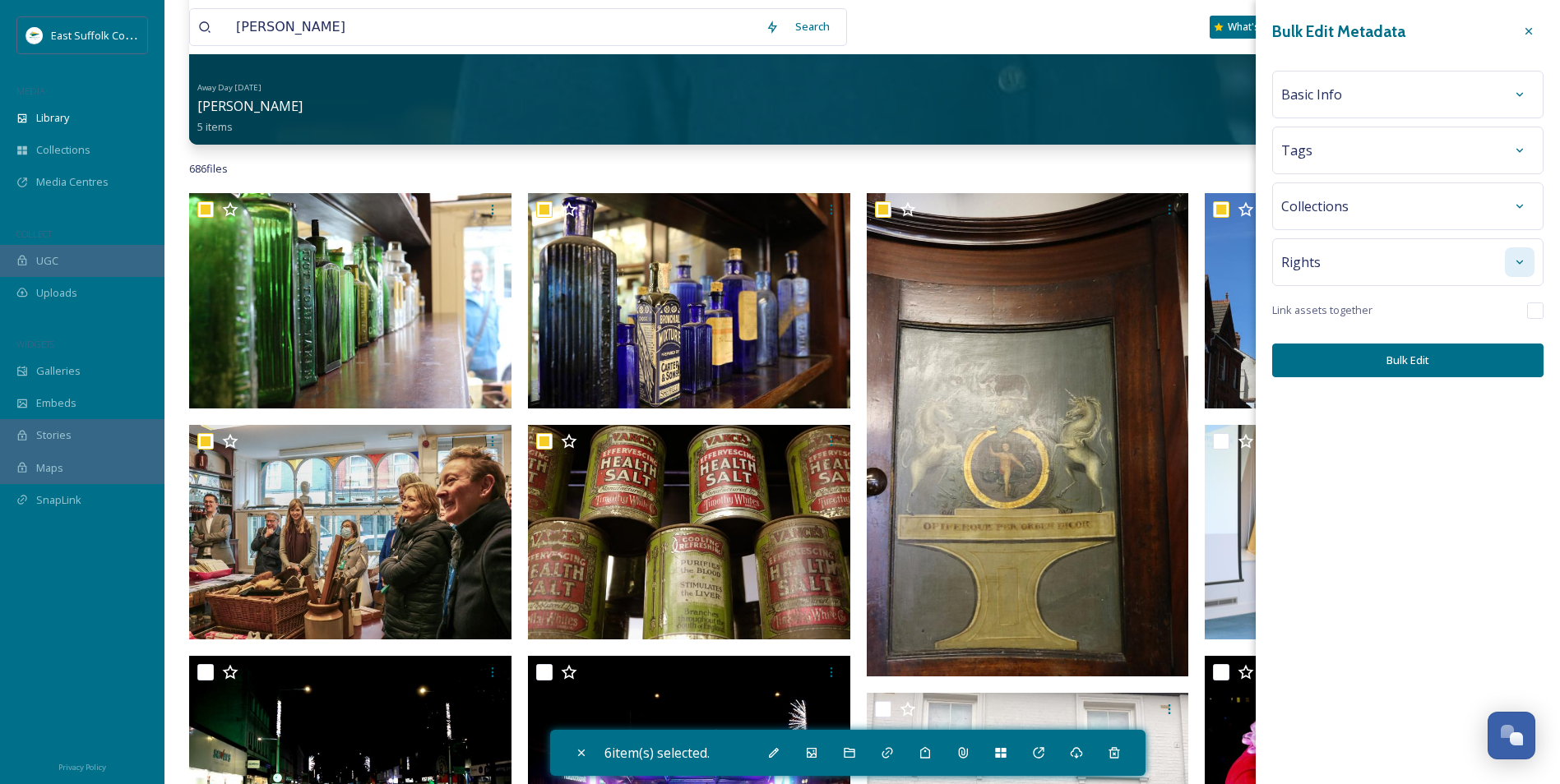
click at [1528, 254] on div at bounding box center [1520, 263] width 30 height 30
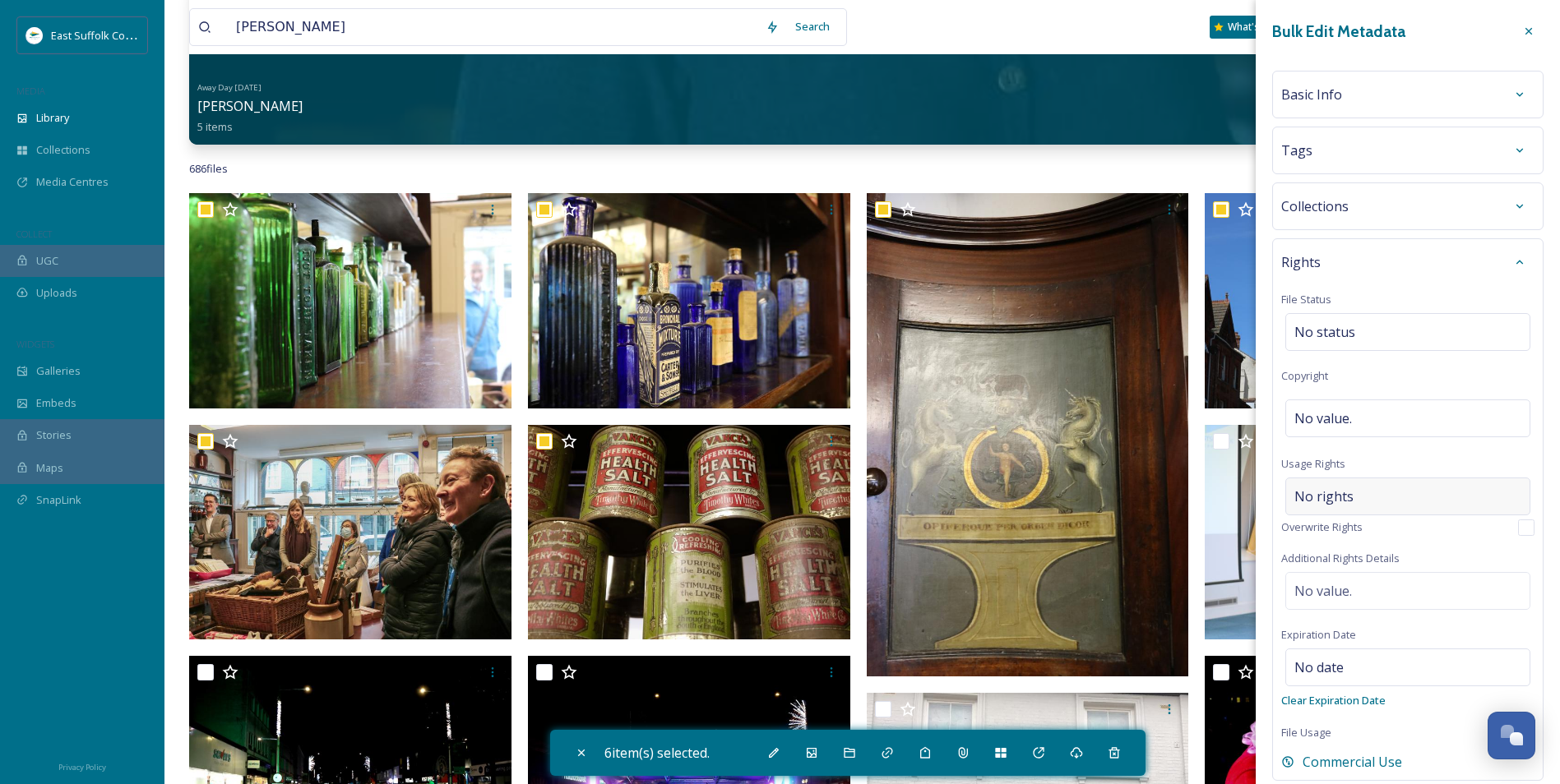
click at [1324, 506] on span "No rights" at bounding box center [1324, 497] width 59 height 20
click at [1325, 504] on input at bounding box center [1381, 501] width 181 height 36
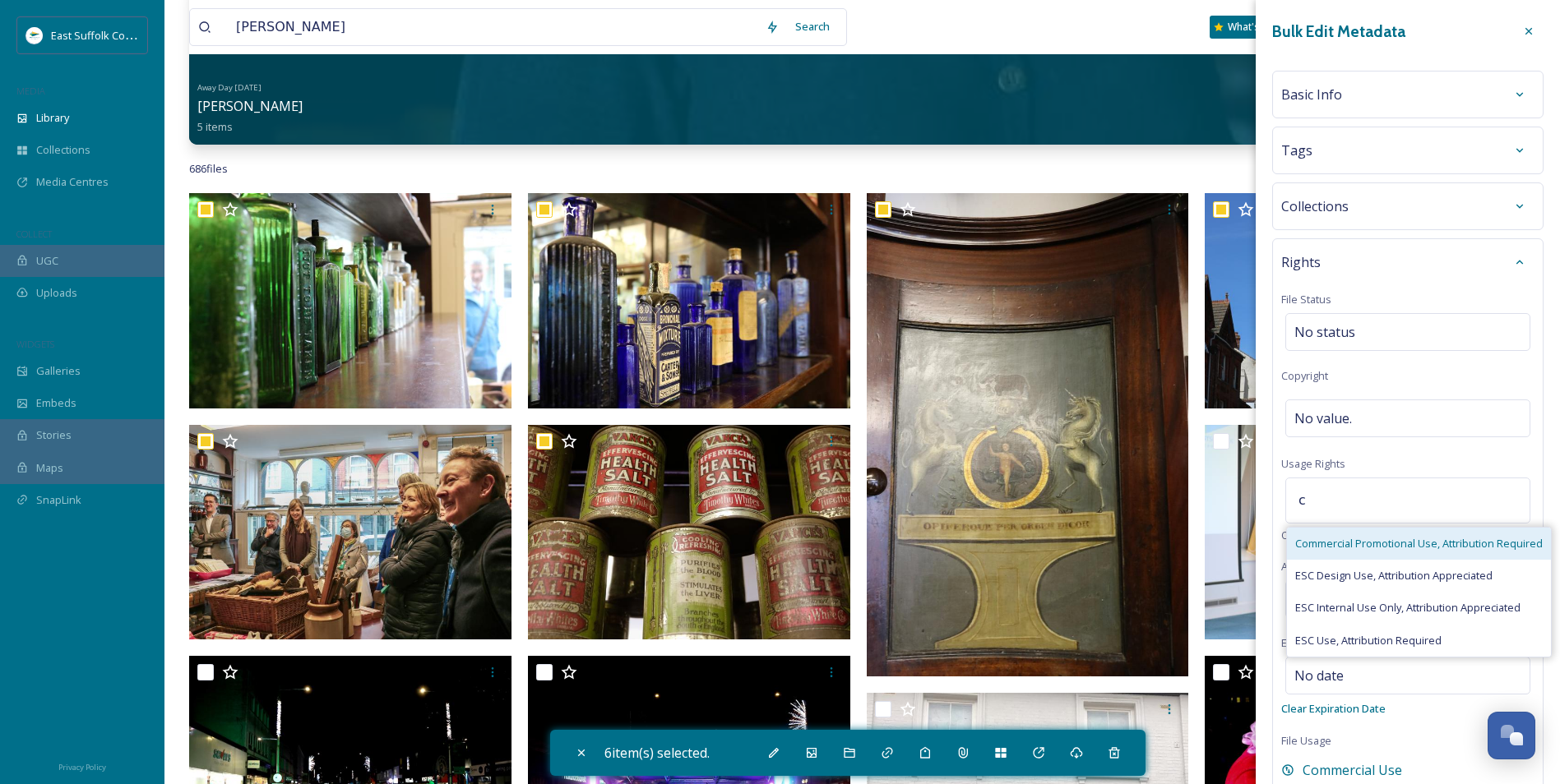
type input "c"
